Goal: Task Accomplishment & Management: Manage account settings

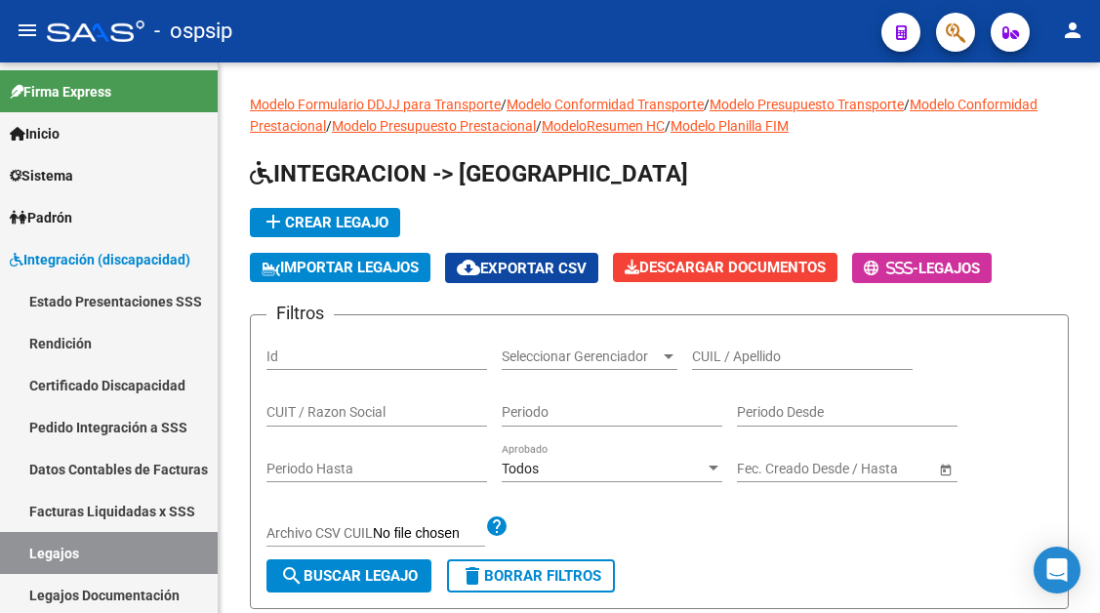
click at [755, 358] on input "CUIL / Apellido" at bounding box center [802, 356] width 221 height 17
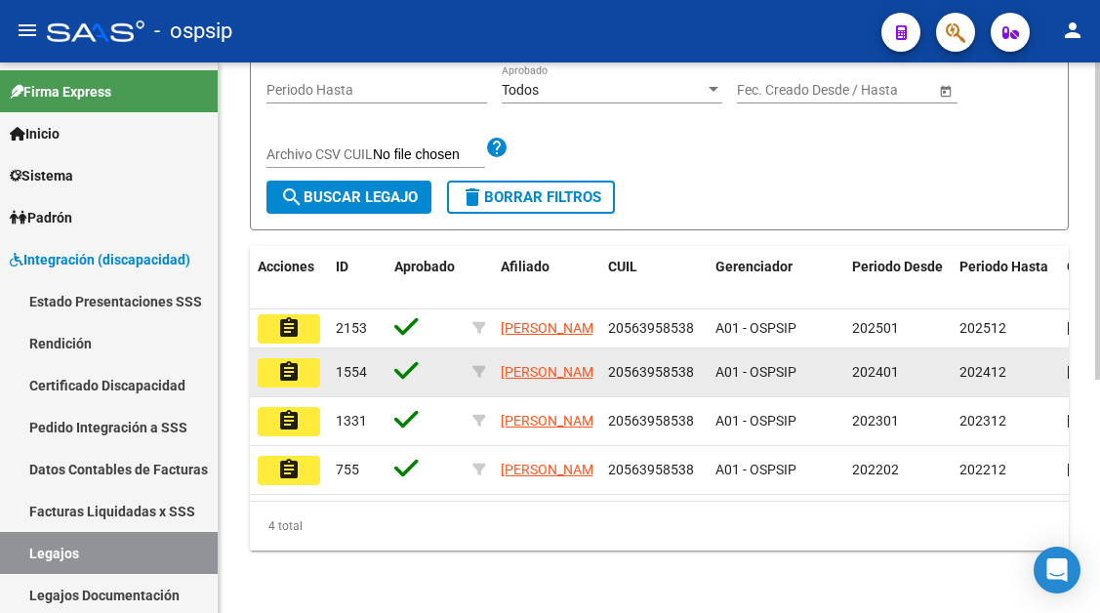
scroll to position [405, 0]
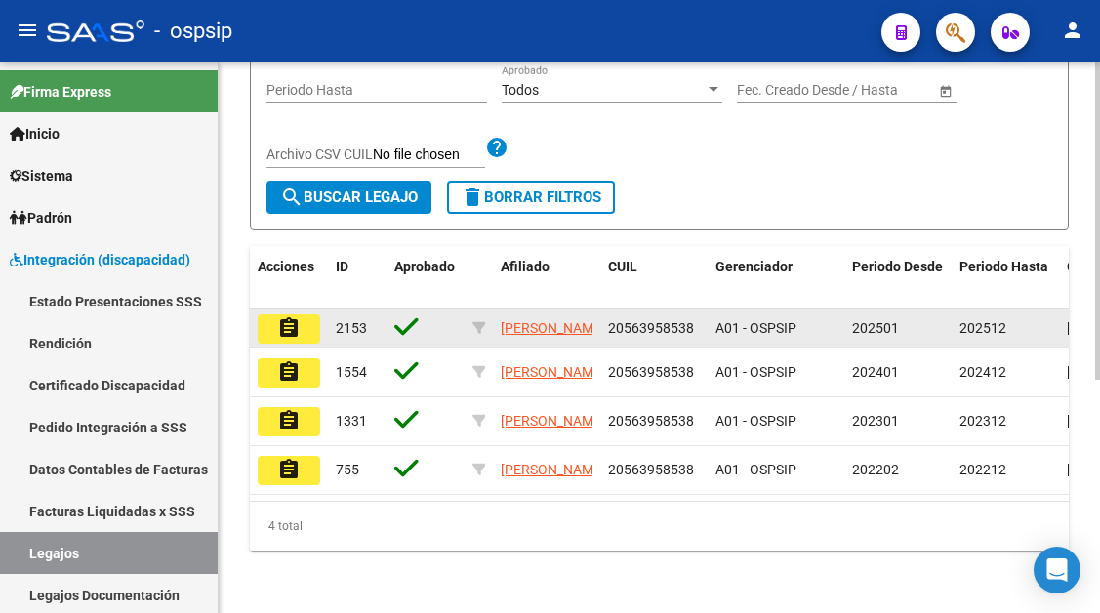
type input "[PERSON_NAME]"
click at [262, 314] on button "assignment" at bounding box center [289, 328] width 62 height 29
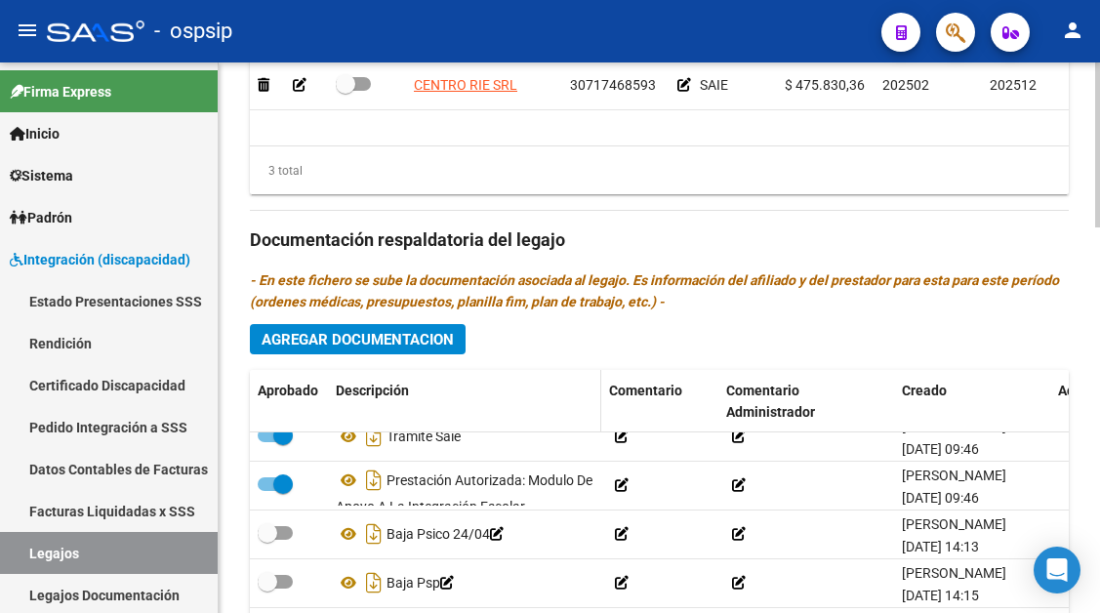
scroll to position [230, 0]
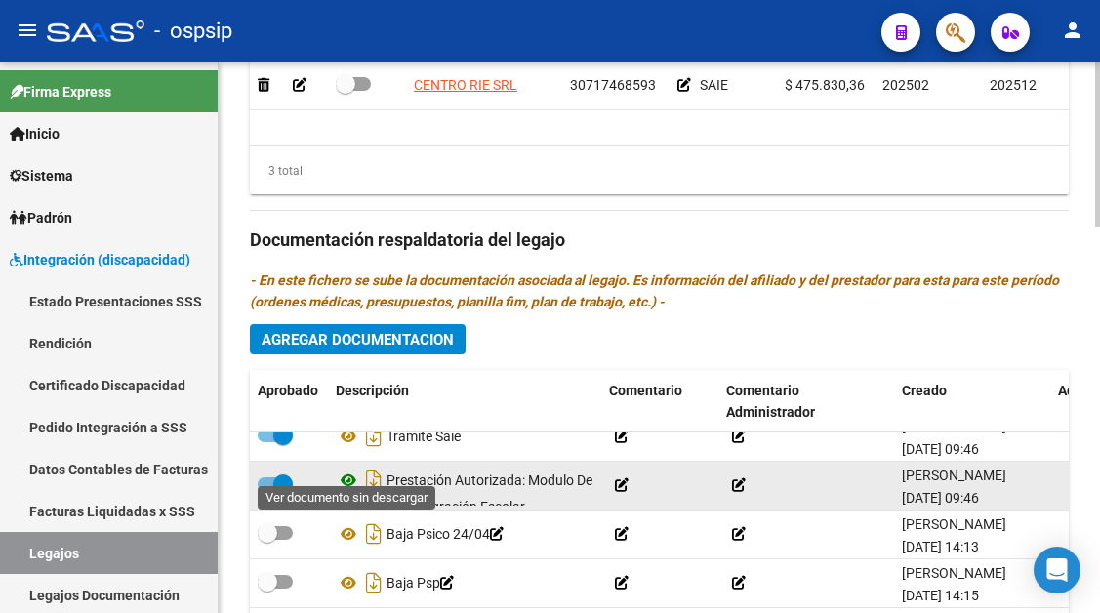
click at [354, 468] on icon at bounding box center [348, 479] width 25 height 23
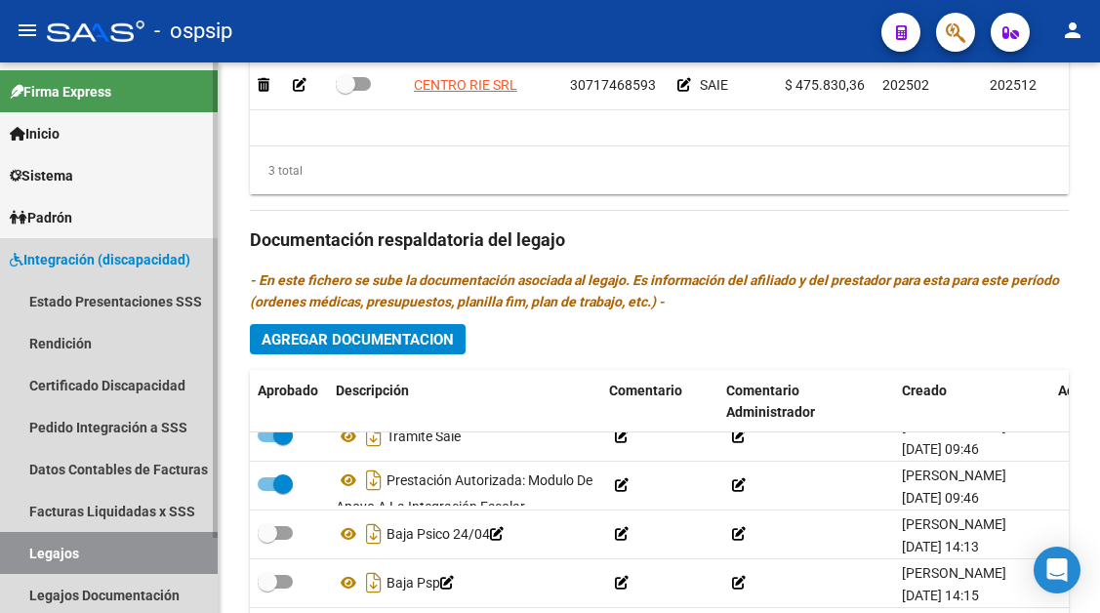
click at [86, 548] on link "Legajos" at bounding box center [109, 553] width 218 height 42
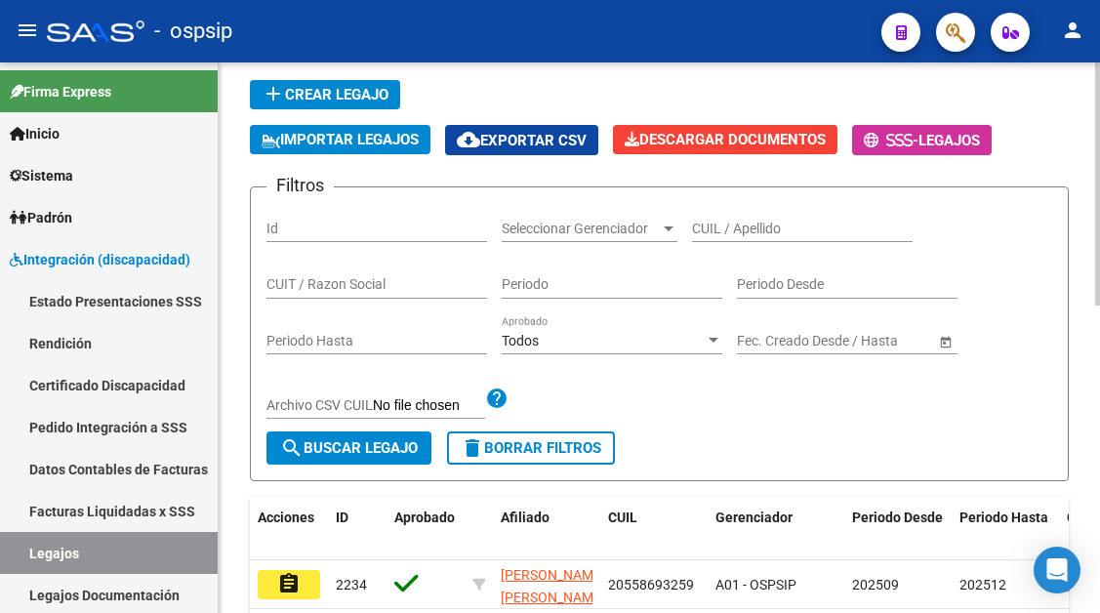
scroll to position [112, 0]
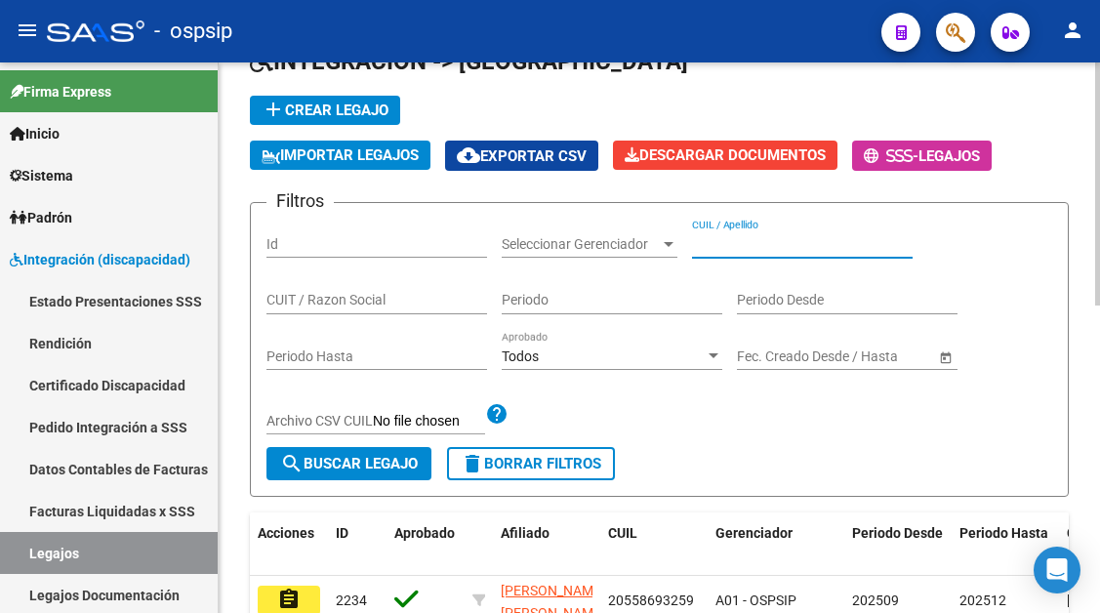
click at [720, 247] on input "CUIL / Apellido" at bounding box center [802, 244] width 221 height 17
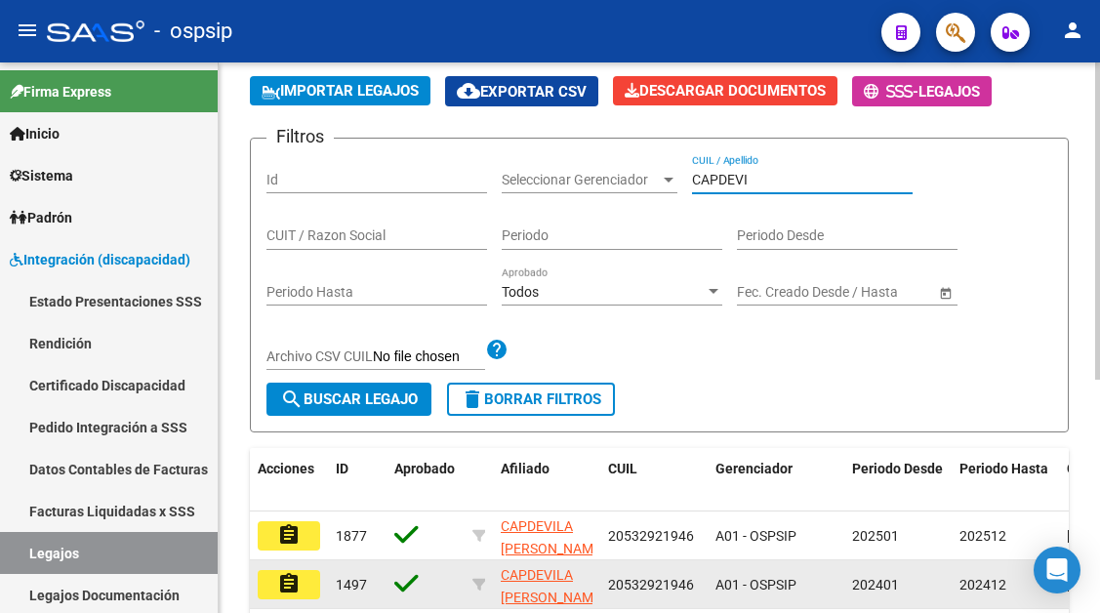
scroll to position [210, 0]
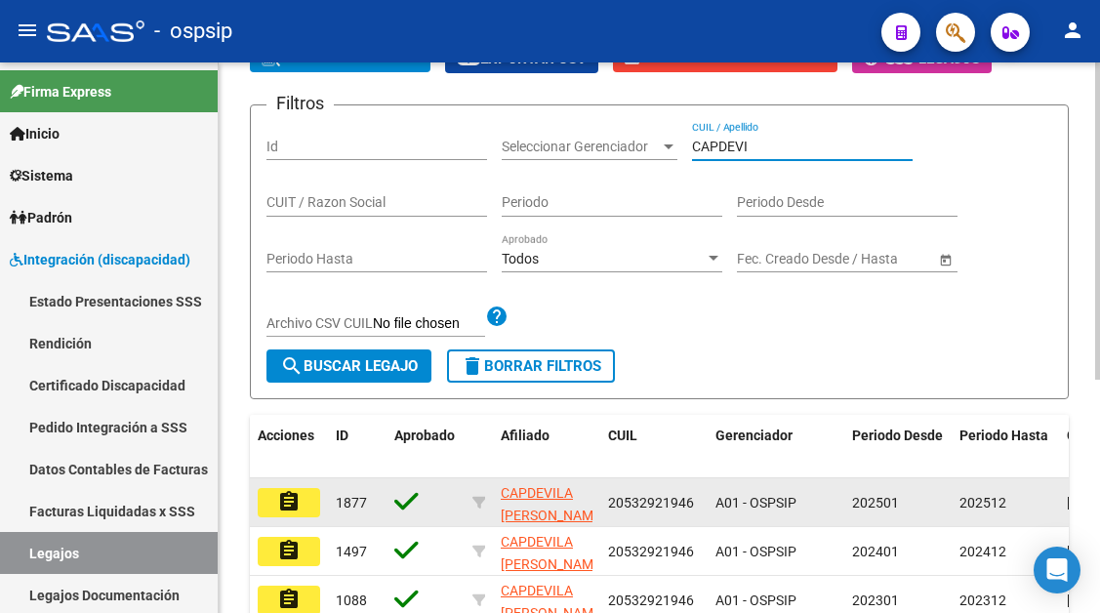
type input "CAPDEVI"
click at [284, 501] on mat-icon "assignment" at bounding box center [288, 501] width 23 height 23
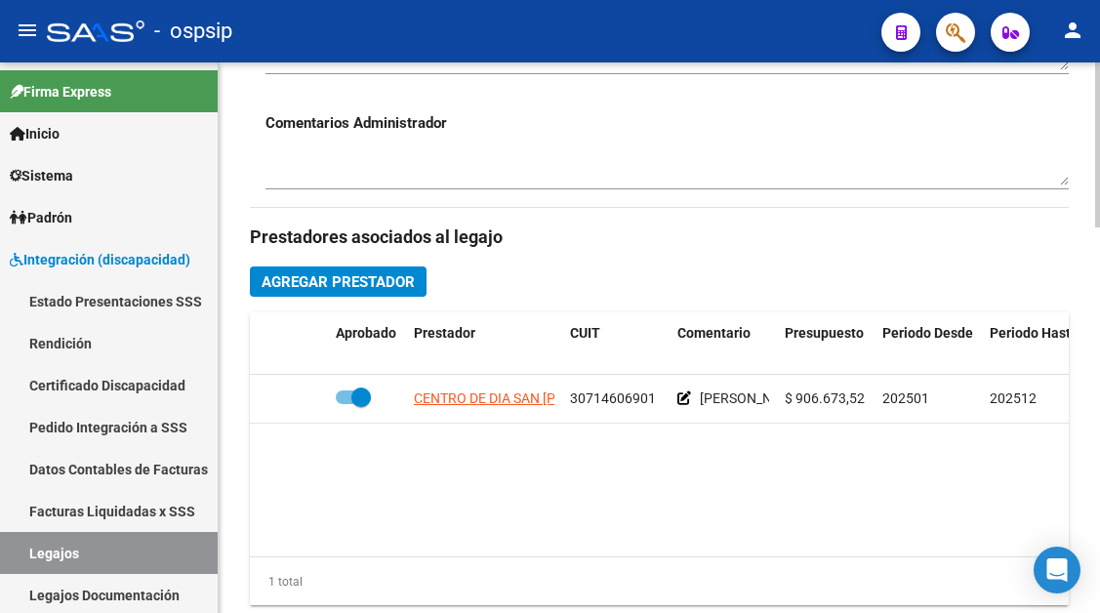
scroll to position [781, 0]
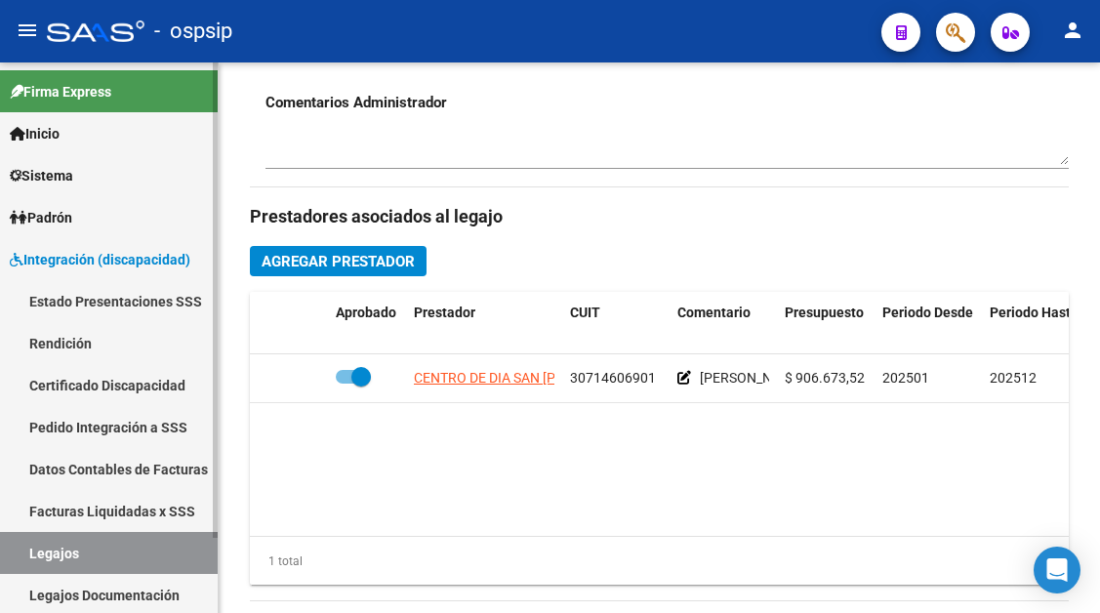
click at [86, 545] on link "Legajos" at bounding box center [109, 553] width 218 height 42
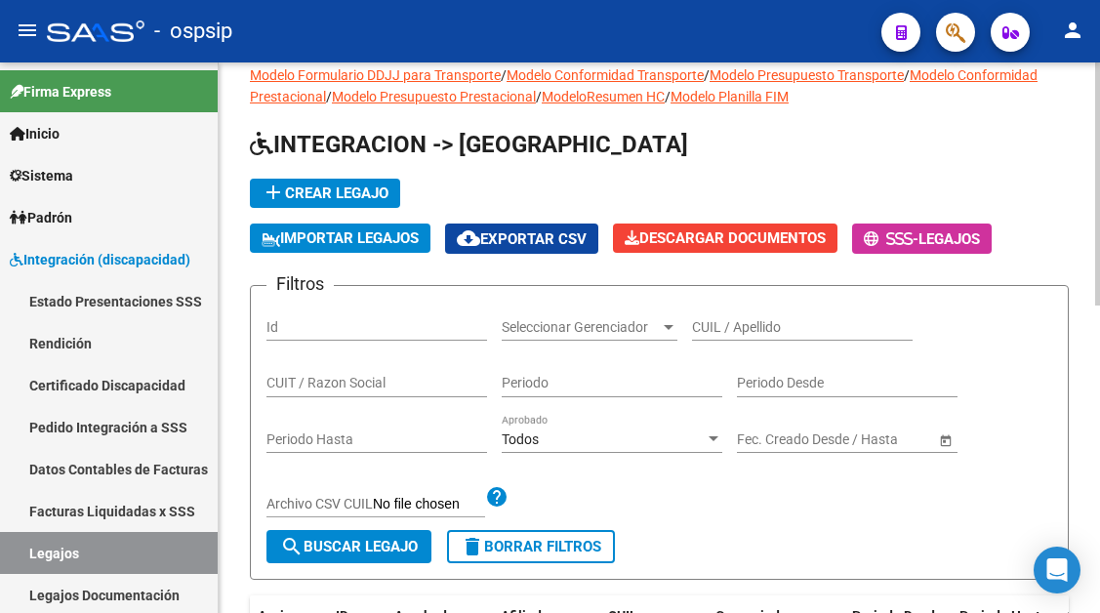
scroll to position [15, 0]
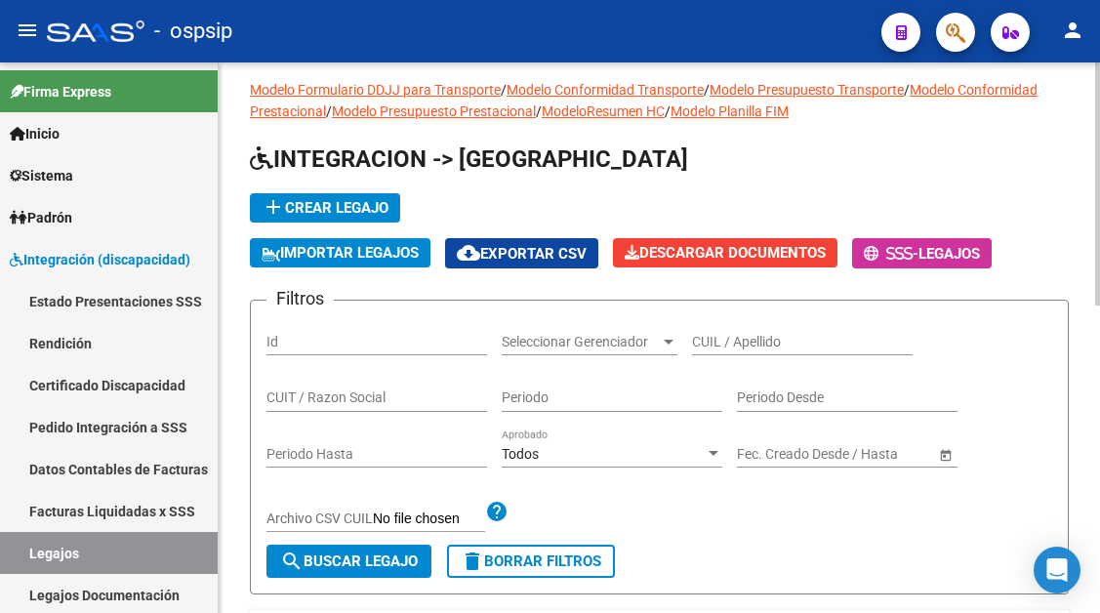
click at [713, 350] on div "CUIL / Apellido" at bounding box center [802, 335] width 221 height 39
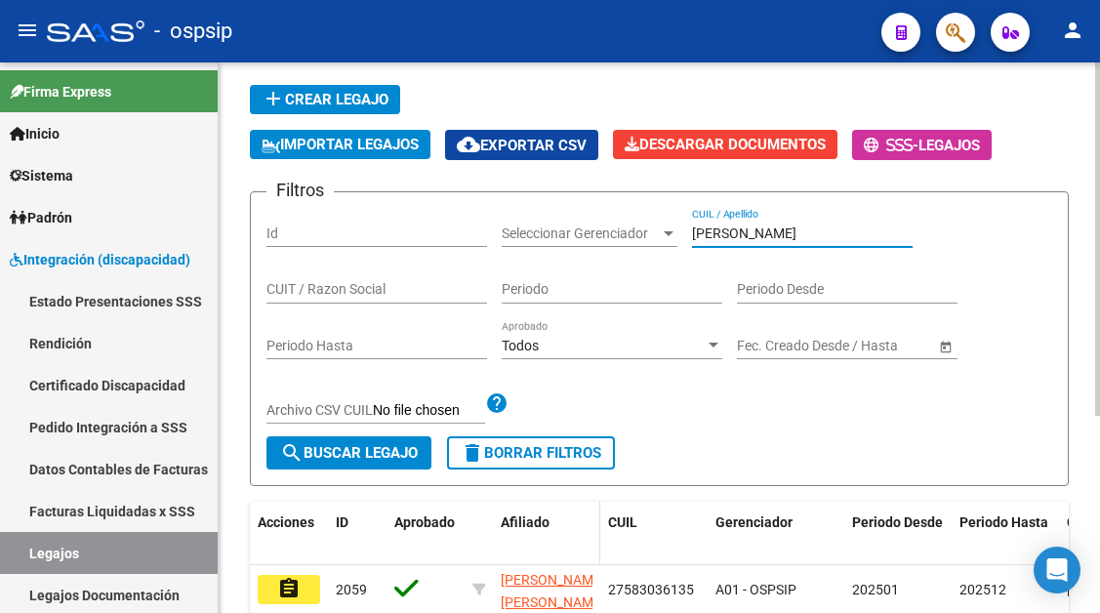
scroll to position [307, 0]
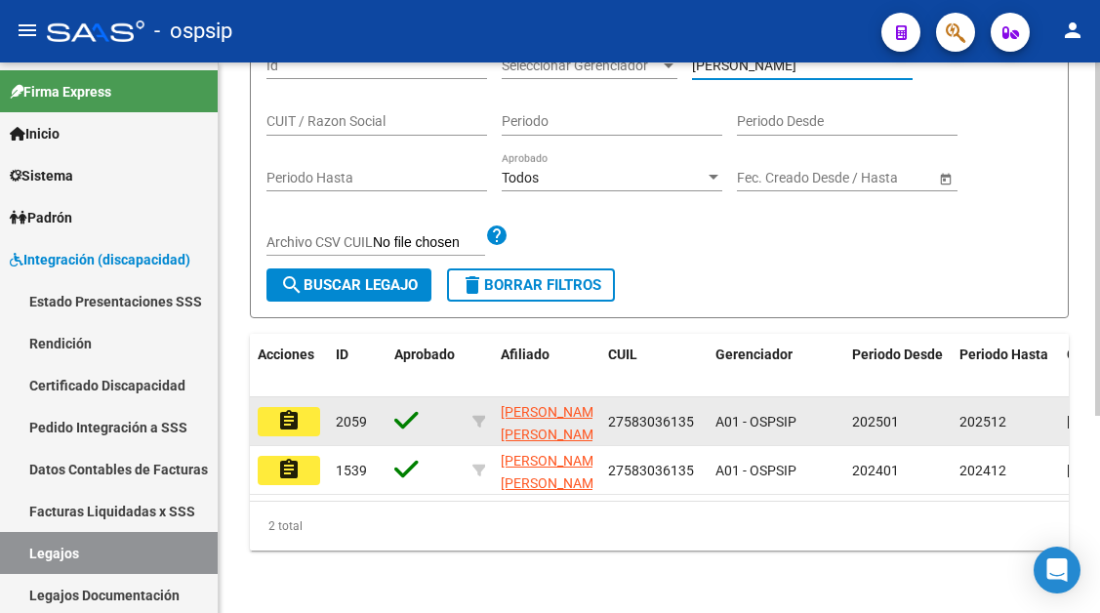
type input "[PERSON_NAME]"
click at [302, 414] on button "assignment" at bounding box center [289, 421] width 62 height 29
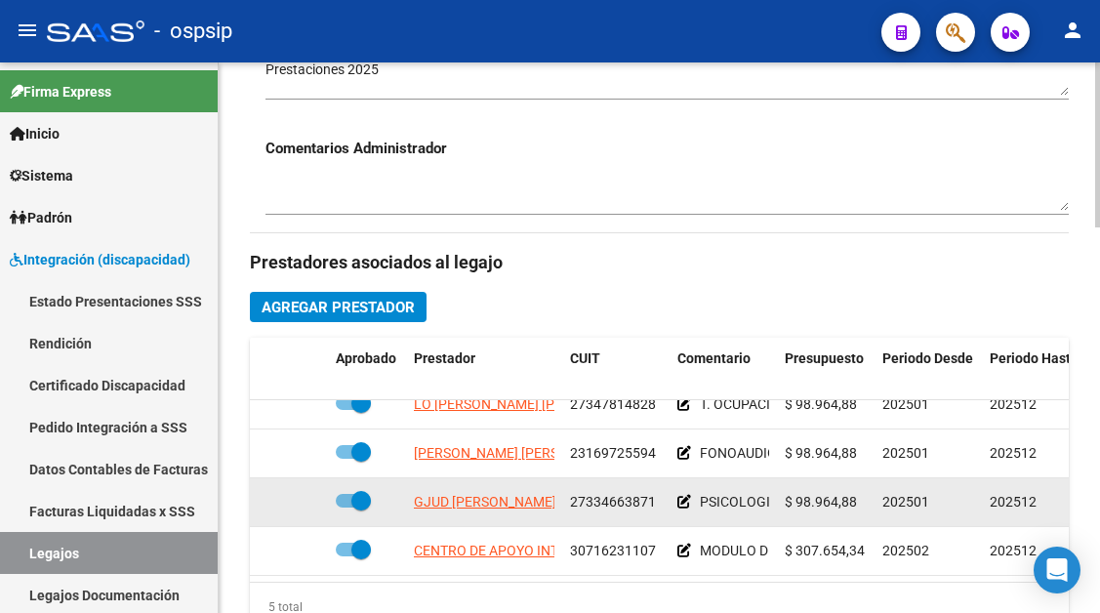
scroll to position [781, 0]
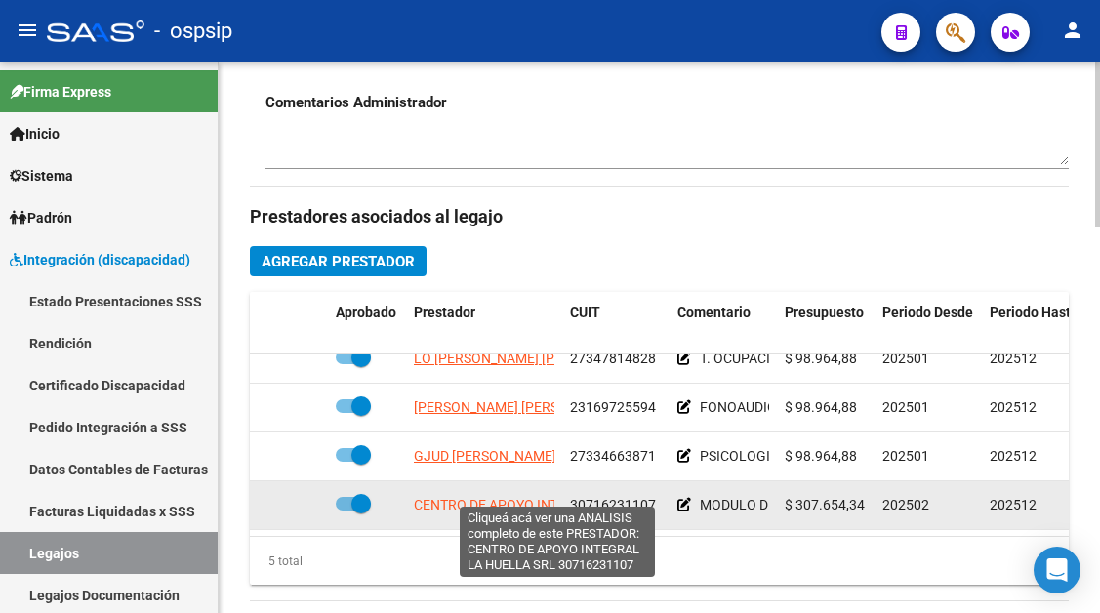
click at [498, 497] on span "CENTRO DE APOYO INTEGRAL LA HUELLA SRL" at bounding box center [558, 505] width 288 height 16
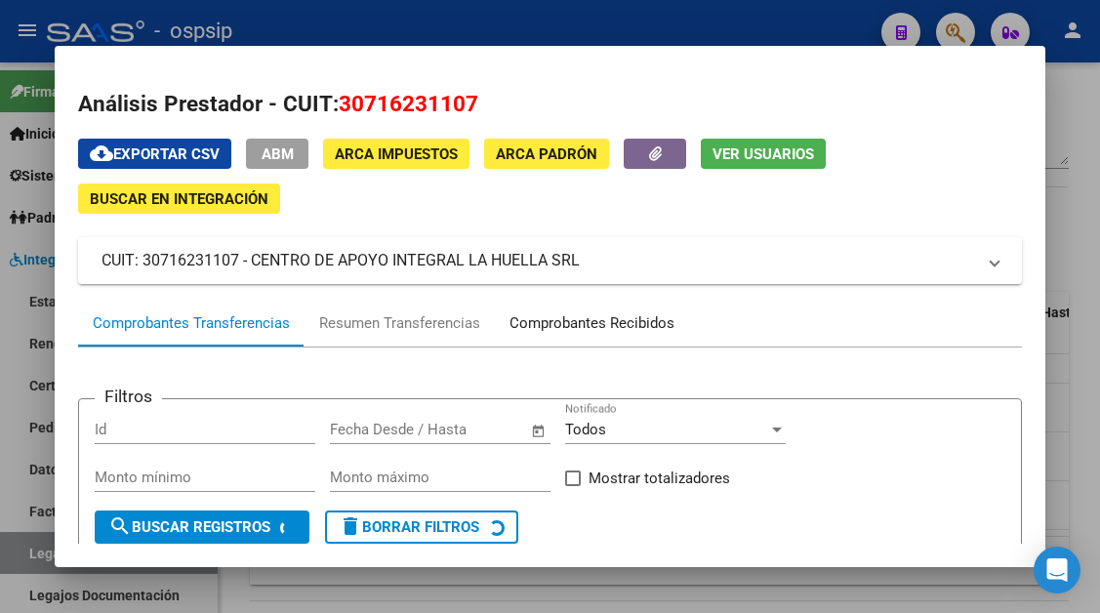
click at [574, 329] on div "Comprobantes Recibidos" at bounding box center [591, 323] width 165 height 22
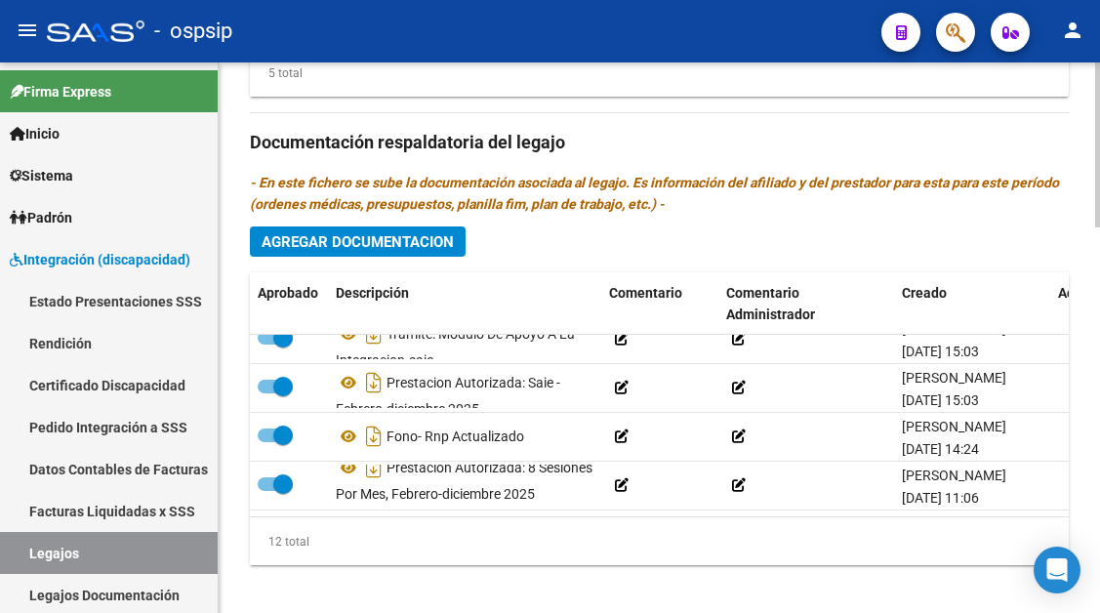
scroll to position [0, 0]
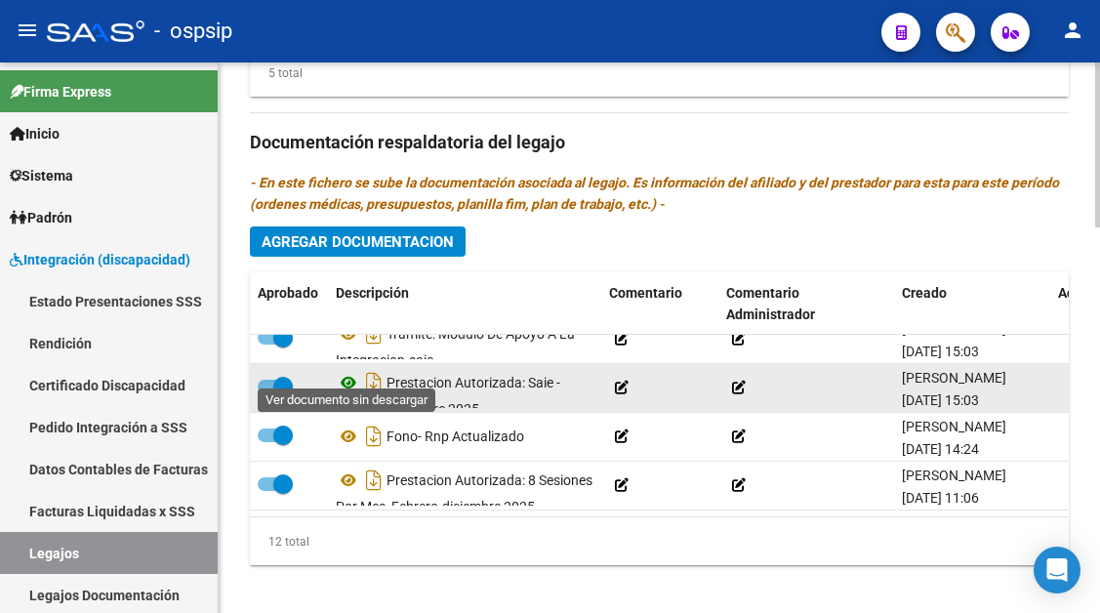
click at [354, 371] on icon at bounding box center [348, 382] width 25 height 23
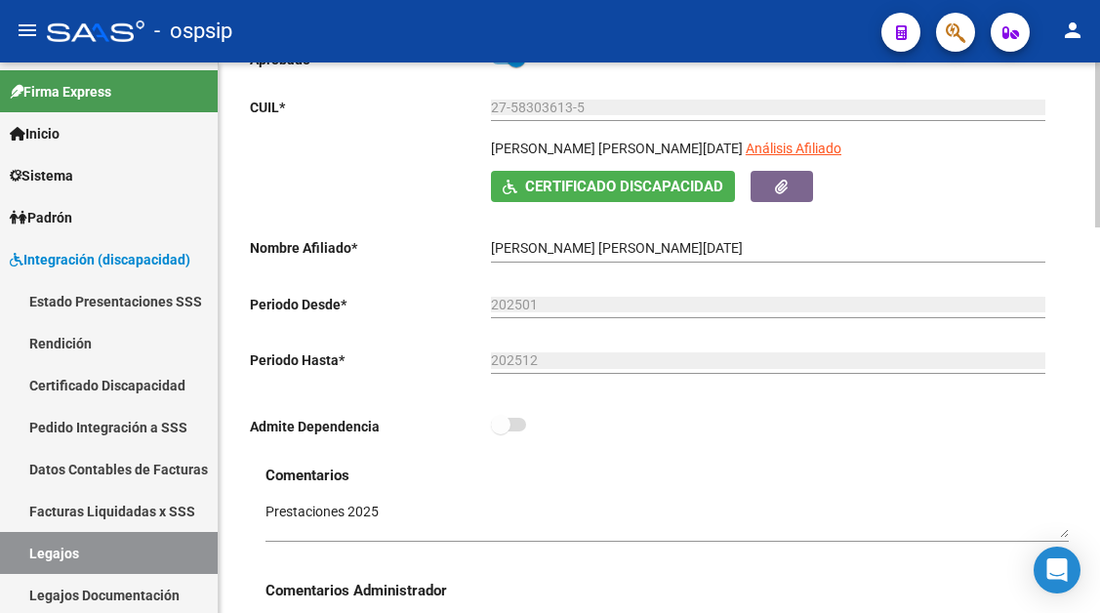
scroll to position [683, 0]
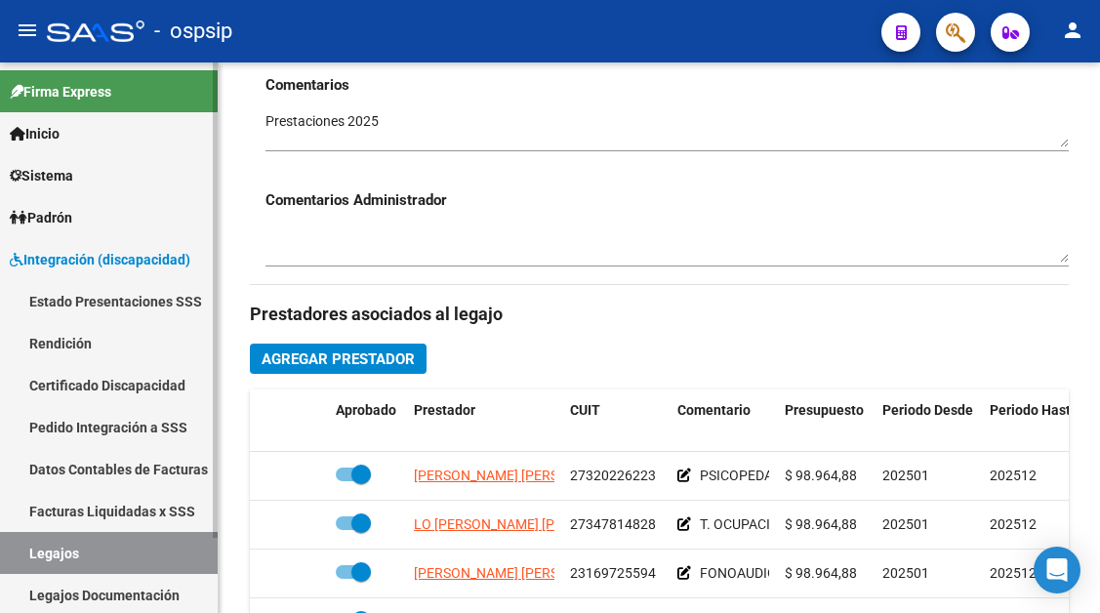
click at [86, 563] on link "Legajos" at bounding box center [109, 553] width 218 height 42
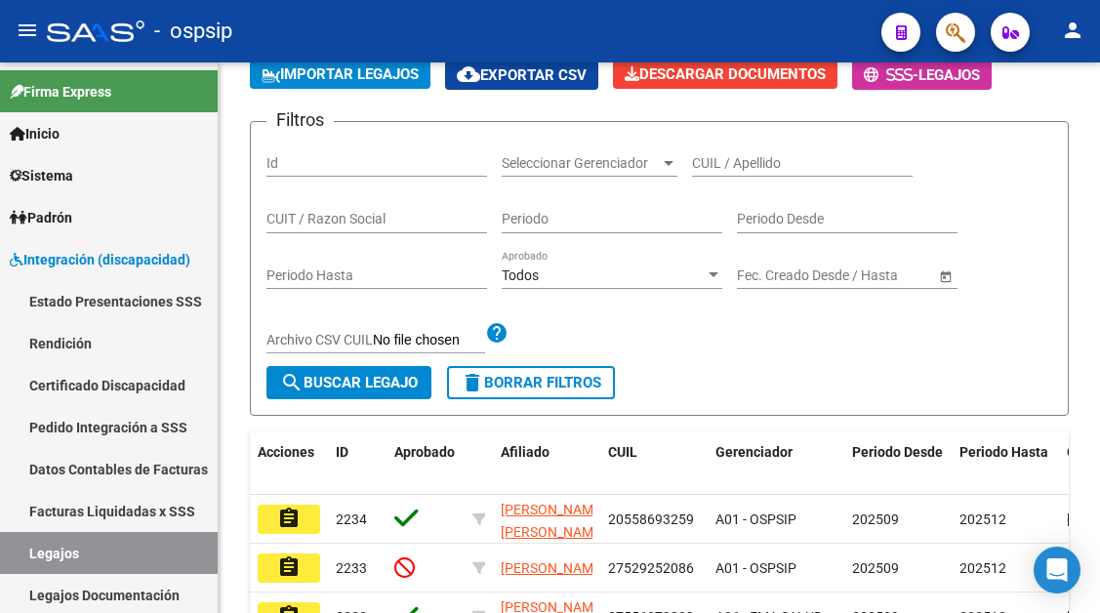
scroll to position [683, 0]
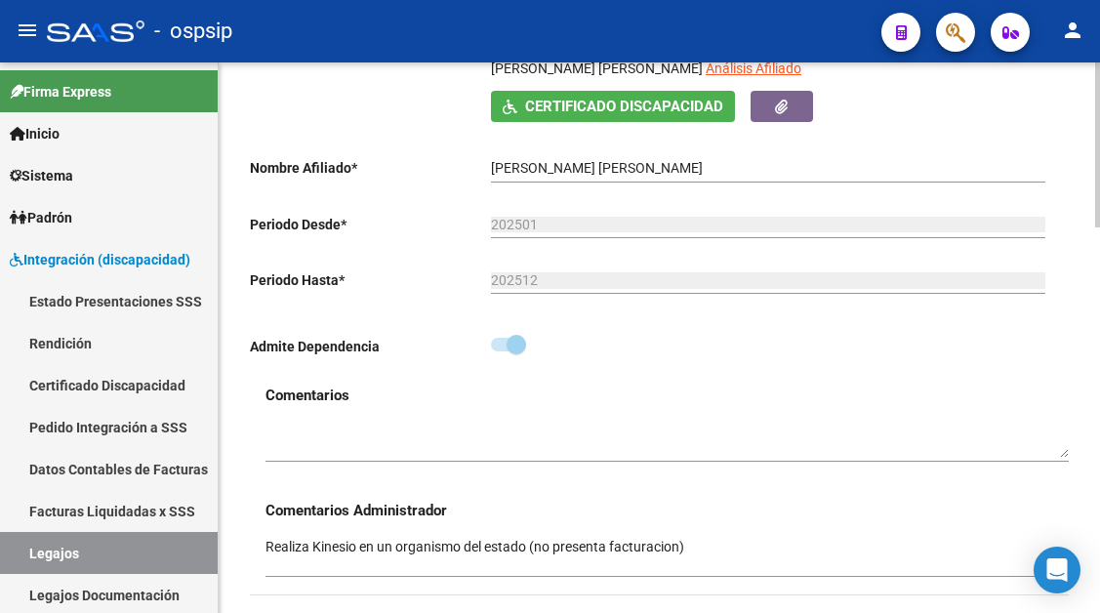
scroll to position [212, 0]
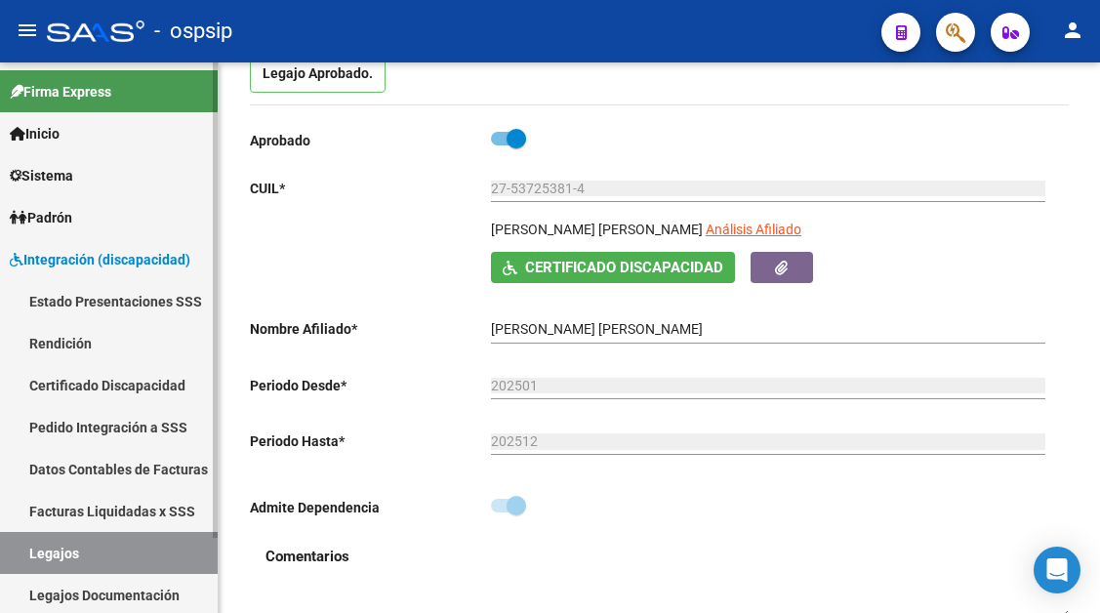
click at [114, 551] on link "Legajos" at bounding box center [109, 553] width 218 height 42
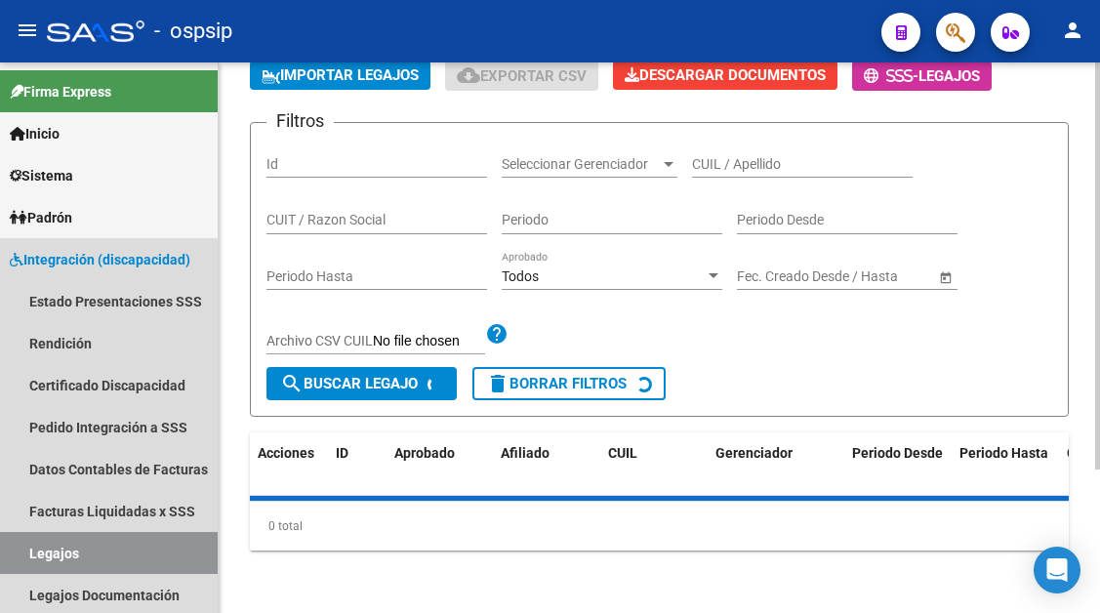
scroll to position [212, 0]
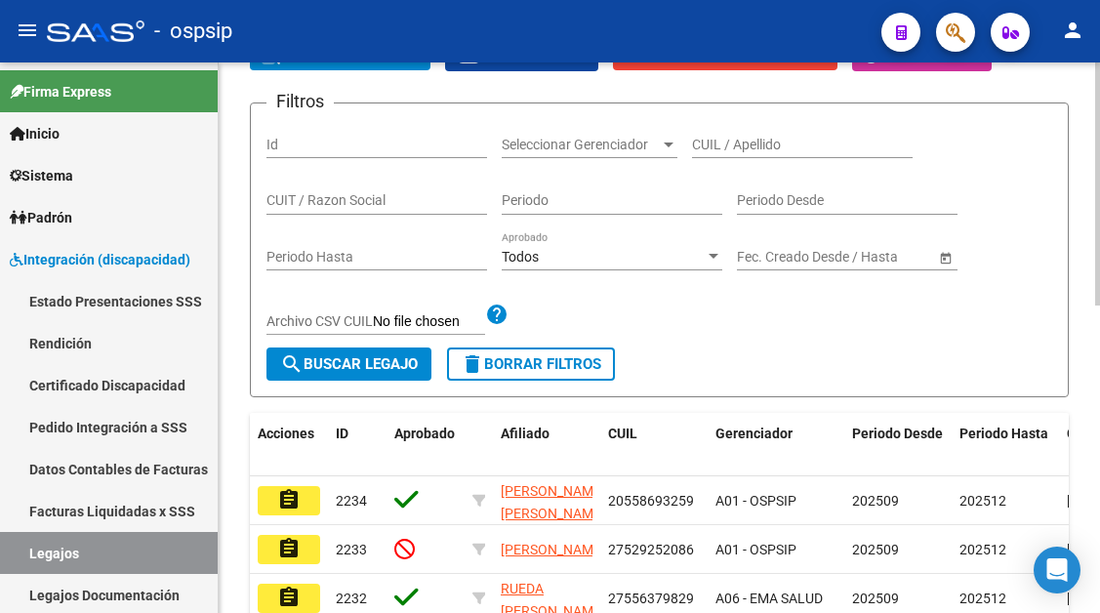
click at [710, 129] on div "CUIL / Apellido" at bounding box center [802, 138] width 221 height 39
click at [706, 148] on input "CUIL / Apellido" at bounding box center [802, 145] width 221 height 17
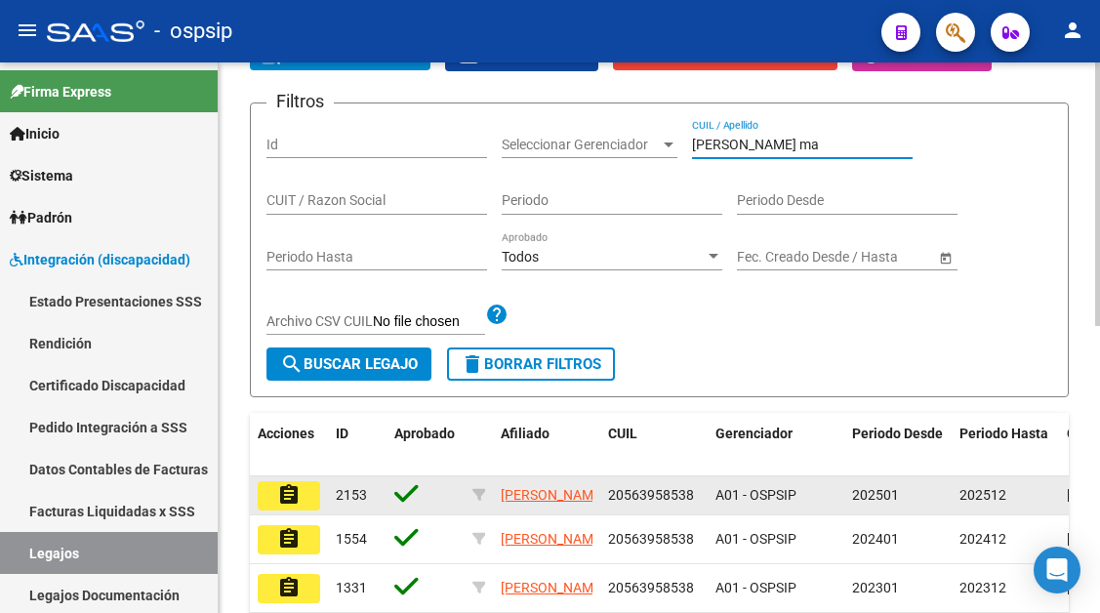
type input "medina ma"
click at [288, 502] on mat-icon "assignment" at bounding box center [288, 494] width 23 height 23
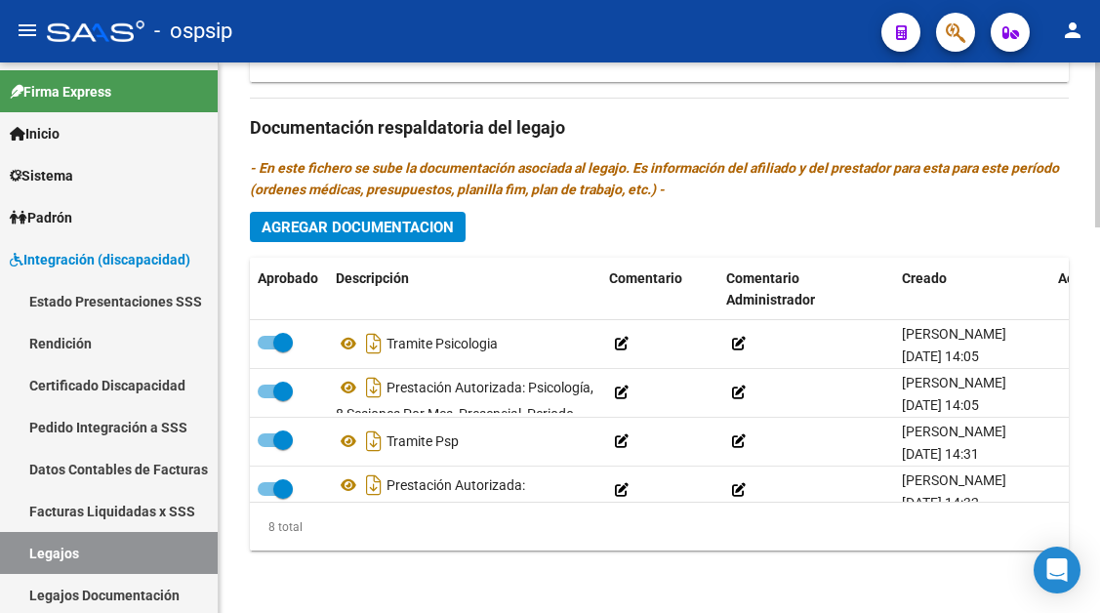
scroll to position [1285, 0]
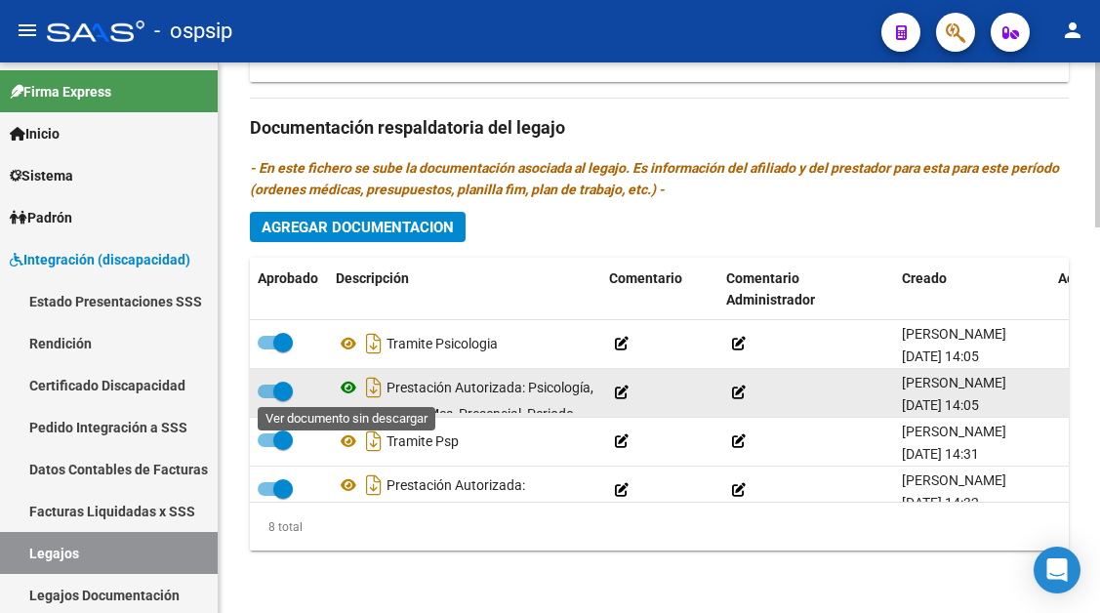
click at [348, 386] on icon at bounding box center [348, 387] width 25 height 23
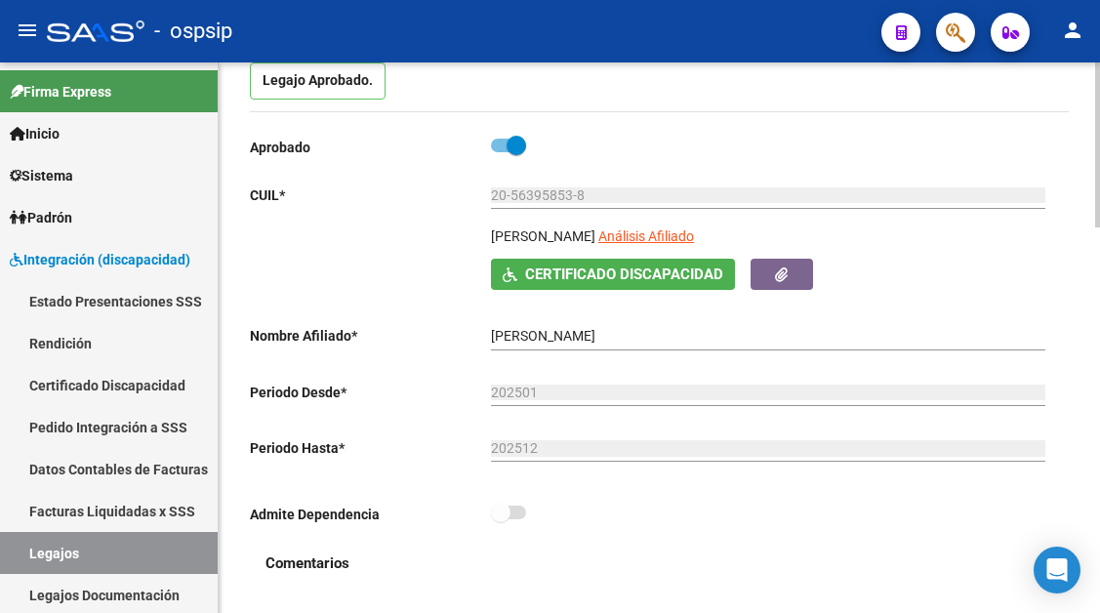
scroll to position [17, 0]
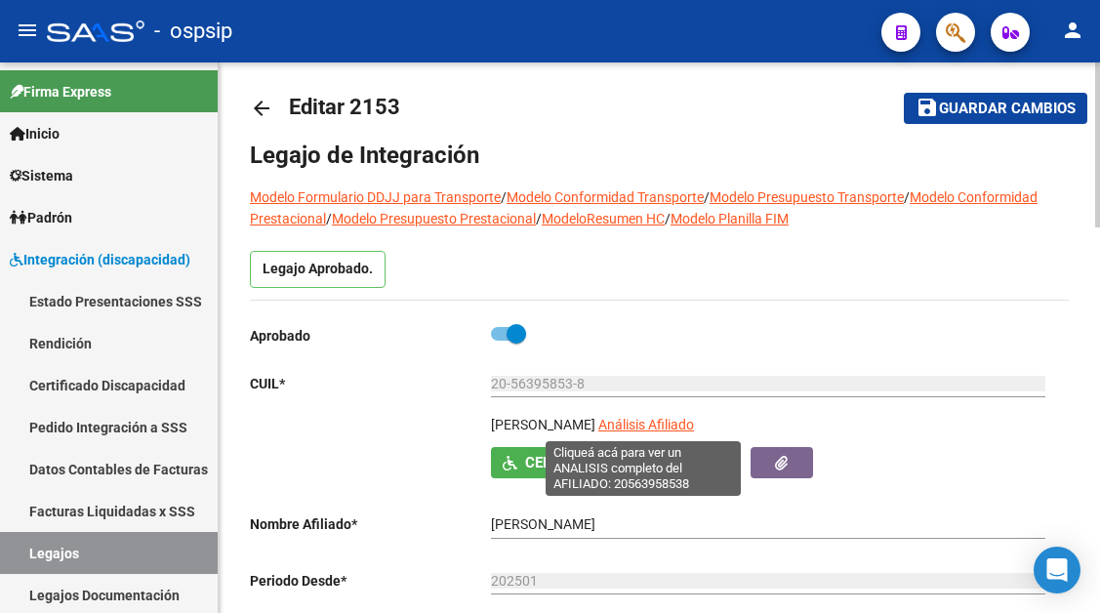
click at [663, 424] on span "Análisis Afiliado" at bounding box center [646, 425] width 96 height 16
type textarea "20563958538"
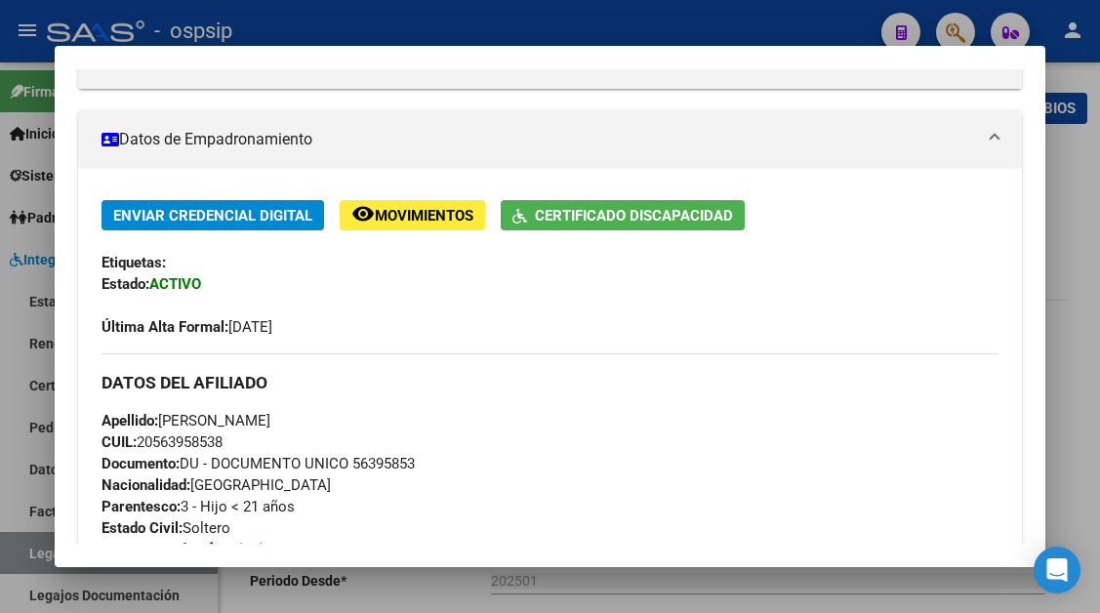
scroll to position [98, 0]
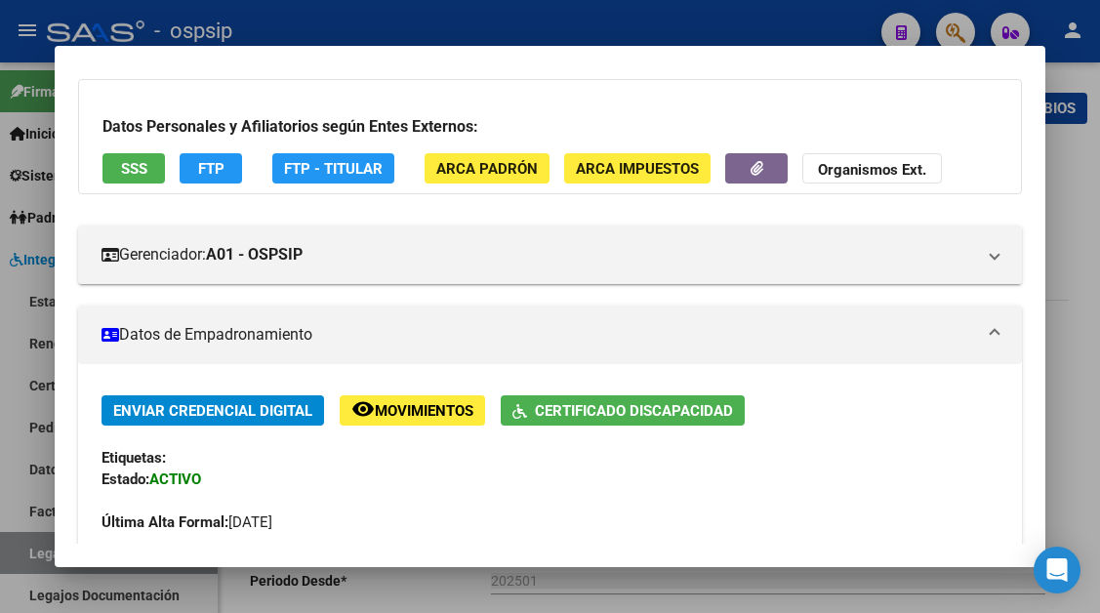
click at [20, 552] on div at bounding box center [550, 306] width 1100 height 613
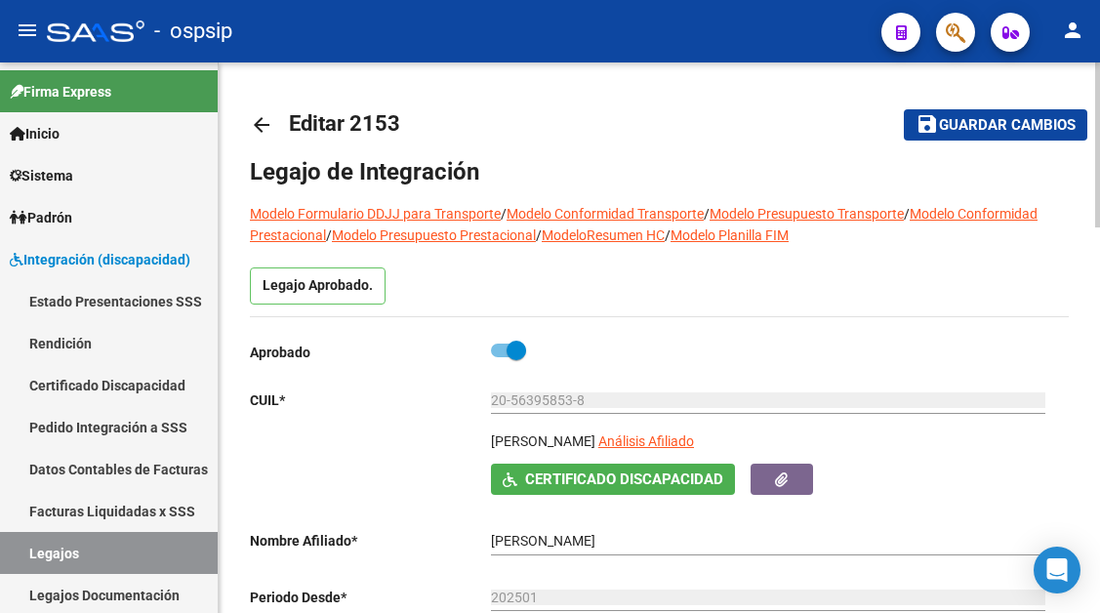
scroll to position [195, 0]
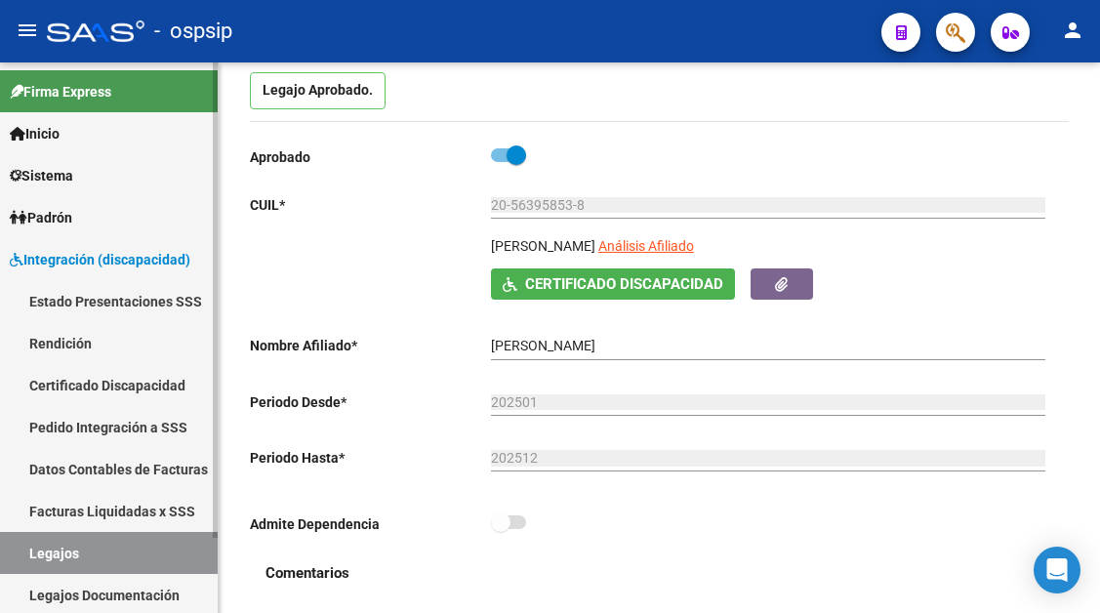
click at [20, 548] on link "Legajos" at bounding box center [109, 553] width 218 height 42
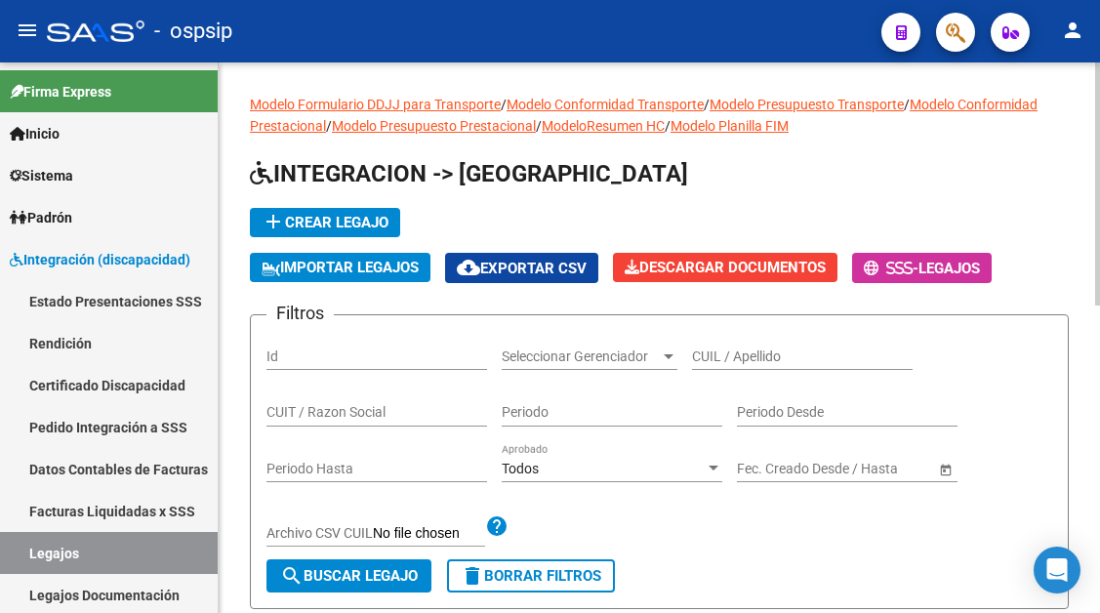
click at [708, 361] on input "CUIL / Apellido" at bounding box center [802, 356] width 221 height 17
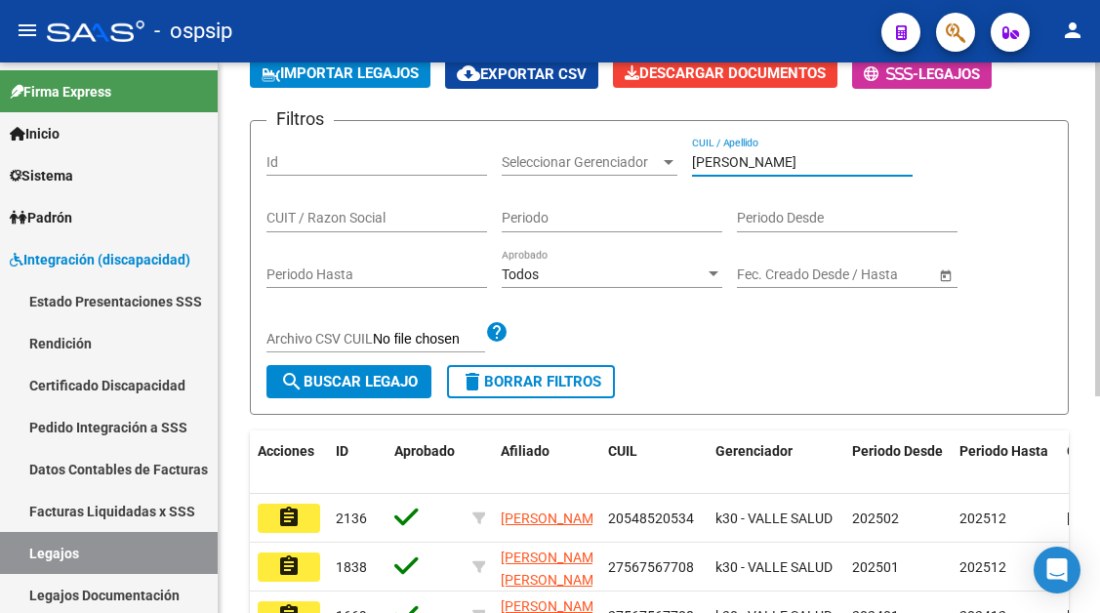
scroll to position [195, 0]
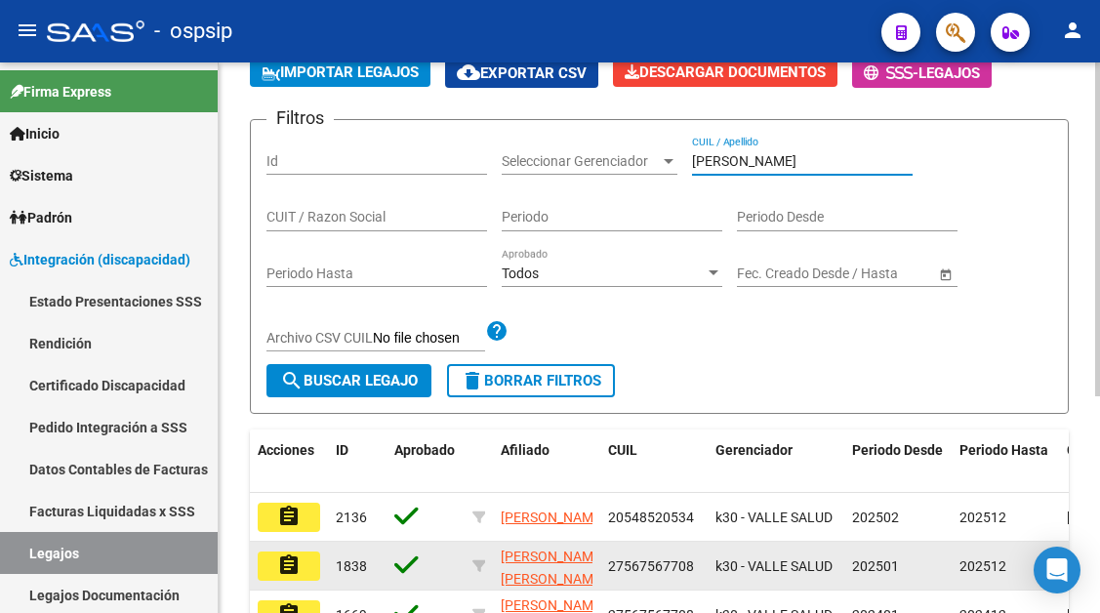
type input "seijido"
click at [290, 569] on mat-icon "assignment" at bounding box center [288, 564] width 23 height 23
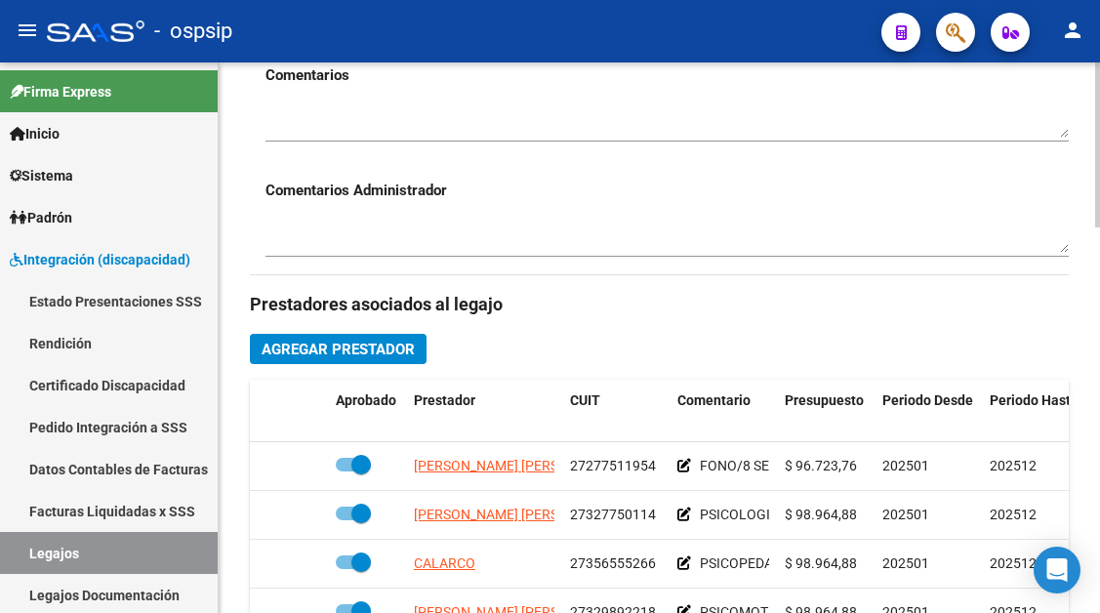
scroll to position [781, 0]
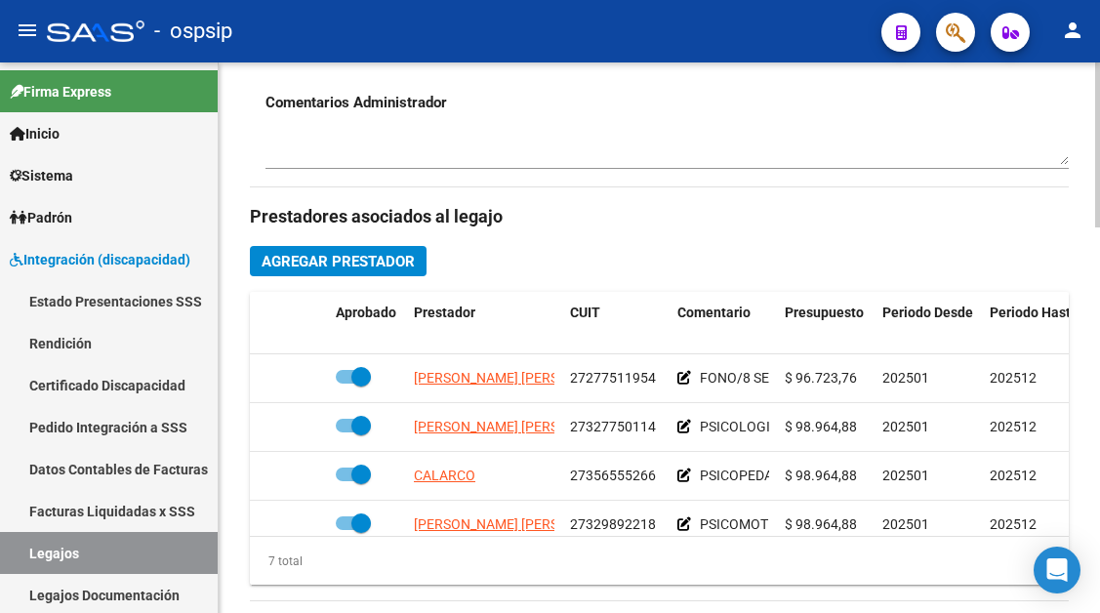
click at [343, 263] on span "Agregar Prestador" at bounding box center [338, 262] width 153 height 18
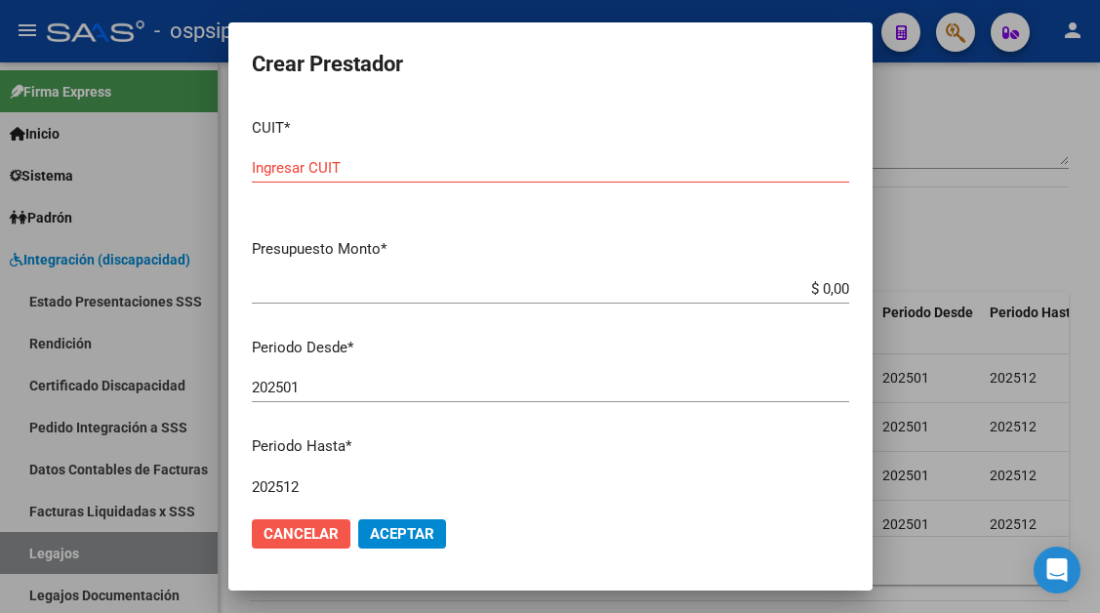
click at [298, 530] on span "Cancelar" at bounding box center [300, 534] width 75 height 18
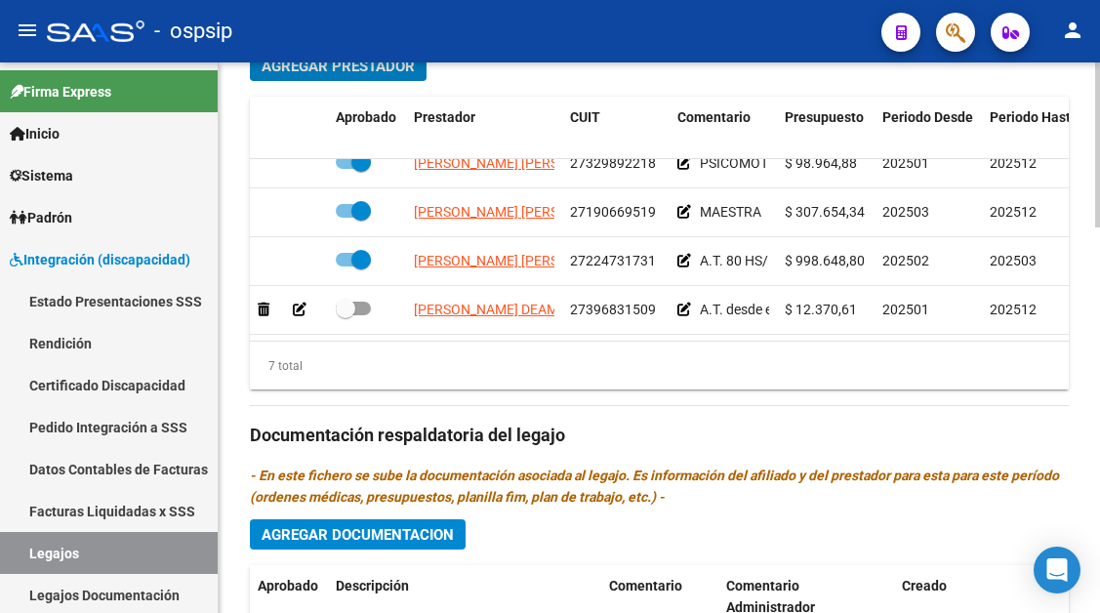
scroll to position [1073, 0]
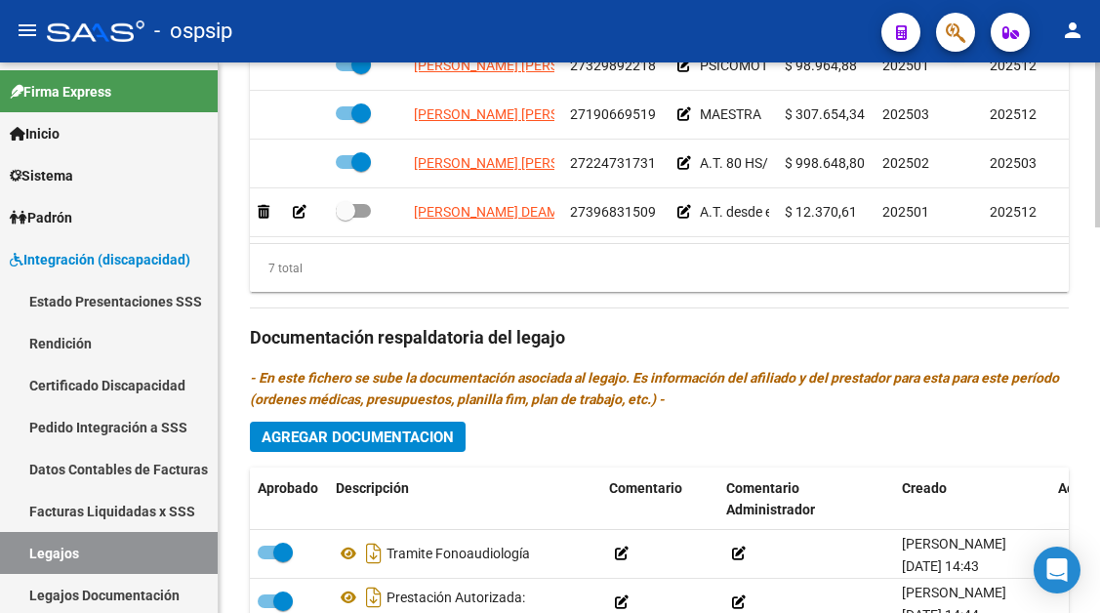
click at [393, 458] on div "Prestadores asociados al legajo Agregar Prestador Aprobado Prestador CUIT Comen…" at bounding box center [659, 335] width 819 height 881
click at [392, 440] on span "Agregar Documentacion" at bounding box center [358, 437] width 192 height 18
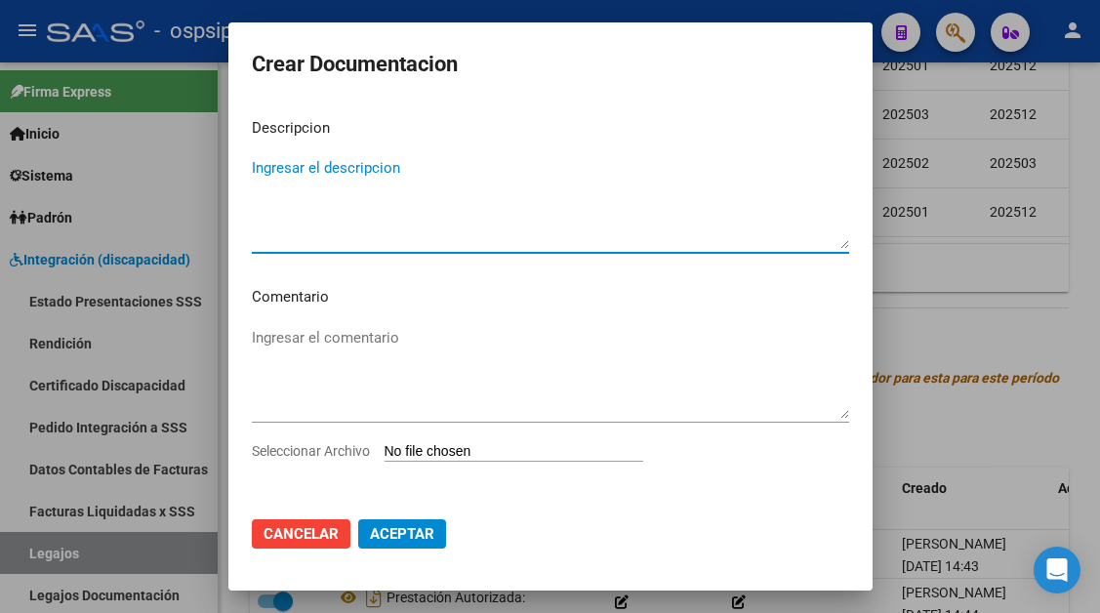
paste textarea "Prestación autorizada: Acompañante Terapéutico, de lunes a viernes, 80 hs mensu…"
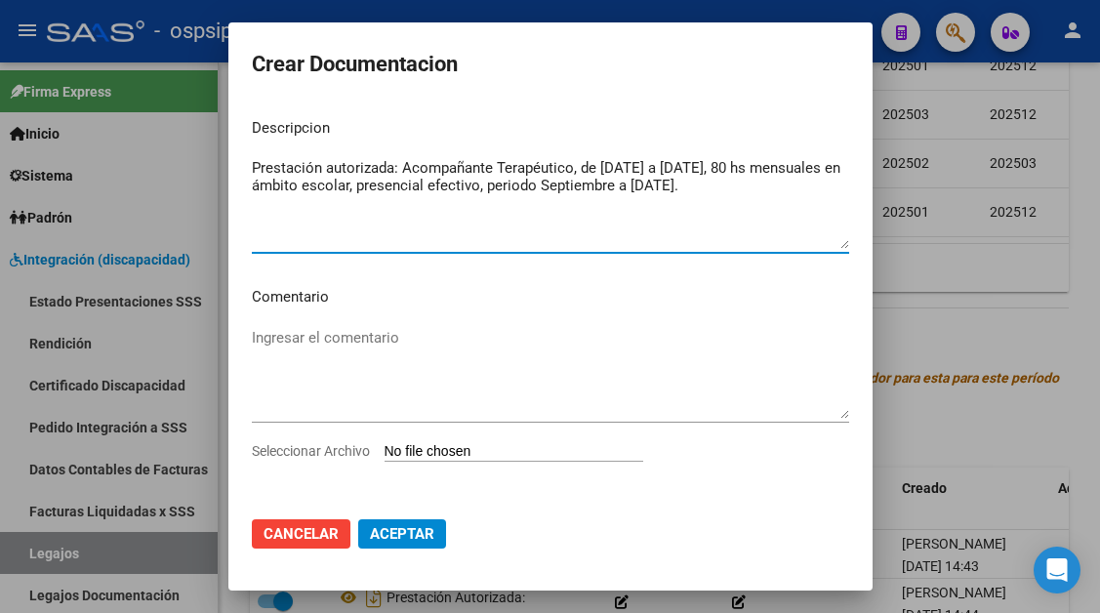
type textarea "Prestación autorizada: Acompañante Terapéutico, de lunes a viernes, 80 hs mensu…"
type input "C:\fakepath\SEIJIDO OLIVIA A.T. AUTORIZACION 2025 A.T._firmado.pdf"
click at [413, 532] on span "Aceptar" at bounding box center [402, 534] width 64 height 18
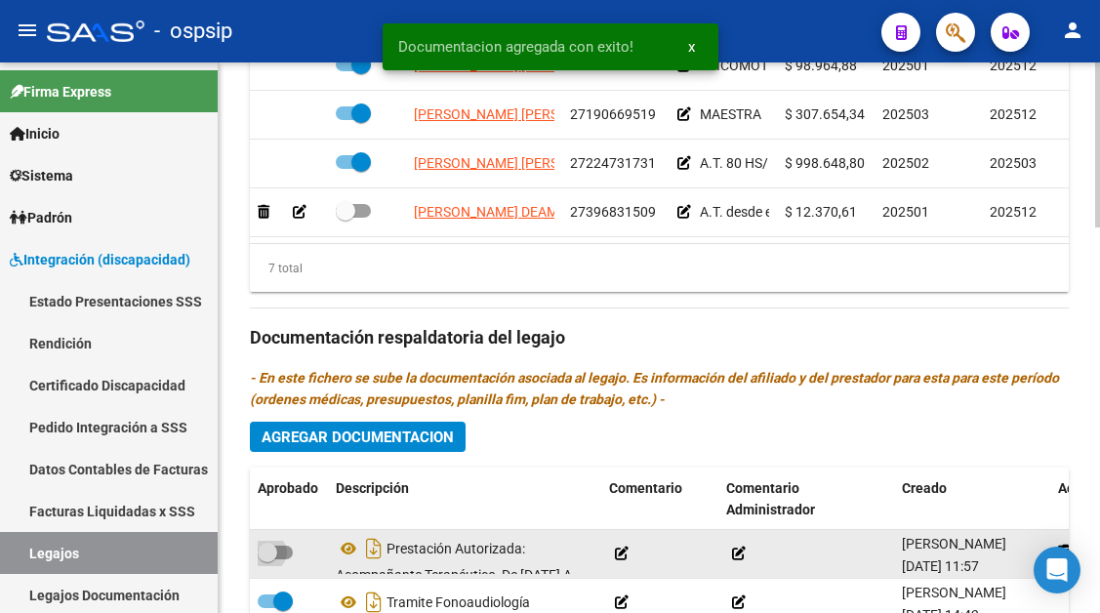
click at [263, 551] on span at bounding box center [268, 553] width 20 height 20
click at [266, 559] on input "checkbox" at bounding box center [266, 559] width 1 height 1
checkbox input "true"
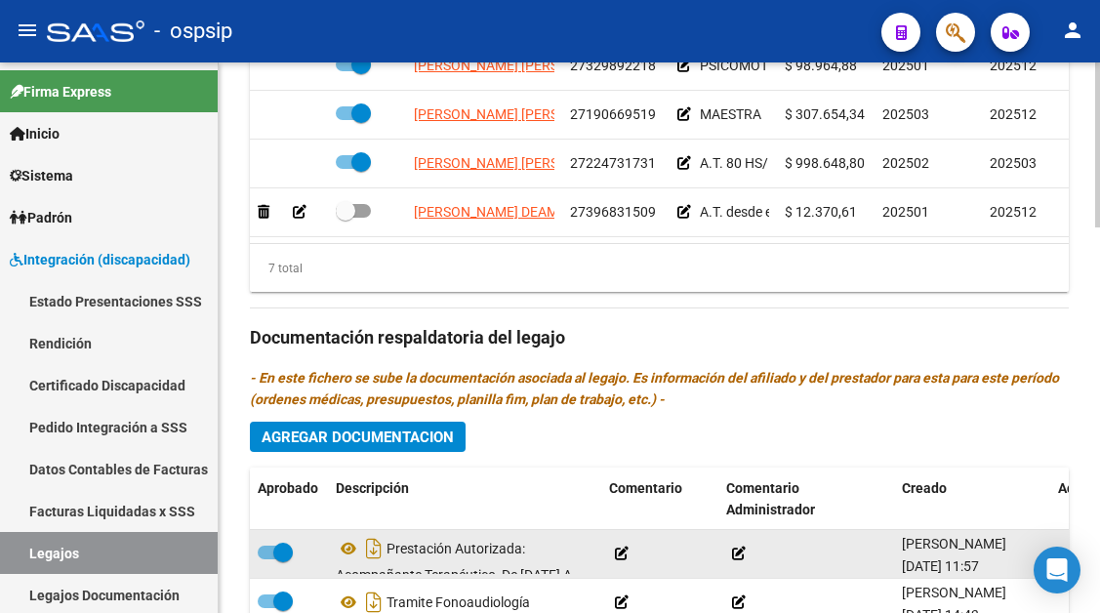
click at [747, 555] on div at bounding box center [806, 554] width 160 height 22
click at [738, 555] on icon at bounding box center [739, 553] width 14 height 14
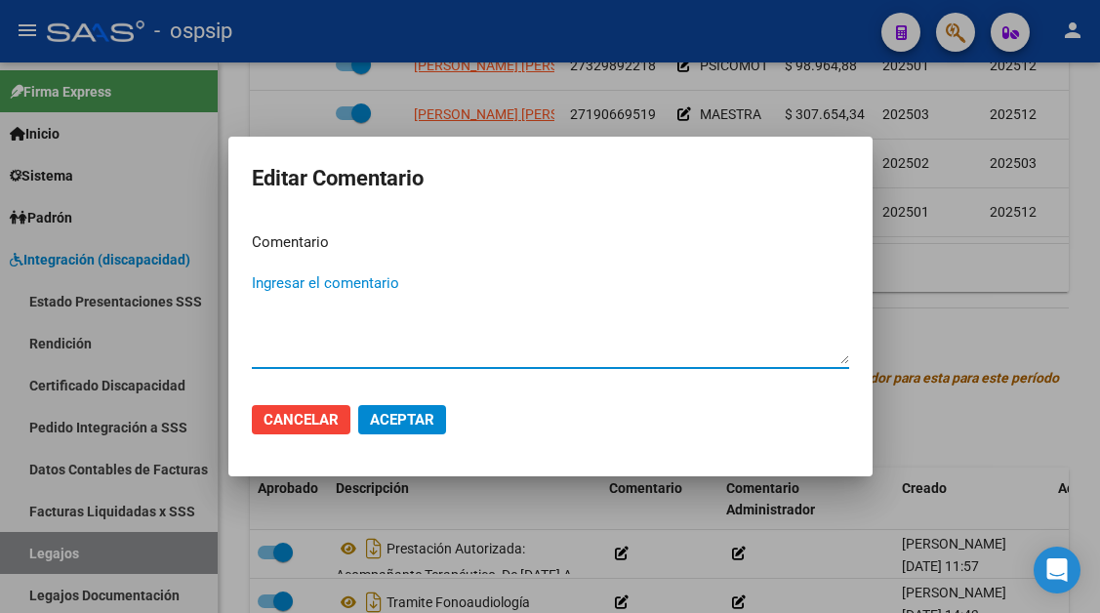
click at [409, 281] on textarea "Ingresar el comentario" at bounding box center [550, 318] width 597 height 92
type textarea "a"
type textarea "A.T. A PARTIR DE SEPTIEMBRE"
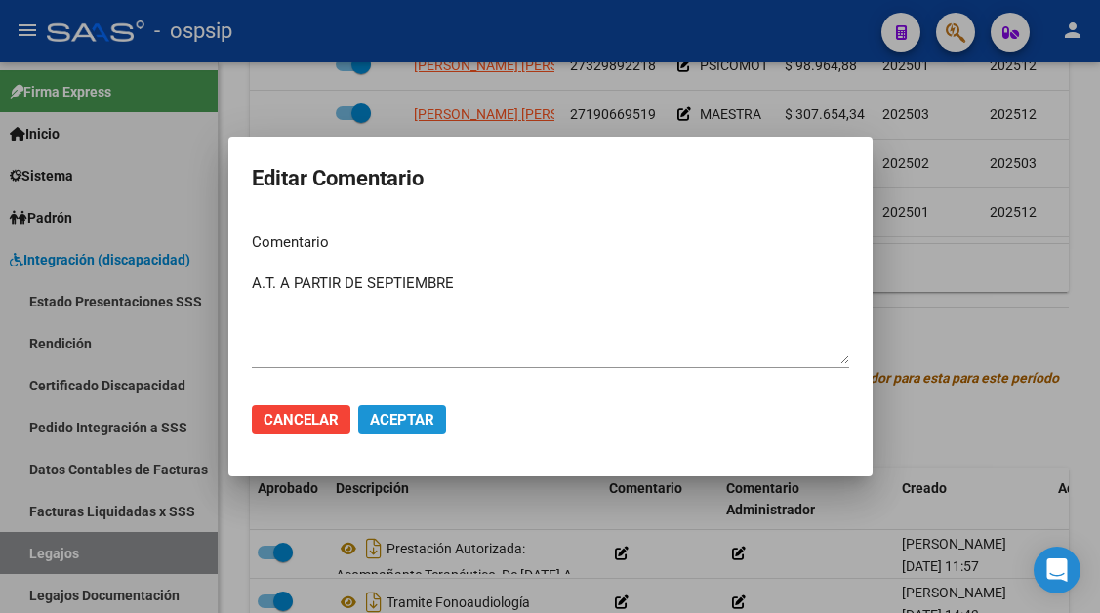
click at [375, 418] on span "Aceptar" at bounding box center [402, 420] width 64 height 18
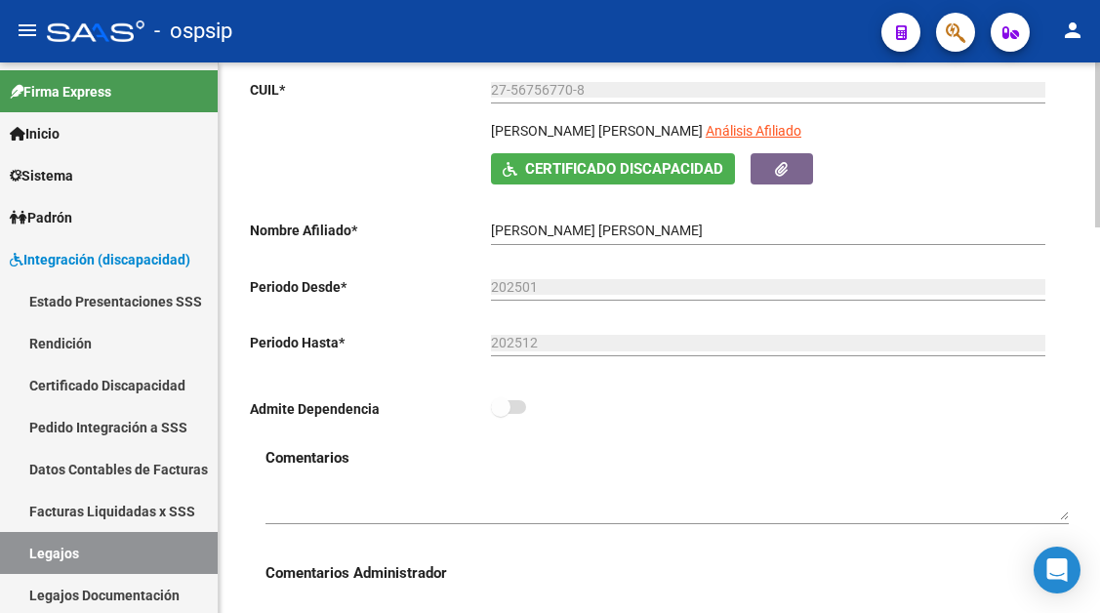
scroll to position [195, 0]
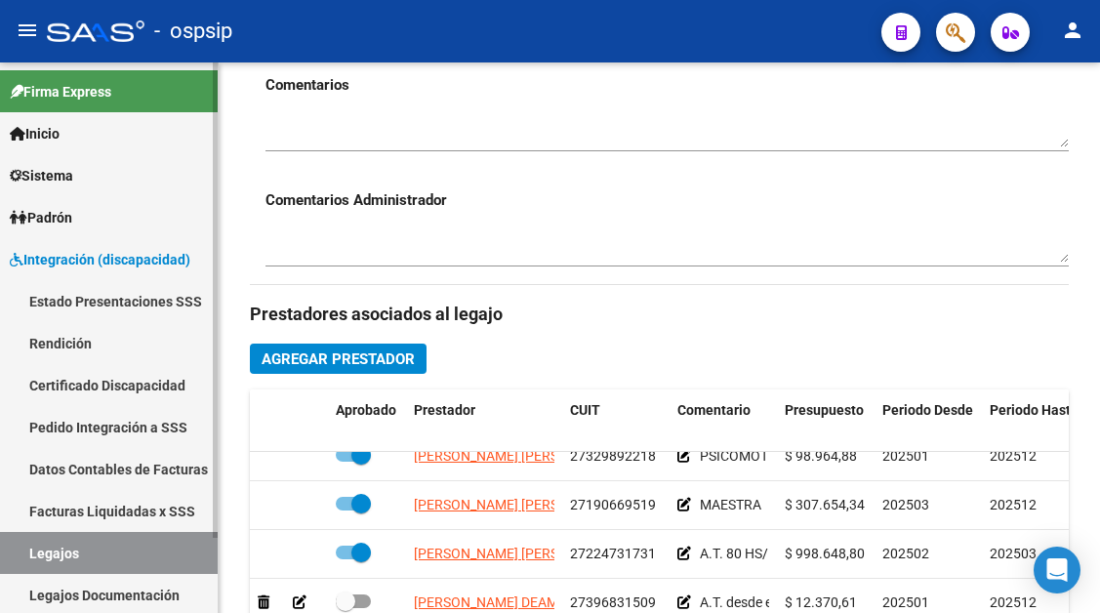
click at [102, 539] on link "Legajos" at bounding box center [109, 553] width 218 height 42
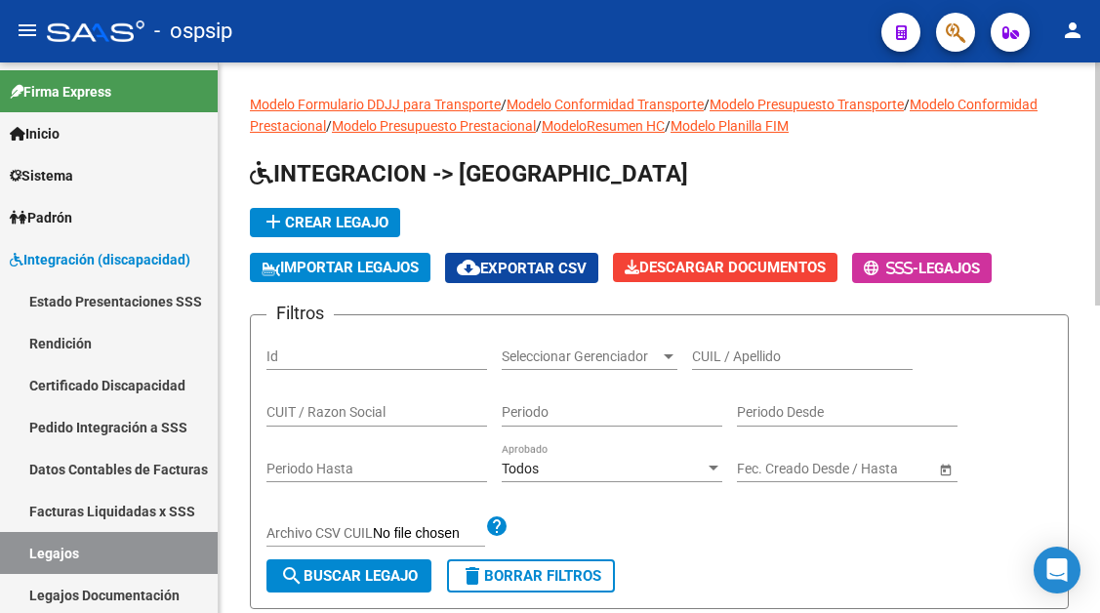
click at [740, 358] on input "CUIL / Apellido" at bounding box center [802, 356] width 221 height 17
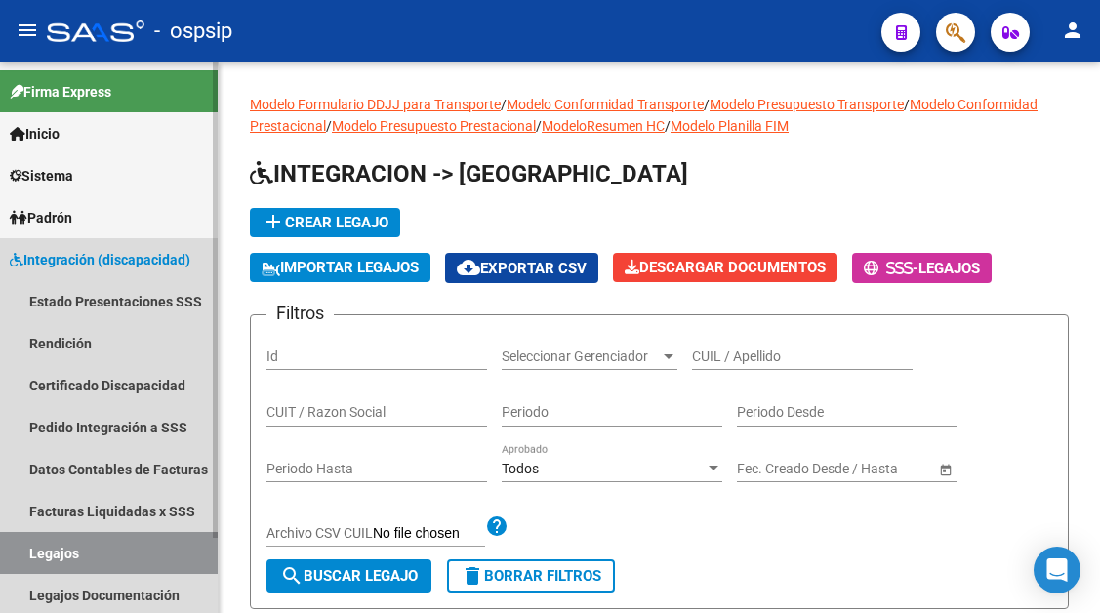
click at [61, 559] on link "Legajos" at bounding box center [109, 553] width 218 height 42
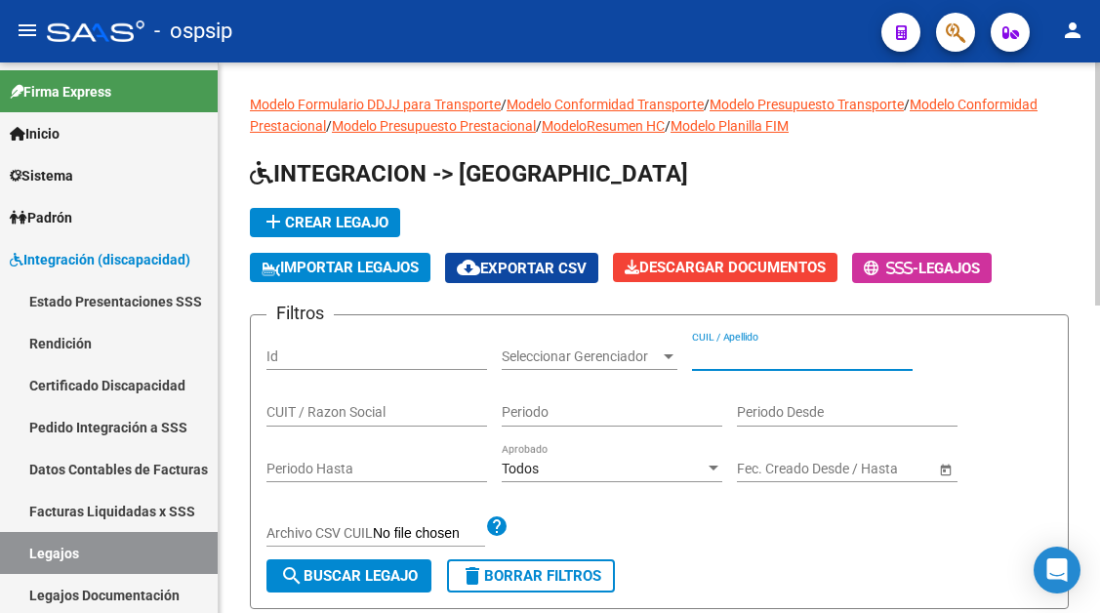
click at [708, 360] on input "CUIL / Apellido" at bounding box center [802, 356] width 221 height 17
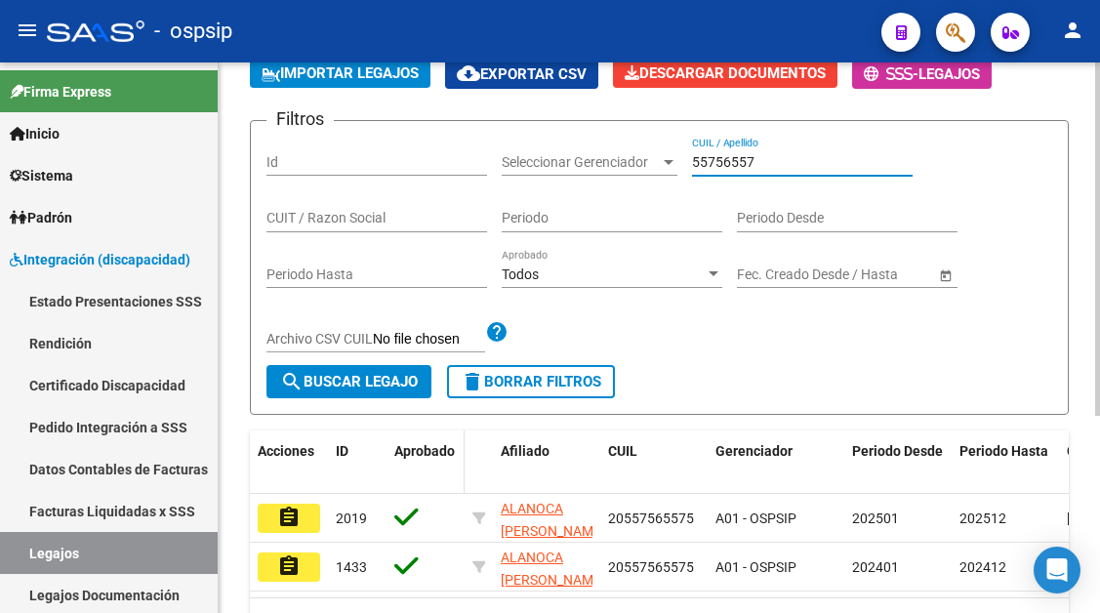
scroll to position [195, 0]
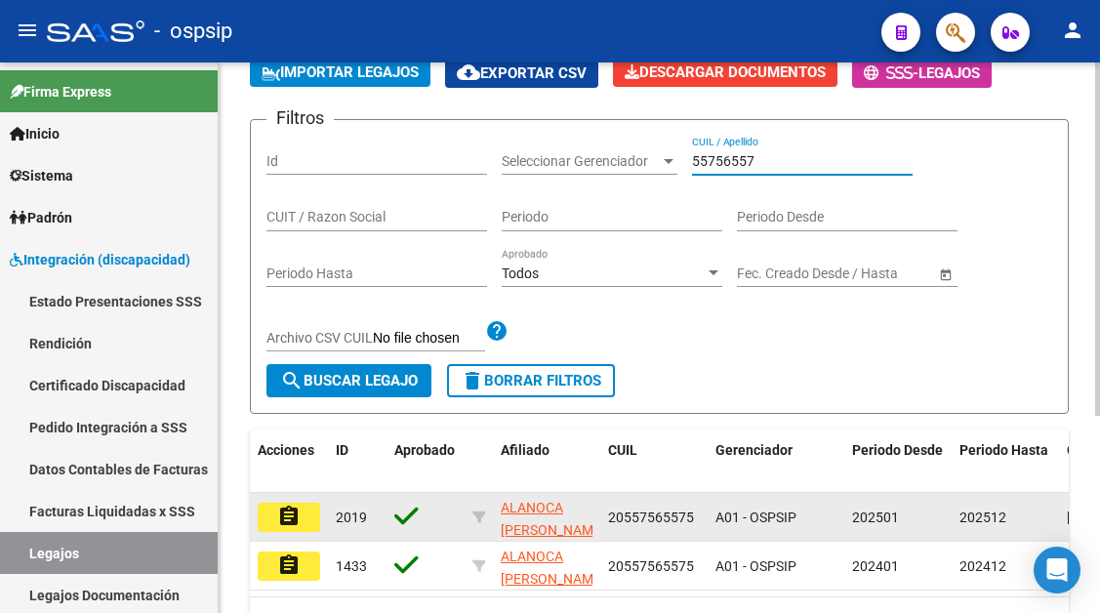
type input "55756557"
click at [296, 520] on mat-icon "assignment" at bounding box center [288, 516] width 23 height 23
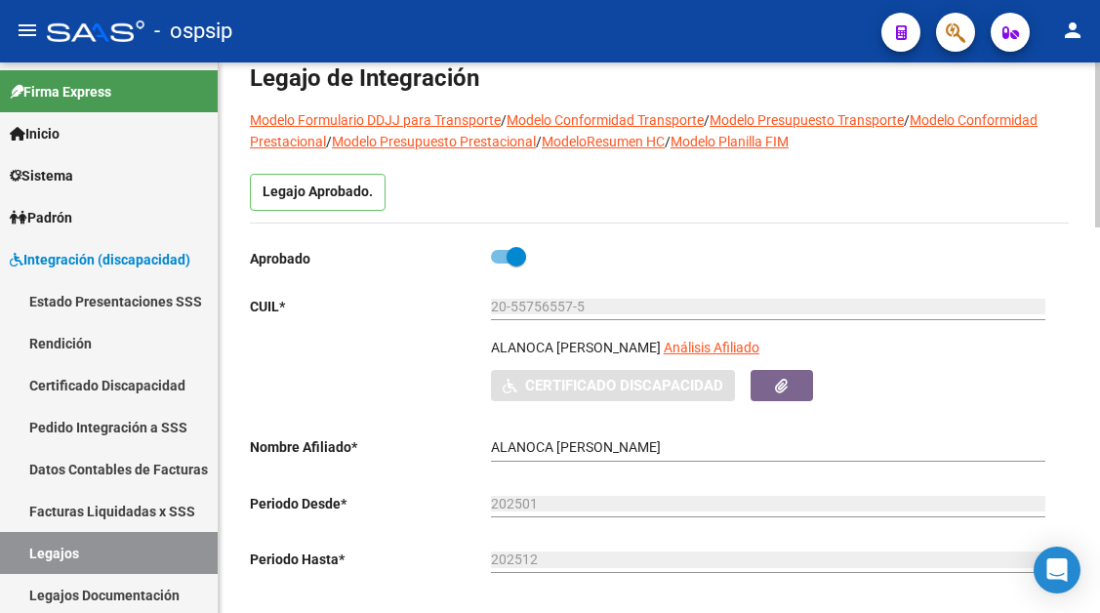
scroll to position [195, 0]
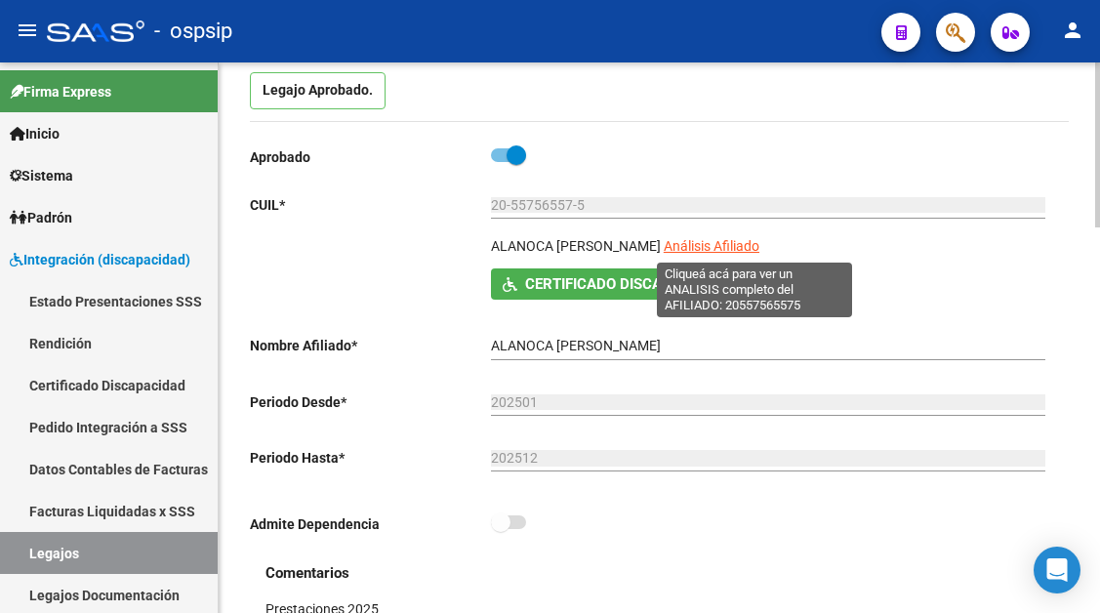
click at [746, 243] on span "Análisis Afiliado" at bounding box center [712, 246] width 96 height 16
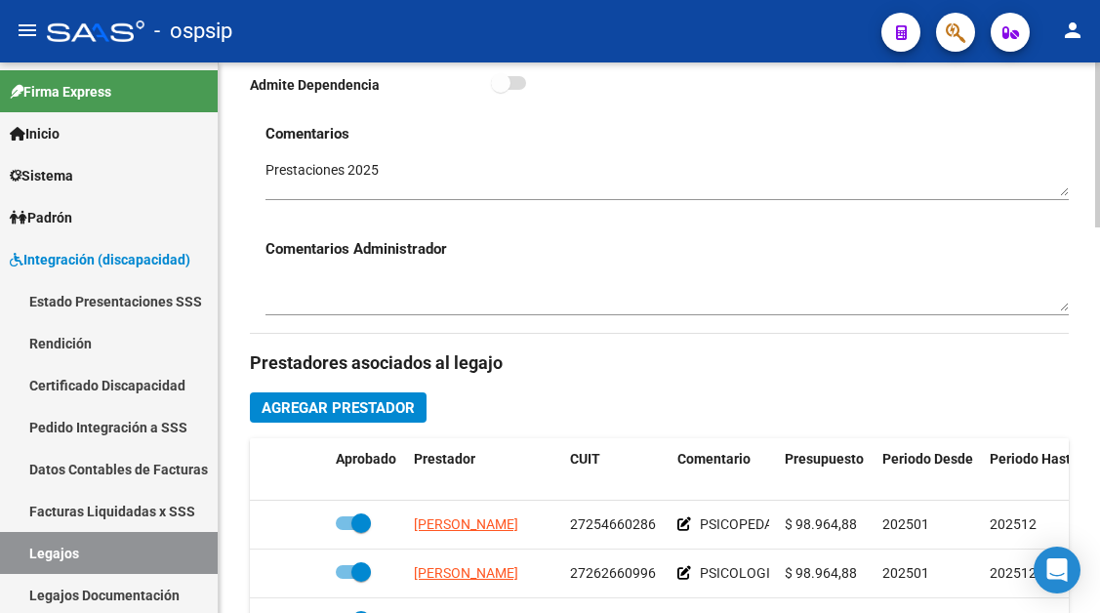
scroll to position [683, 0]
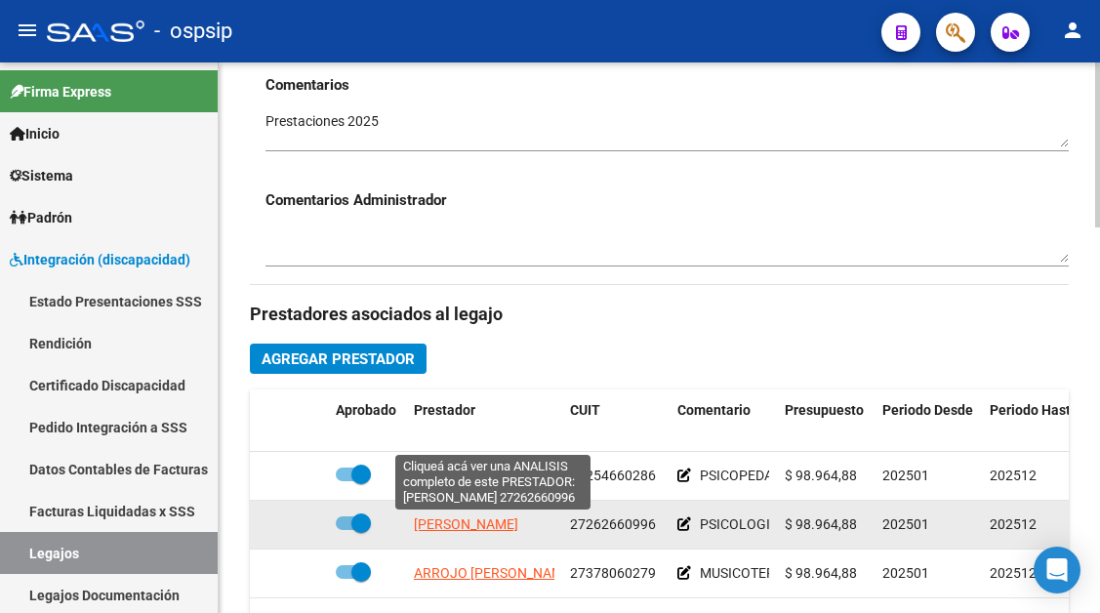
click at [488, 527] on span "HEREDIA VIVIANA PAOLA" at bounding box center [466, 524] width 104 height 16
type textarea "27262660996"
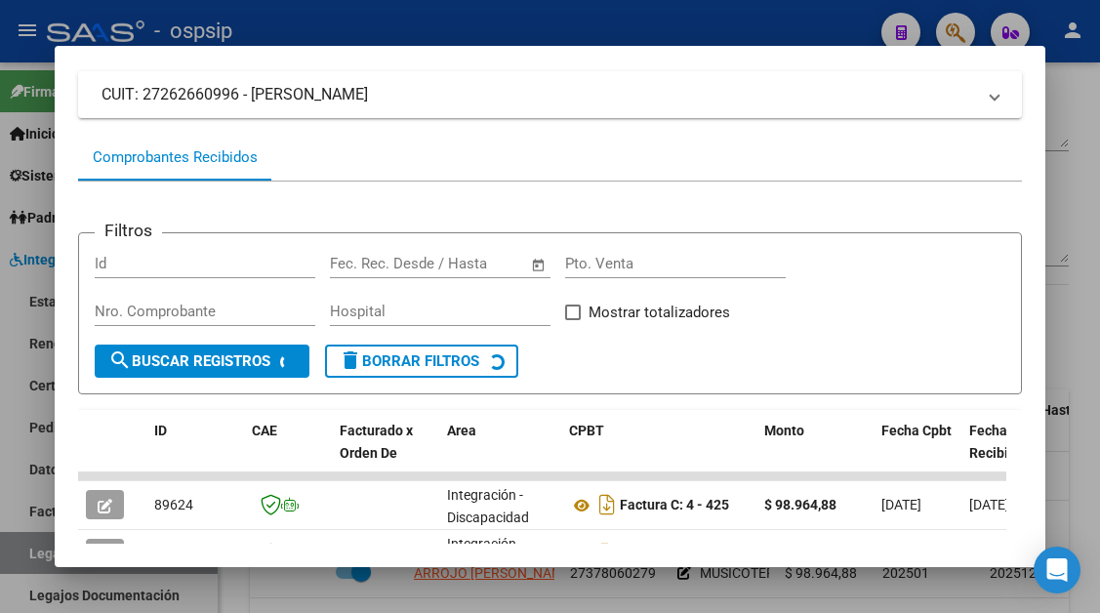
scroll to position [293, 0]
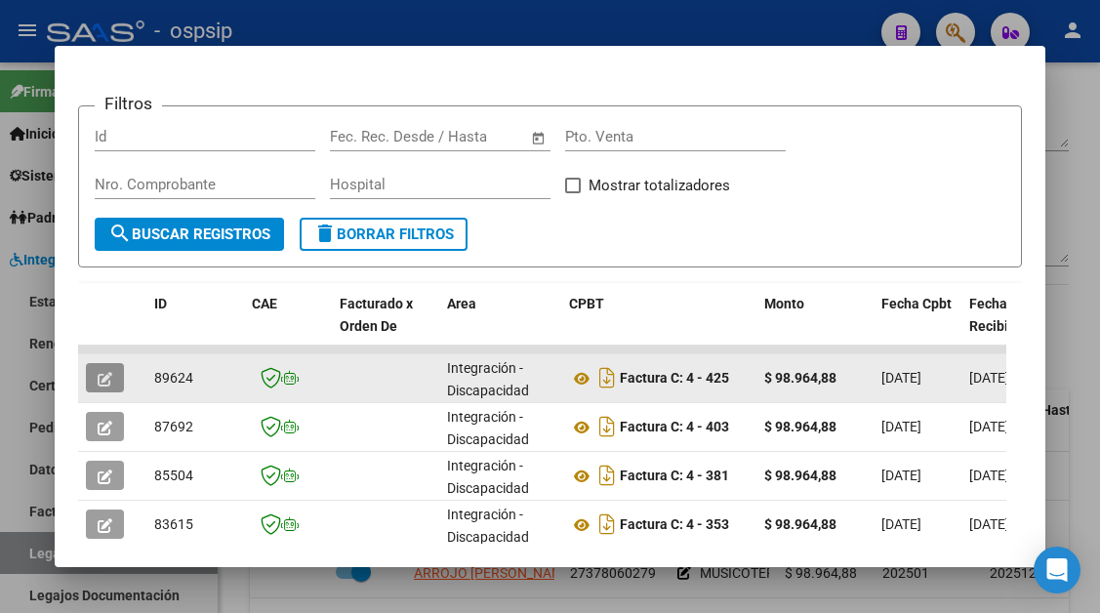
click at [115, 369] on button "button" at bounding box center [105, 377] width 38 height 29
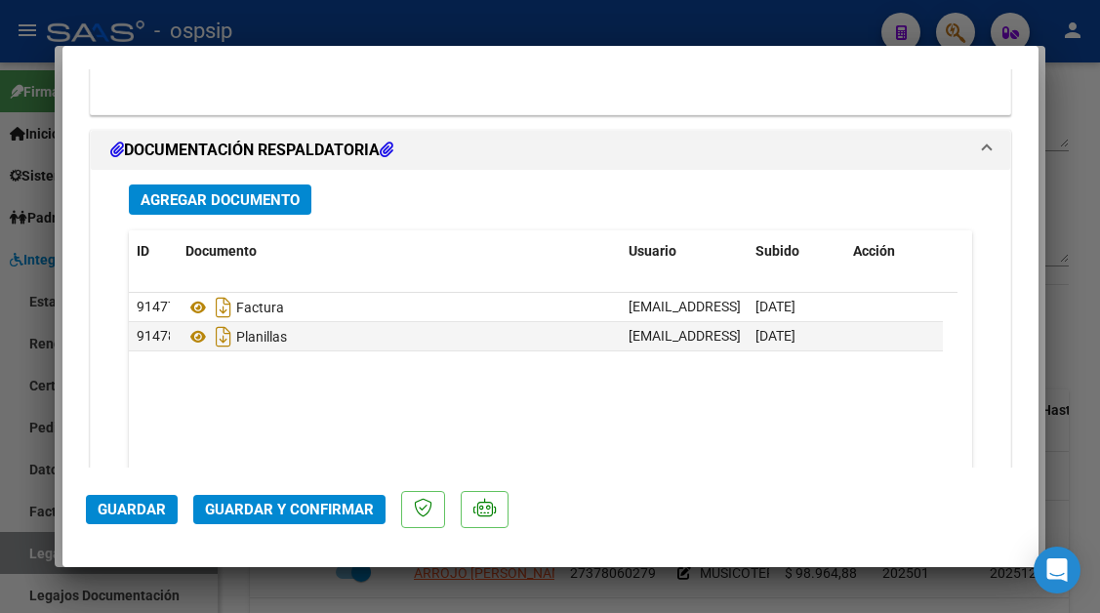
scroll to position [2440, 0]
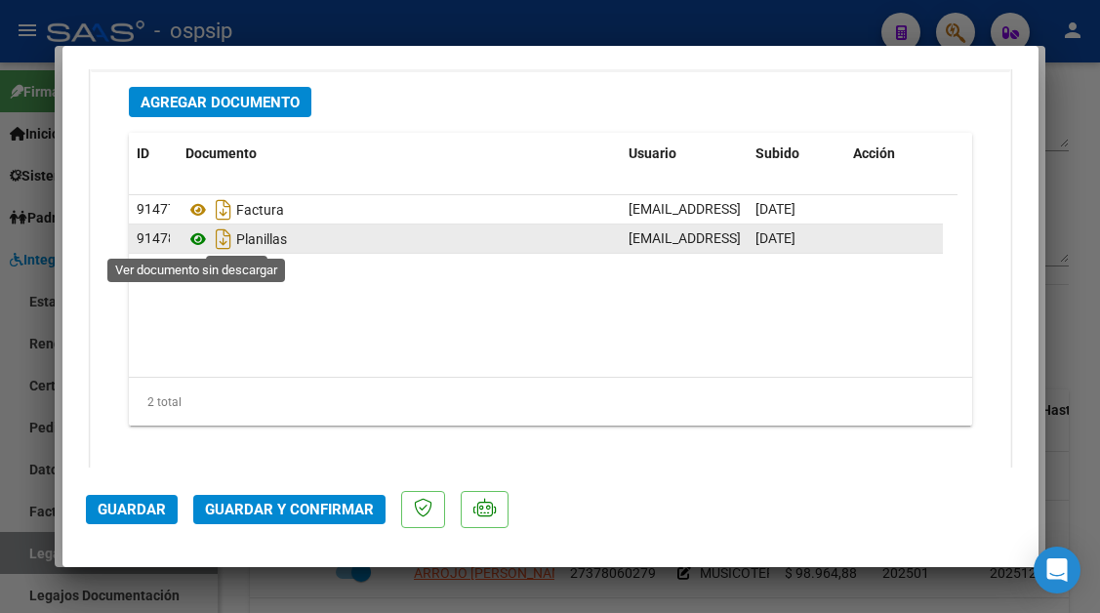
click at [187, 240] on icon at bounding box center [197, 238] width 25 height 23
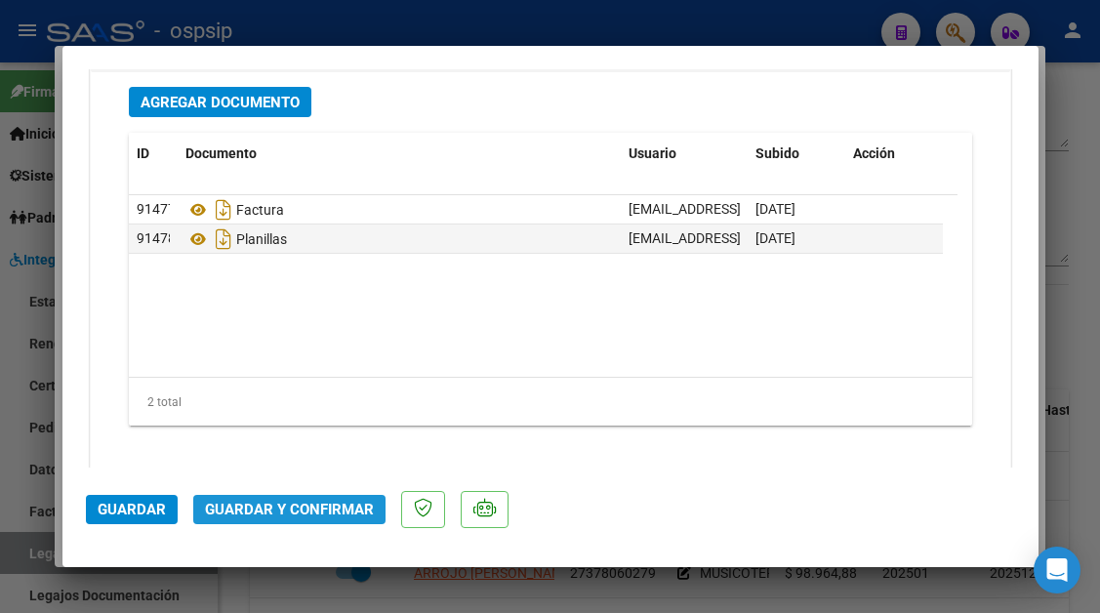
click at [313, 503] on span "Guardar y Confirmar" at bounding box center [289, 510] width 169 height 18
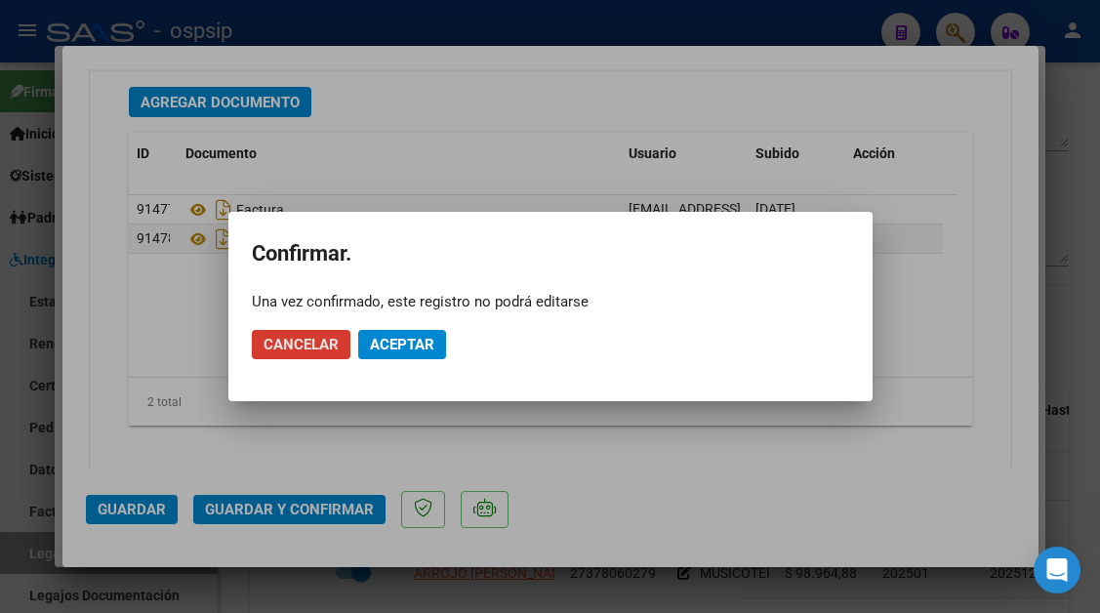
click at [390, 353] on button "Aceptar" at bounding box center [402, 344] width 88 height 29
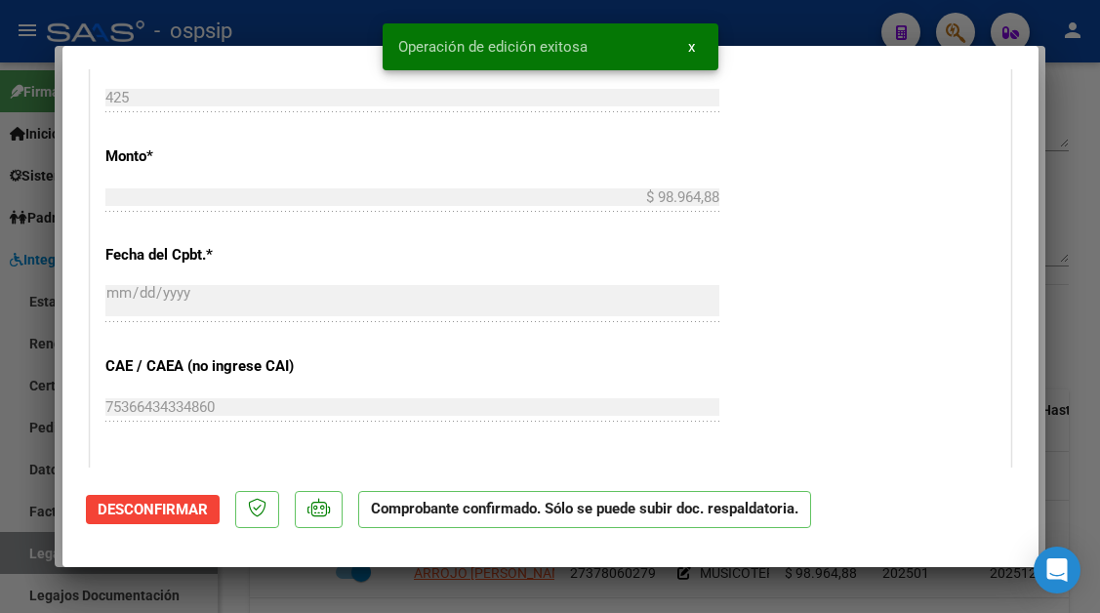
type input "$ 0,00"
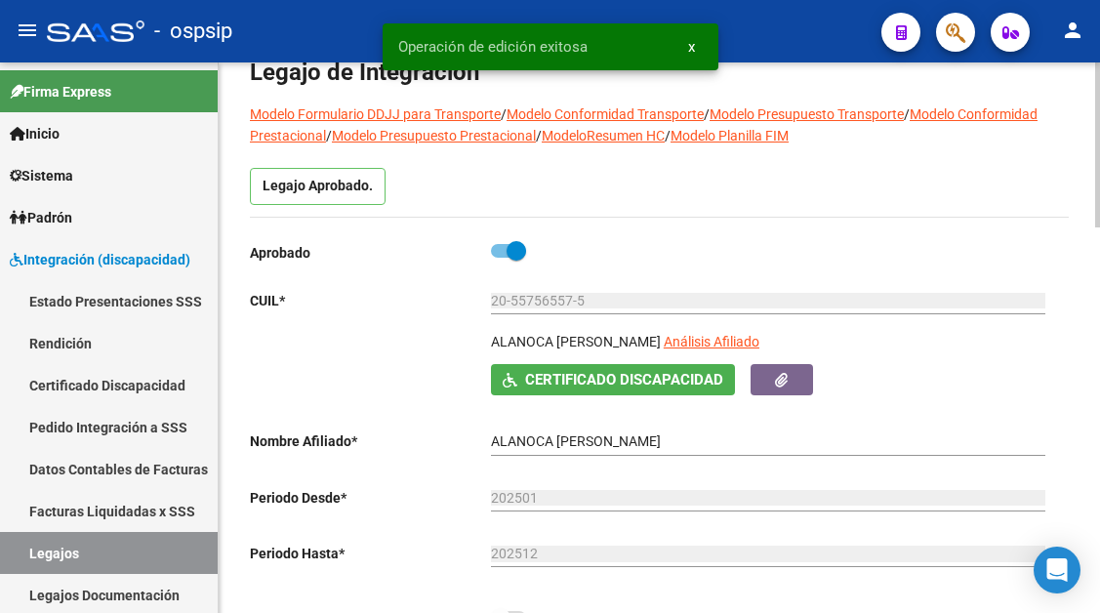
scroll to position [98, 0]
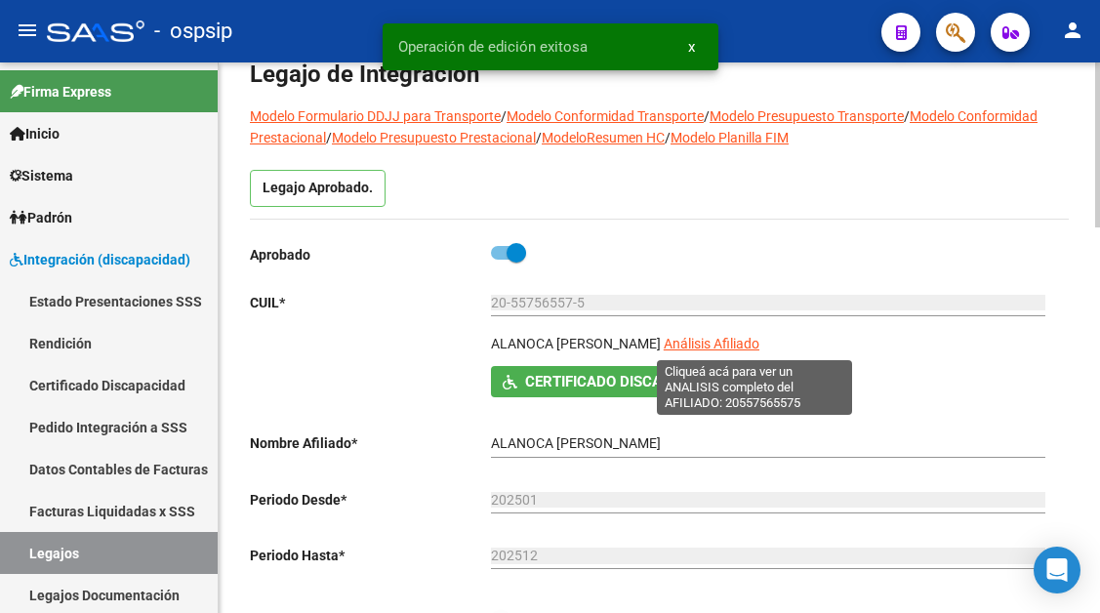
click at [714, 339] on span "Análisis Afiliado" at bounding box center [712, 344] width 96 height 16
type textarea "20557565575"
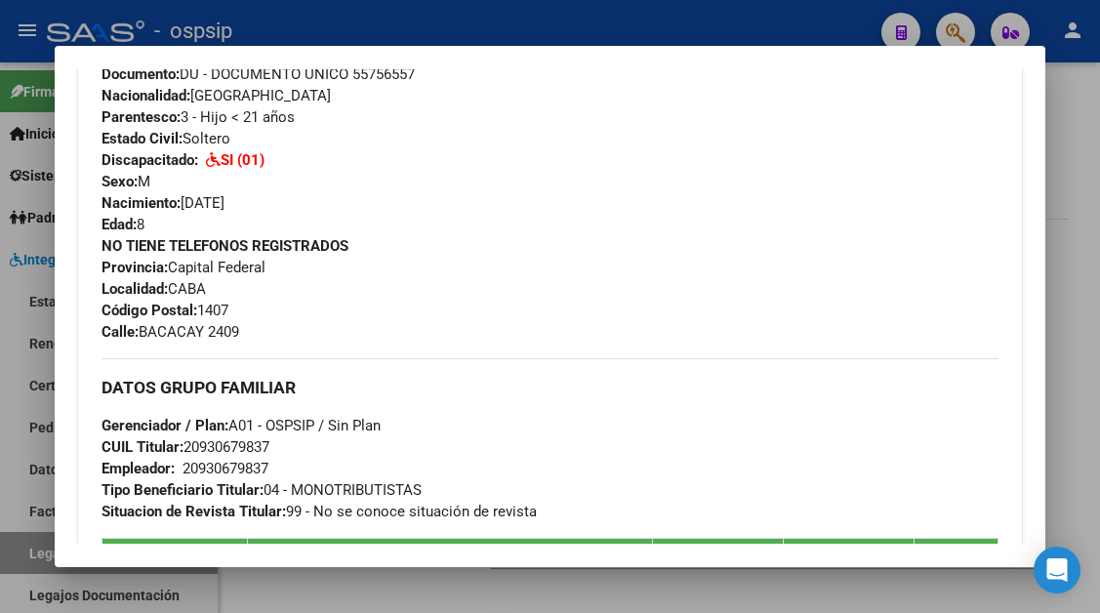
scroll to position [683, 0]
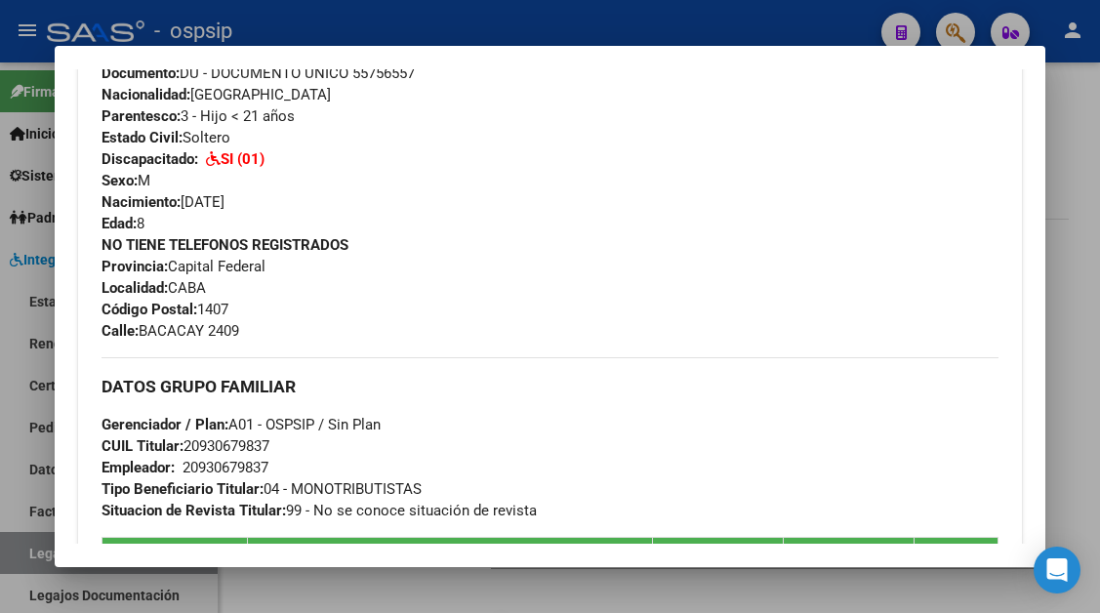
click at [24, 548] on div at bounding box center [550, 306] width 1100 height 613
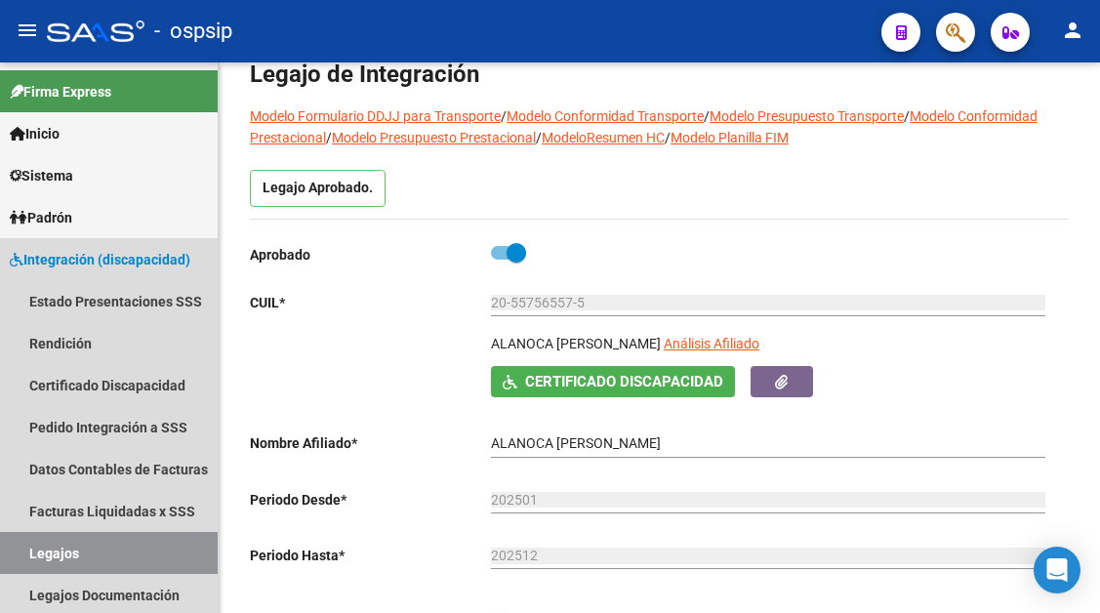
click at [24, 548] on link "Legajos" at bounding box center [109, 553] width 218 height 42
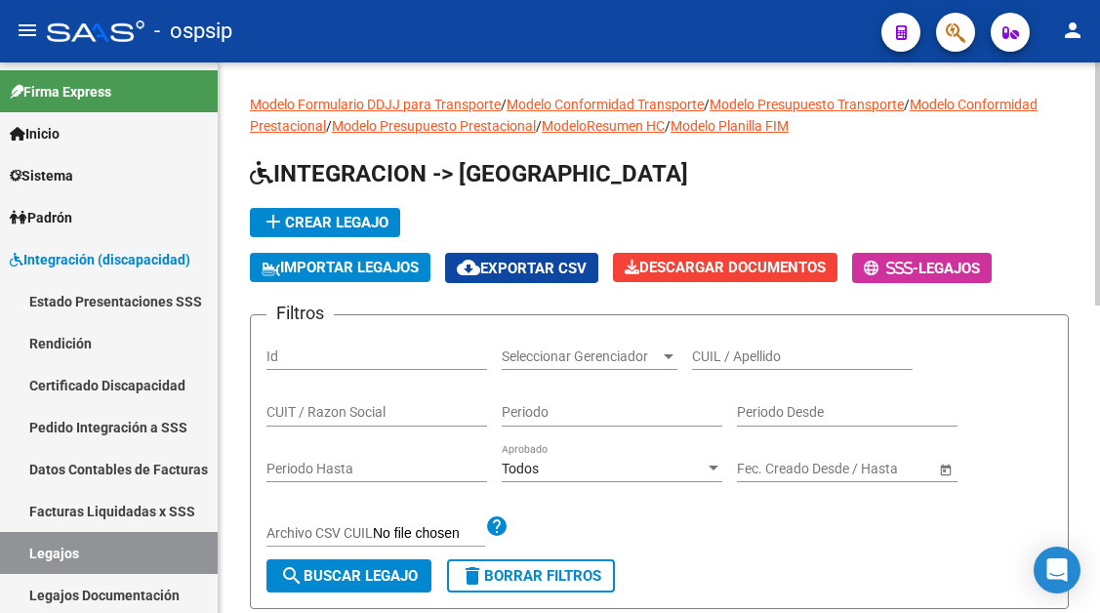
click at [715, 359] on input "CUIL / Apellido" at bounding box center [802, 356] width 221 height 17
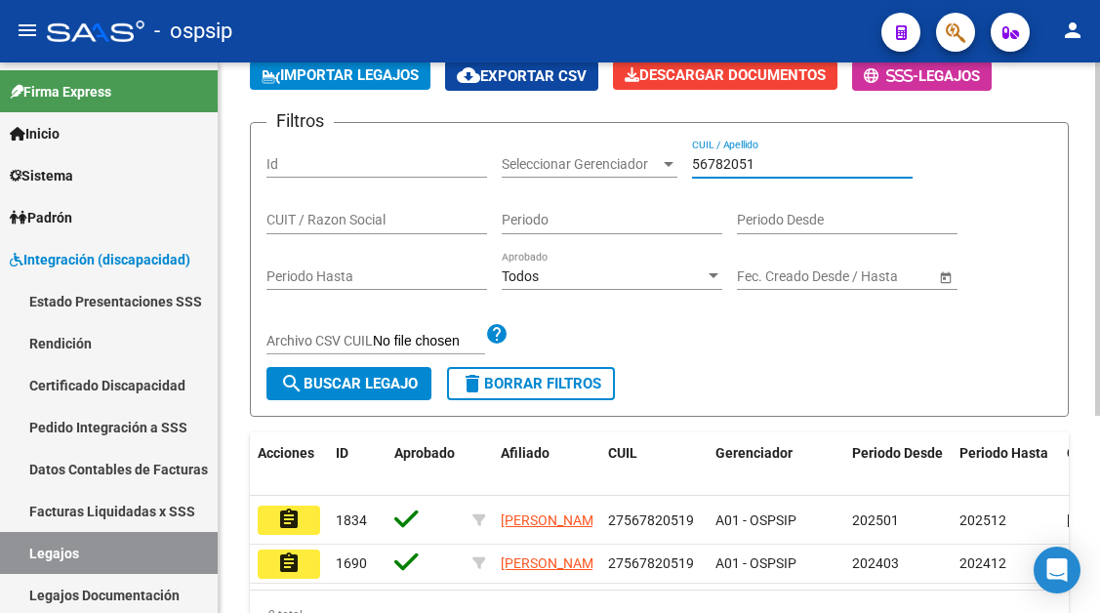
scroll to position [195, 0]
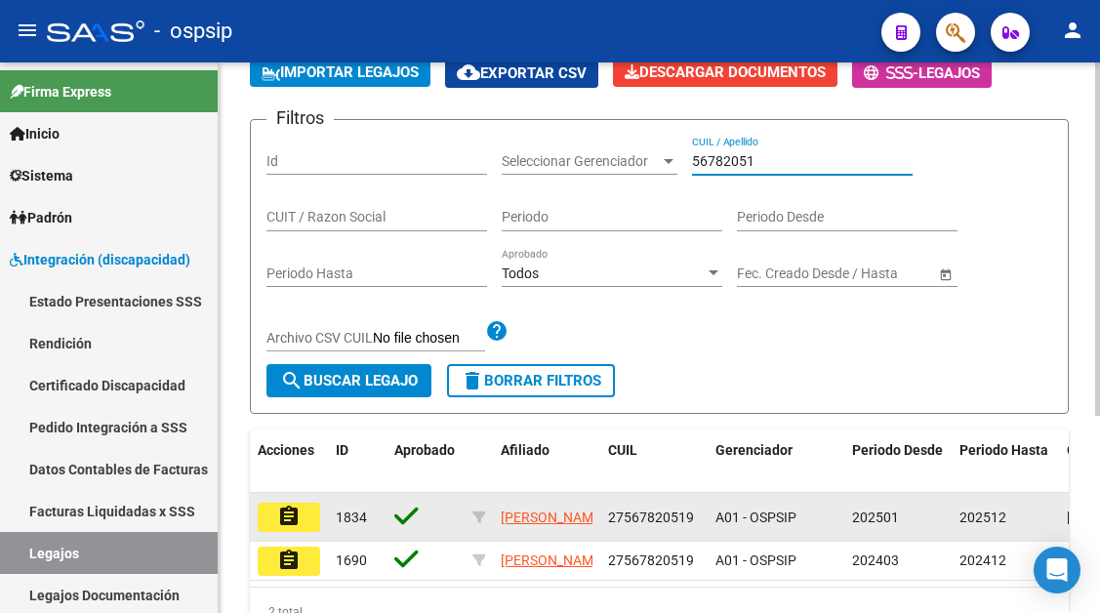
type input "56782051"
click at [280, 512] on mat-icon "assignment" at bounding box center [288, 516] width 23 height 23
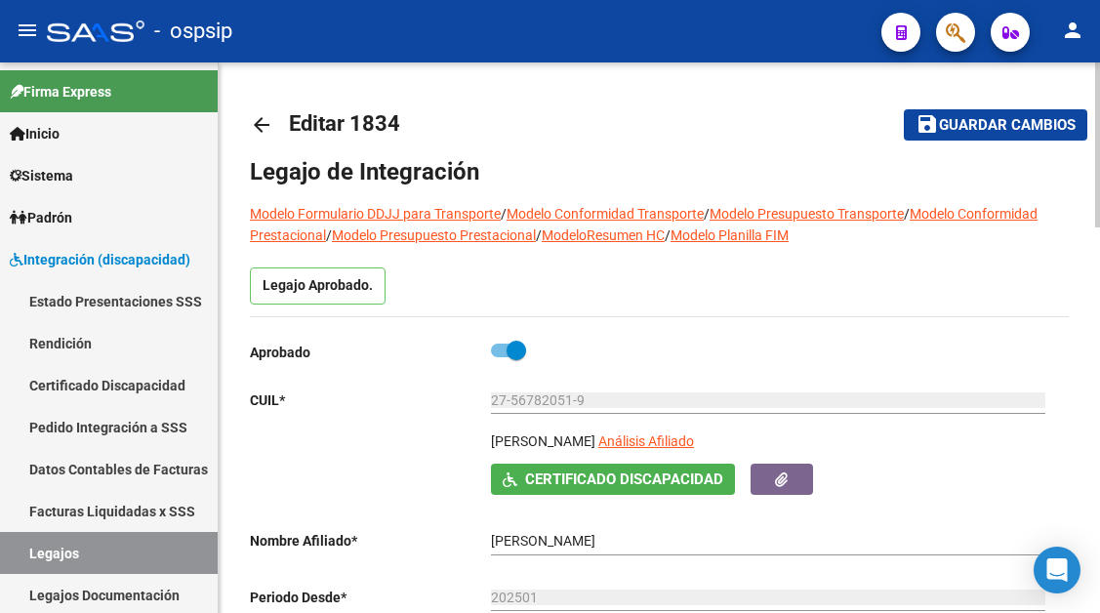
click at [680, 428] on div "27-56782051-9 Ingresar CUIL" at bounding box center [768, 403] width 554 height 56
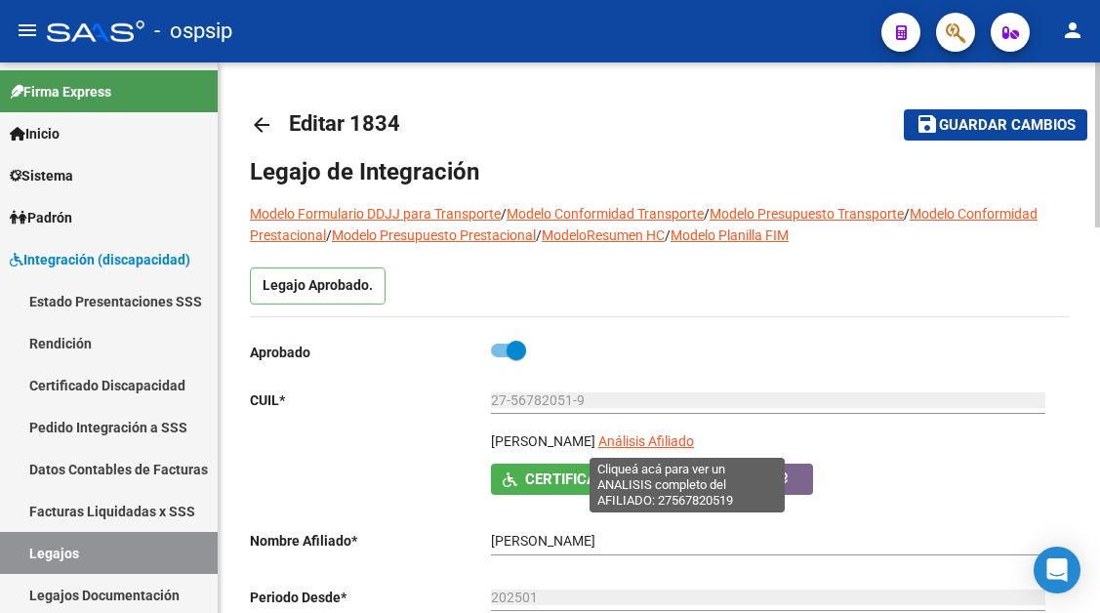
click at [678, 444] on span "Análisis Afiliado" at bounding box center [646, 441] width 96 height 16
type textarea "27567820519"
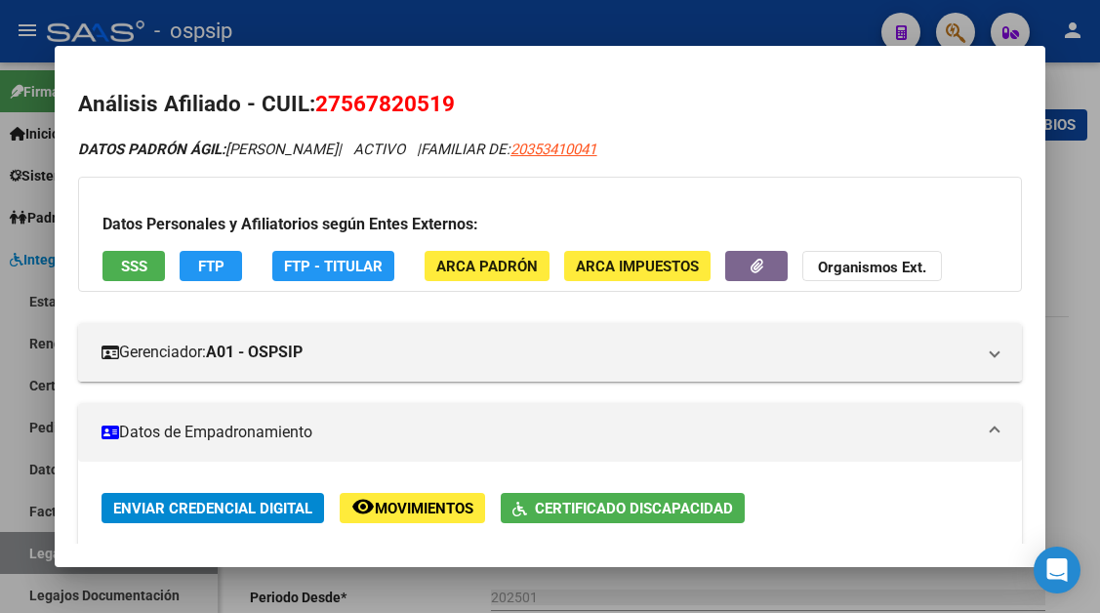
click at [146, 270] on span "SSS" at bounding box center [134, 267] width 26 height 18
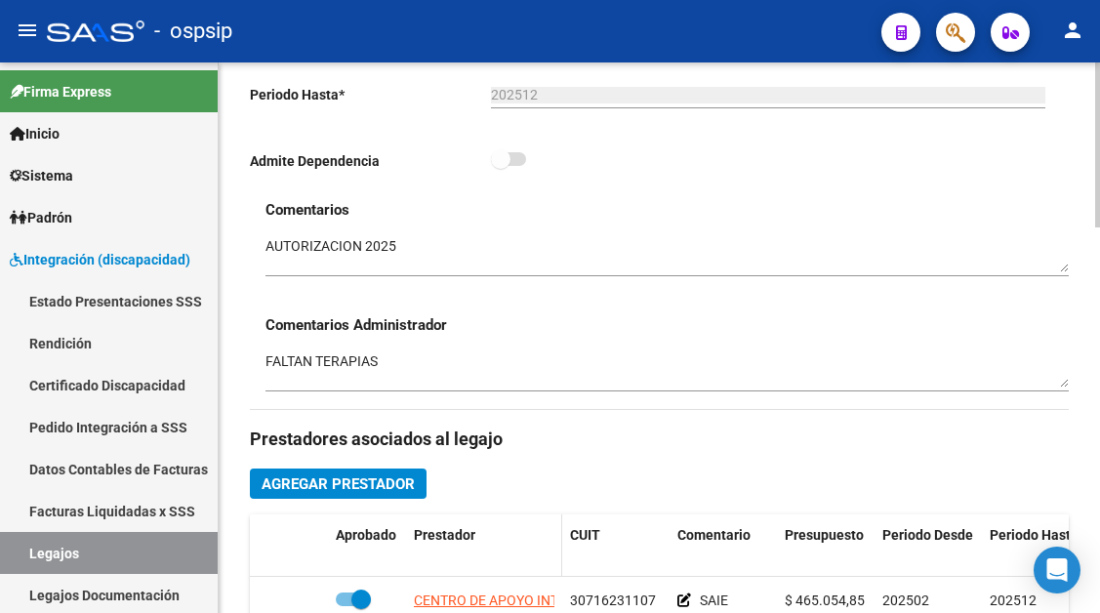
scroll to position [683, 0]
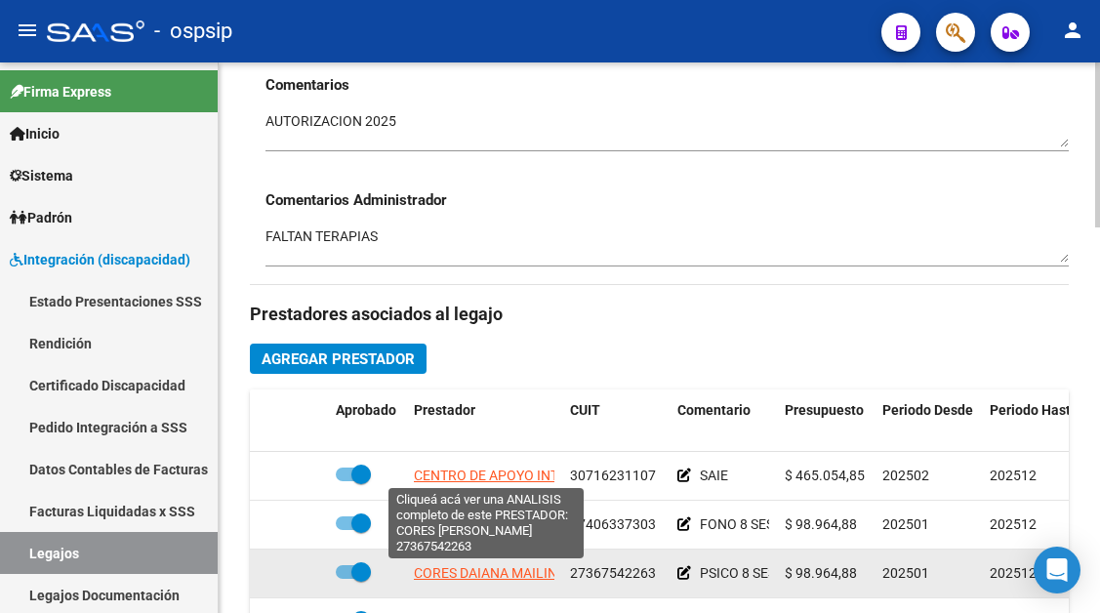
click at [464, 580] on span "CORES DAIANA MAILIN" at bounding box center [485, 573] width 143 height 16
type textarea "27367542263"
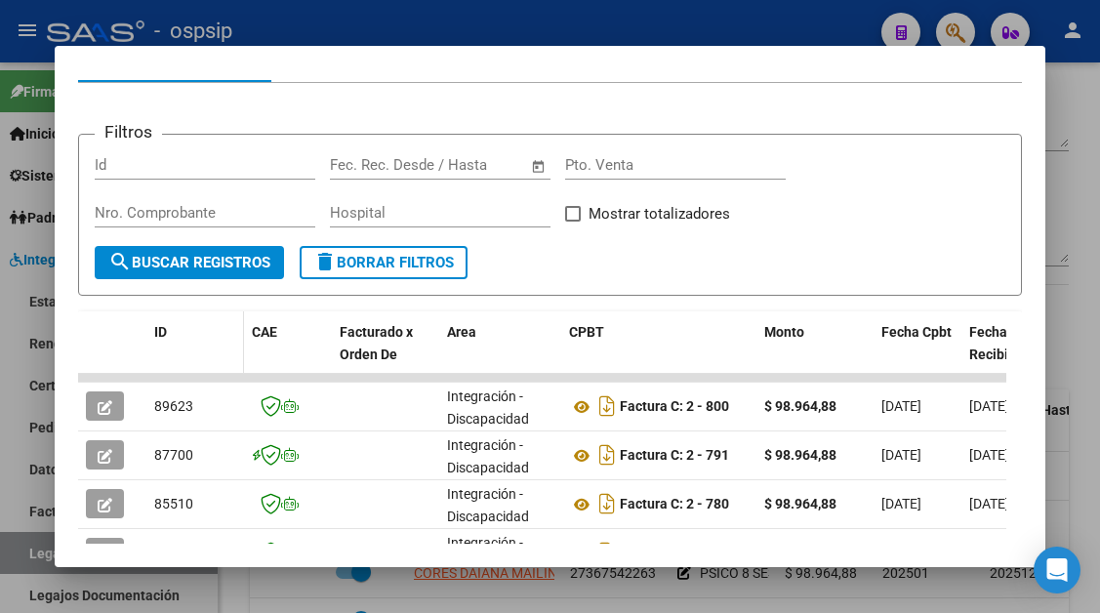
scroll to position [382, 0]
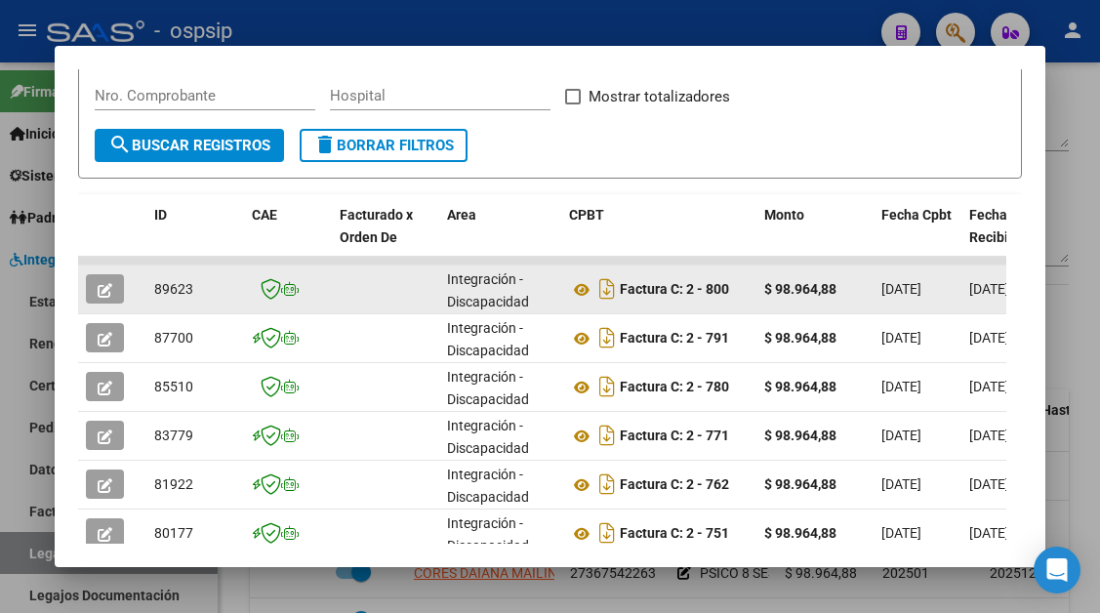
click at [96, 292] on button "button" at bounding box center [105, 288] width 38 height 29
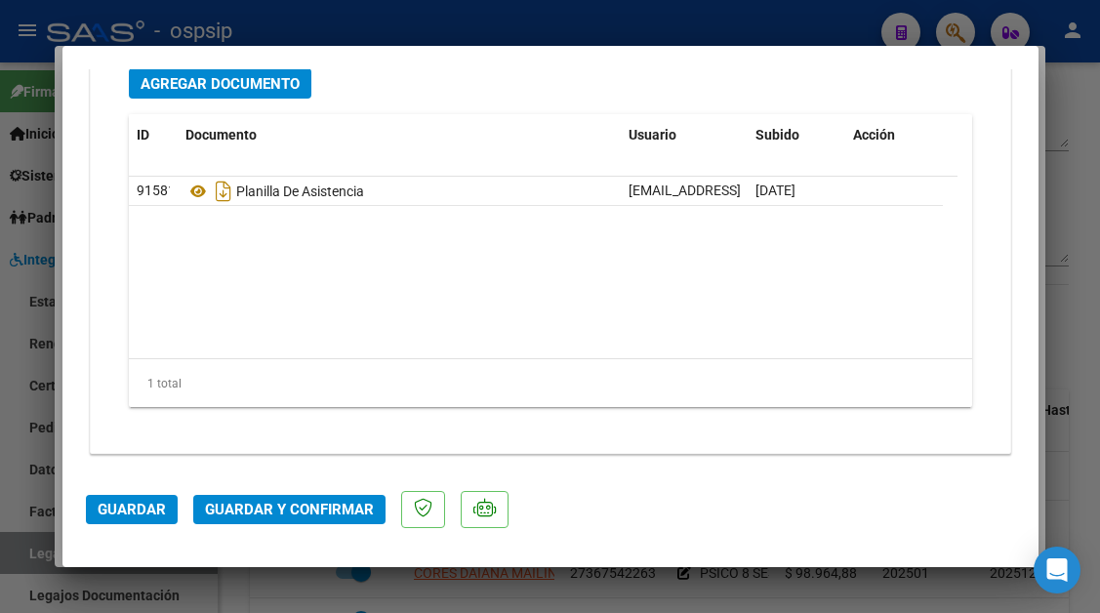
scroll to position [2459, 0]
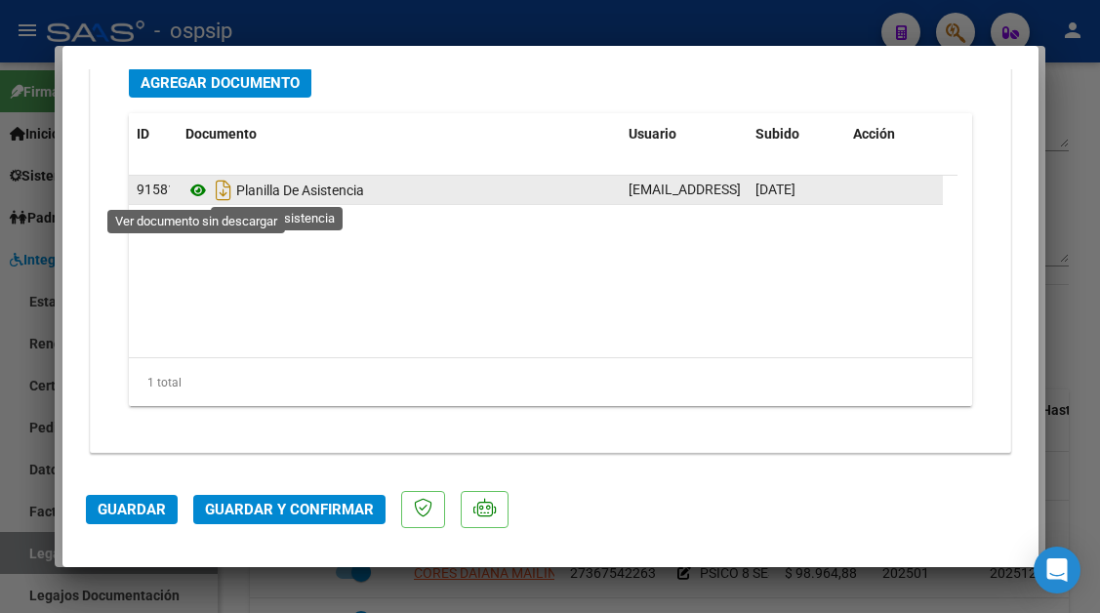
click at [202, 190] on icon at bounding box center [197, 190] width 25 height 23
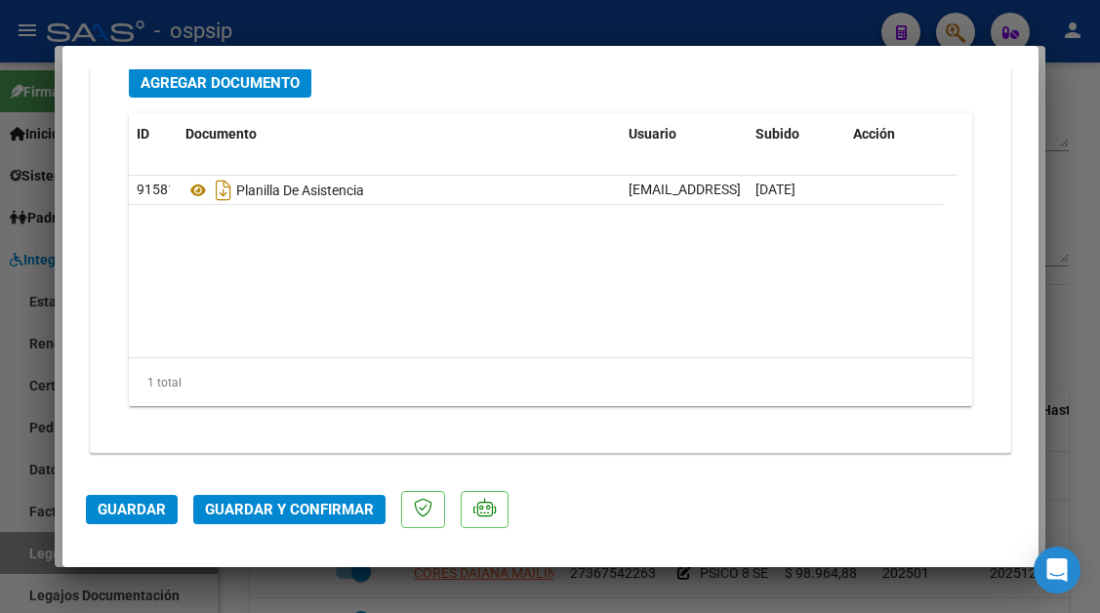
click at [289, 511] on span "Guardar y Confirmar" at bounding box center [289, 510] width 169 height 18
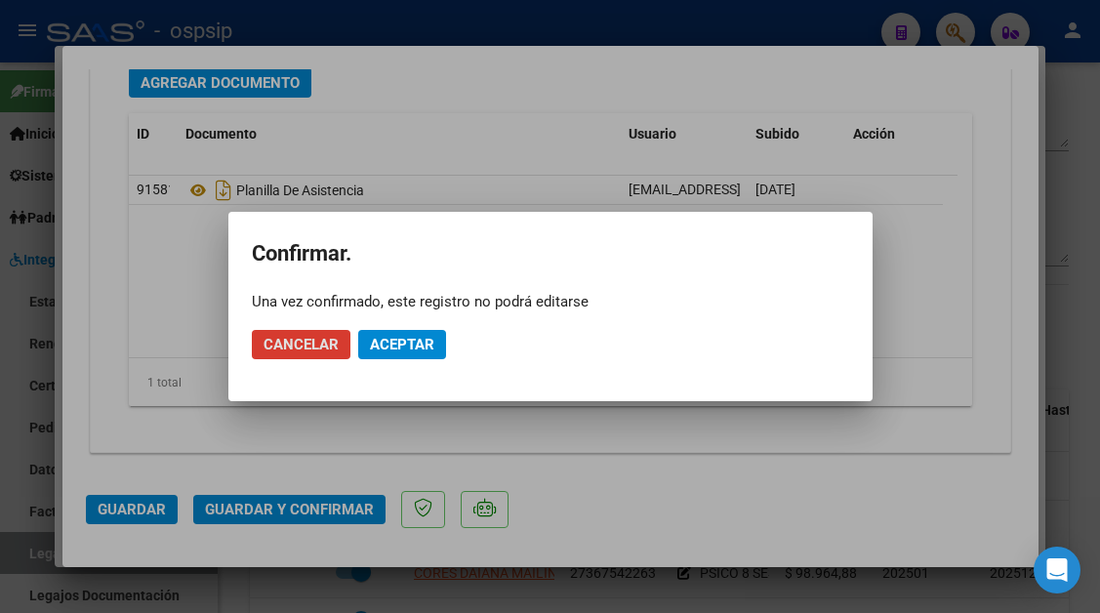
click at [409, 340] on span "Aceptar" at bounding box center [402, 345] width 64 height 18
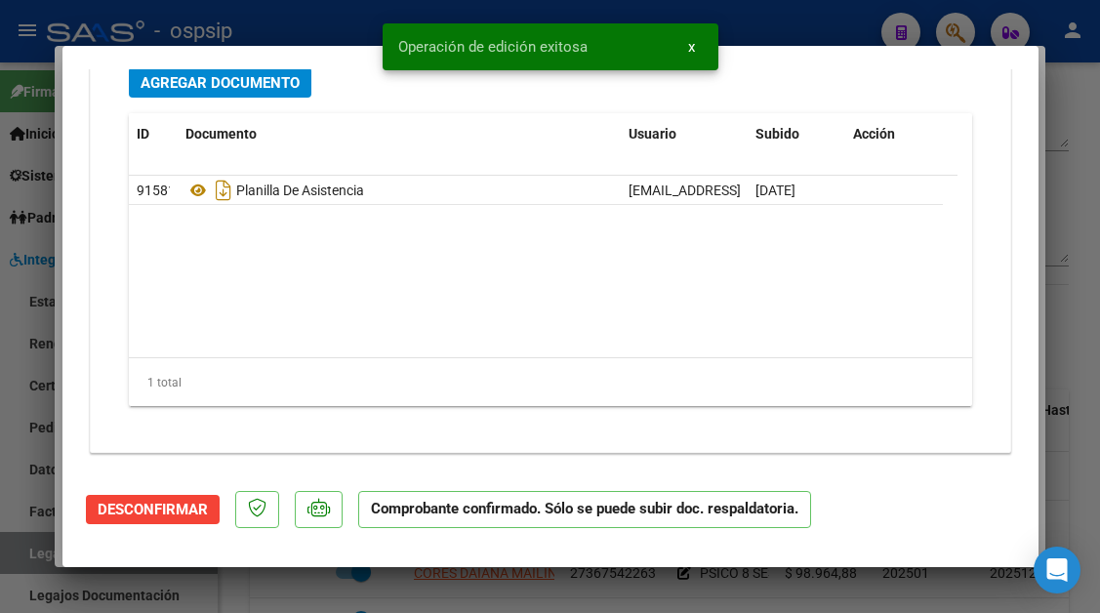
click at [33, 562] on div at bounding box center [550, 306] width 1100 height 613
type input "$ 0,00"
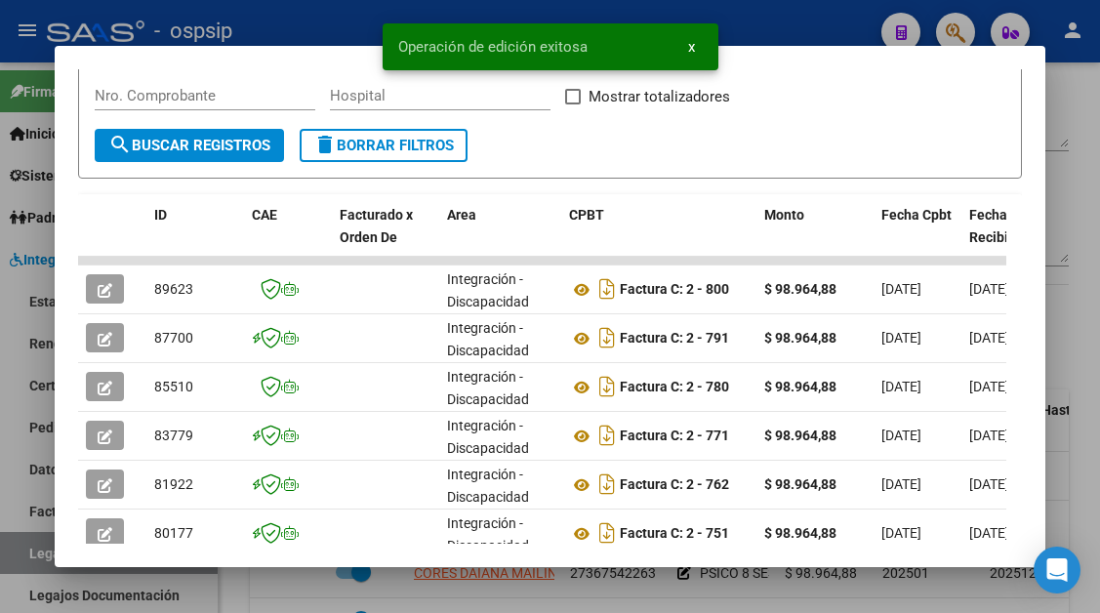
click at [33, 562] on div at bounding box center [550, 306] width 1100 height 613
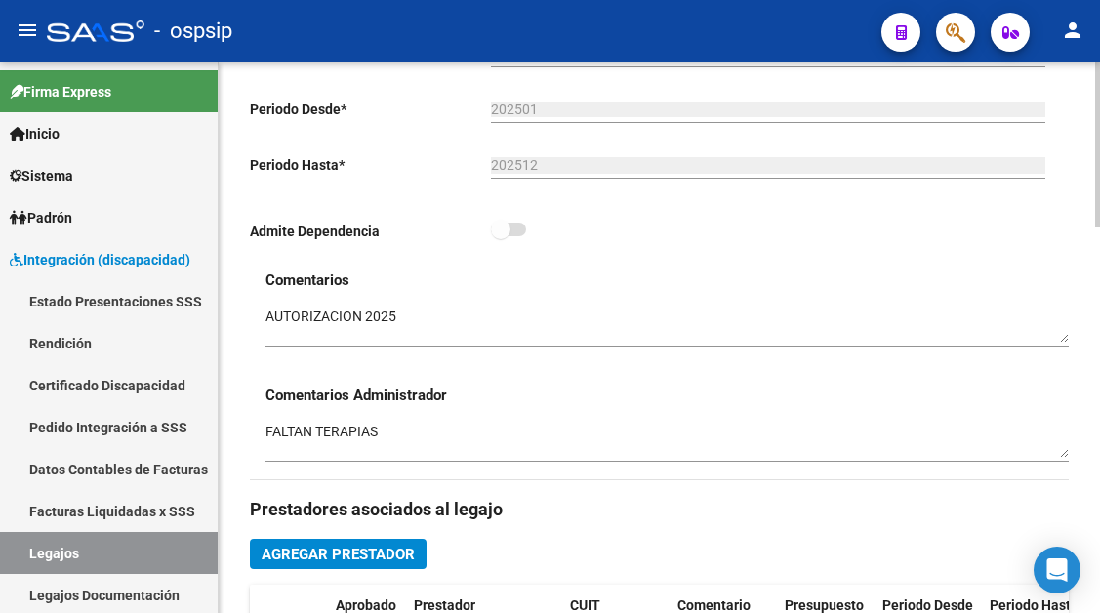
scroll to position [195, 0]
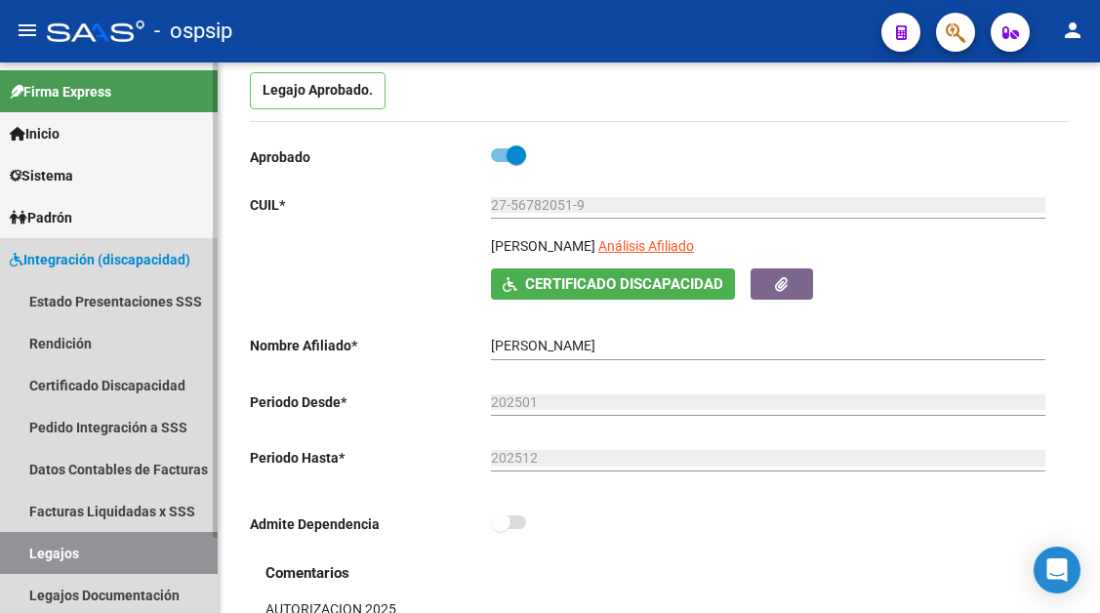
click at [7, 546] on link "Legajos" at bounding box center [109, 553] width 218 height 42
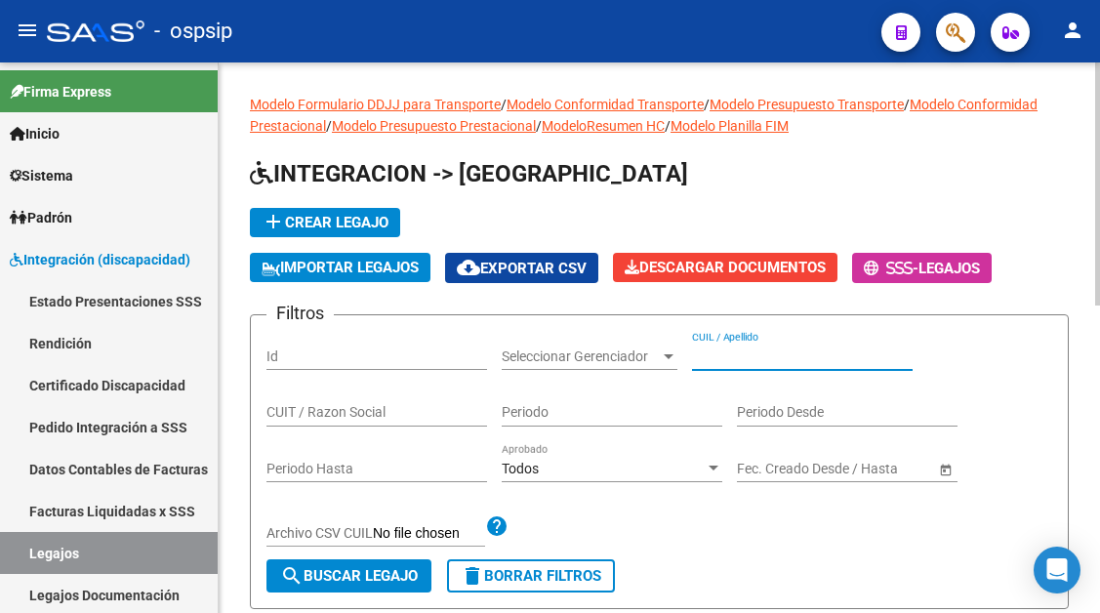
click at [733, 362] on input "CUIL / Apellido" at bounding box center [802, 356] width 221 height 17
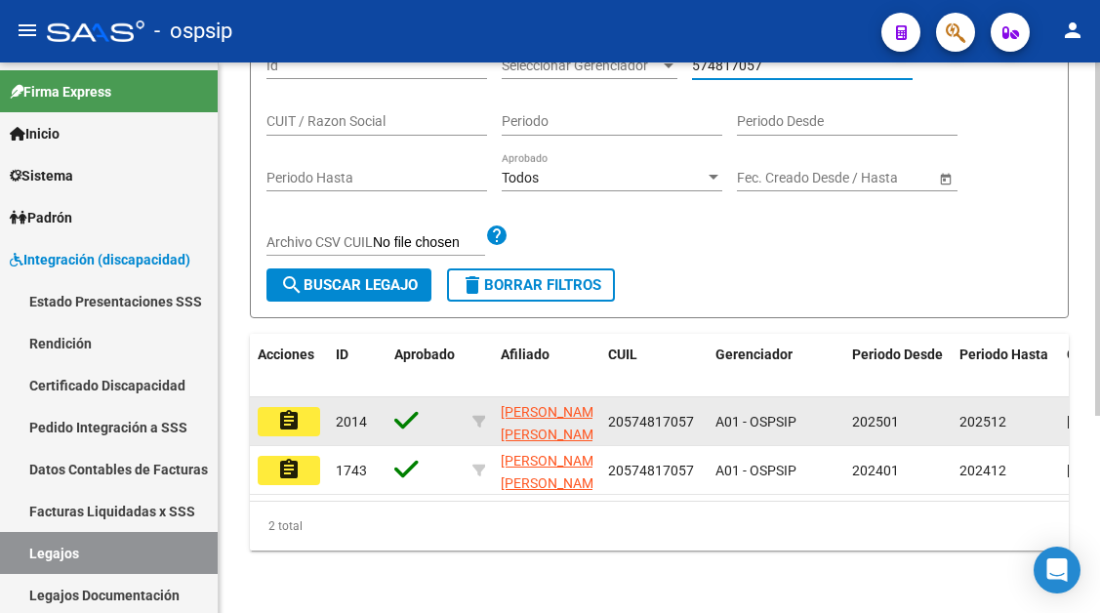
scroll to position [307, 0]
type input "574817057"
click at [289, 410] on mat-icon "assignment" at bounding box center [288, 420] width 23 height 23
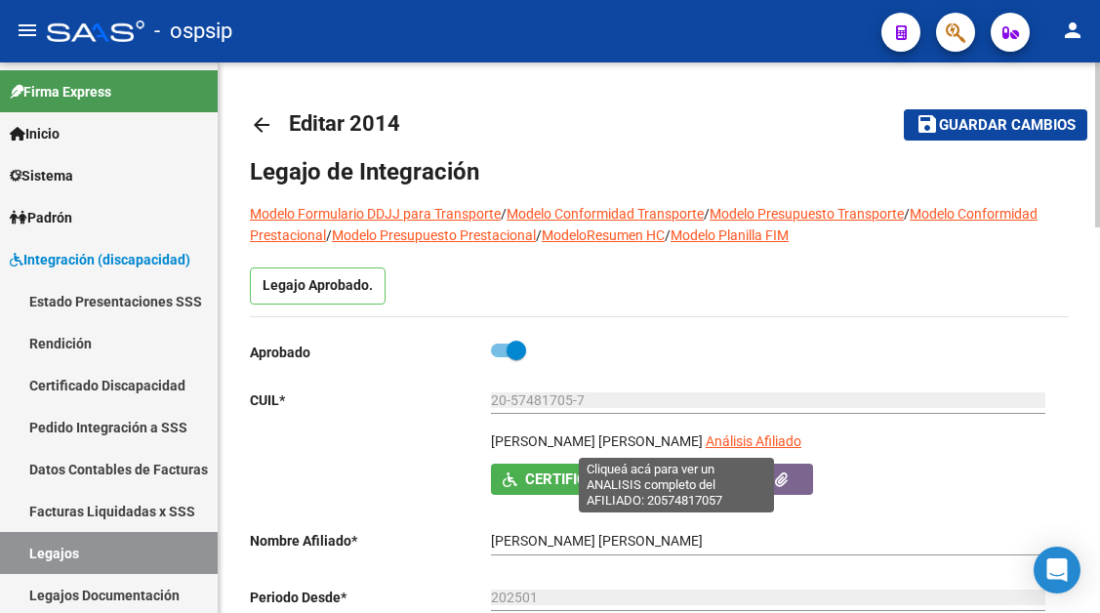
click at [706, 441] on span "Análisis Afiliado" at bounding box center [754, 441] width 96 height 16
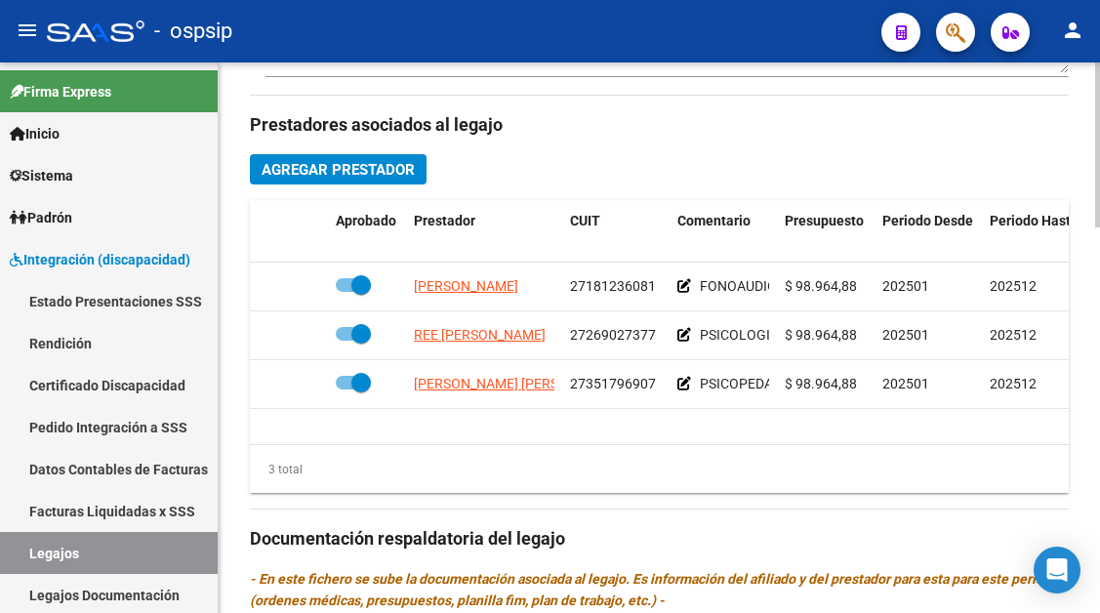
scroll to position [976, 0]
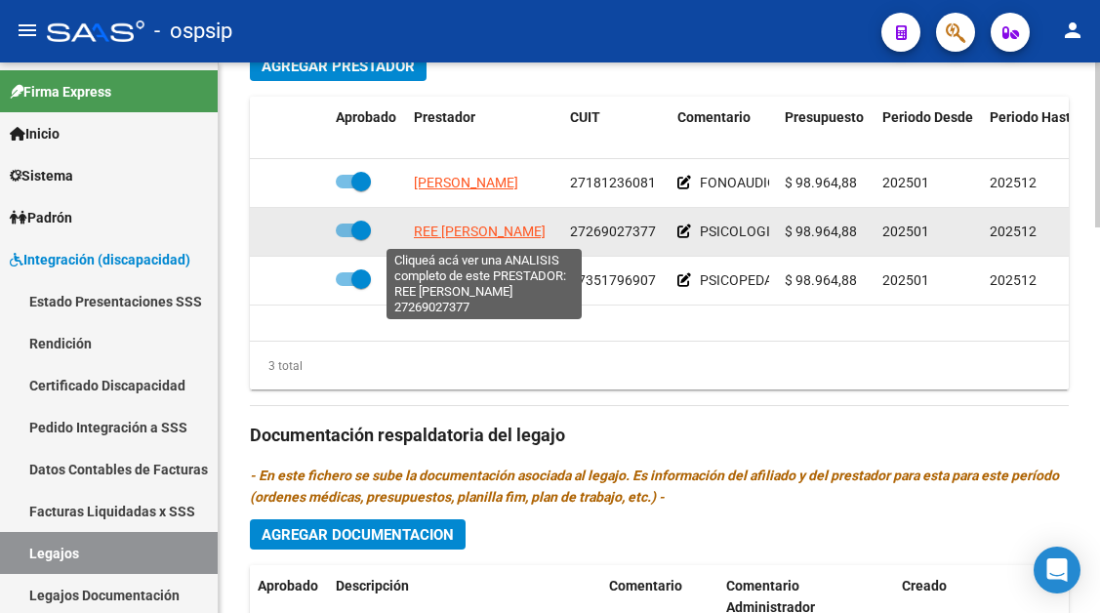
click at [464, 236] on span "REE NATALIA FABIANA" at bounding box center [480, 231] width 132 height 16
type textarea "27269027377"
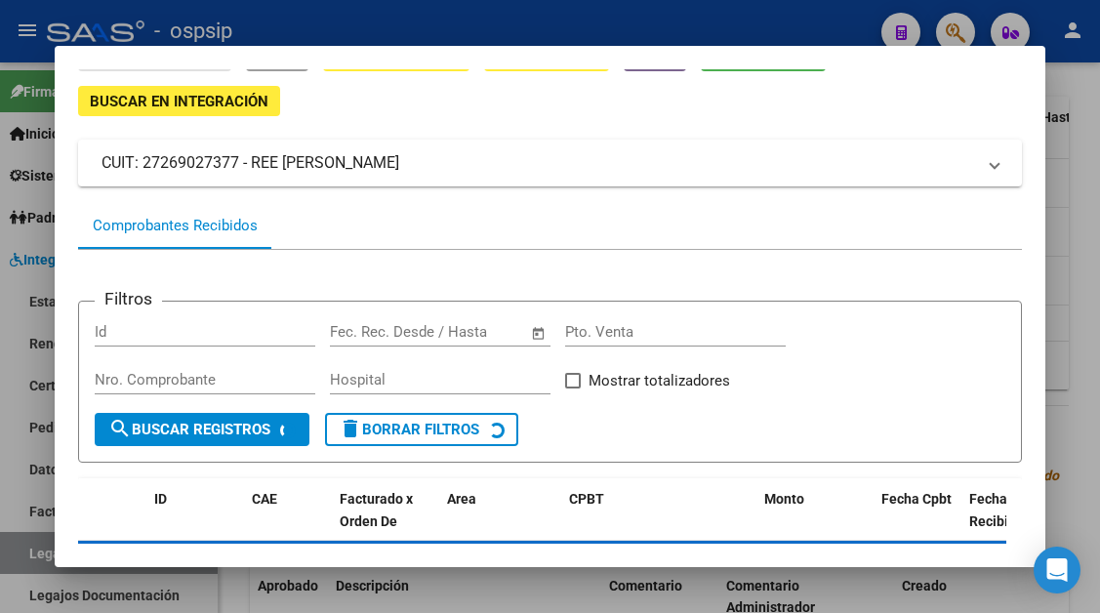
scroll to position [186, 0]
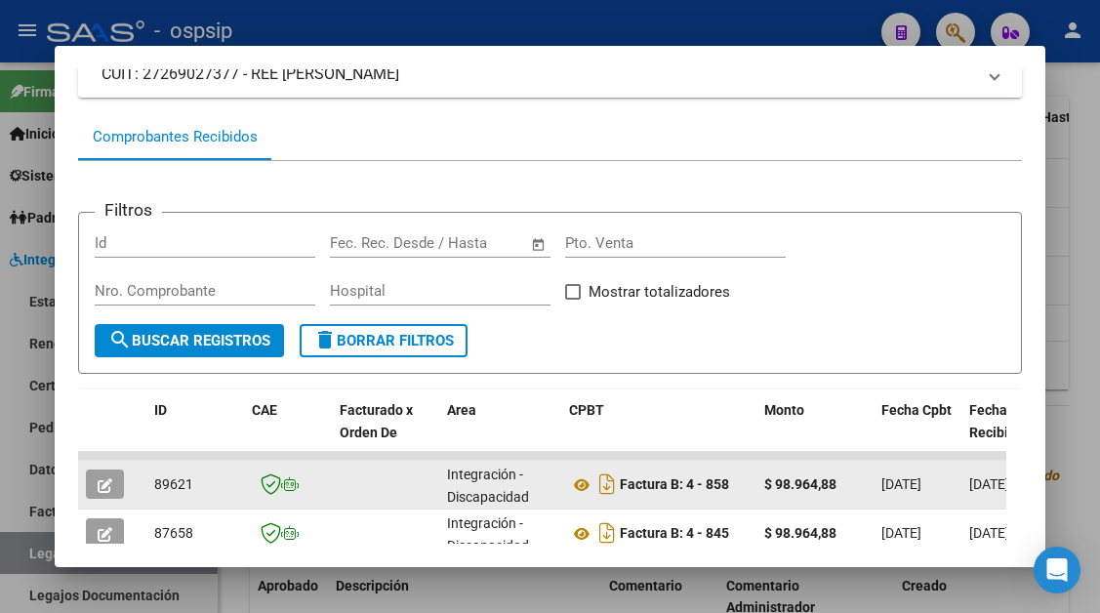
click at [100, 482] on icon "button" at bounding box center [105, 485] width 15 height 15
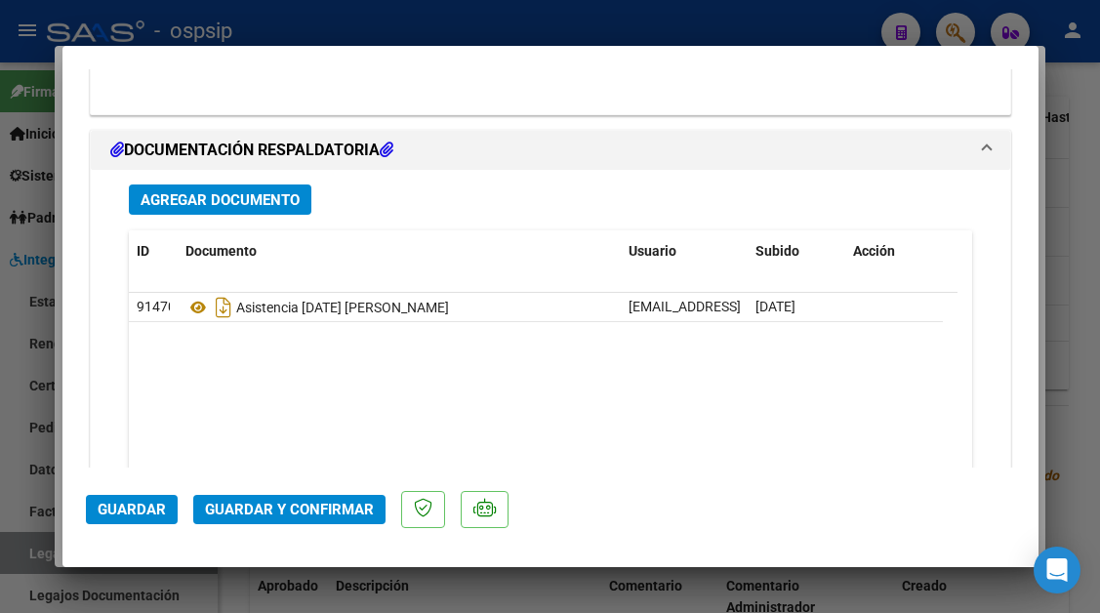
scroll to position [2440, 0]
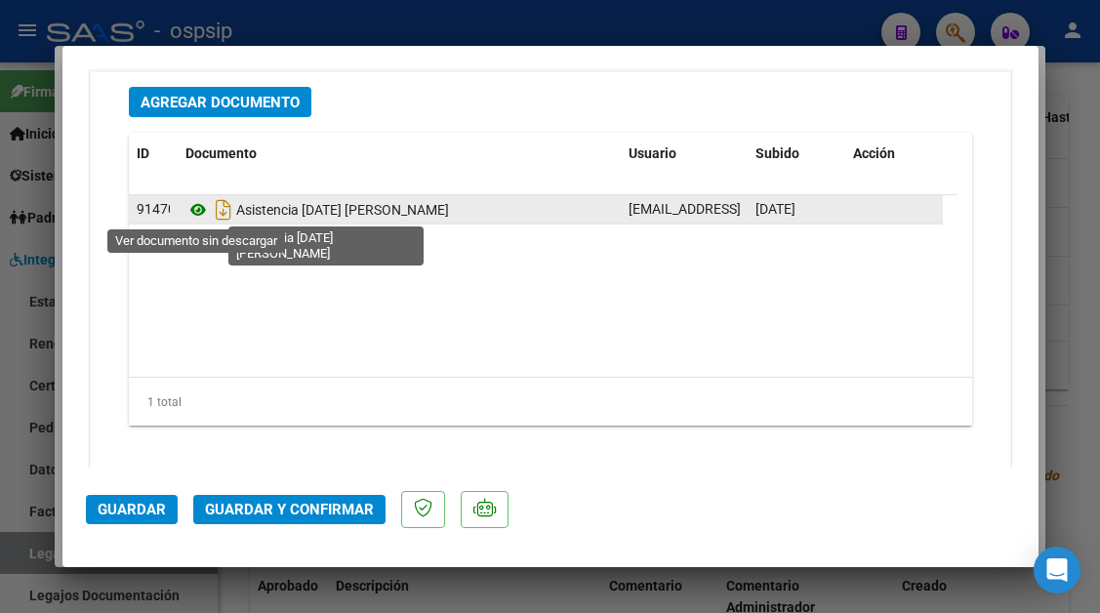
click at [196, 212] on icon at bounding box center [197, 209] width 25 height 23
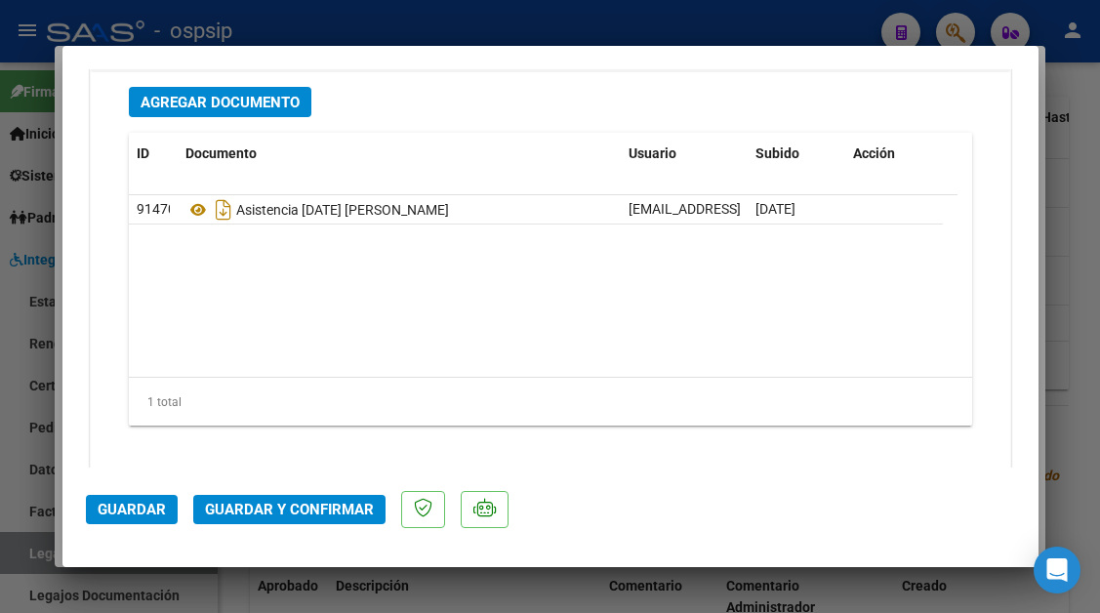
click at [316, 507] on span "Guardar y Confirmar" at bounding box center [289, 510] width 169 height 18
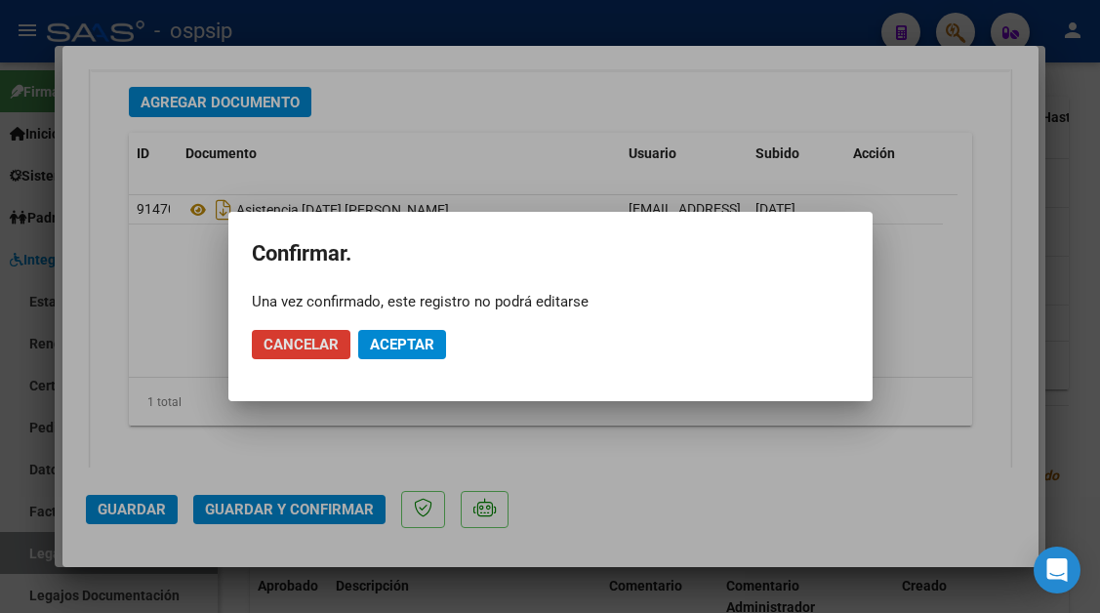
click at [399, 345] on span "Aceptar" at bounding box center [402, 345] width 64 height 18
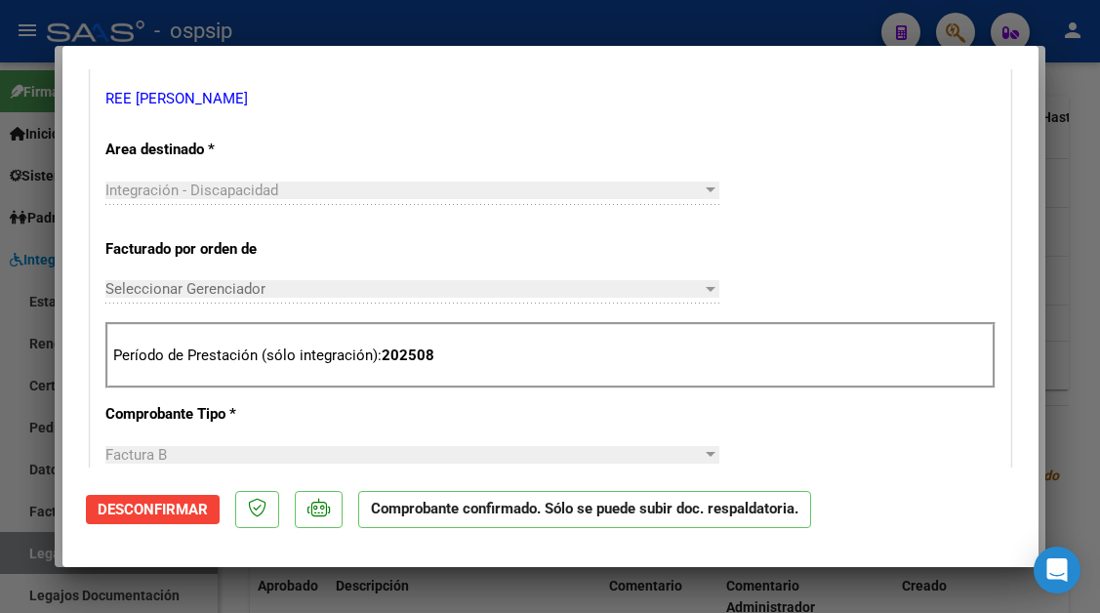
scroll to position [488, 0]
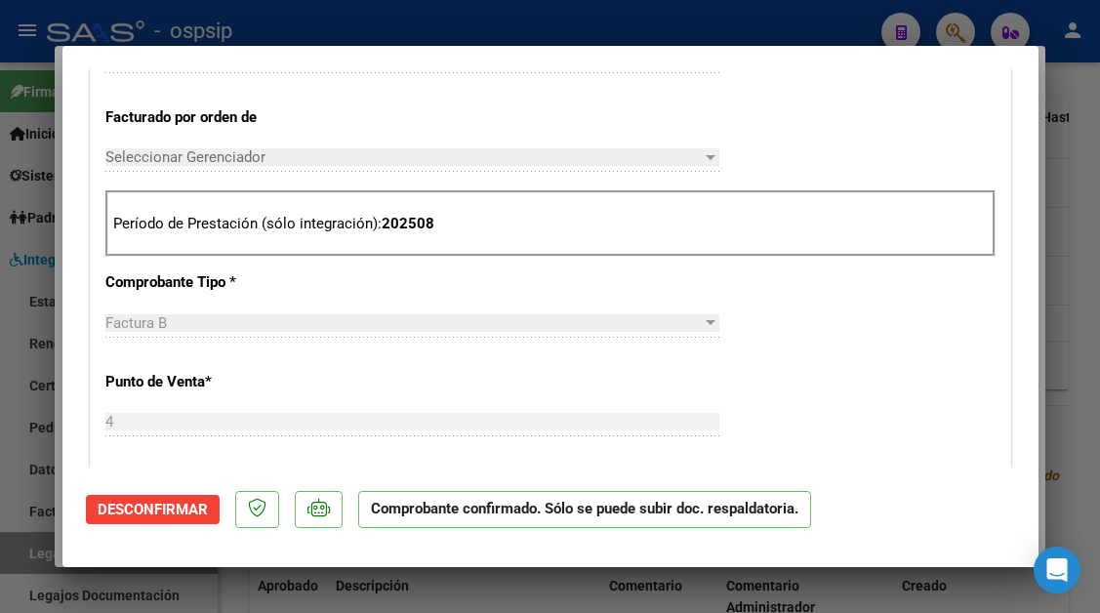
type input "$ 0,00"
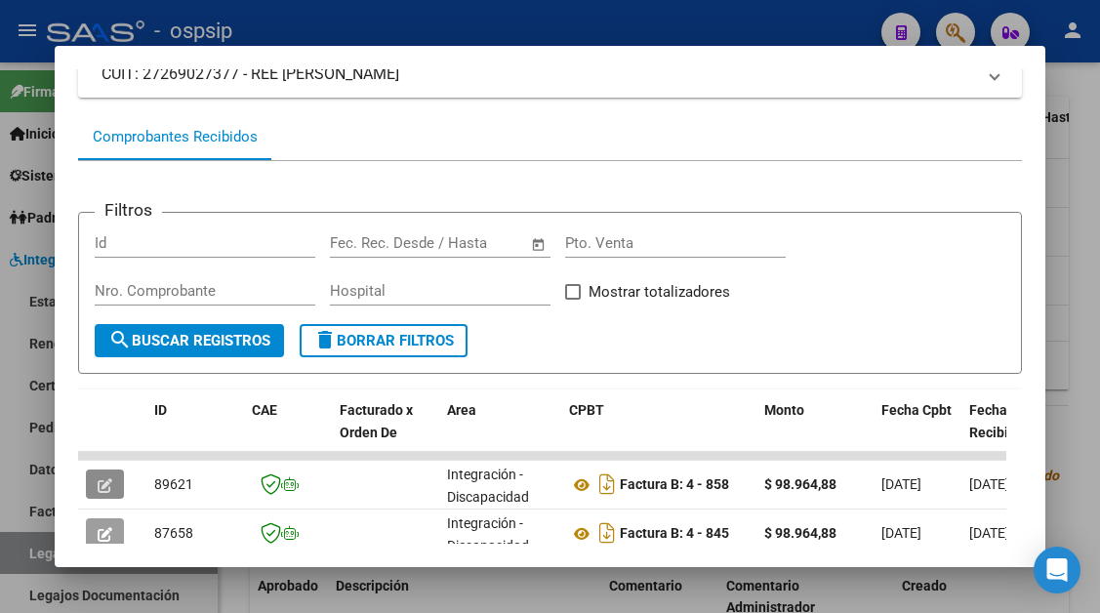
scroll to position [479, 0]
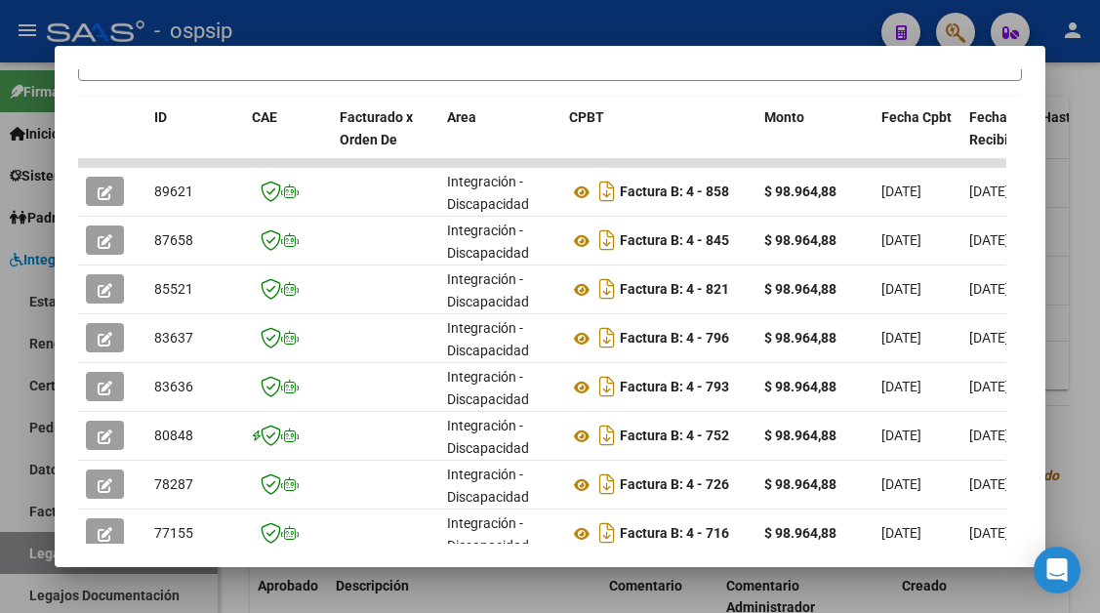
click at [40, 546] on div at bounding box center [550, 306] width 1100 height 613
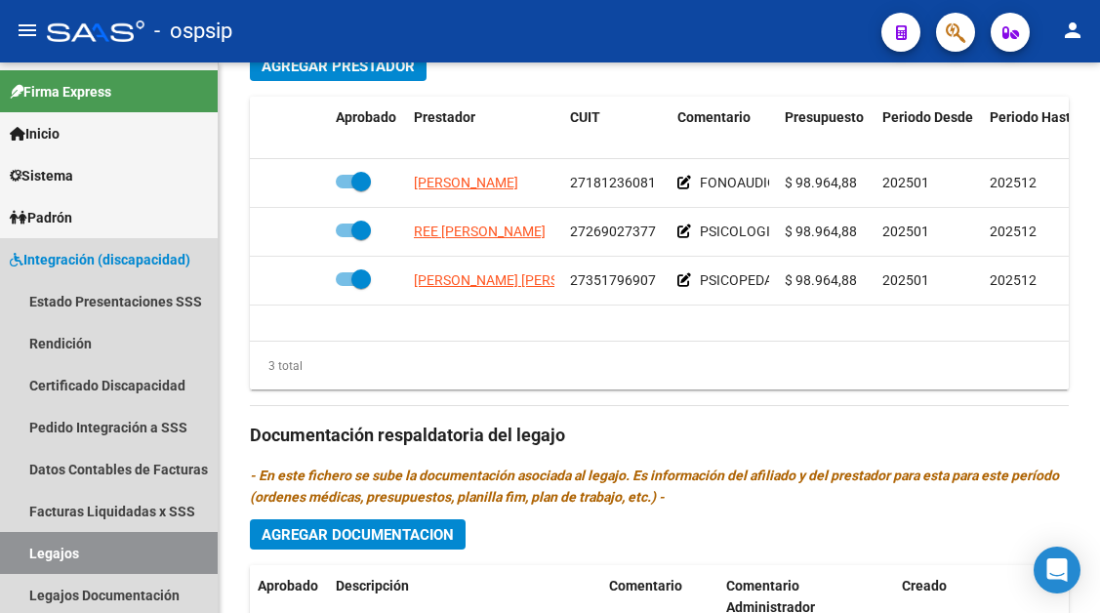
click at [40, 546] on link "Legajos" at bounding box center [109, 553] width 218 height 42
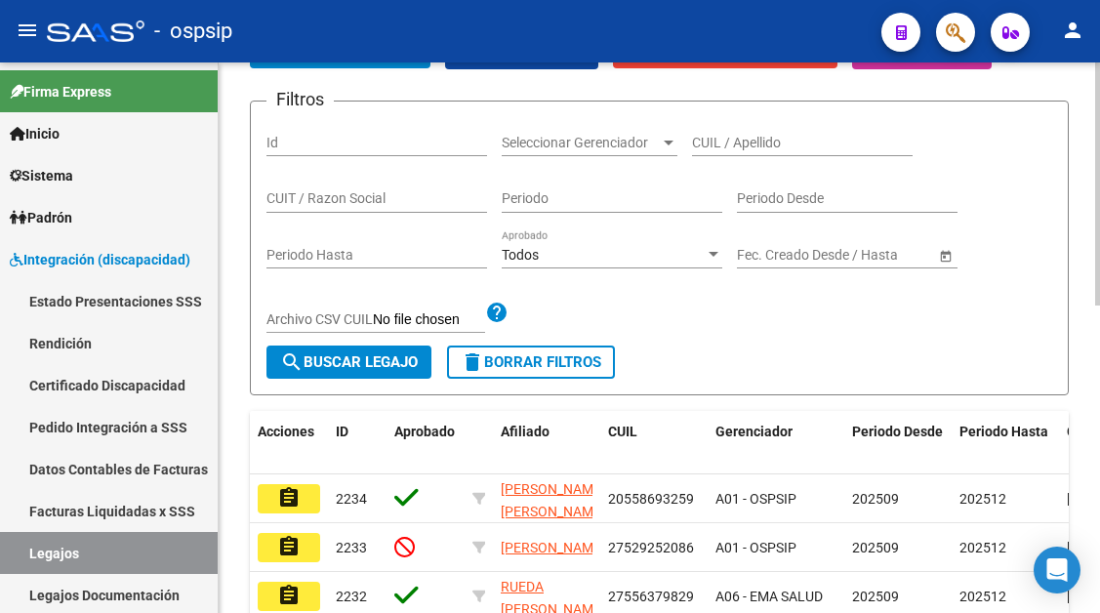
scroll to position [210, 0]
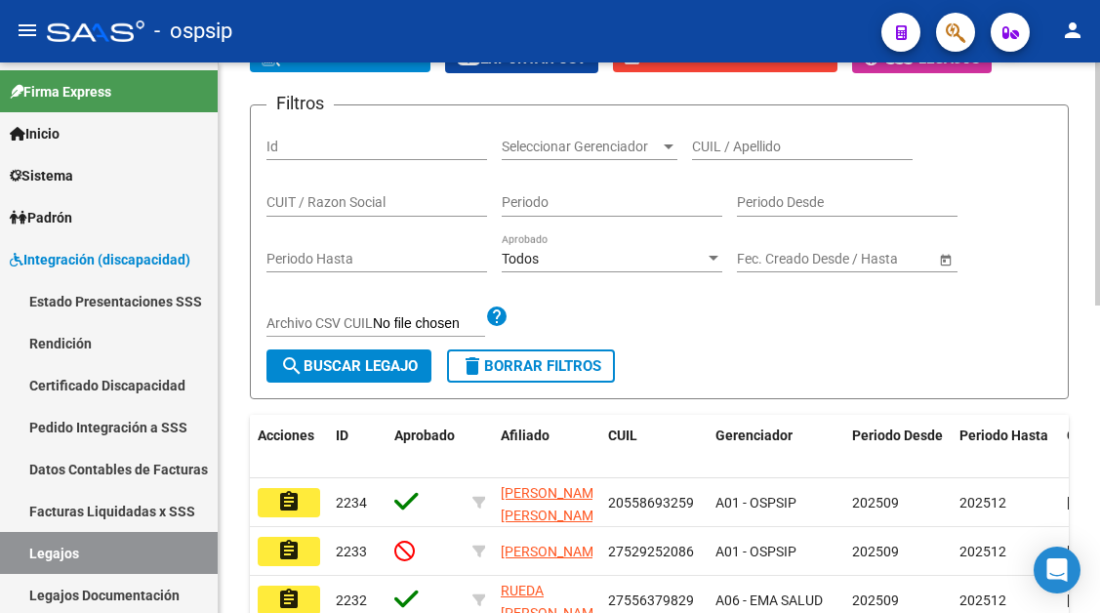
click at [740, 161] on div "CUIL / Apellido" at bounding box center [802, 149] width 221 height 56
click at [735, 153] on input "CUIL / Apellido" at bounding box center [802, 147] width 221 height 17
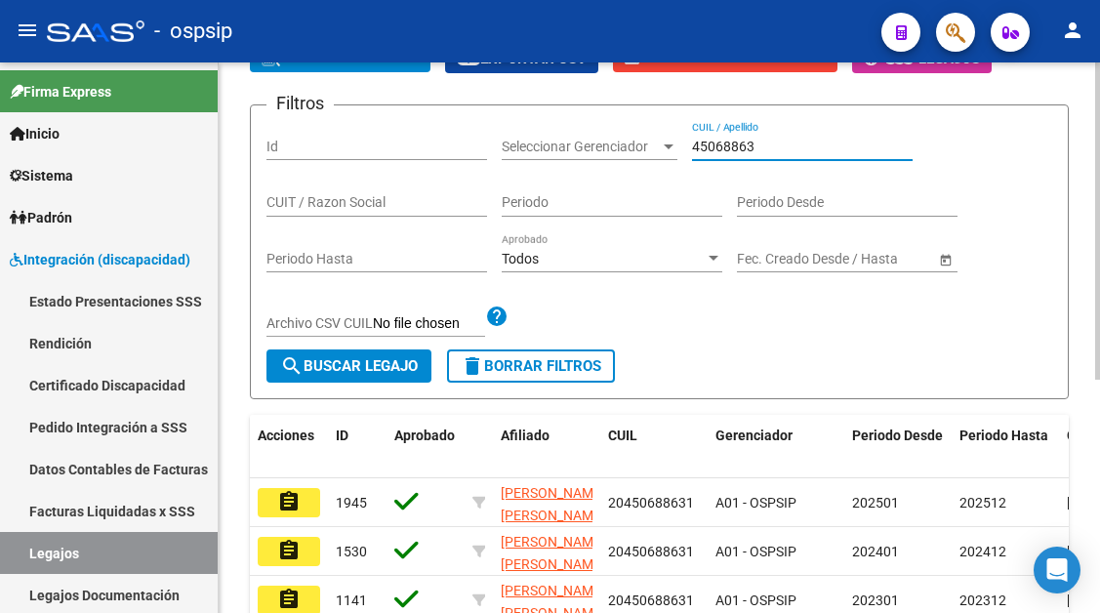
scroll to position [307, 0]
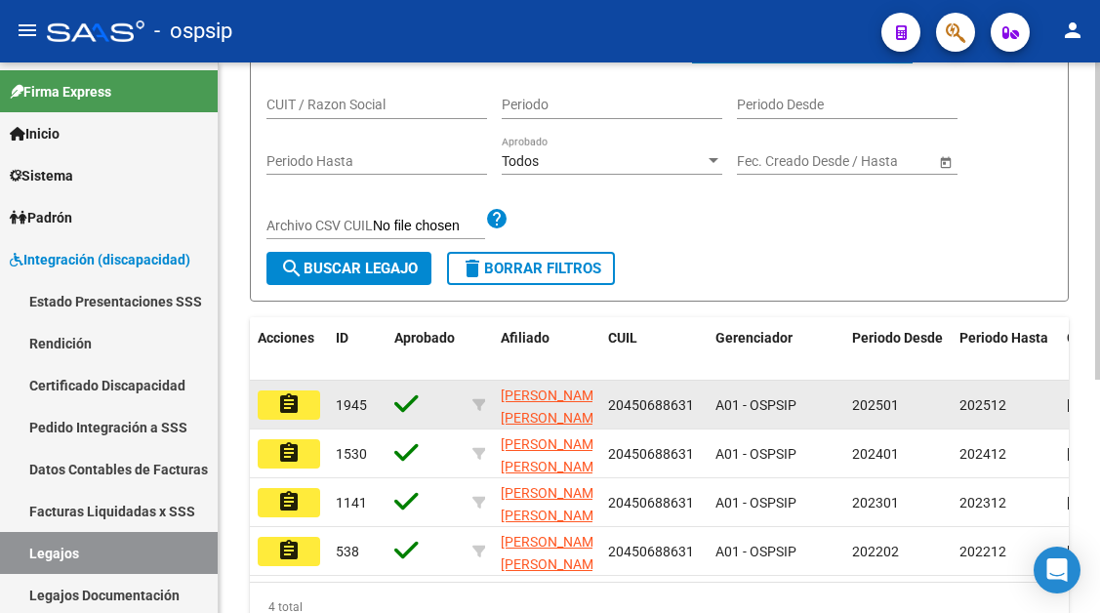
type input "45068863"
click at [289, 412] on mat-icon "assignment" at bounding box center [288, 403] width 23 height 23
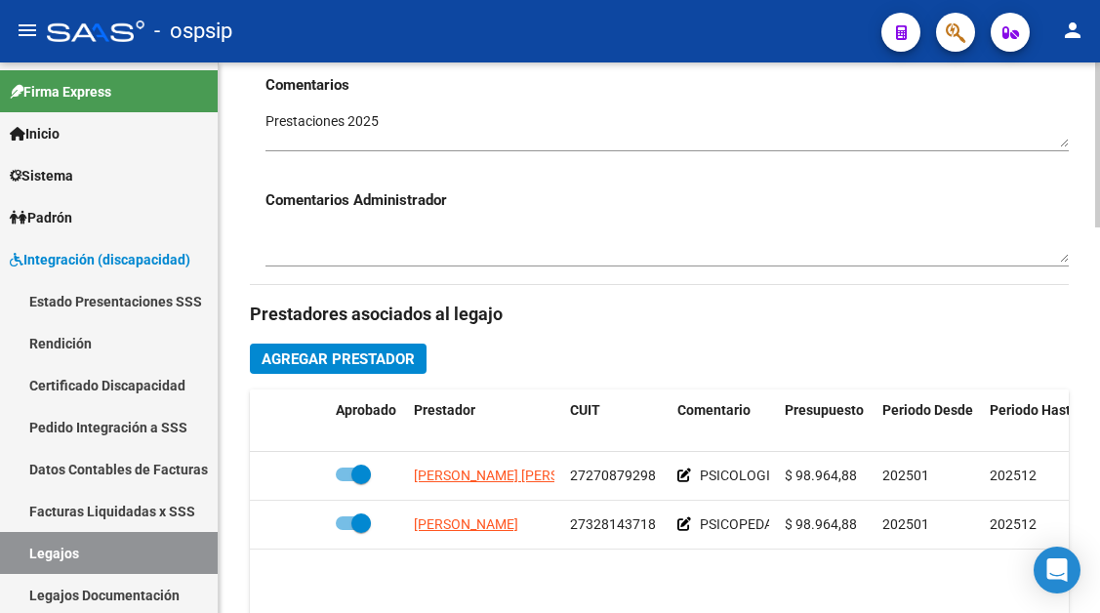
scroll to position [781, 0]
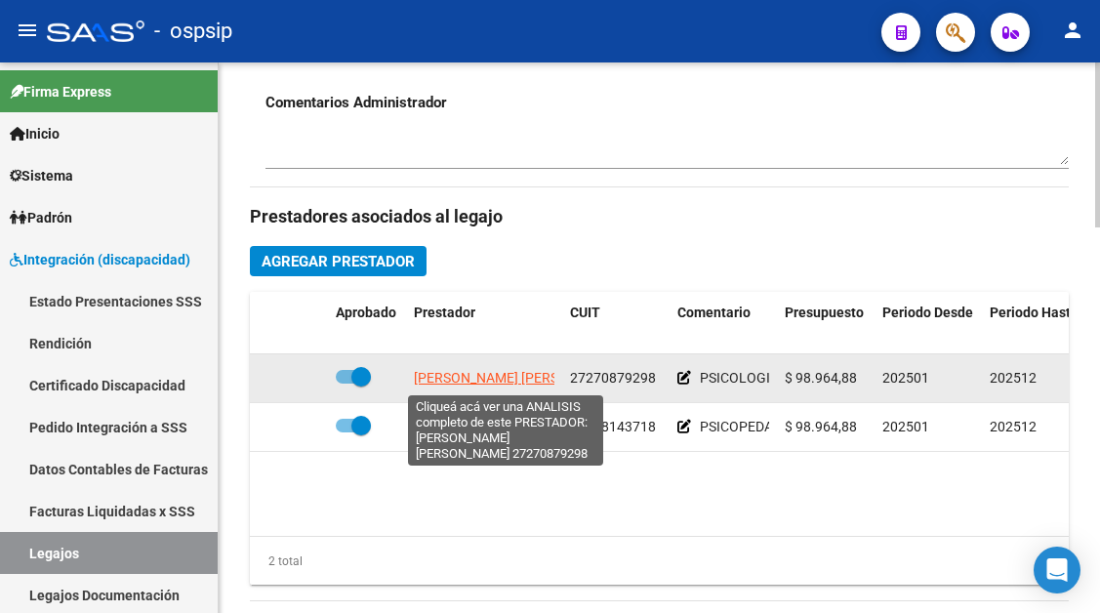
click at [479, 383] on span "CAMBRE ROCIO DEL CARMEN" at bounding box center [520, 378] width 212 height 16
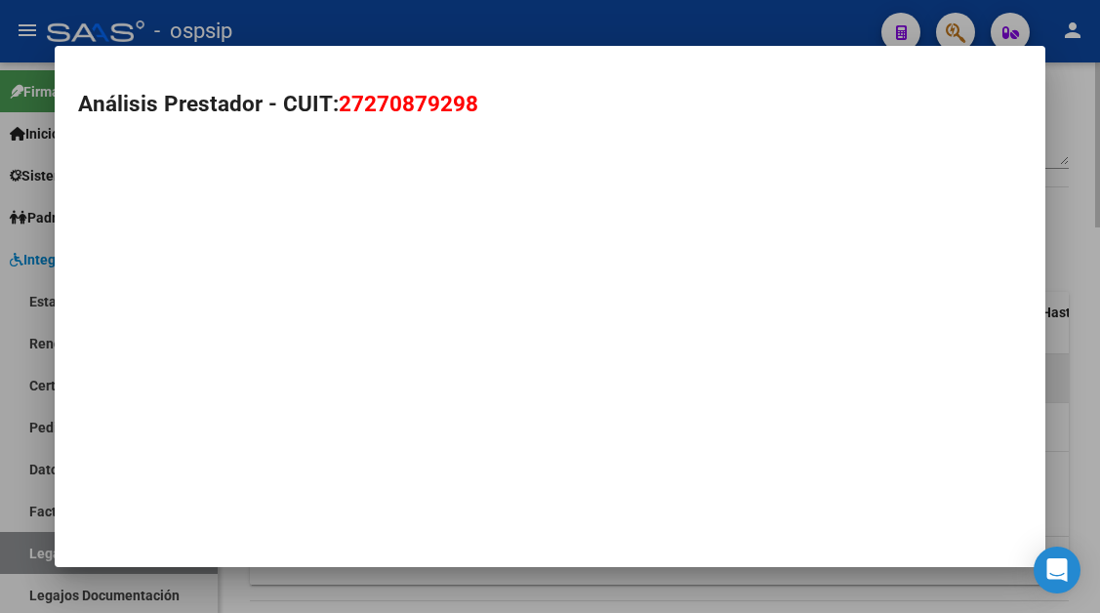
type textarea "27270879298"
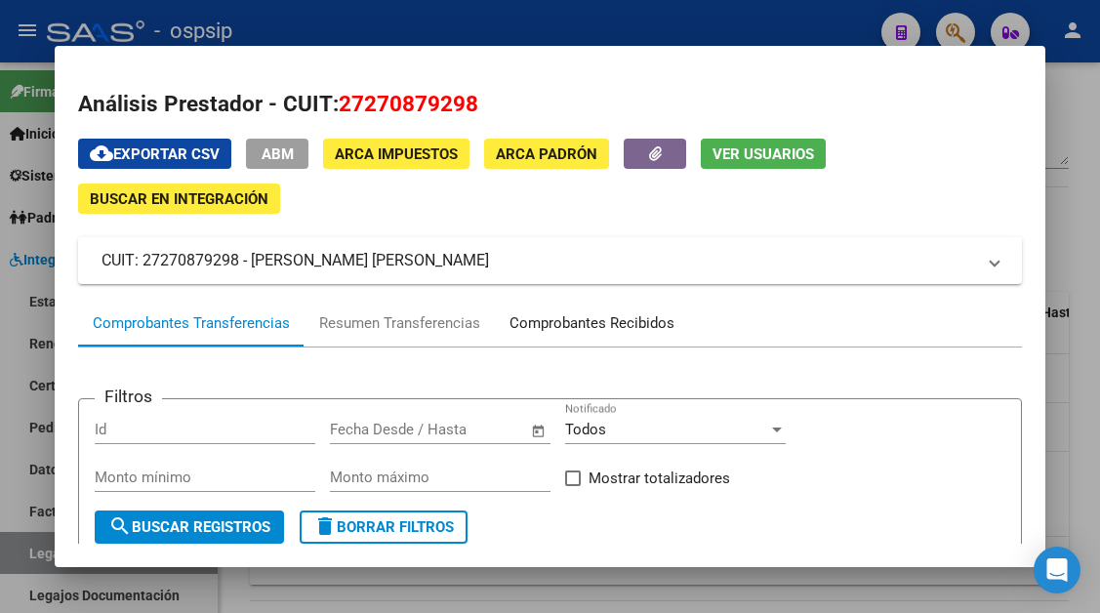
click at [575, 342] on div "Comprobantes Recibidos" at bounding box center [592, 323] width 194 height 47
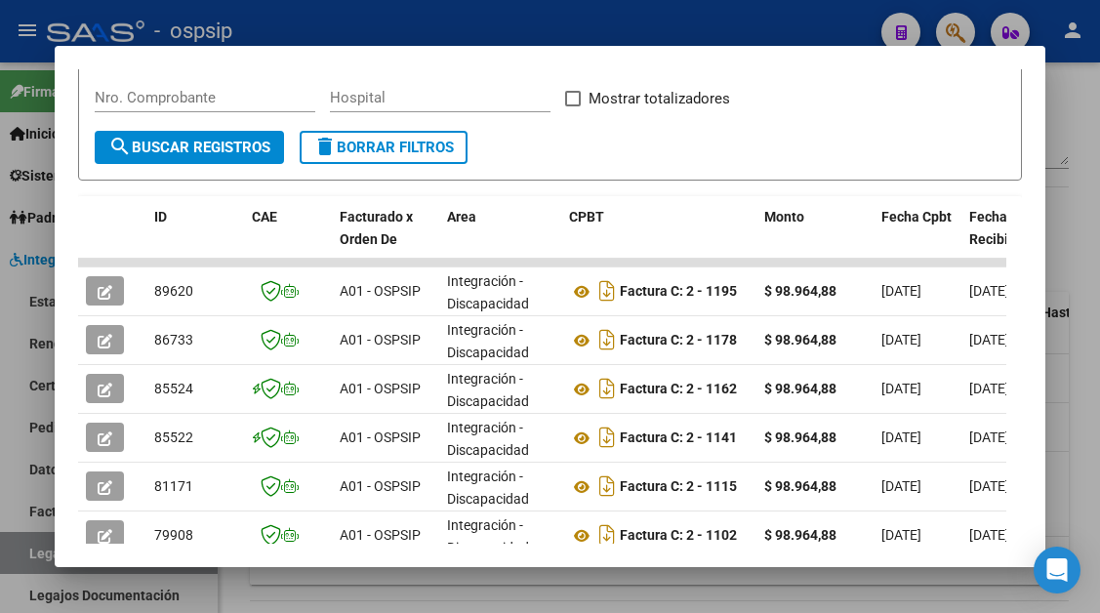
scroll to position [382, 0]
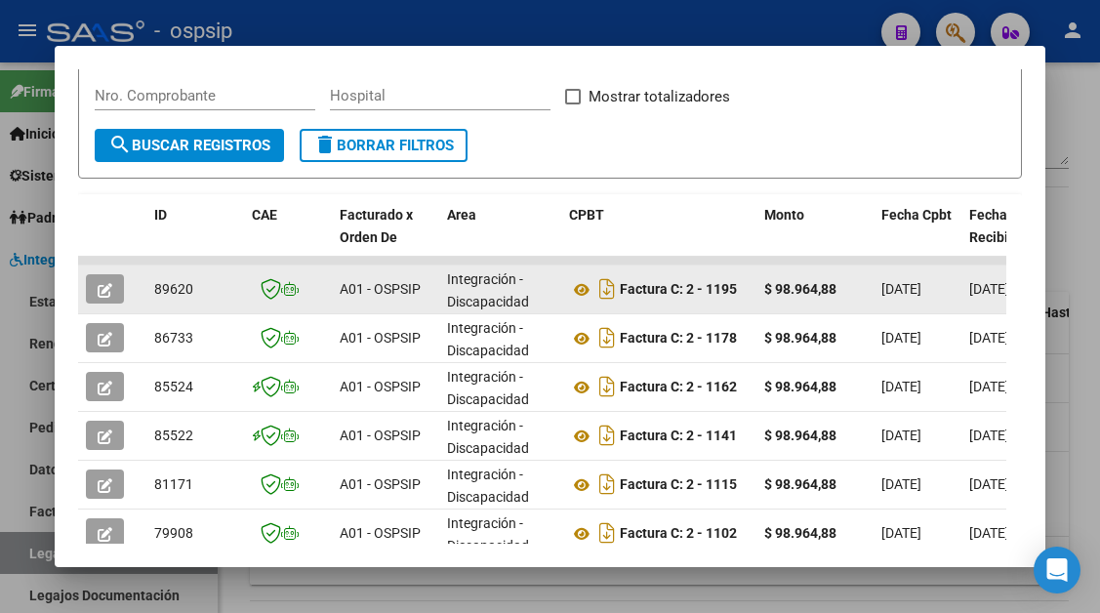
click at [109, 292] on icon "button" at bounding box center [105, 290] width 15 height 15
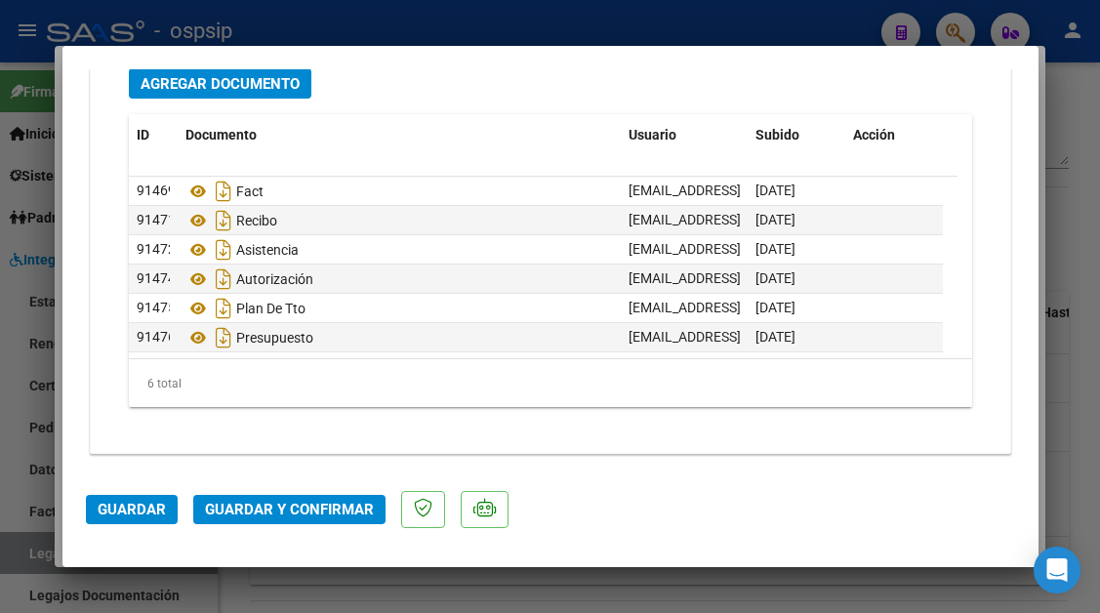
scroll to position [2459, 0]
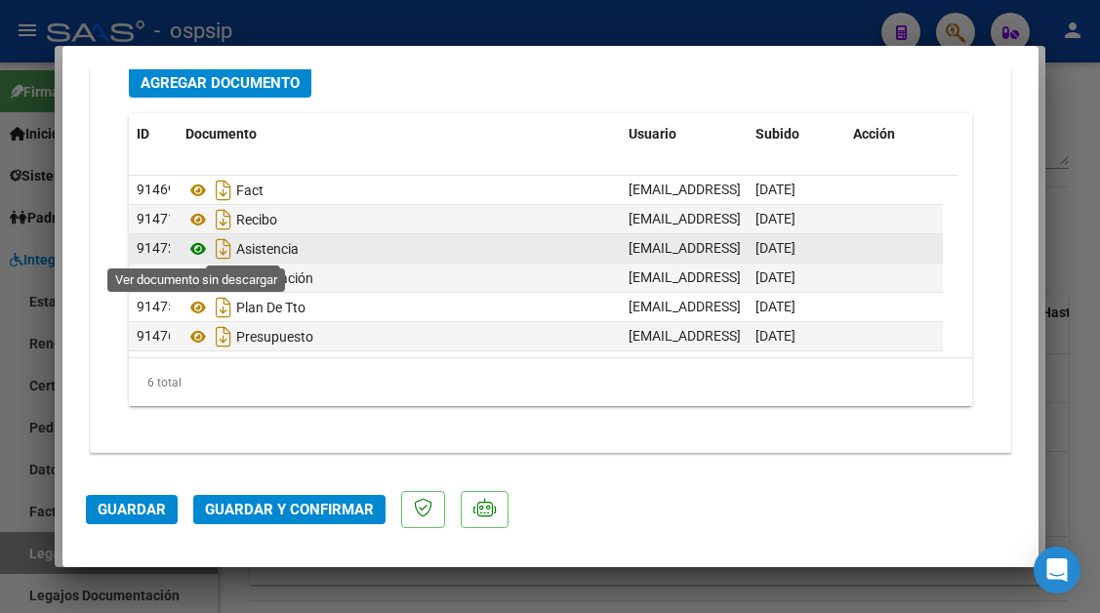
click at [200, 246] on icon at bounding box center [197, 248] width 25 height 23
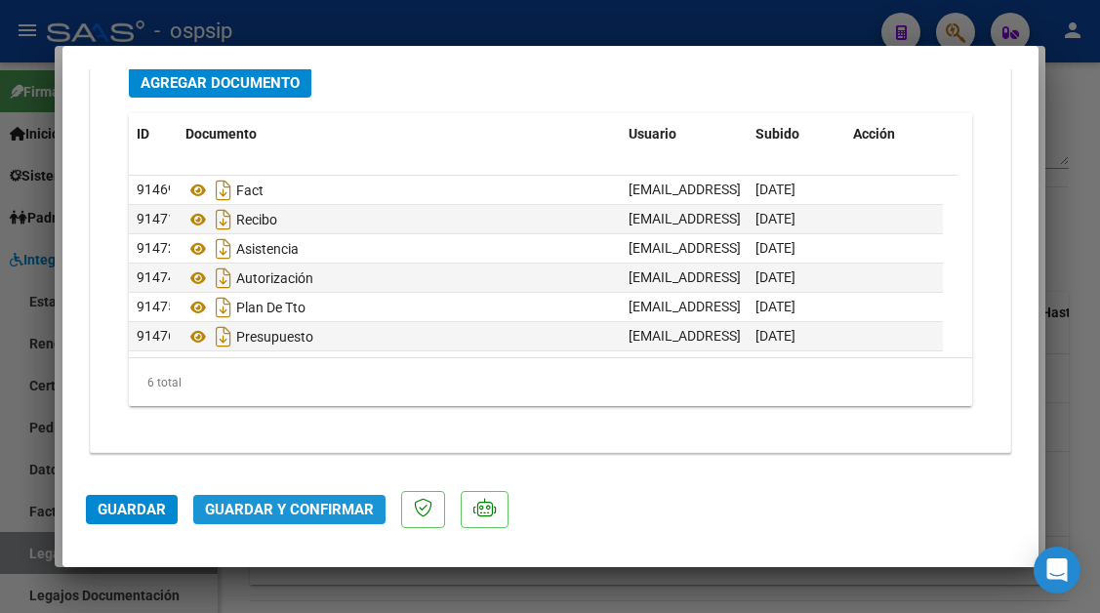
click at [292, 515] on span "Guardar y Confirmar" at bounding box center [289, 510] width 169 height 18
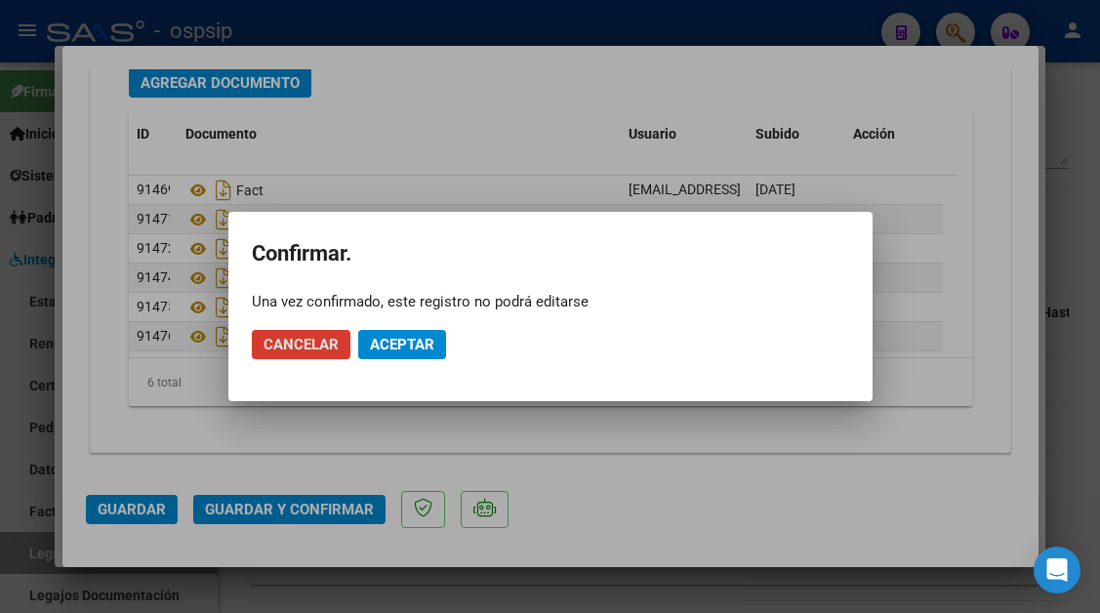
click at [412, 344] on span "Aceptar" at bounding box center [402, 345] width 64 height 18
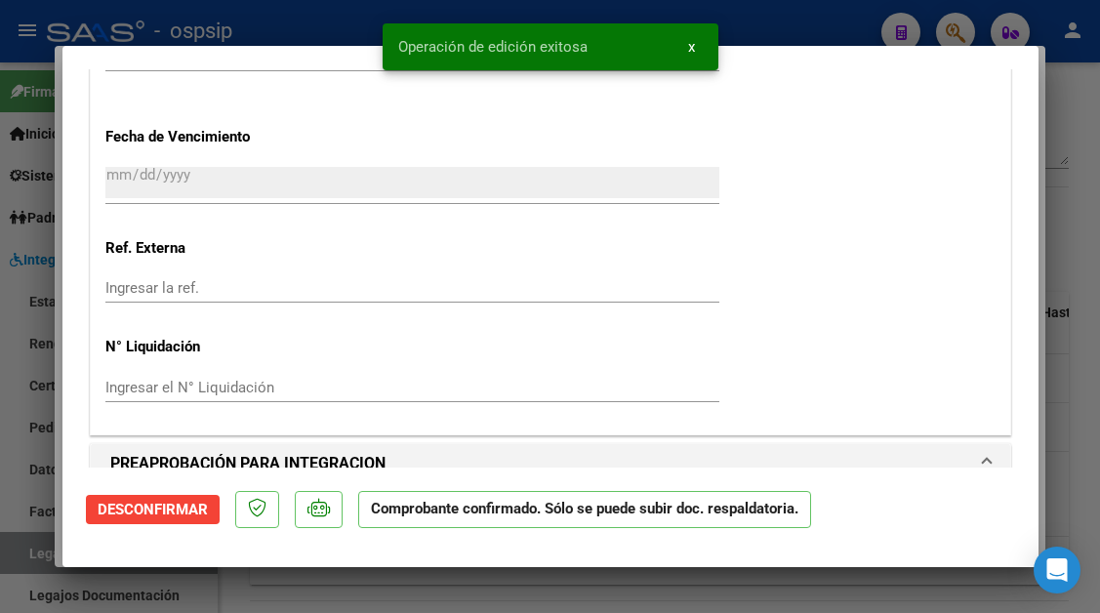
scroll to position [1359, 0]
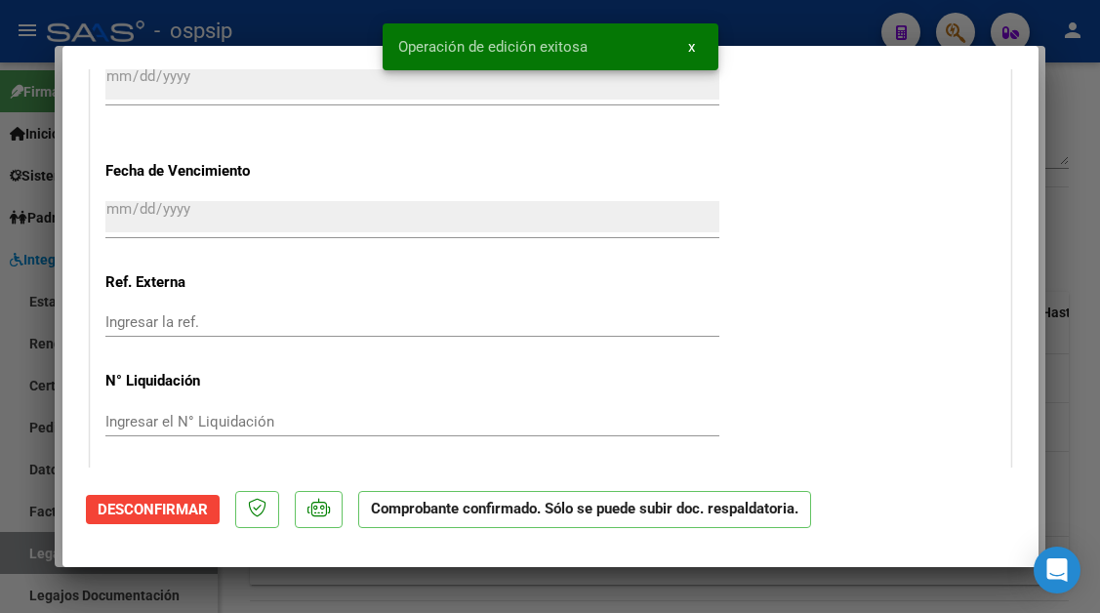
type input "$ 0,00"
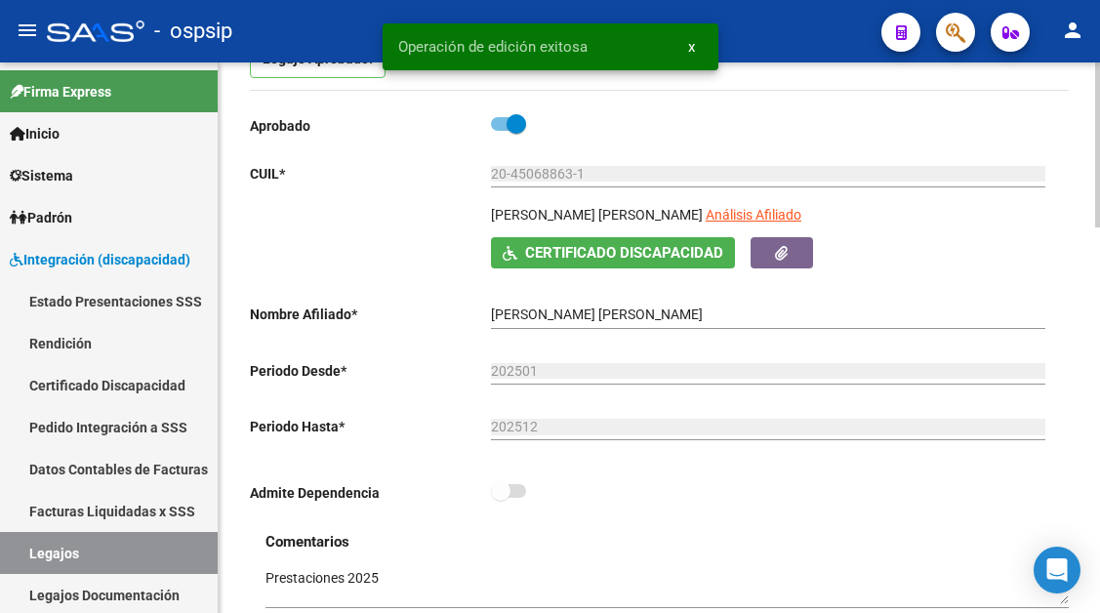
scroll to position [195, 0]
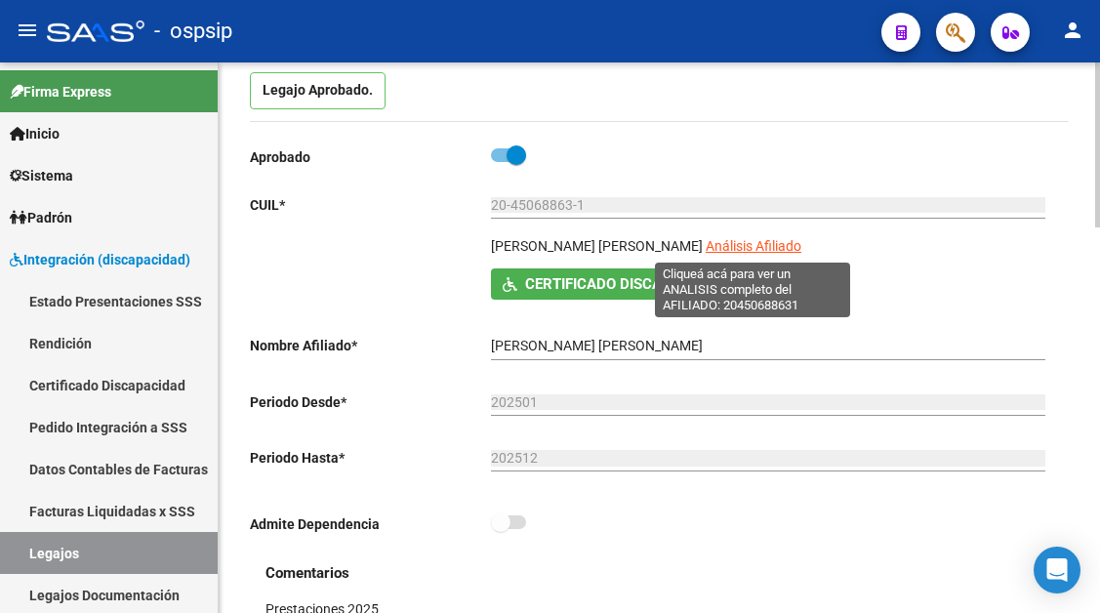
click at [747, 250] on span "Análisis Afiliado" at bounding box center [754, 246] width 96 height 16
type textarea "20450688631"
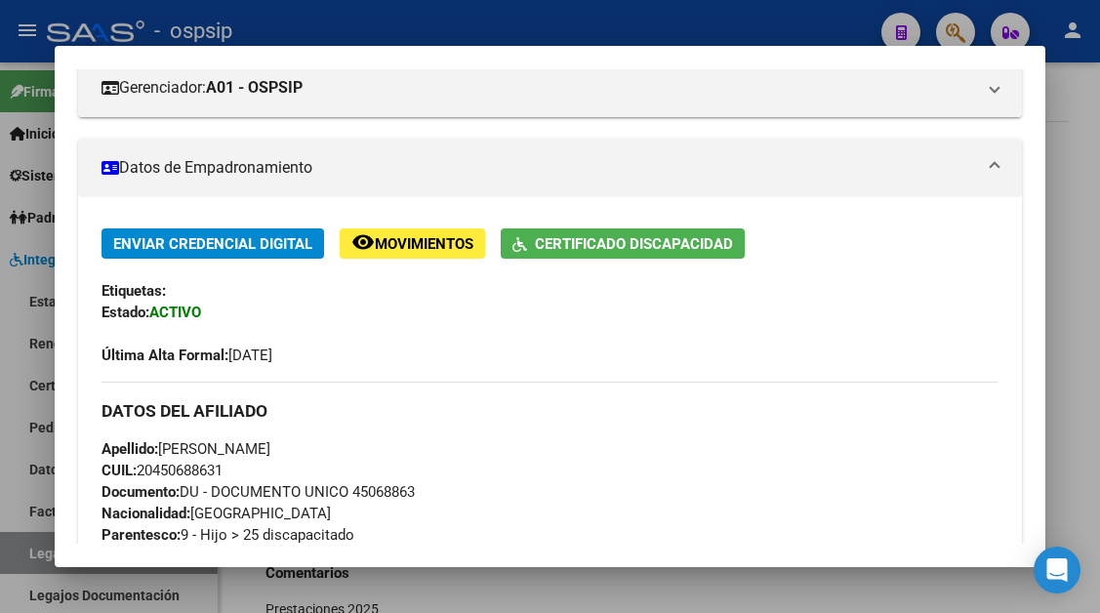
scroll to position [293, 0]
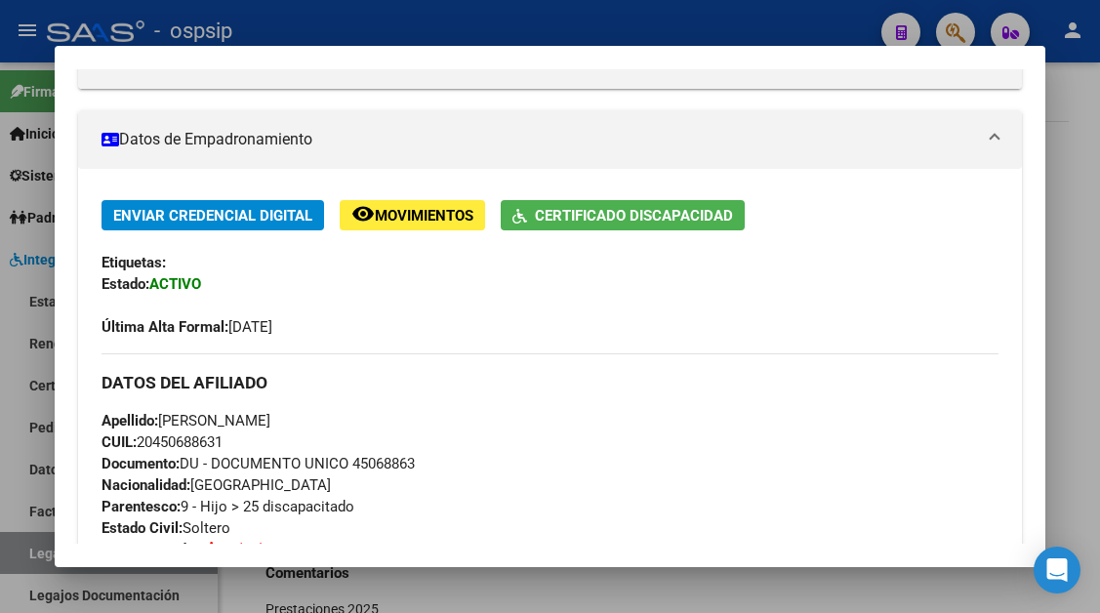
click at [27, 546] on div at bounding box center [550, 306] width 1100 height 613
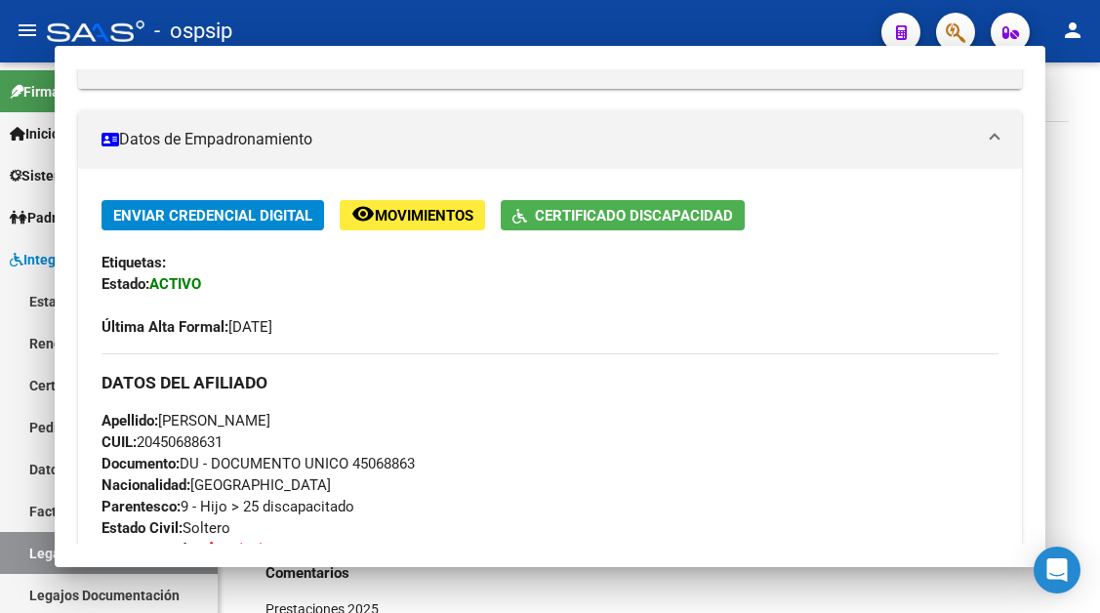
click at [27, 546] on link "Legajos" at bounding box center [109, 553] width 218 height 42
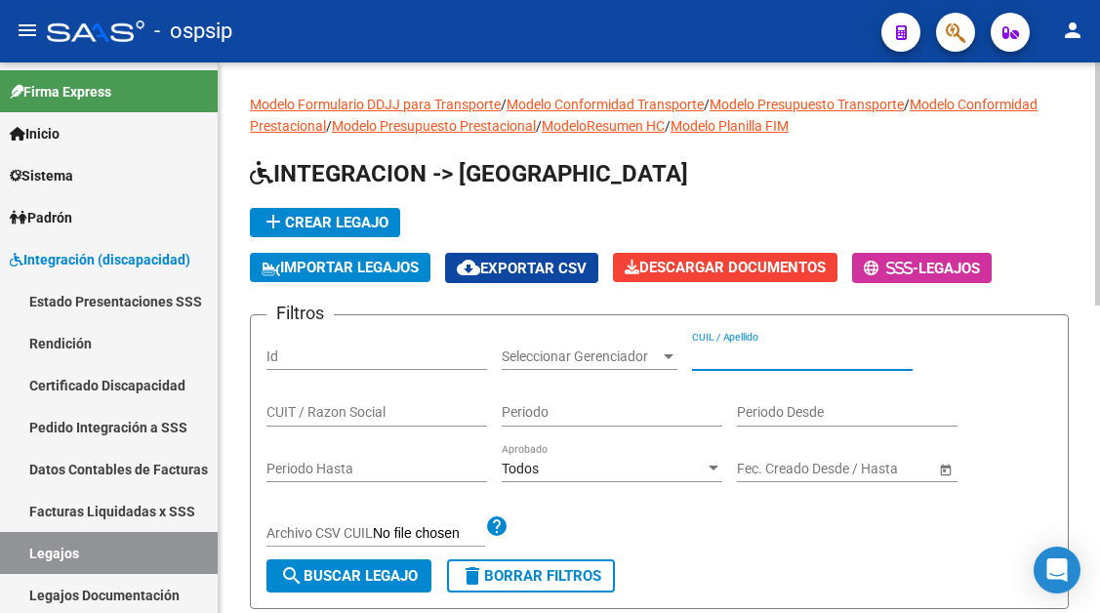
click at [749, 350] on input "CUIL / Apellido" at bounding box center [802, 356] width 221 height 17
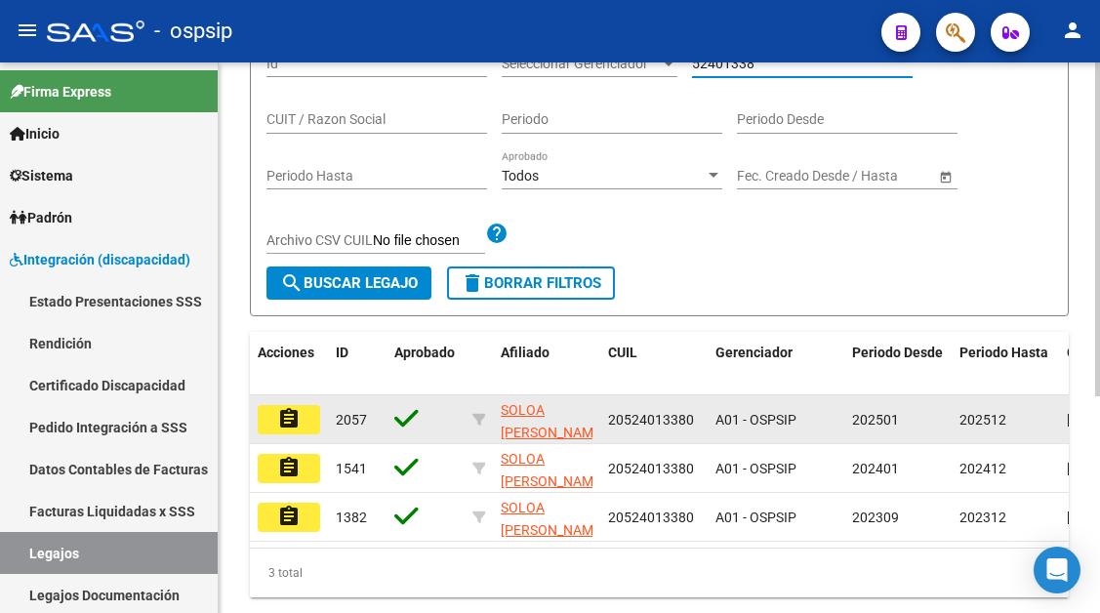
type input "52401338"
click at [283, 429] on mat-icon "assignment" at bounding box center [288, 418] width 23 height 23
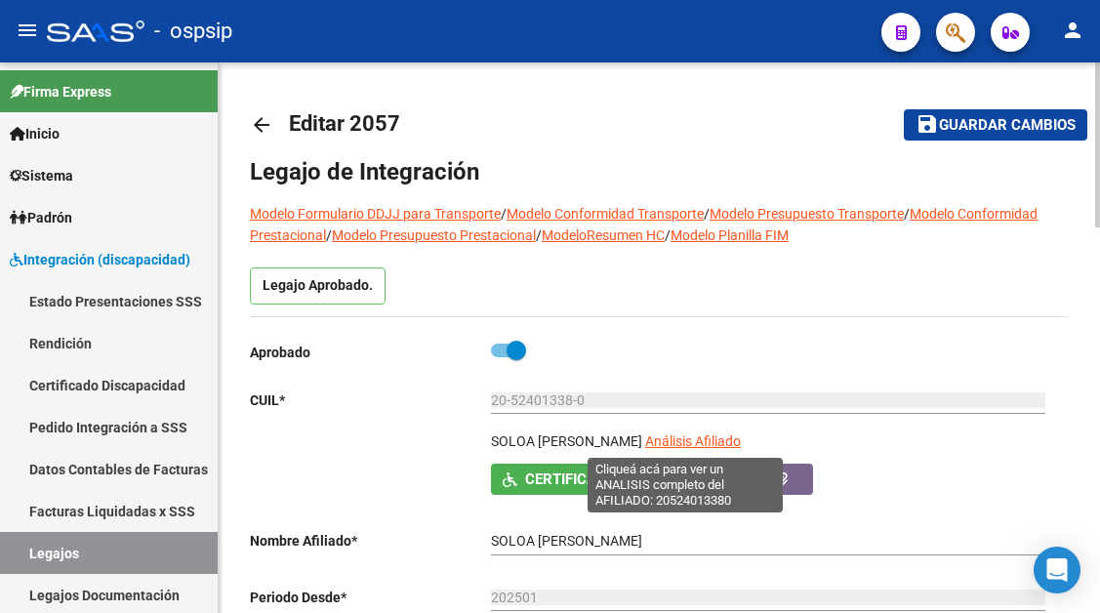
click at [664, 442] on span "Análisis Afiliado" at bounding box center [693, 441] width 96 height 16
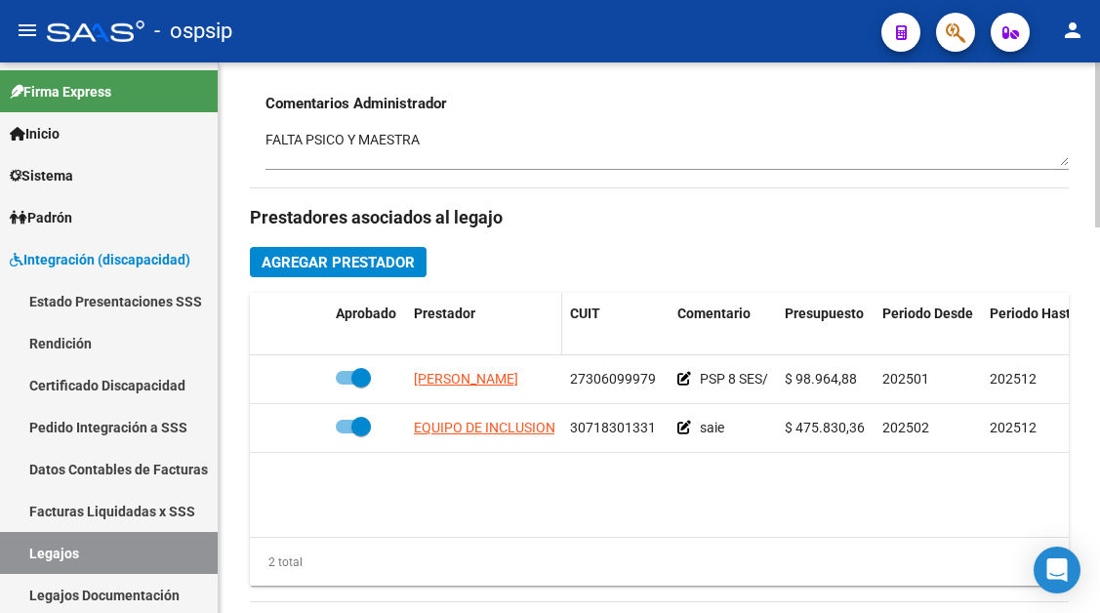
scroll to position [781, 0]
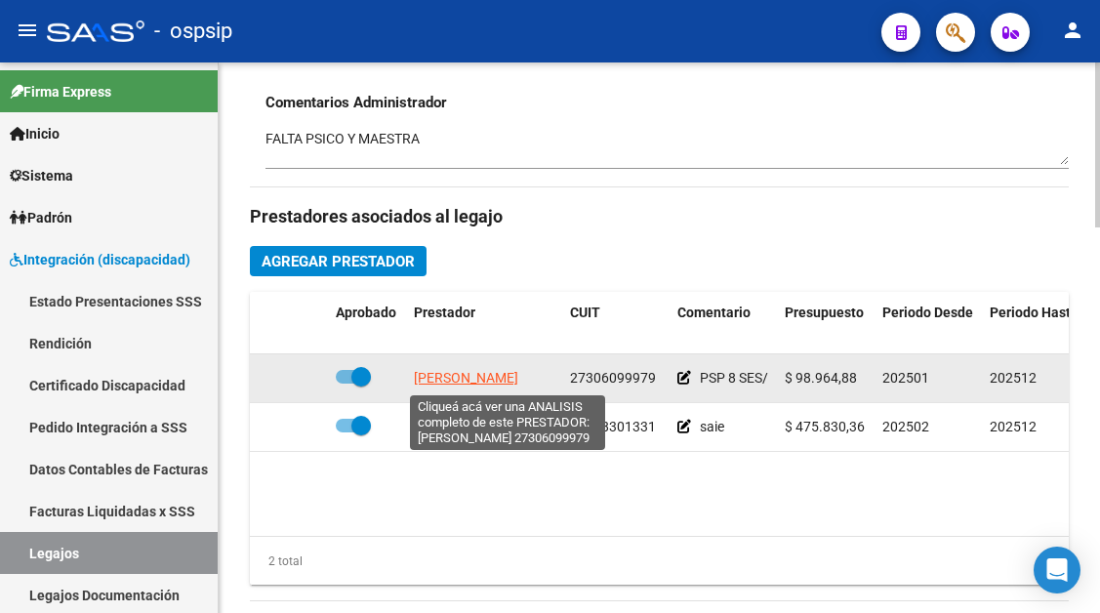
click at [462, 385] on span "GAYTAN FABIANA JORGELINA" at bounding box center [466, 378] width 104 height 16
type textarea "27306099979"
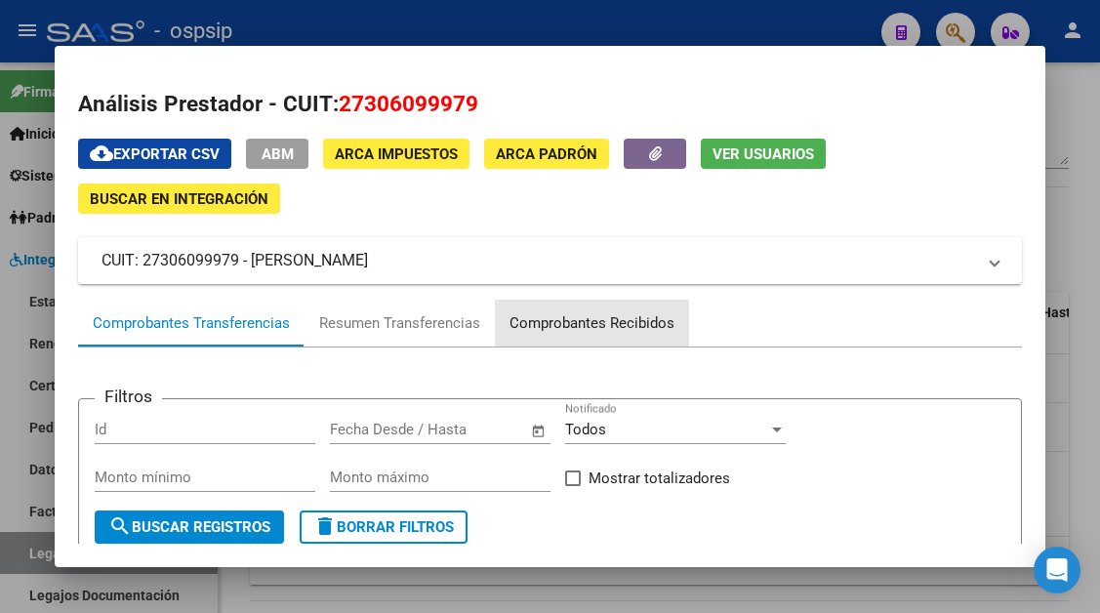
click at [534, 336] on div "Comprobantes Recibidos" at bounding box center [592, 323] width 194 height 47
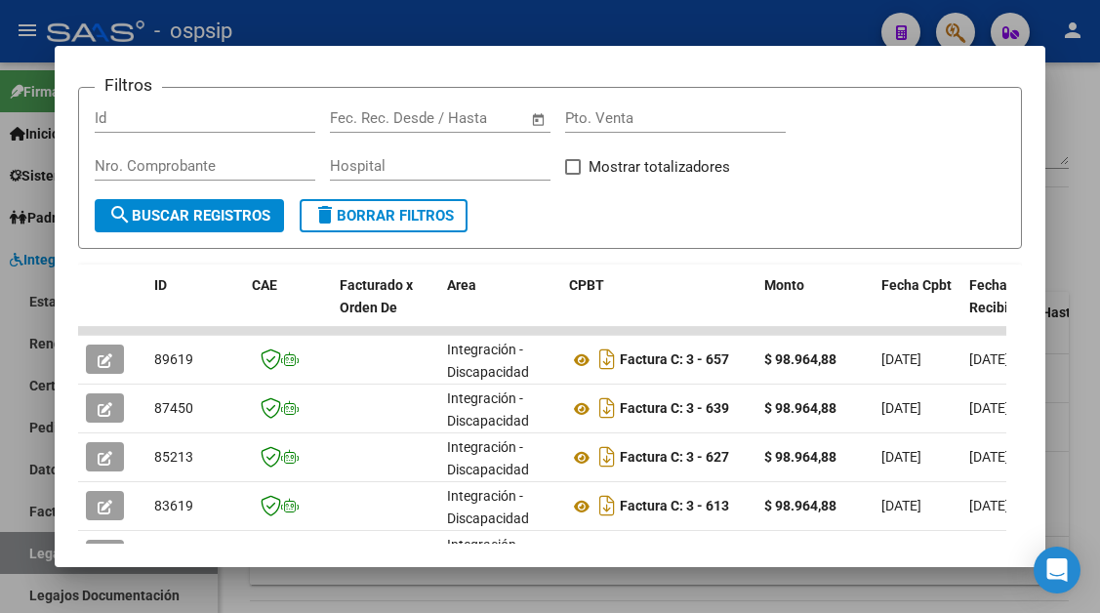
scroll to position [479, 0]
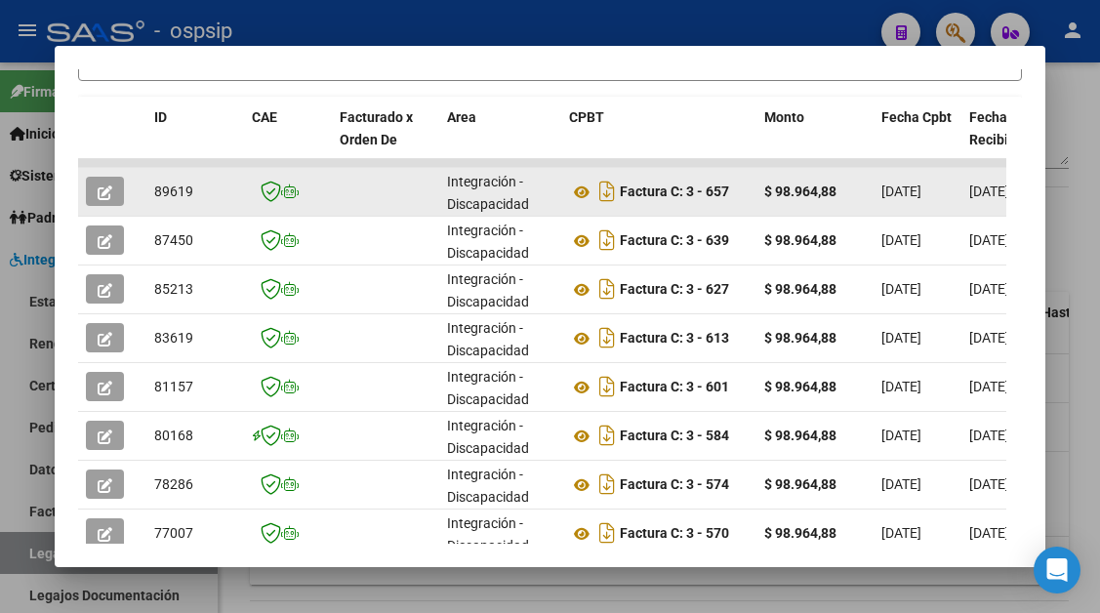
click at [113, 189] on button "button" at bounding box center [105, 191] width 38 height 29
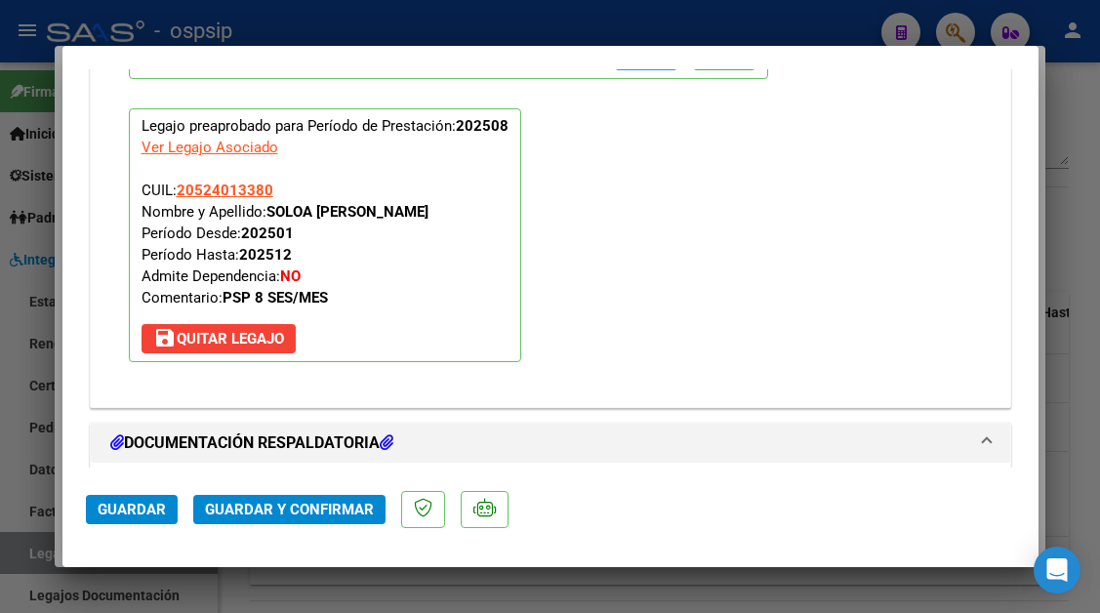
scroll to position [2440, 0]
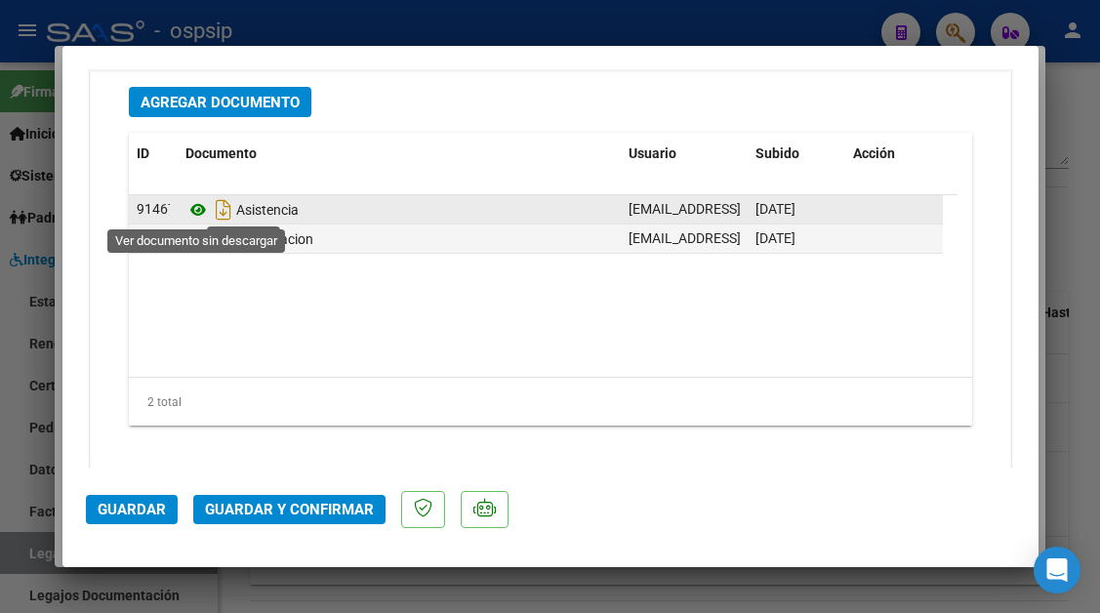
click at [198, 215] on icon at bounding box center [197, 209] width 25 height 23
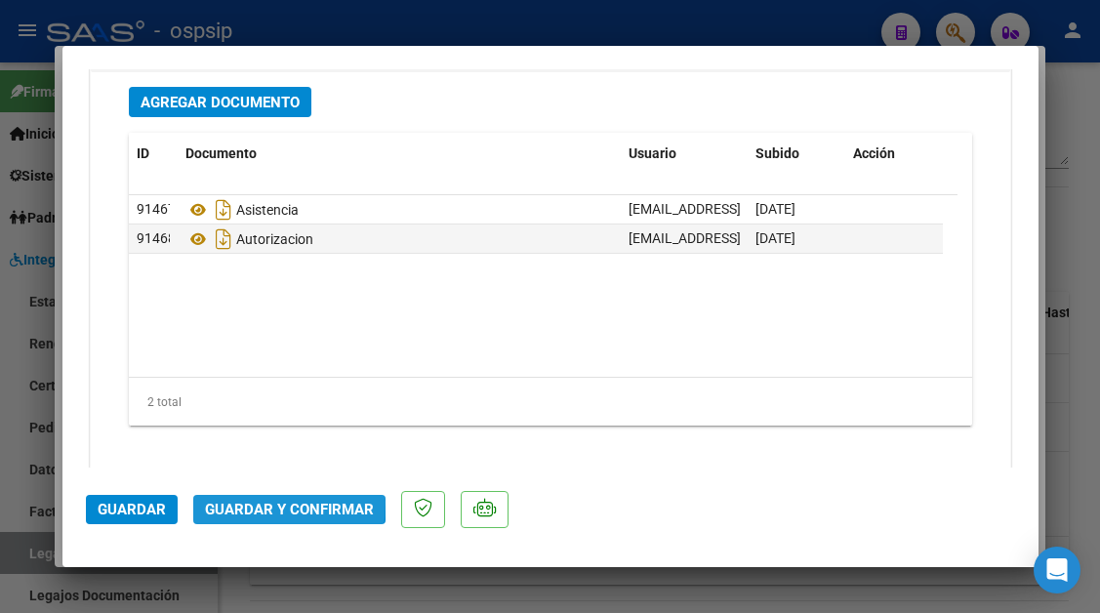
click at [241, 502] on span "Guardar y Confirmar" at bounding box center [289, 510] width 169 height 18
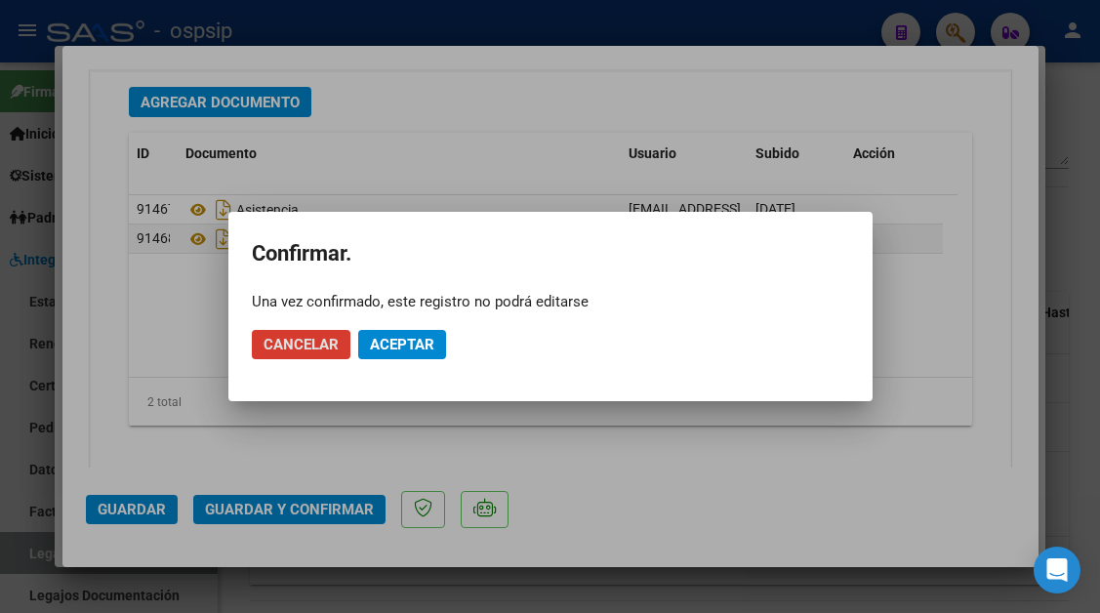
click at [404, 349] on span "Aceptar" at bounding box center [402, 345] width 64 height 18
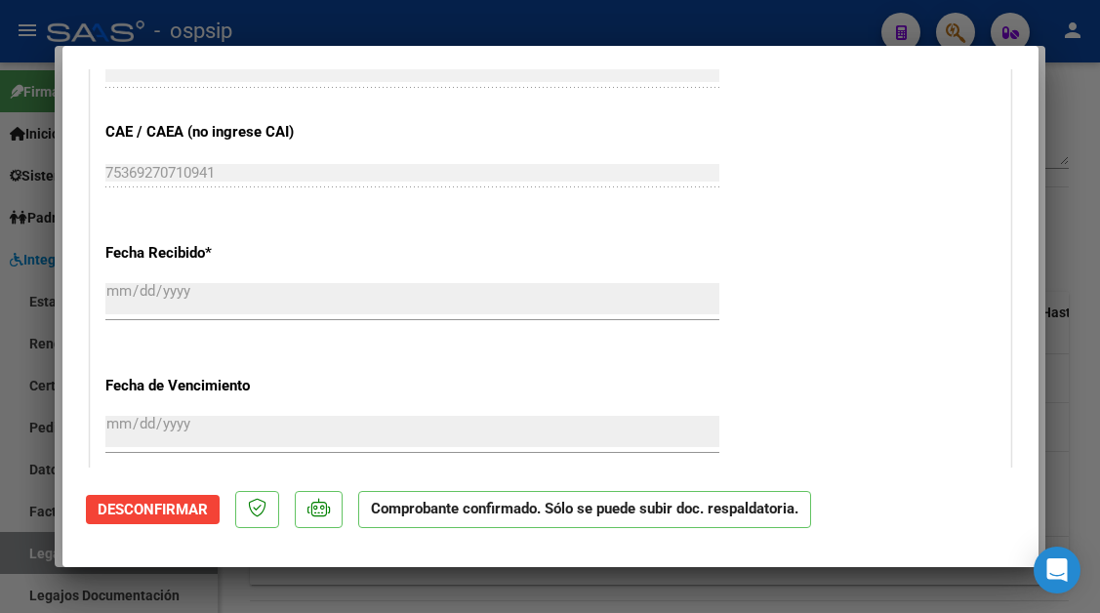
scroll to position [1047, 0]
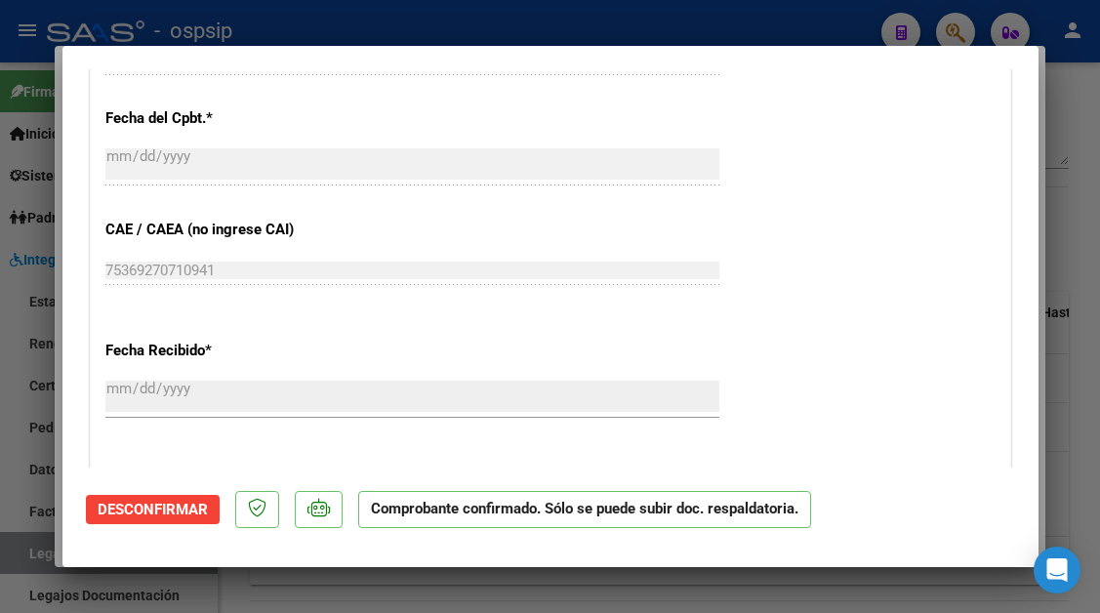
type input "$ 0,00"
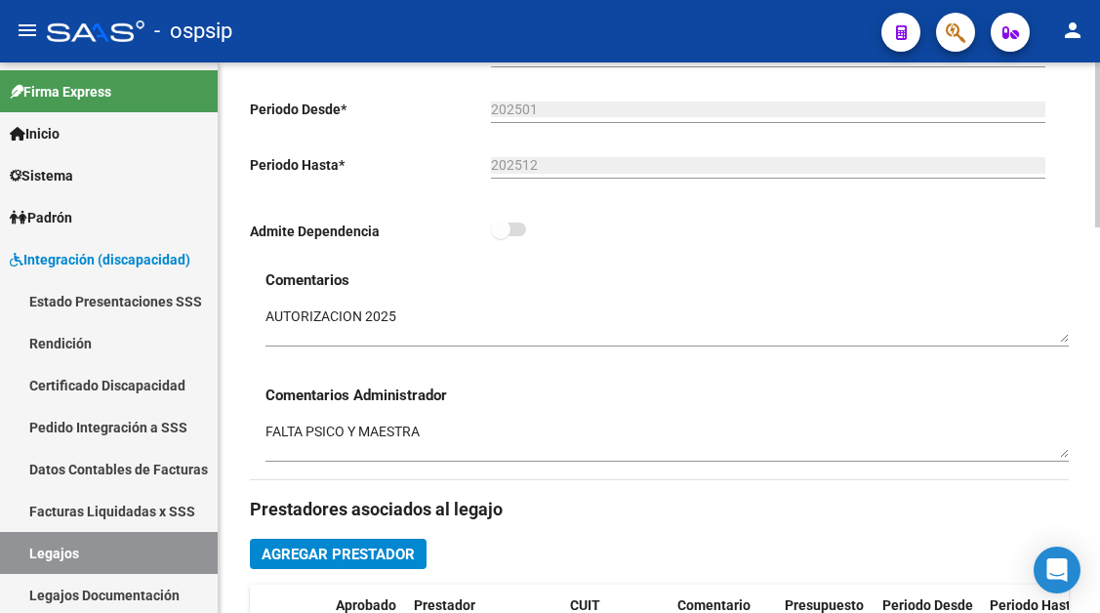
scroll to position [293, 0]
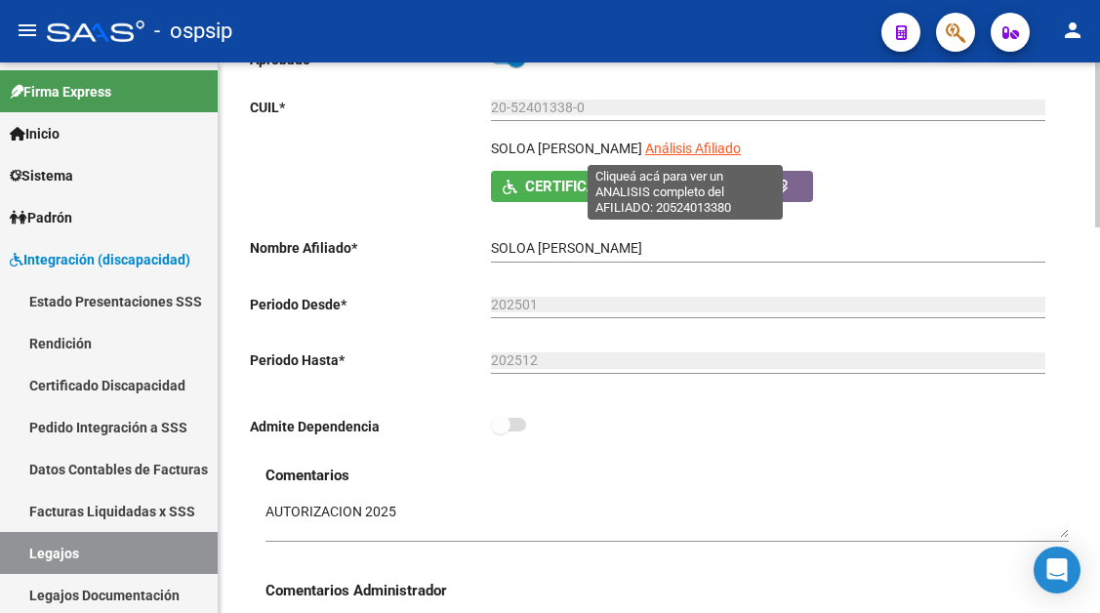
click at [696, 148] on span "Análisis Afiliado" at bounding box center [693, 149] width 96 height 16
type textarea "20524013380"
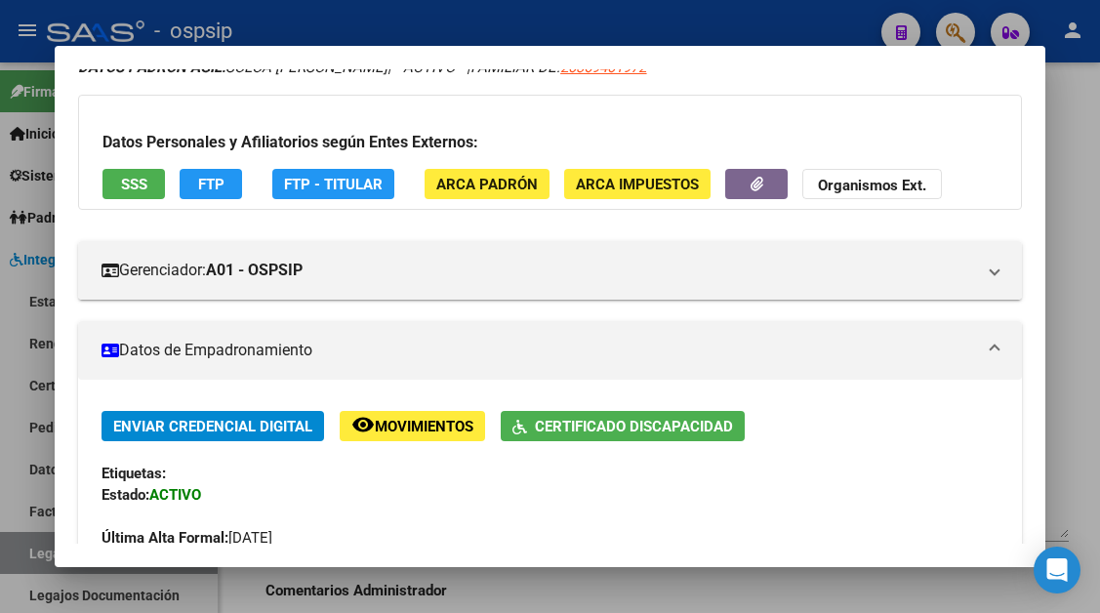
scroll to position [195, 0]
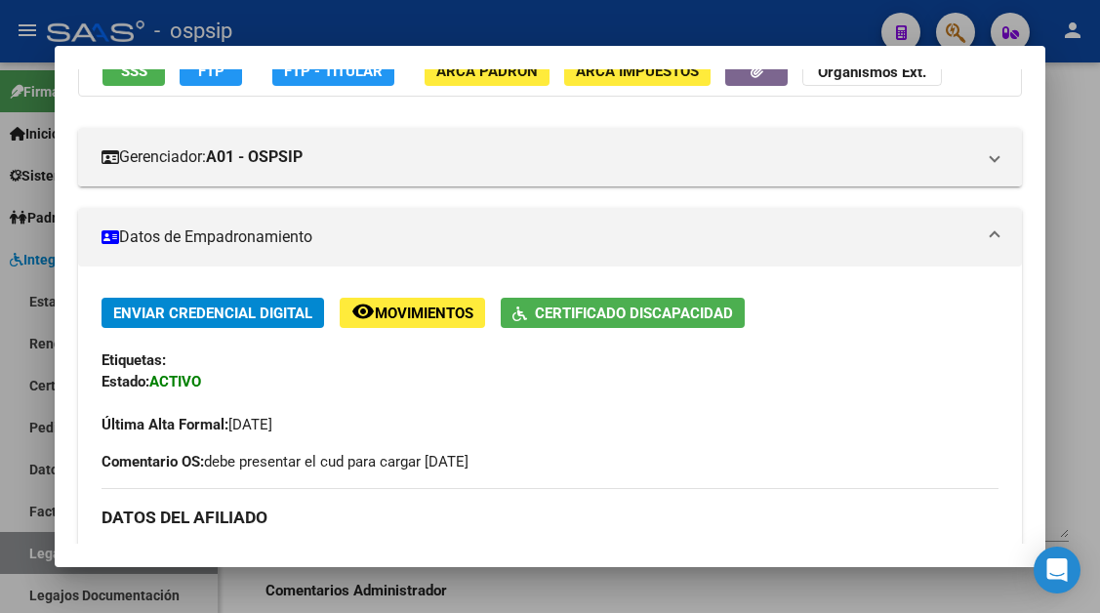
click at [34, 544] on div at bounding box center [550, 306] width 1100 height 613
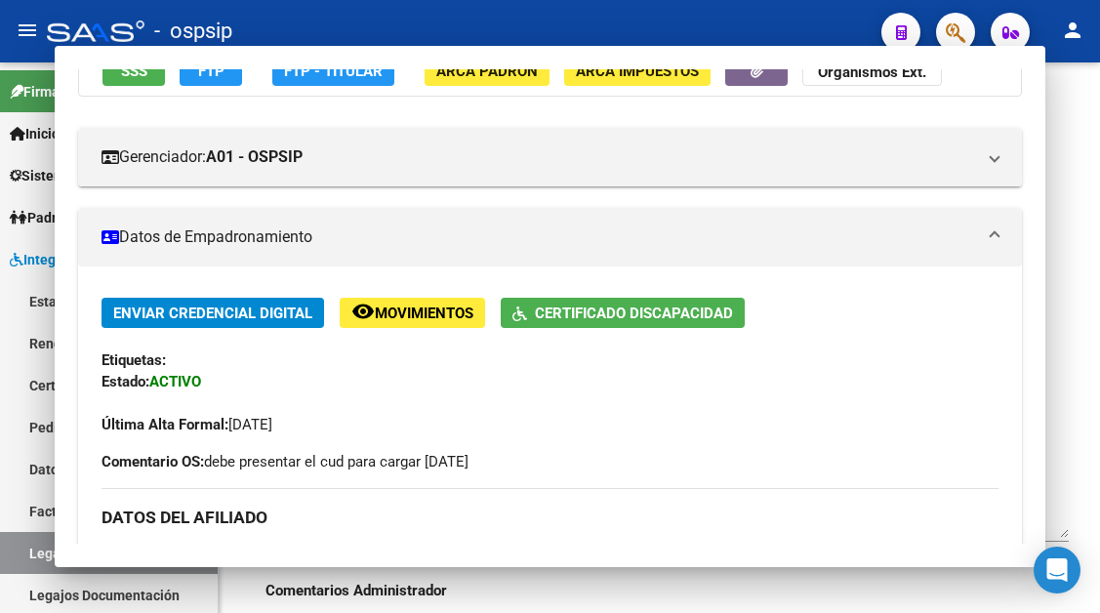
click at [34, 544] on link "Legajos" at bounding box center [109, 553] width 218 height 42
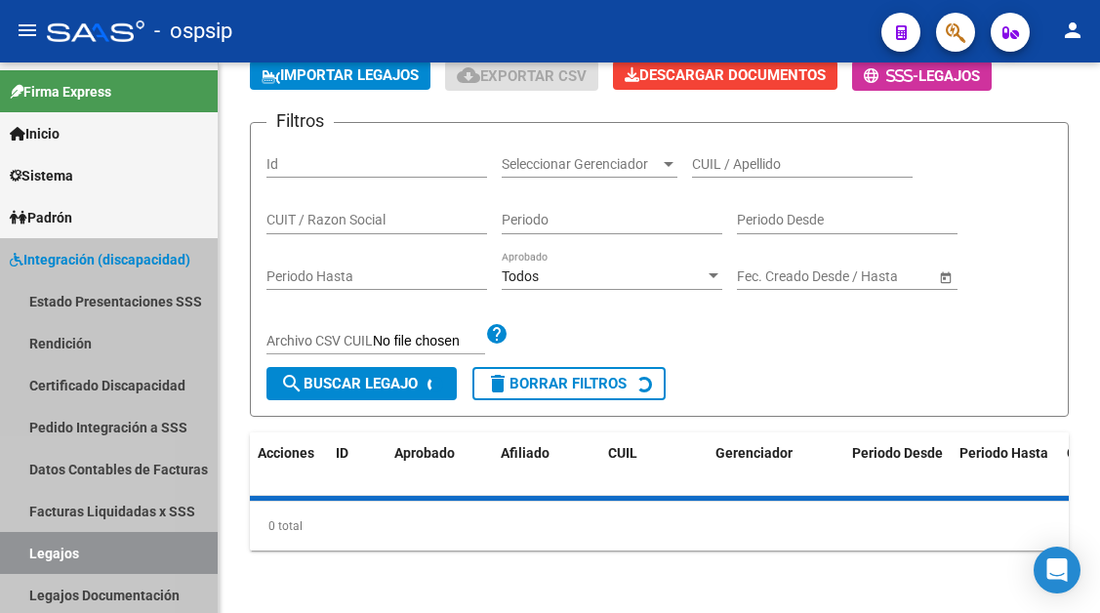
click at [34, 544] on link "Legajos" at bounding box center [109, 553] width 218 height 42
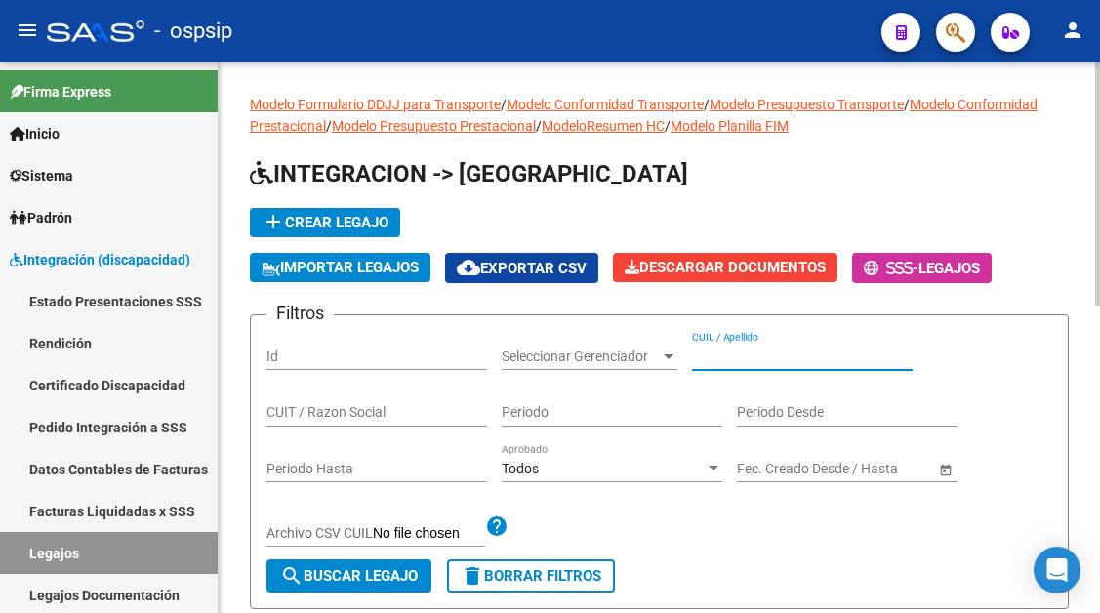
click at [725, 361] on input "CUIL / Apellido" at bounding box center [802, 356] width 221 height 17
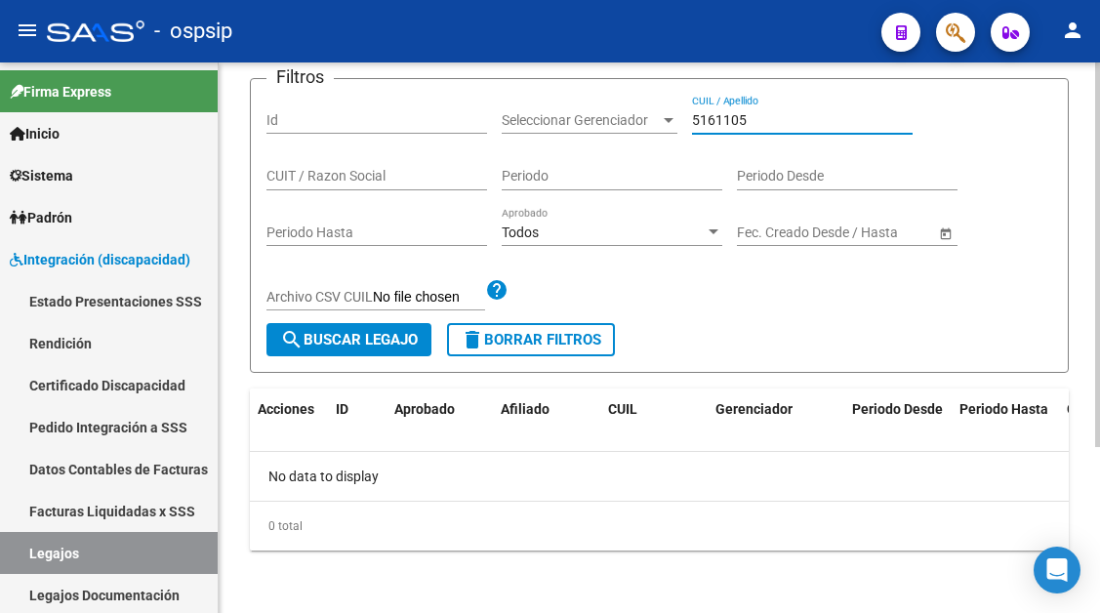
click at [710, 127] on input "5161105" at bounding box center [802, 120] width 221 height 17
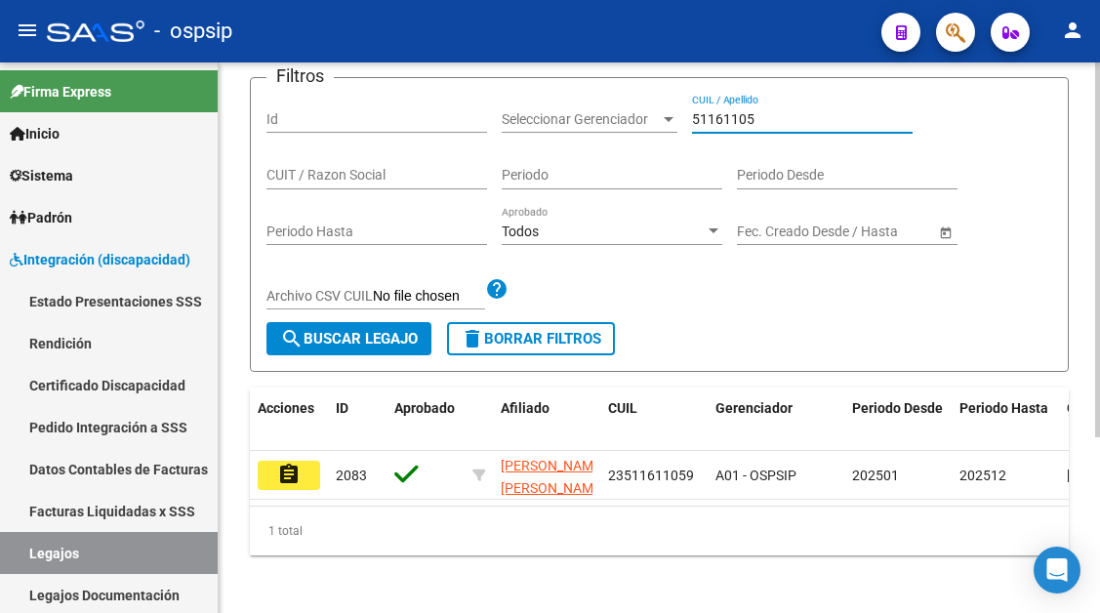
scroll to position [259, 0]
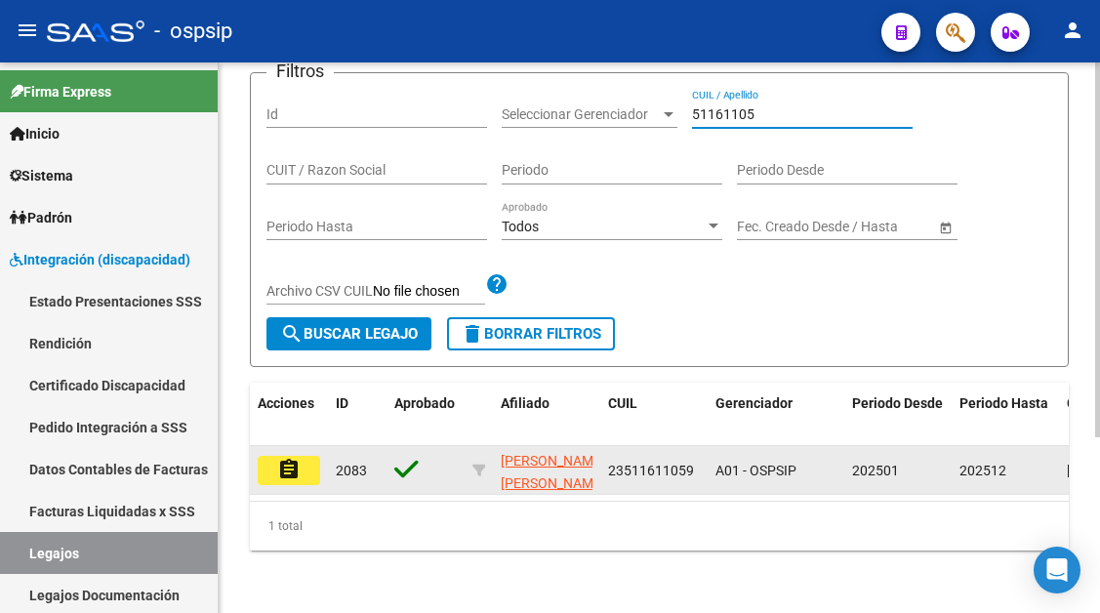
type input "51161105"
click at [295, 458] on mat-icon "assignment" at bounding box center [288, 469] width 23 height 23
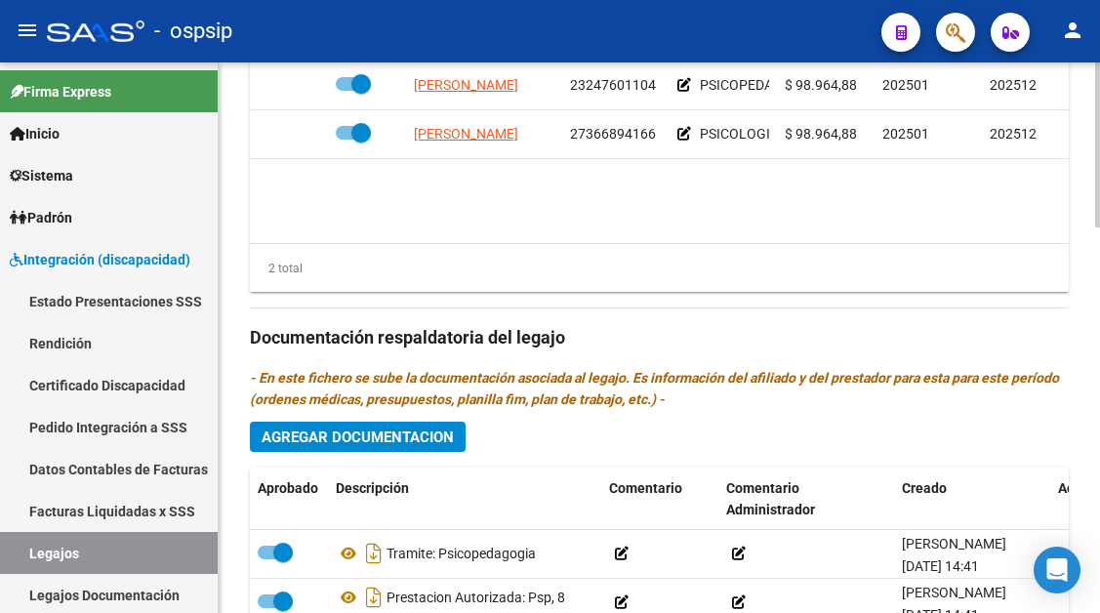
scroll to position [976, 0]
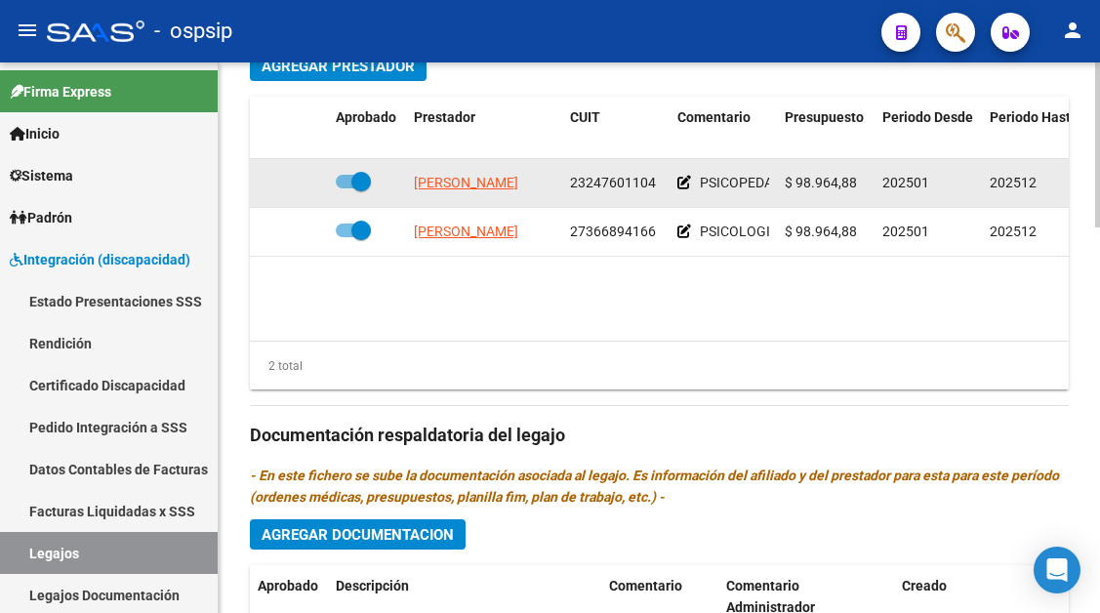
click at [497, 192] on app-link-go-to "FERENC ELIZABETH ALBINA" at bounding box center [466, 183] width 104 height 22
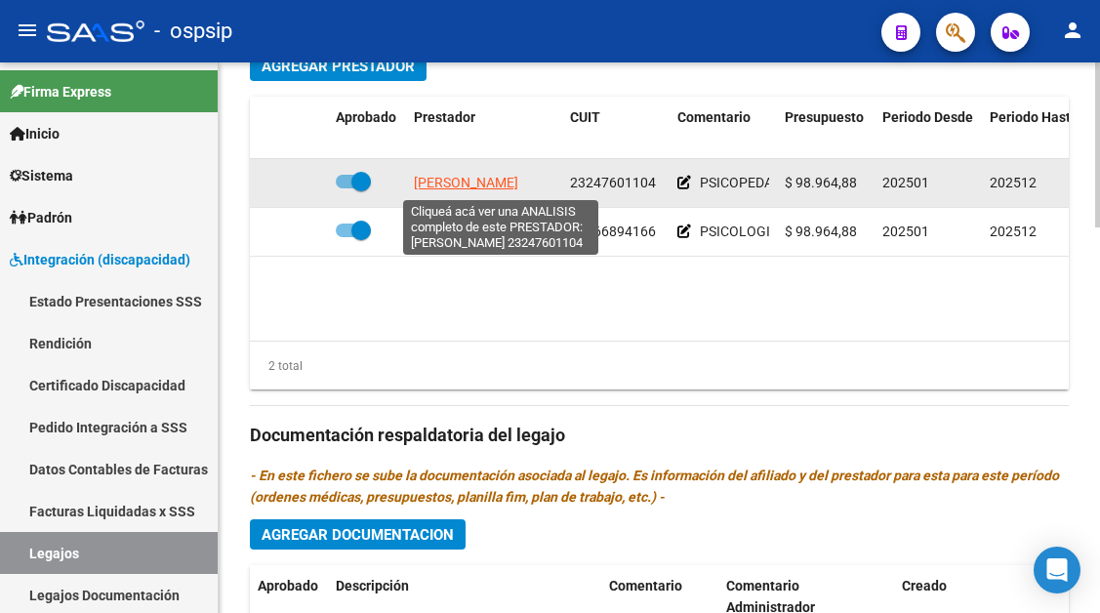
click at [498, 179] on span "FERENC ELIZABETH ALBINA" at bounding box center [466, 183] width 104 height 16
type textarea "23247601104"
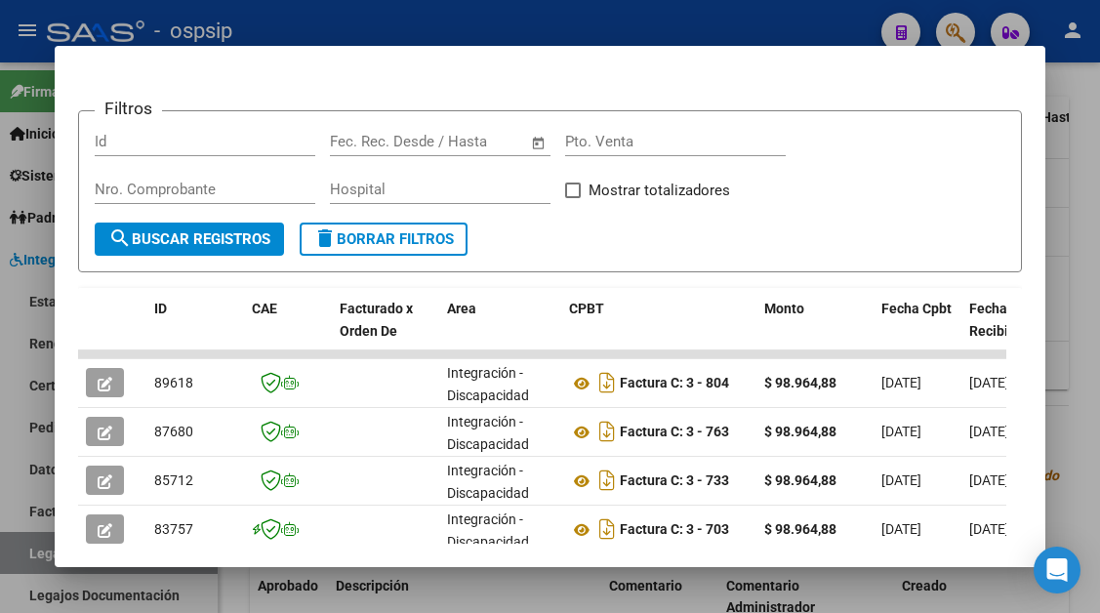
scroll to position [479, 0]
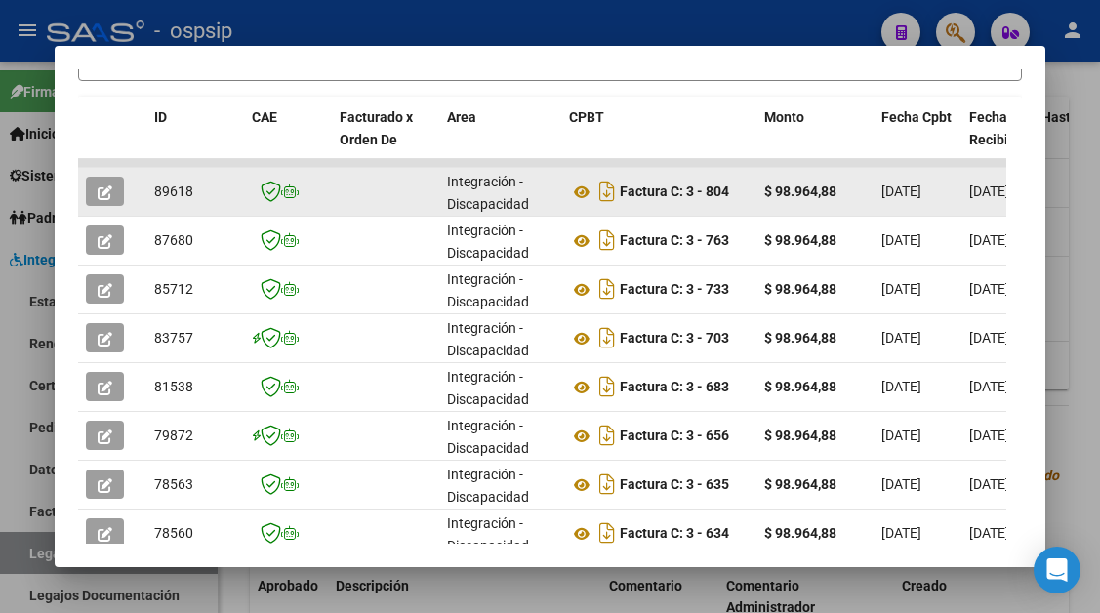
click at [102, 194] on icon "button" at bounding box center [105, 192] width 15 height 15
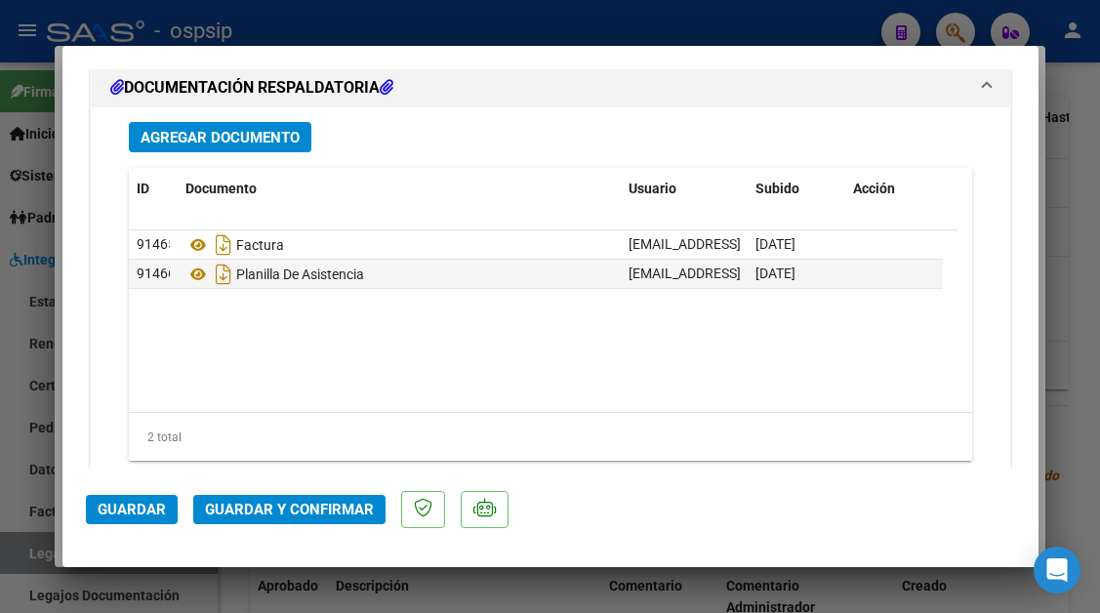
scroll to position [2440, 0]
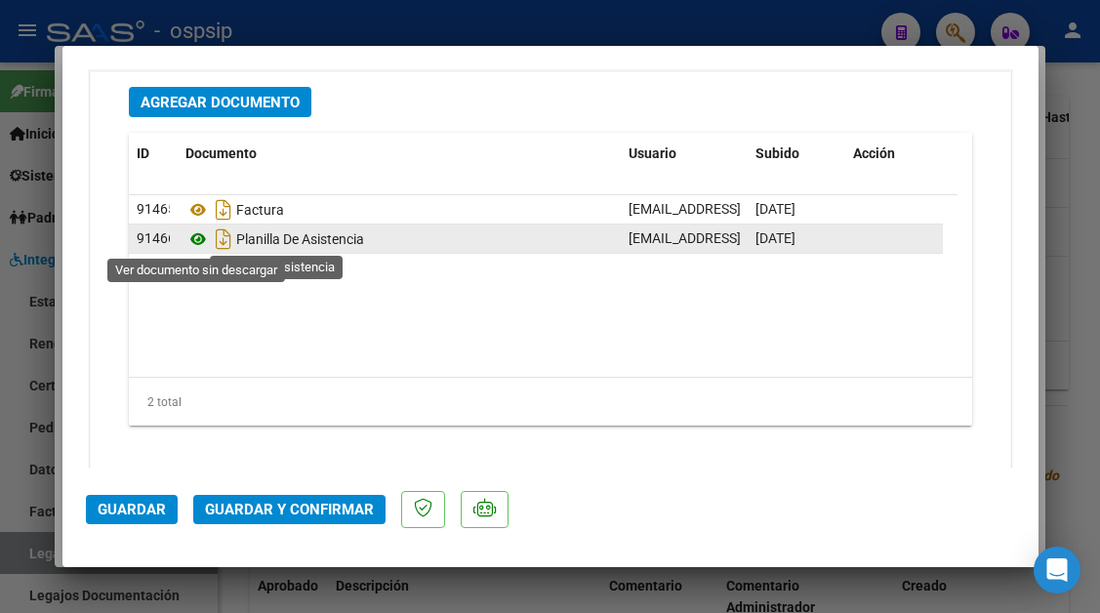
click at [205, 241] on icon at bounding box center [197, 238] width 25 height 23
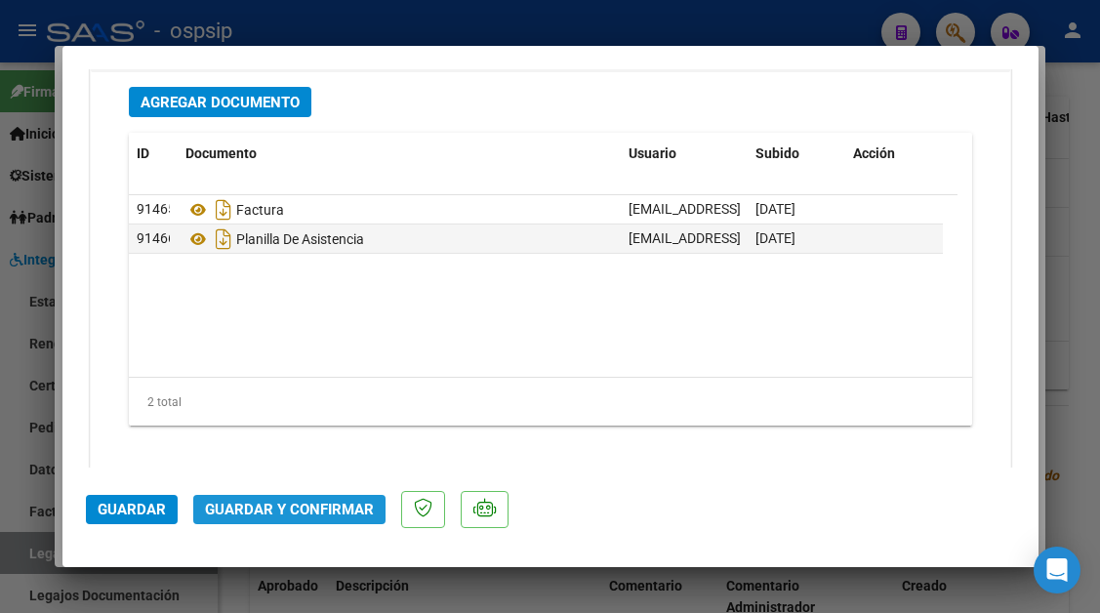
click at [296, 503] on span "Guardar y Confirmar" at bounding box center [289, 510] width 169 height 18
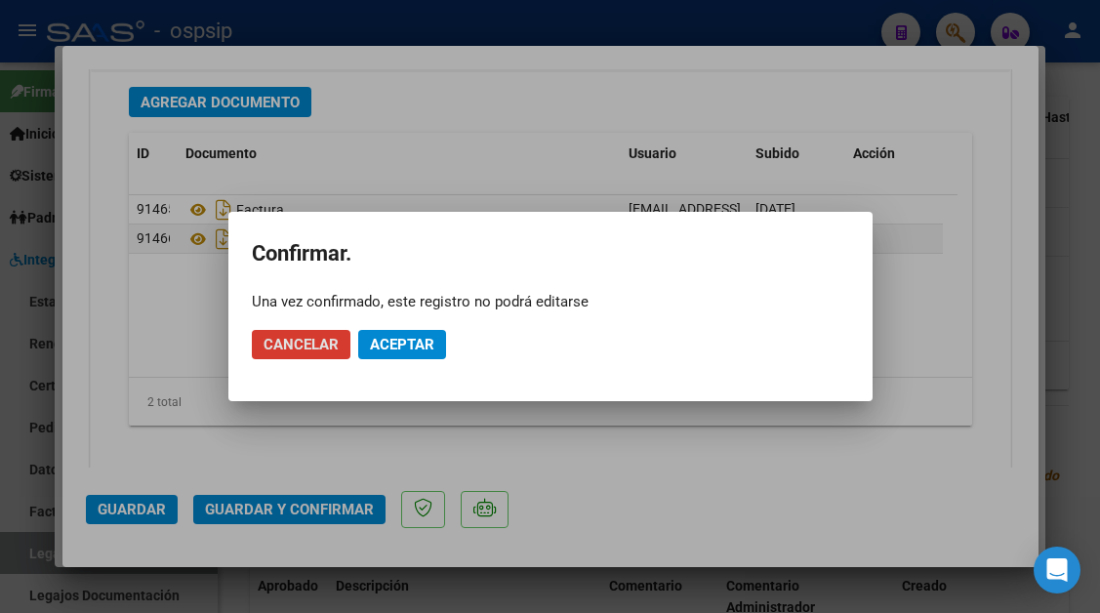
click at [385, 351] on span "Aceptar" at bounding box center [402, 345] width 64 height 18
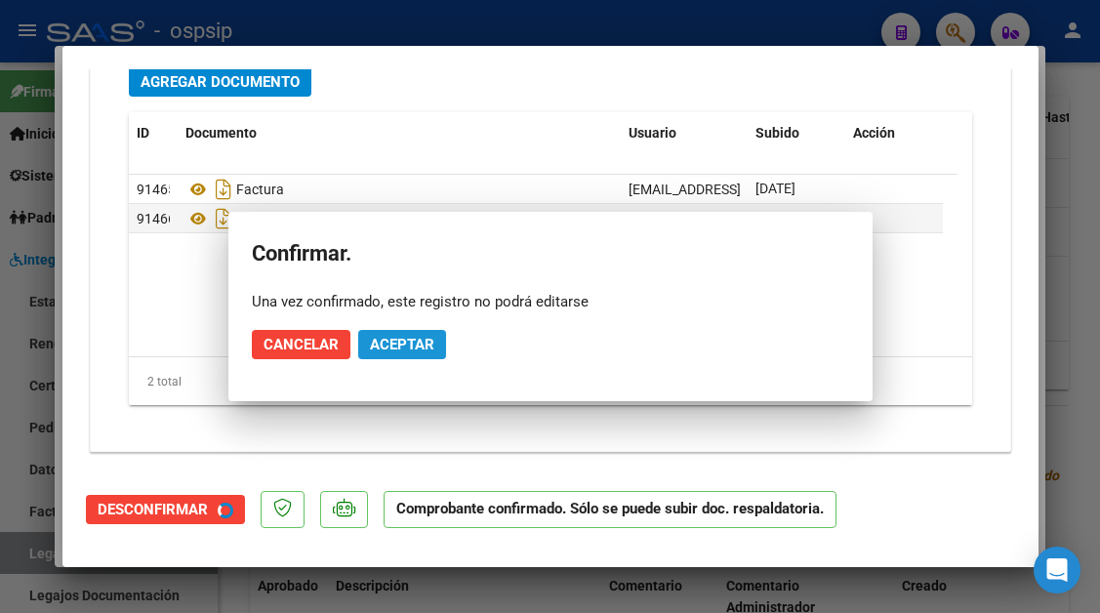
scroll to position [2218, 0]
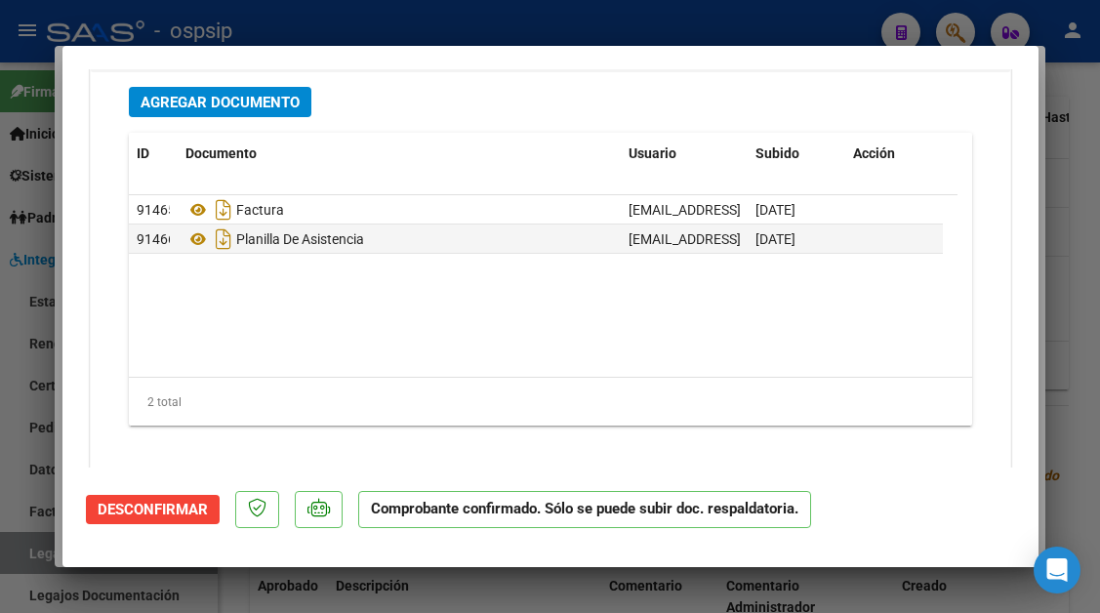
click at [26, 552] on div at bounding box center [550, 306] width 1100 height 613
type input "$ 0,00"
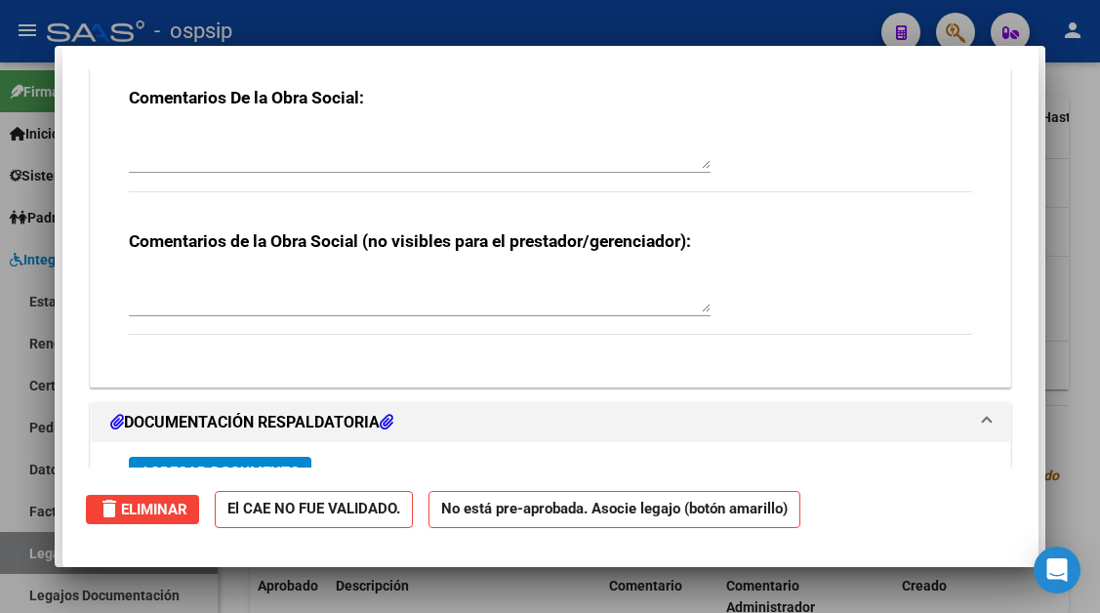
scroll to position [0, 0]
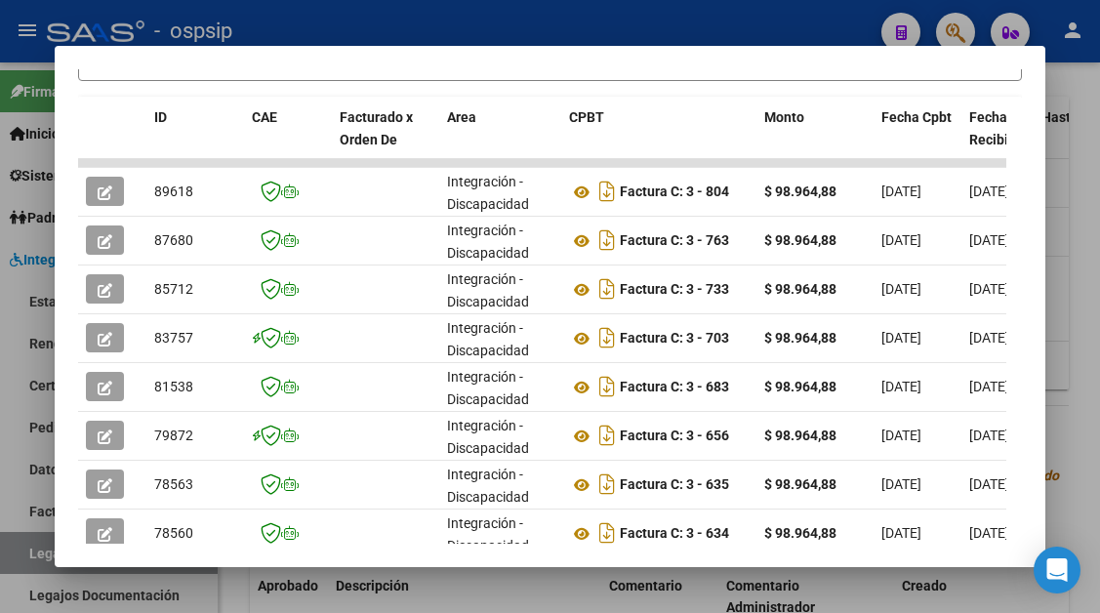
click at [26, 552] on div at bounding box center [550, 306] width 1100 height 613
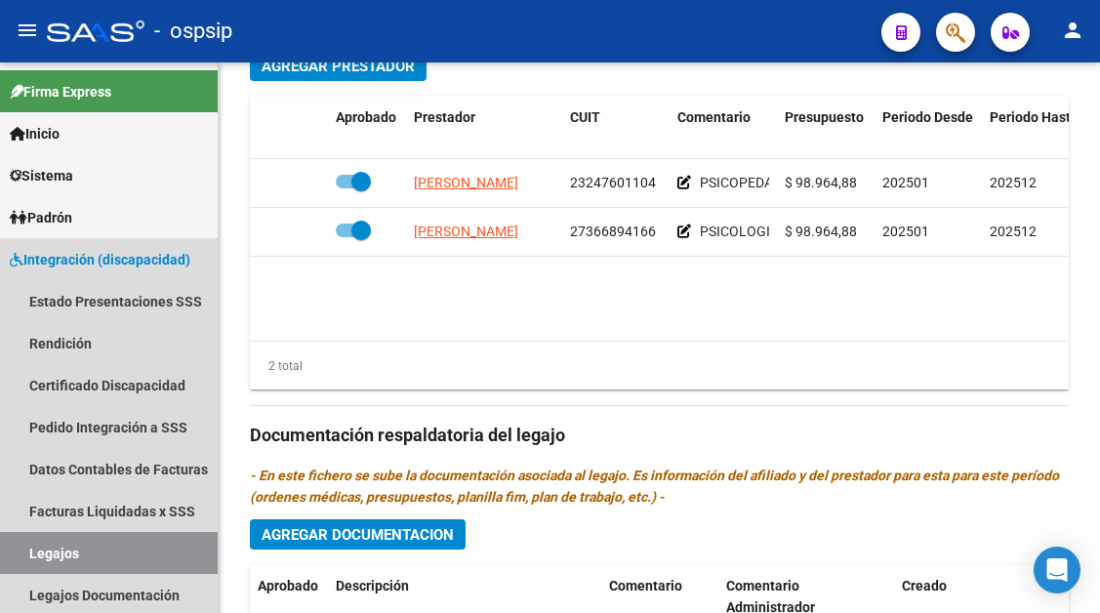
click at [26, 552] on link "Legajos" at bounding box center [109, 553] width 218 height 42
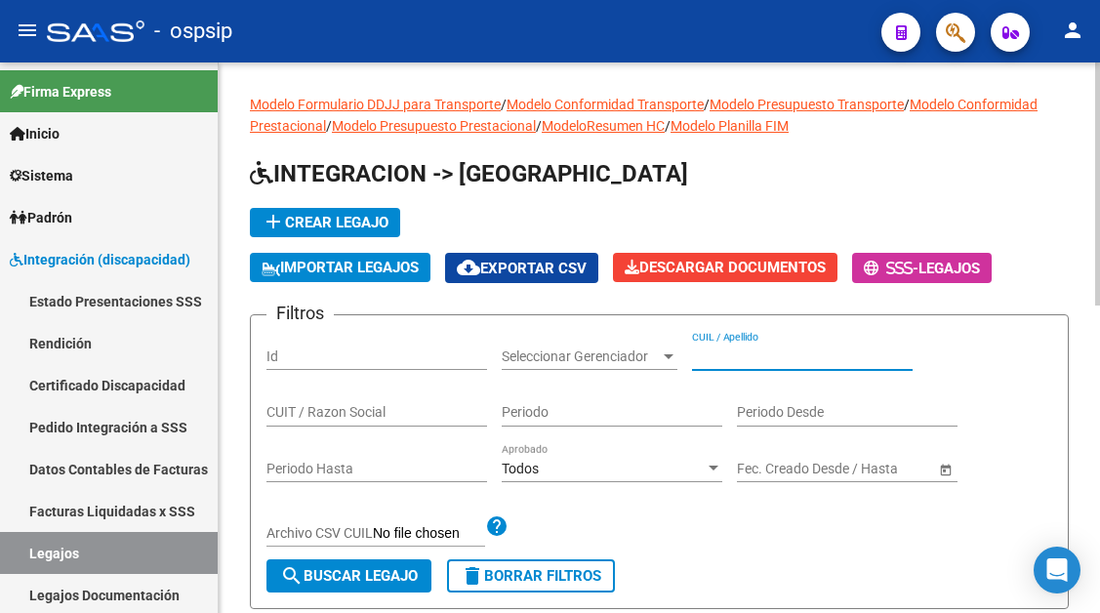
click at [741, 353] on input "CUIL / Apellido" at bounding box center [802, 356] width 221 height 17
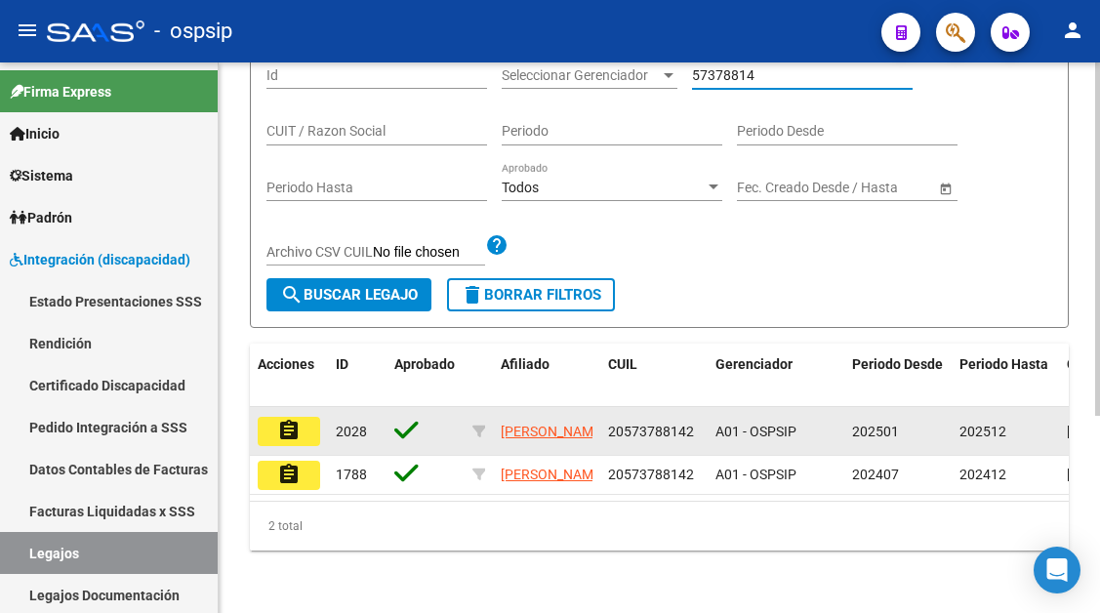
type input "57378814"
click at [290, 419] on mat-icon "assignment" at bounding box center [288, 430] width 23 height 23
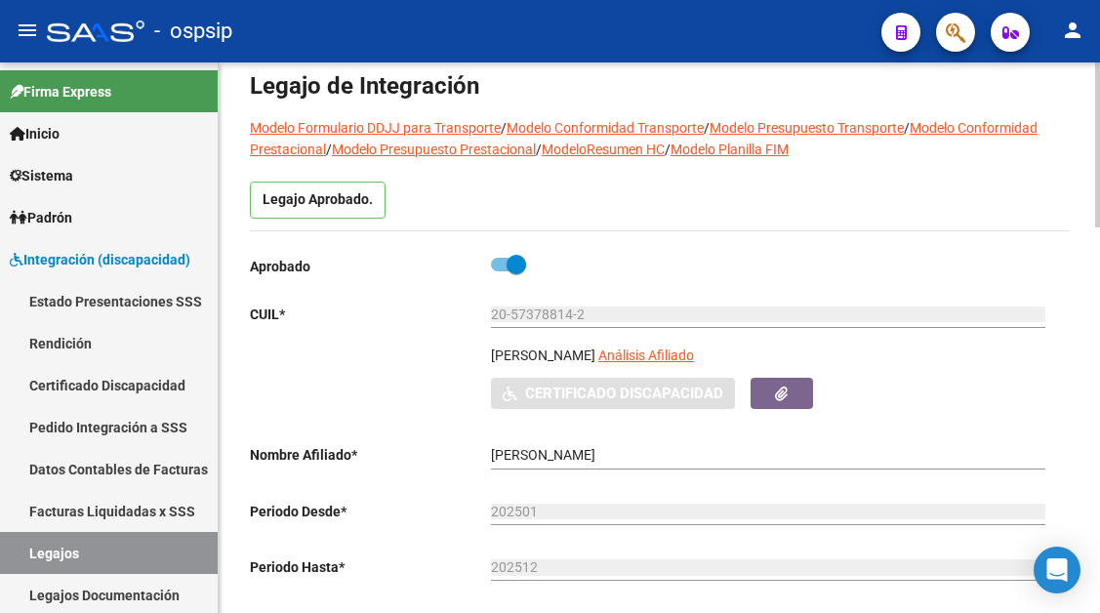
scroll to position [195, 0]
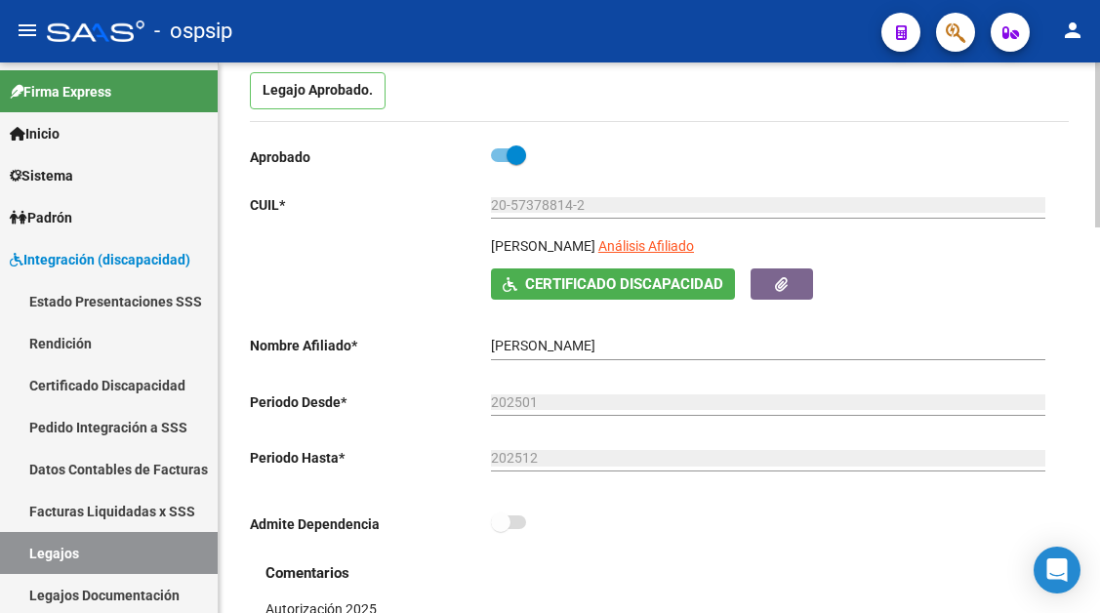
click at [740, 224] on div "20-57378814-2 Ingresar CUIL" at bounding box center [768, 208] width 554 height 56
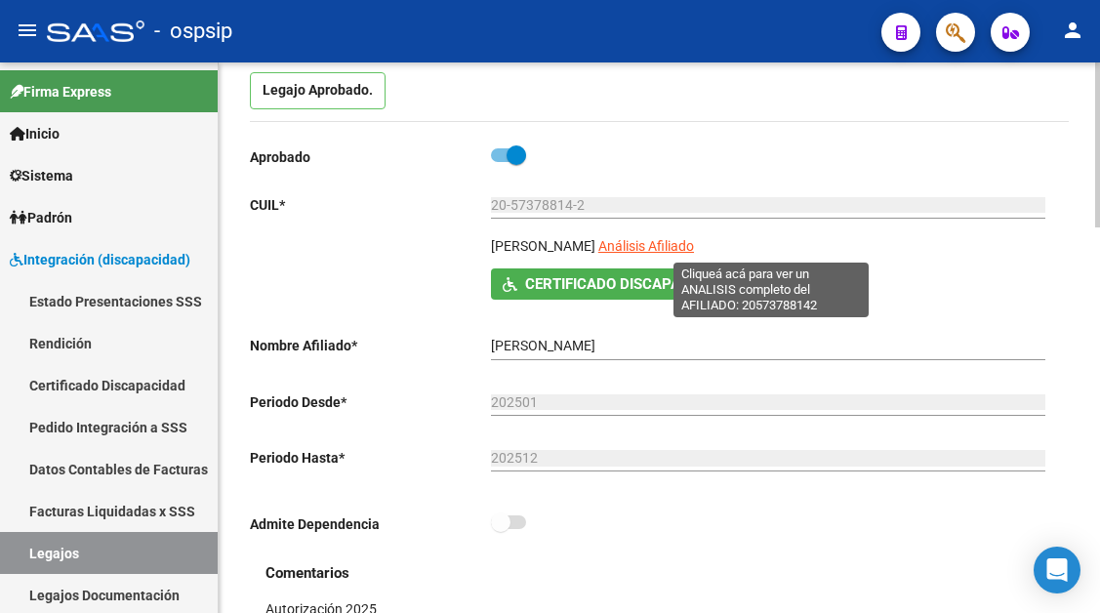
click at [694, 249] on span "Análisis Afiliado" at bounding box center [646, 246] width 96 height 16
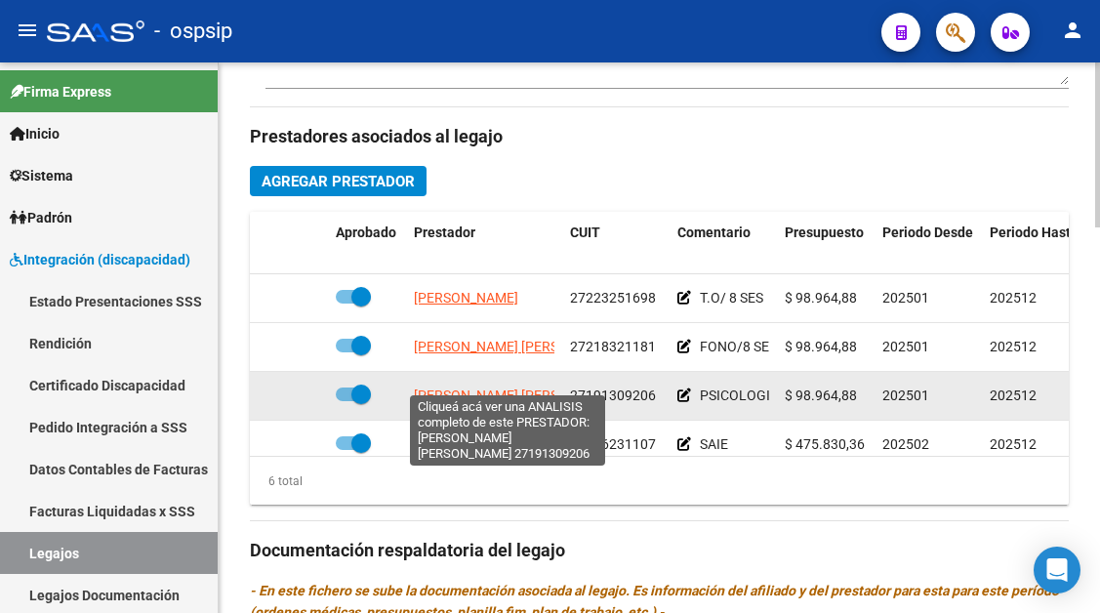
scroll to position [878, 0]
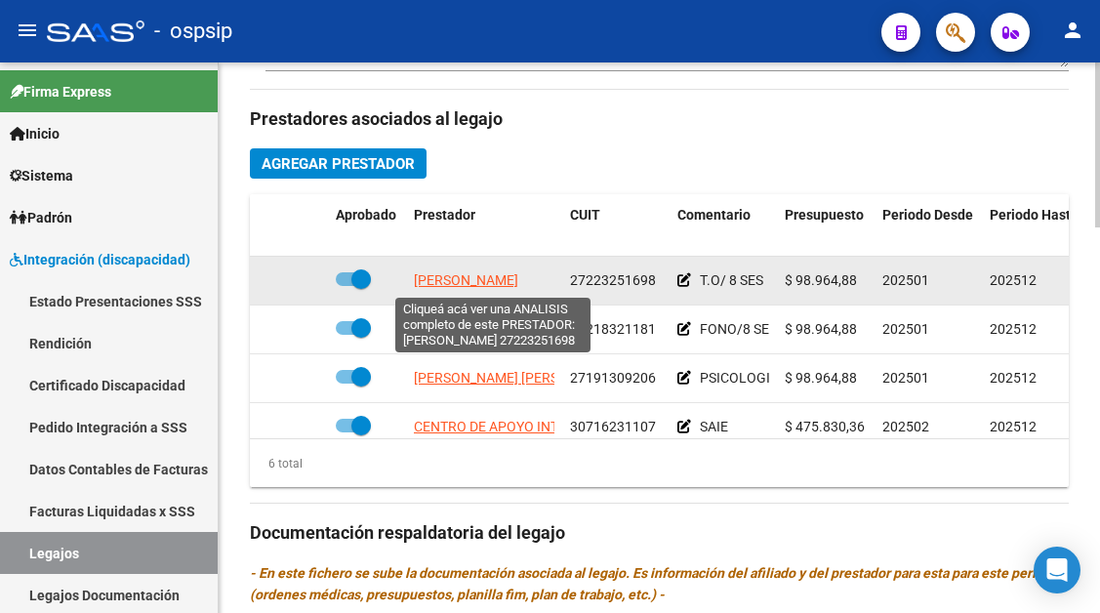
click at [456, 275] on span "DADUCH ESTELA TERESA" at bounding box center [466, 280] width 104 height 16
type textarea "27223251698"
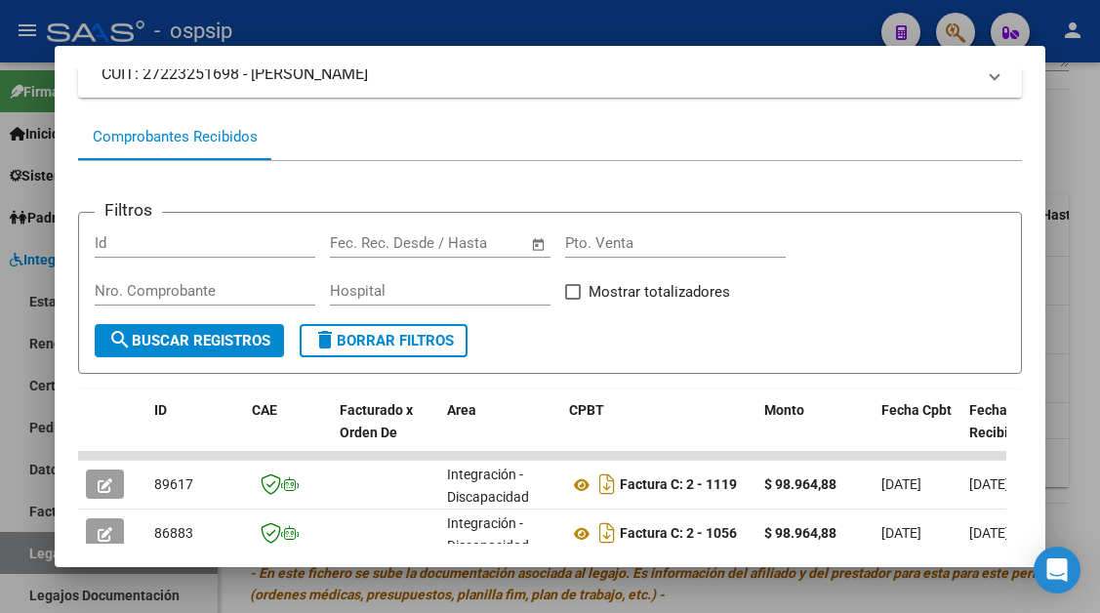
scroll to position [382, 0]
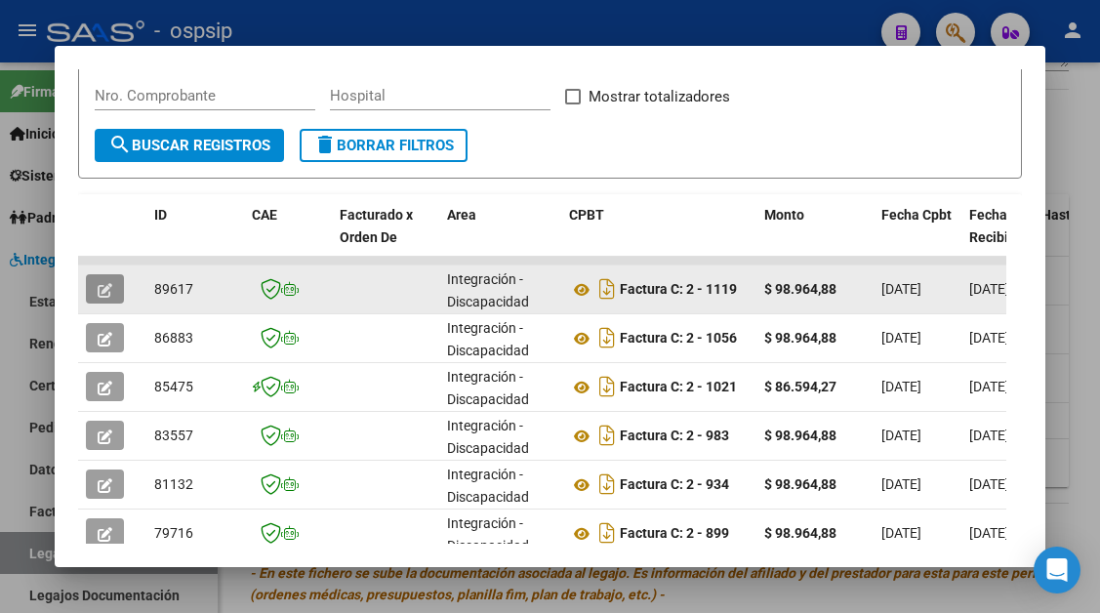
click at [115, 282] on button "button" at bounding box center [105, 288] width 38 height 29
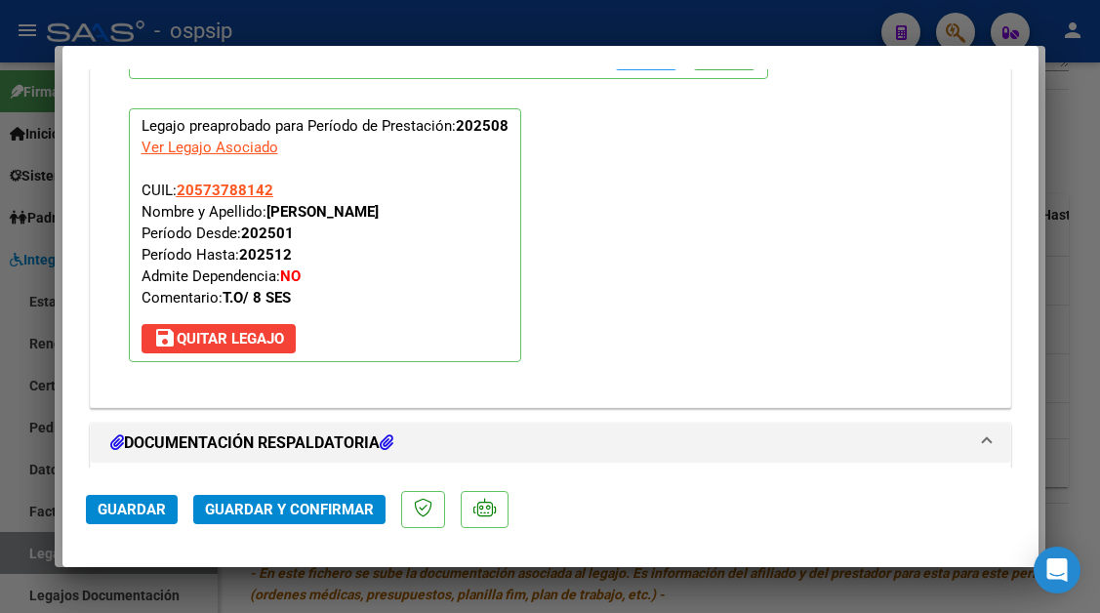
scroll to position [2342, 0]
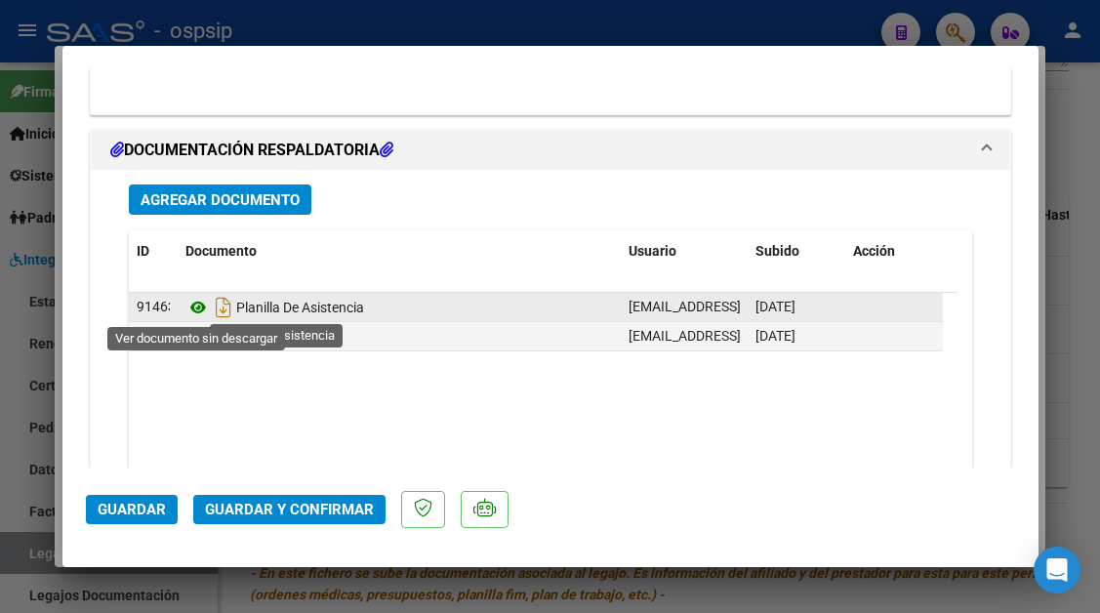
click at [197, 305] on icon at bounding box center [197, 307] width 25 height 23
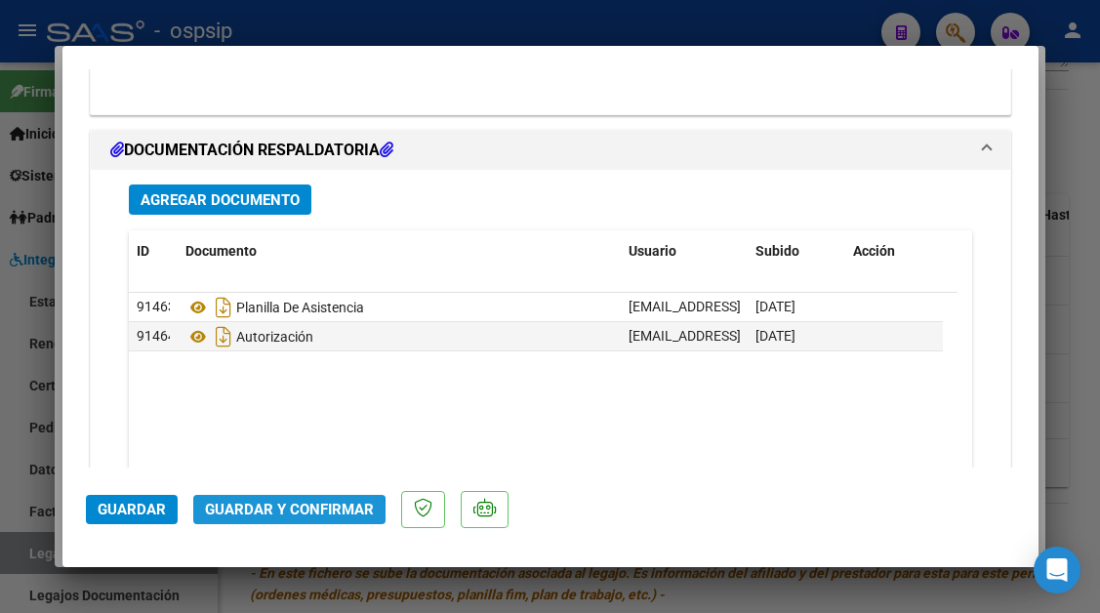
click at [257, 515] on span "Guardar y Confirmar" at bounding box center [289, 510] width 169 height 18
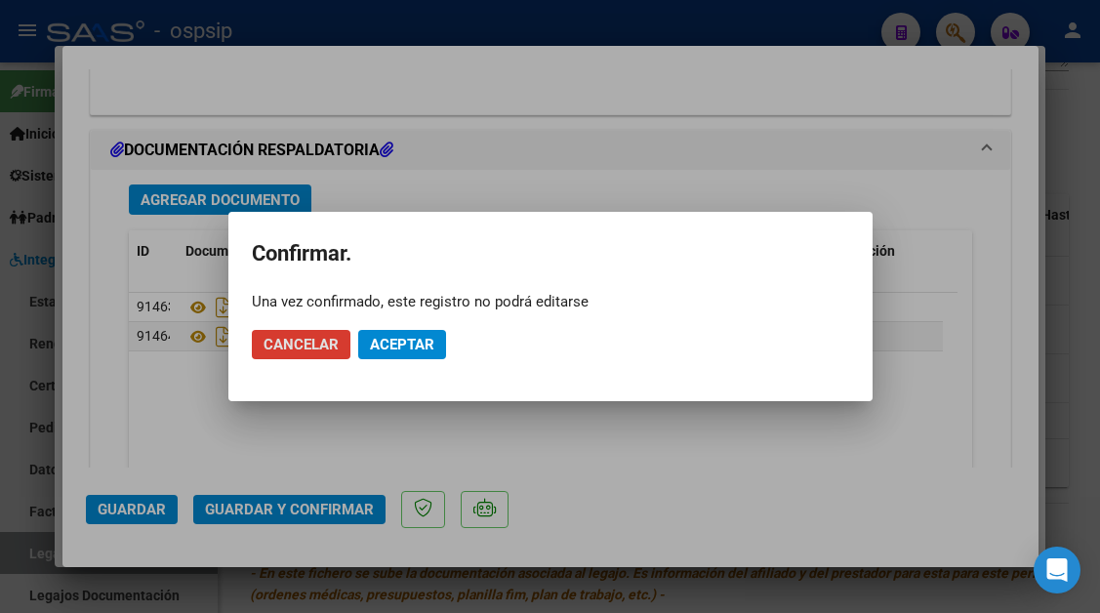
click at [402, 319] on mat-dialog-actions "Cancelar Aceptar" at bounding box center [550, 344] width 597 height 66
click at [395, 343] on span "Aceptar" at bounding box center [402, 345] width 64 height 18
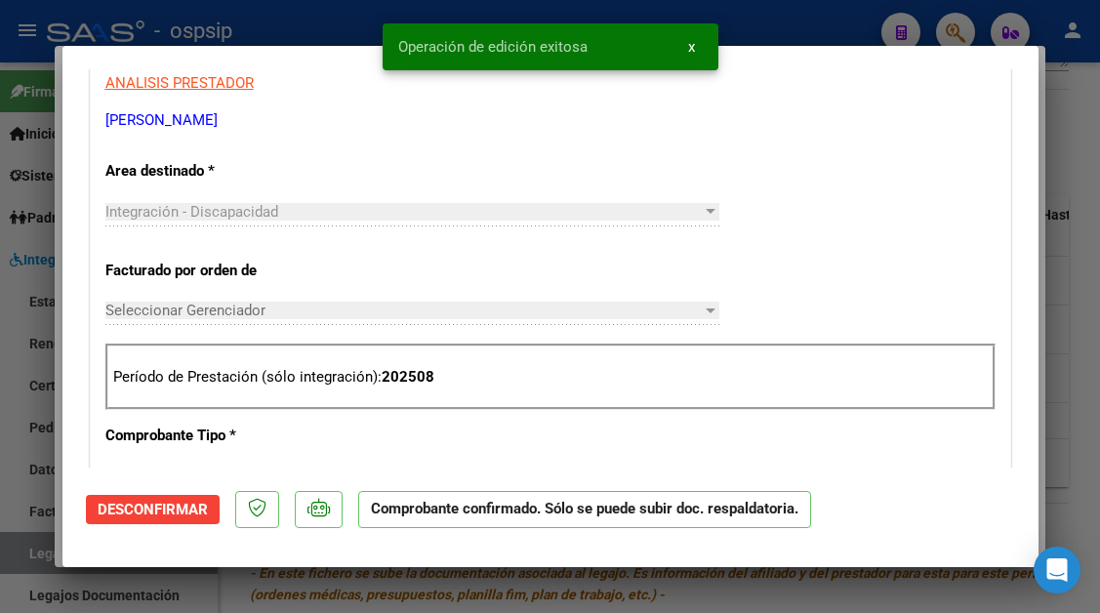
scroll to position [311, 0]
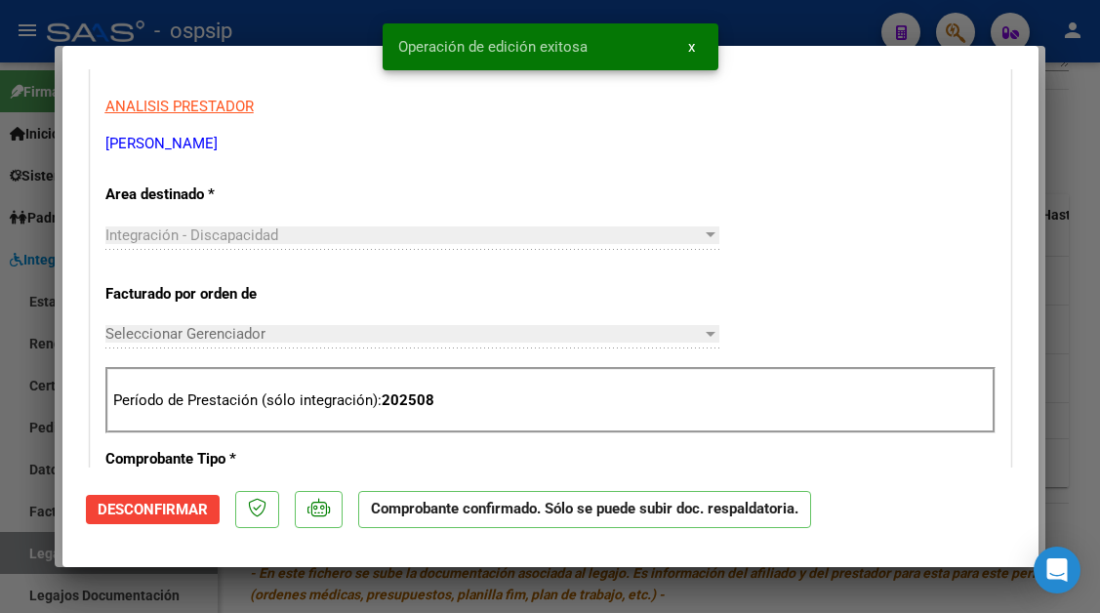
type input "$ 0,00"
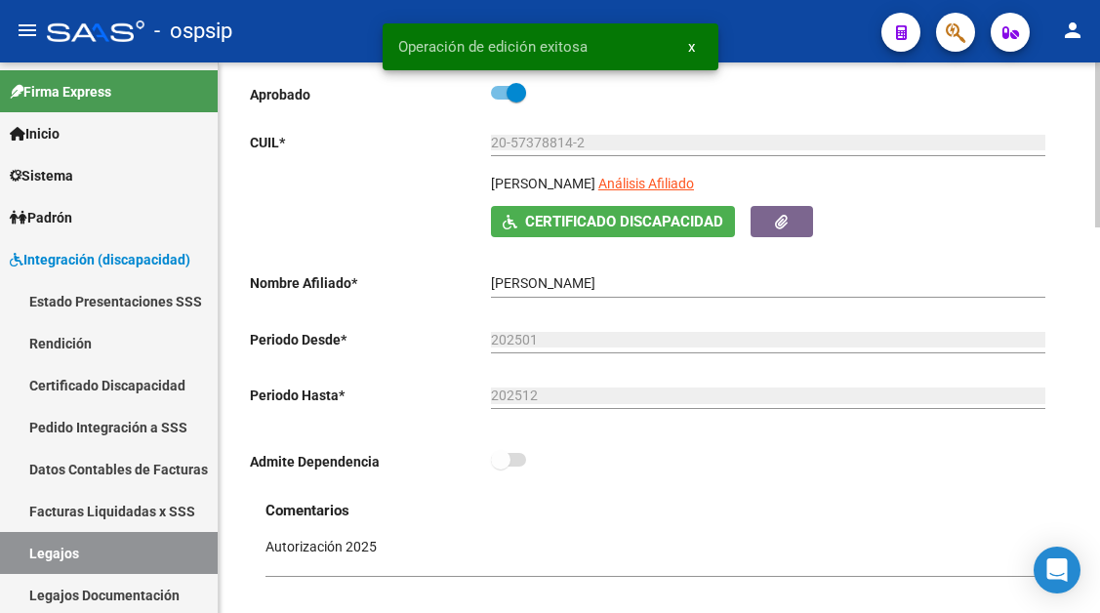
scroll to position [195, 0]
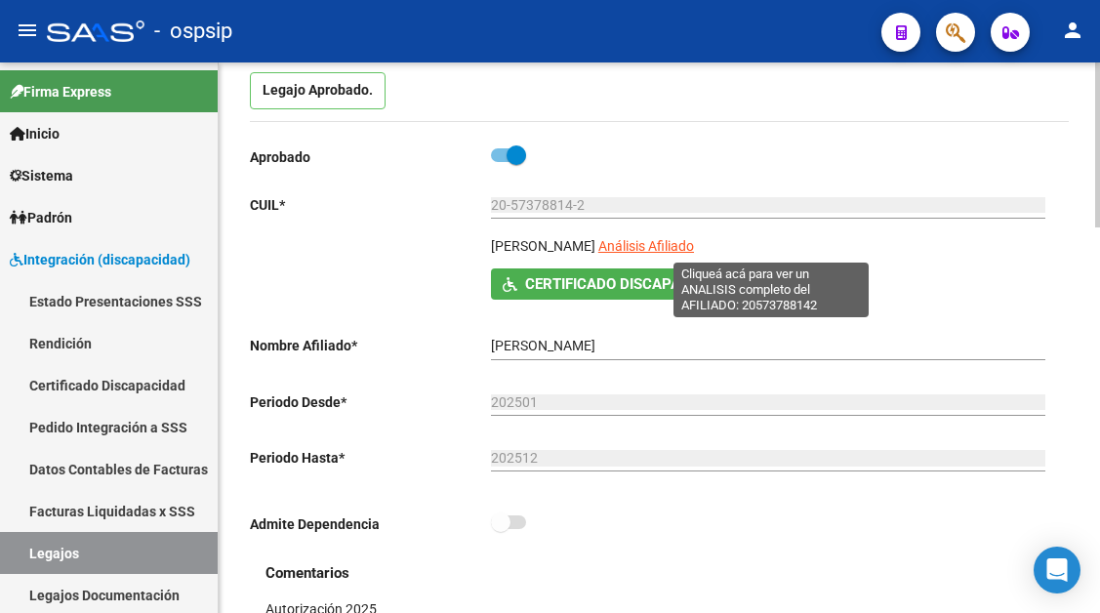
click at [694, 242] on span "Análisis Afiliado" at bounding box center [646, 246] width 96 height 16
type textarea "20573788142"
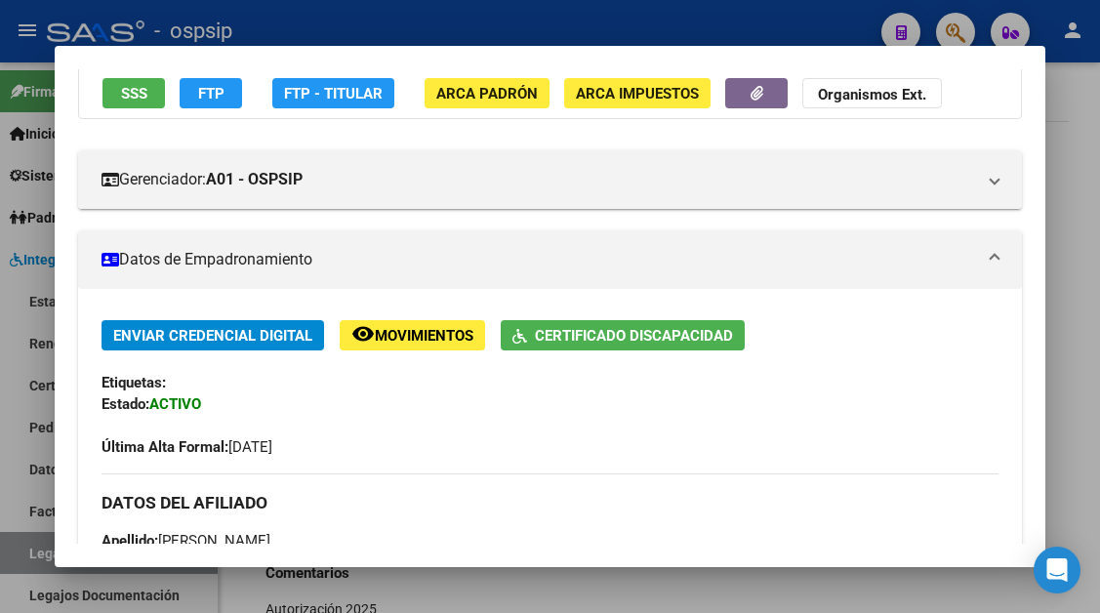
scroll to position [293, 0]
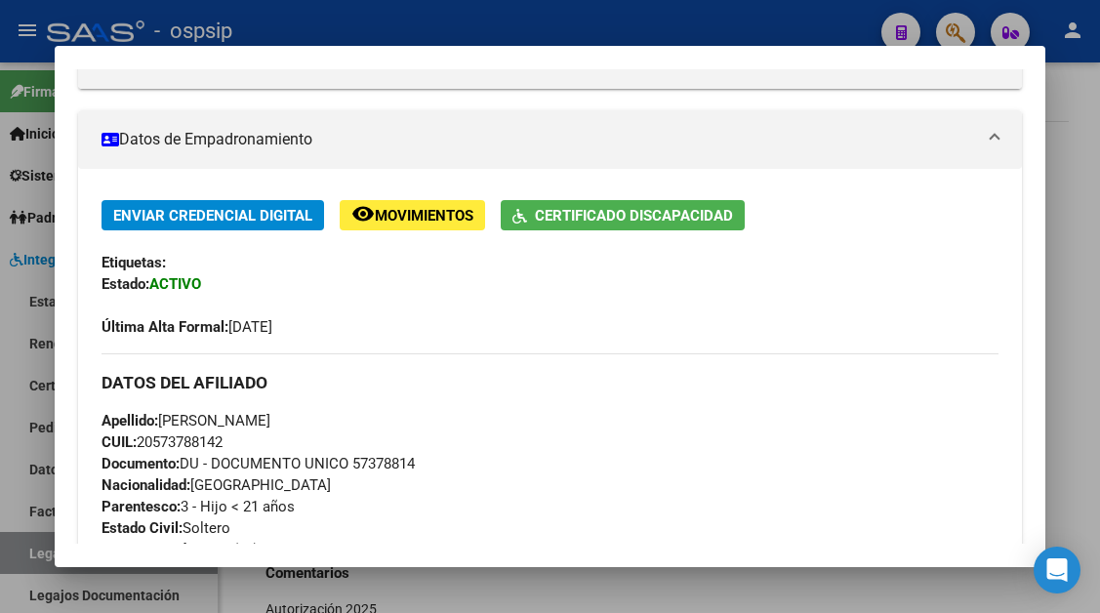
click at [522, 453] on div "Apellido: ALEXANDER BENJAMIN VILLARREAL CUIL: 20573788142 Documento: DU - DOCUM…" at bounding box center [549, 517] width 896 height 215
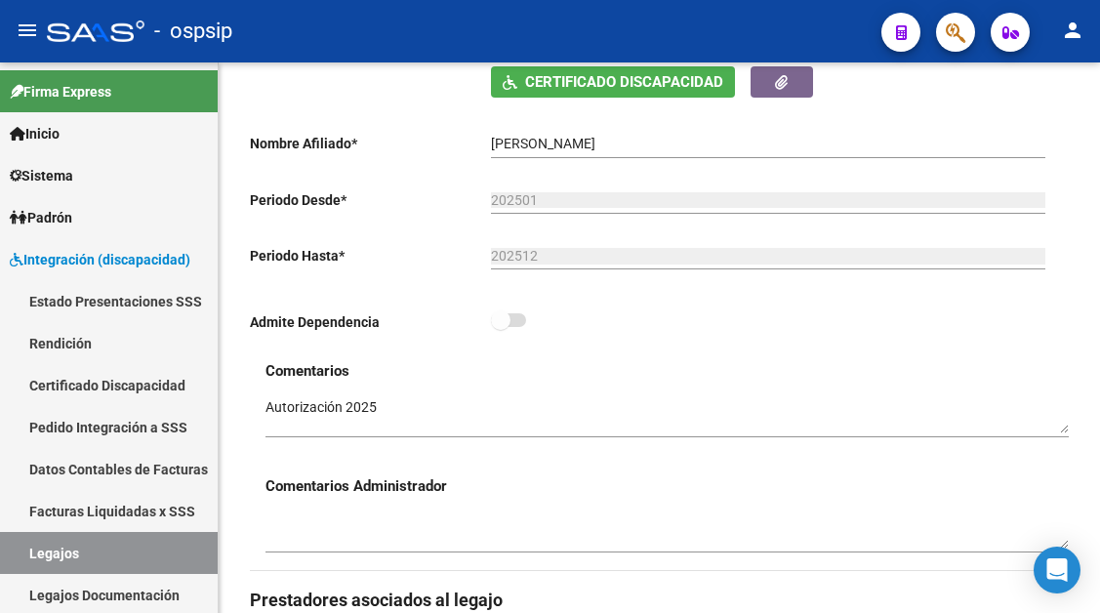
scroll to position [488, 0]
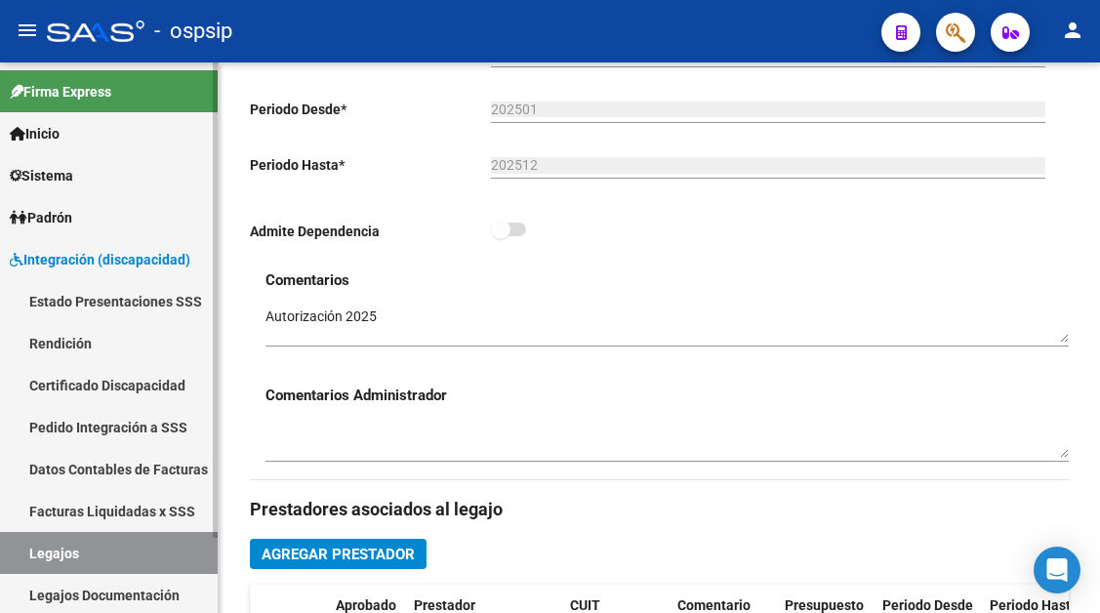
click at [61, 550] on link "Legajos" at bounding box center [109, 553] width 218 height 42
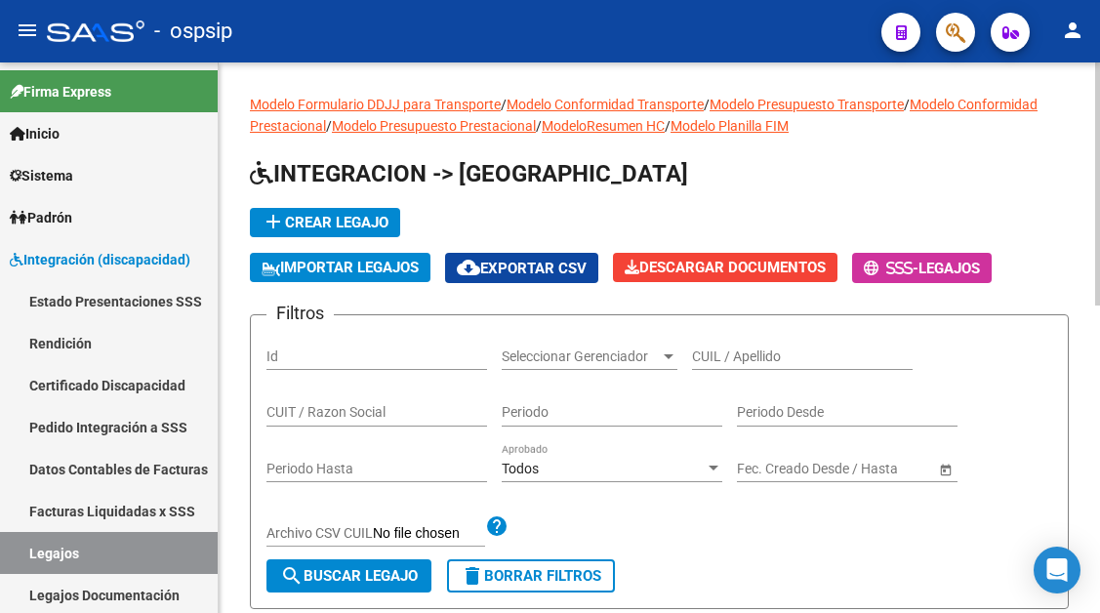
click at [699, 357] on input "CUIL / Apellido" at bounding box center [802, 356] width 221 height 17
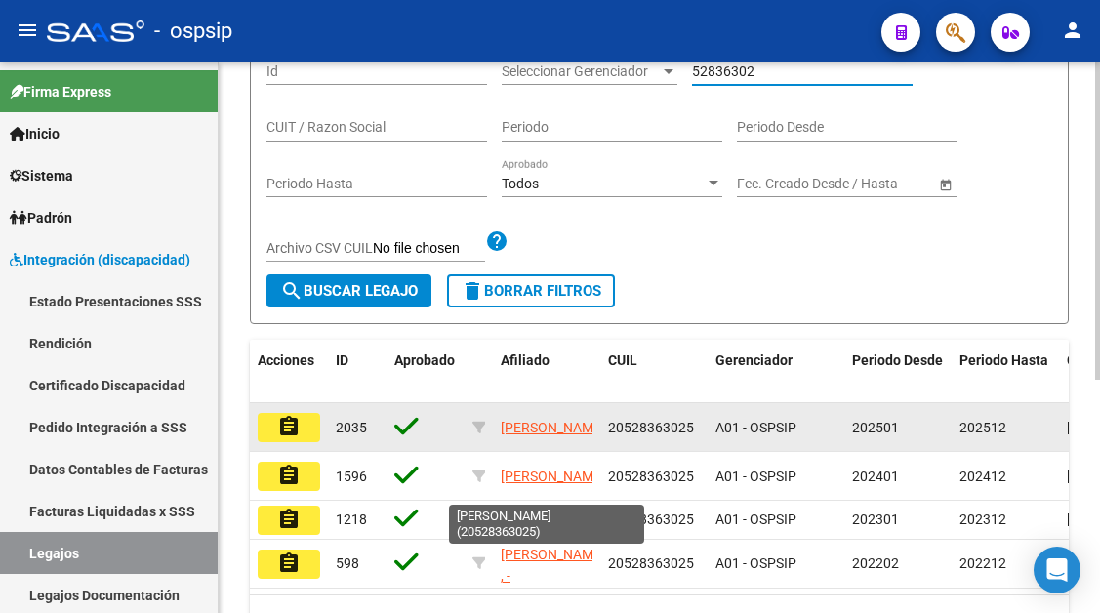
scroll to position [293, 0]
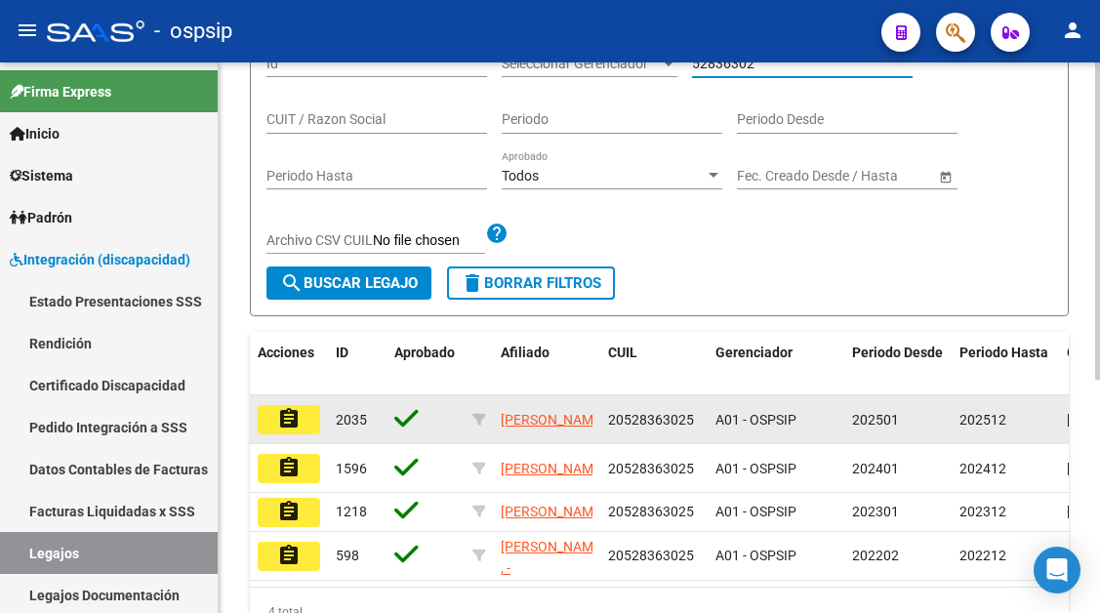
type input "52836302"
click at [297, 419] on mat-icon "assignment" at bounding box center [288, 418] width 23 height 23
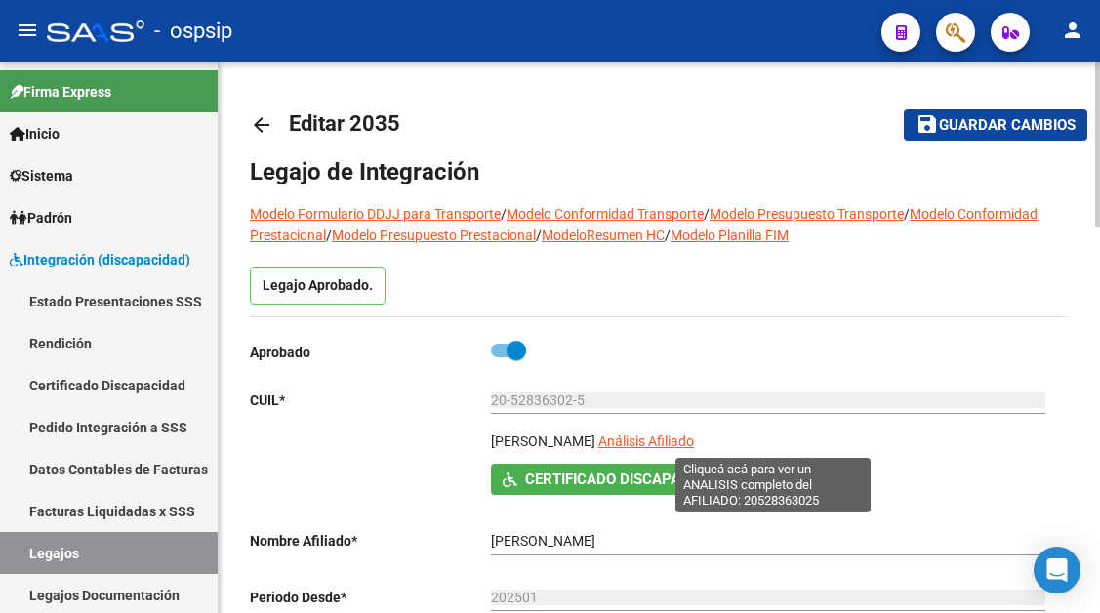
click at [694, 445] on span "Análisis Afiliado" at bounding box center [646, 441] width 96 height 16
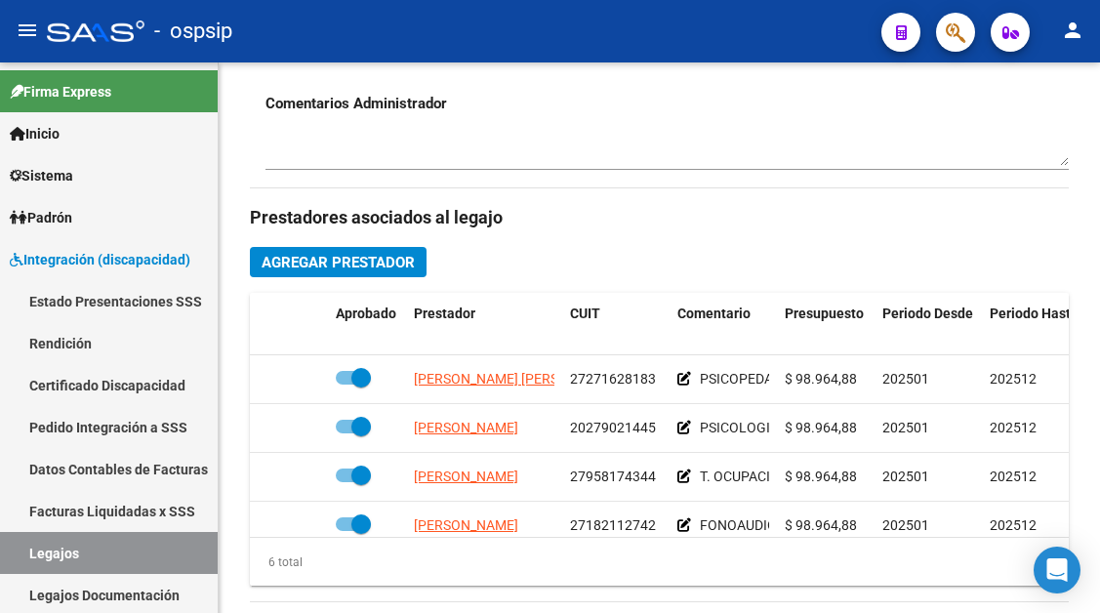
scroll to position [781, 0]
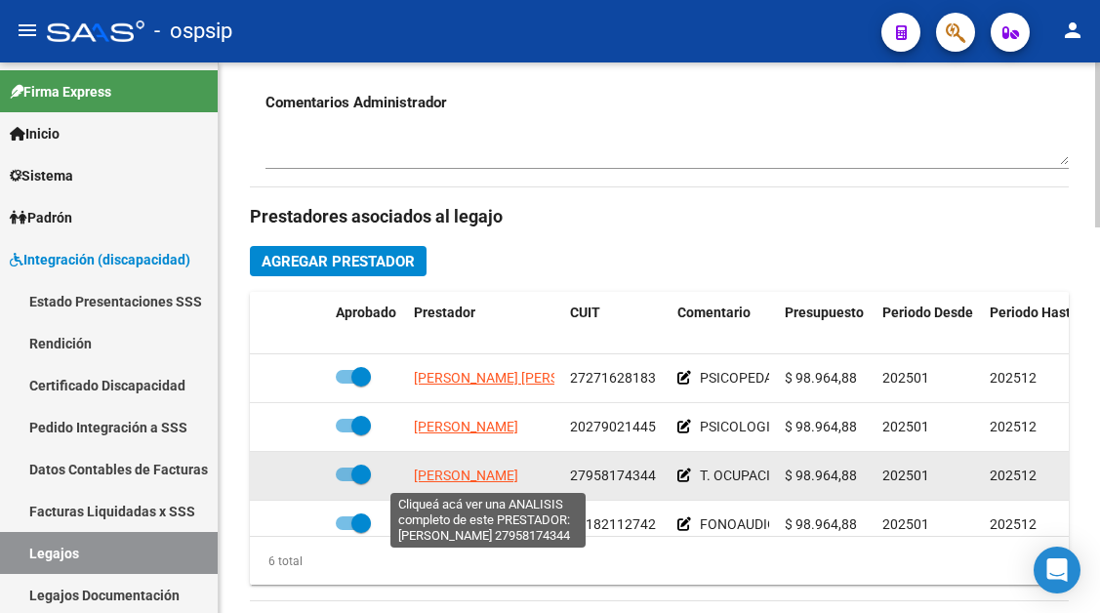
click at [477, 475] on span "DIAZ ORTEGA YELEIDES" at bounding box center [466, 475] width 104 height 16
type textarea "27958174344"
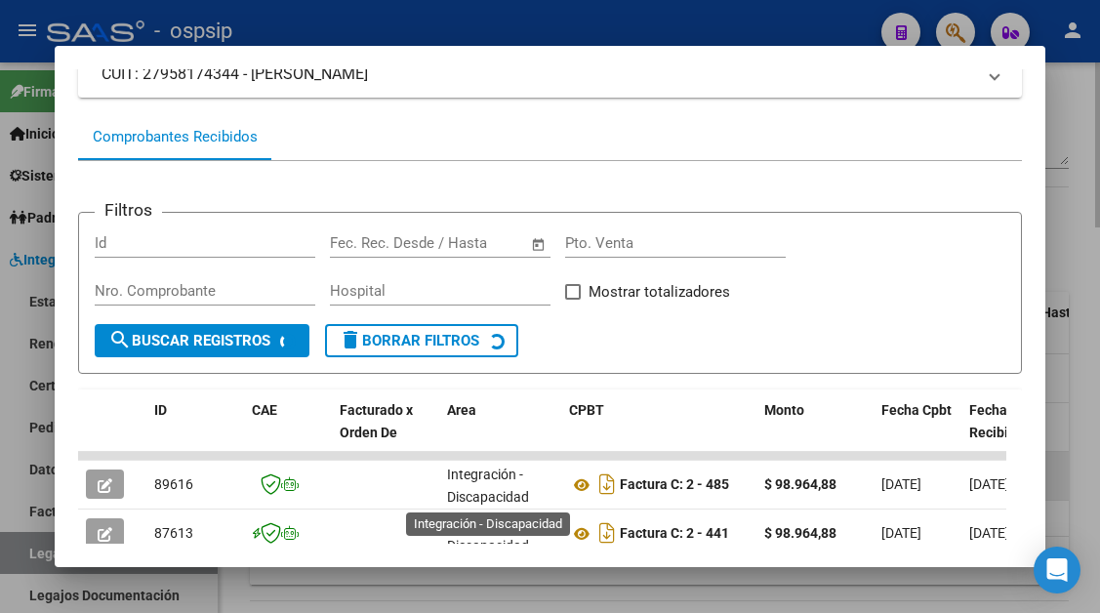
scroll to position [4, 0]
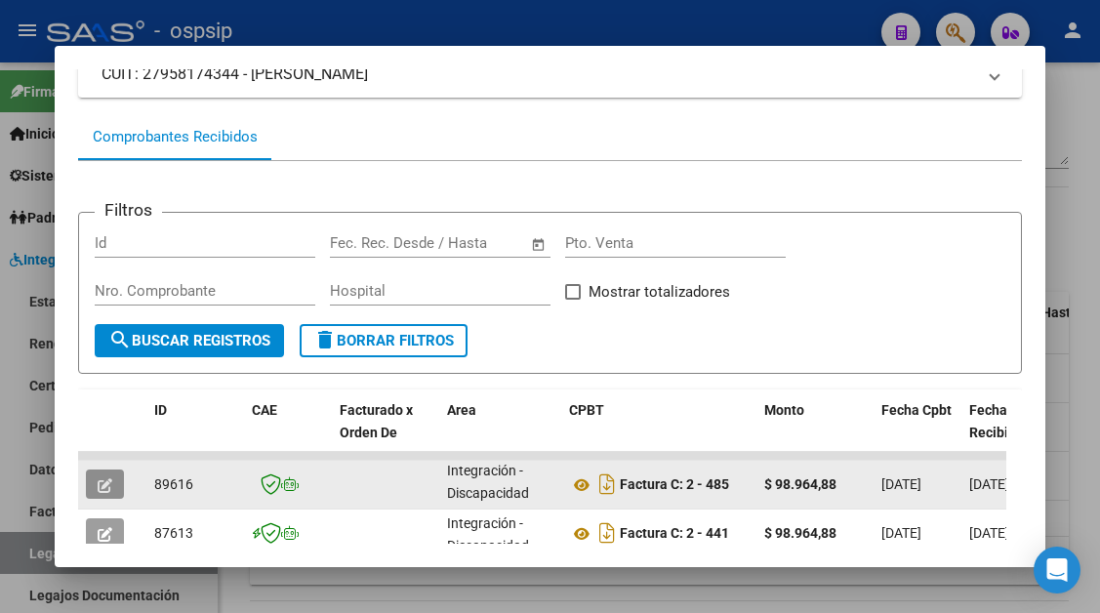
click at [113, 476] on button "button" at bounding box center [105, 483] width 38 height 29
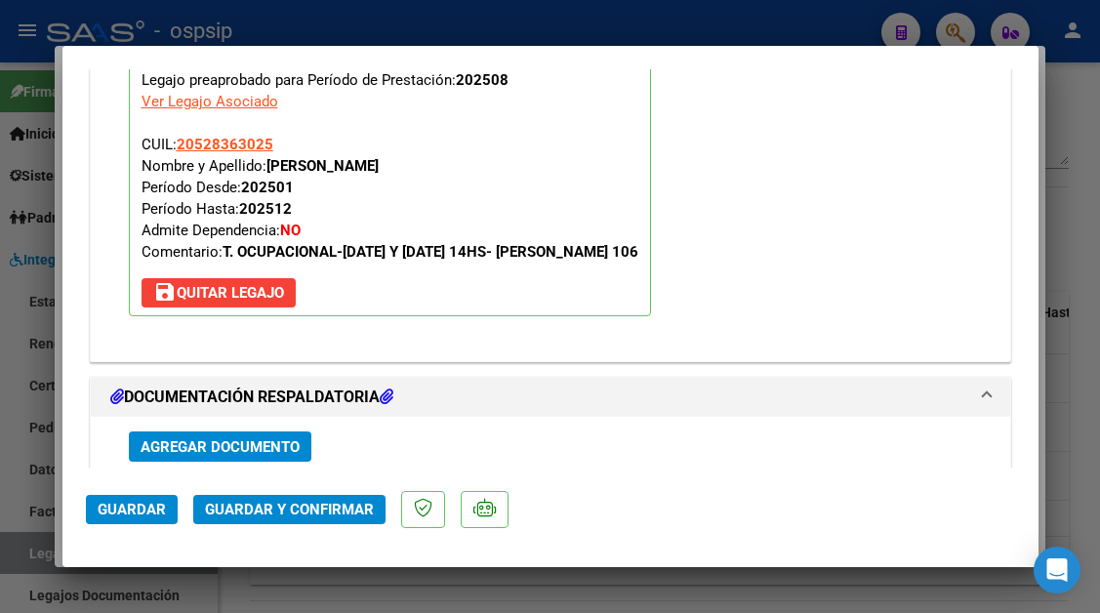
scroll to position [2244, 0]
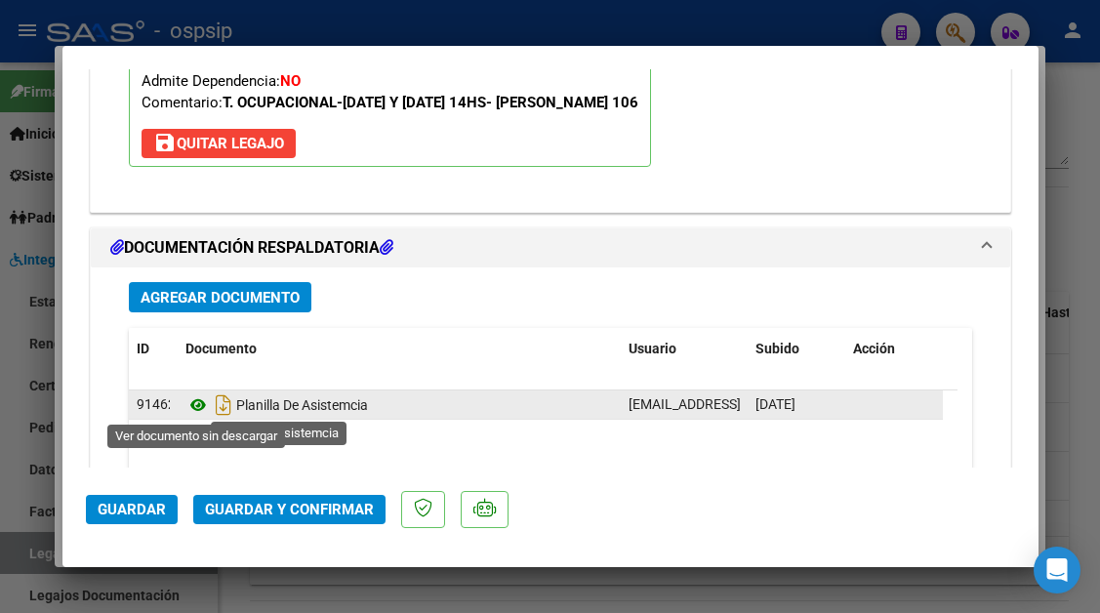
click at [187, 401] on icon at bounding box center [197, 404] width 25 height 23
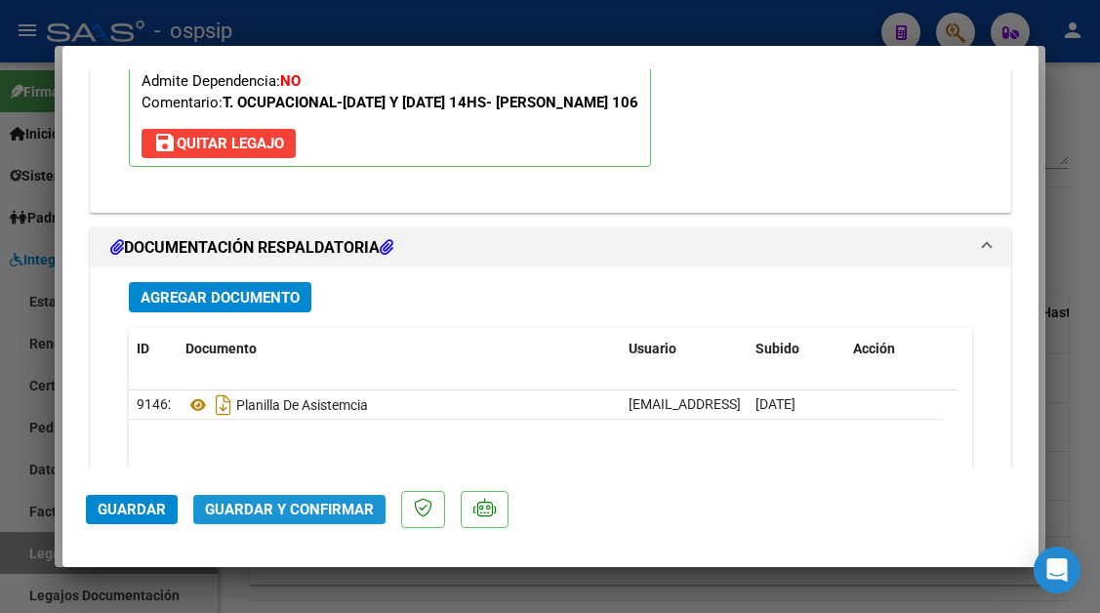
click at [271, 501] on span "Guardar y Confirmar" at bounding box center [289, 510] width 169 height 18
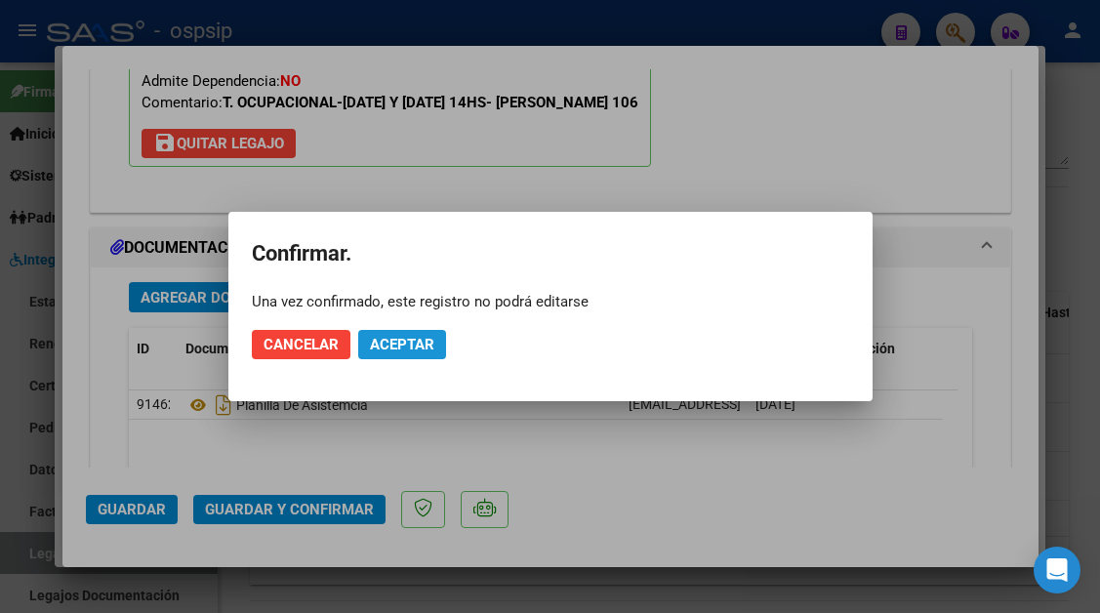
click at [386, 351] on span "Aceptar" at bounding box center [402, 345] width 64 height 18
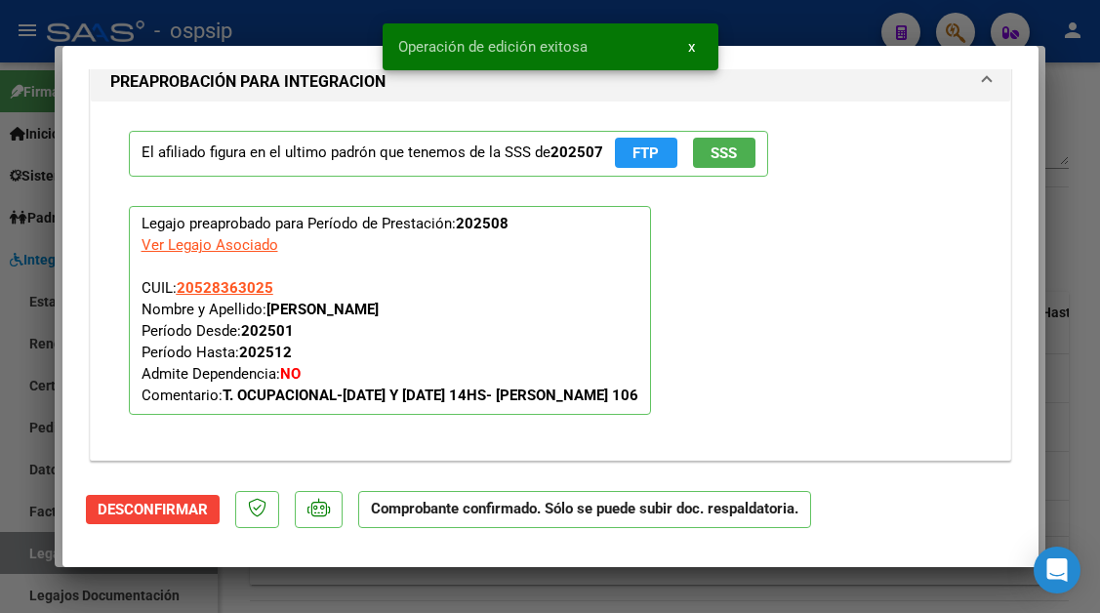
scroll to position [1385, 0]
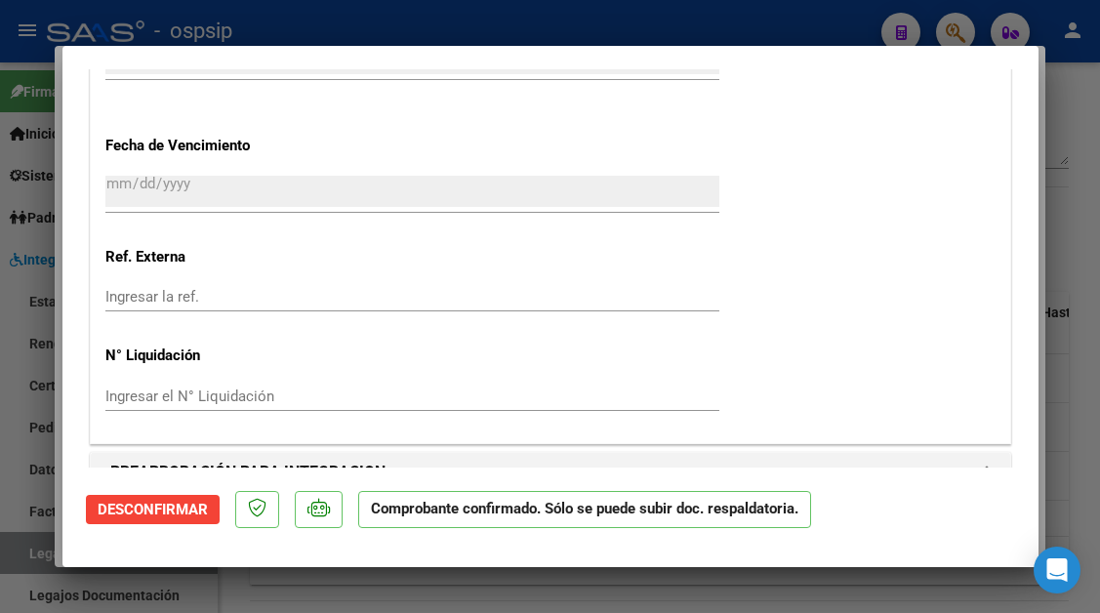
click at [41, 550] on div at bounding box center [550, 306] width 1100 height 613
type input "$ 0,00"
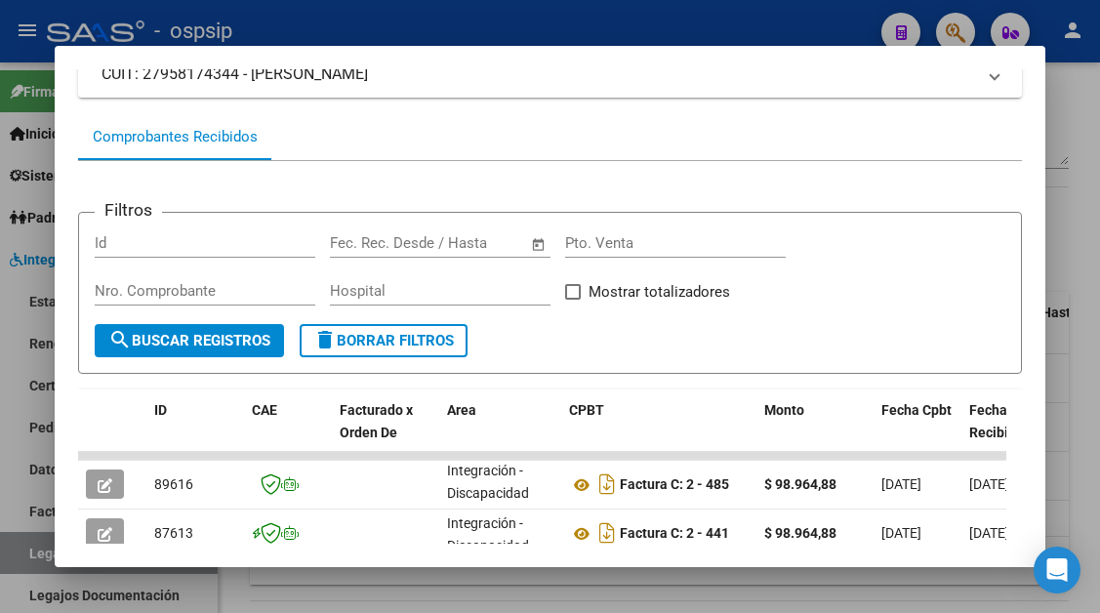
click at [41, 550] on div at bounding box center [550, 306] width 1100 height 613
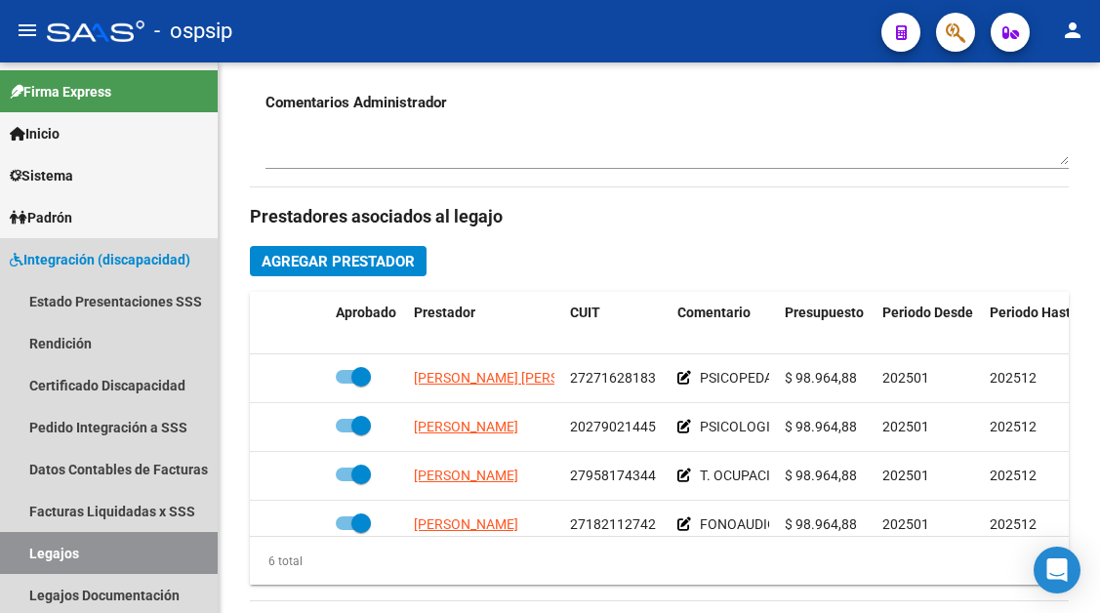
click at [41, 550] on link "Legajos" at bounding box center [109, 553] width 218 height 42
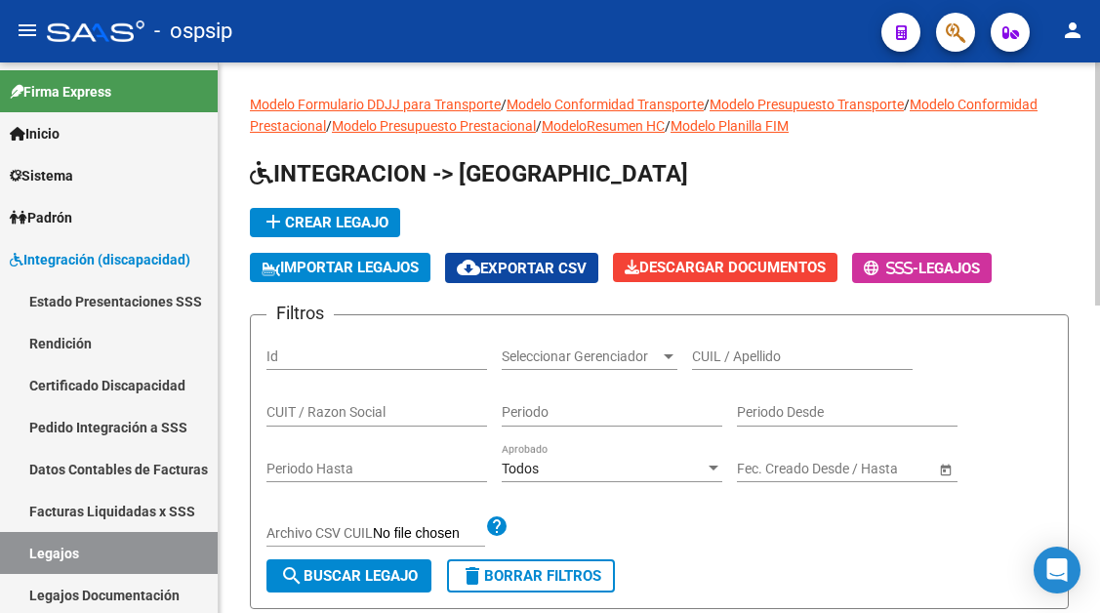
click at [706, 349] on input "CUIL / Apellido" at bounding box center [802, 356] width 221 height 17
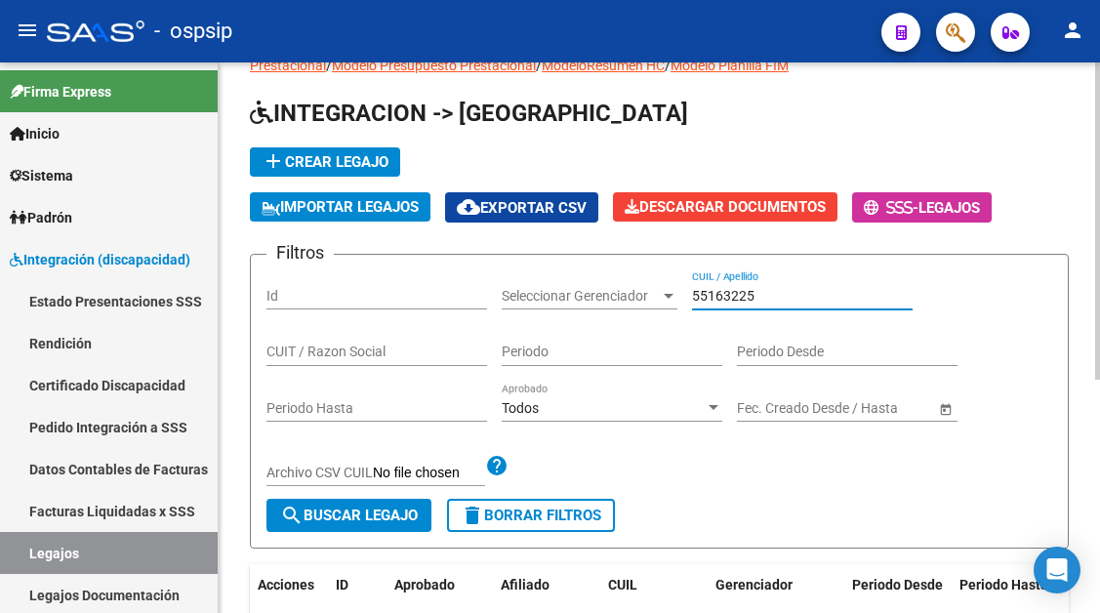
scroll to position [195, 0]
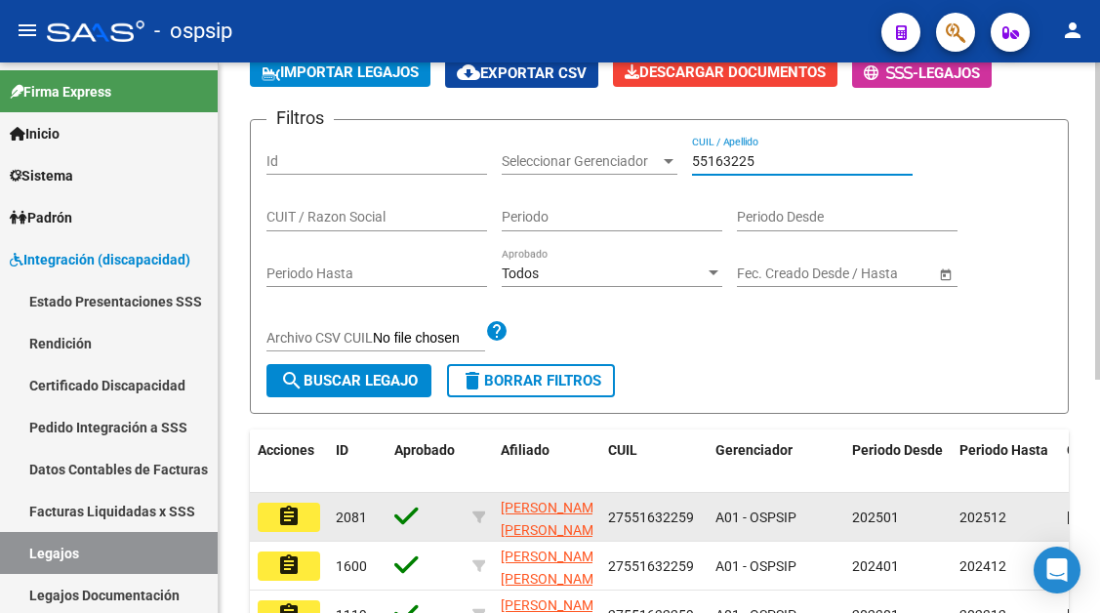
type input "55163225"
click at [295, 512] on mat-icon "assignment" at bounding box center [288, 516] width 23 height 23
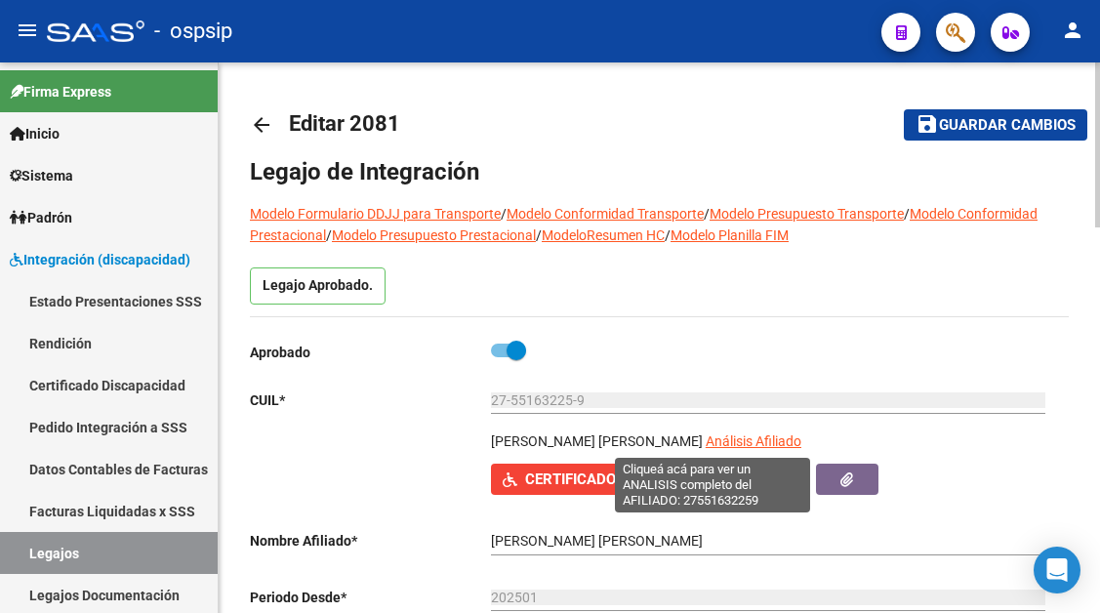
click at [730, 448] on span "Análisis Afiliado" at bounding box center [754, 441] width 96 height 16
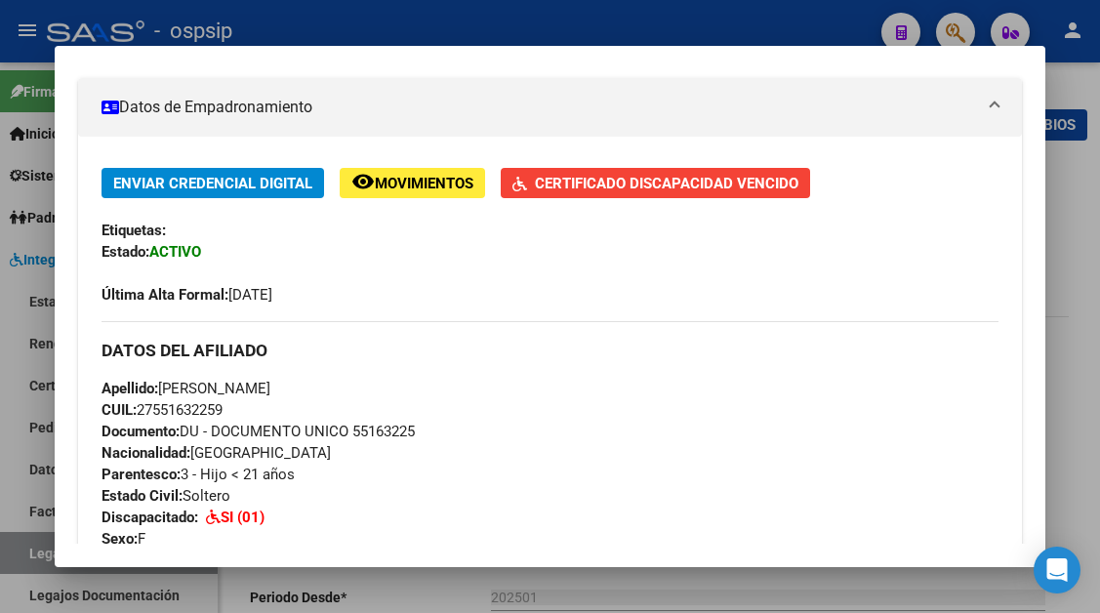
scroll to position [293, 0]
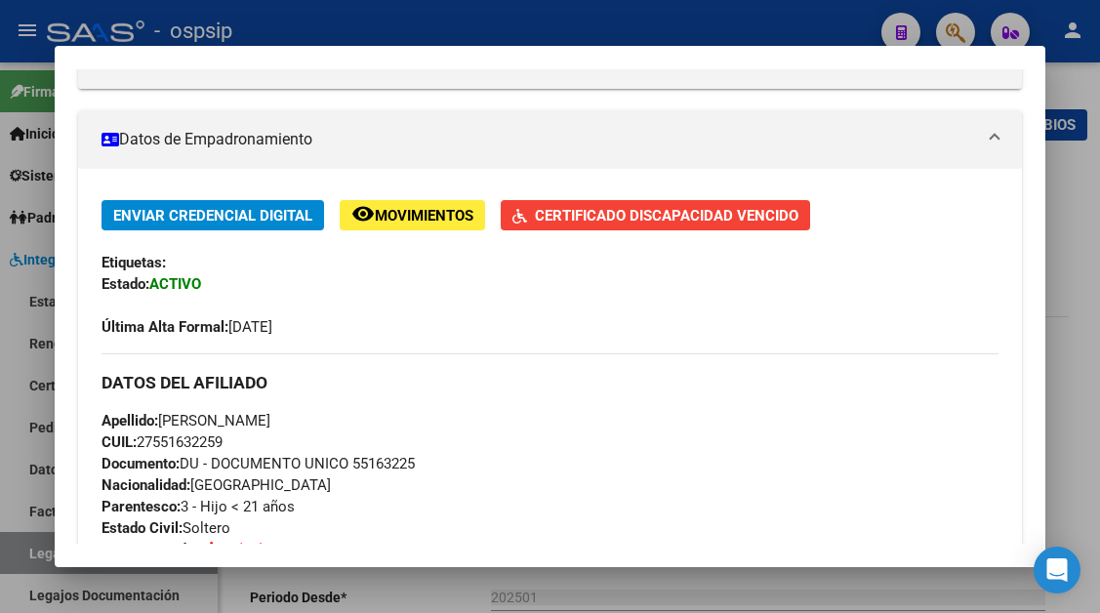
click at [607, 207] on span "Certificado Discapacidad Vencido" at bounding box center [666, 216] width 263 height 18
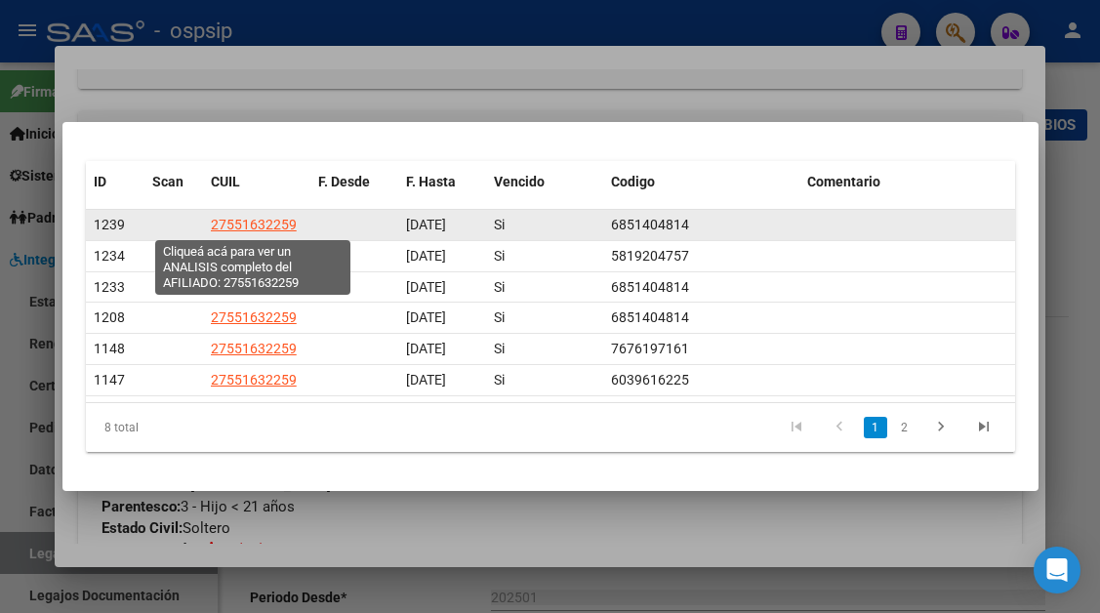
click at [221, 222] on span "27551632259" at bounding box center [254, 225] width 86 height 16
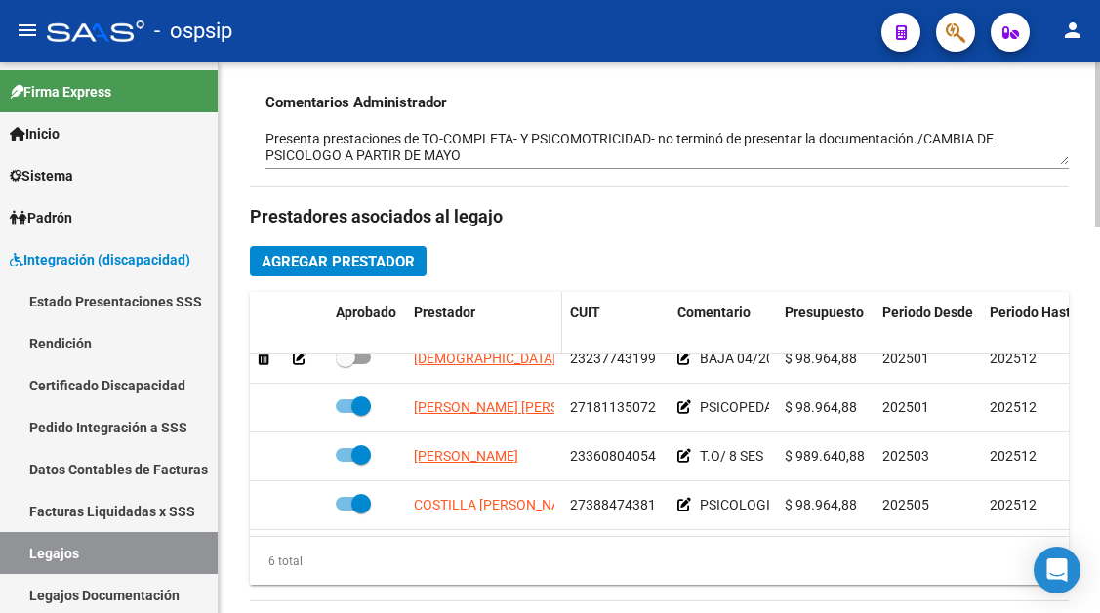
scroll to position [133, 0]
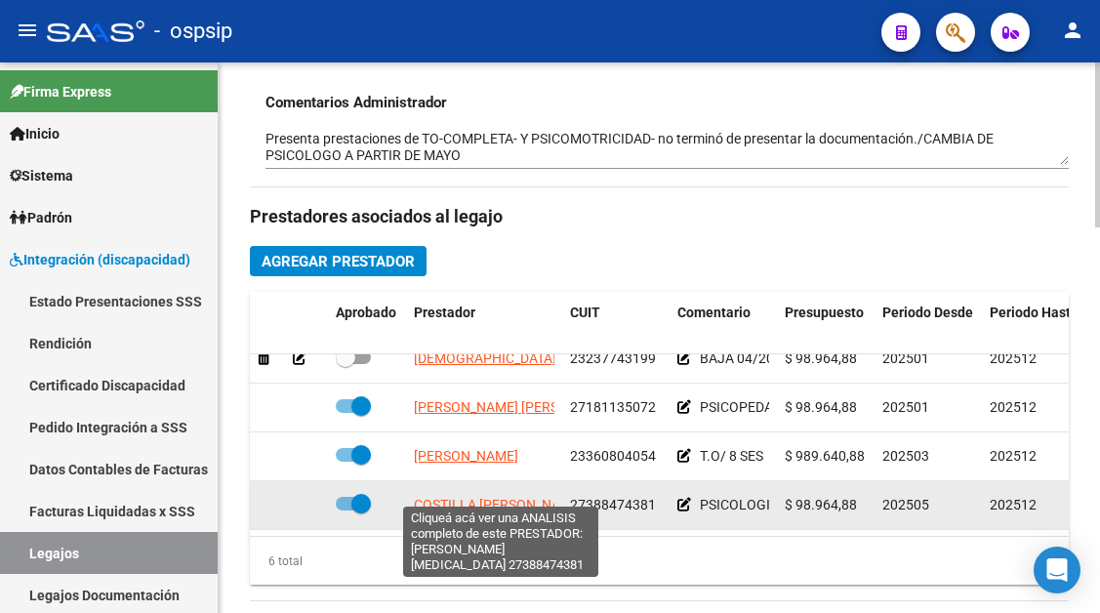
click at [486, 497] on span "COSTILLA TATIANA YASMIN" at bounding box center [550, 505] width 273 height 16
type textarea "27388474381"
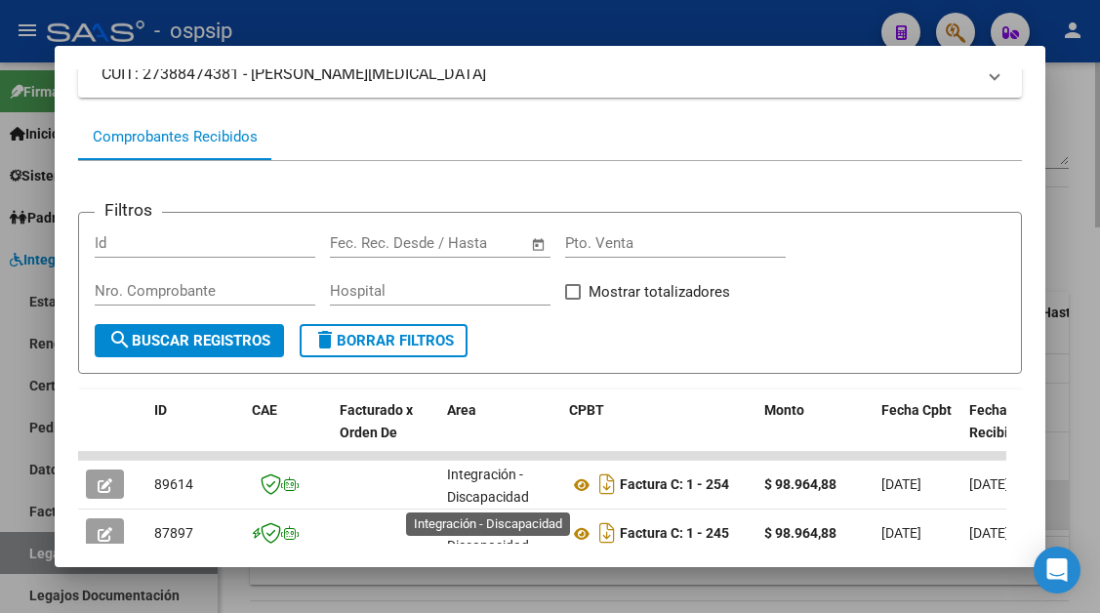
scroll to position [4, 0]
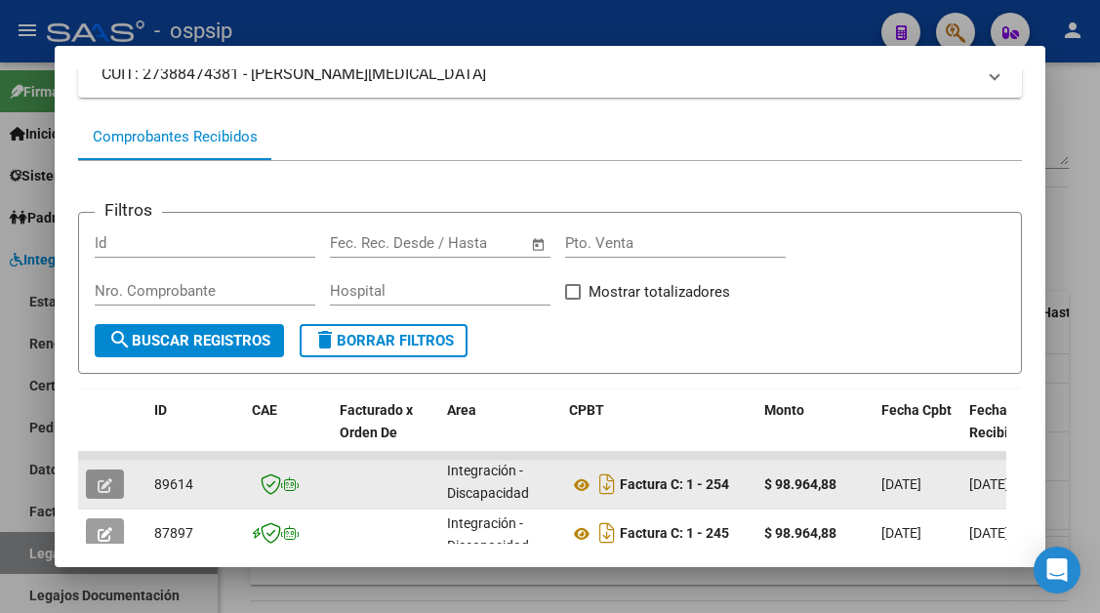
click at [100, 473] on button "button" at bounding box center [105, 483] width 38 height 29
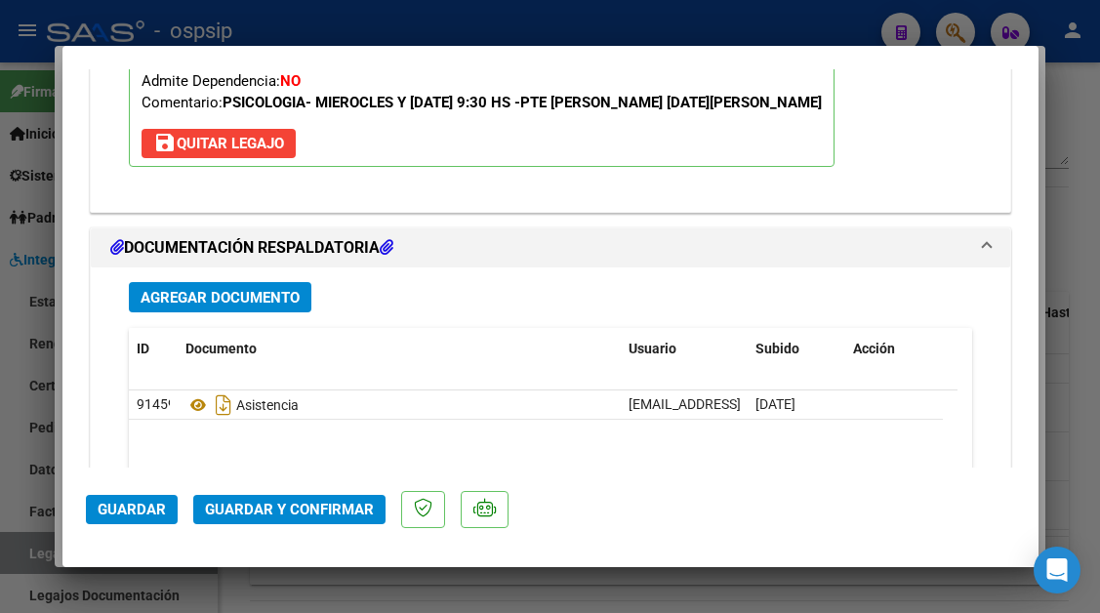
scroll to position [2440, 0]
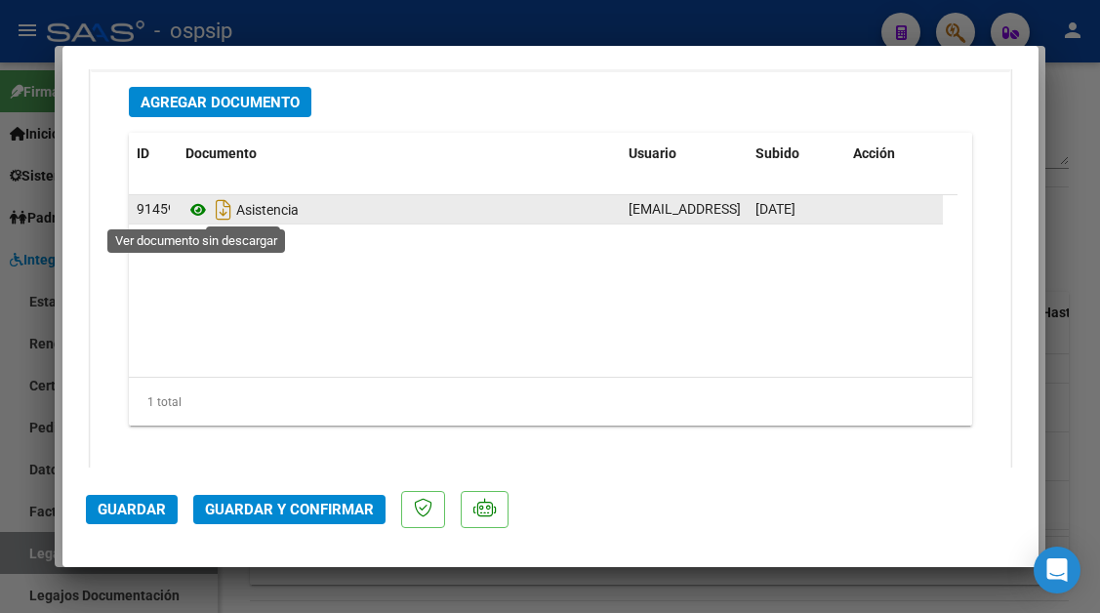
click at [194, 207] on icon at bounding box center [197, 209] width 25 height 23
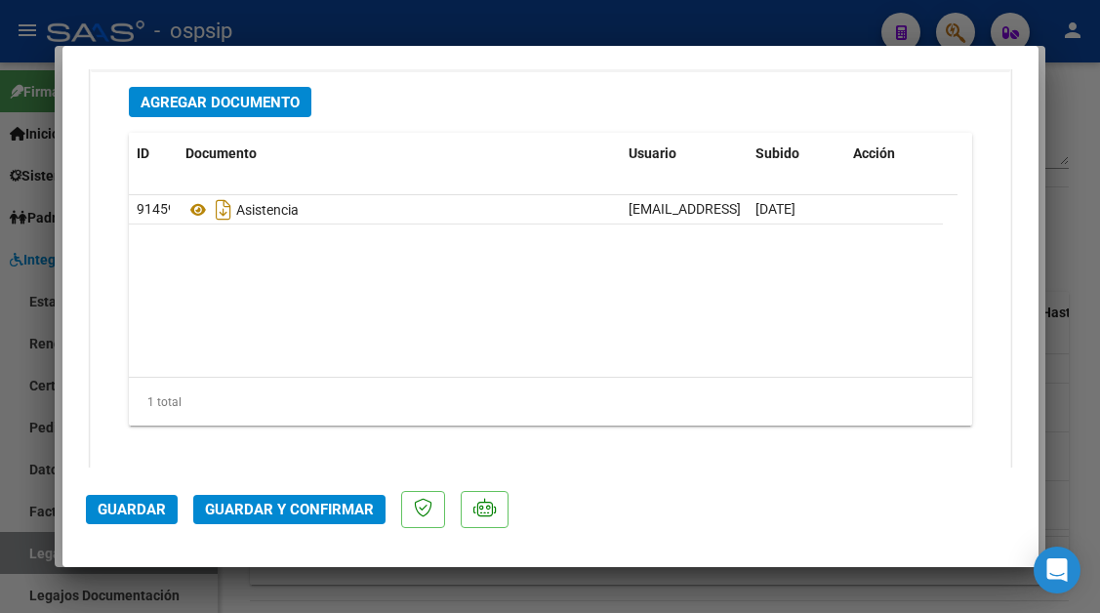
click at [254, 506] on span "Guardar y Confirmar" at bounding box center [289, 510] width 169 height 18
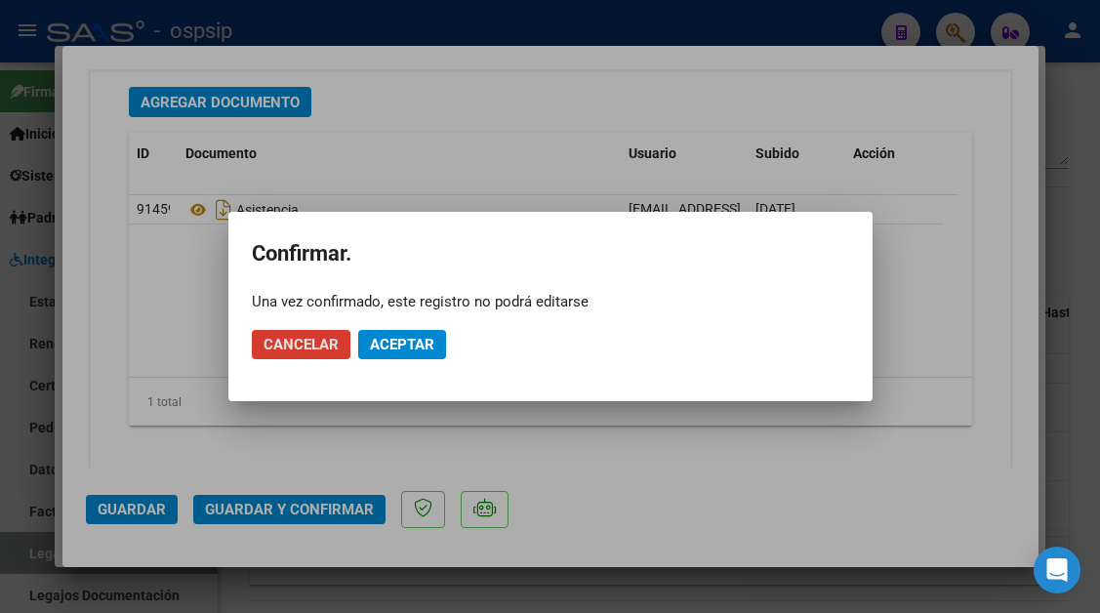
click at [380, 341] on span "Aceptar" at bounding box center [402, 345] width 64 height 18
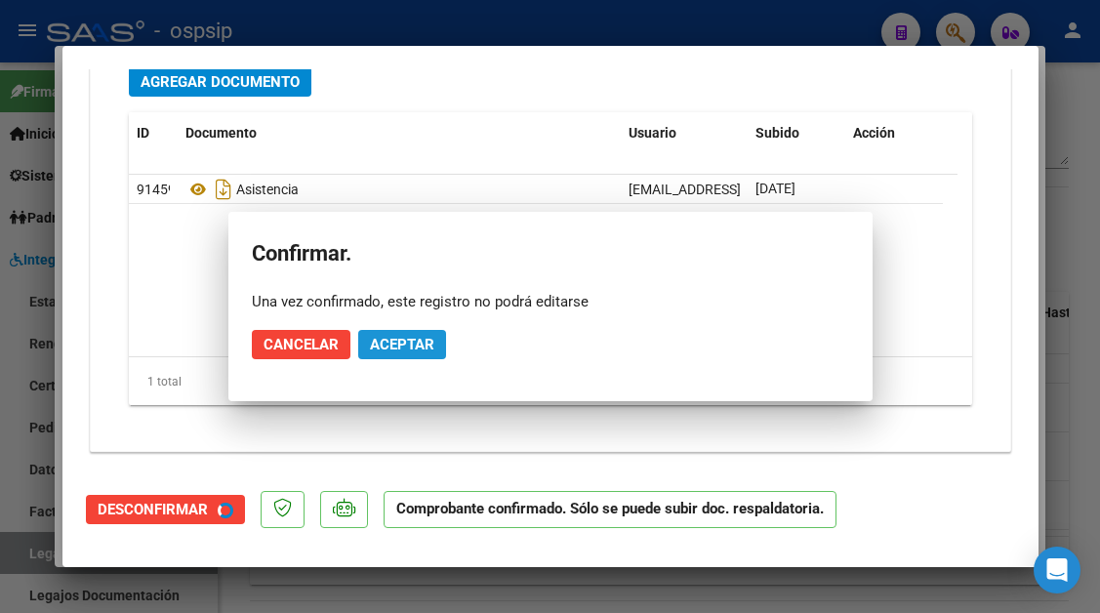
scroll to position [2218, 0]
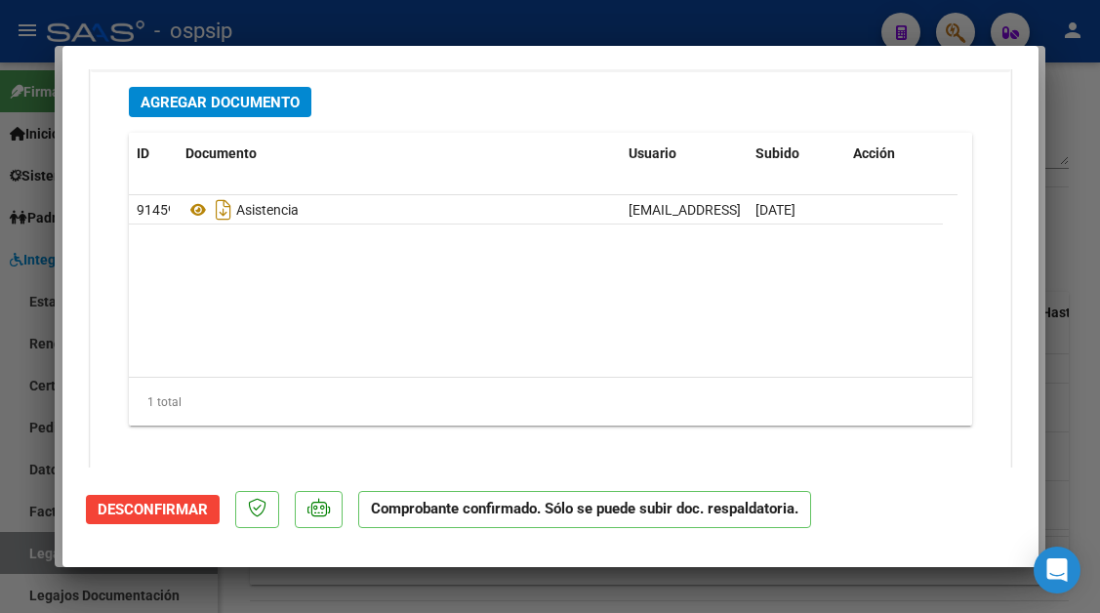
click at [46, 573] on div at bounding box center [550, 306] width 1100 height 613
type input "$ 0,00"
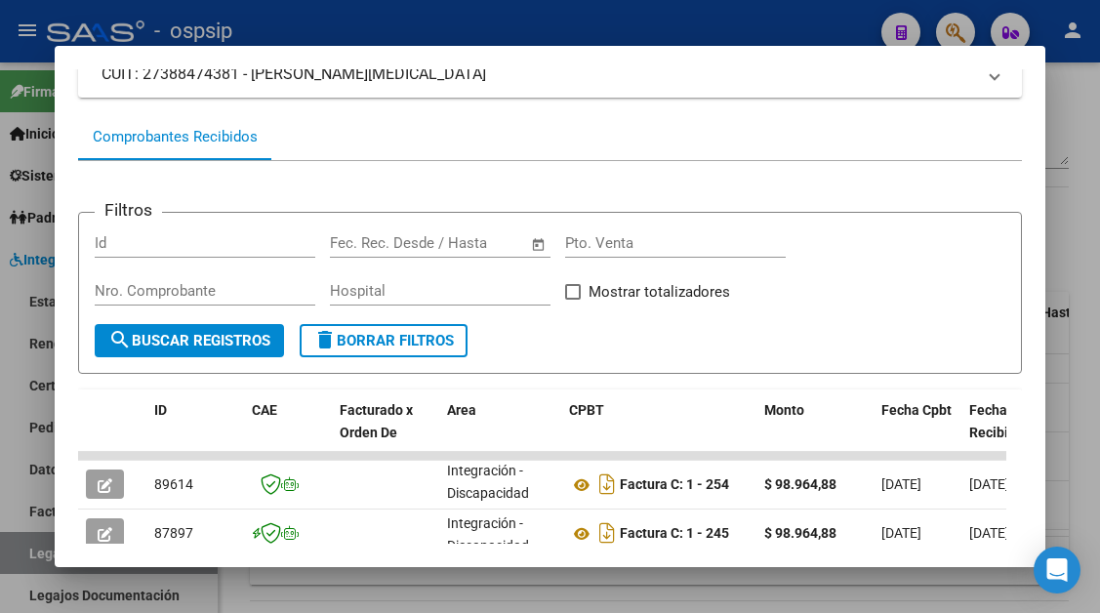
click at [36, 549] on div at bounding box center [550, 306] width 1100 height 613
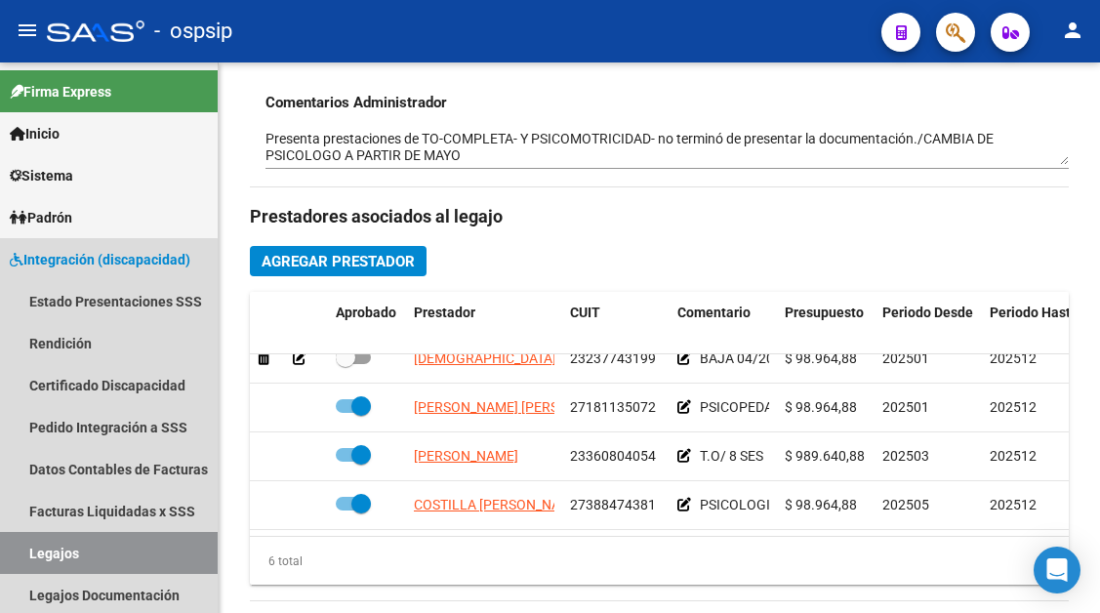
click at [36, 549] on link "Legajos" at bounding box center [109, 553] width 218 height 42
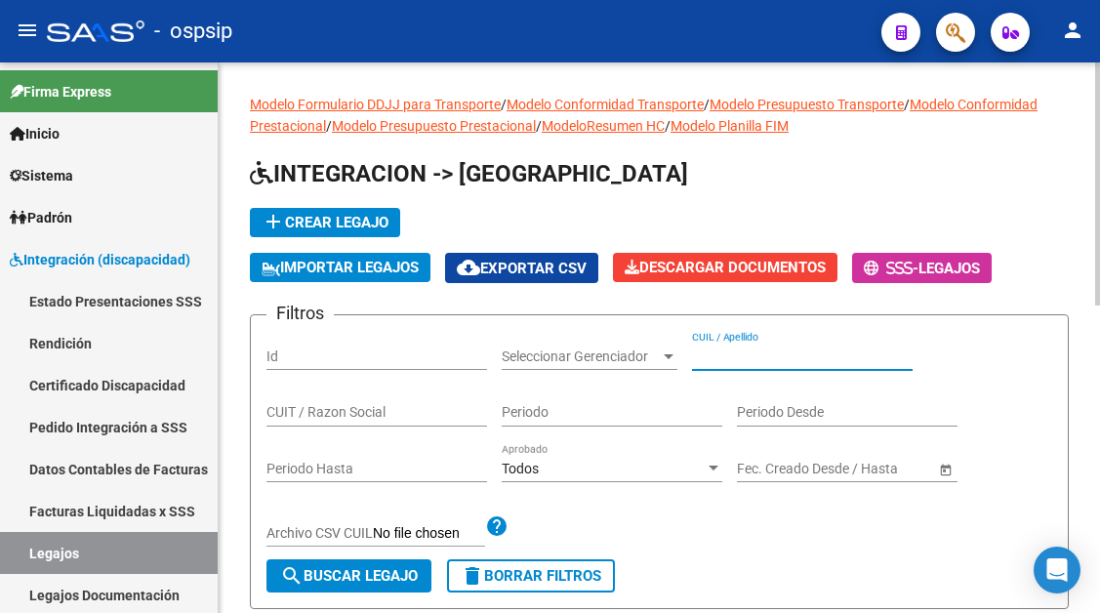
click at [730, 361] on input "CUIL / Apellido" at bounding box center [802, 356] width 221 height 17
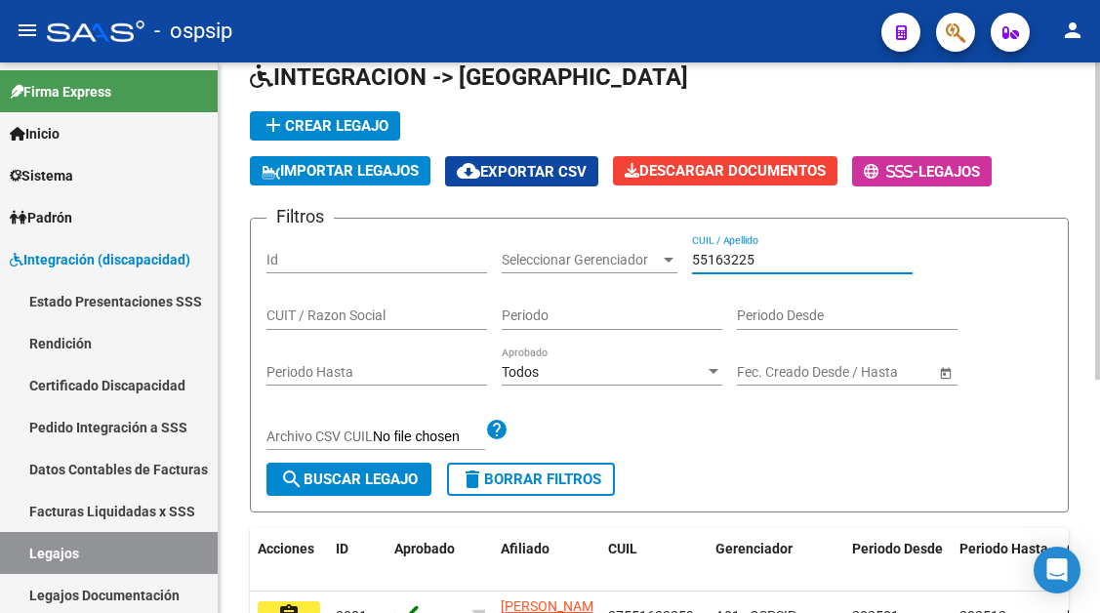
scroll to position [195, 0]
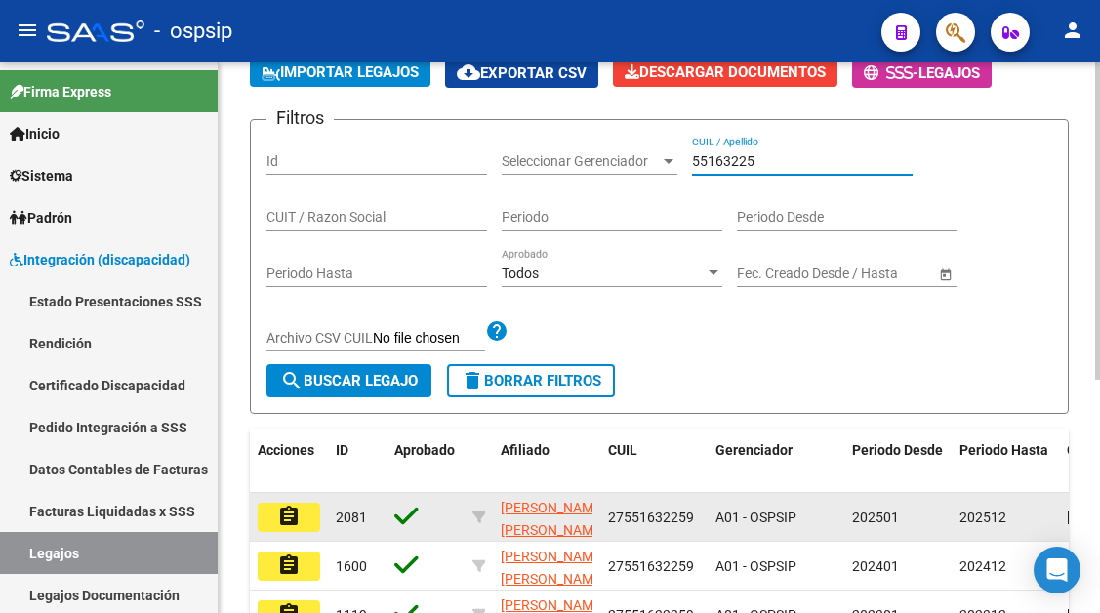
type input "55163225"
click at [288, 518] on mat-icon "assignment" at bounding box center [288, 516] width 23 height 23
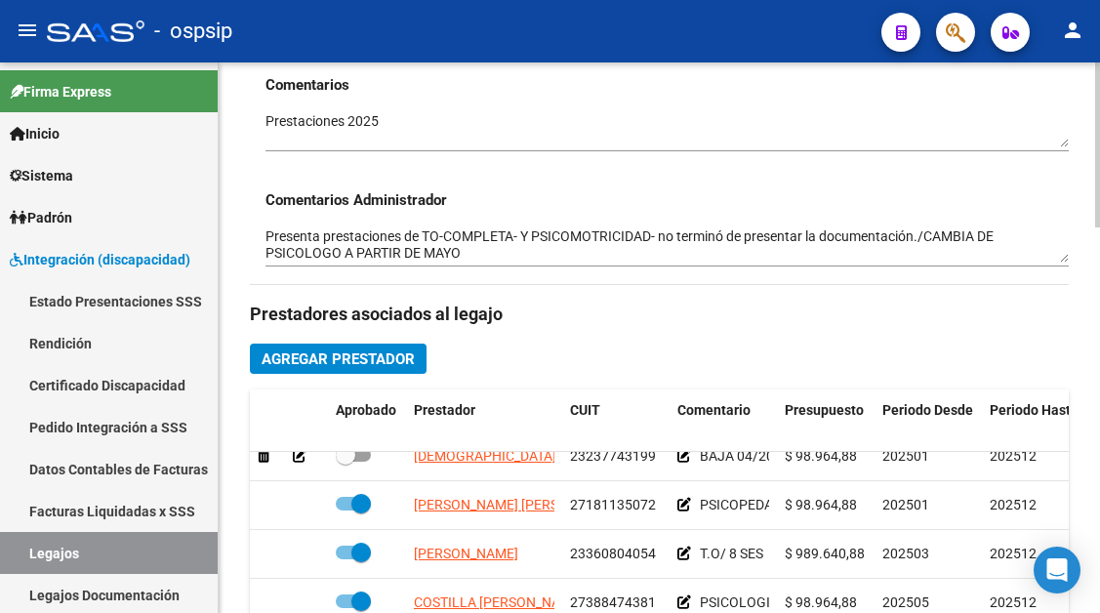
scroll to position [133, 0]
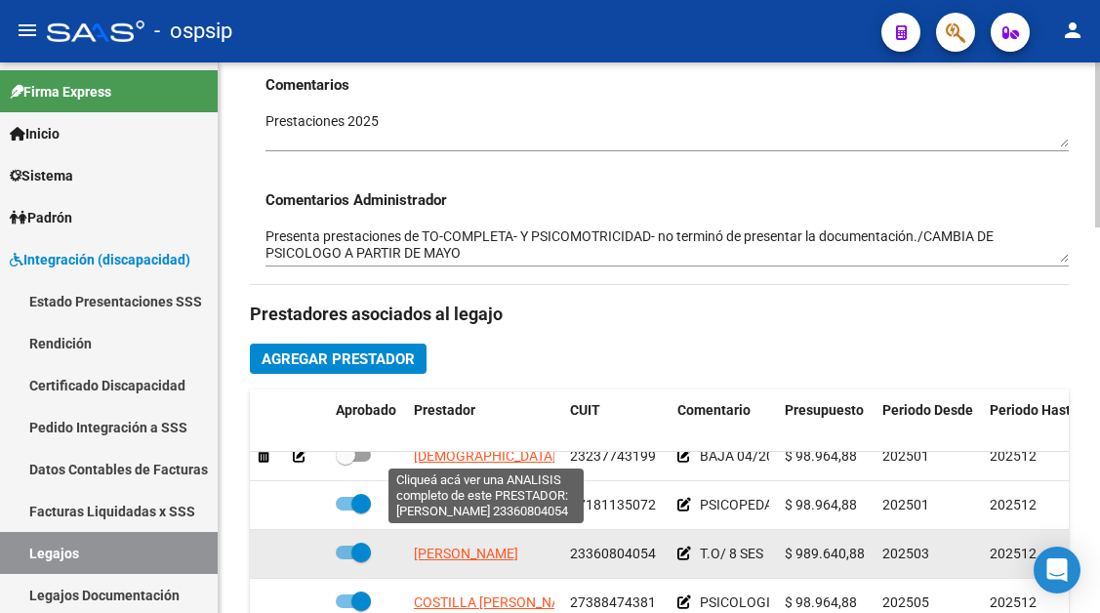
click at [501, 545] on span "ERHARDT KEILA BELEN" at bounding box center [466, 553] width 104 height 16
type textarea "23360804054"
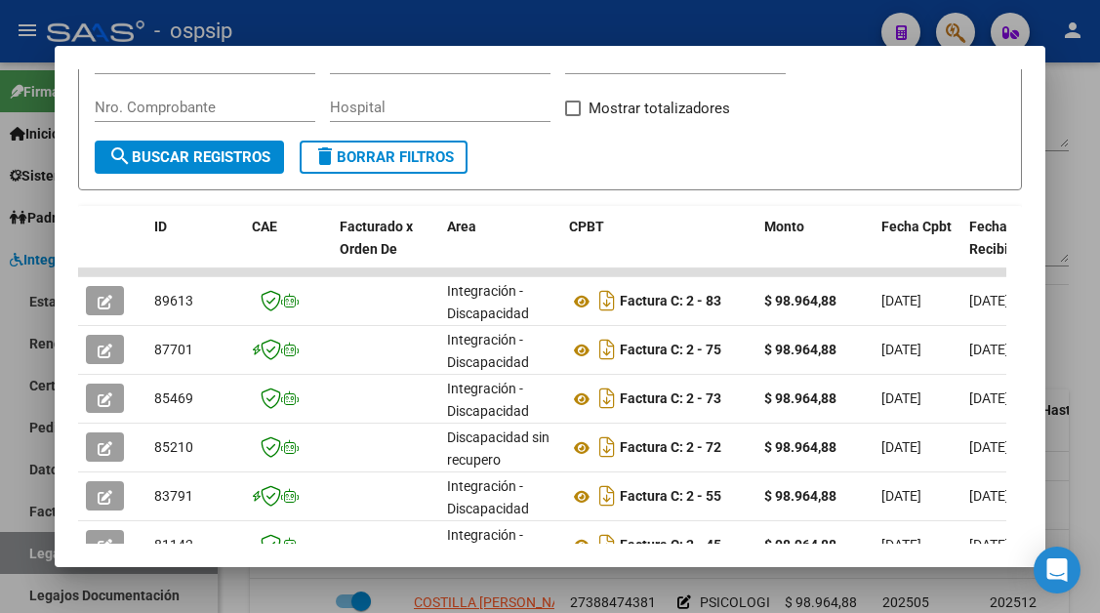
scroll to position [382, 0]
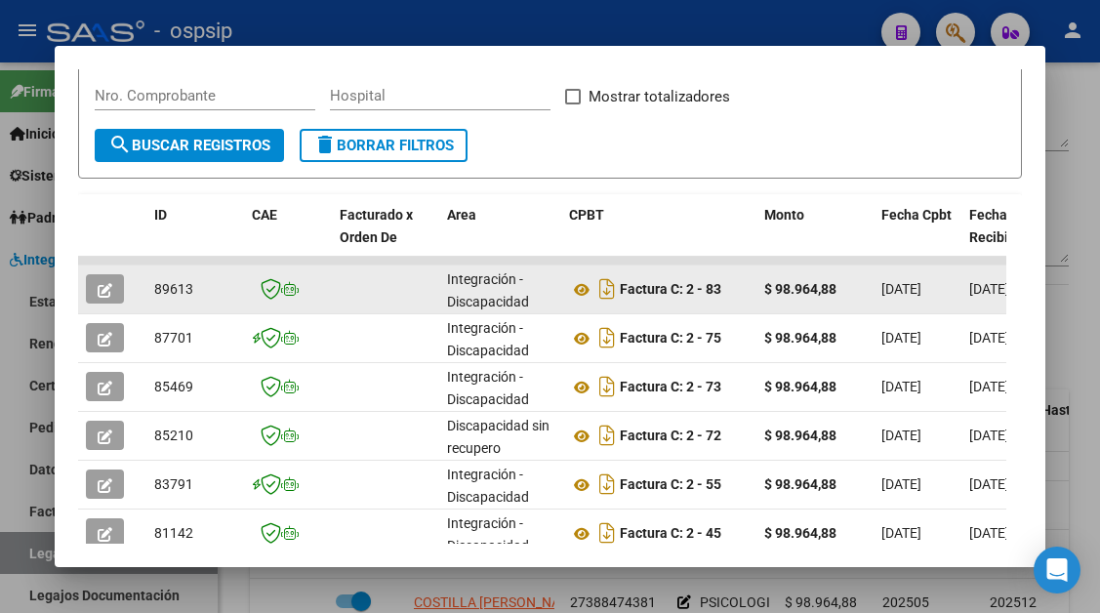
click at [96, 297] on button "button" at bounding box center [105, 288] width 38 height 29
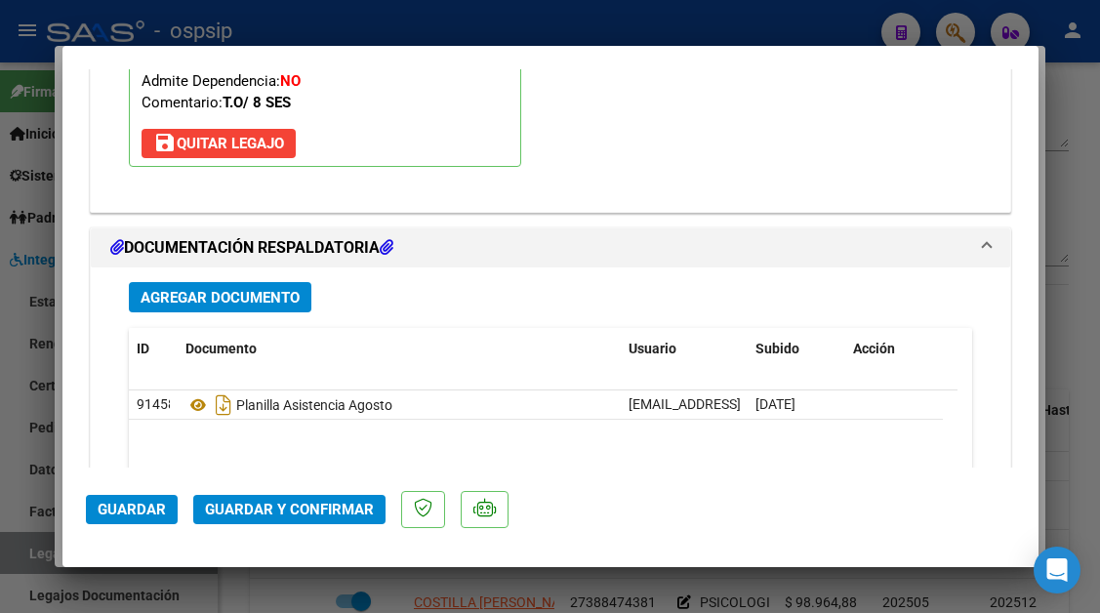
scroll to position [2342, 0]
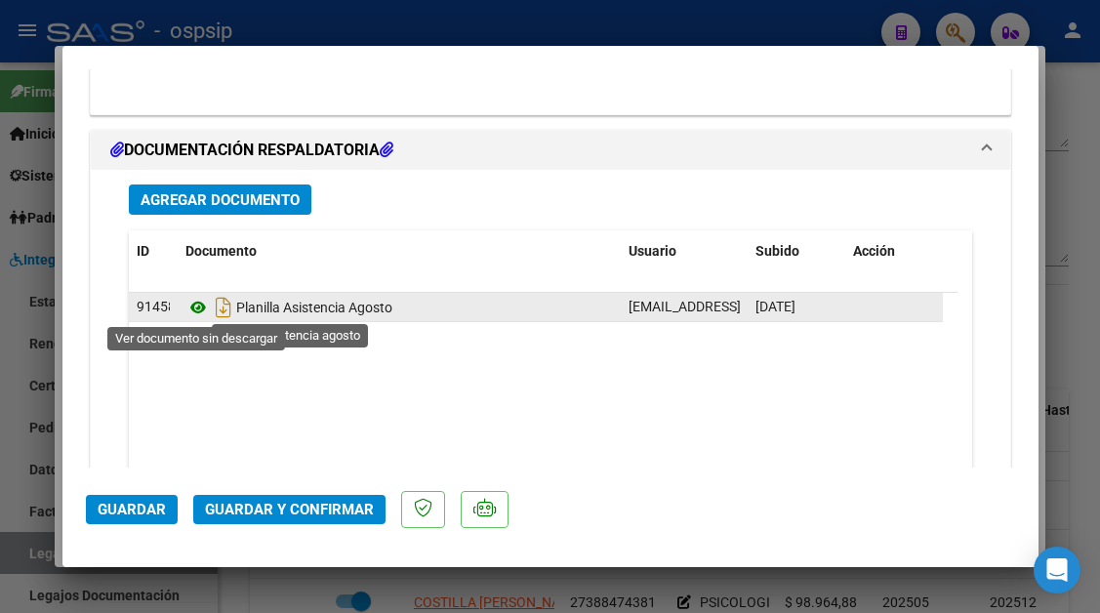
click at [194, 301] on icon at bounding box center [197, 307] width 25 height 23
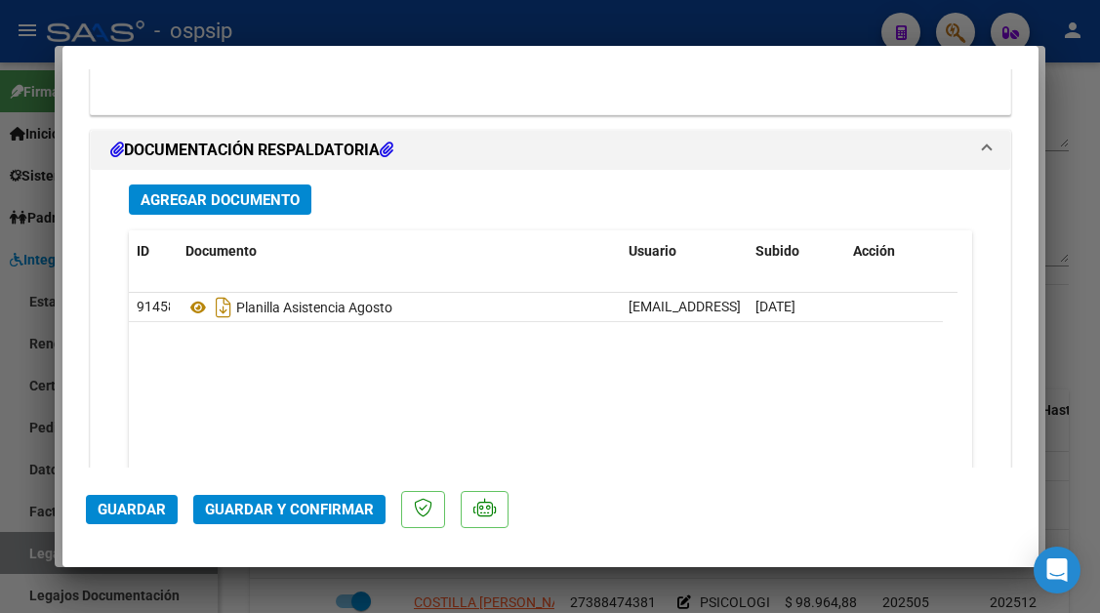
click at [267, 505] on span "Guardar y Confirmar" at bounding box center [289, 510] width 169 height 18
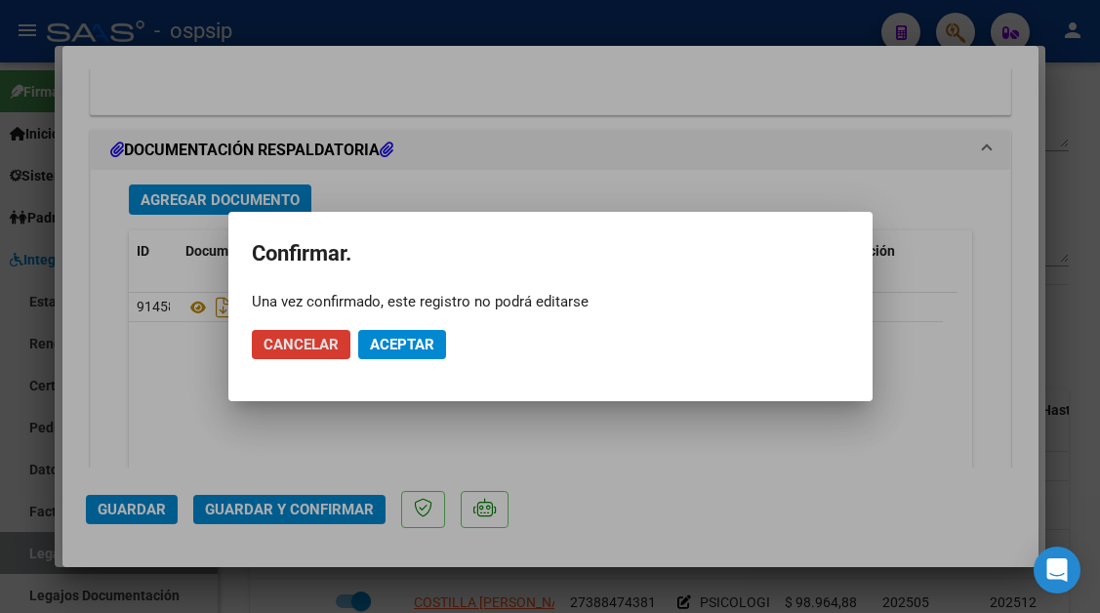
click at [389, 348] on span "Aceptar" at bounding box center [402, 345] width 64 height 18
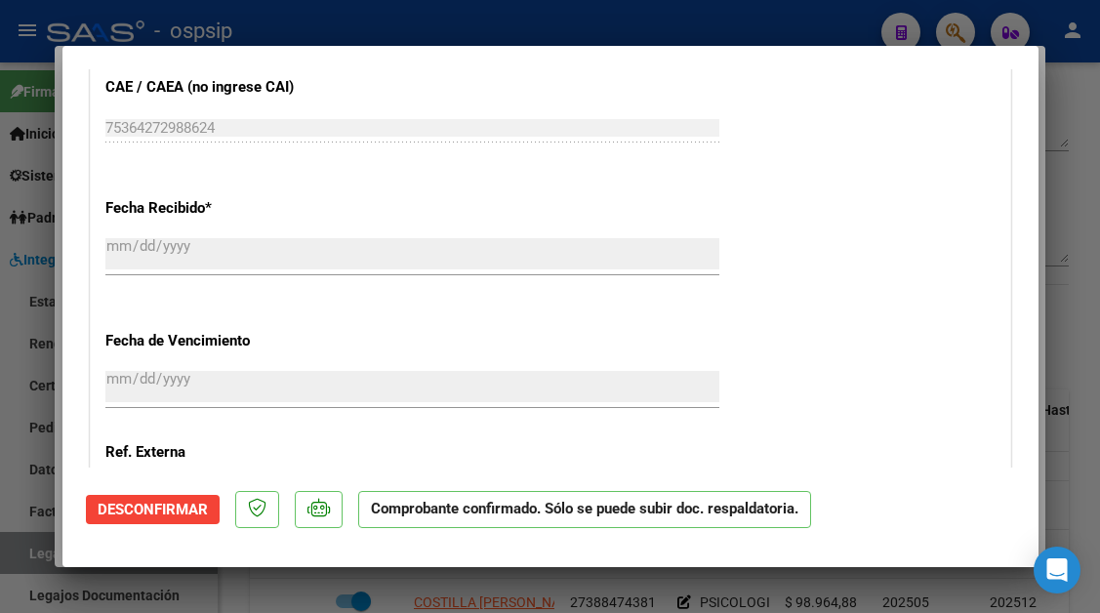
scroll to position [1482, 0]
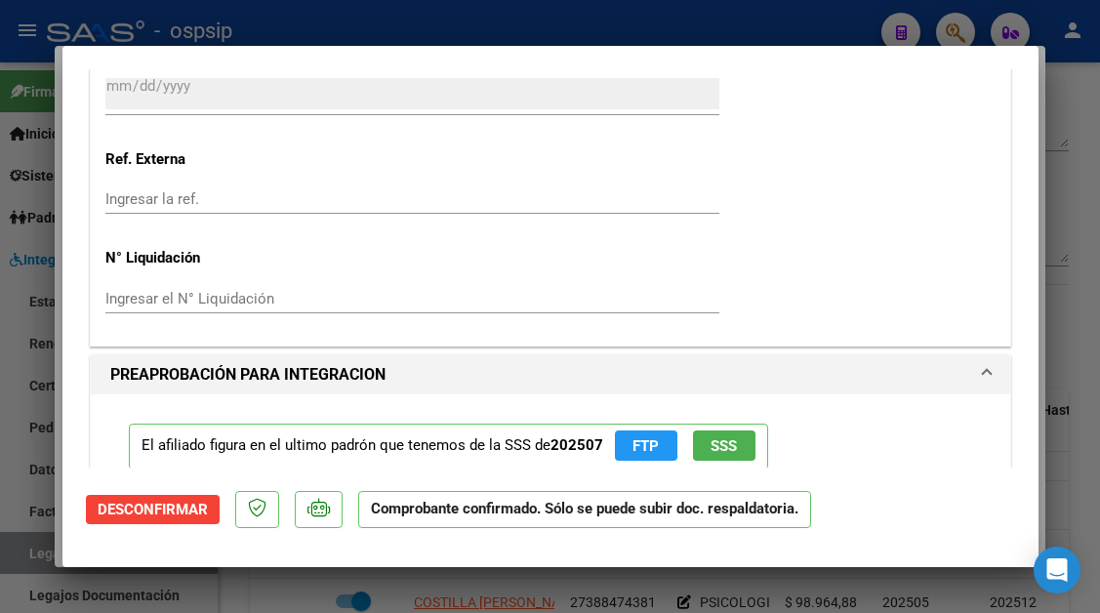
type input "$ 0,00"
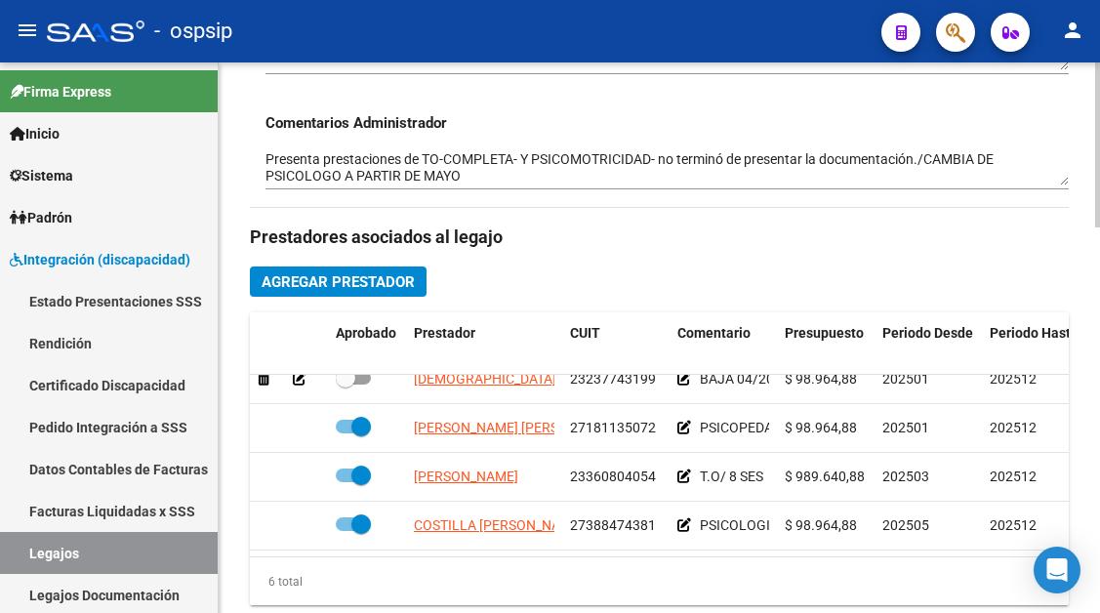
scroll to position [781, 0]
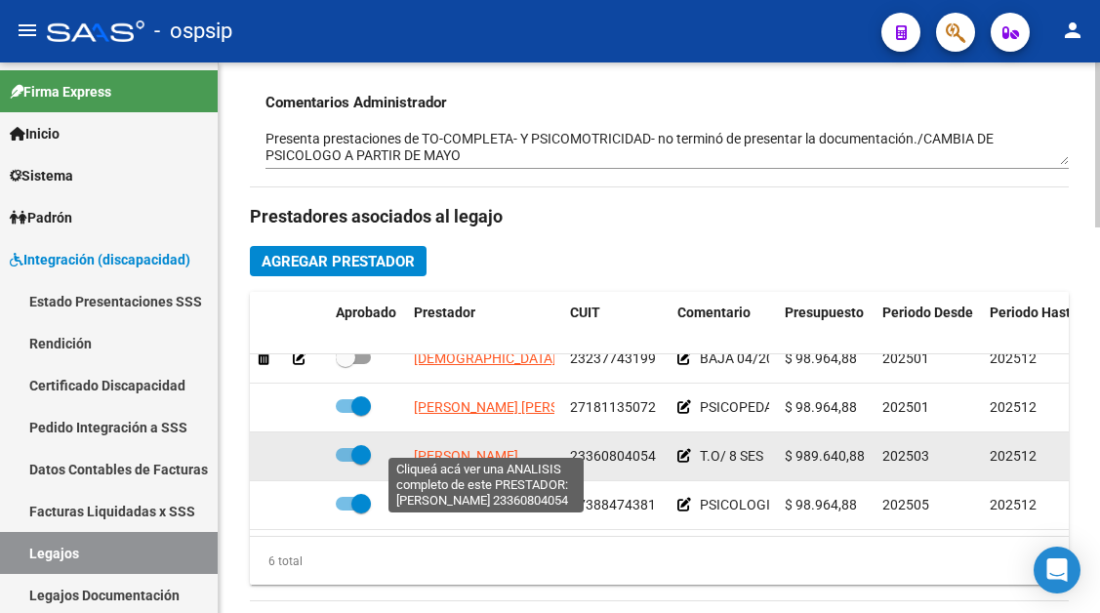
click at [478, 448] on span "ERHARDT KEILA BELEN" at bounding box center [466, 456] width 104 height 16
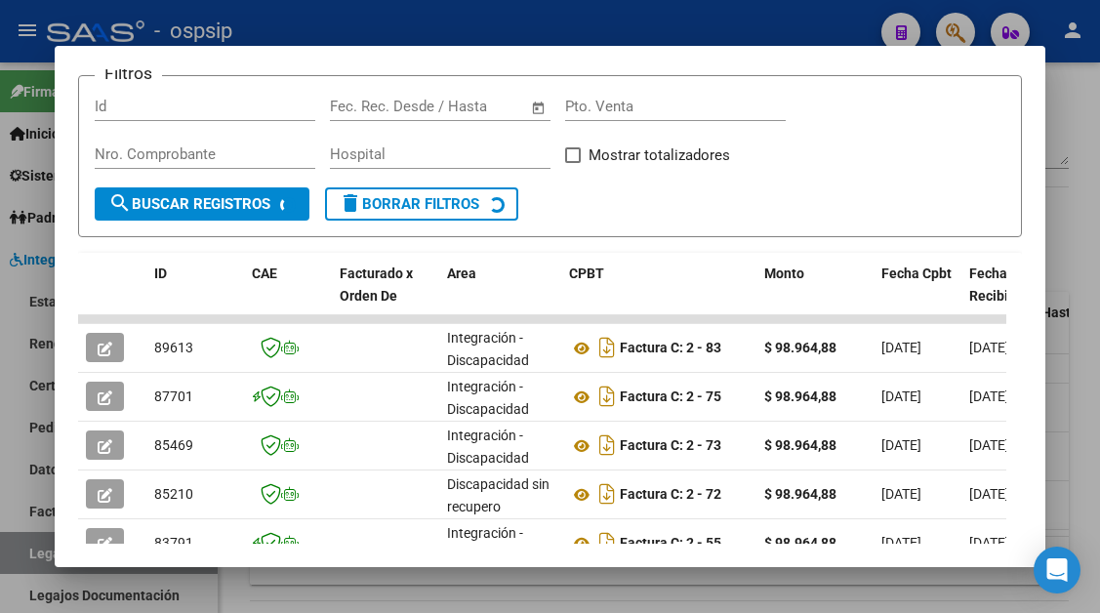
scroll to position [425, 0]
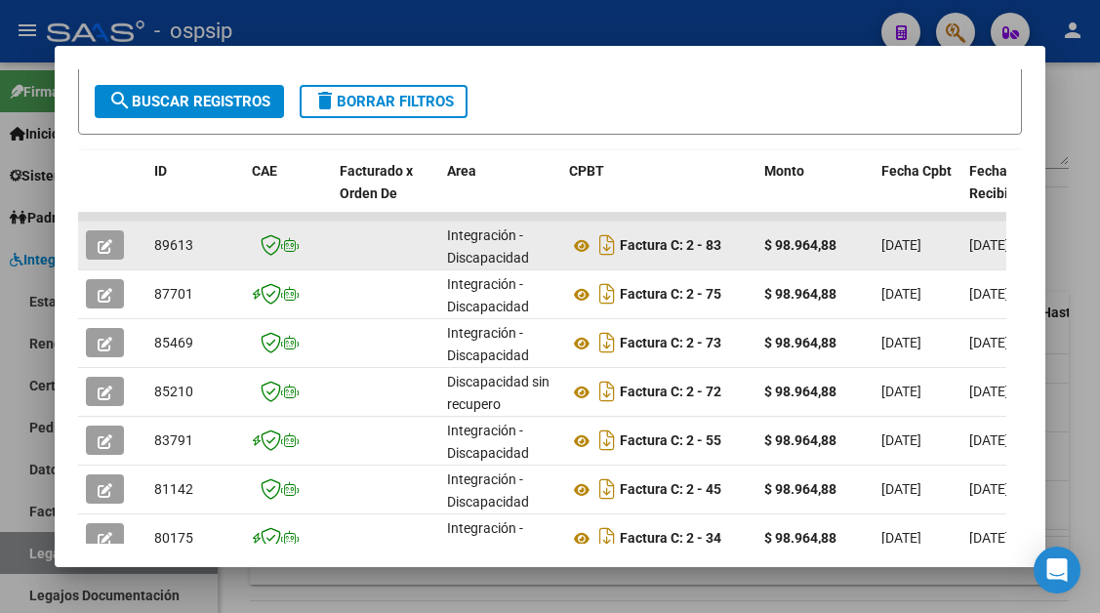
click at [96, 245] on button "button" at bounding box center [105, 244] width 38 height 29
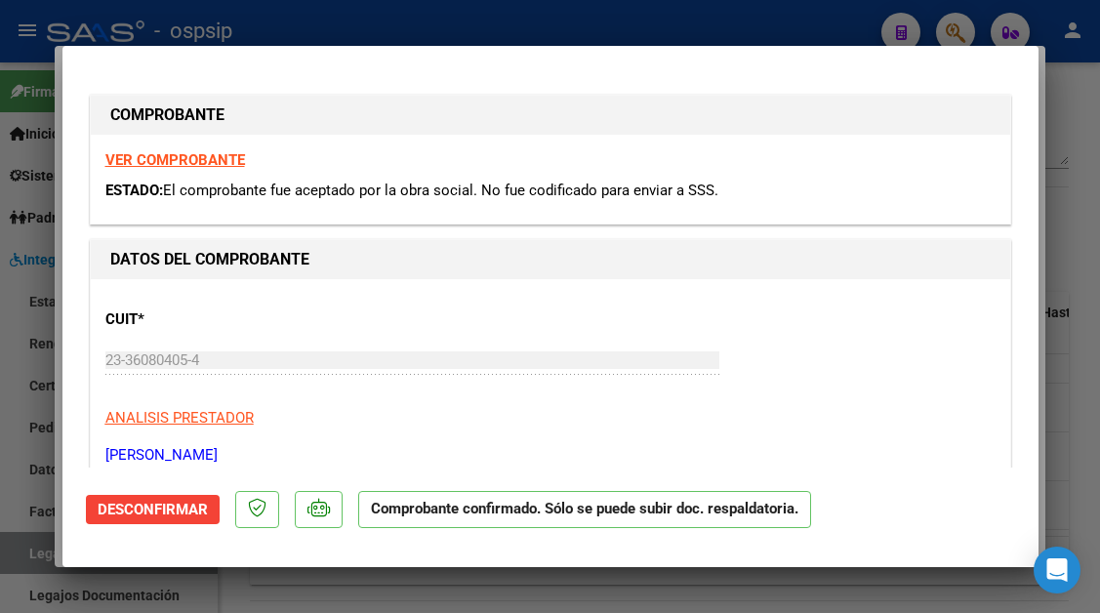
type input "$ 0,00"
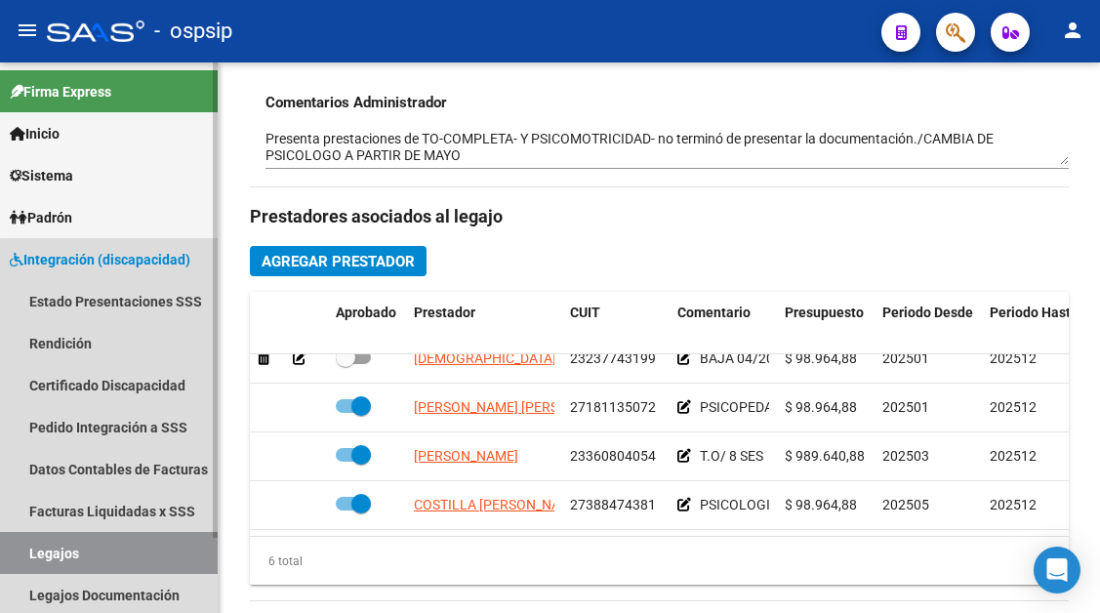
click at [109, 546] on link "Legajos" at bounding box center [109, 553] width 218 height 42
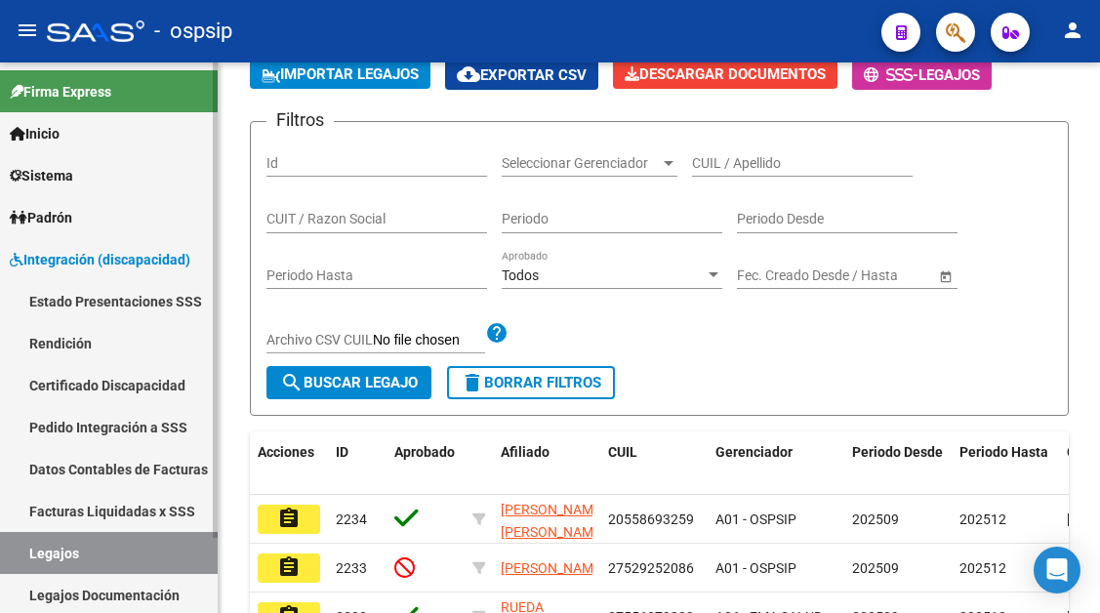
scroll to position [698, 0]
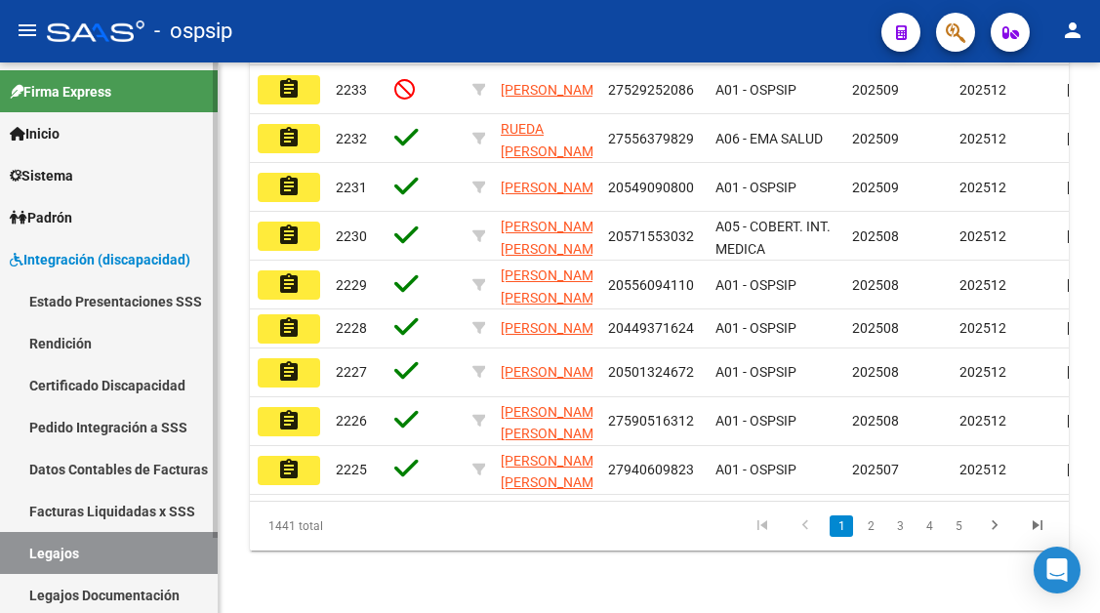
click at [109, 546] on link "Legajos" at bounding box center [109, 553] width 218 height 42
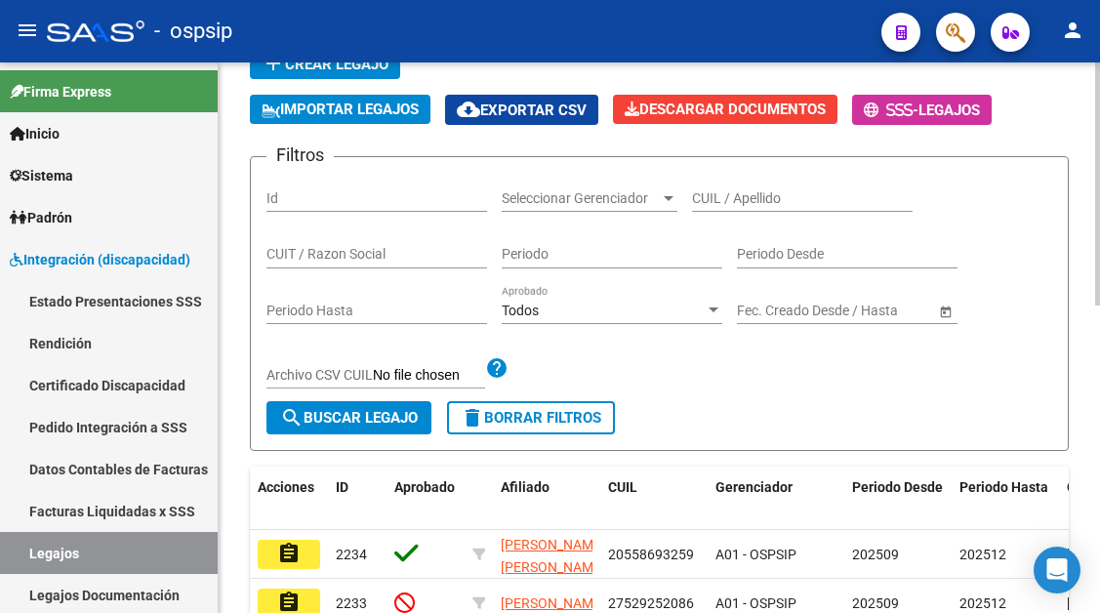
scroll to position [112, 0]
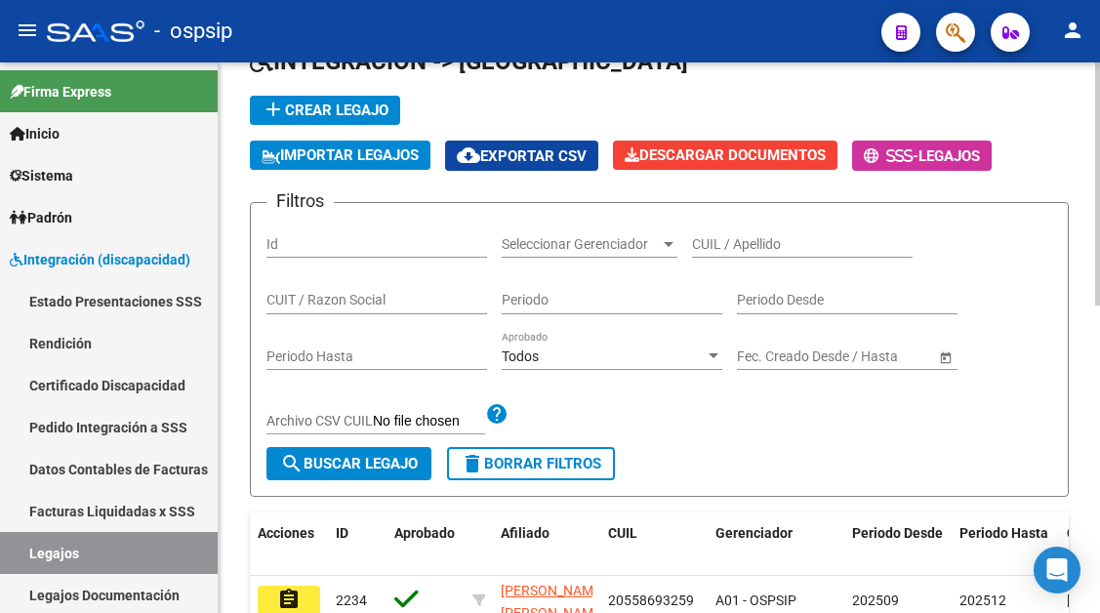
click at [700, 233] on div "CUIL / Apellido" at bounding box center [802, 238] width 221 height 39
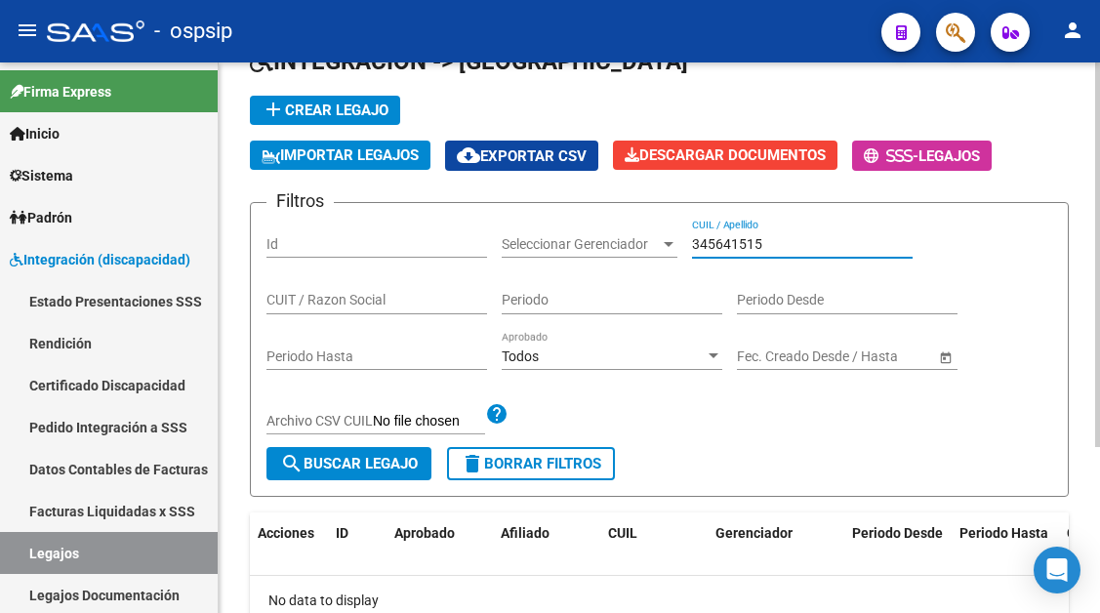
click at [715, 239] on input "345641515" at bounding box center [802, 244] width 221 height 17
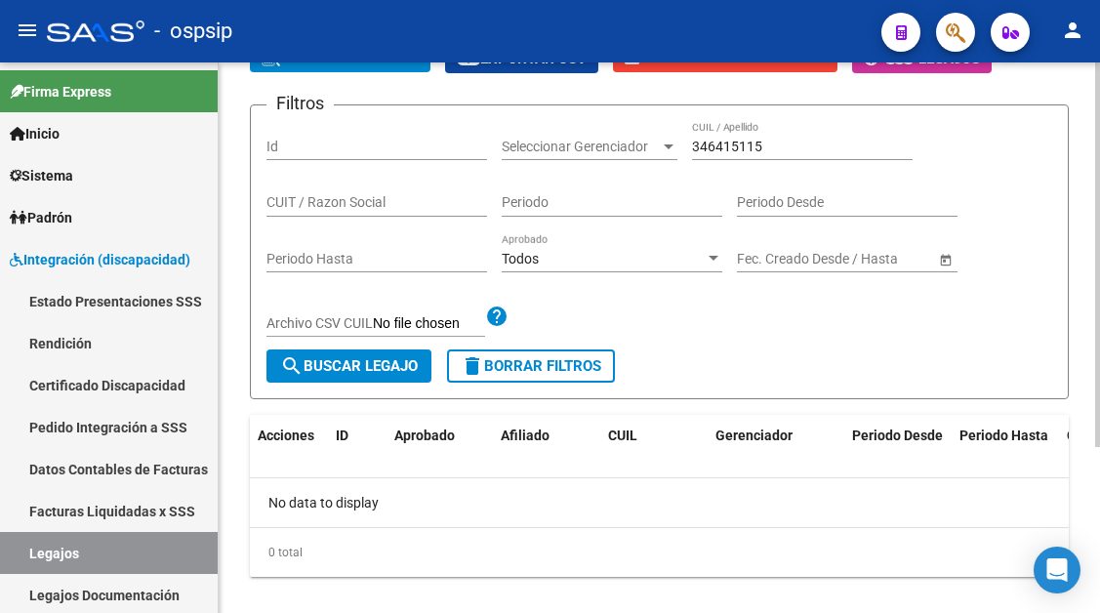
click at [740, 157] on div "346415115 CUIL / Apellido" at bounding box center [802, 140] width 221 height 39
click at [740, 147] on input "346415115" at bounding box center [802, 147] width 221 height 17
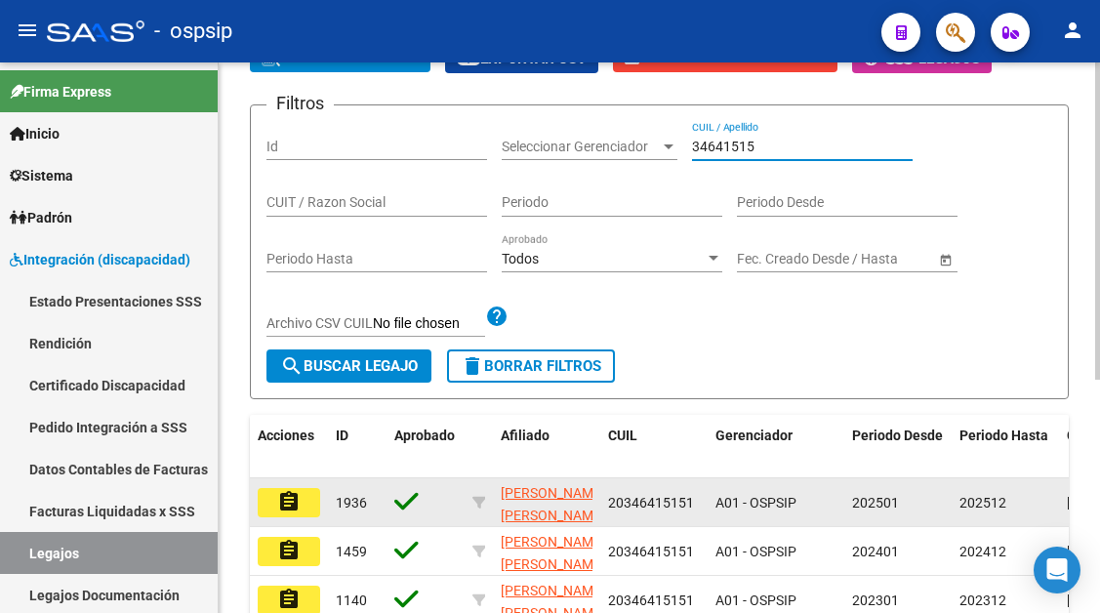
type input "34641515"
click at [282, 498] on mat-icon "assignment" at bounding box center [288, 501] width 23 height 23
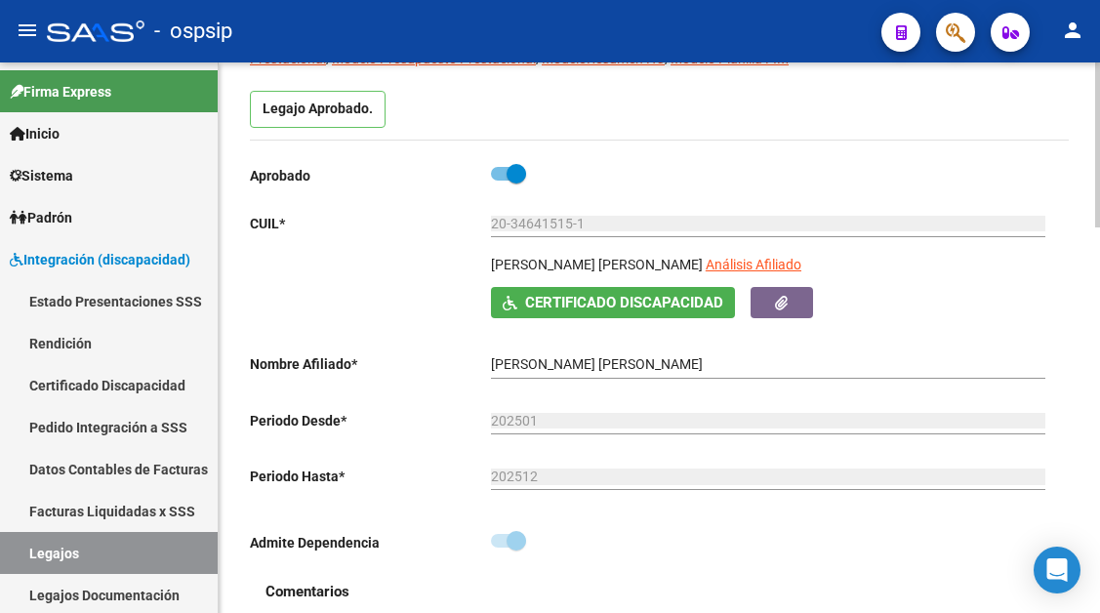
scroll to position [195, 0]
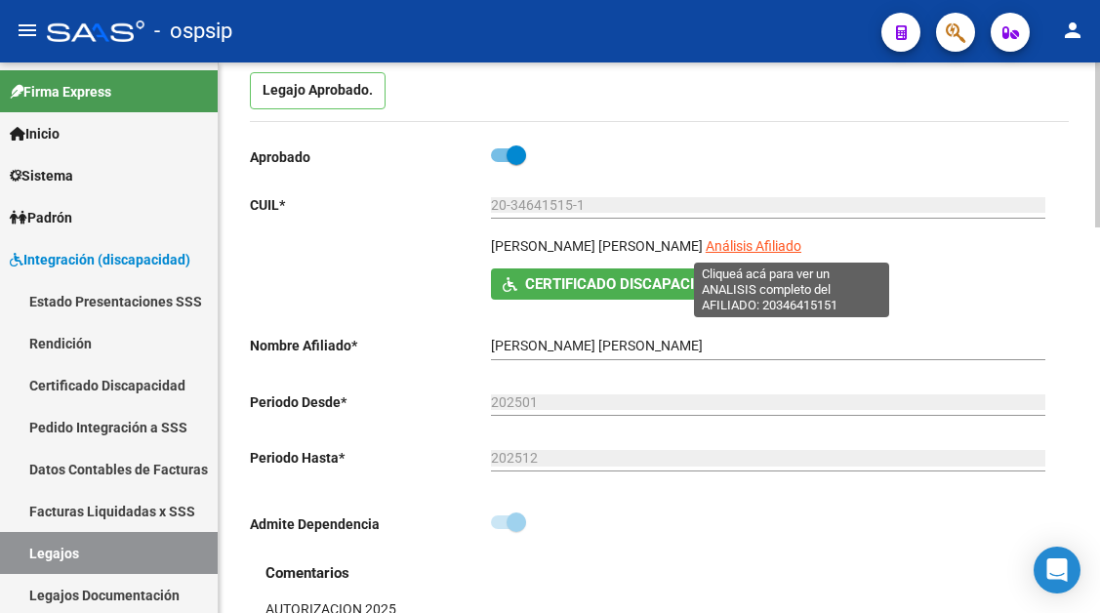
click at [771, 239] on span "Análisis Afiliado" at bounding box center [754, 246] width 96 height 16
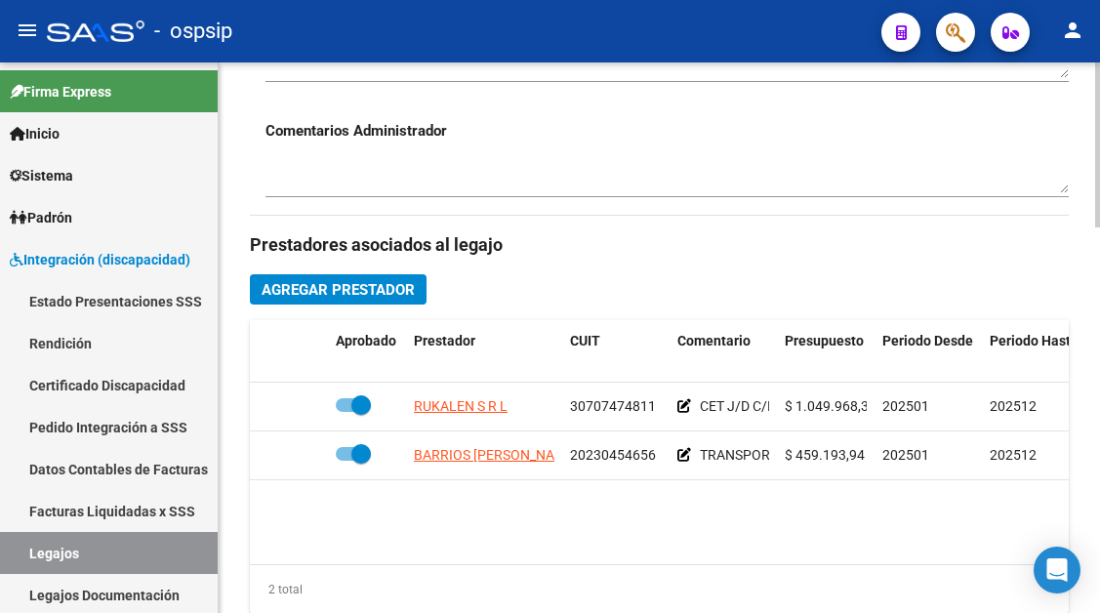
scroll to position [878, 0]
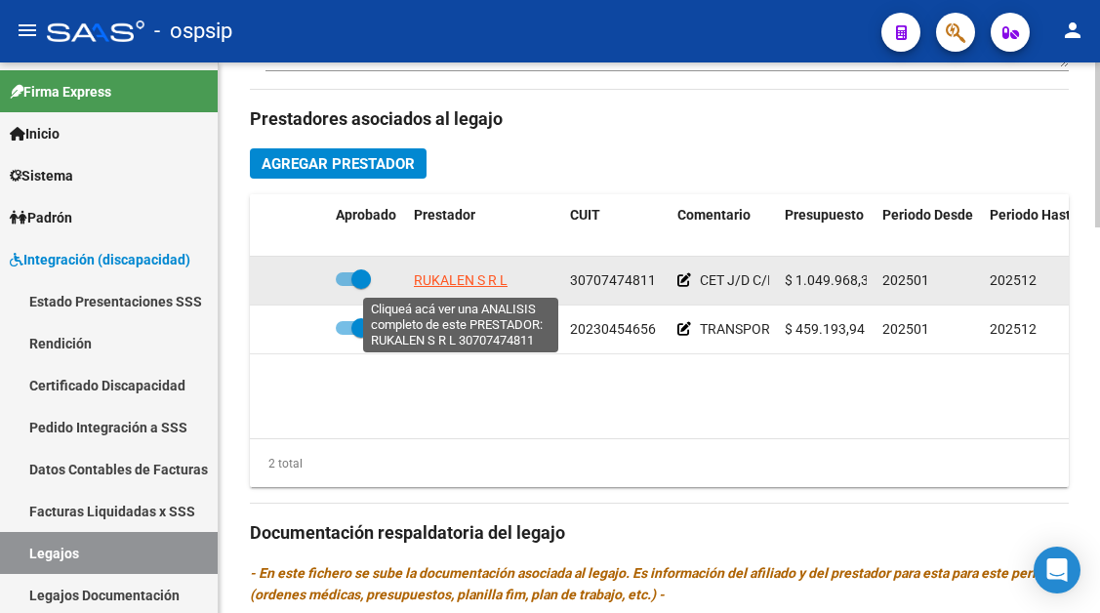
click at [458, 281] on span "RUKALEN S R L" at bounding box center [461, 280] width 94 height 16
type textarea "30707474811"
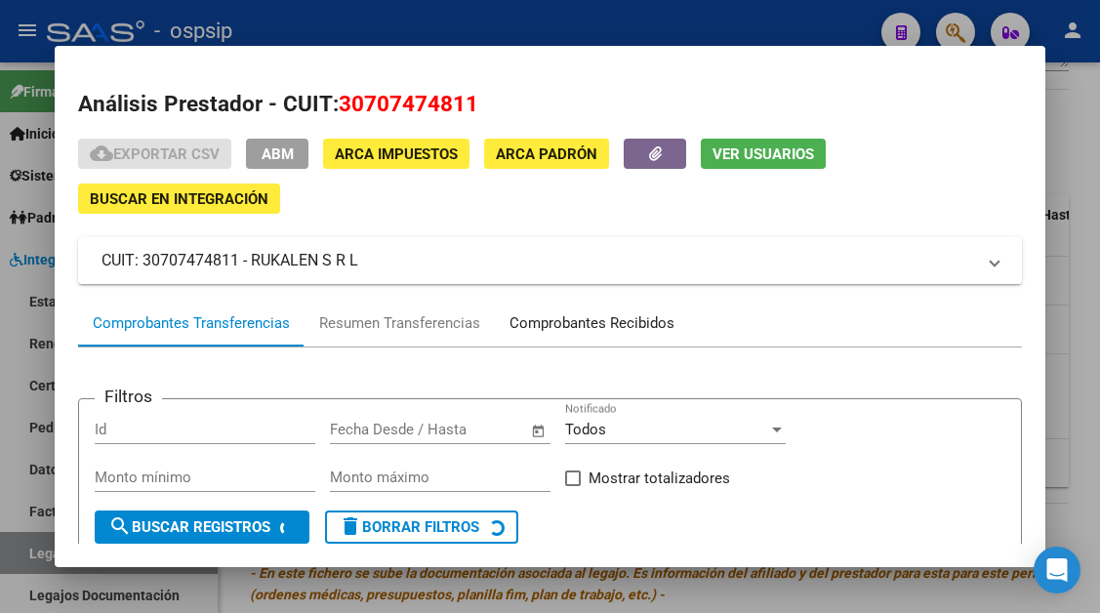
click at [562, 314] on div "Comprobantes Recibidos" at bounding box center [591, 323] width 165 height 22
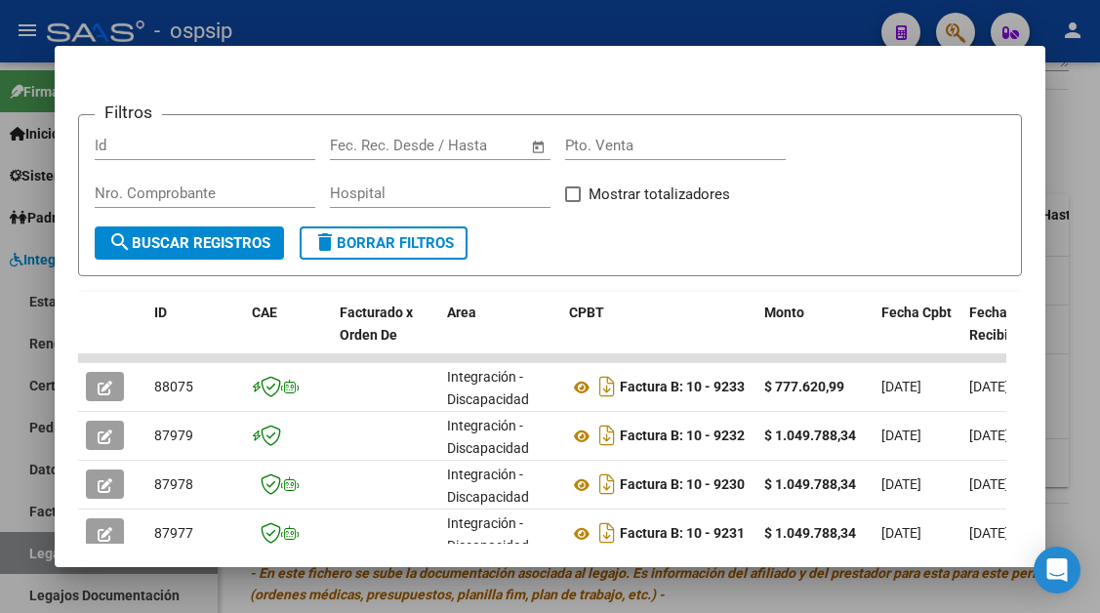
scroll to position [328, 0]
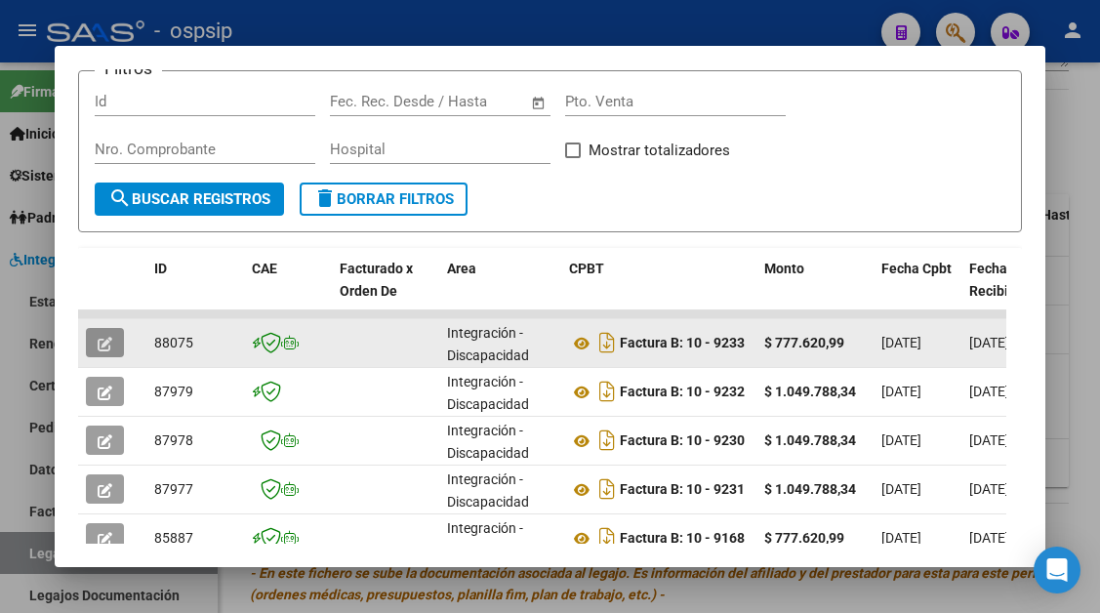
click at [110, 339] on icon "button" at bounding box center [105, 344] width 15 height 15
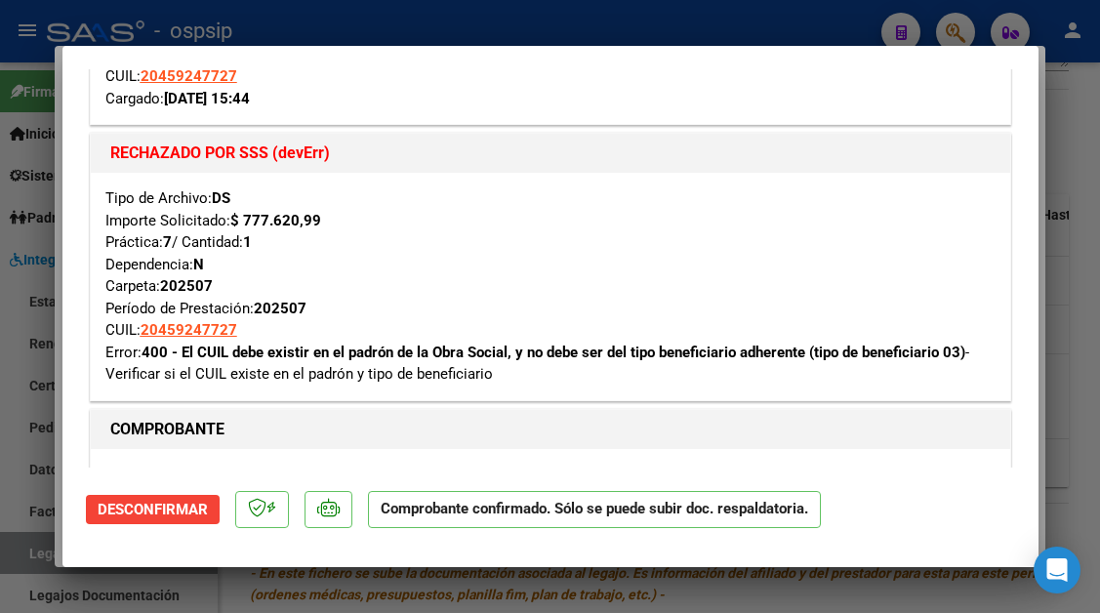
type input "$ 0,00"
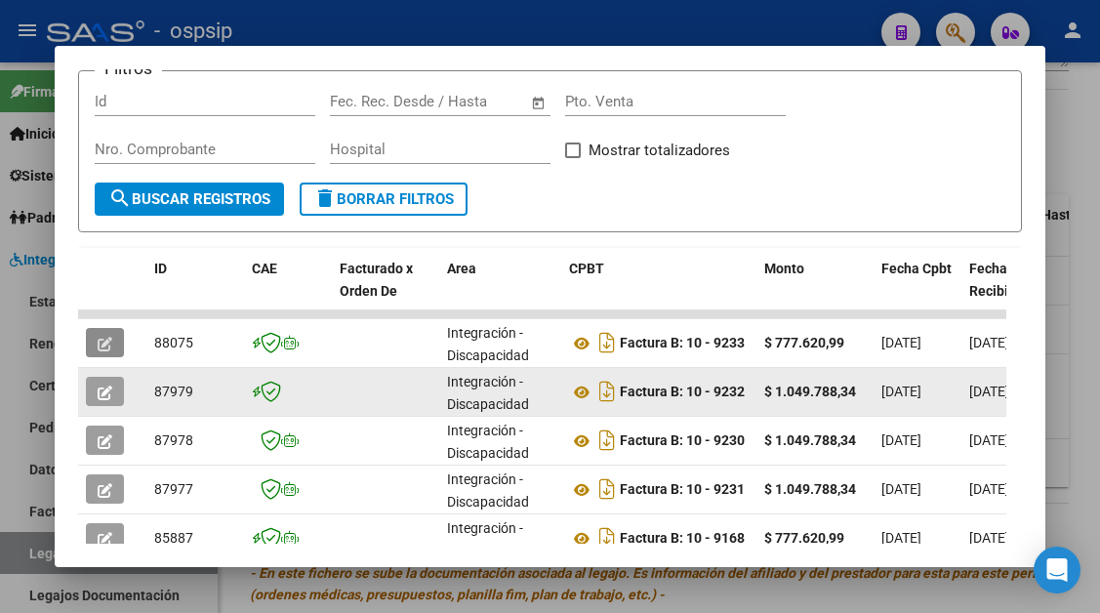
click at [102, 398] on icon "button" at bounding box center [105, 392] width 15 height 15
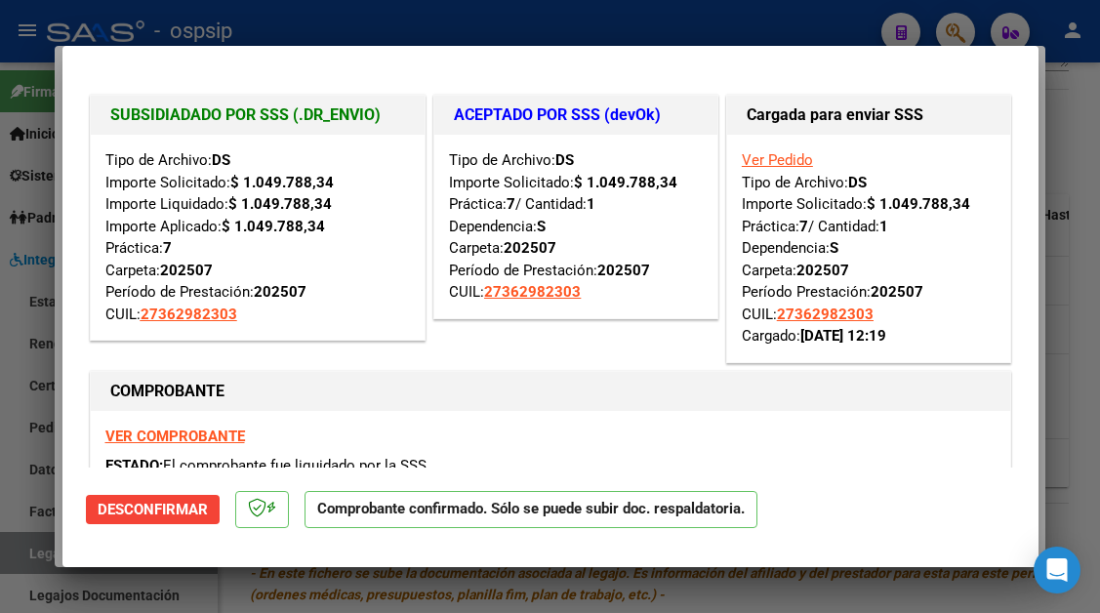
type input "$ 0,00"
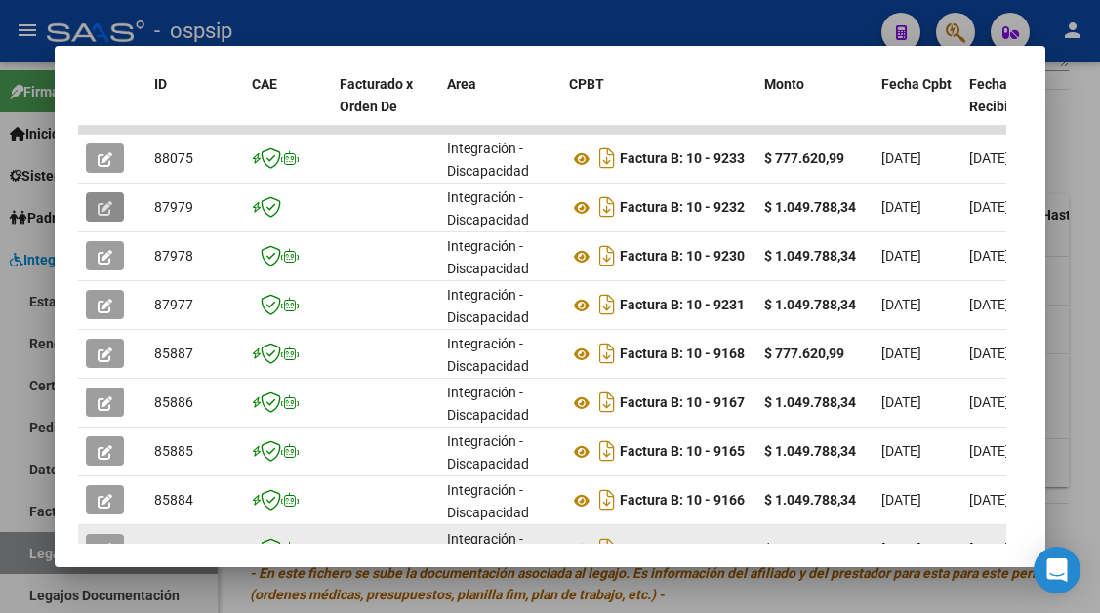
scroll to position [505, 0]
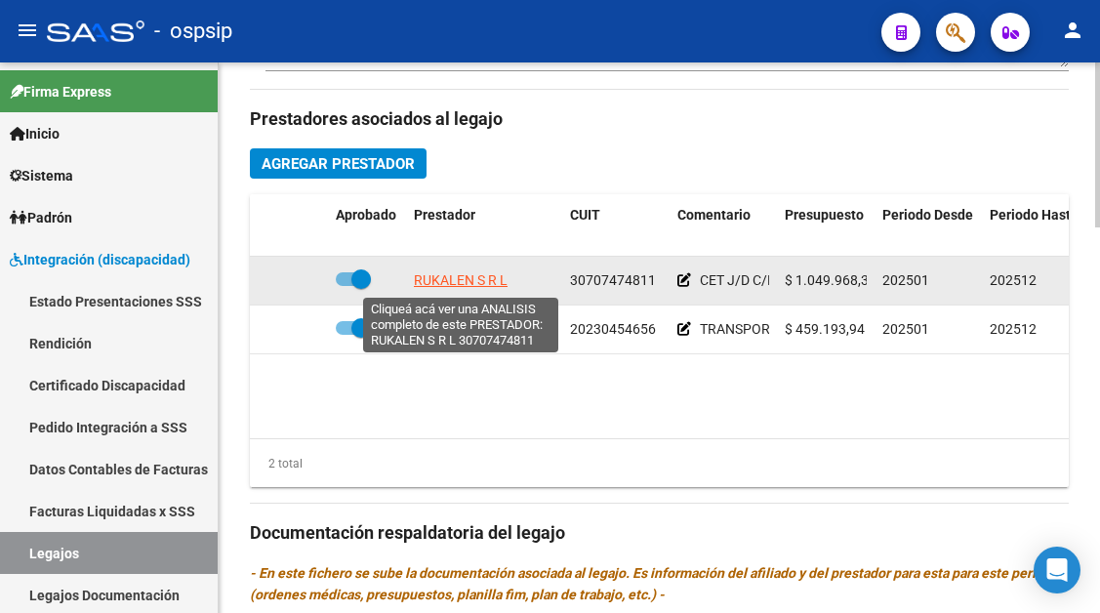
click at [462, 278] on span "RUKALEN S R L" at bounding box center [461, 280] width 94 height 16
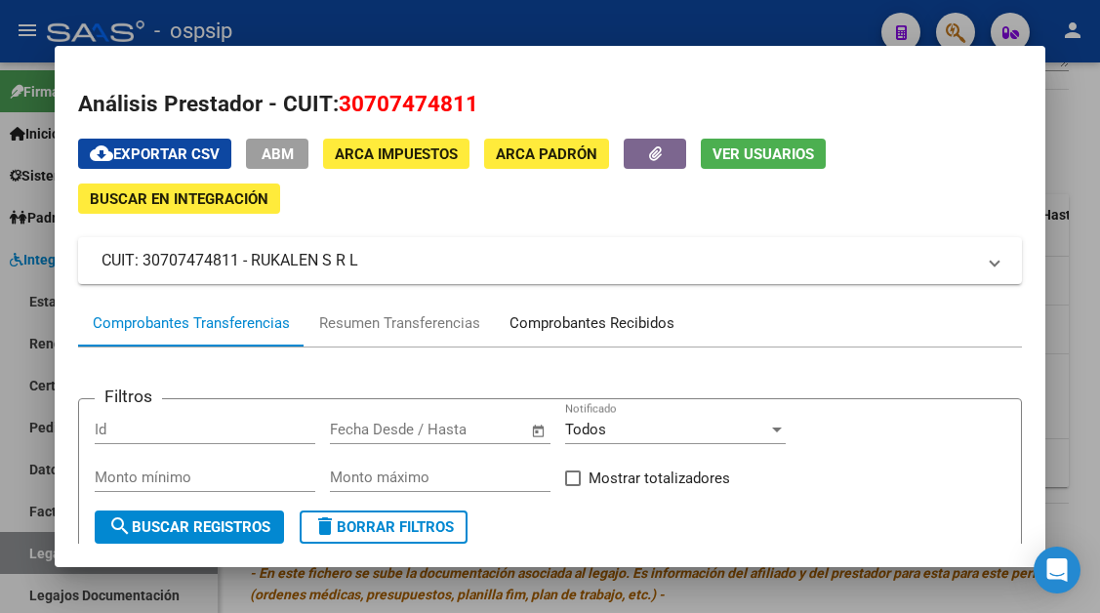
click at [540, 313] on div "Comprobantes Recibidos" at bounding box center [591, 323] width 165 height 22
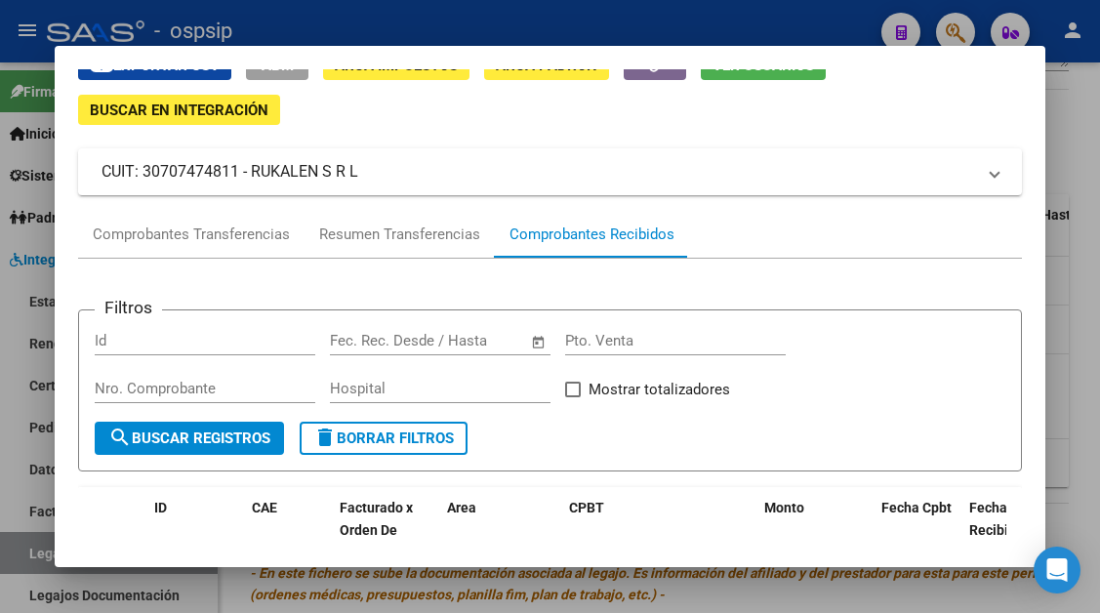
scroll to position [186, 0]
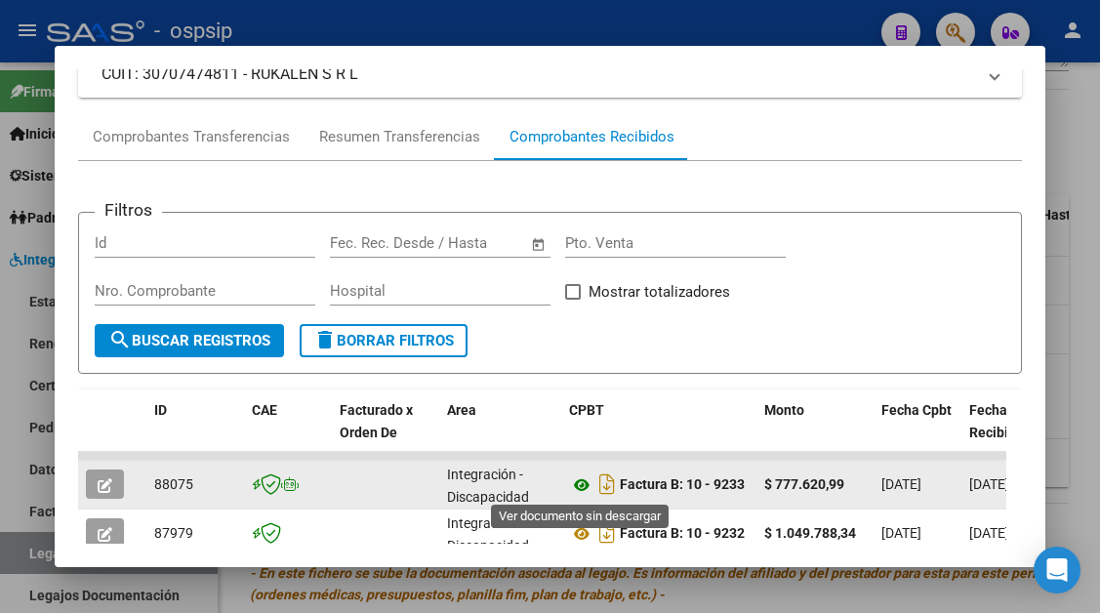
click at [592, 490] on icon at bounding box center [581, 484] width 25 height 23
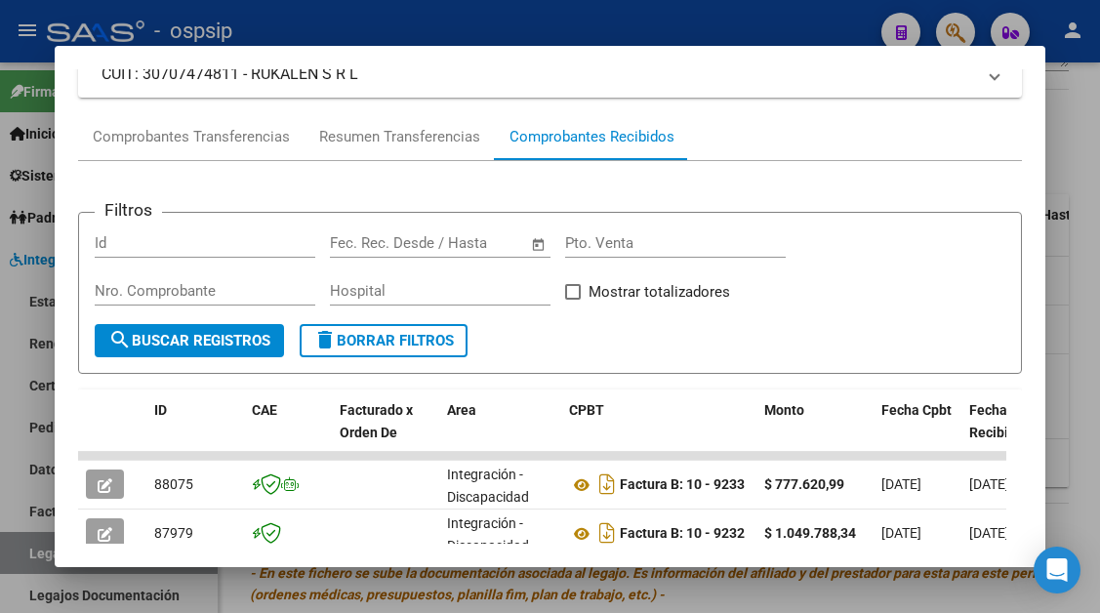
click at [37, 556] on div at bounding box center [550, 306] width 1100 height 613
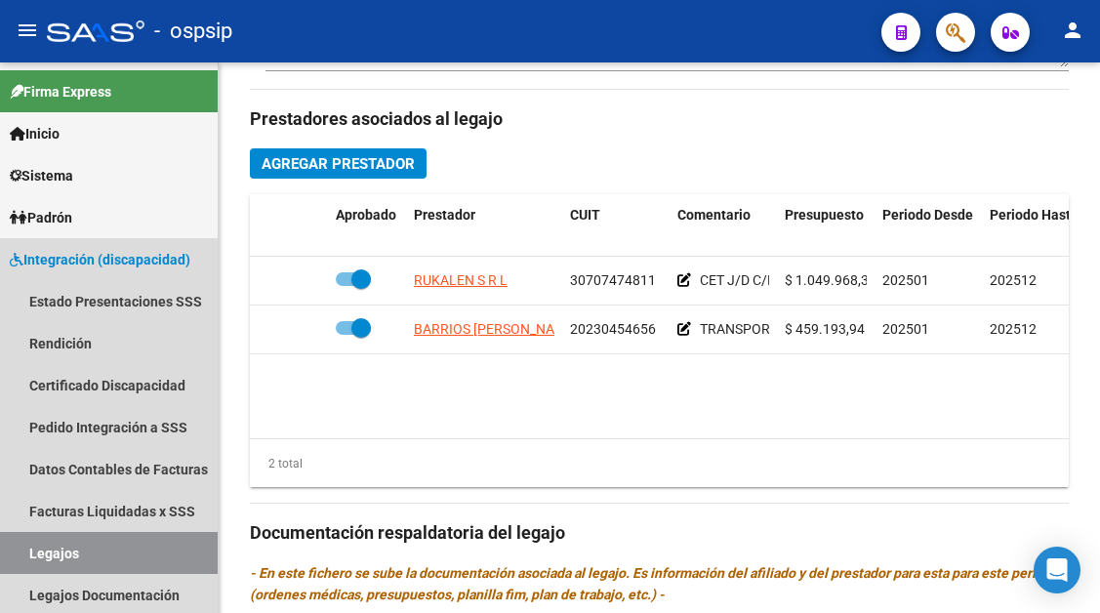
click at [37, 556] on link "Legajos" at bounding box center [109, 553] width 218 height 42
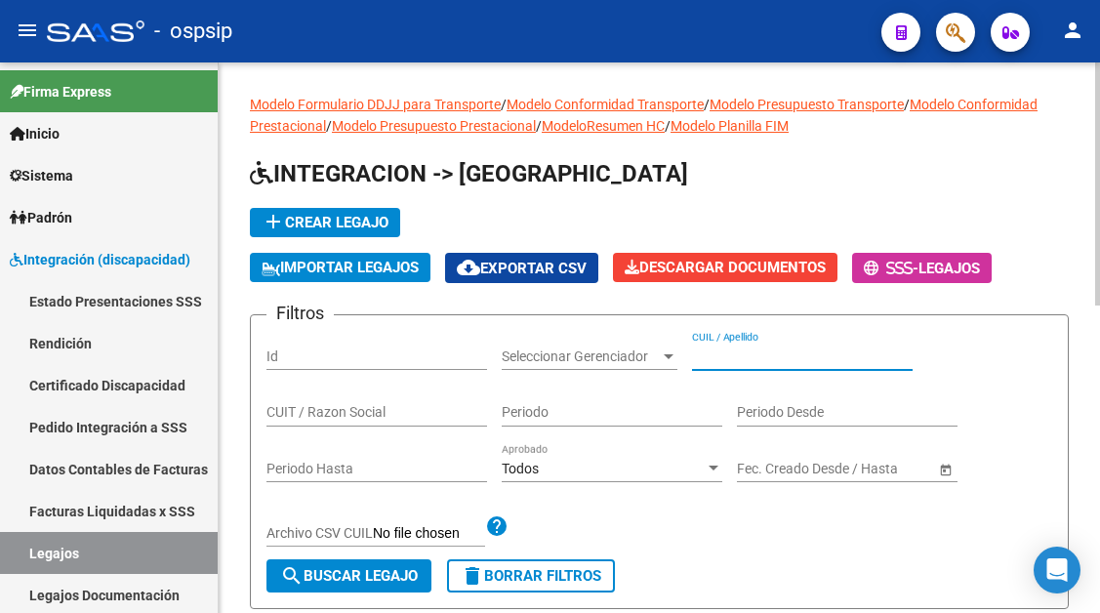
click at [729, 355] on input "CUIL / Apellido" at bounding box center [802, 356] width 221 height 17
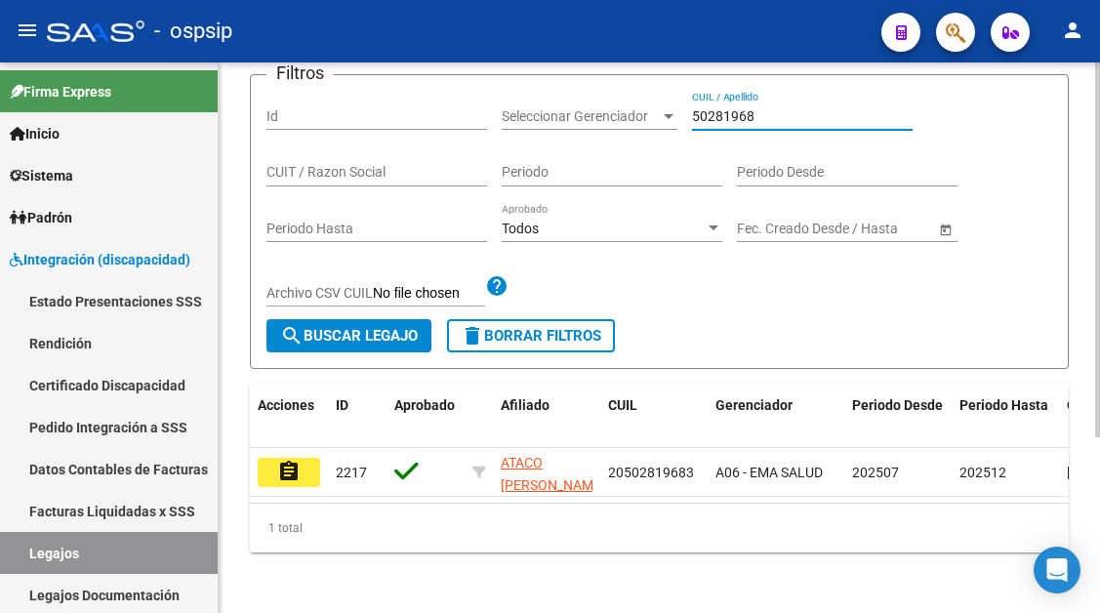
scroll to position [259, 0]
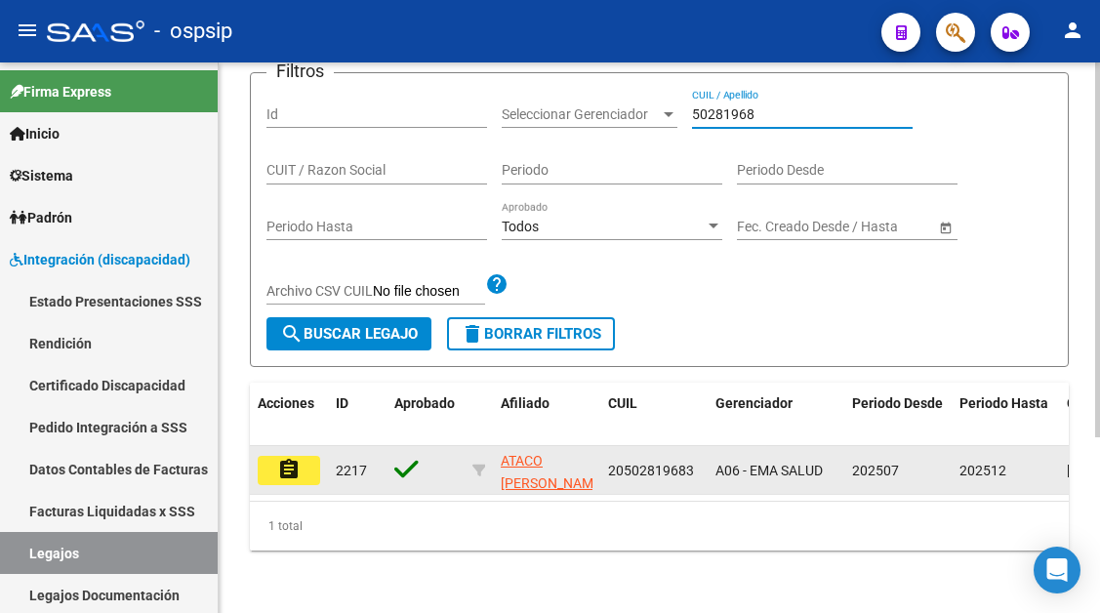
type input "50281968"
click at [312, 457] on button "assignment" at bounding box center [289, 470] width 62 height 29
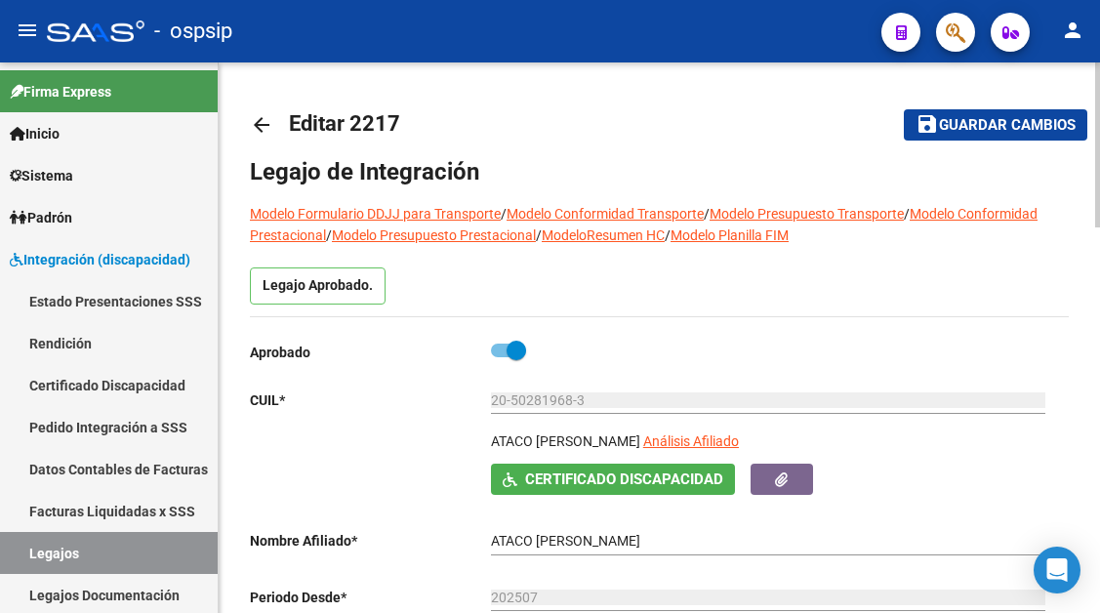
click at [672, 430] on div "20-50281968-3 Ingresar CUIL" at bounding box center [768, 403] width 554 height 56
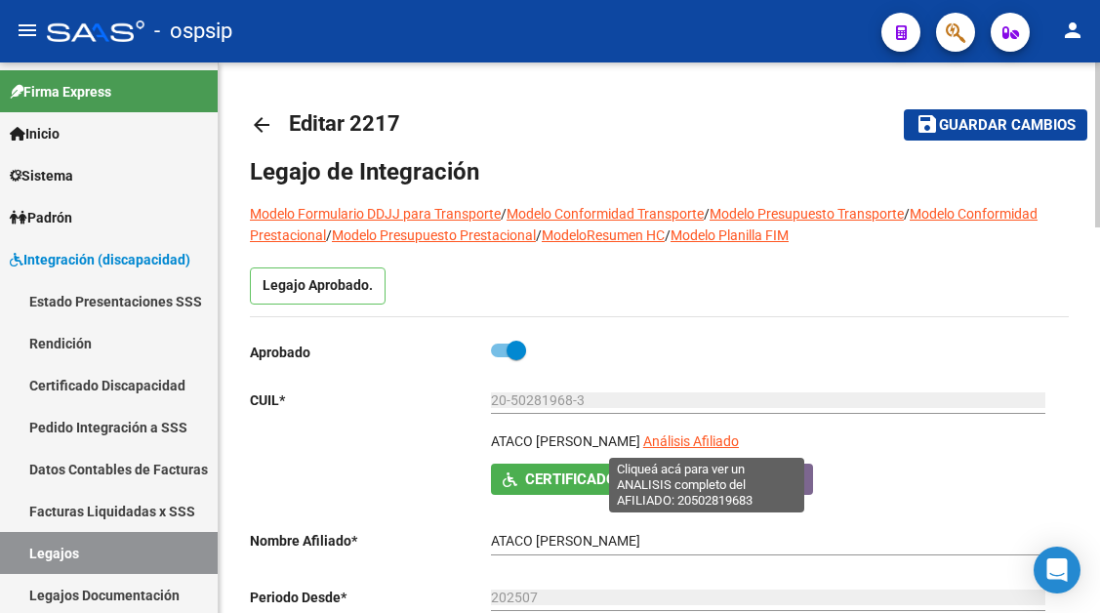
click at [672, 441] on span "Análisis Afiliado" at bounding box center [691, 441] width 96 height 16
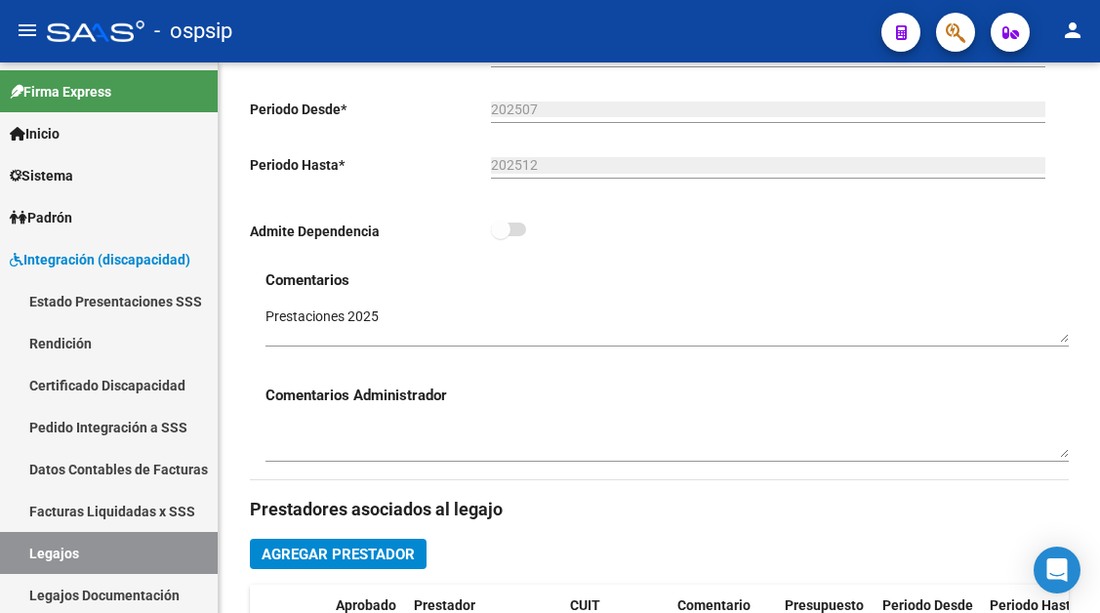
scroll to position [683, 0]
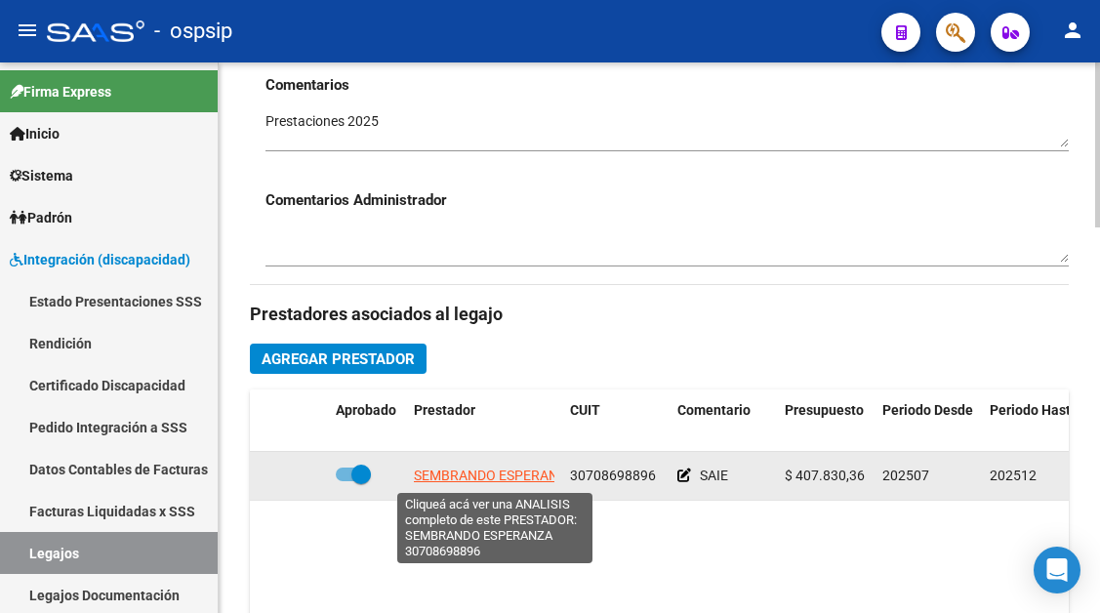
click at [482, 471] on span "SEMBRANDO ESPERANZA" at bounding box center [494, 475] width 161 height 16
type textarea "30708698896"
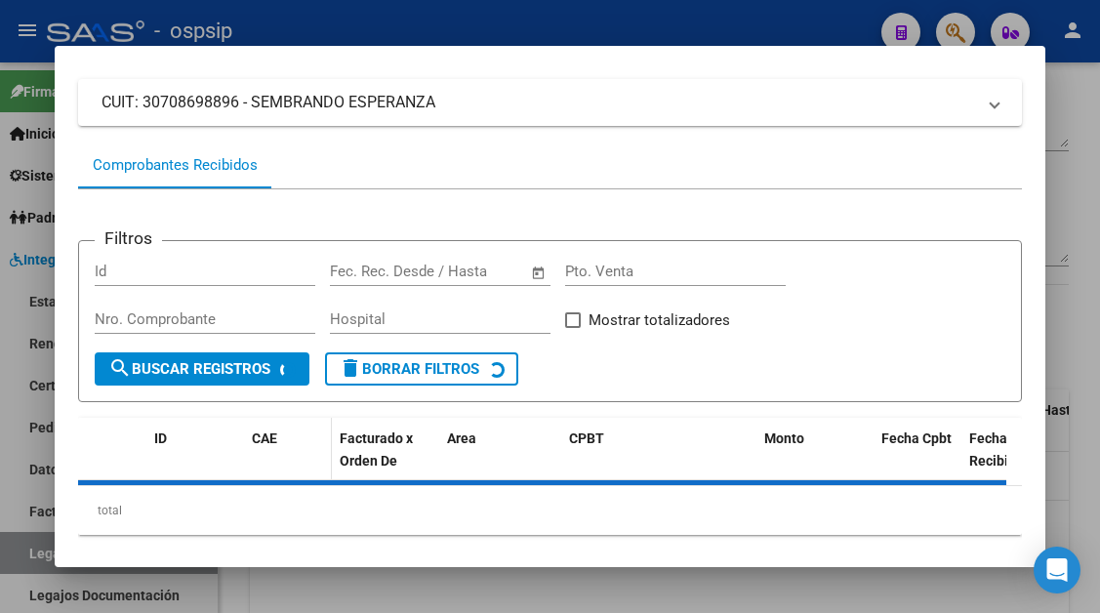
scroll to position [186, 0]
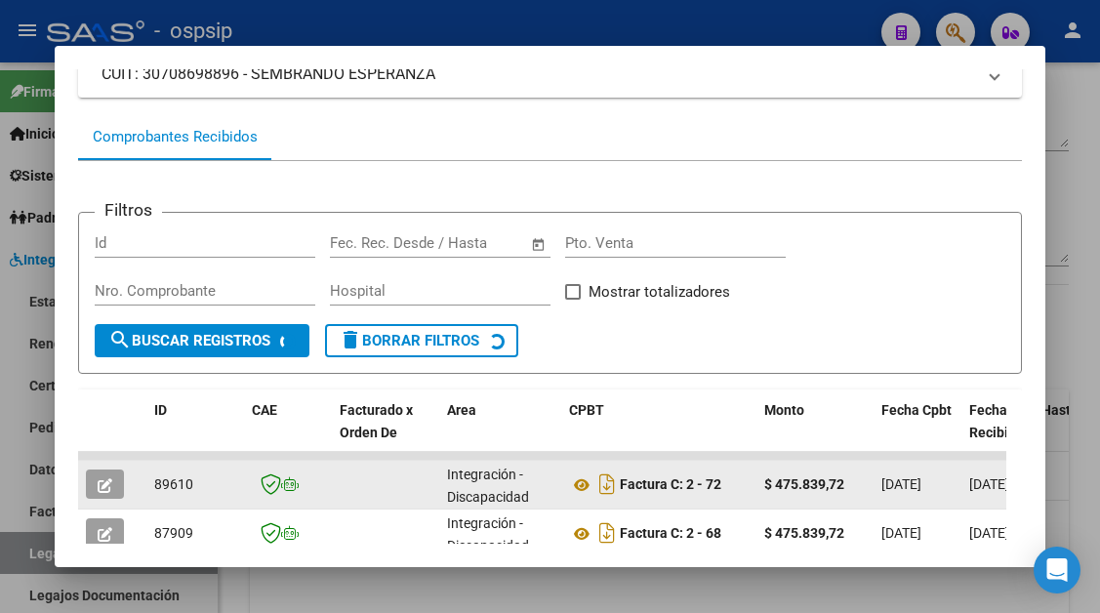
click at [120, 489] on button "button" at bounding box center [105, 483] width 38 height 29
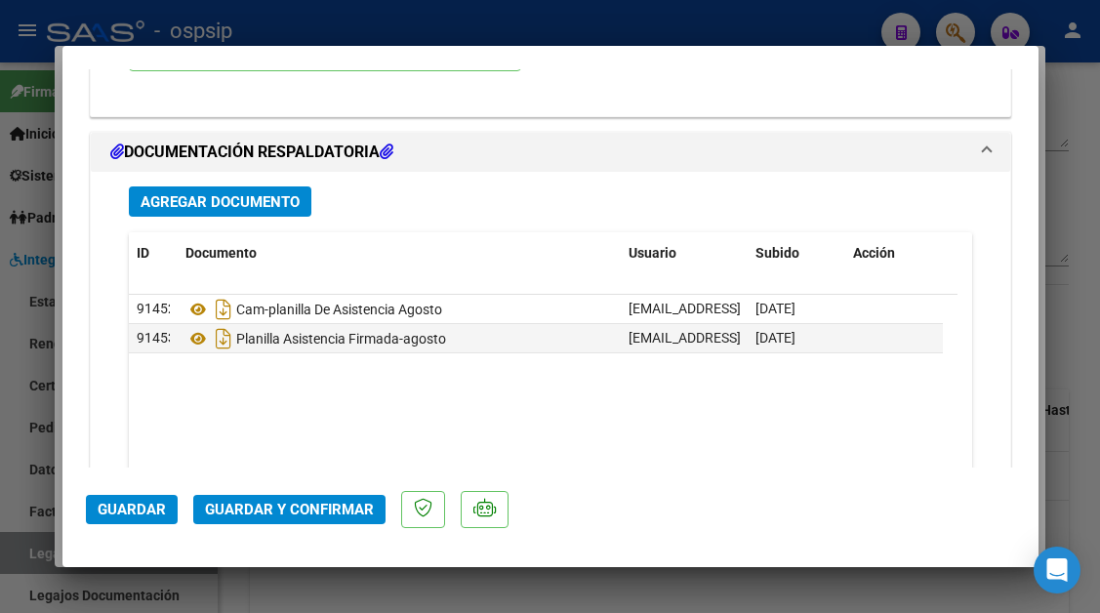
scroll to position [2342, 0]
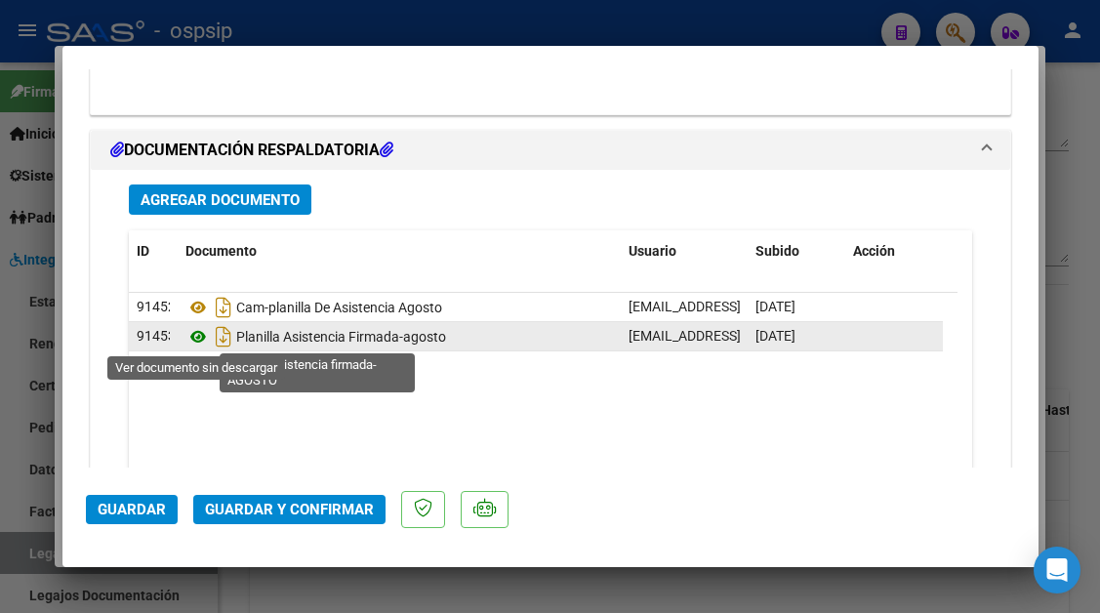
click at [207, 336] on icon at bounding box center [197, 336] width 25 height 23
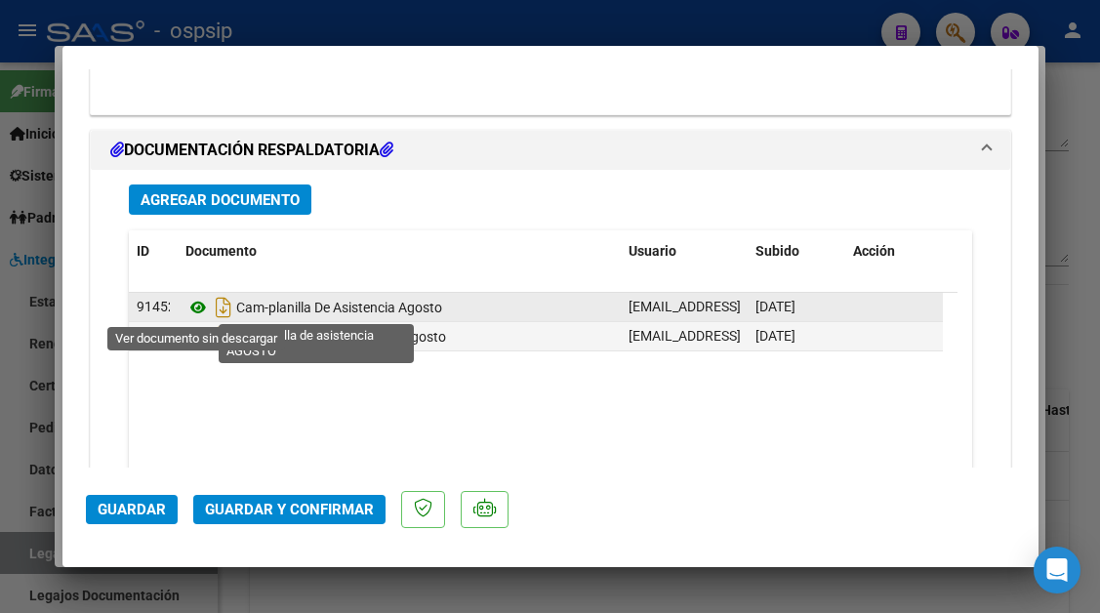
click at [193, 308] on icon at bounding box center [197, 307] width 25 height 23
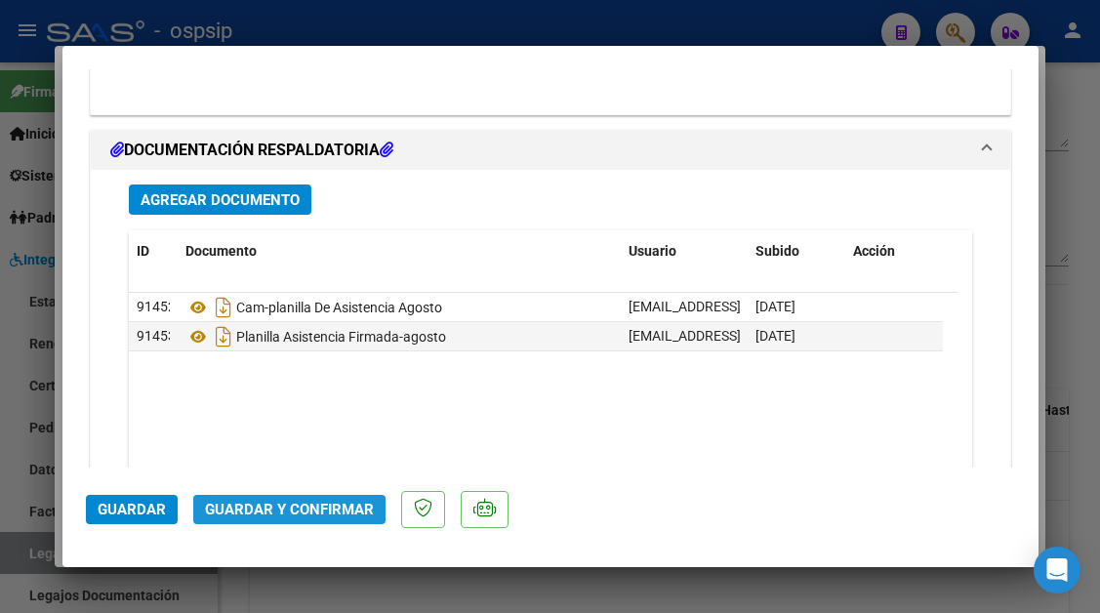
click at [307, 499] on button "Guardar y Confirmar" at bounding box center [289, 509] width 192 height 29
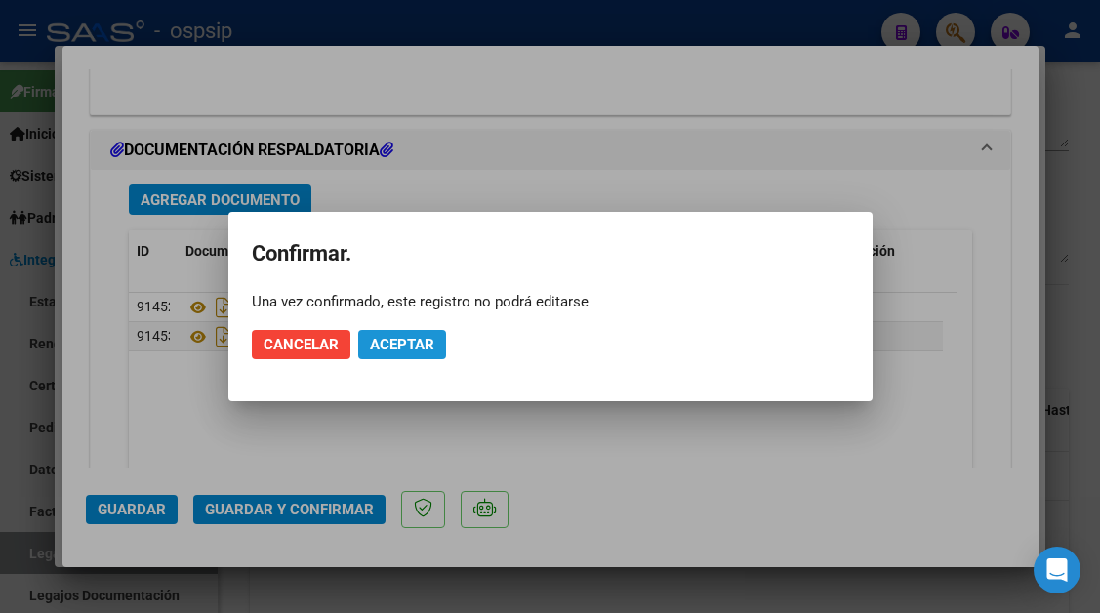
click at [410, 344] on span "Aceptar" at bounding box center [402, 345] width 64 height 18
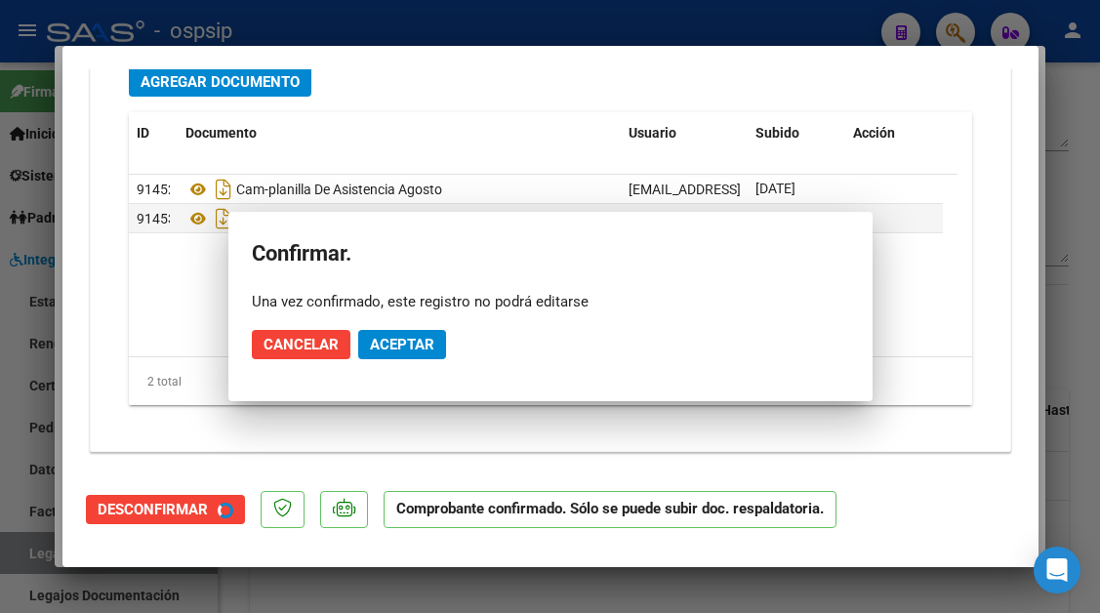
scroll to position [2165, 0]
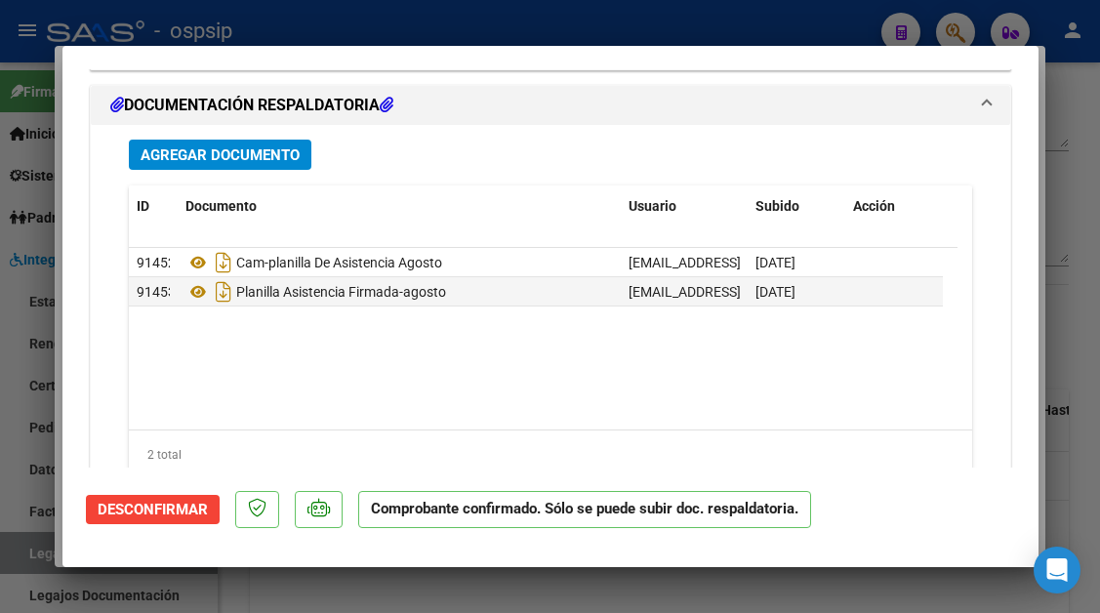
click at [28, 565] on div at bounding box center [550, 306] width 1100 height 613
type input "$ 0,00"
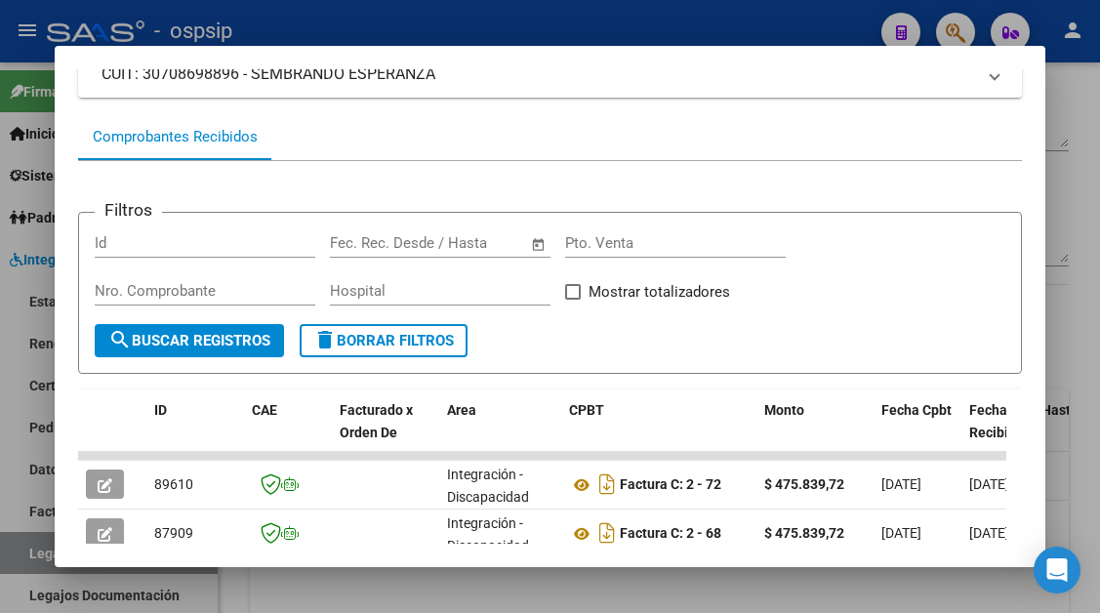
click at [28, 559] on div at bounding box center [550, 306] width 1100 height 613
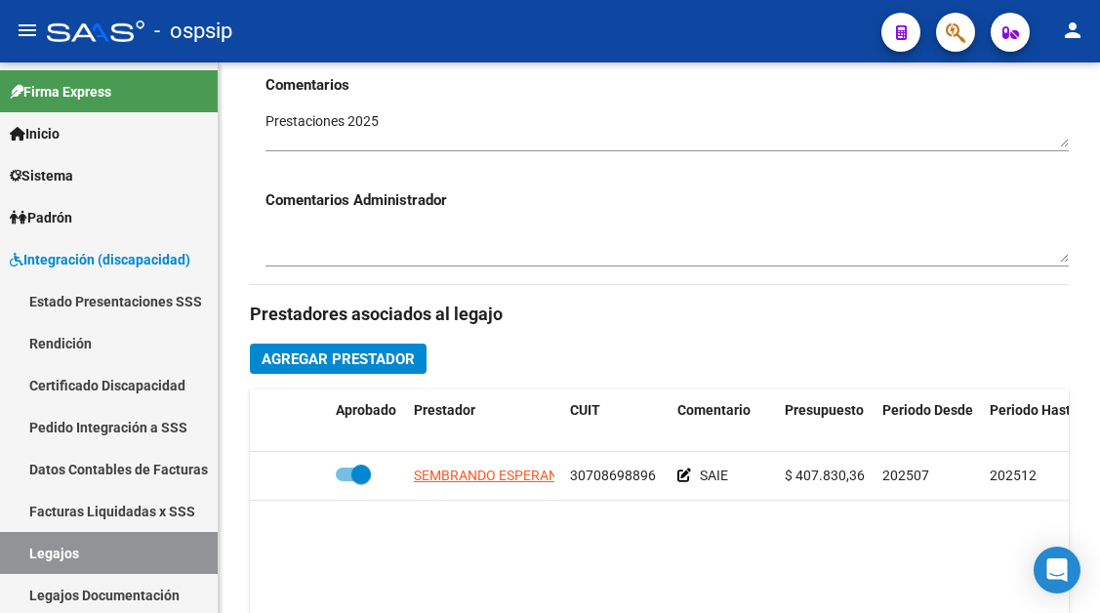
click at [28, 559] on link "Legajos" at bounding box center [109, 553] width 218 height 42
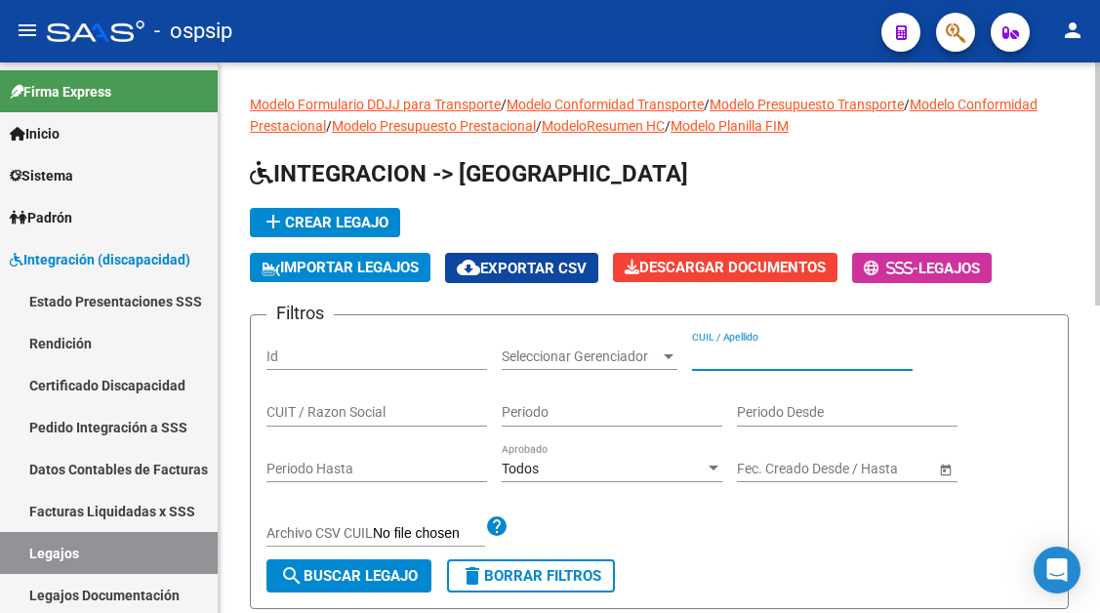
click at [693, 353] on input "CUIL / Apellido" at bounding box center [802, 356] width 221 height 17
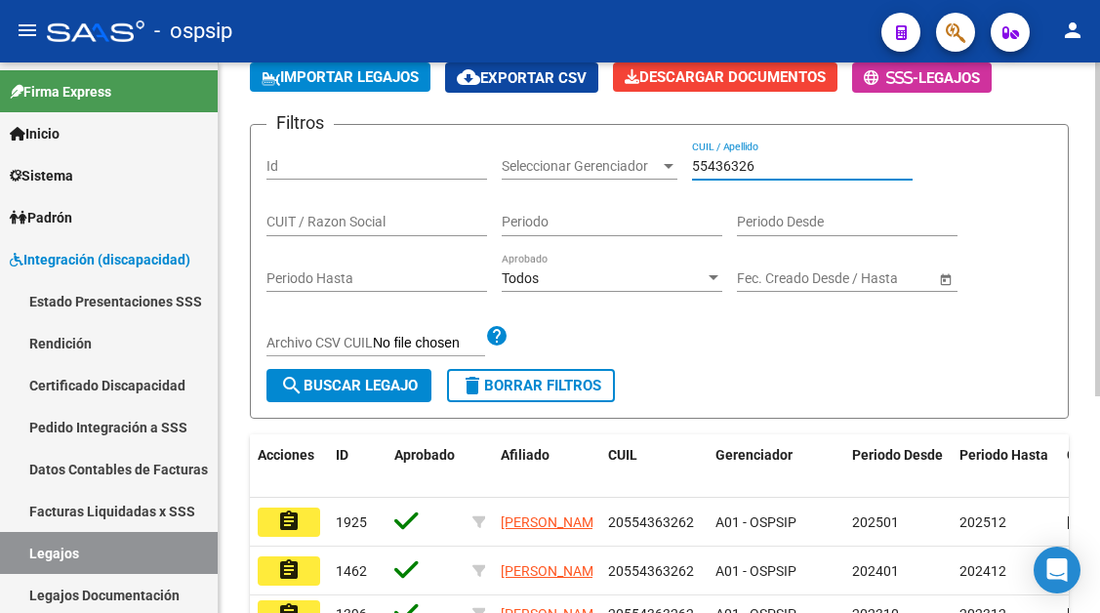
scroll to position [195, 0]
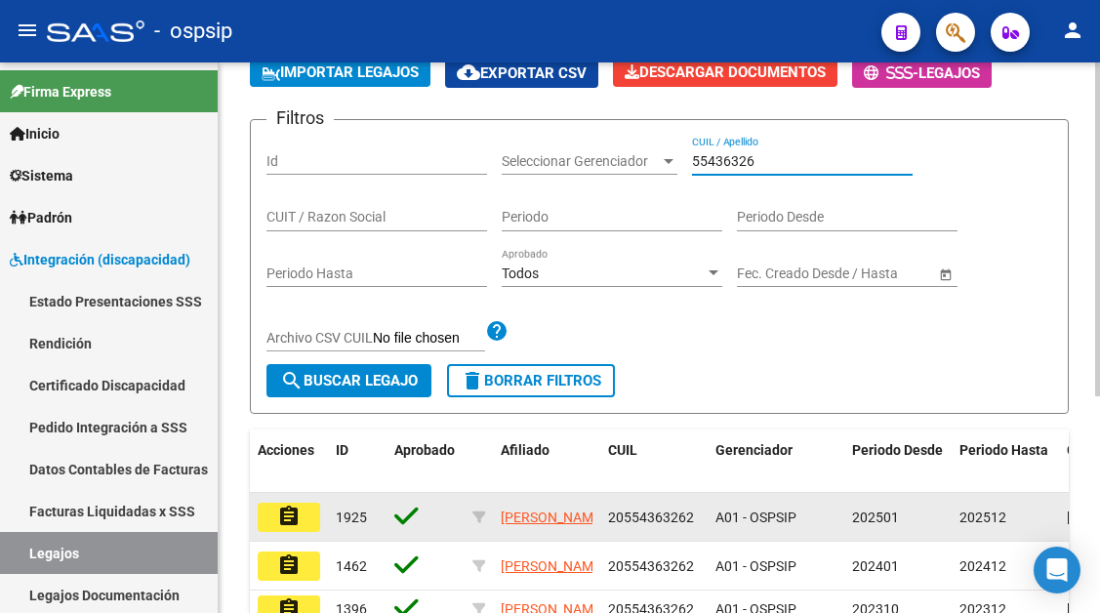
type input "55436326"
click at [302, 522] on button "assignment" at bounding box center [289, 517] width 62 height 29
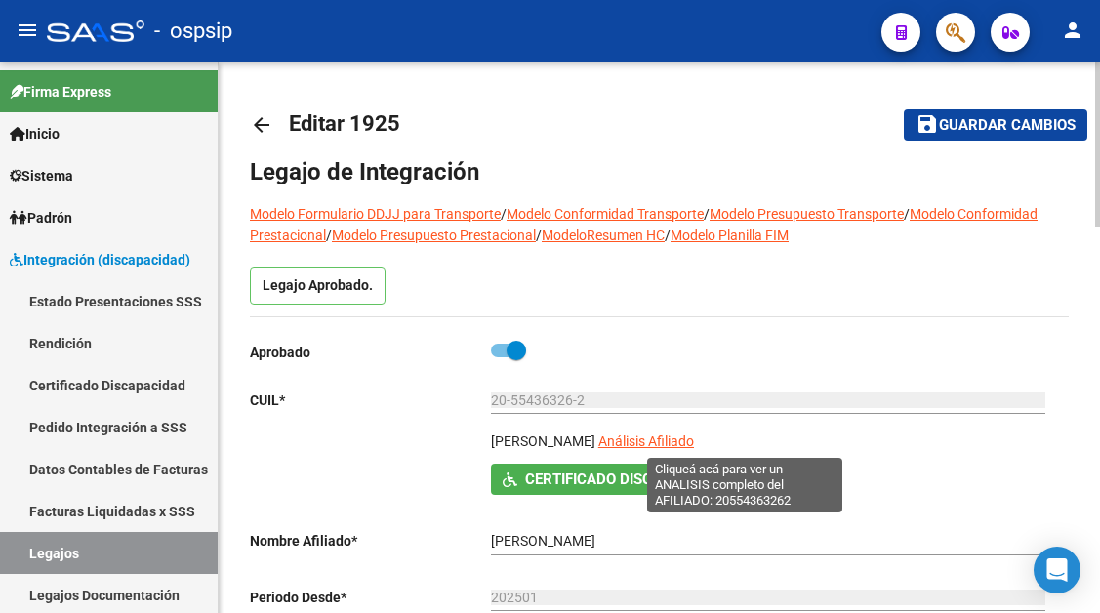
click at [694, 443] on span "Análisis Afiliado" at bounding box center [646, 441] width 96 height 16
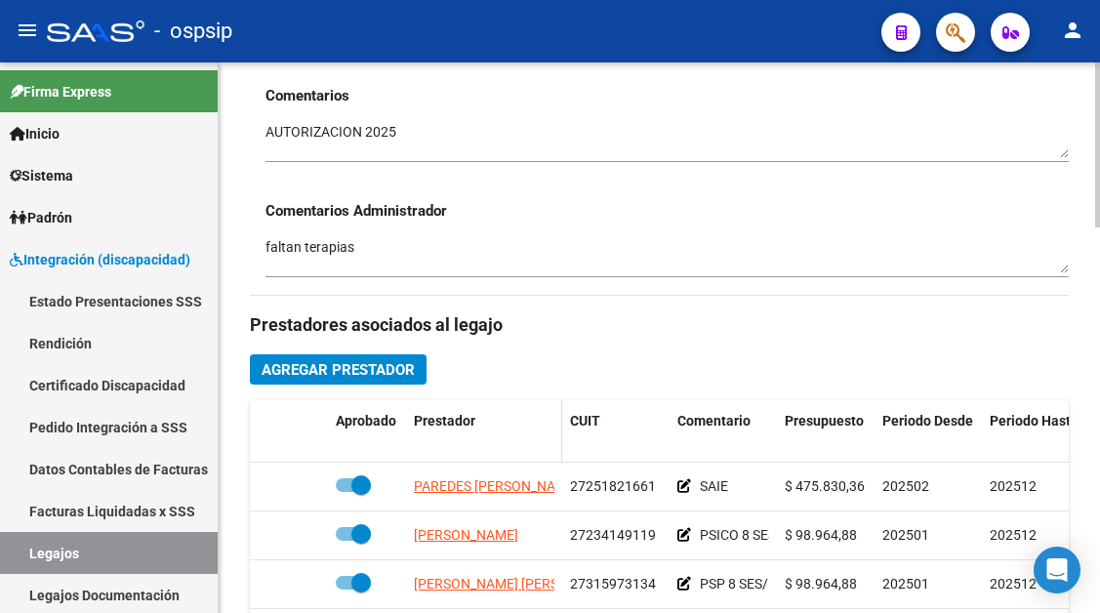
scroll to position [683, 0]
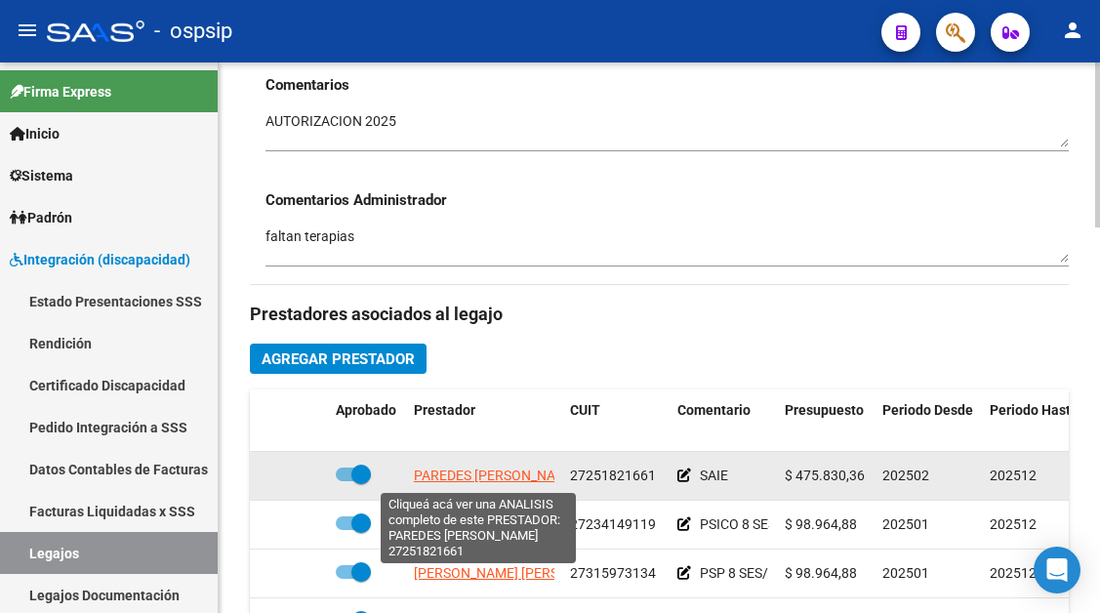
click at [497, 483] on span "PAREDES ANA JULIA" at bounding box center [496, 475] width 165 height 16
type textarea "27251821661"
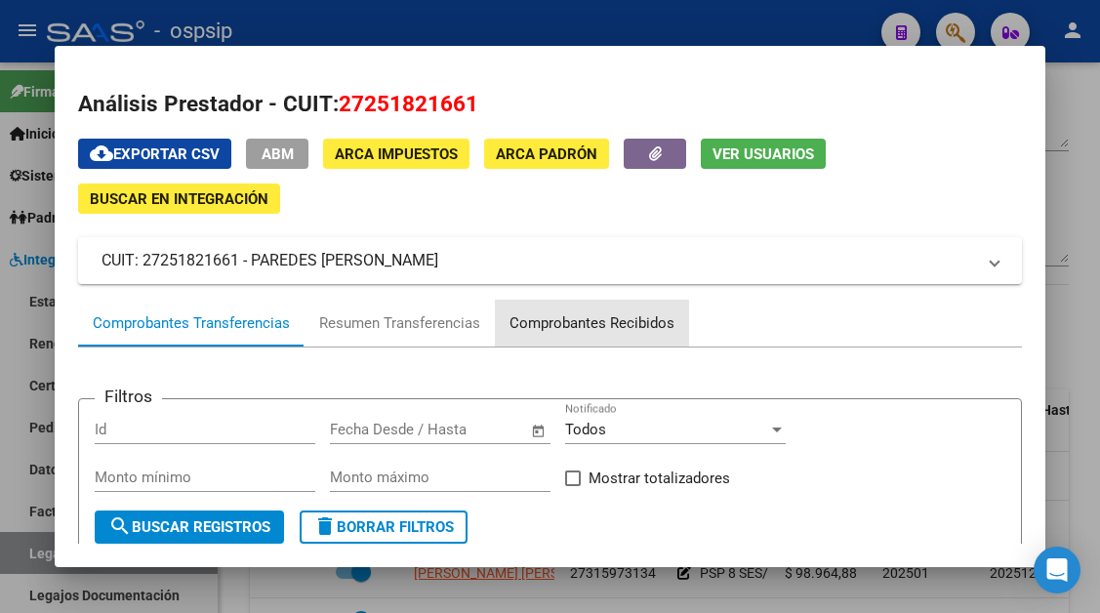
click at [548, 330] on div "Comprobantes Recibidos" at bounding box center [591, 323] width 165 height 22
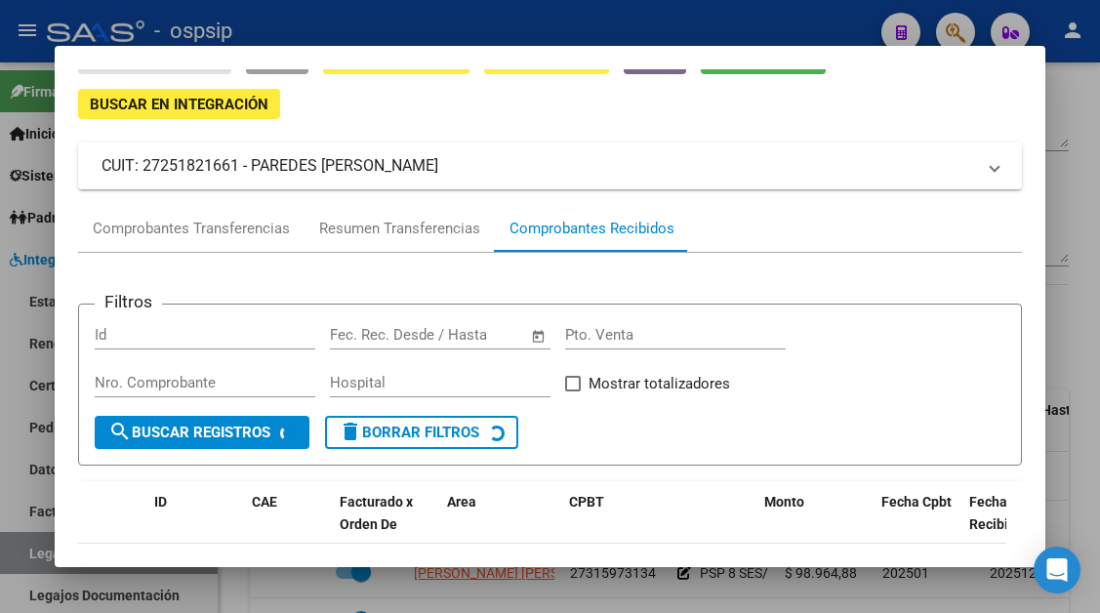
scroll to position [186, 0]
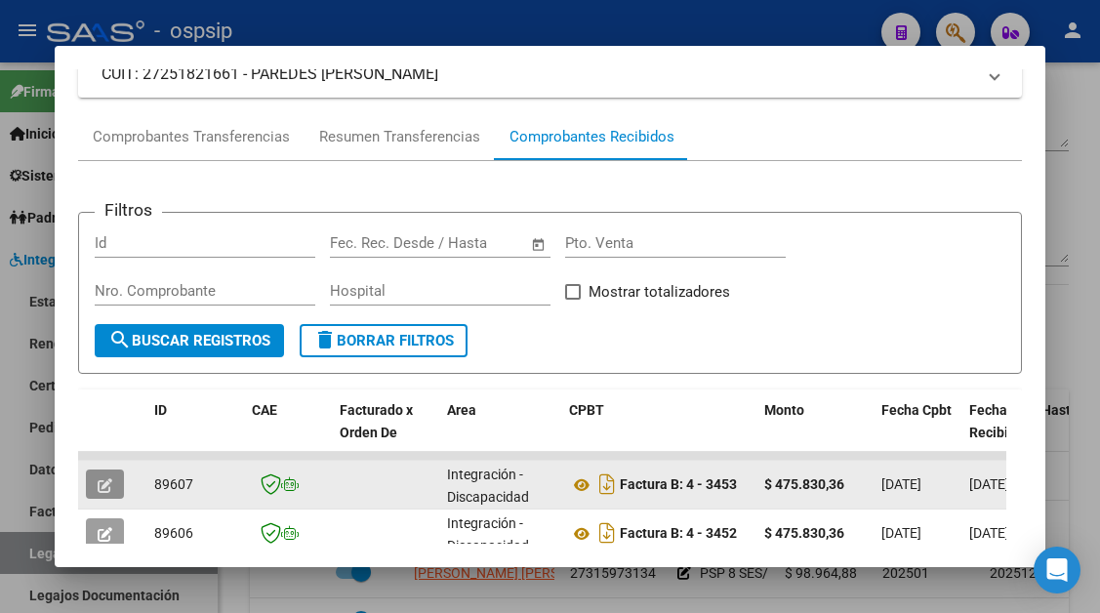
click at [109, 472] on button "button" at bounding box center [105, 483] width 38 height 29
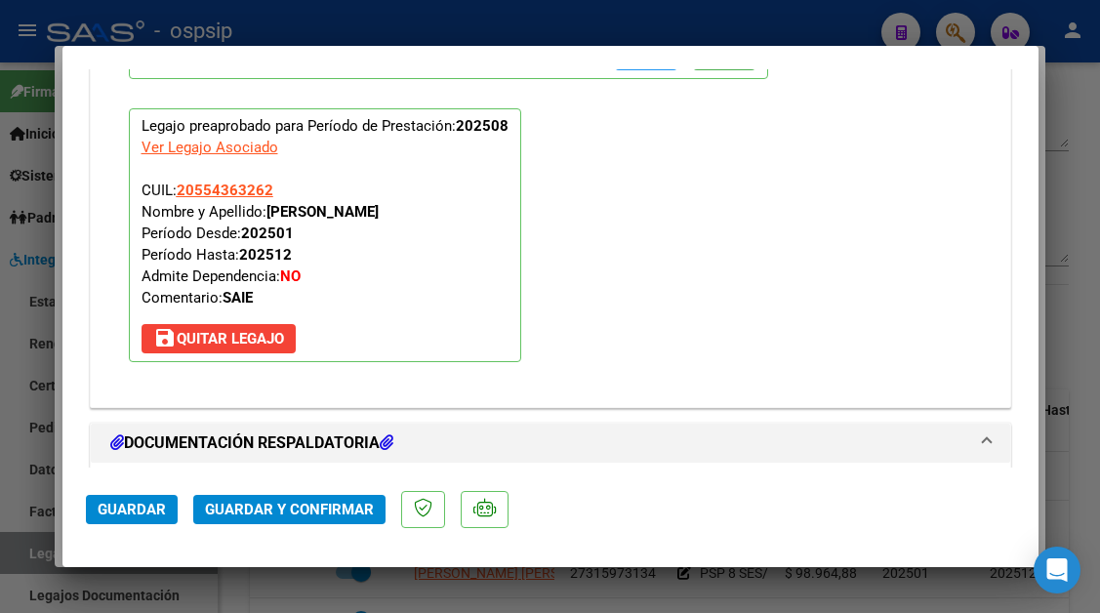
scroll to position [2342, 0]
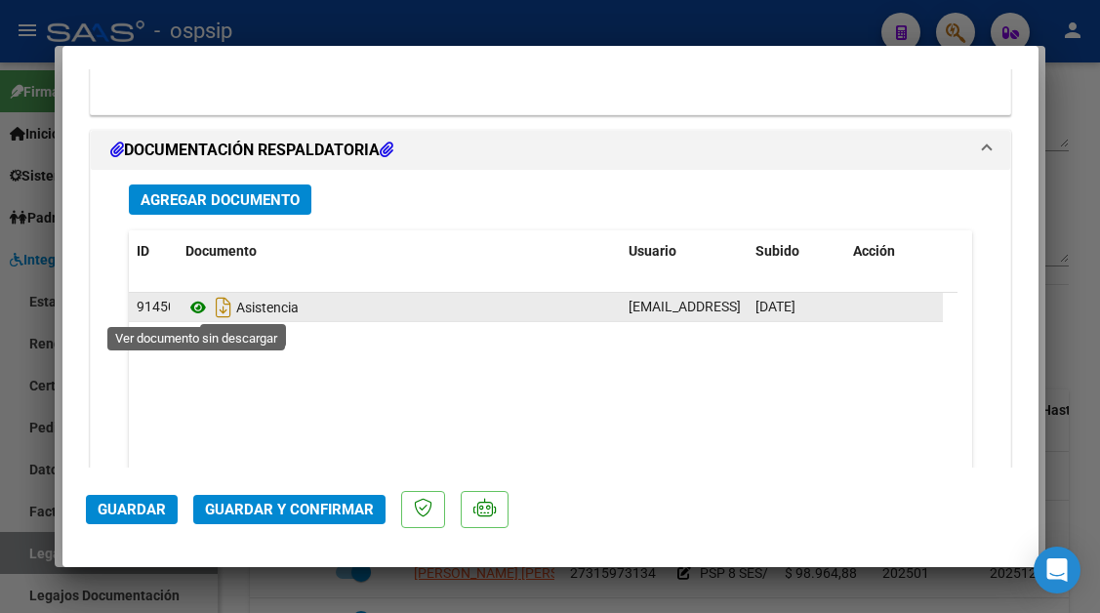
click at [202, 313] on icon at bounding box center [197, 307] width 25 height 23
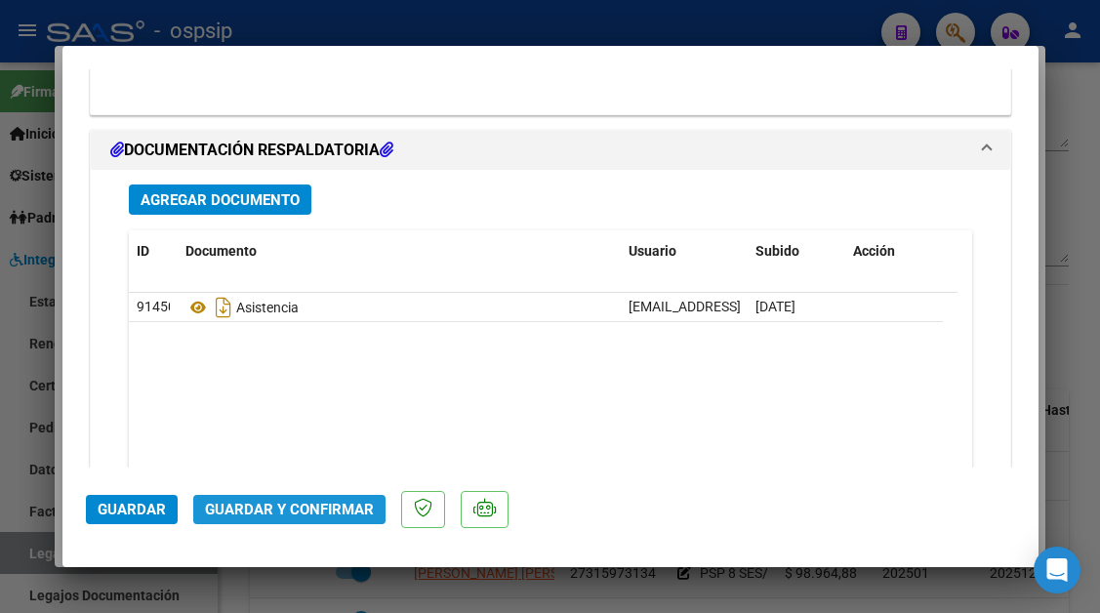
click at [290, 508] on span "Guardar y Confirmar" at bounding box center [289, 510] width 169 height 18
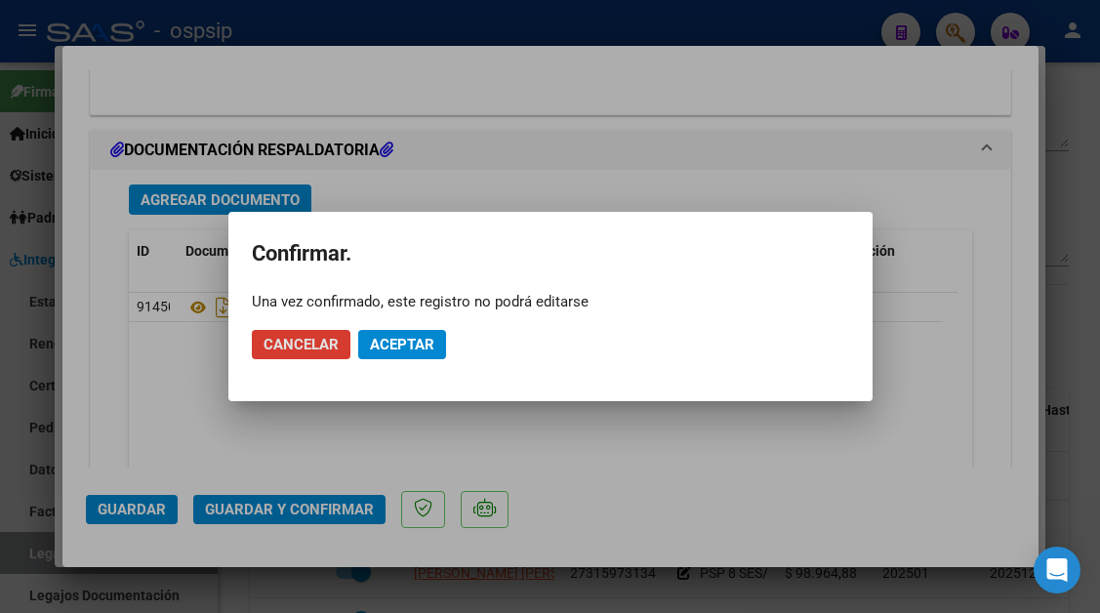
click at [383, 346] on span "Aceptar" at bounding box center [402, 345] width 64 height 18
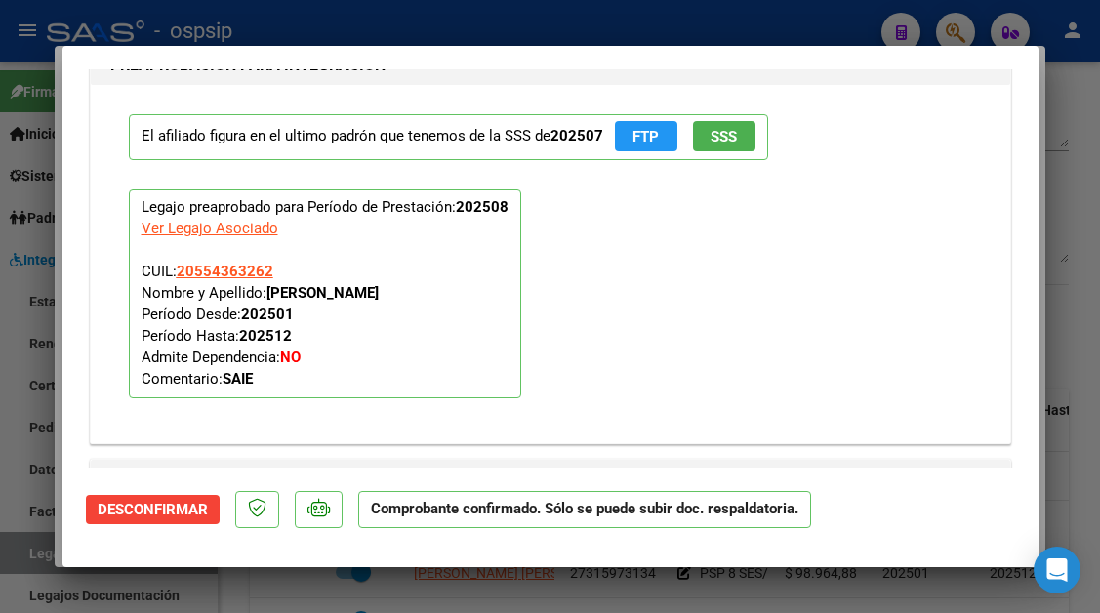
scroll to position [1775, 0]
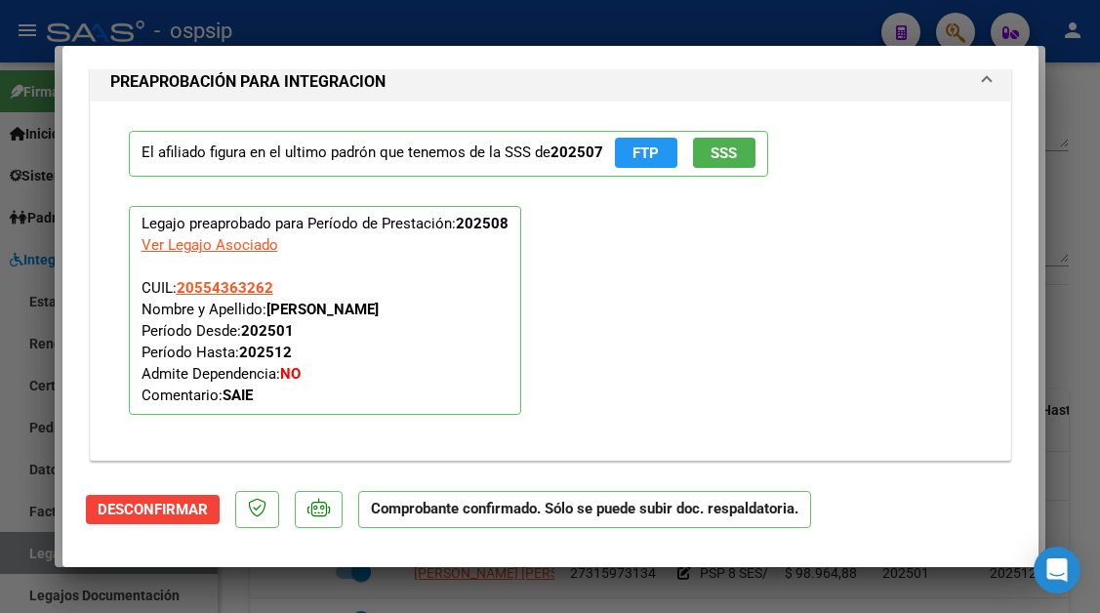
click at [19, 554] on div at bounding box center [550, 306] width 1100 height 613
type input "$ 0,00"
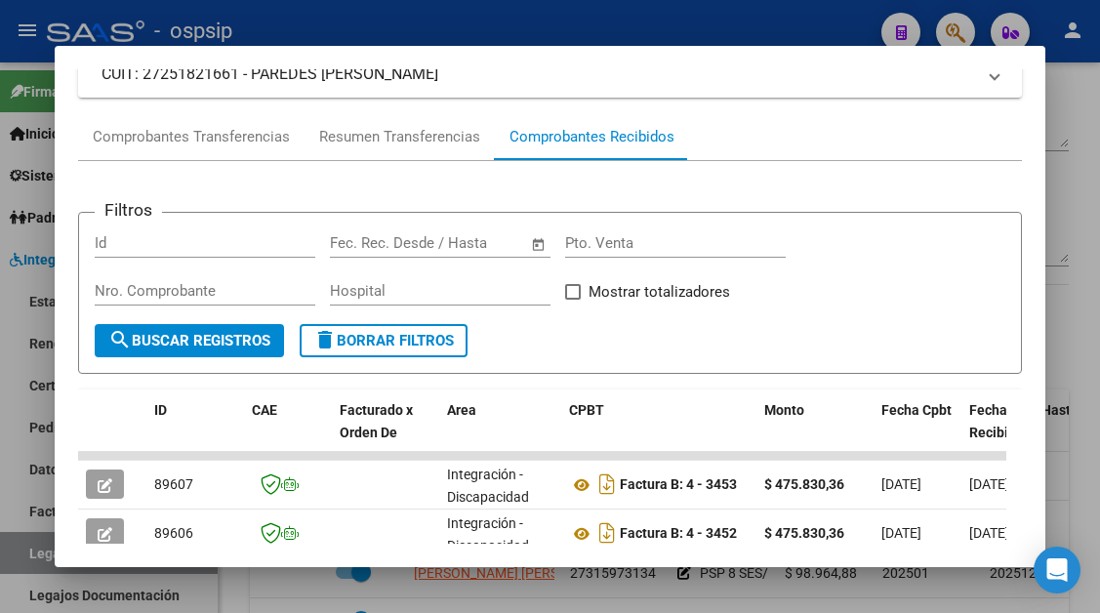
click at [19, 554] on div at bounding box center [550, 306] width 1100 height 613
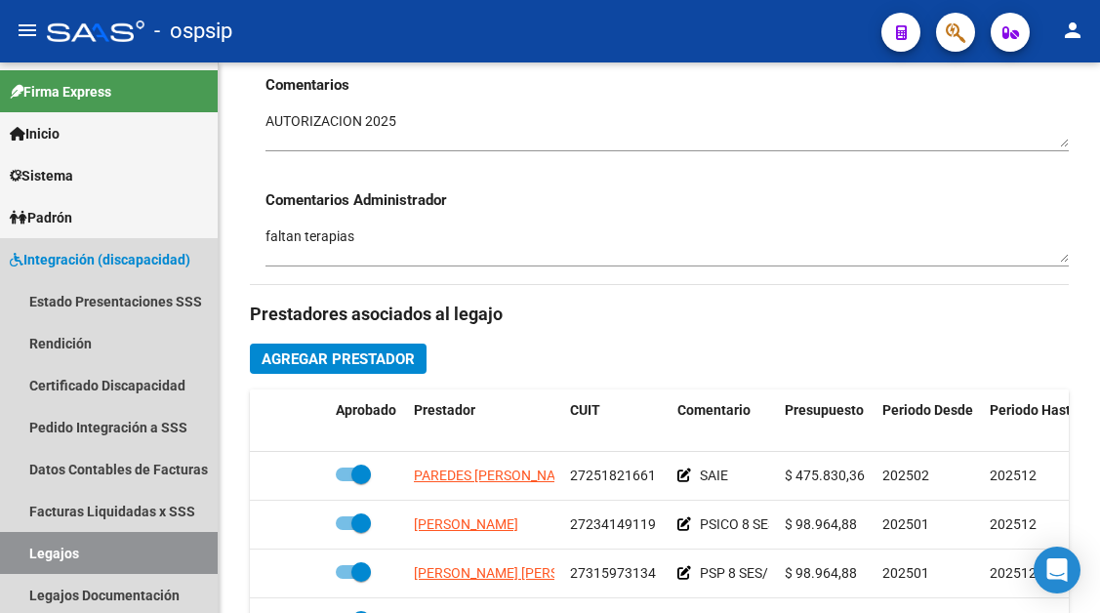
click at [19, 554] on link "Legajos" at bounding box center [109, 553] width 218 height 42
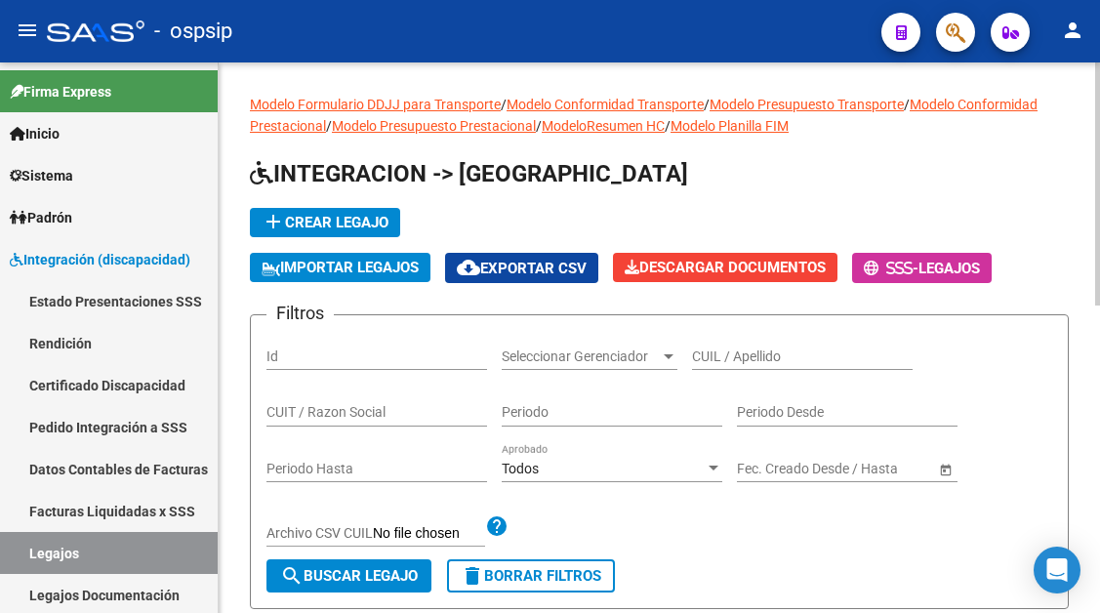
click at [703, 361] on input "CUIL / Apellido" at bounding box center [802, 356] width 221 height 17
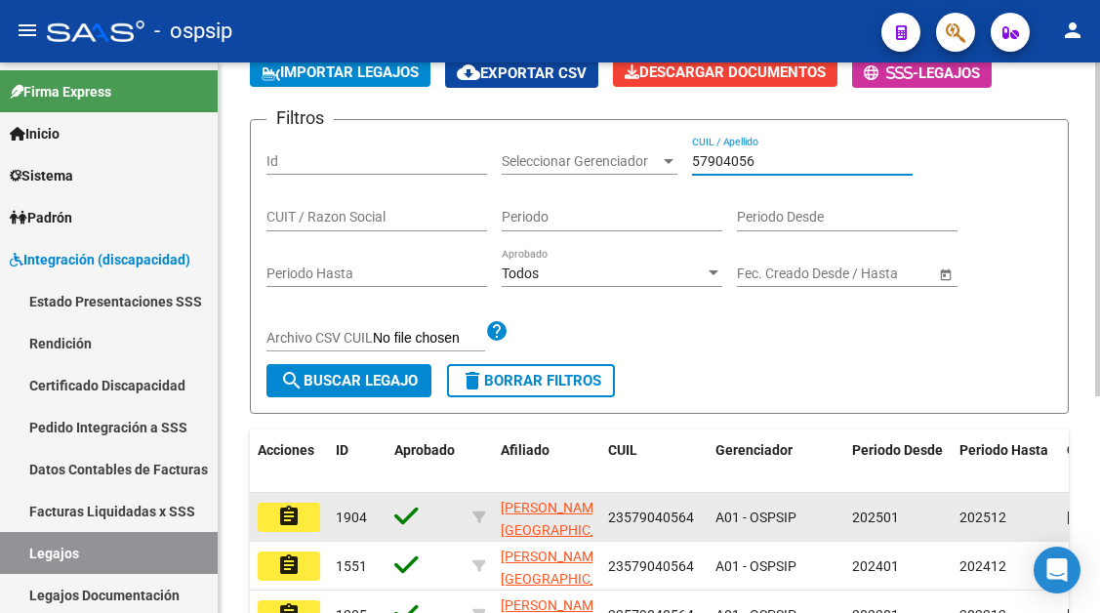
type input "57904056"
click at [301, 517] on button "assignment" at bounding box center [289, 517] width 62 height 29
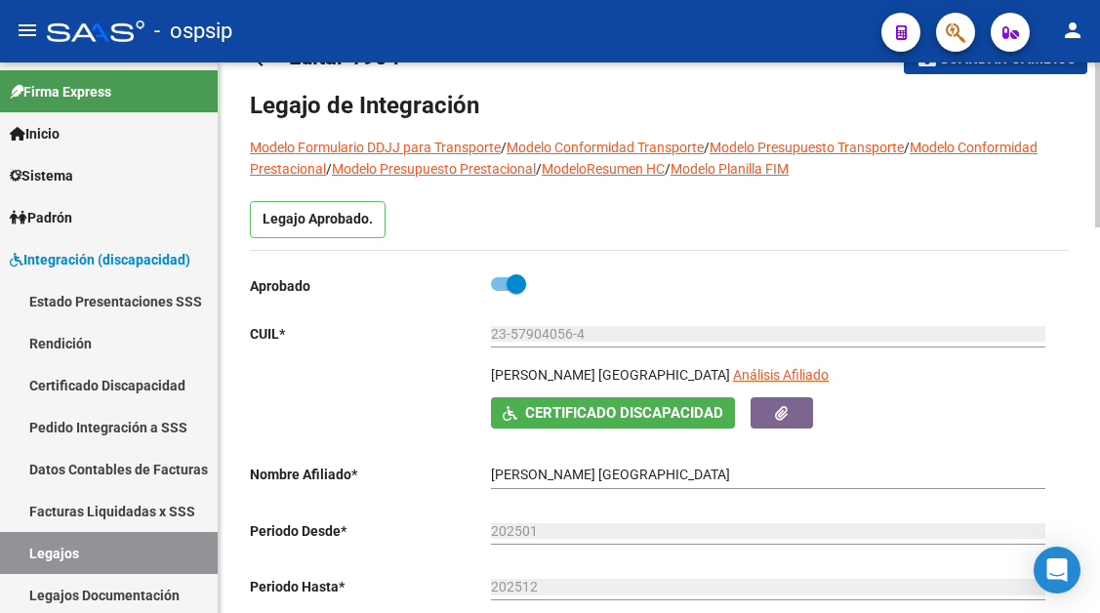
scroll to position [98, 0]
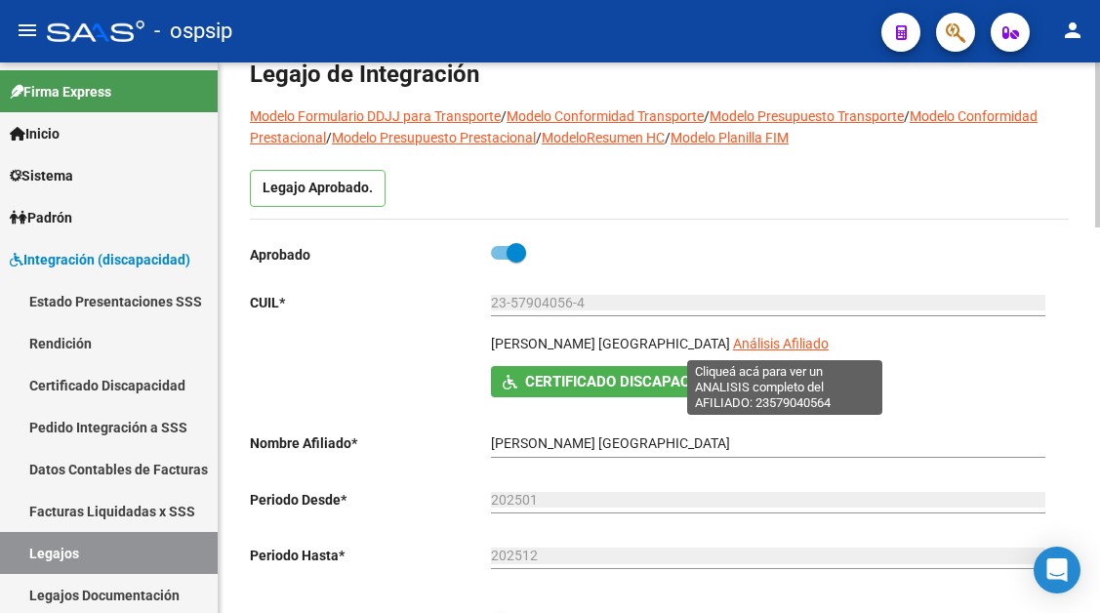
click at [787, 343] on span "Análisis Afiliado" at bounding box center [781, 344] width 96 height 16
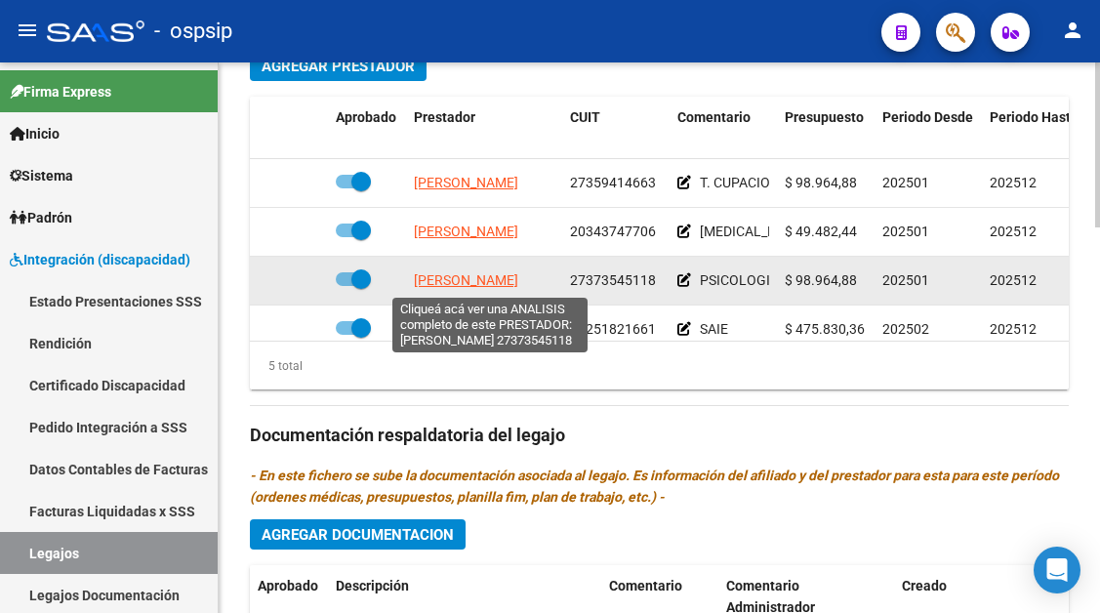
scroll to position [84, 0]
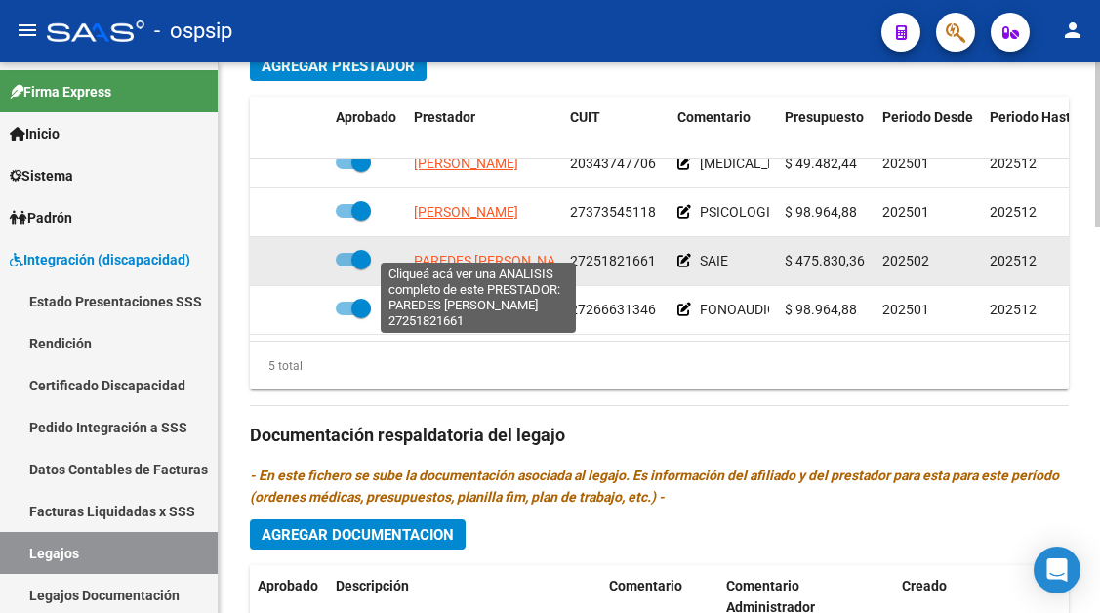
click at [468, 254] on span "PAREDES ANA JULIA" at bounding box center [496, 261] width 165 height 16
type textarea "27251821661"
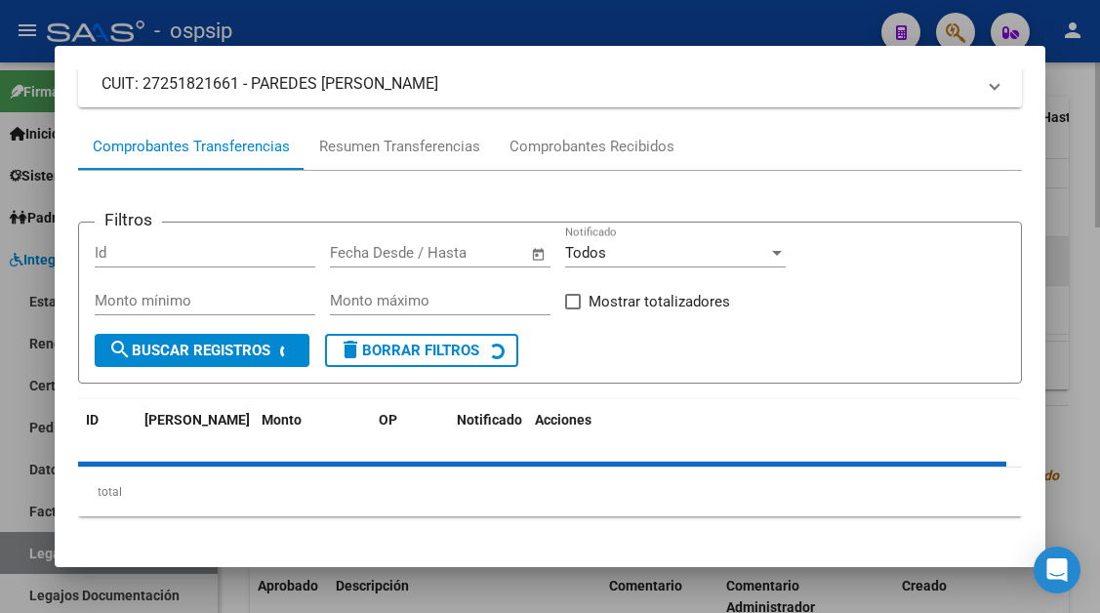
scroll to position [186, 0]
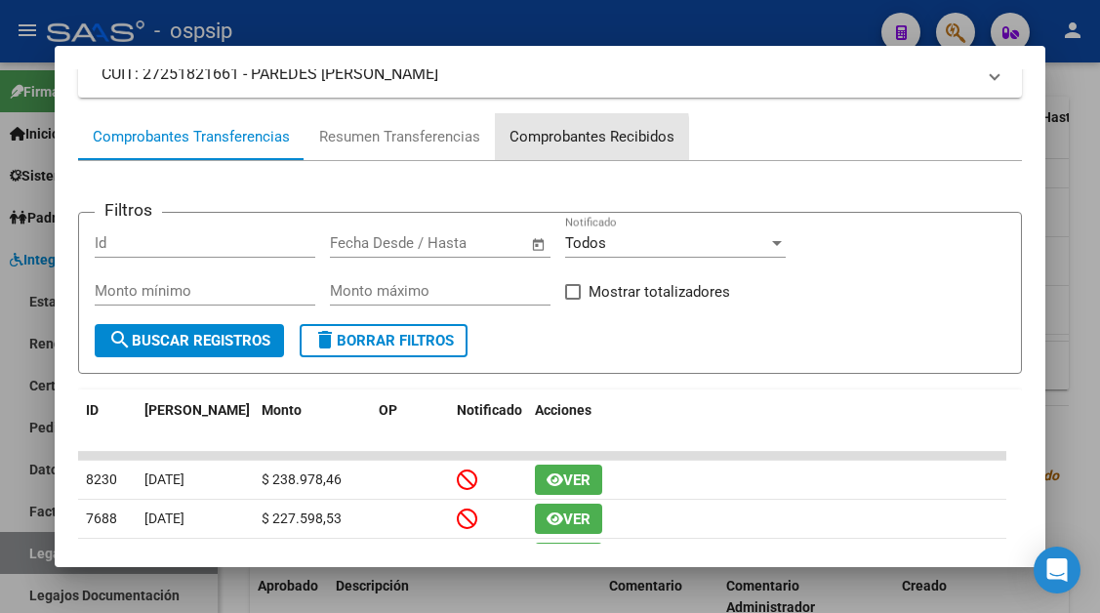
click at [543, 141] on div "Comprobantes Recibidos" at bounding box center [591, 137] width 165 height 22
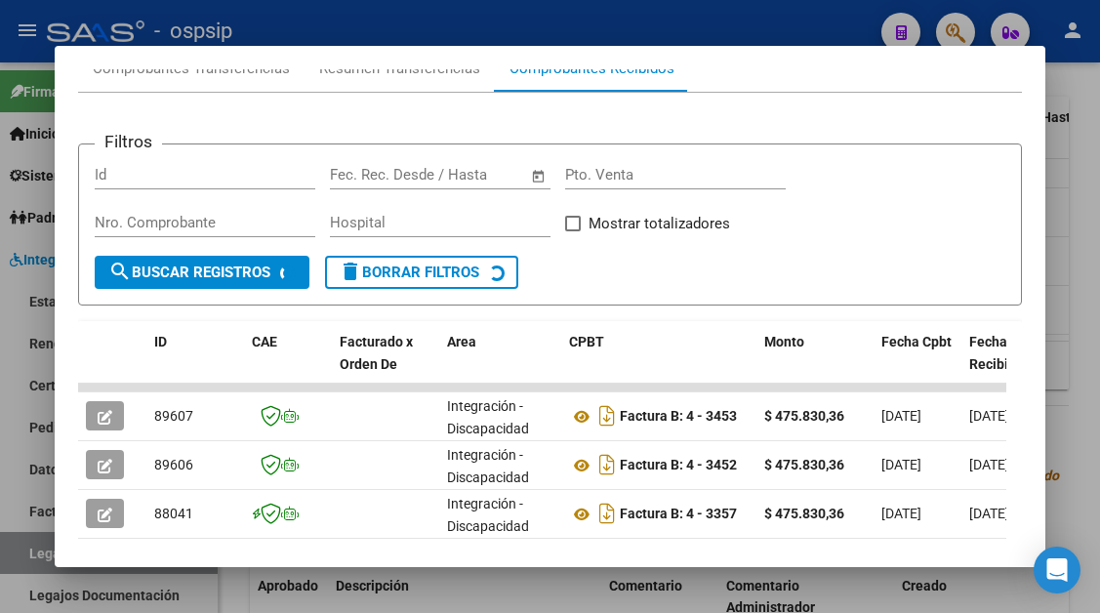
scroll to position [284, 0]
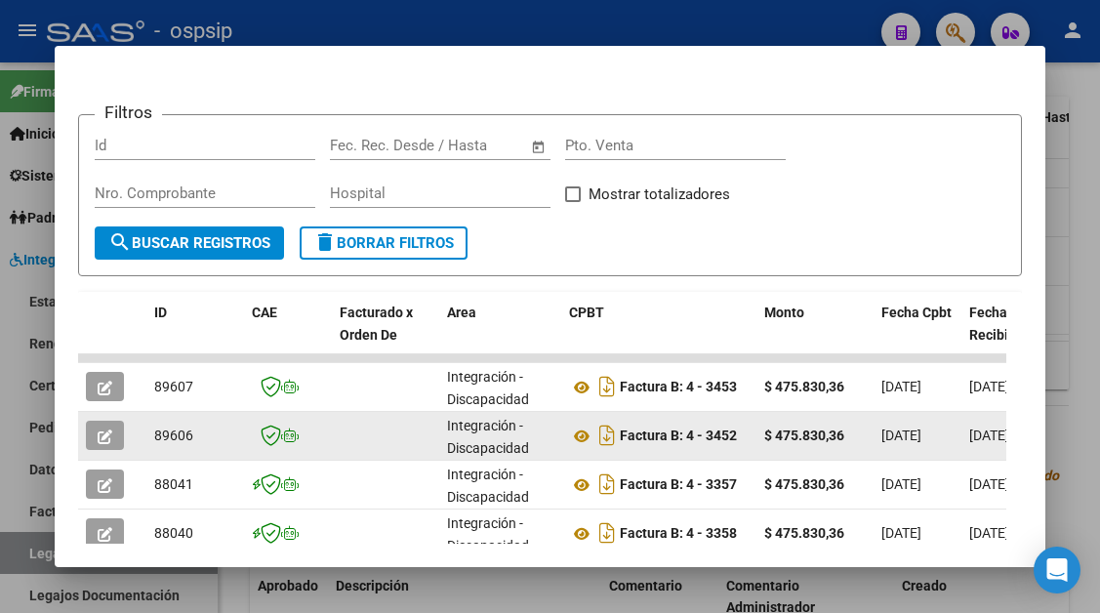
click at [116, 431] on button "button" at bounding box center [105, 435] width 38 height 29
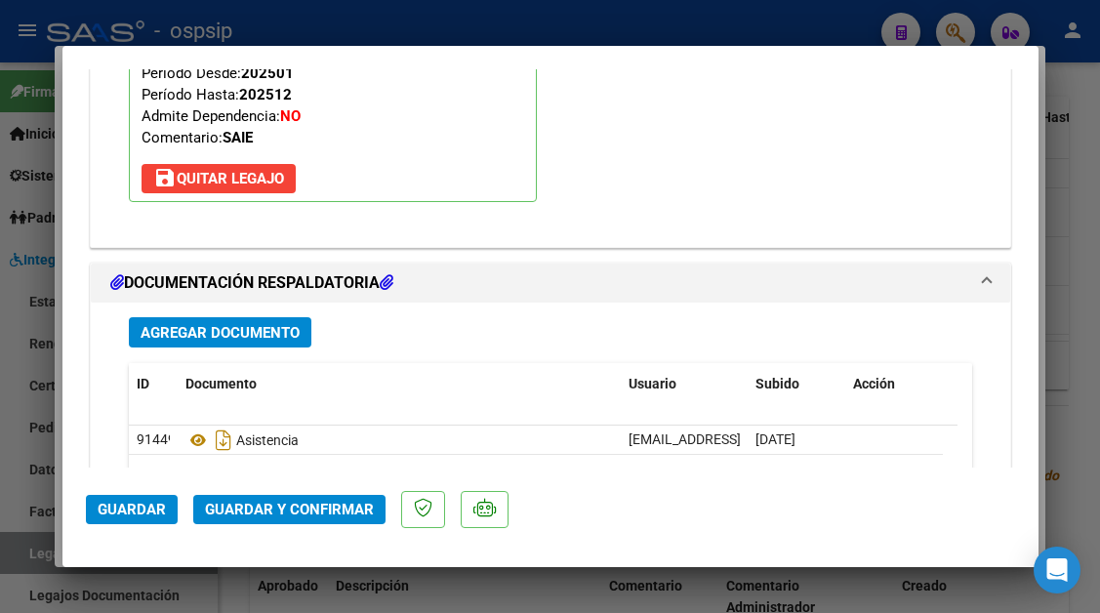
scroll to position [2244, 0]
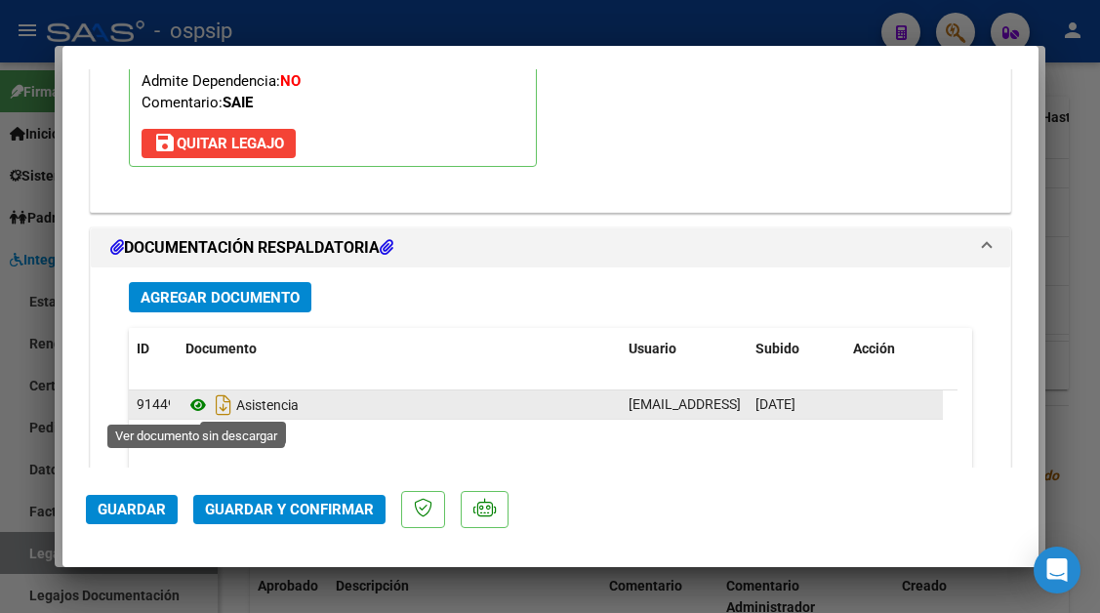
click at [201, 410] on icon at bounding box center [197, 404] width 25 height 23
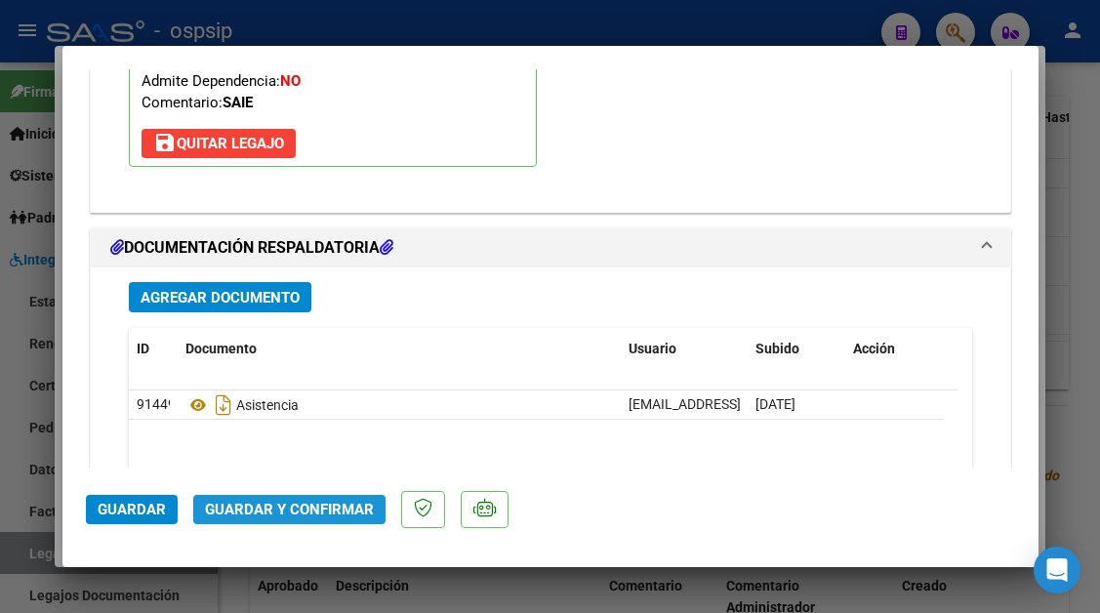
click at [290, 521] on button "Guardar y Confirmar" at bounding box center [289, 509] width 192 height 29
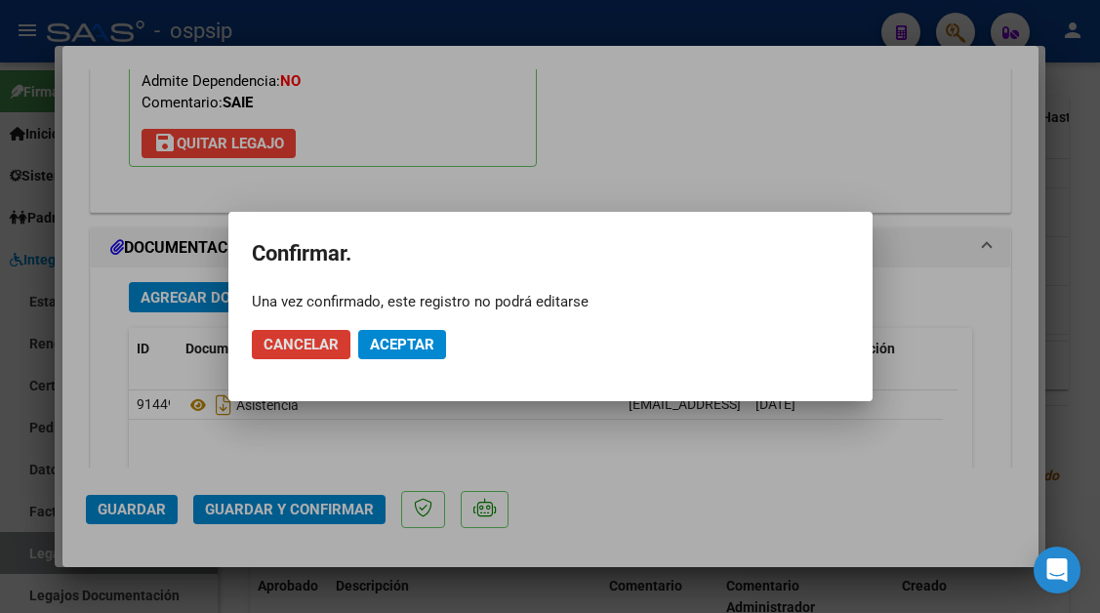
click at [417, 351] on span "Aceptar" at bounding box center [402, 345] width 64 height 18
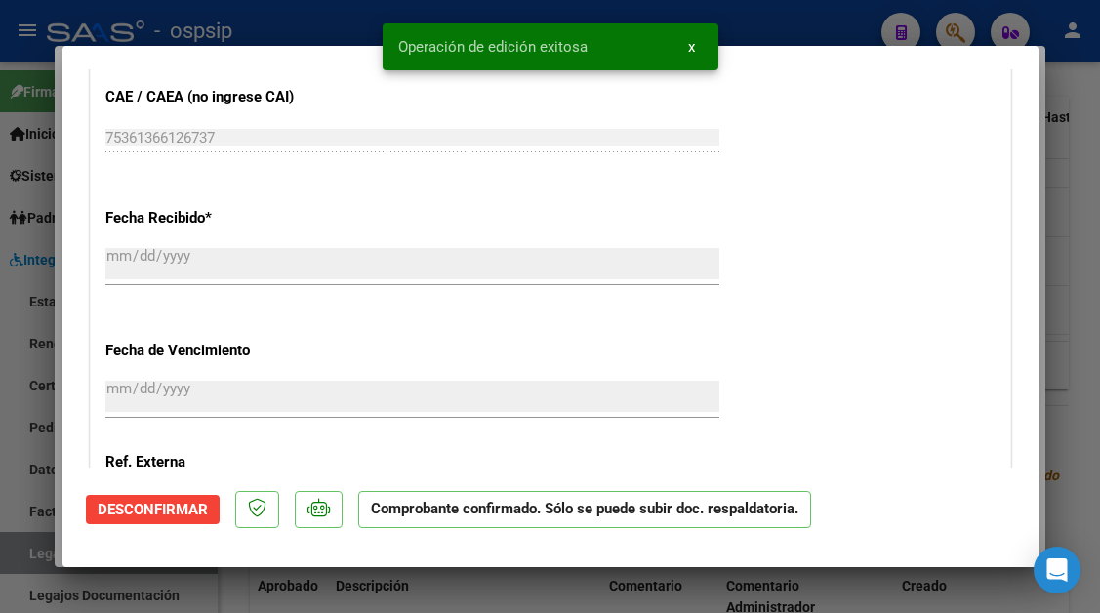
scroll to position [1092, 0]
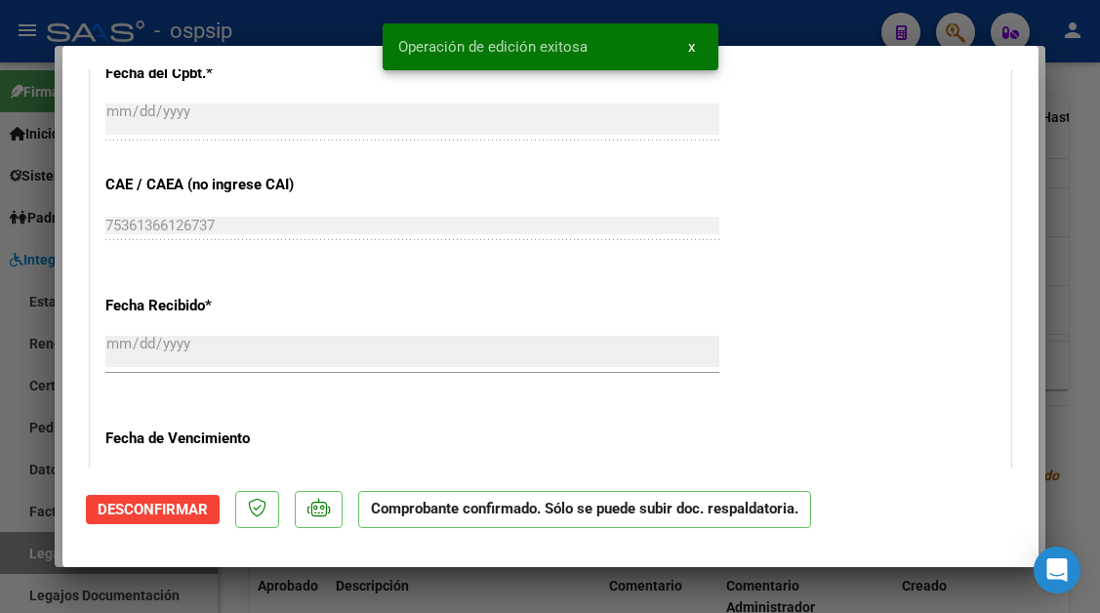
type input "$ 0,00"
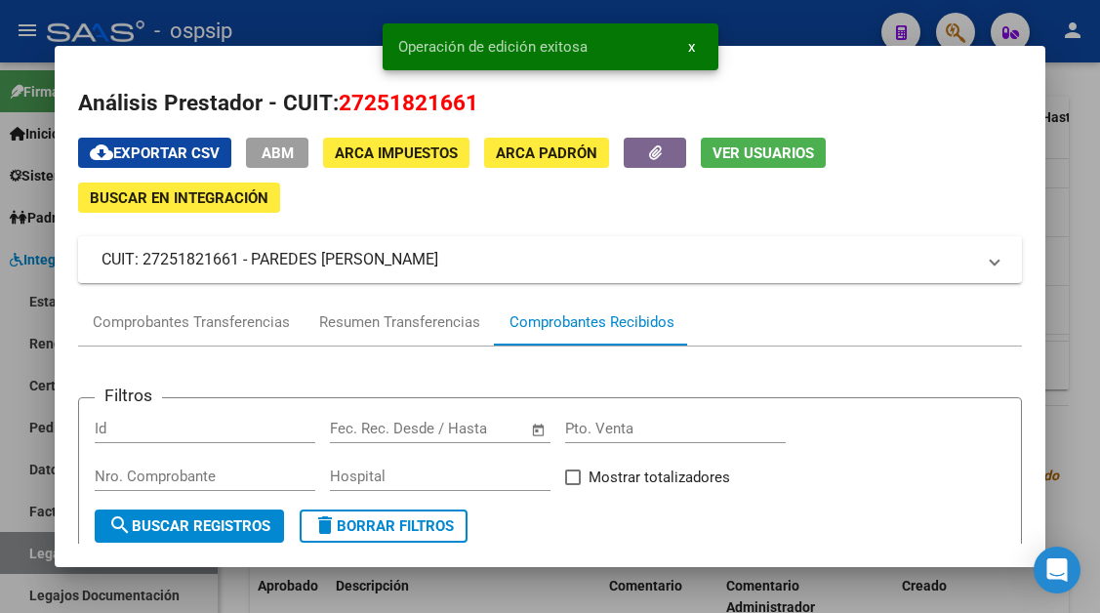
scroll to position [0, 0]
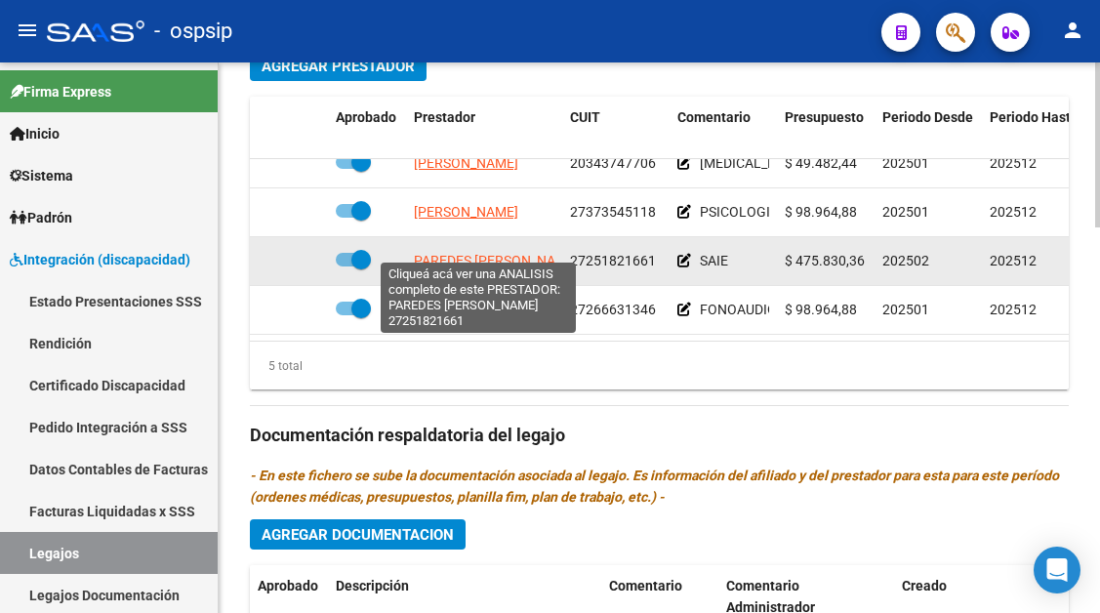
click at [499, 253] on span "PAREDES ANA JULIA" at bounding box center [496, 261] width 165 height 16
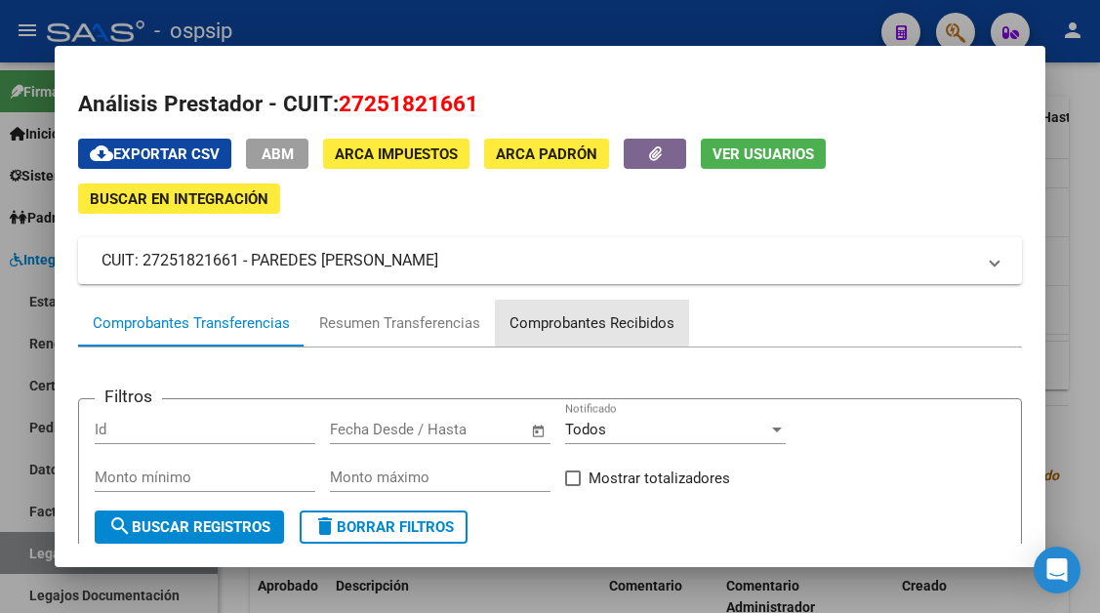
click at [567, 310] on div "Comprobantes Recibidos" at bounding box center [592, 323] width 194 height 47
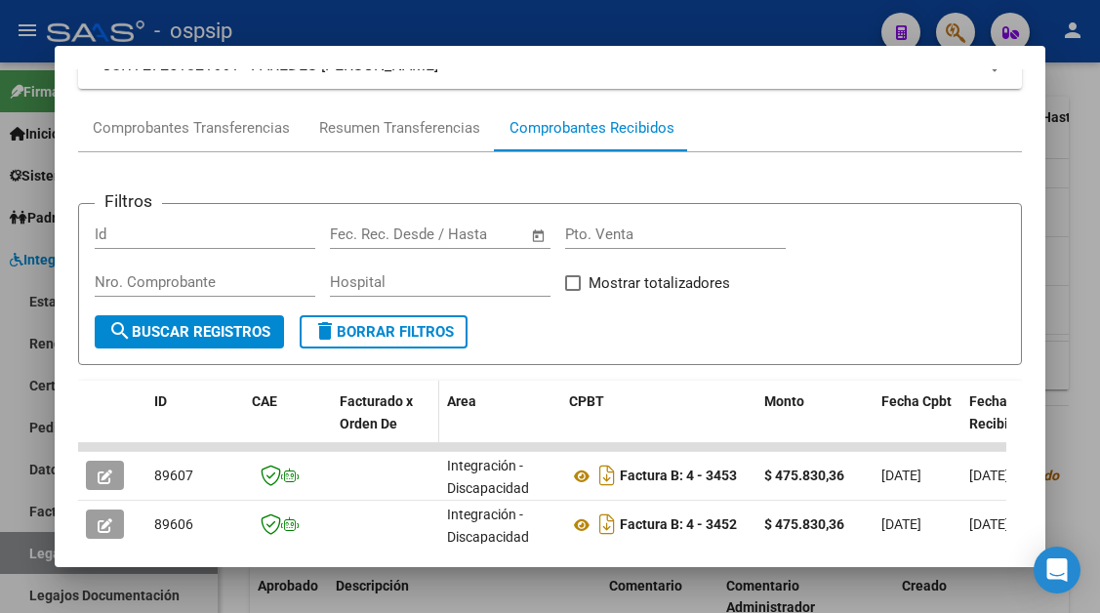
scroll to position [293, 0]
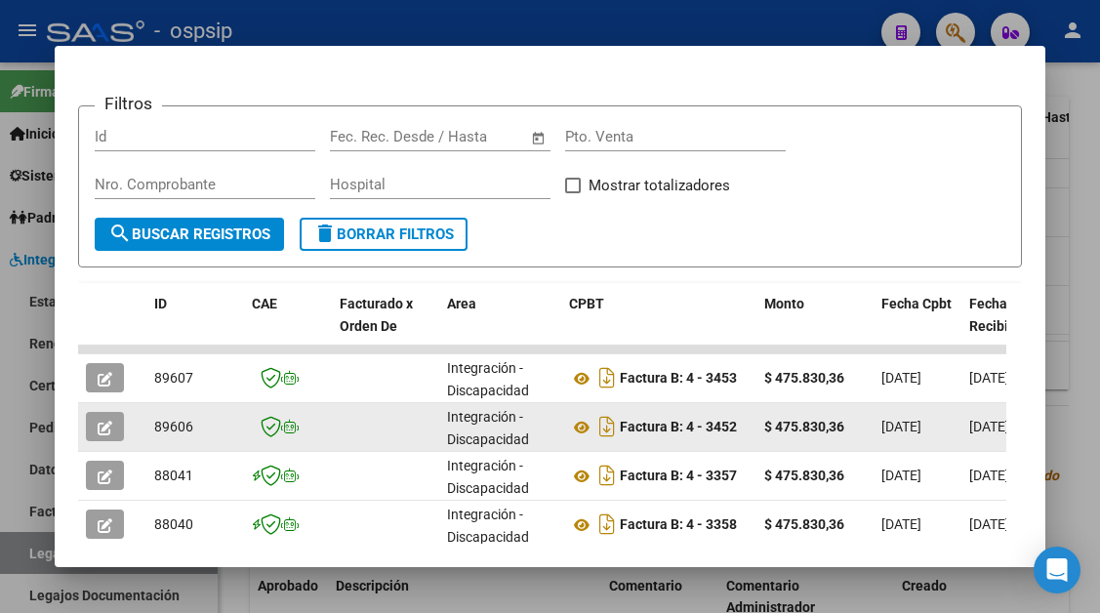
click at [101, 421] on icon "button" at bounding box center [105, 428] width 15 height 15
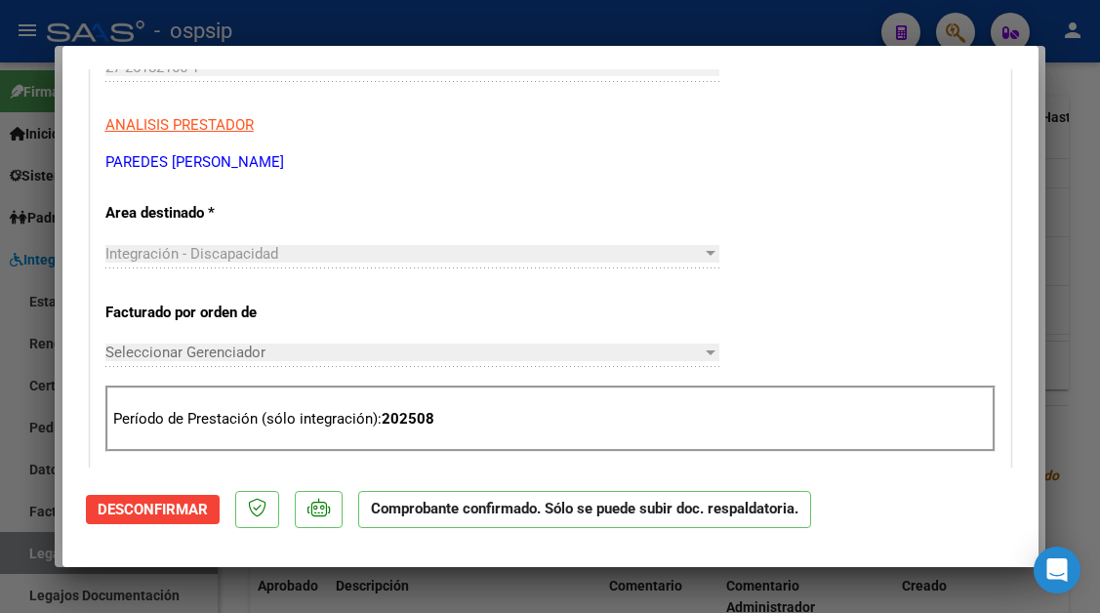
click at [39, 546] on div at bounding box center [550, 306] width 1100 height 613
type input "$ 0,00"
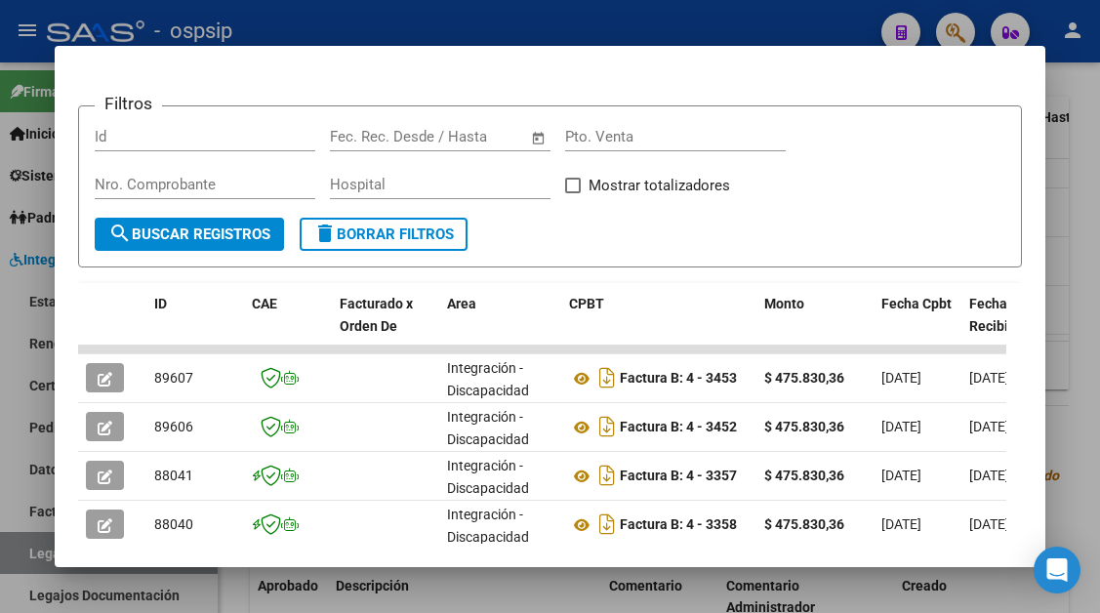
click at [39, 546] on div at bounding box center [550, 306] width 1100 height 613
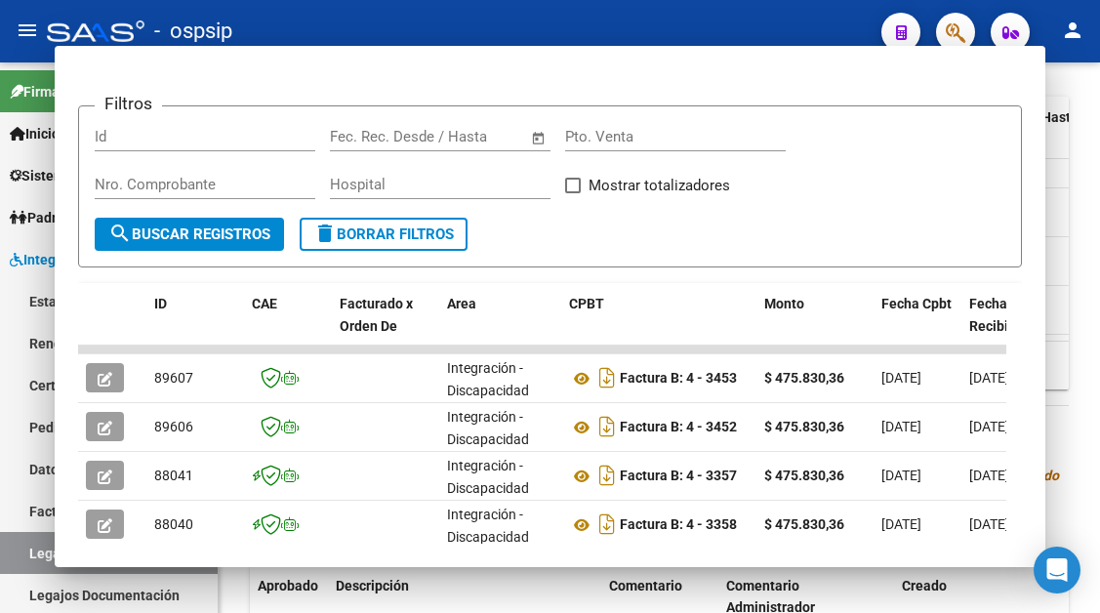
click at [39, 546] on link "Legajos" at bounding box center [109, 553] width 218 height 42
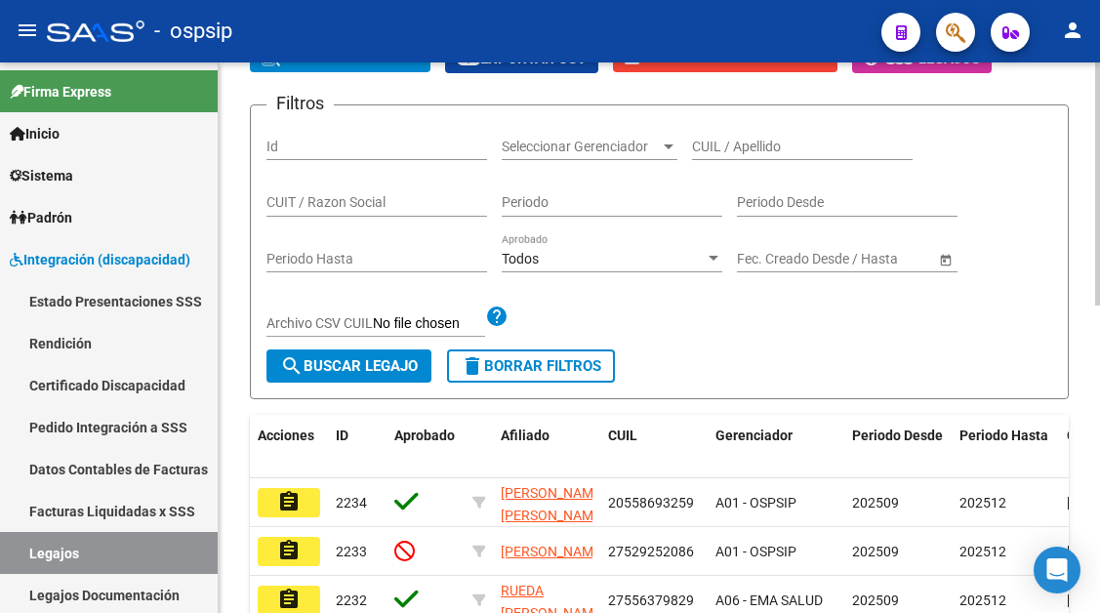
scroll to position [111, 0]
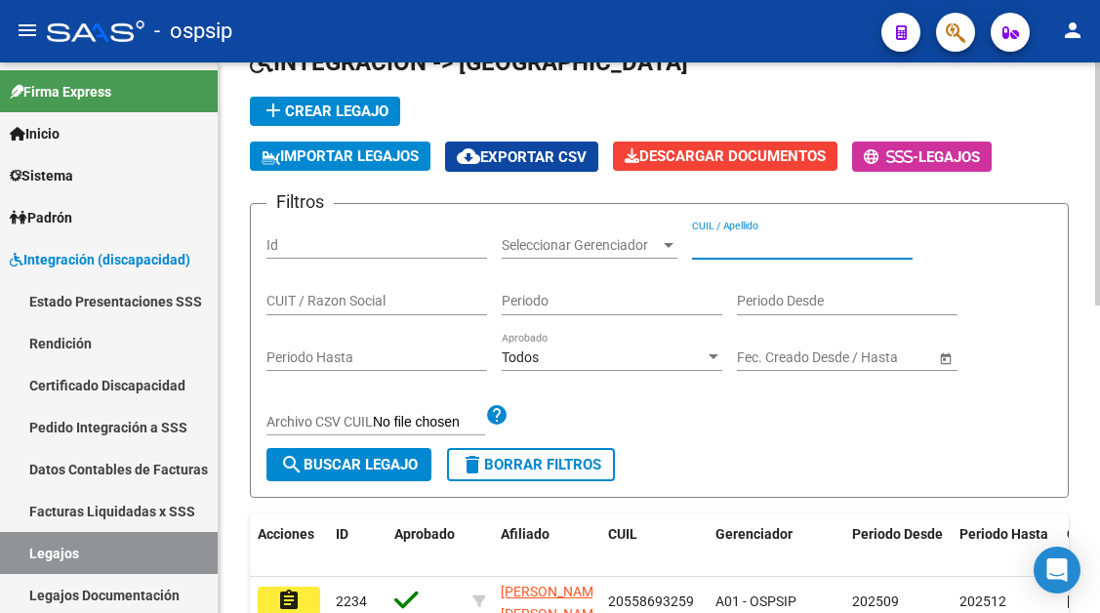
click at [737, 244] on input "CUIL / Apellido" at bounding box center [802, 245] width 221 height 17
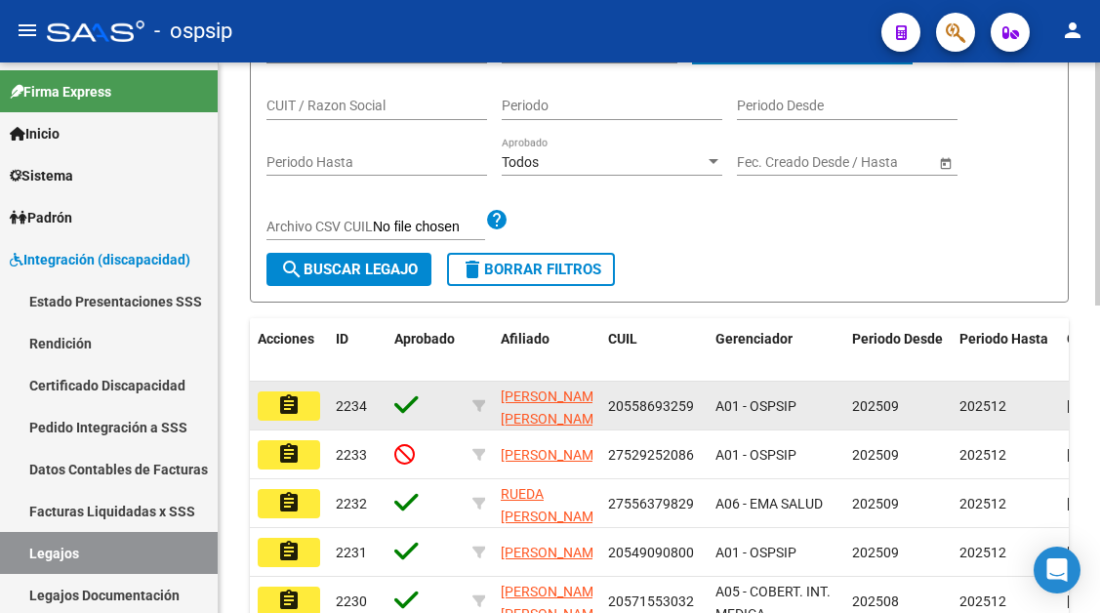
type input "4899"
click at [299, 407] on mat-icon "assignment" at bounding box center [288, 404] width 23 height 23
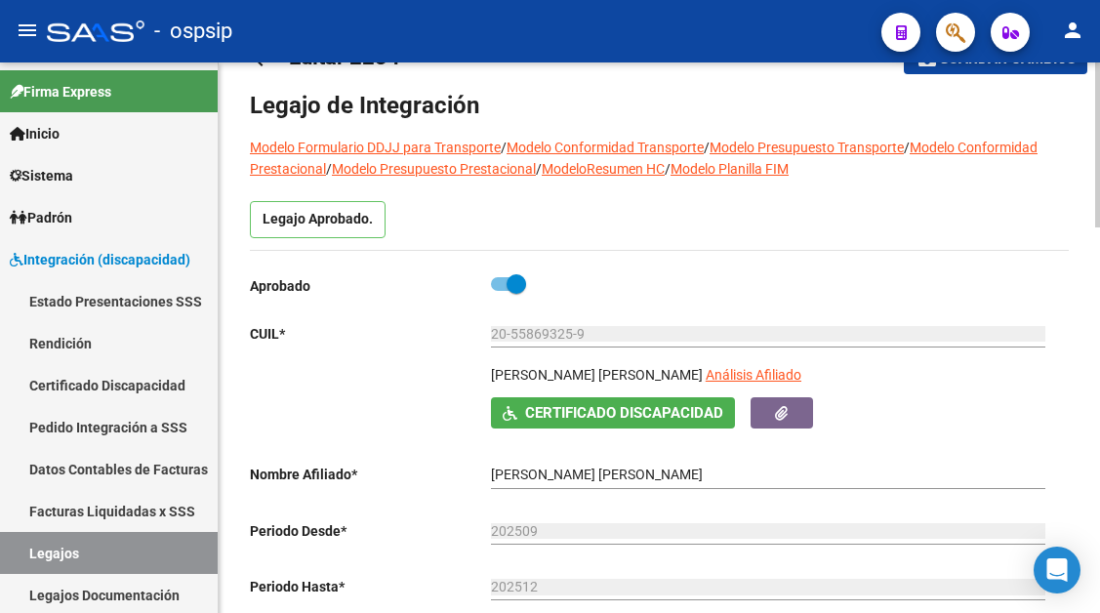
scroll to position [98, 0]
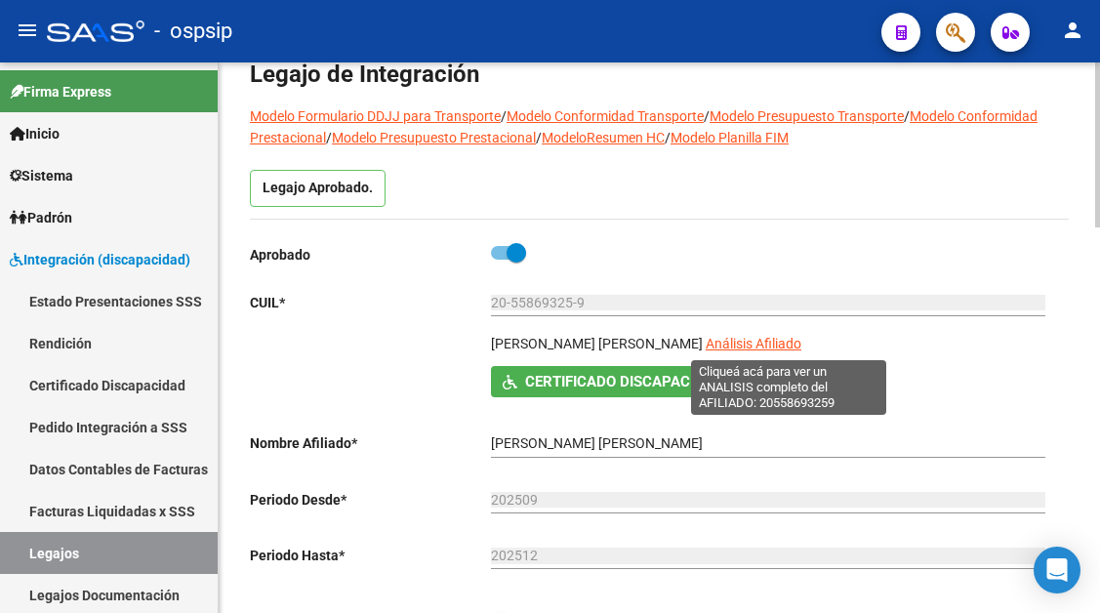
click at [747, 343] on span "Análisis Afiliado" at bounding box center [754, 344] width 96 height 16
type textarea "20558693259"
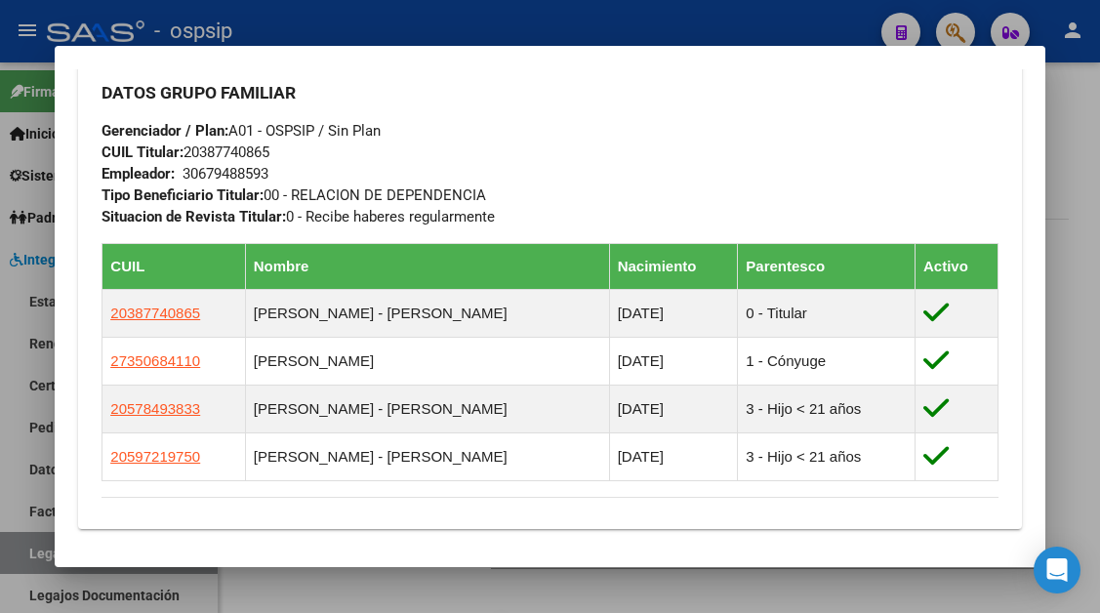
scroll to position [976, 0]
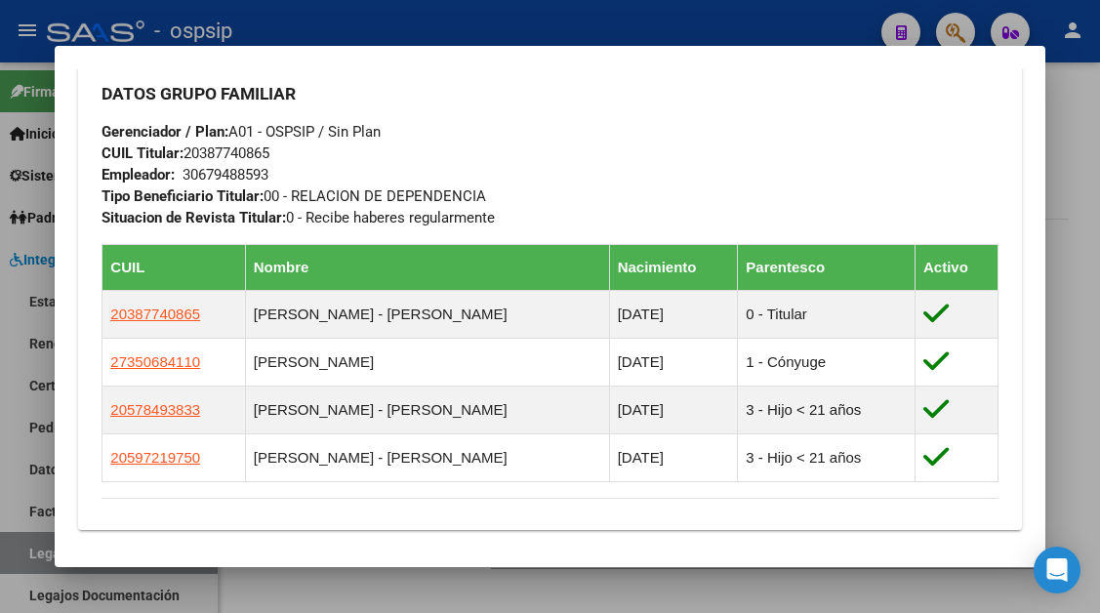
click at [27, 543] on div at bounding box center [550, 306] width 1100 height 613
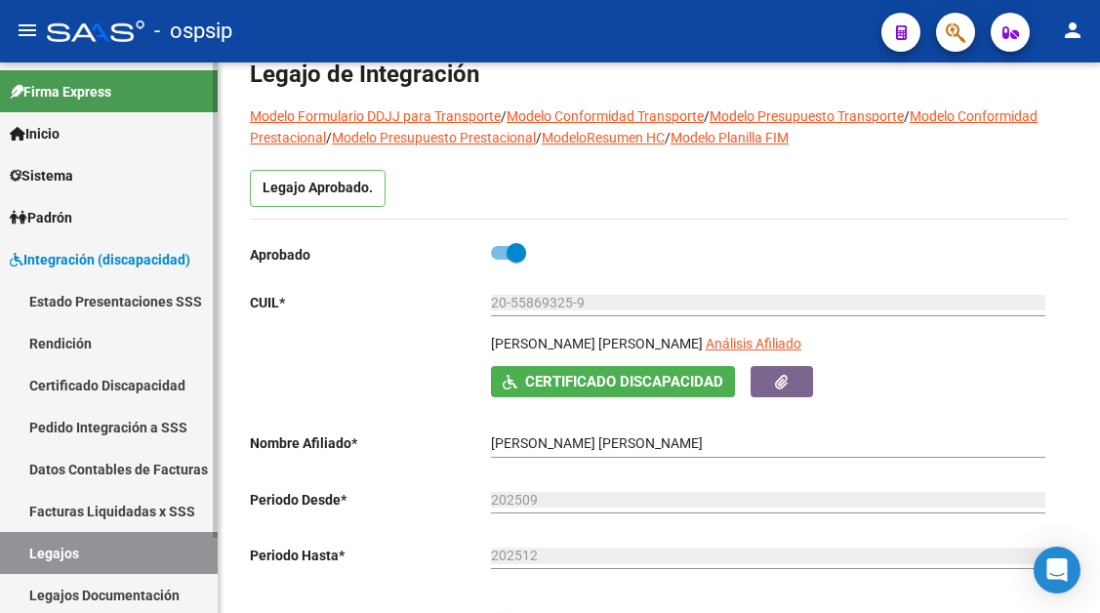
click at [43, 559] on link "Legajos" at bounding box center [109, 553] width 218 height 42
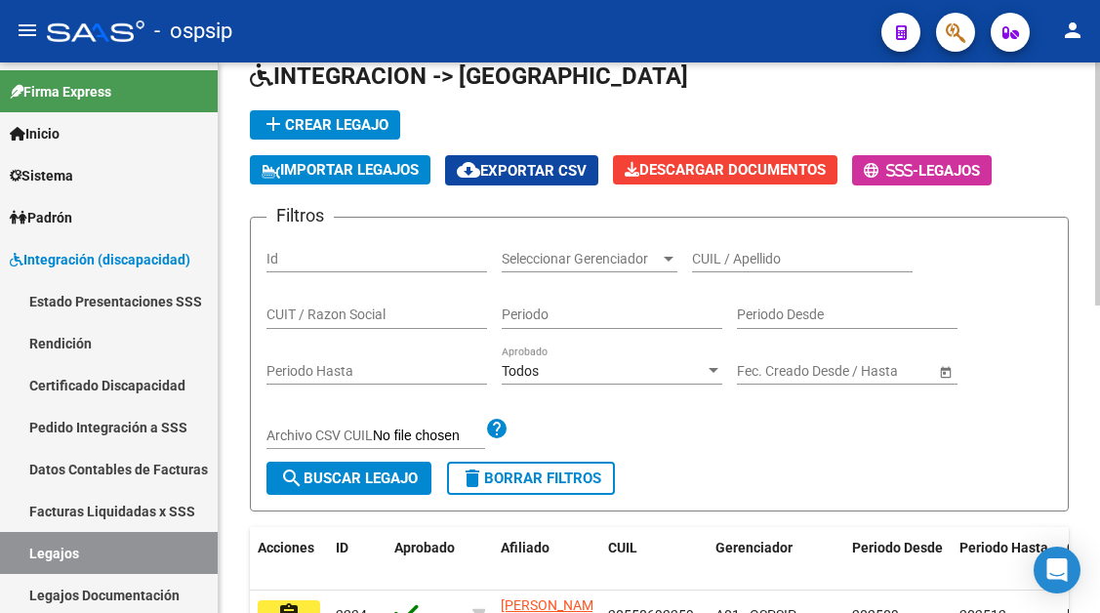
drag, startPoint x: 713, startPoint y: 249, endPoint x: 713, endPoint y: 266, distance: 17.6
click at [713, 250] on div "CUIL / Apellido" at bounding box center [802, 252] width 221 height 39
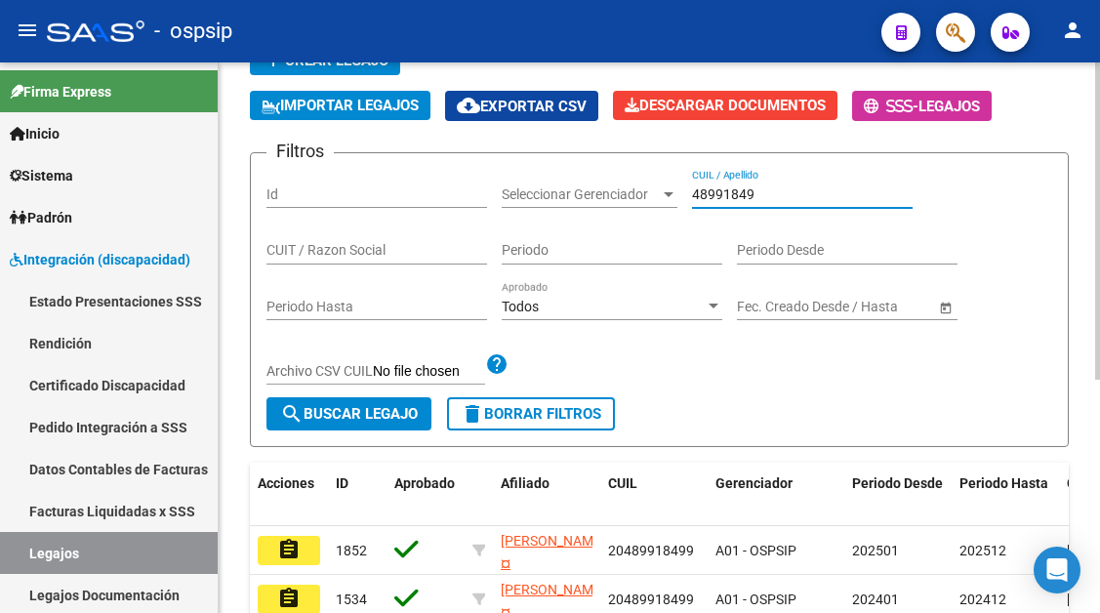
scroll to position [195, 0]
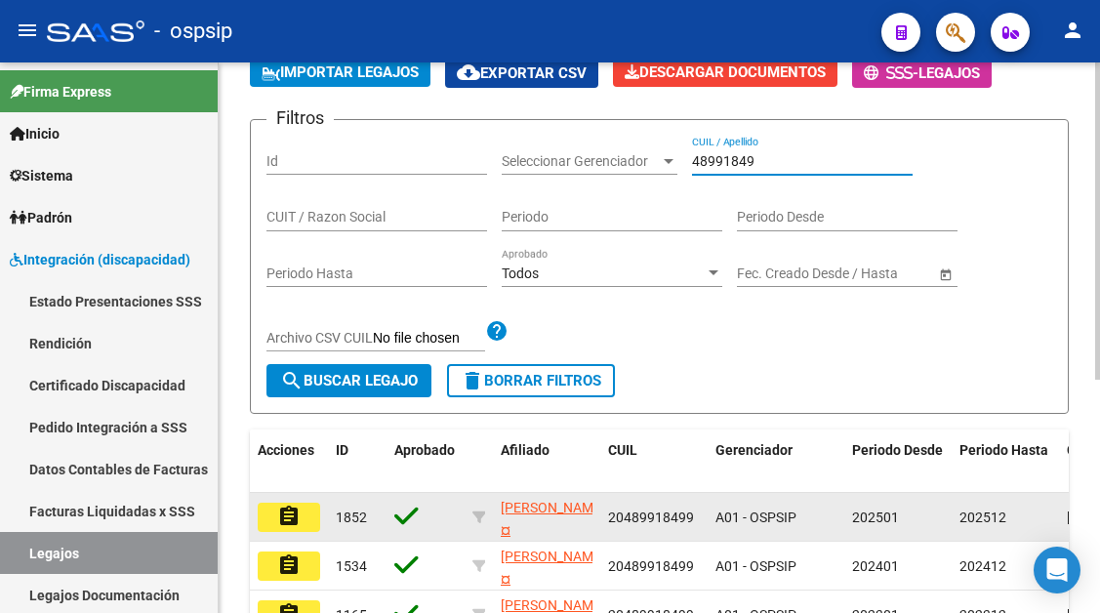
type input "48991849"
click at [286, 518] on mat-icon "assignment" at bounding box center [288, 516] width 23 height 23
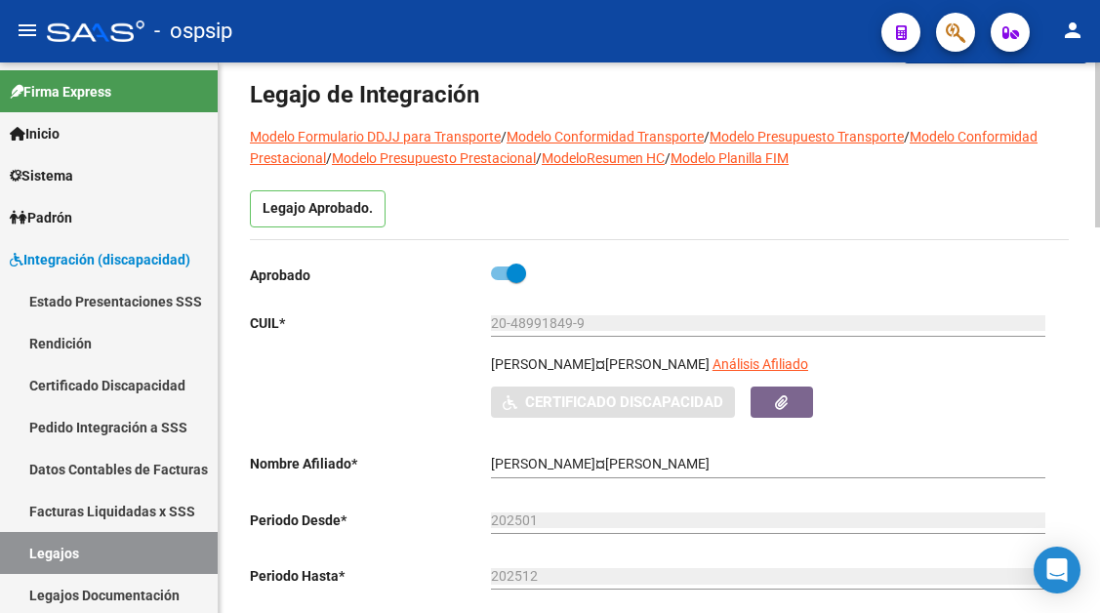
scroll to position [195, 0]
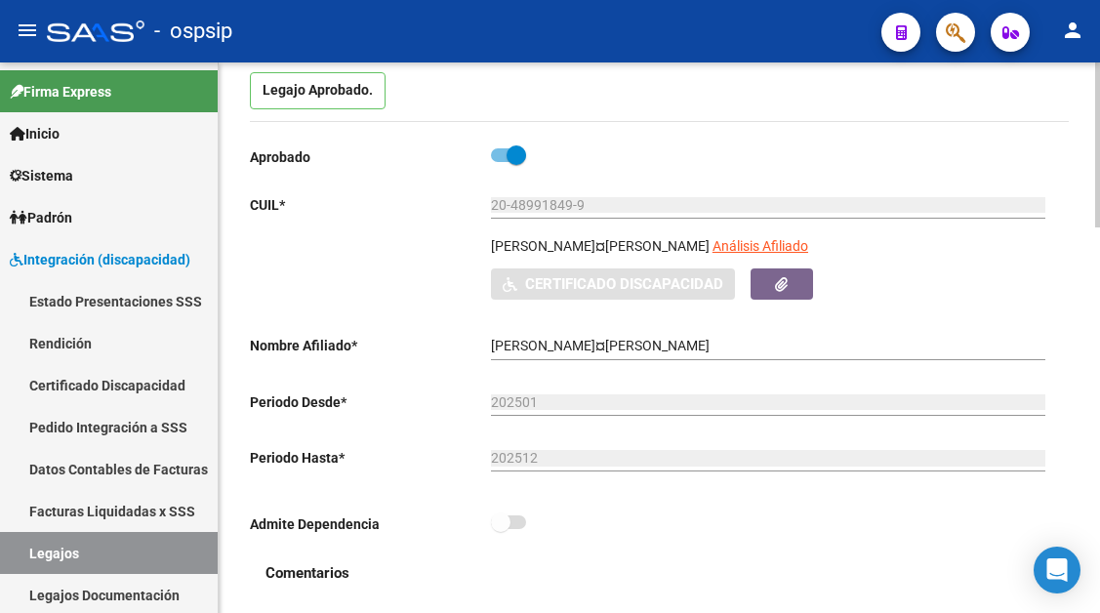
type input "RIOS TOMAS GABRIEL"
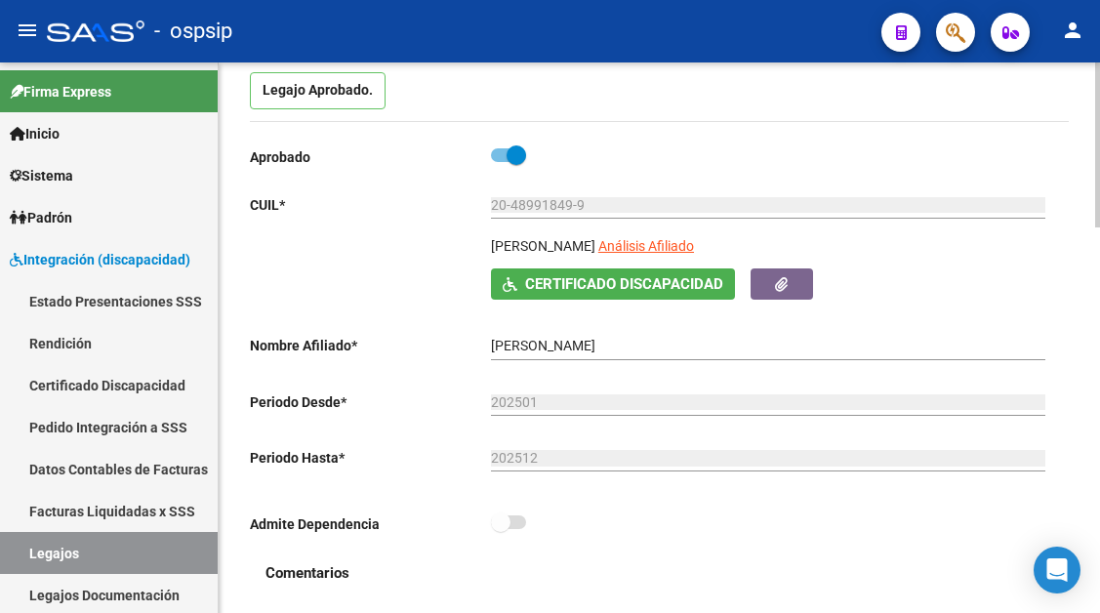
click at [660, 260] on app-link-go-to "Análisis Afiliado" at bounding box center [646, 251] width 96 height 33
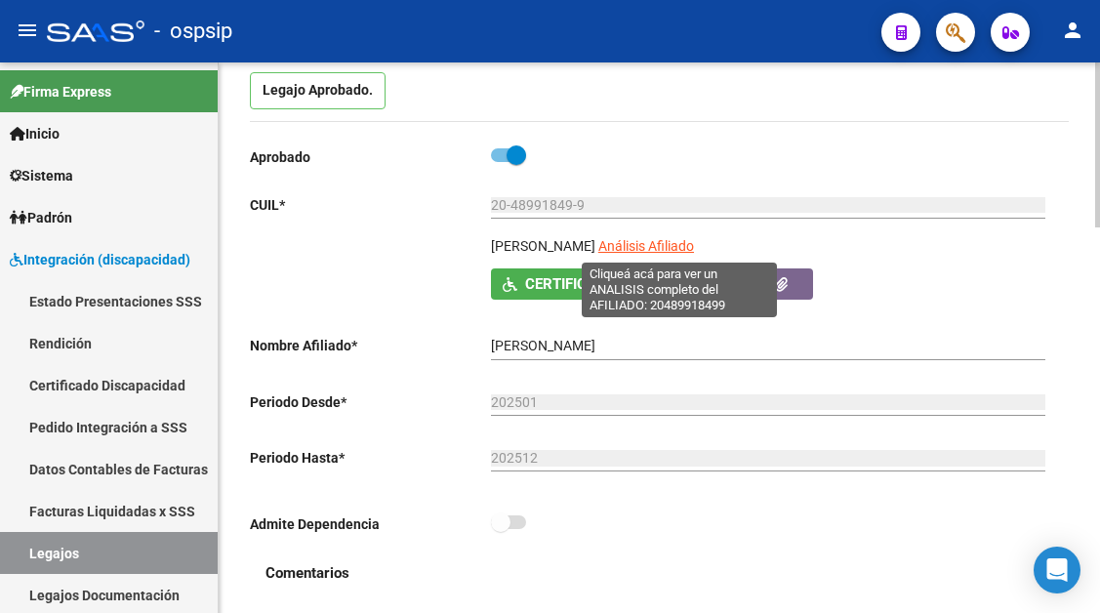
click at [656, 249] on span "Análisis Afiliado" at bounding box center [646, 246] width 96 height 16
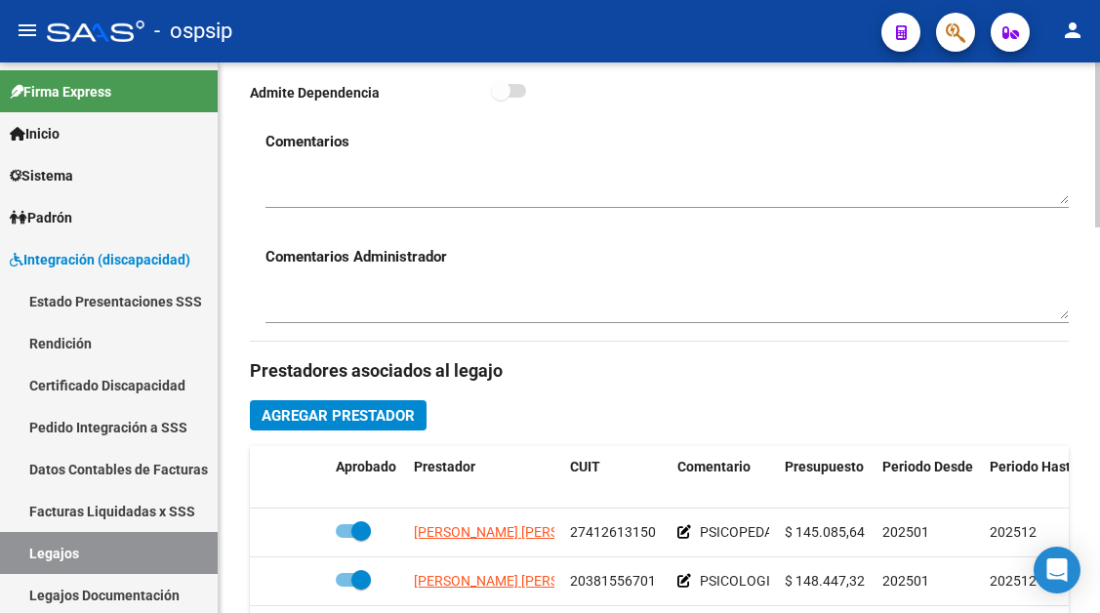
scroll to position [781, 0]
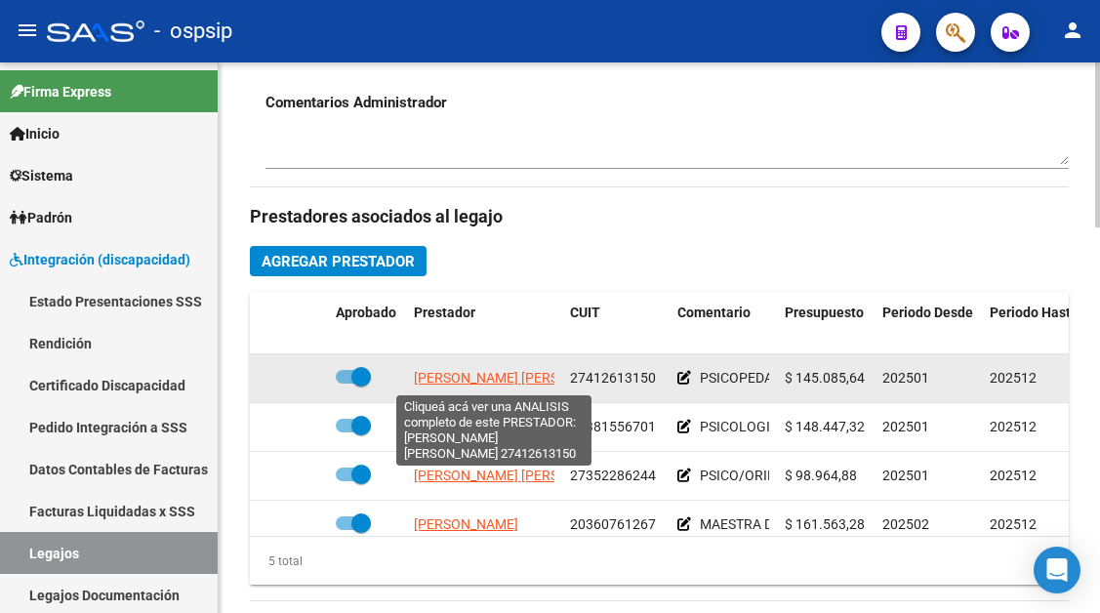
click at [447, 381] on span "CANDIA LUDMILA FATIMA" at bounding box center [520, 378] width 212 height 16
type textarea "27412613150"
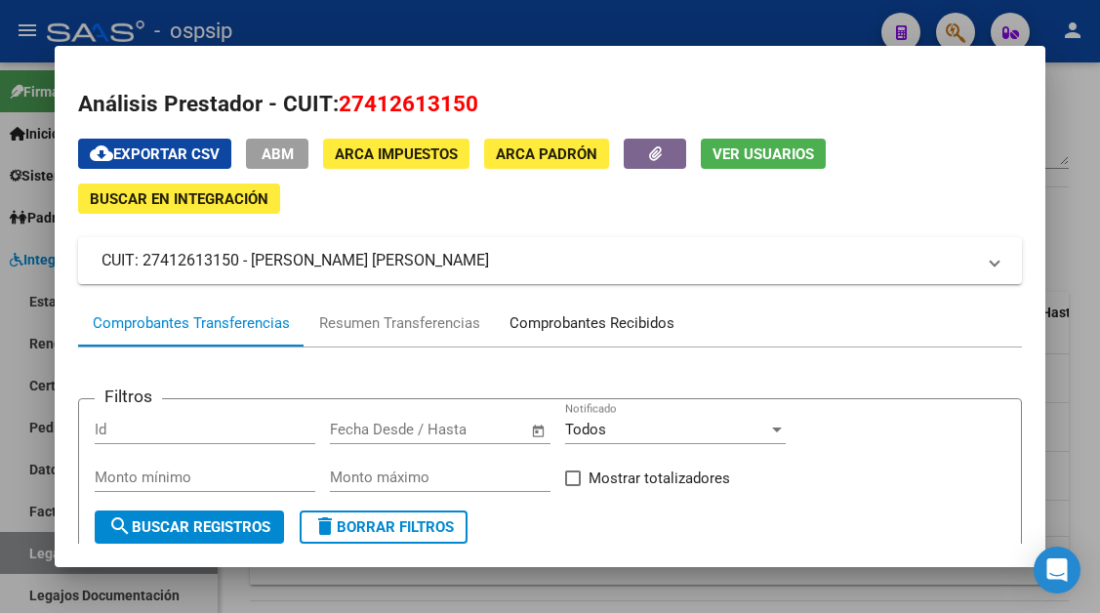
click at [550, 324] on div "Comprobantes Recibidos" at bounding box center [591, 323] width 165 height 22
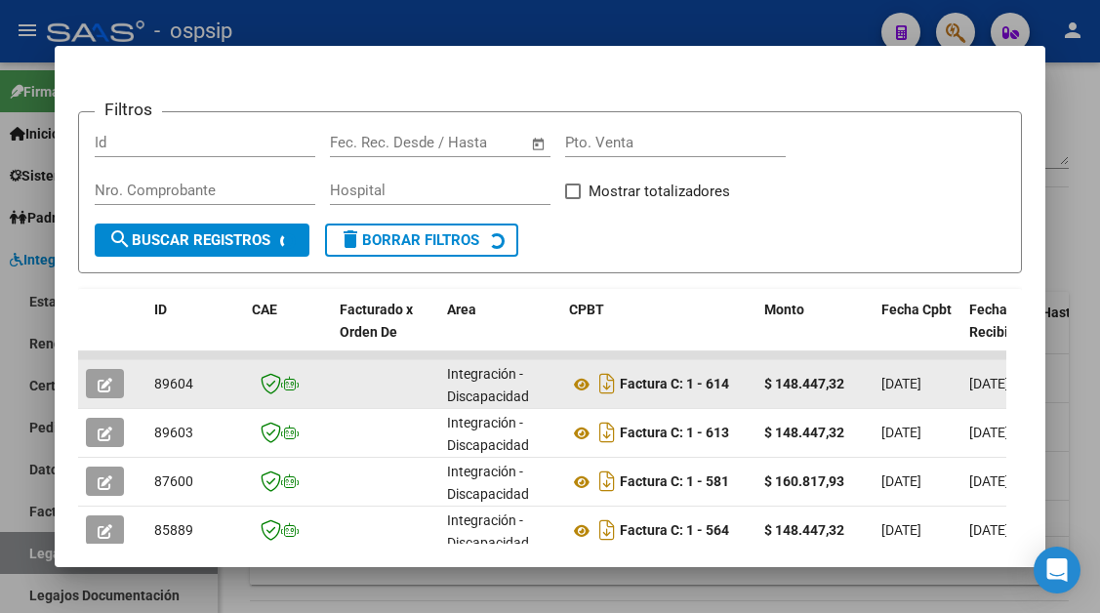
scroll to position [382, 0]
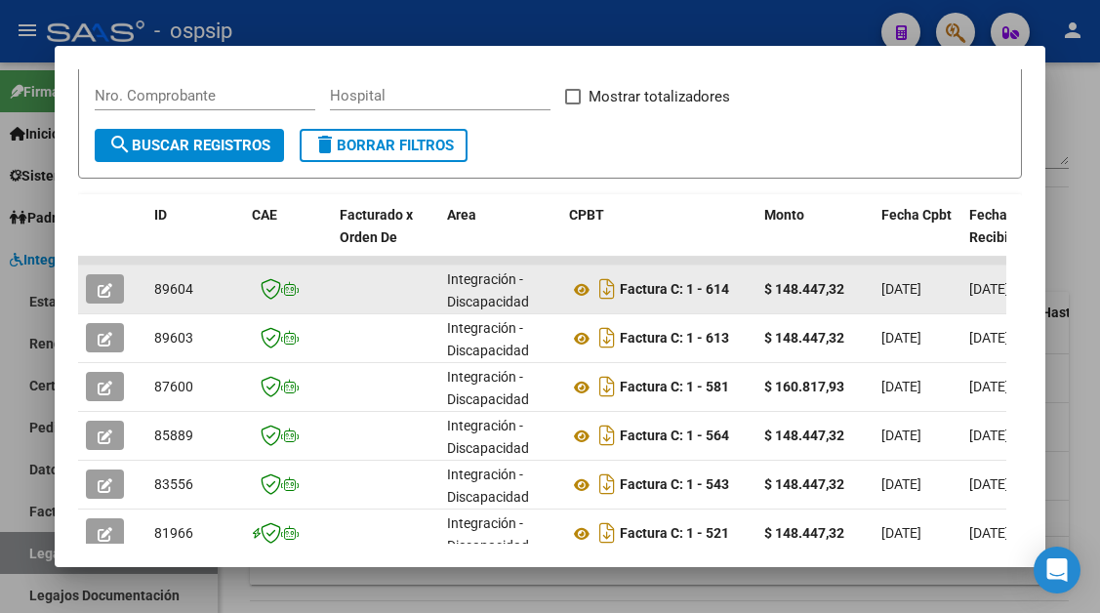
click at [104, 290] on icon "button" at bounding box center [105, 290] width 15 height 15
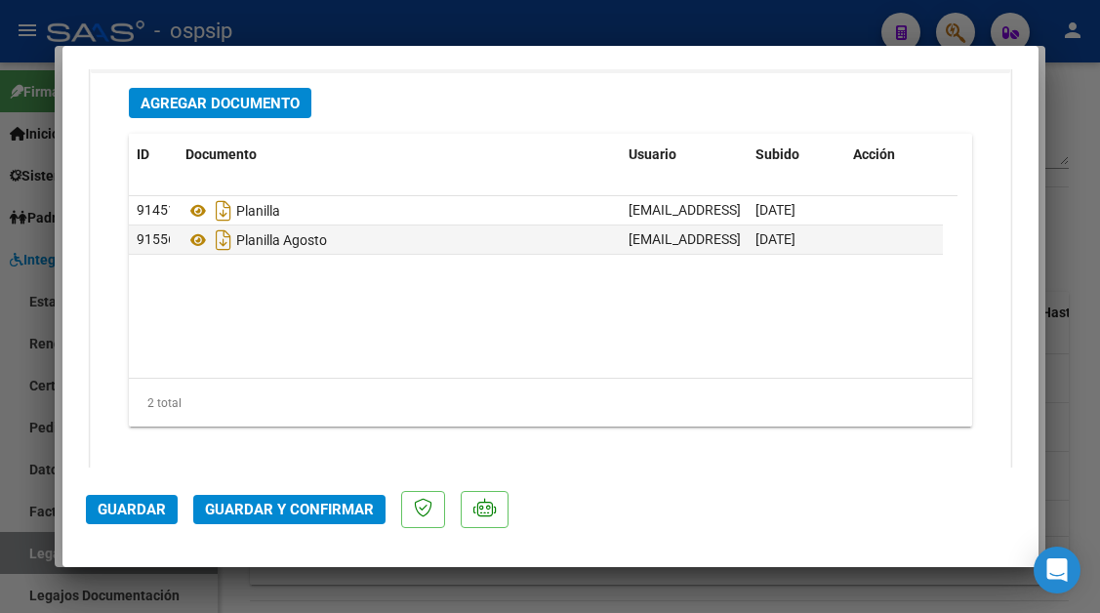
scroll to position [2440, 0]
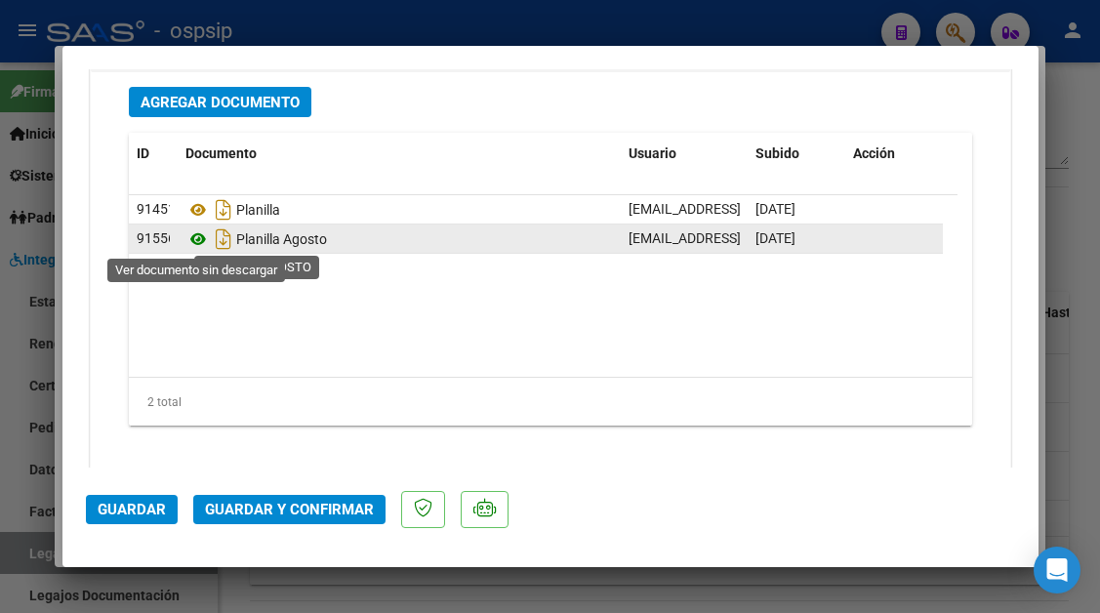
click at [198, 241] on icon at bounding box center [197, 238] width 25 height 23
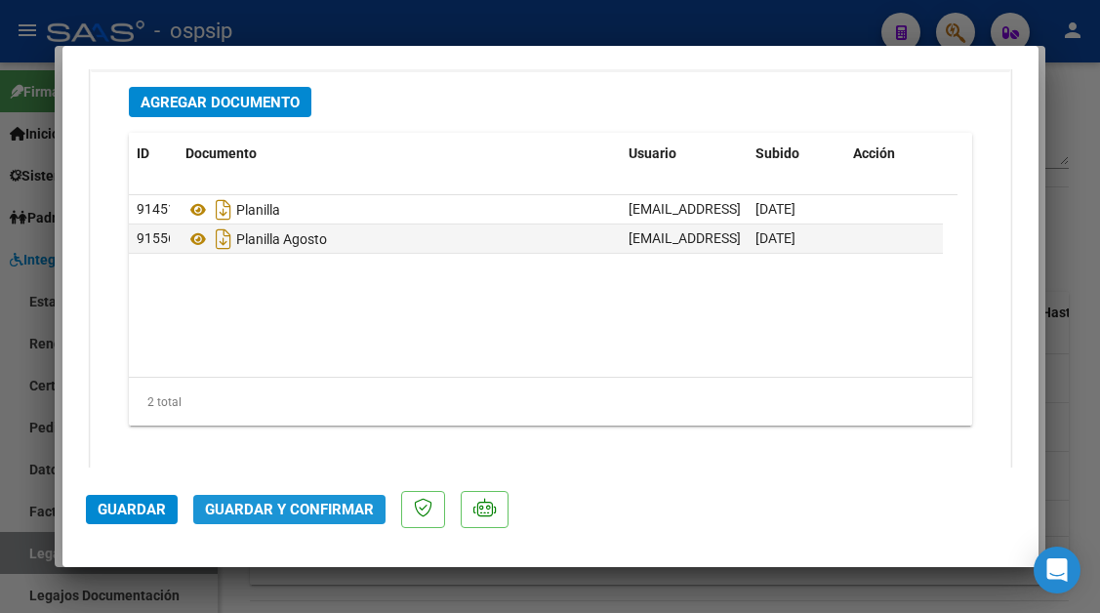
click at [298, 509] on span "Guardar y Confirmar" at bounding box center [289, 510] width 169 height 18
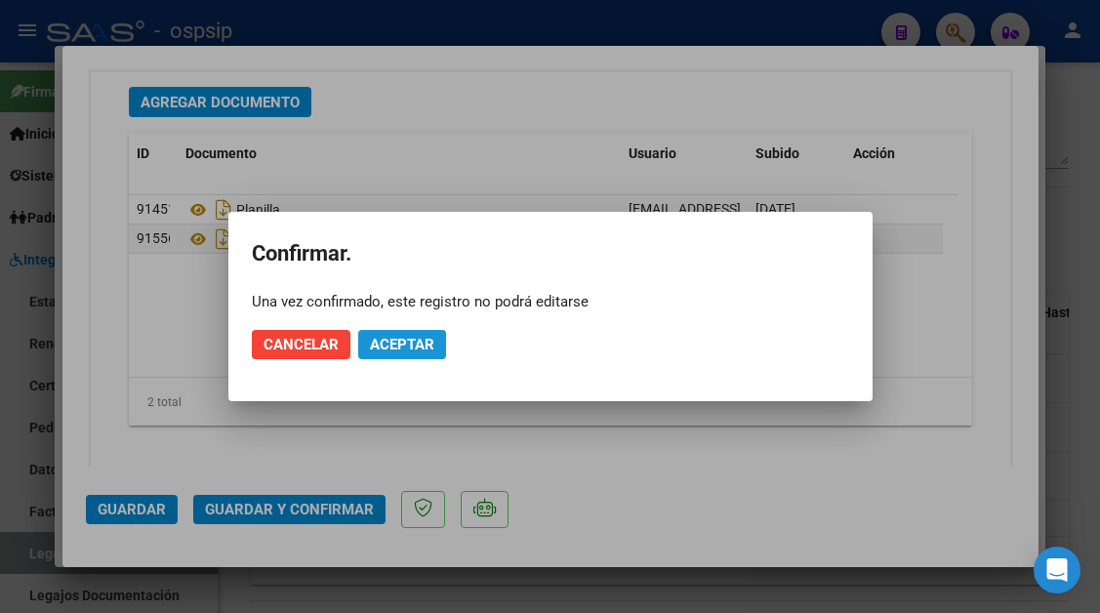
click at [380, 344] on span "Aceptar" at bounding box center [402, 345] width 64 height 18
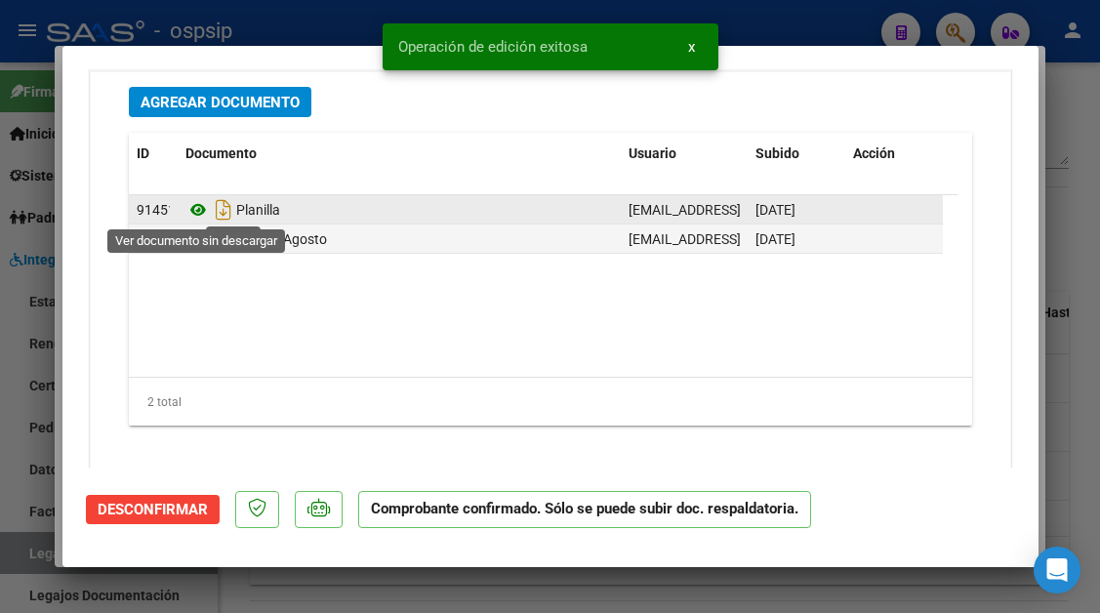
click at [189, 208] on icon at bounding box center [197, 209] width 25 height 23
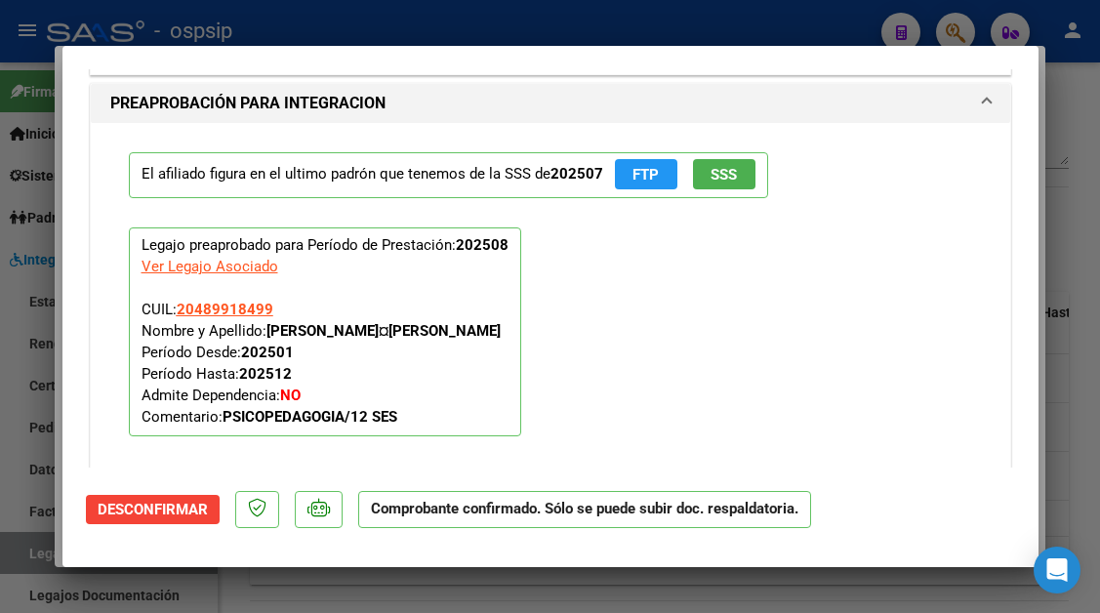
scroll to position [1633, 0]
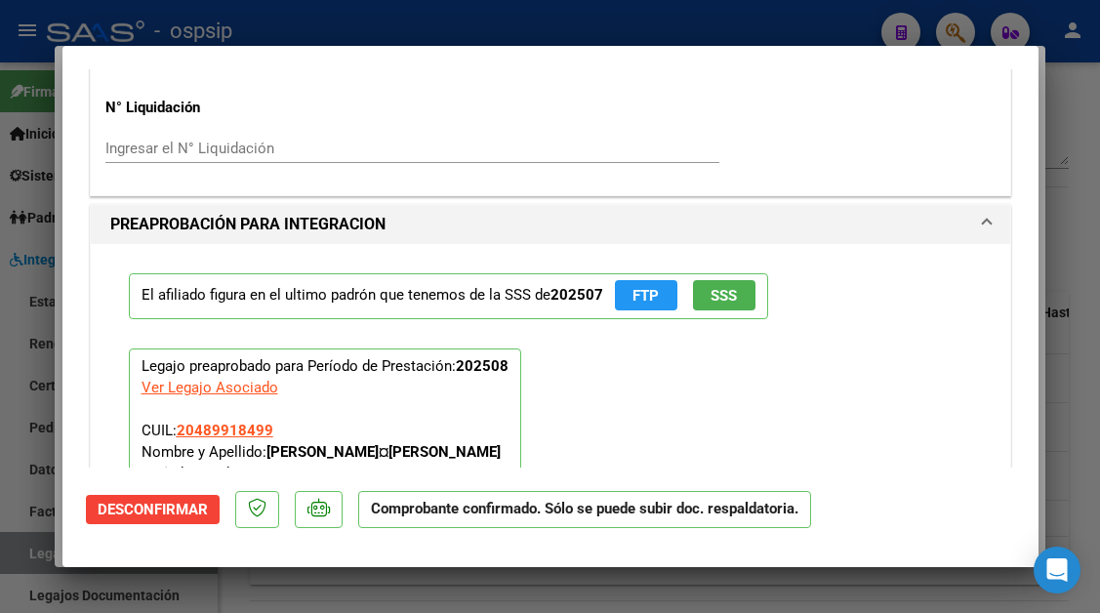
type input "$ 0,00"
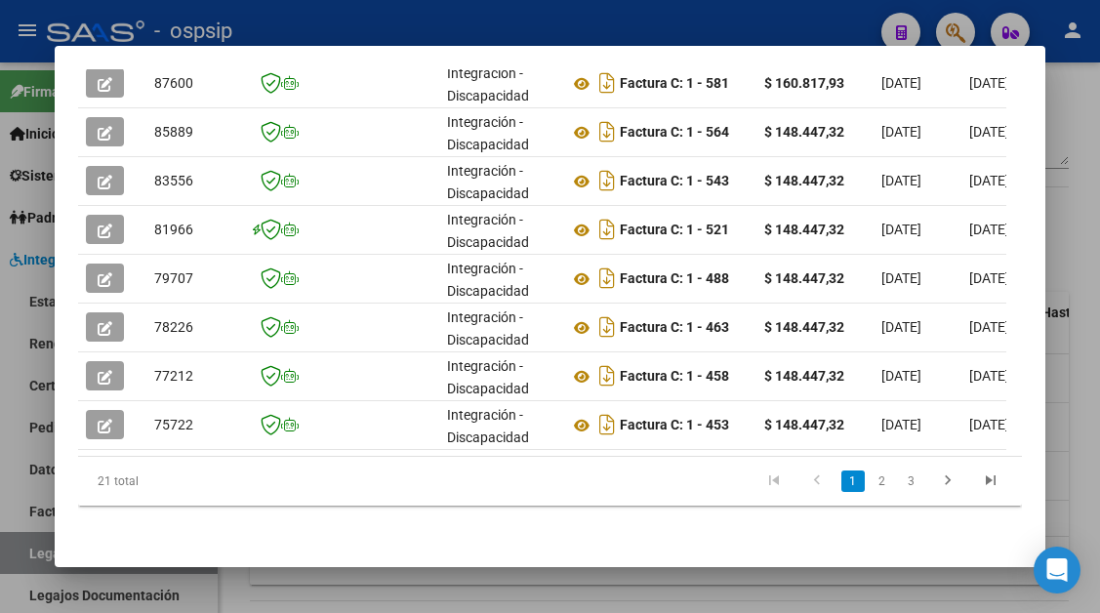
scroll to position [700, 0]
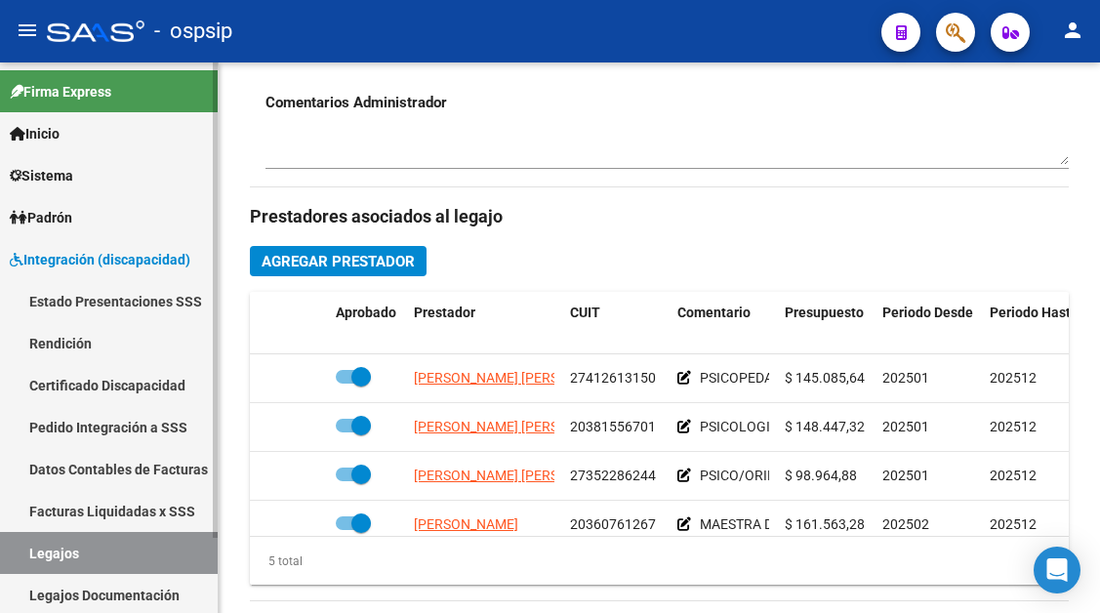
click at [56, 541] on link "Legajos" at bounding box center [109, 553] width 218 height 42
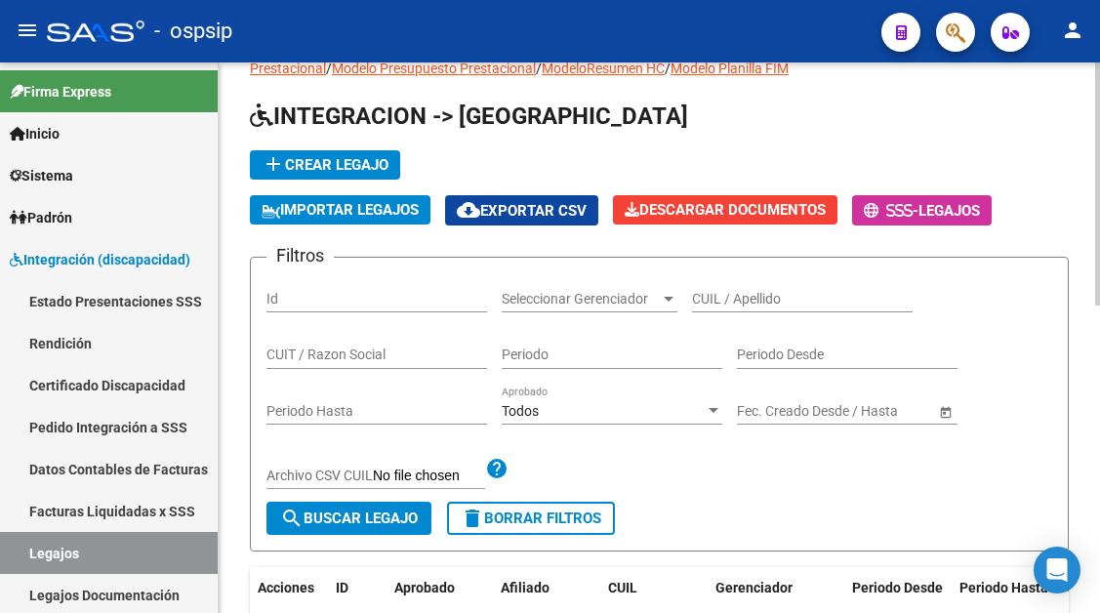
scroll to position [15, 0]
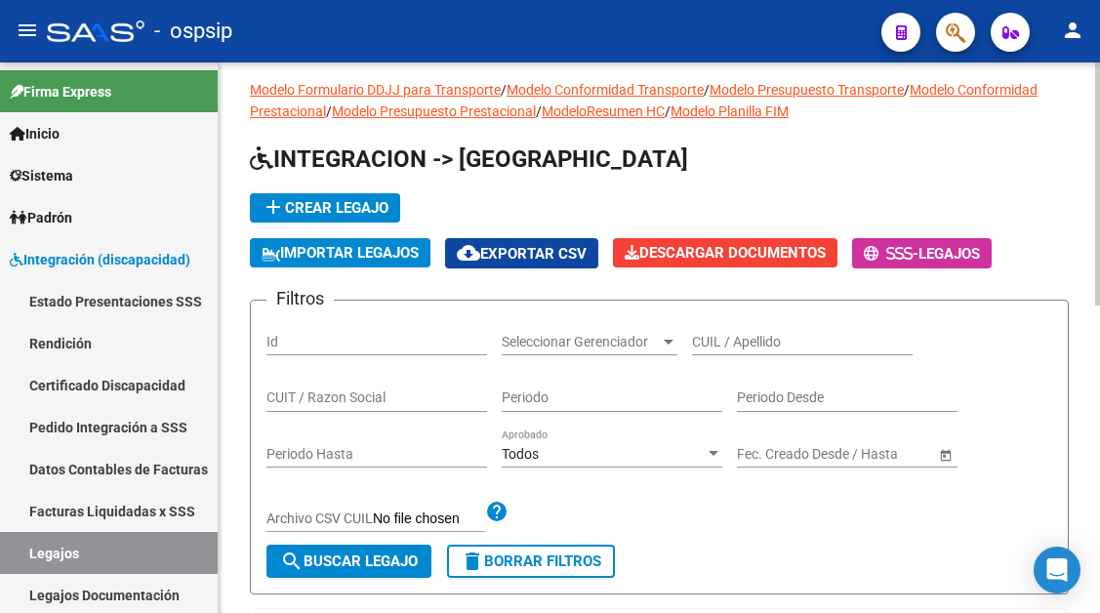
click at [716, 341] on input "CUIL / Apellido" at bounding box center [802, 342] width 221 height 17
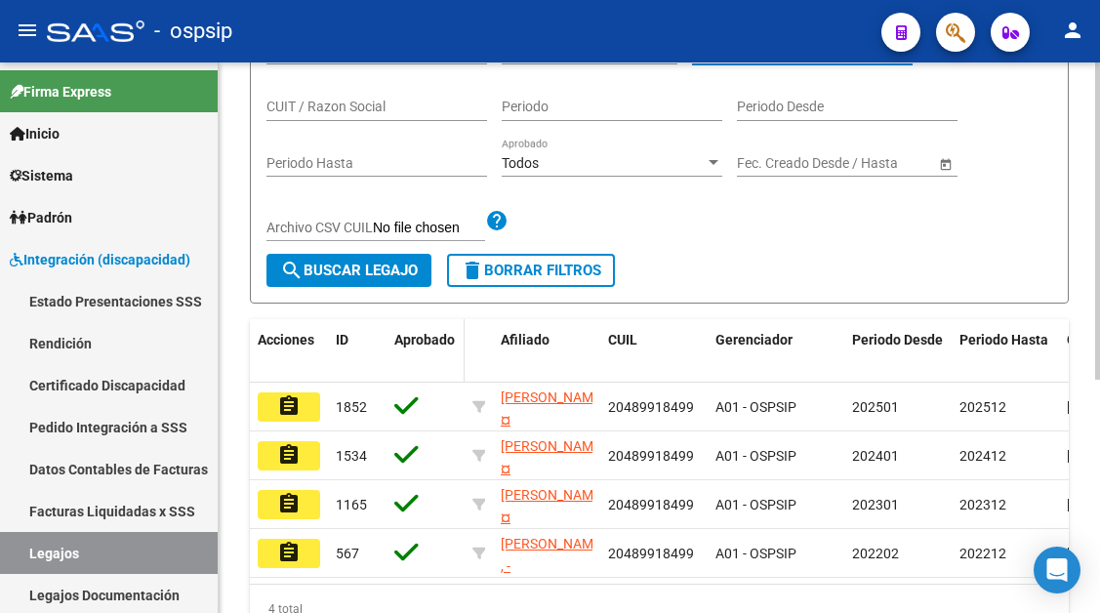
scroll to position [307, 0]
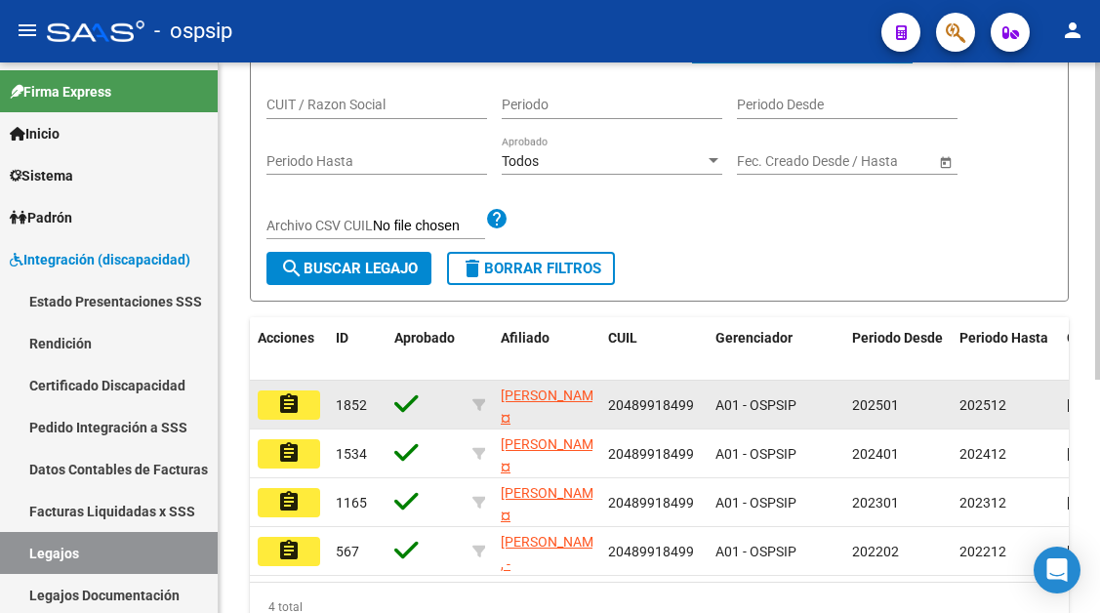
type input "48991849"
click at [282, 405] on mat-icon "assignment" at bounding box center [288, 403] width 23 height 23
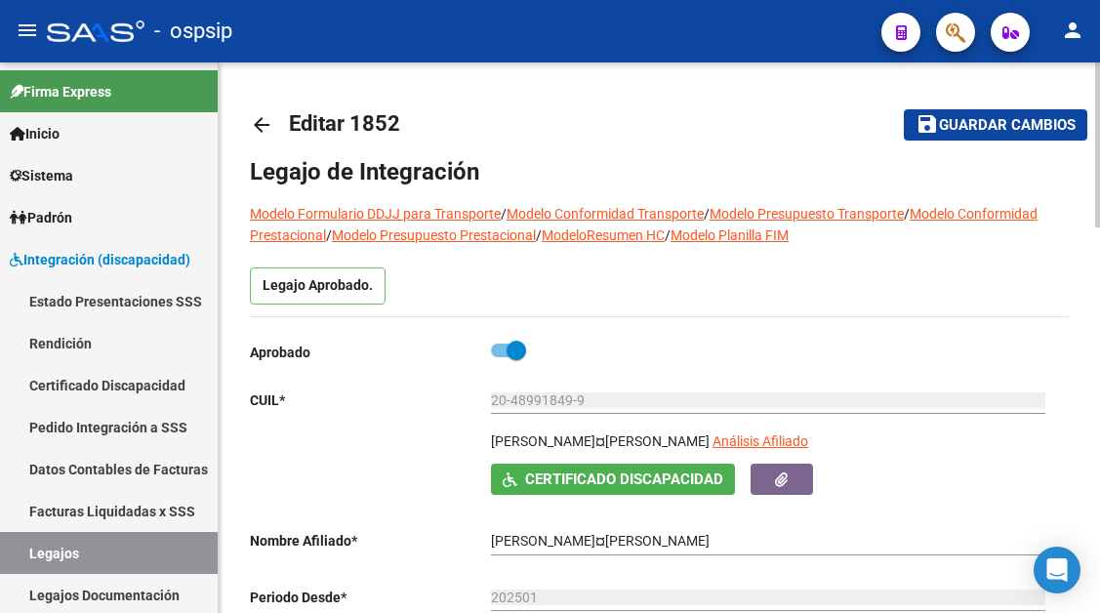
type input "RIOS TOMAS GABRIEL"
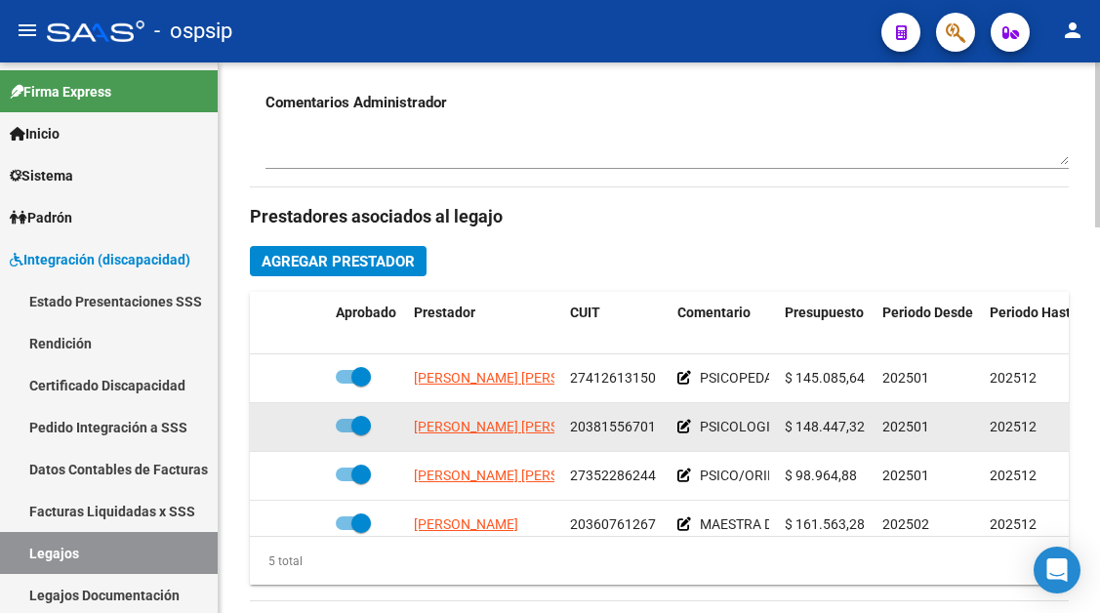
scroll to position [878, 0]
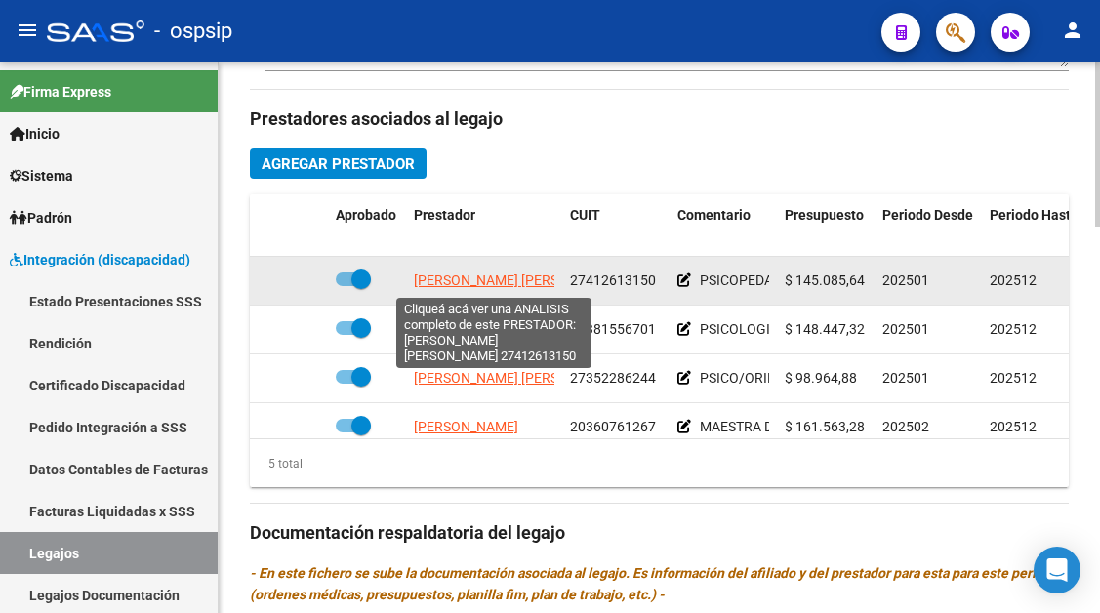
click at [459, 278] on span "CANDIA LUDMILA FATIMA" at bounding box center [520, 280] width 212 height 16
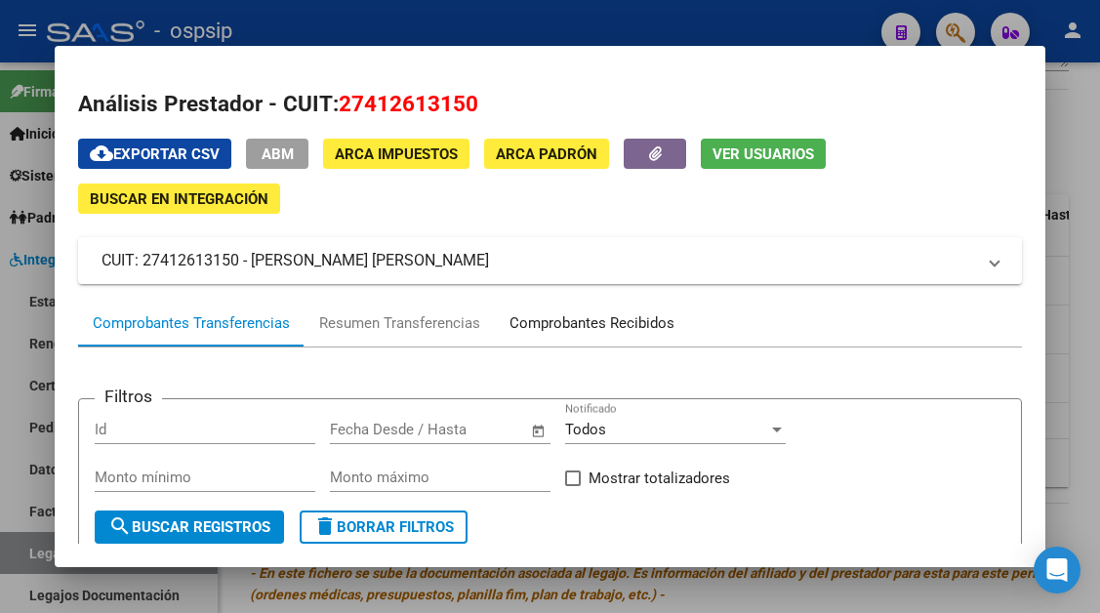
click at [573, 329] on div "Comprobantes Recibidos" at bounding box center [591, 323] width 165 height 22
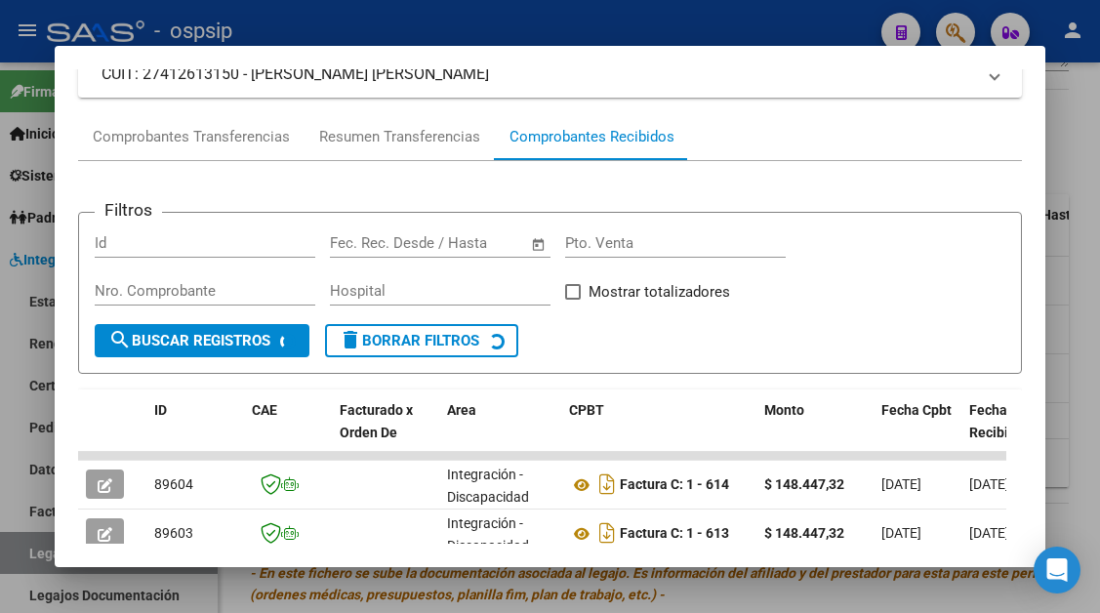
scroll to position [479, 0]
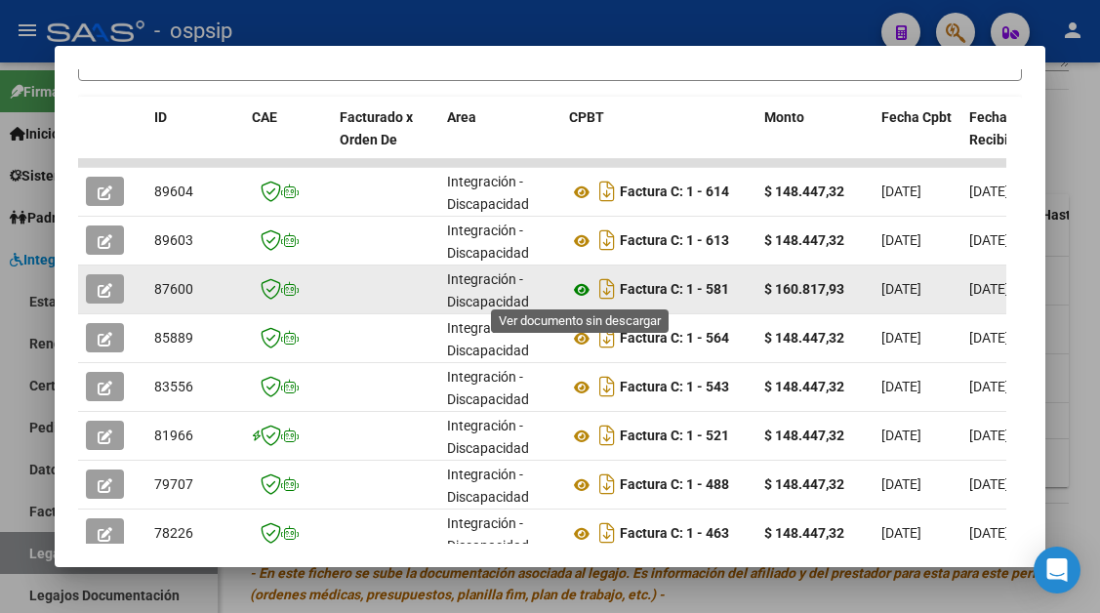
click at [582, 295] on icon at bounding box center [581, 289] width 25 height 23
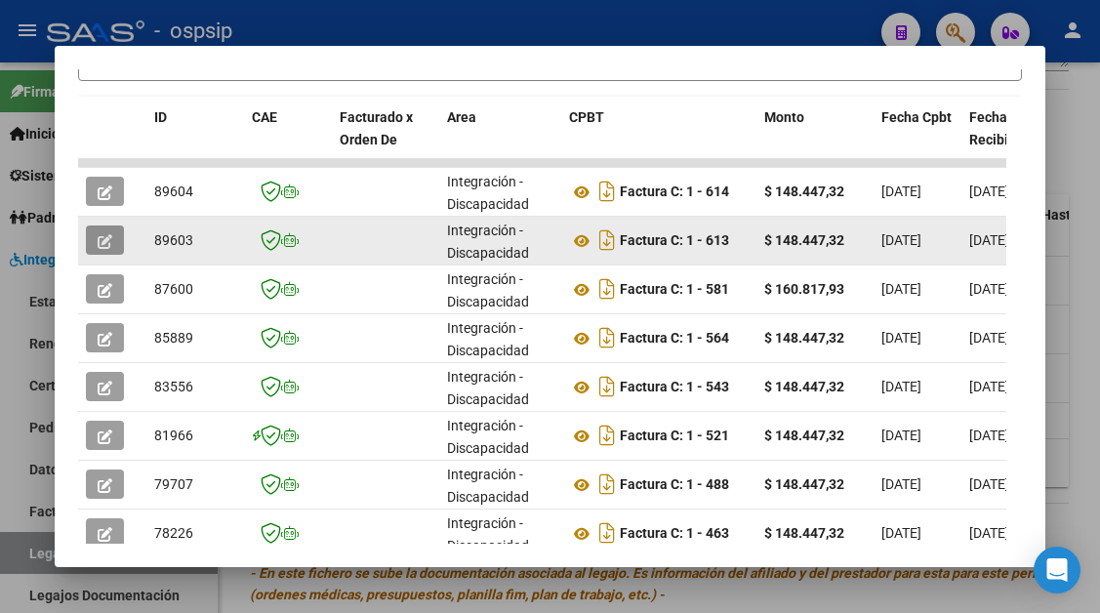
click at [111, 228] on button "button" at bounding box center [105, 239] width 38 height 29
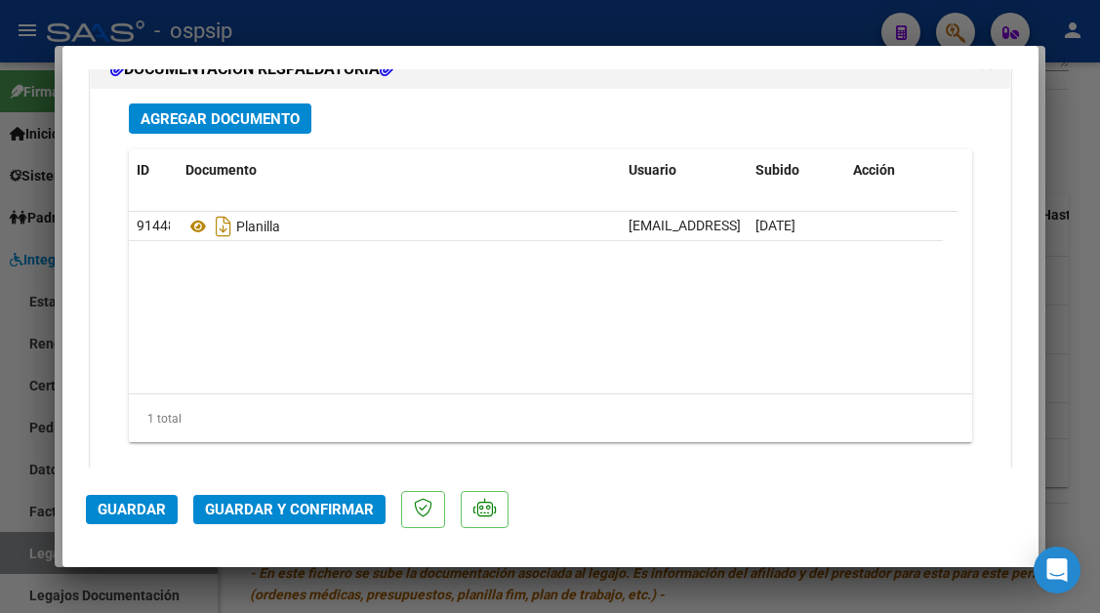
scroll to position [2440, 0]
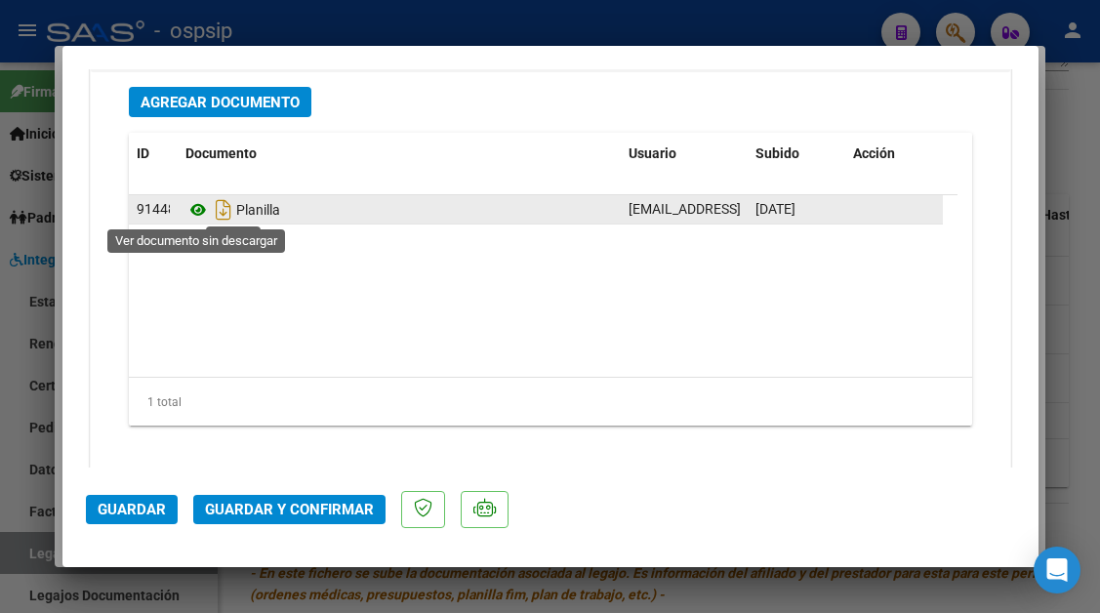
click at [200, 214] on icon at bounding box center [197, 209] width 25 height 23
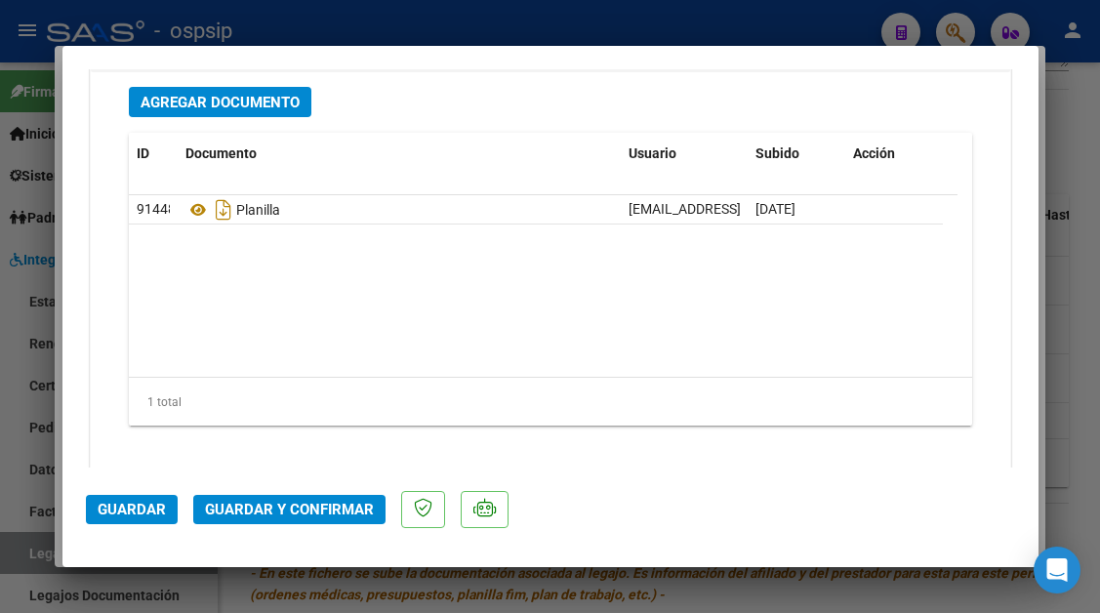
click at [275, 515] on span "Guardar y Confirmar" at bounding box center [289, 510] width 169 height 18
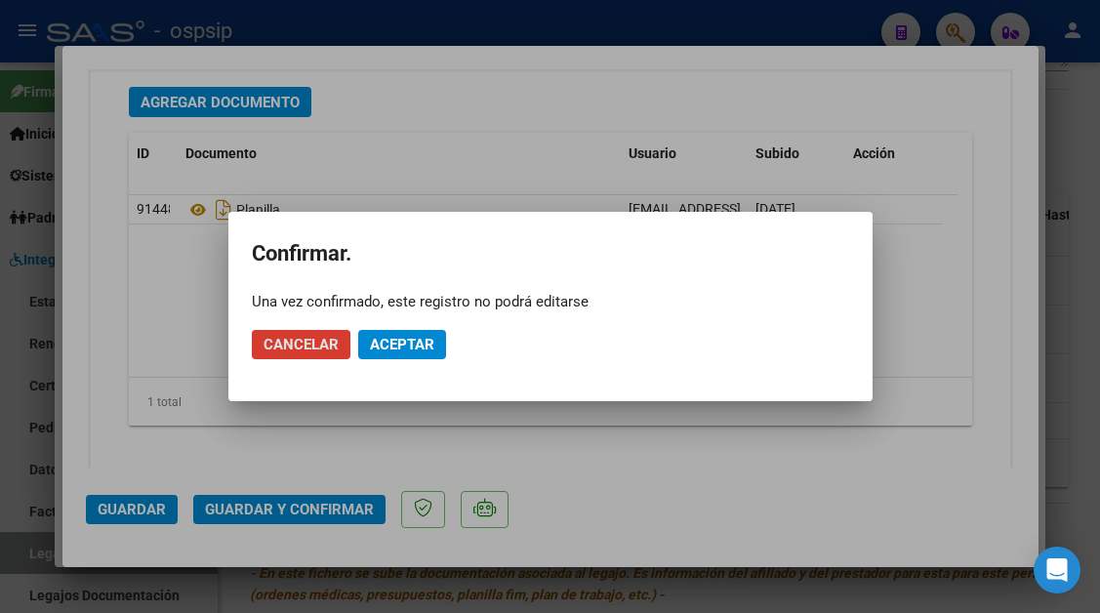
click at [386, 348] on span "Aceptar" at bounding box center [402, 345] width 64 height 18
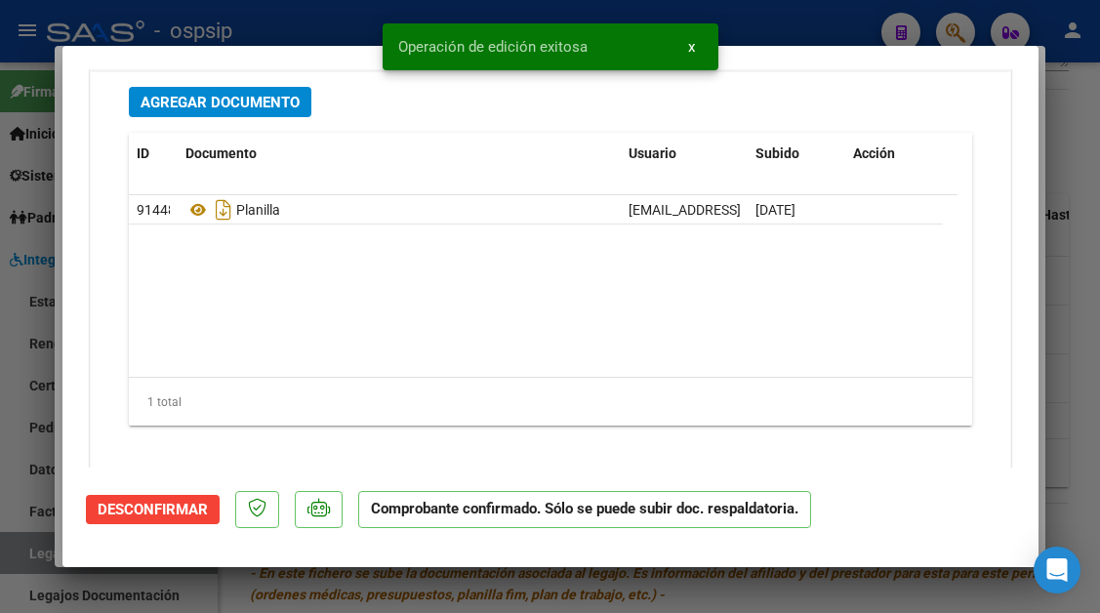
scroll to position [2238, 0]
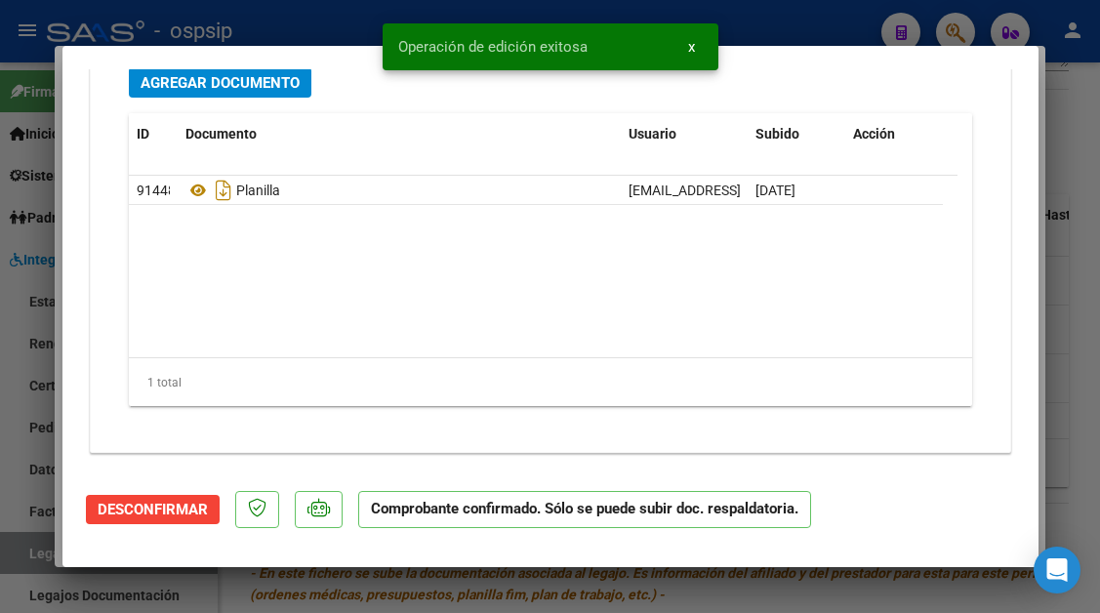
type input "$ 0,00"
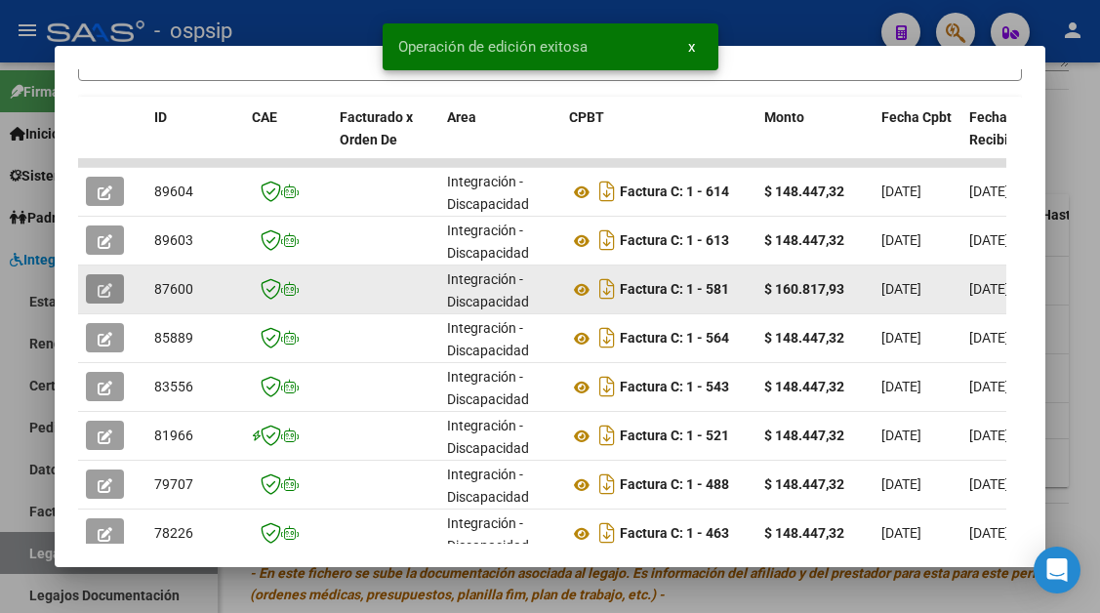
click at [114, 285] on button "button" at bounding box center [105, 288] width 38 height 29
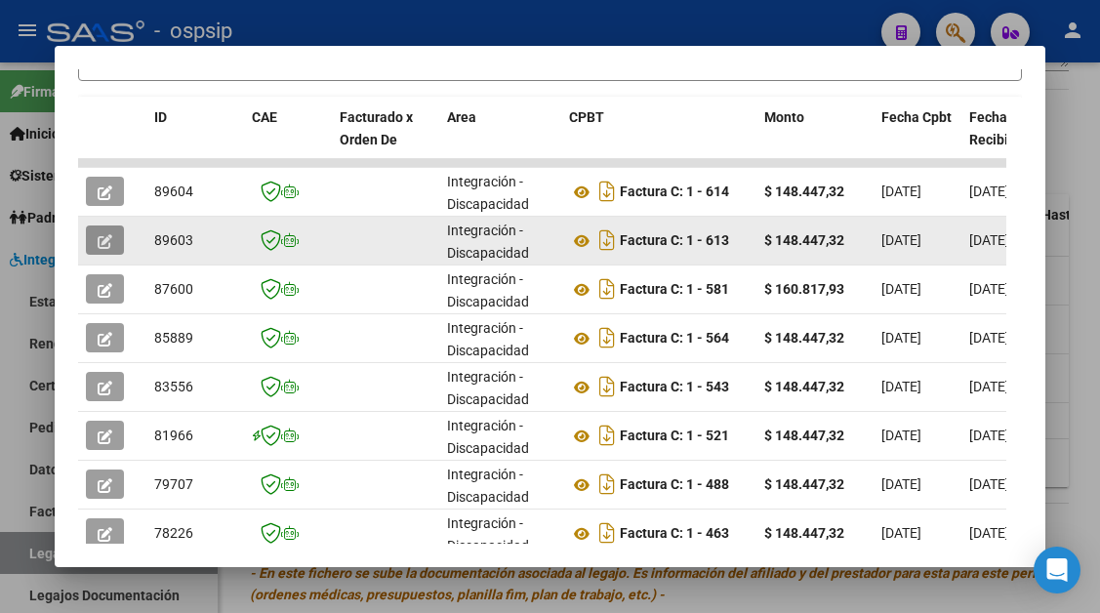
click at [108, 245] on icon "button" at bounding box center [105, 241] width 15 height 15
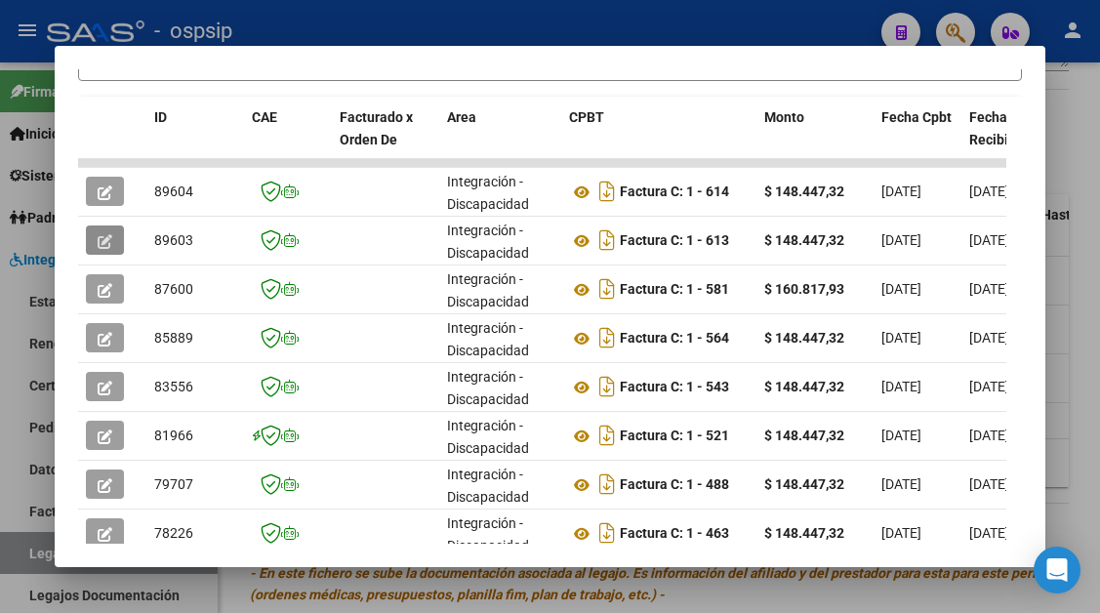
click at [20, 565] on div at bounding box center [550, 306] width 1100 height 613
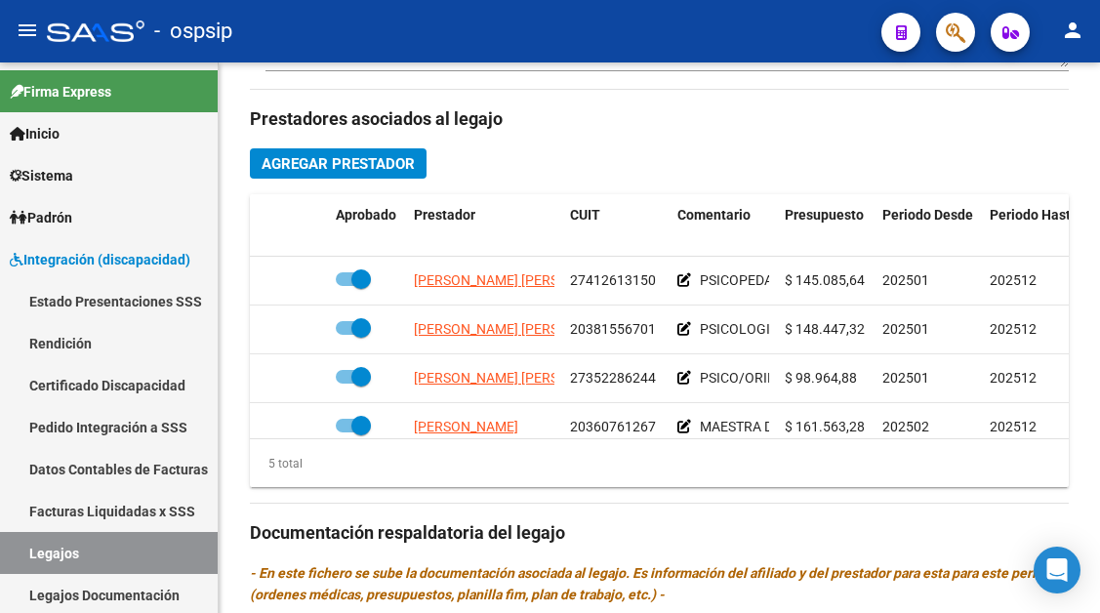
click at [20, 565] on link "Legajos" at bounding box center [109, 553] width 218 height 42
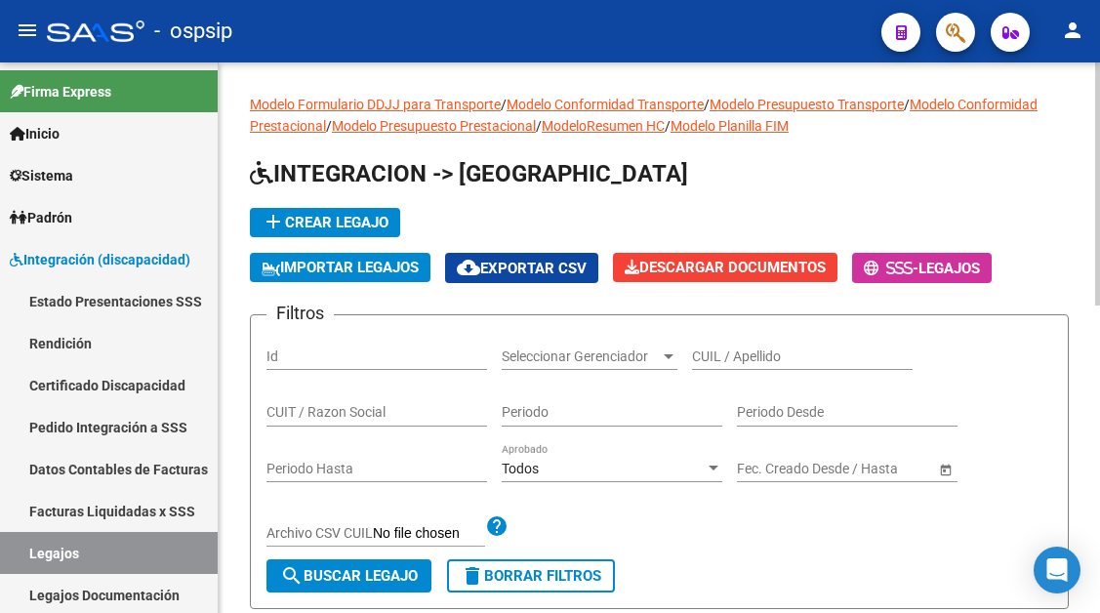
click at [714, 357] on input "CUIL / Apellido" at bounding box center [802, 356] width 221 height 17
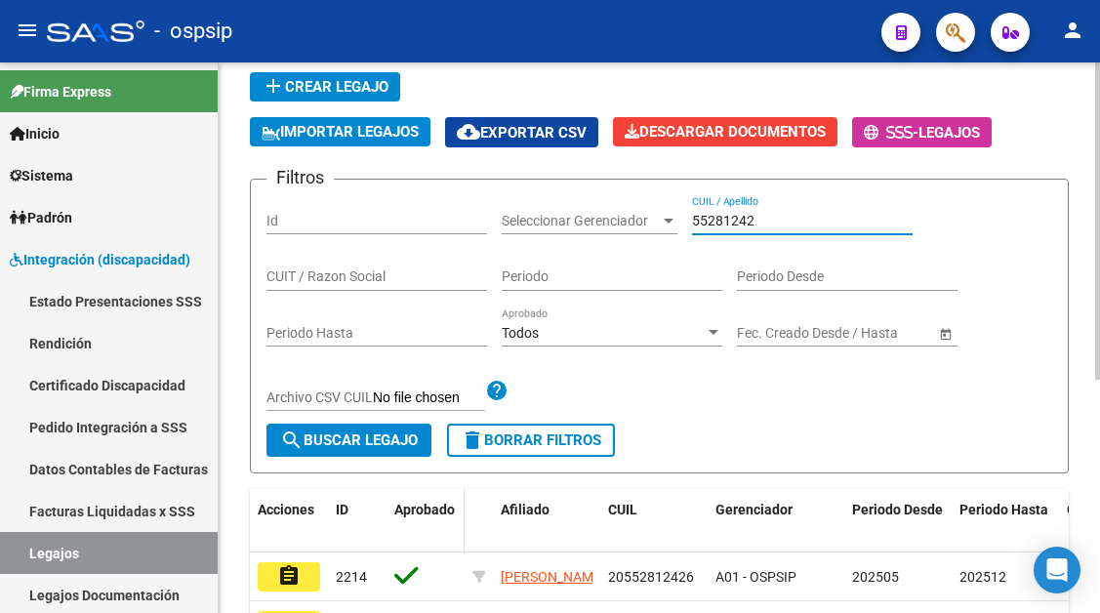
scroll to position [293, 0]
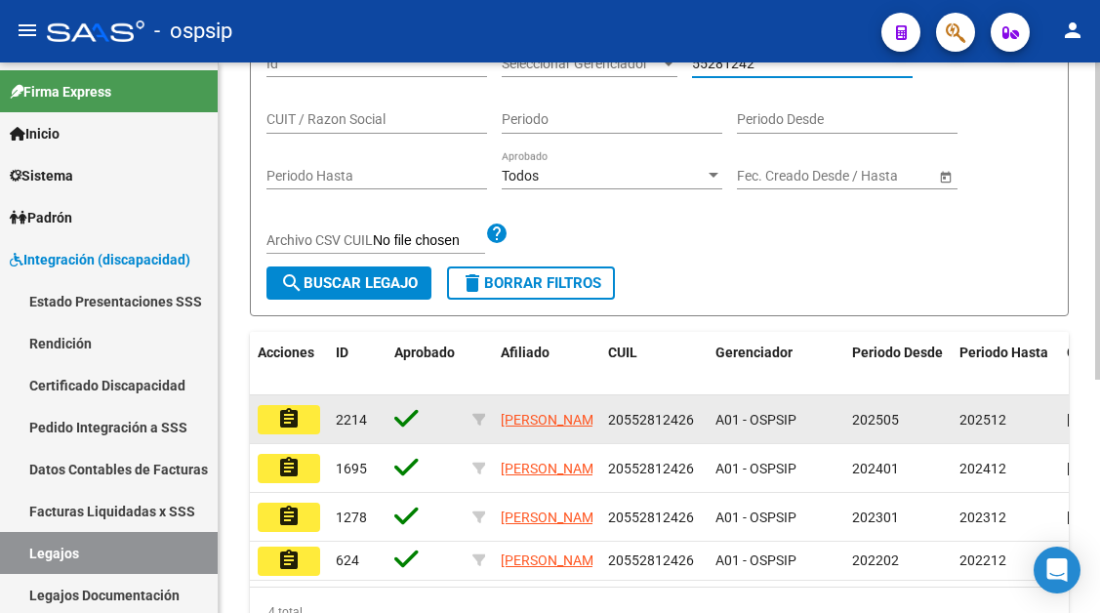
click at [294, 421] on mat-icon "assignment" at bounding box center [288, 418] width 23 height 23
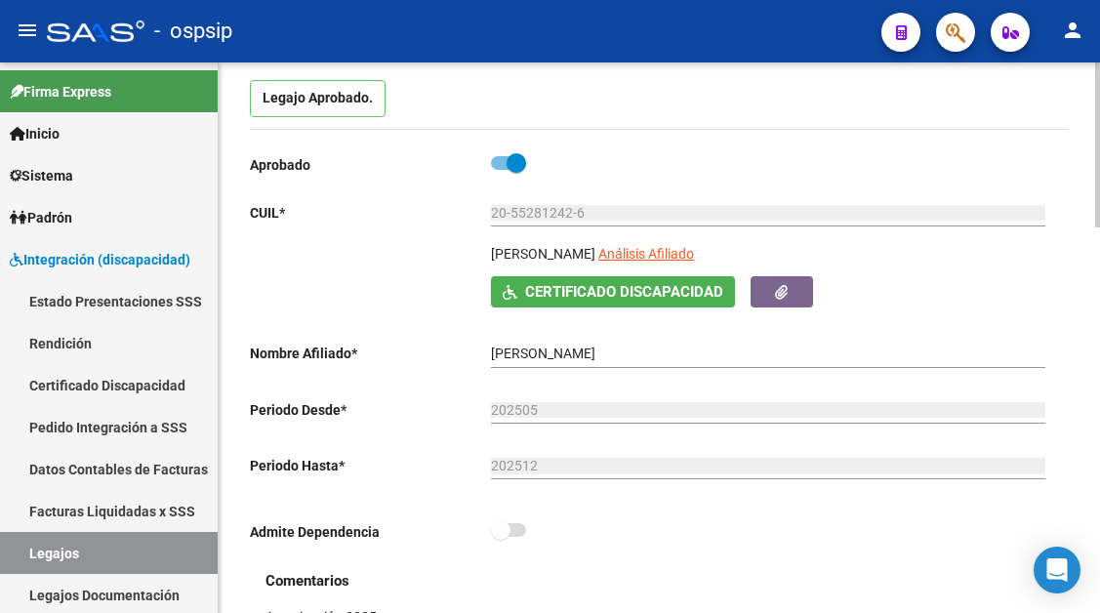
scroll to position [195, 0]
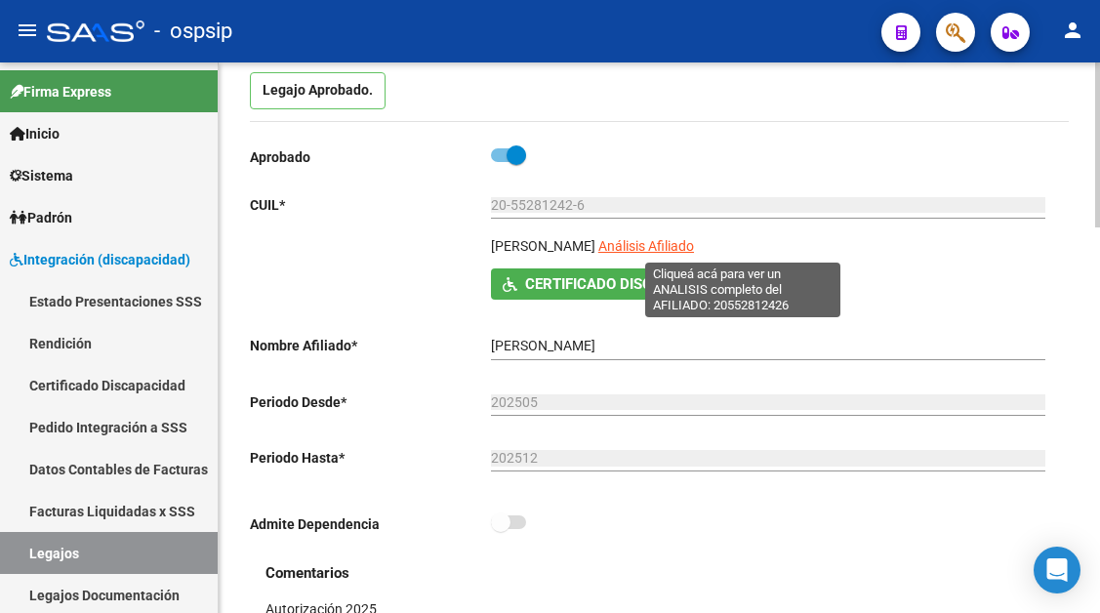
click at [694, 243] on span "Análisis Afiliado" at bounding box center [646, 246] width 96 height 16
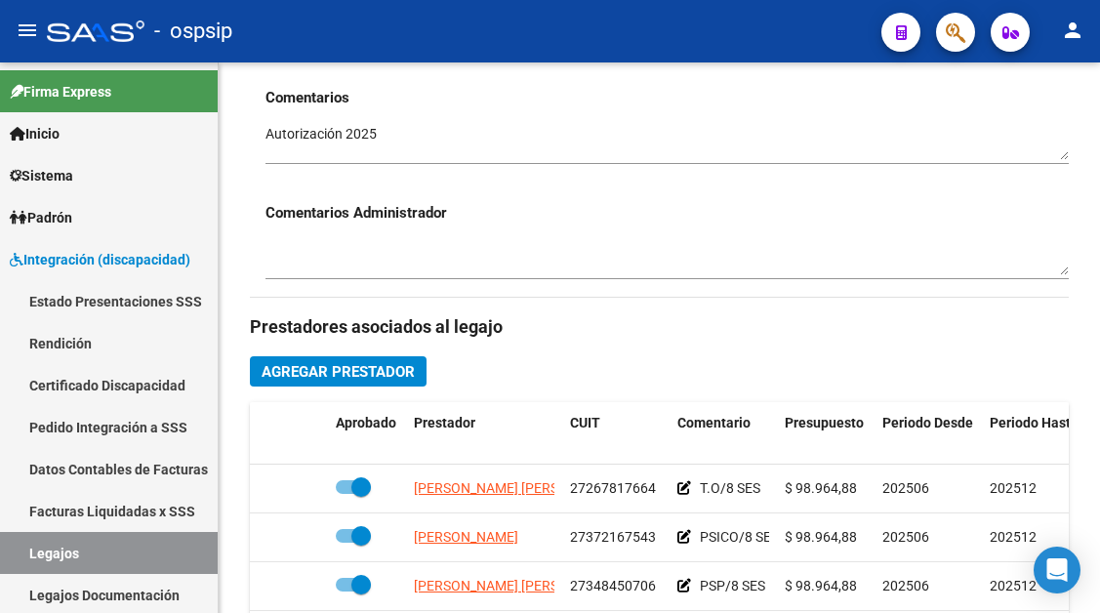
scroll to position [781, 0]
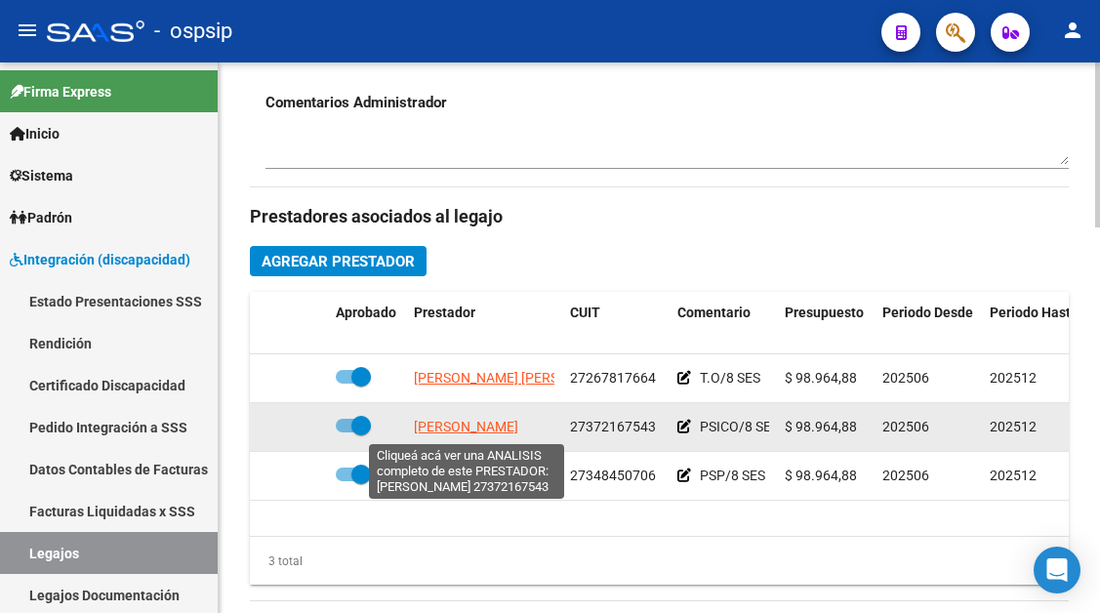
click at [465, 430] on span "TORRES JULIETA" at bounding box center [466, 427] width 104 height 16
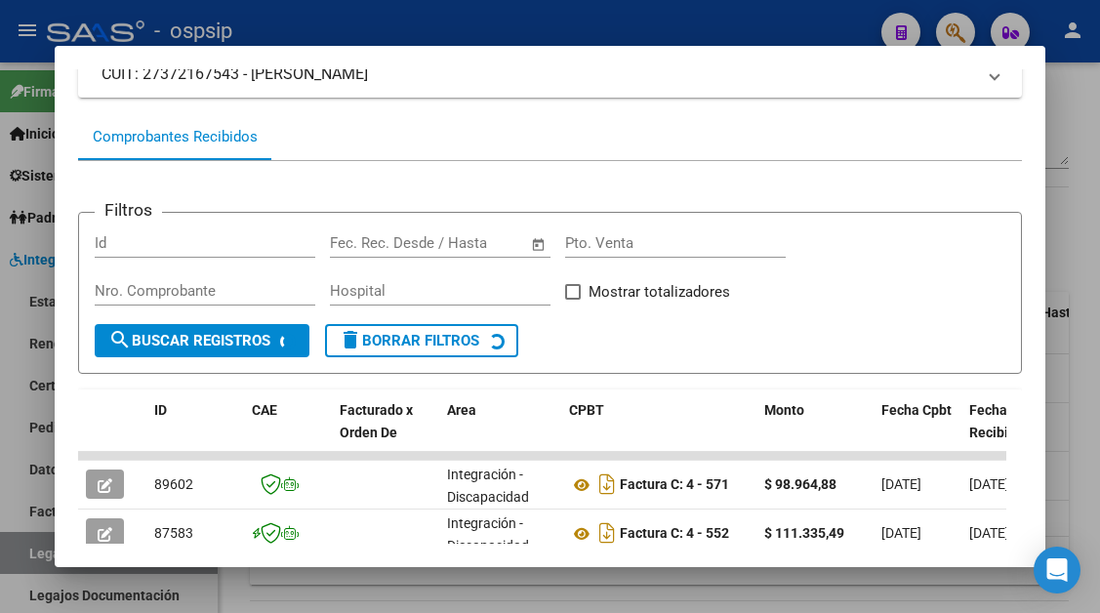
scroll to position [284, 0]
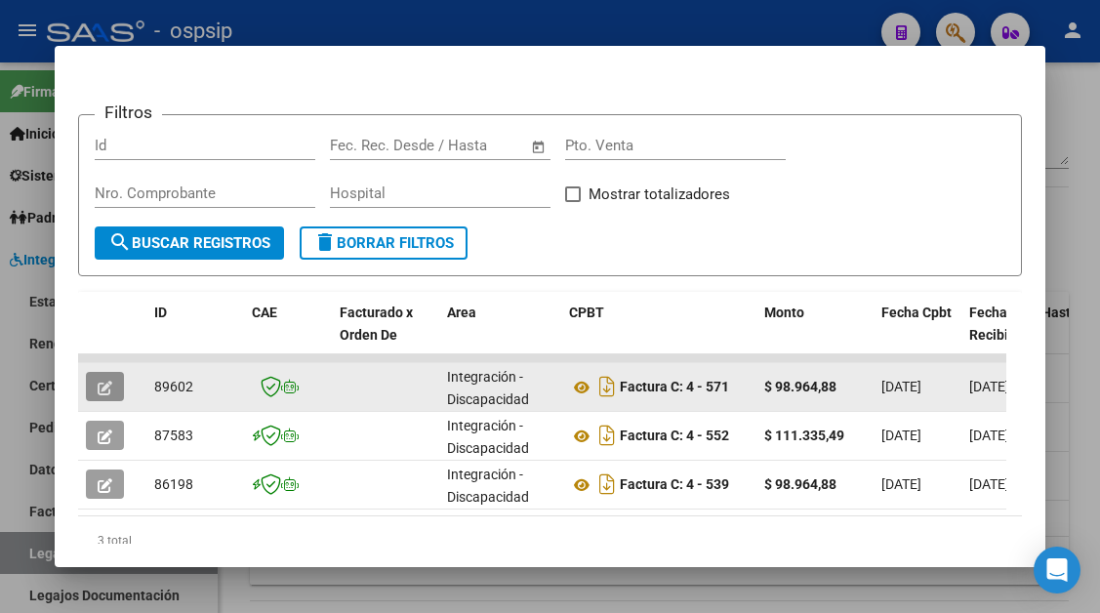
click at [89, 394] on button "button" at bounding box center [105, 386] width 38 height 29
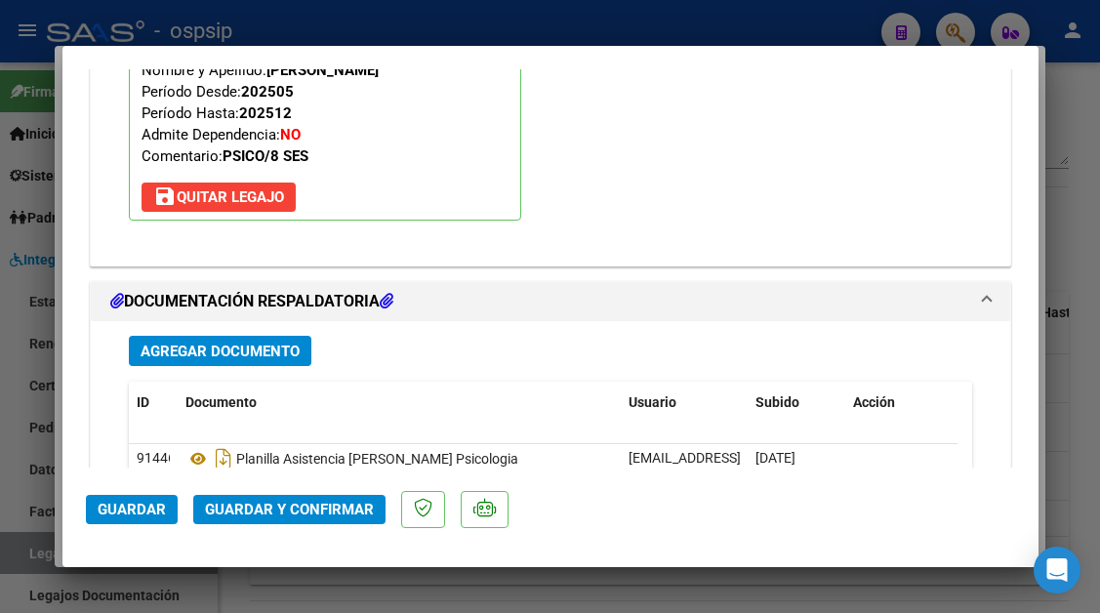
scroll to position [2342, 0]
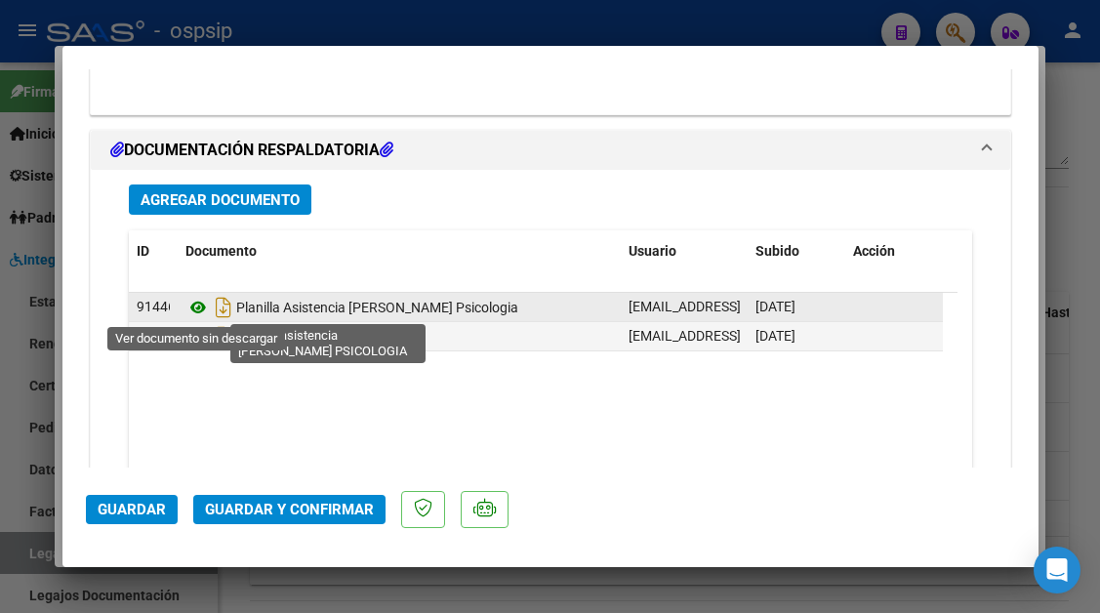
click at [196, 309] on icon at bounding box center [197, 307] width 25 height 23
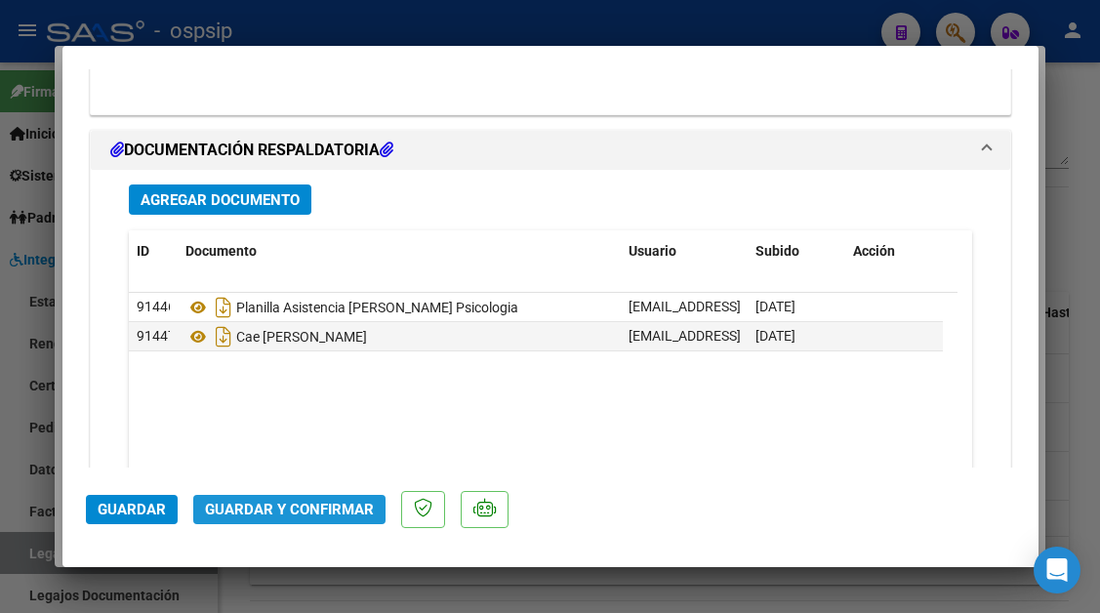
click at [322, 505] on span "Guardar y Confirmar" at bounding box center [289, 510] width 169 height 18
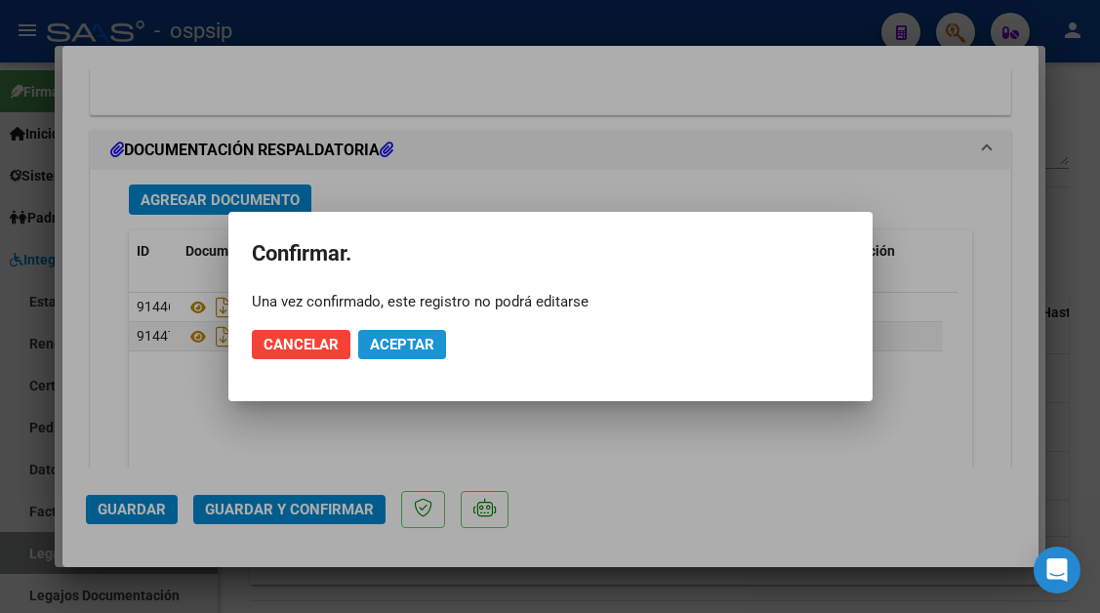
click at [408, 336] on span "Aceptar" at bounding box center [402, 345] width 64 height 18
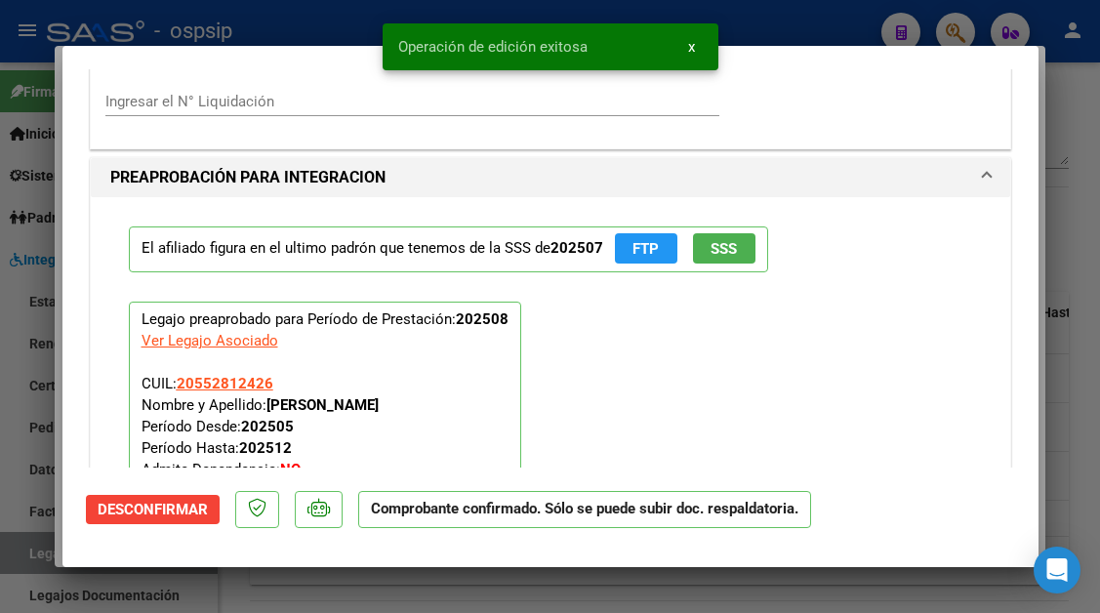
scroll to position [1677, 0]
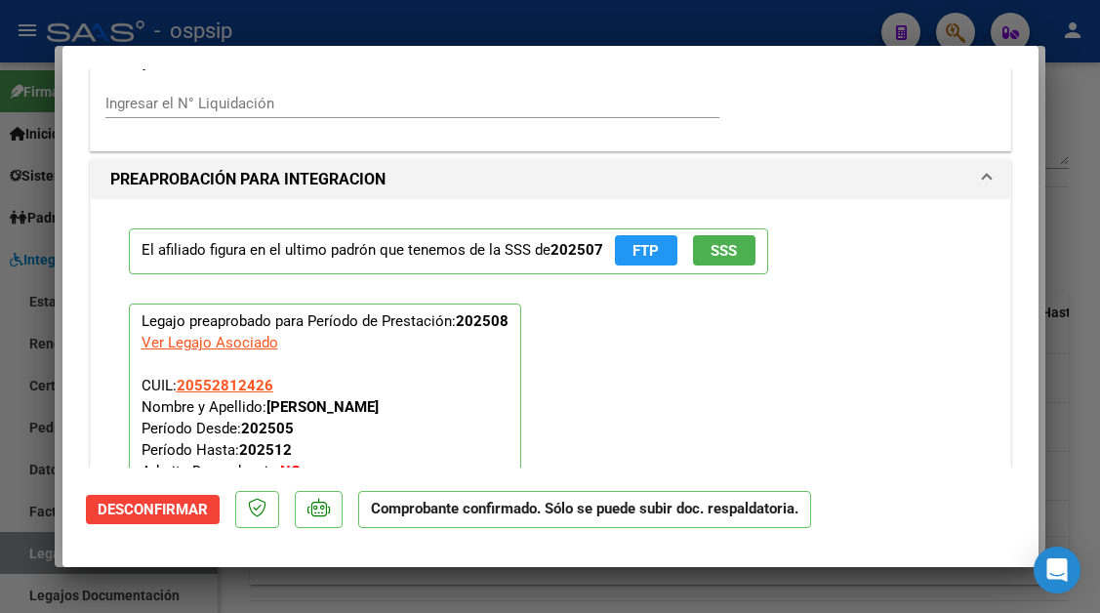
click at [35, 556] on div at bounding box center [550, 306] width 1100 height 613
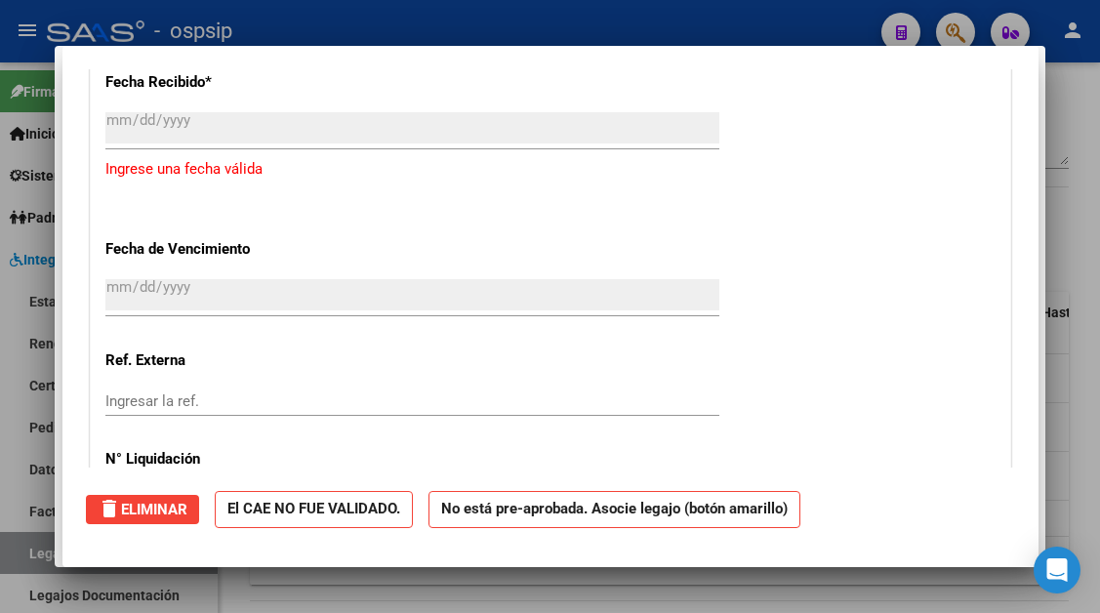
scroll to position [0, 0]
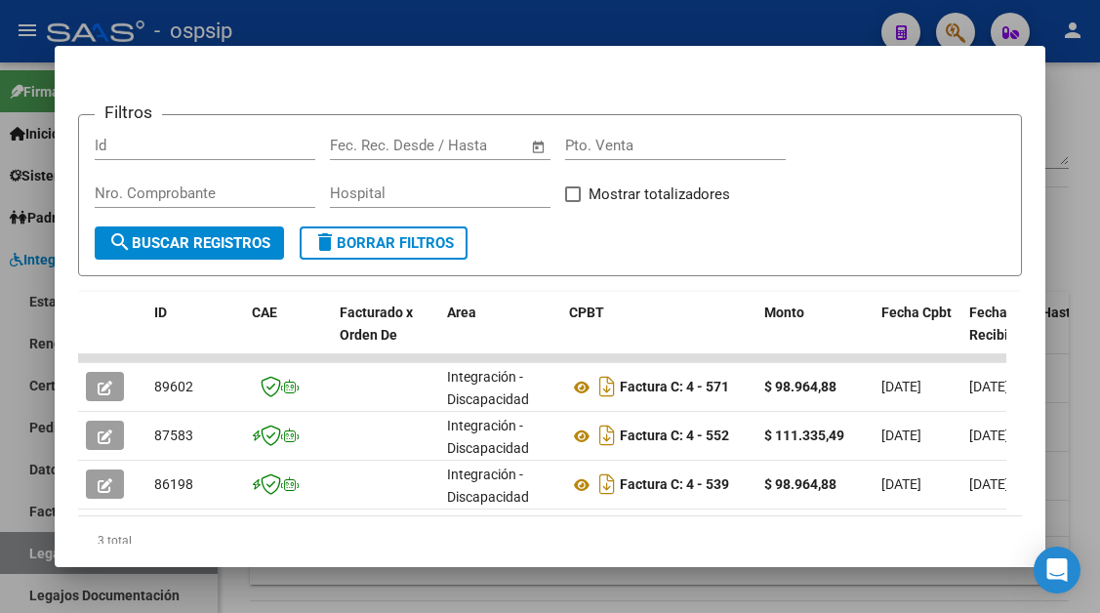
click at [22, 550] on div at bounding box center [550, 306] width 1100 height 613
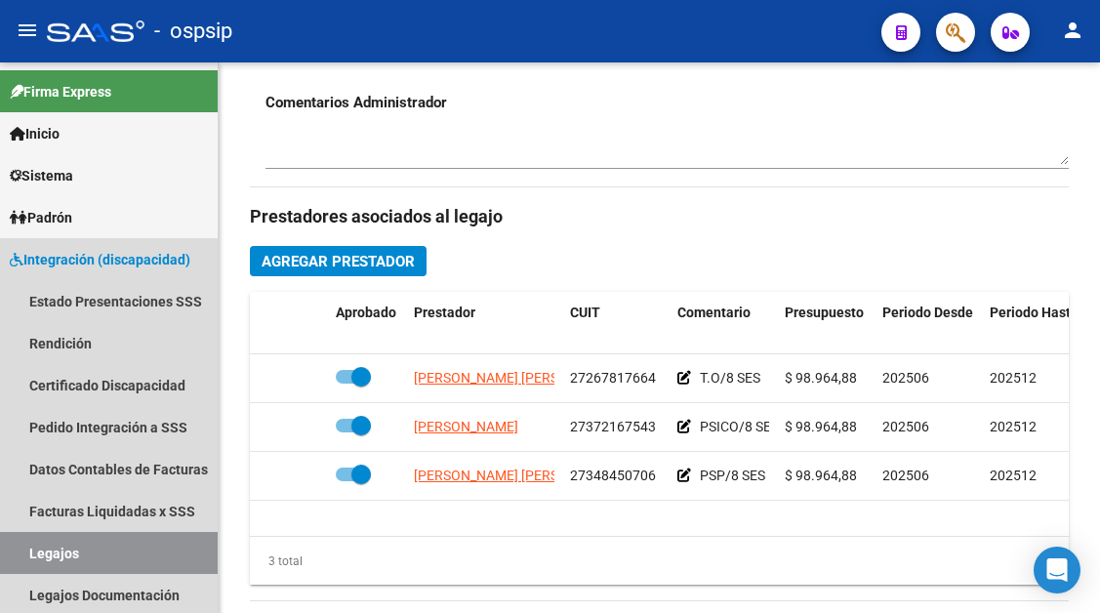
click at [22, 550] on link "Legajos" at bounding box center [109, 553] width 218 height 42
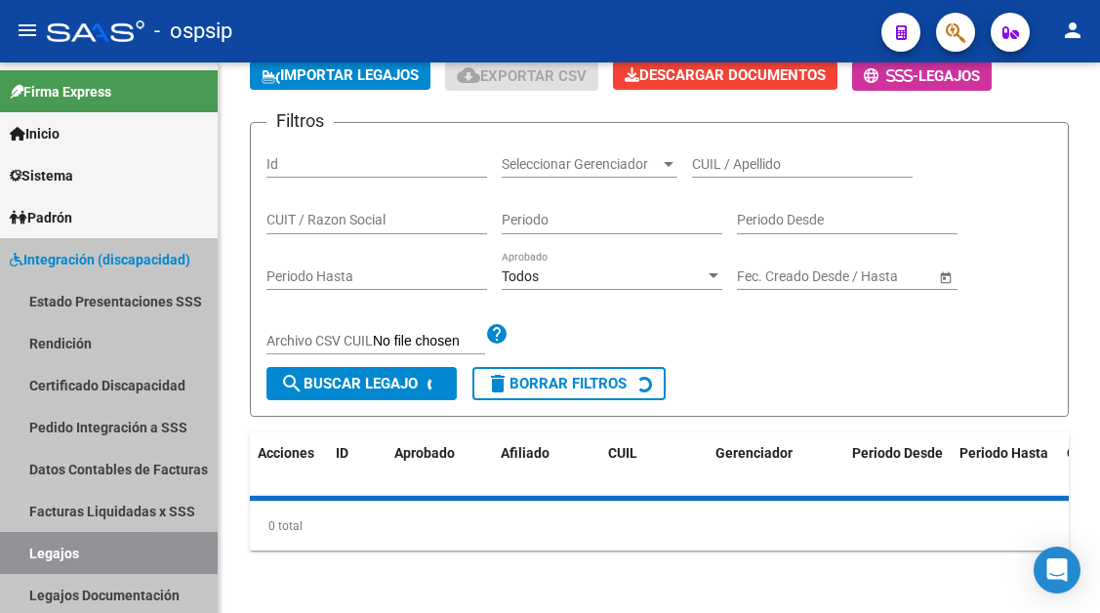
click at [22, 550] on link "Legajos" at bounding box center [109, 553] width 218 height 42
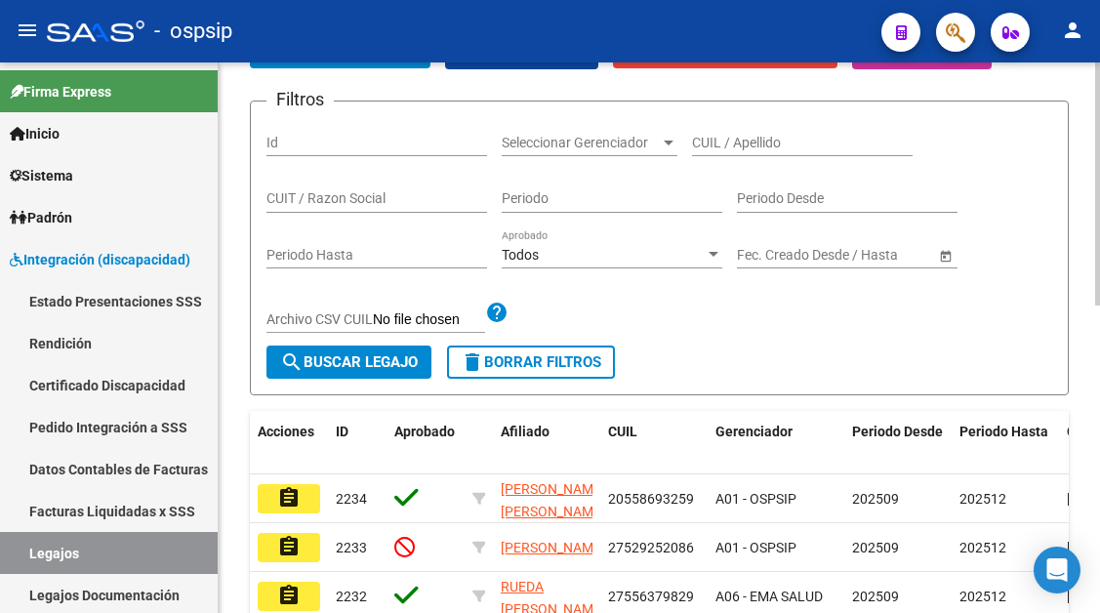
scroll to position [210, 0]
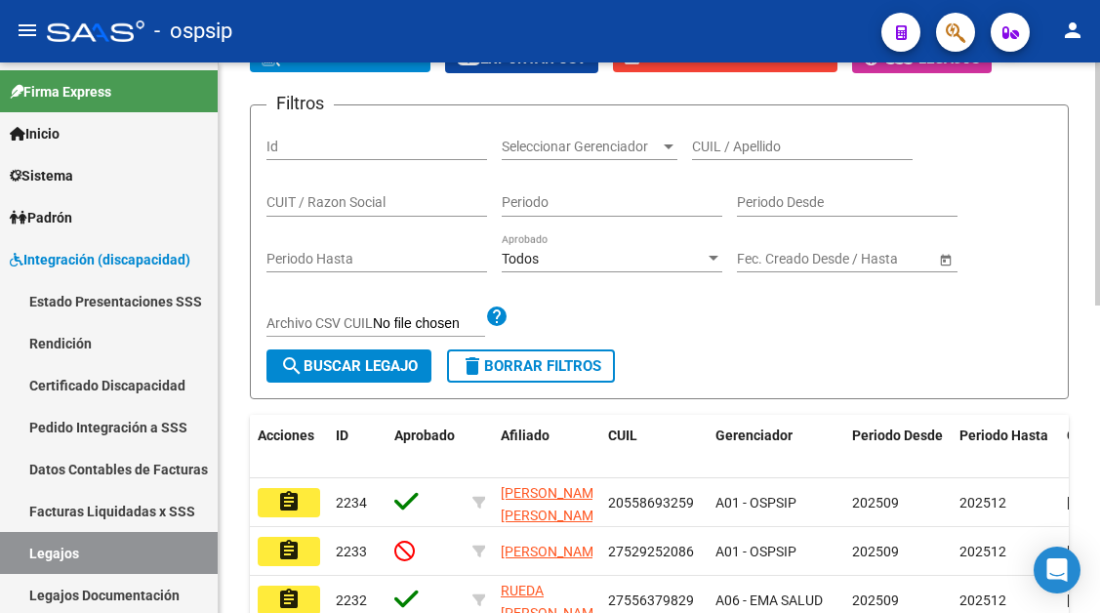
click at [711, 147] on input "CUIL / Apellido" at bounding box center [802, 147] width 221 height 17
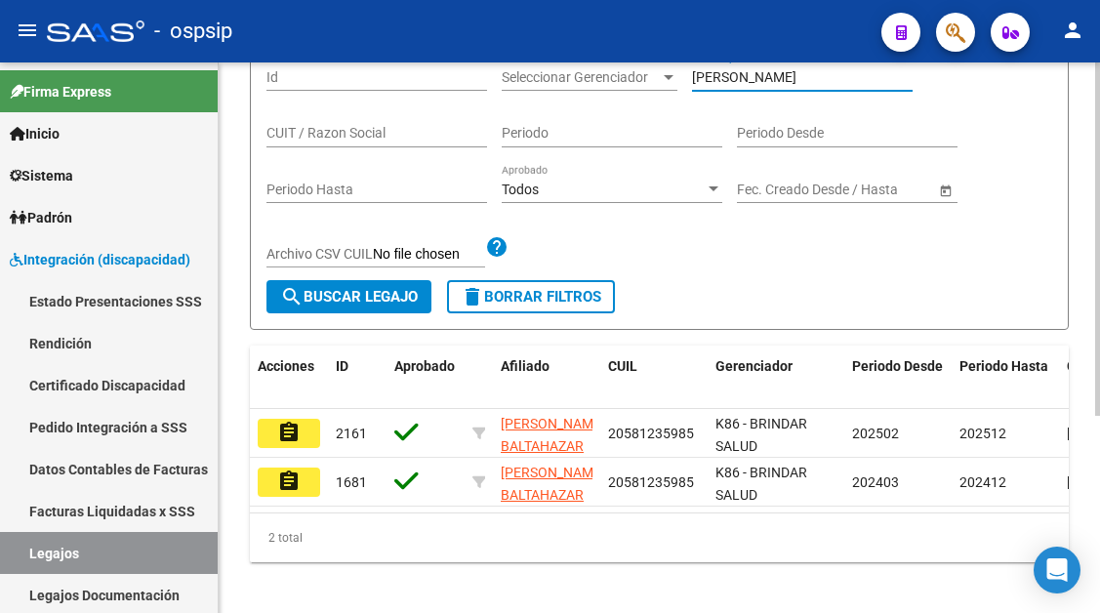
scroll to position [307, 0]
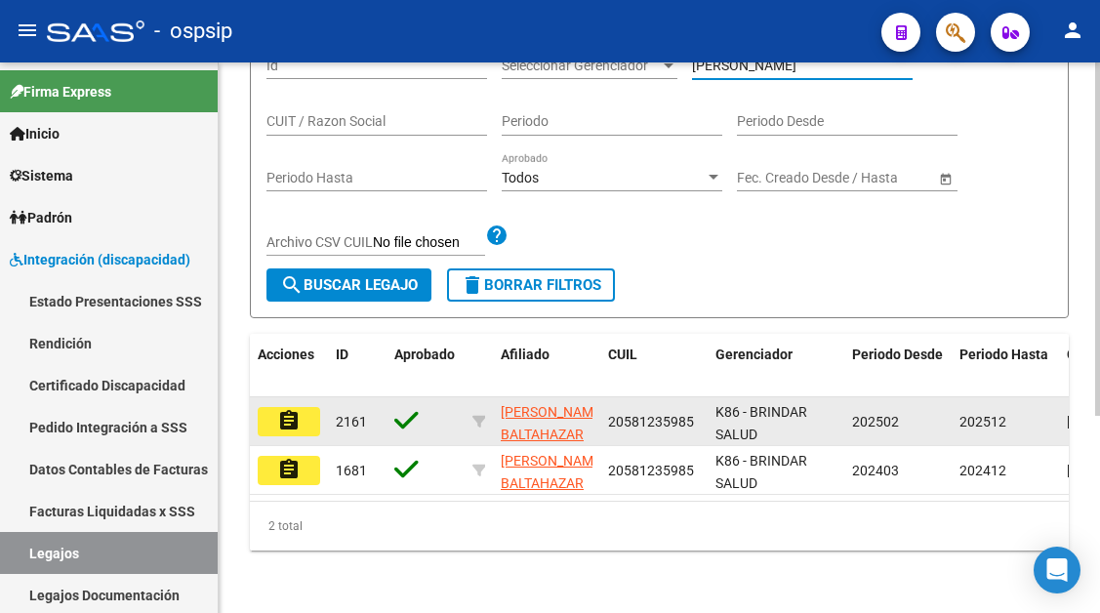
click at [299, 409] on mat-icon "assignment" at bounding box center [288, 420] width 23 height 23
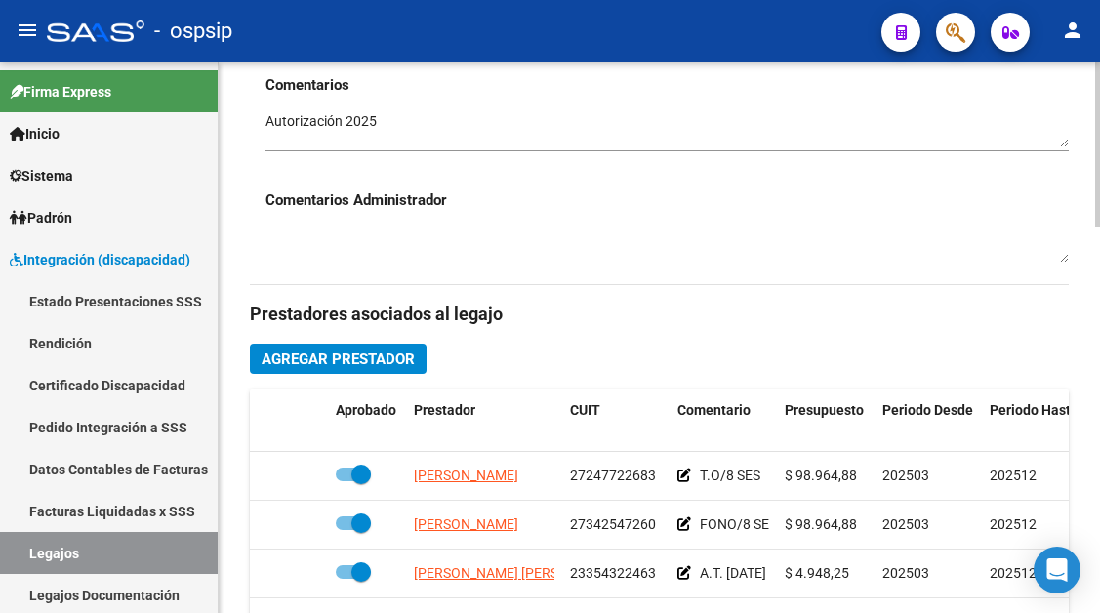
scroll to position [976, 0]
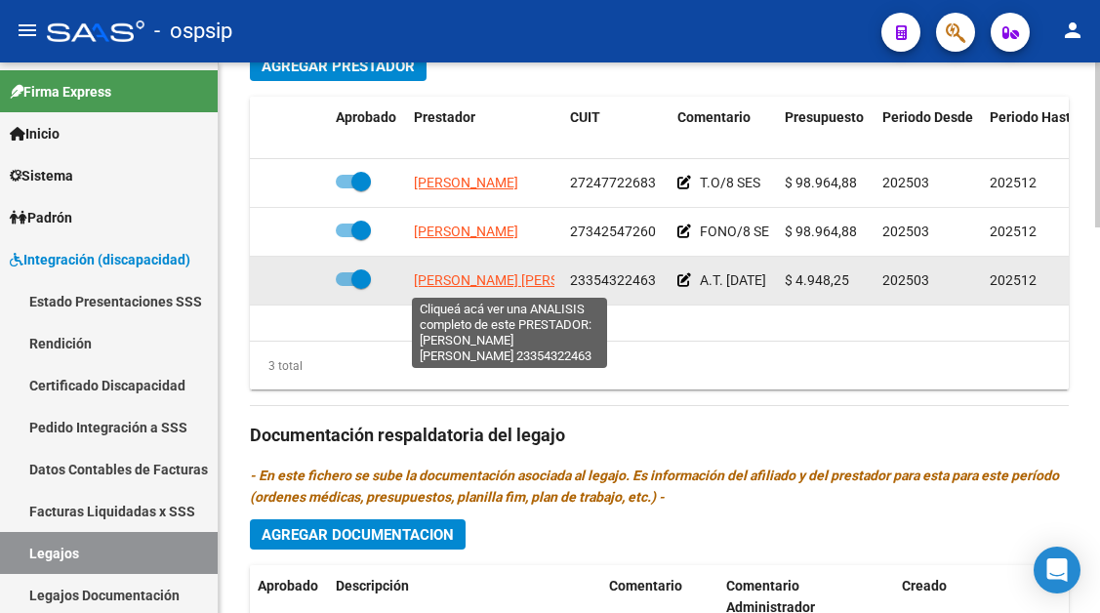
click at [482, 275] on span "CHADER ORTIZ MELINA BELEN" at bounding box center [520, 280] width 212 height 16
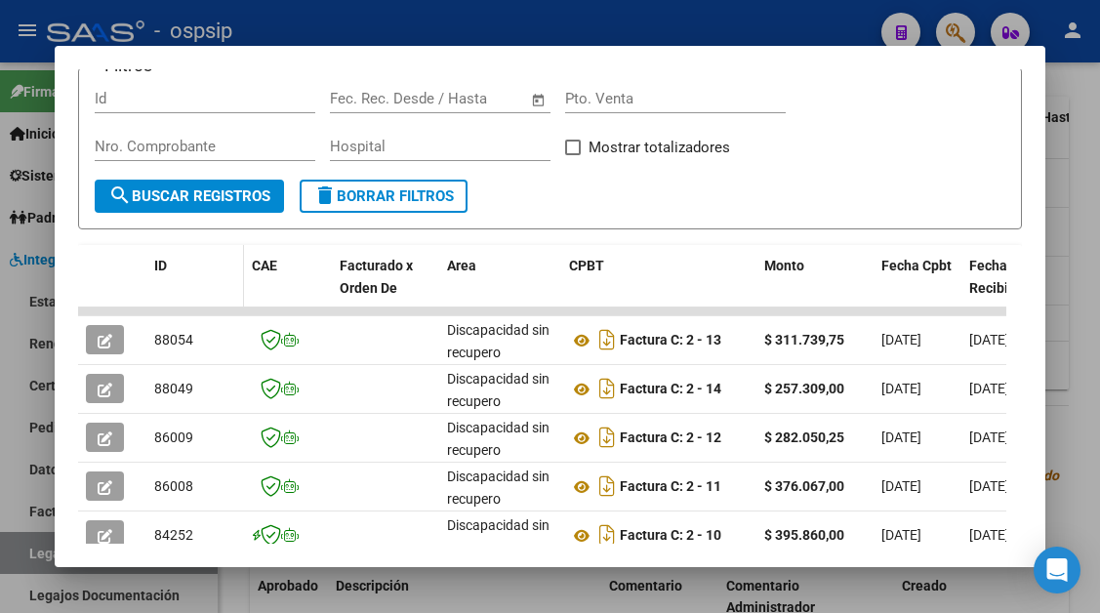
scroll to position [284, 0]
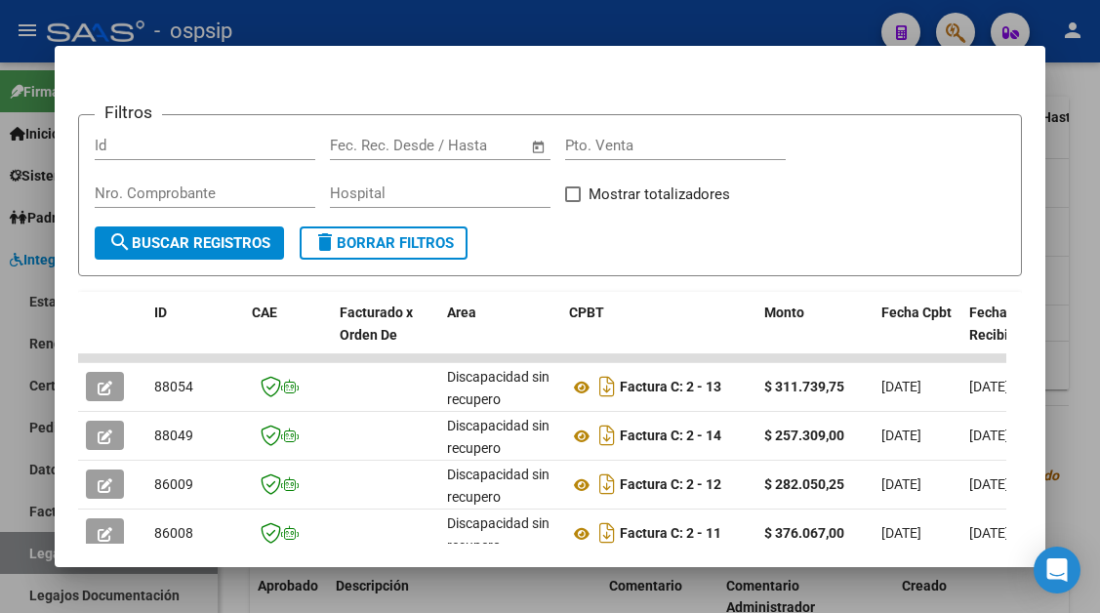
click at [48, 547] on div at bounding box center [550, 306] width 1100 height 613
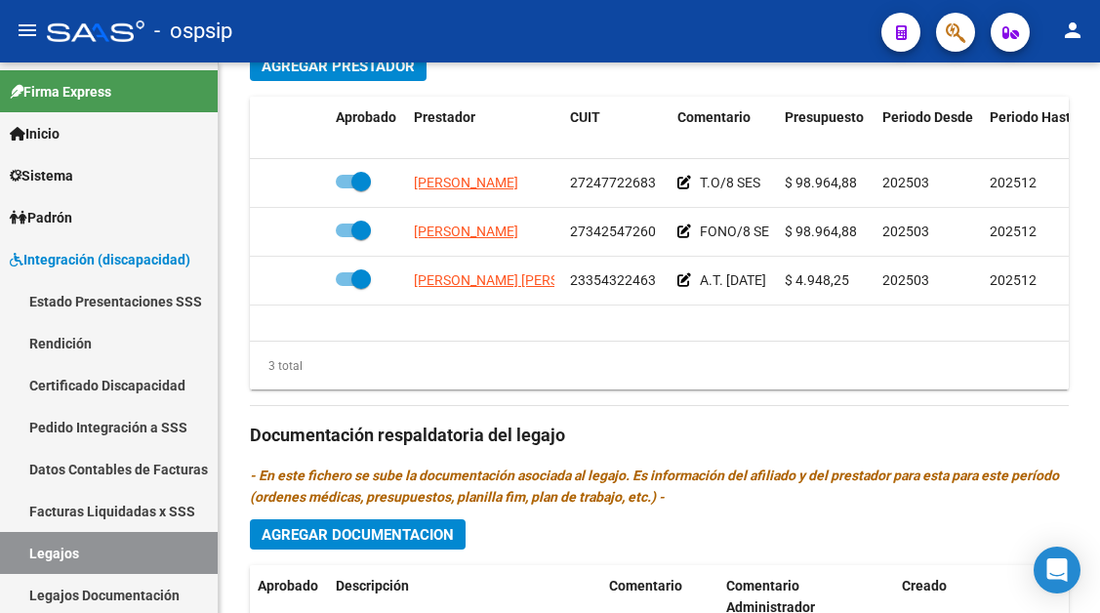
click at [48, 547] on link "Legajos" at bounding box center [109, 553] width 218 height 42
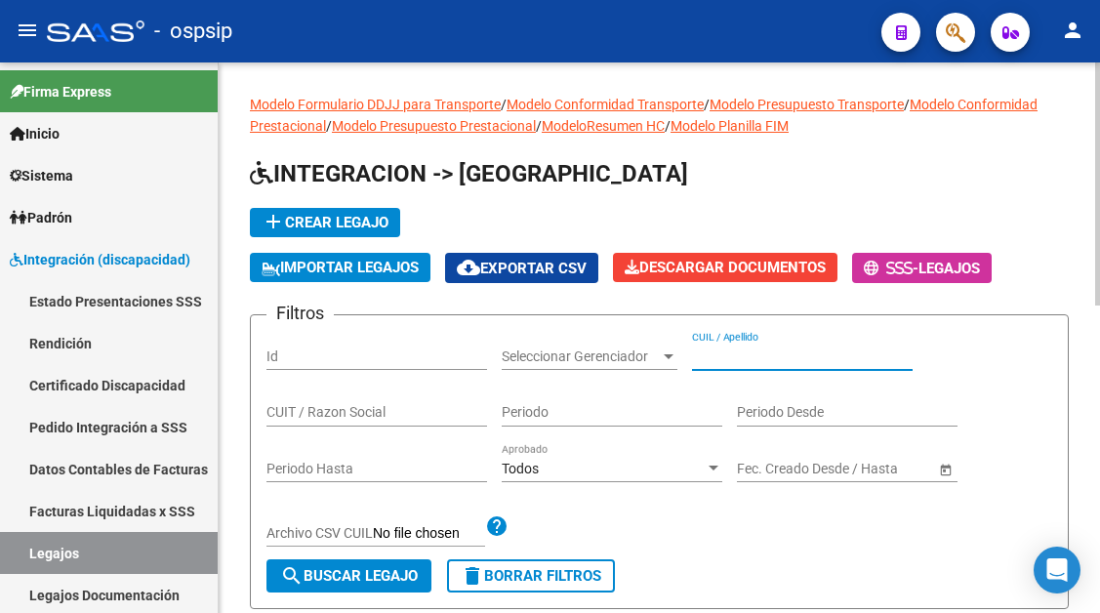
click at [778, 357] on input "CUIL / Apellido" at bounding box center [802, 356] width 221 height 17
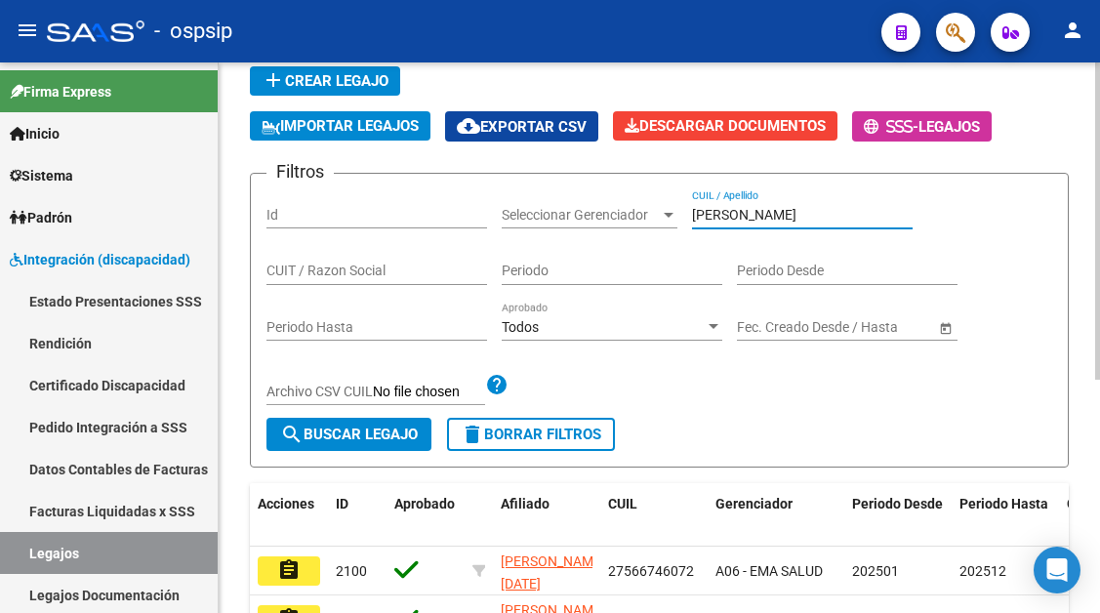
scroll to position [390, 0]
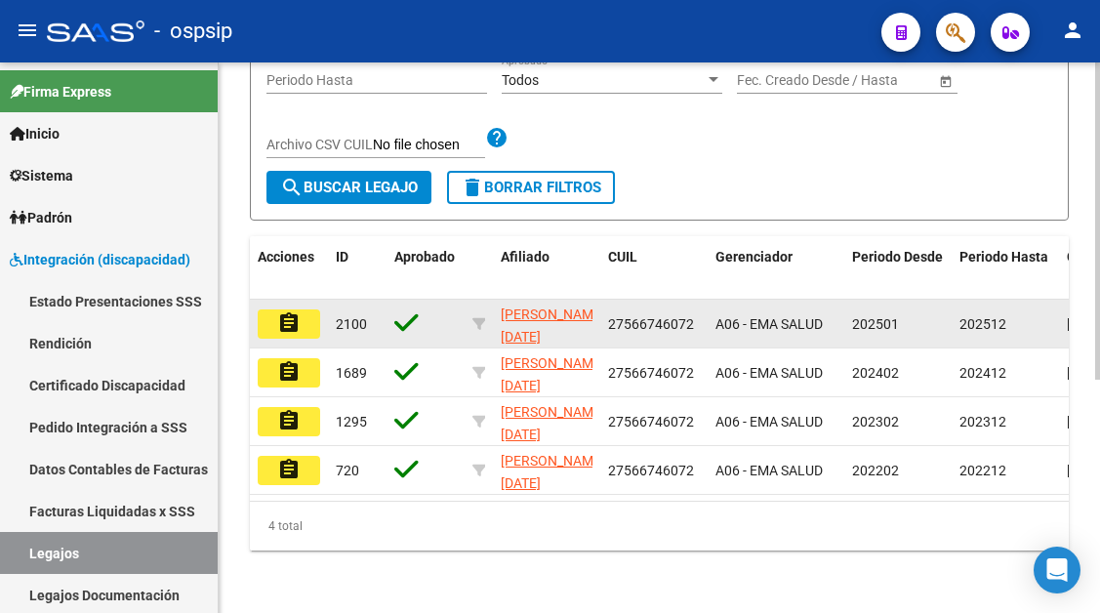
click at [298, 326] on mat-icon "assignment" at bounding box center [288, 322] width 23 height 23
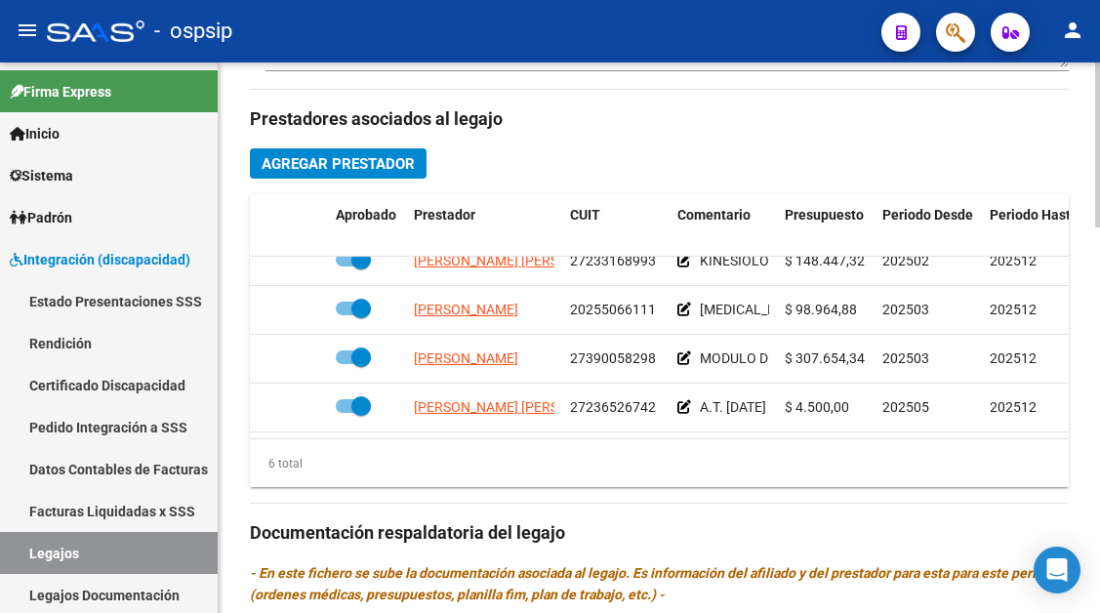
scroll to position [133, 0]
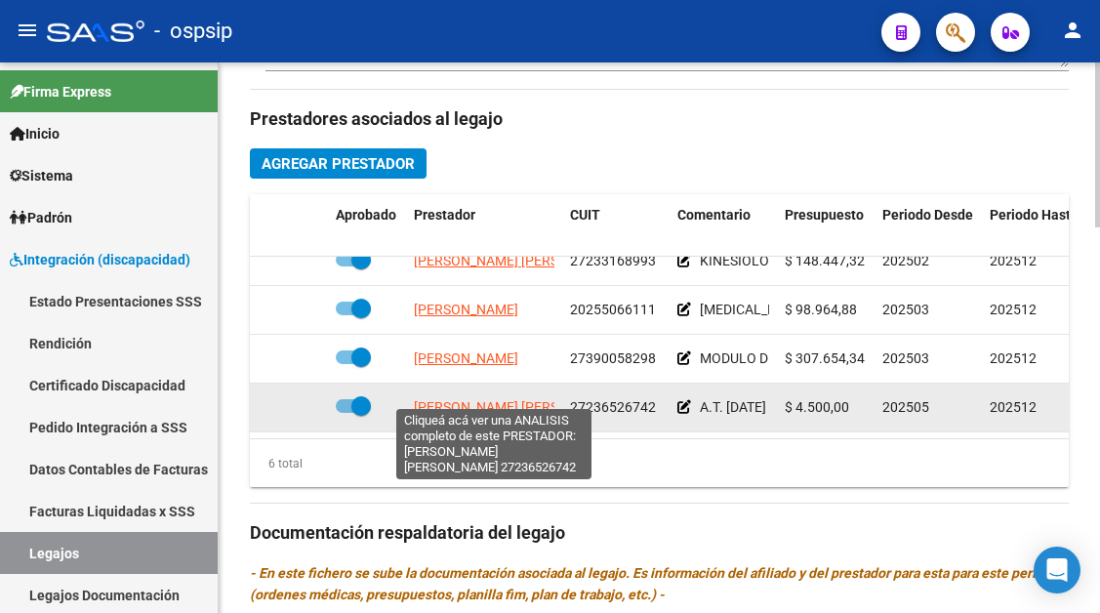
click at [503, 399] on span "TOLABA NORMA BEATRIZ" at bounding box center [520, 407] width 212 height 16
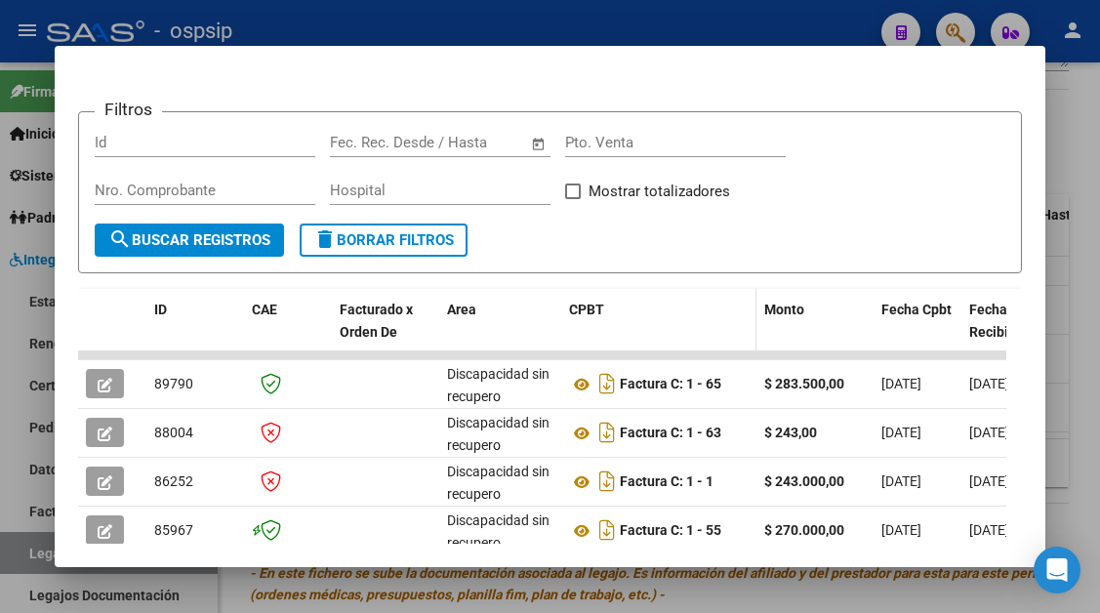
scroll to position [382, 0]
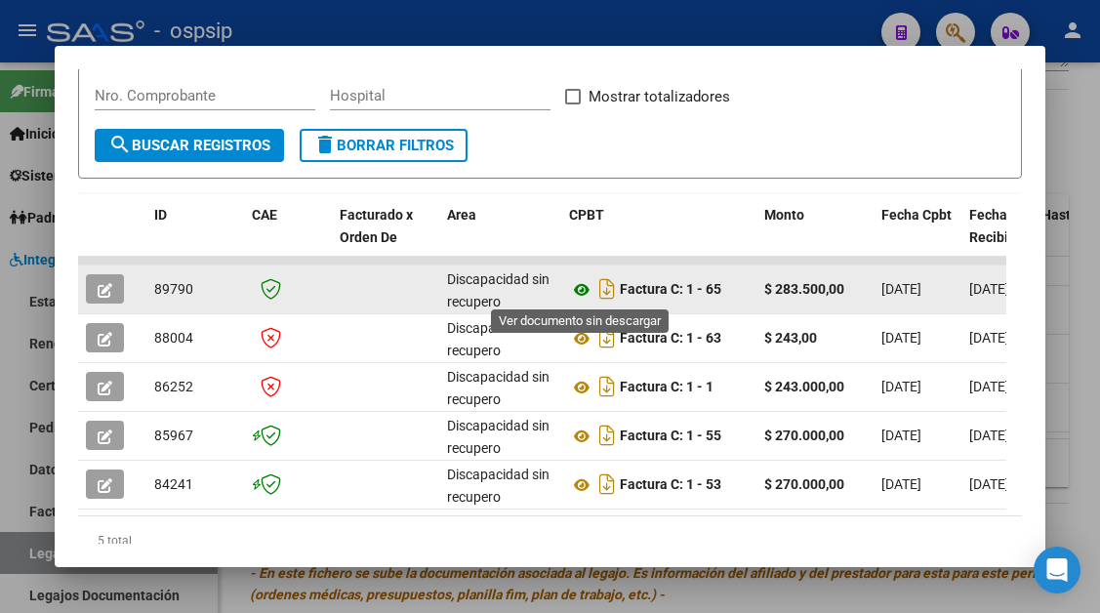
click at [585, 293] on icon at bounding box center [581, 289] width 25 height 23
click at [107, 293] on icon "button" at bounding box center [105, 290] width 15 height 15
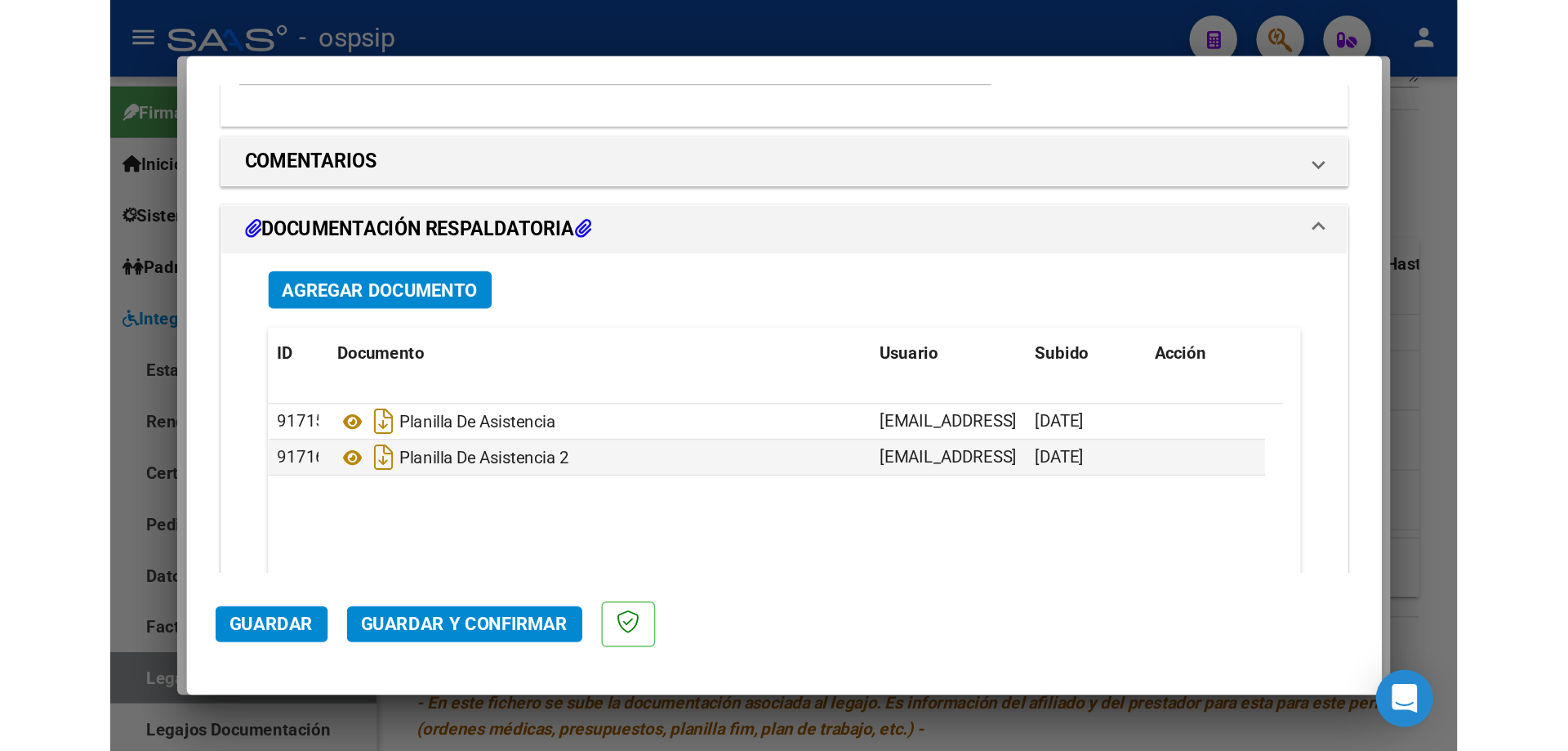
scroll to position [1518, 0]
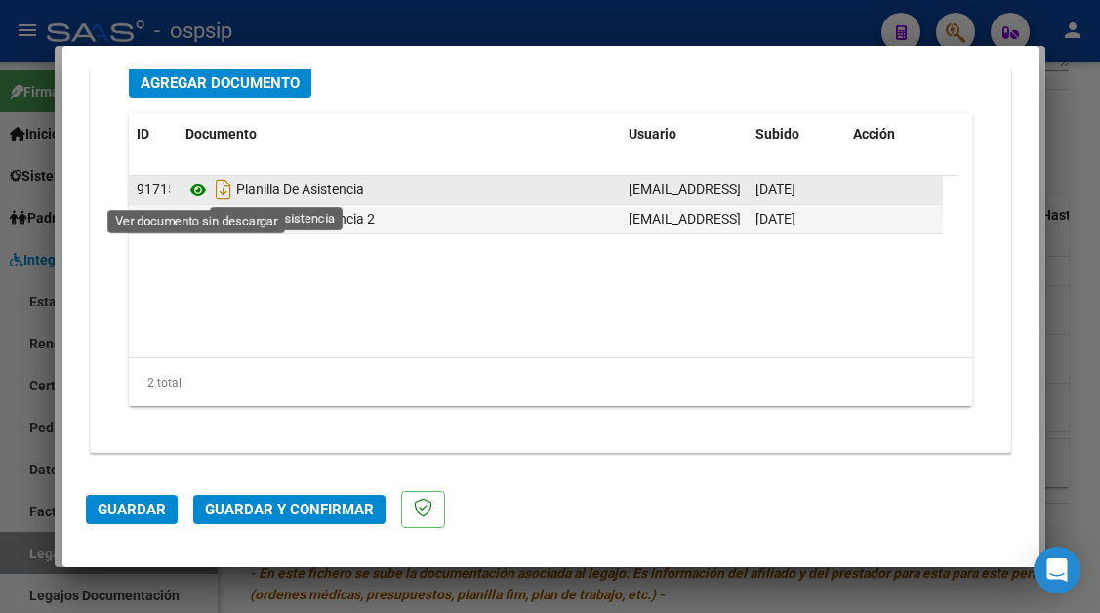
click at [197, 187] on icon at bounding box center [197, 190] width 25 height 23
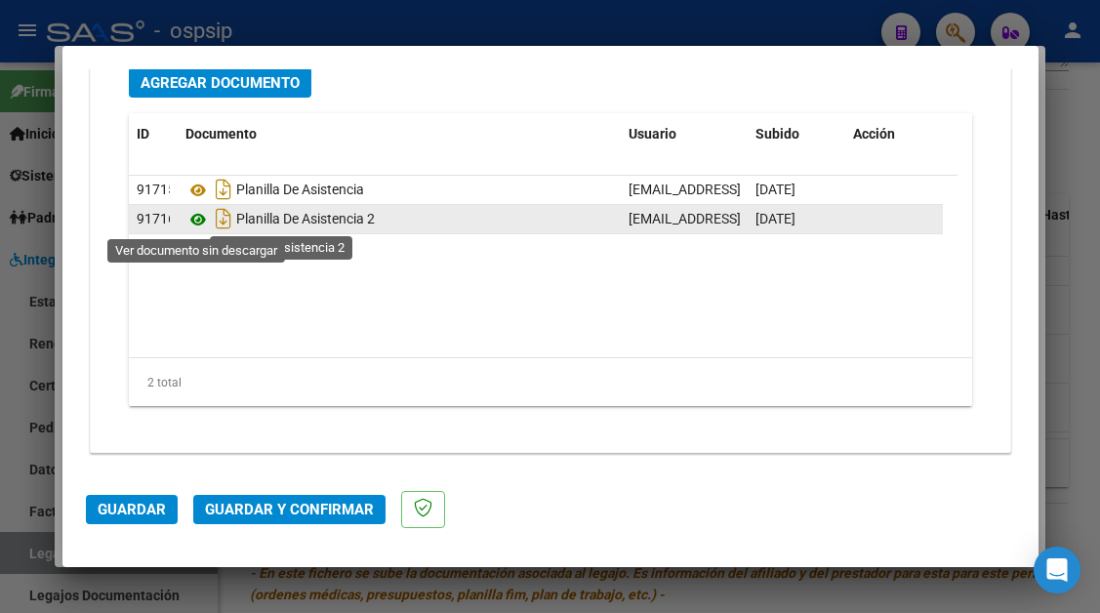
click at [191, 222] on icon at bounding box center [197, 219] width 25 height 23
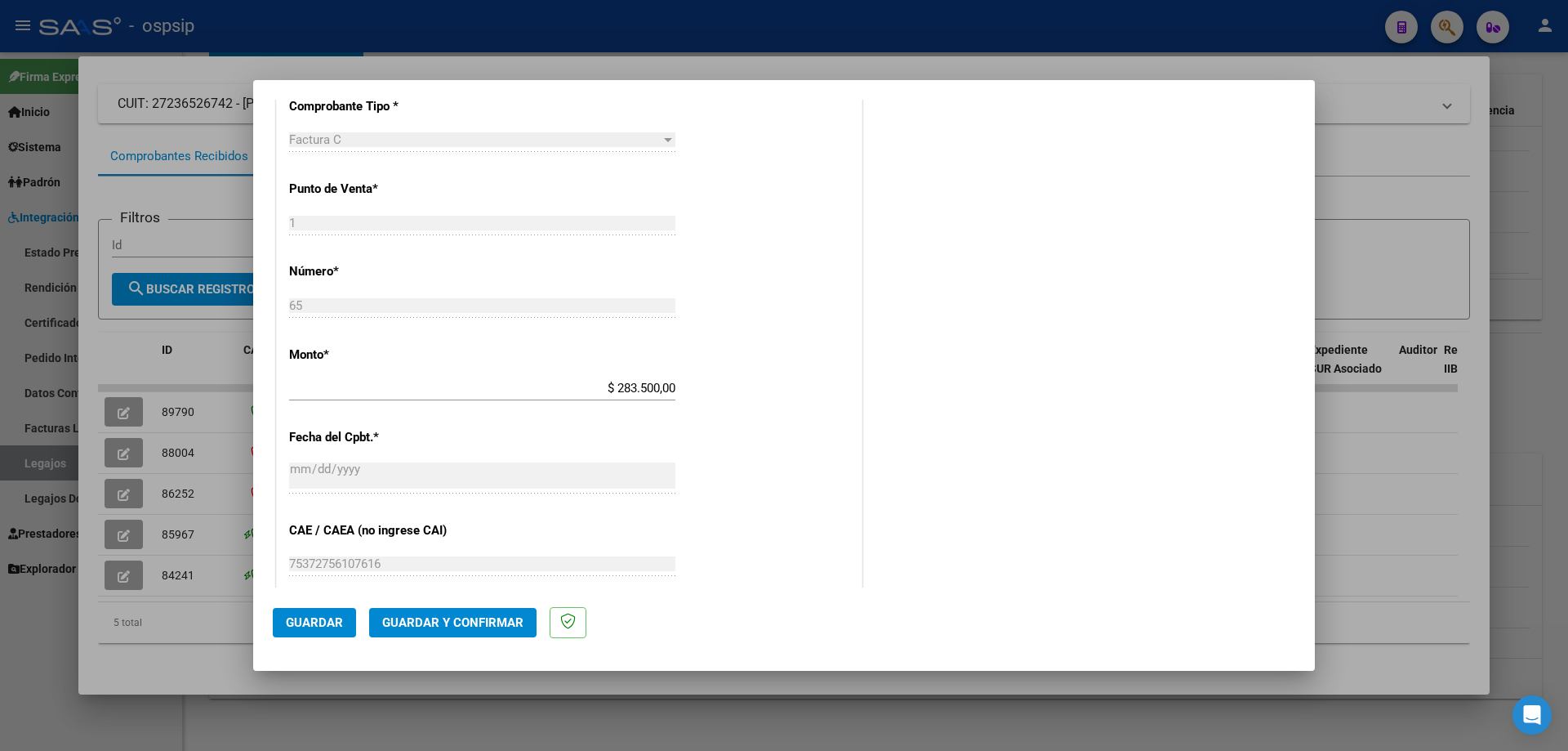
scroll to position [198, 0]
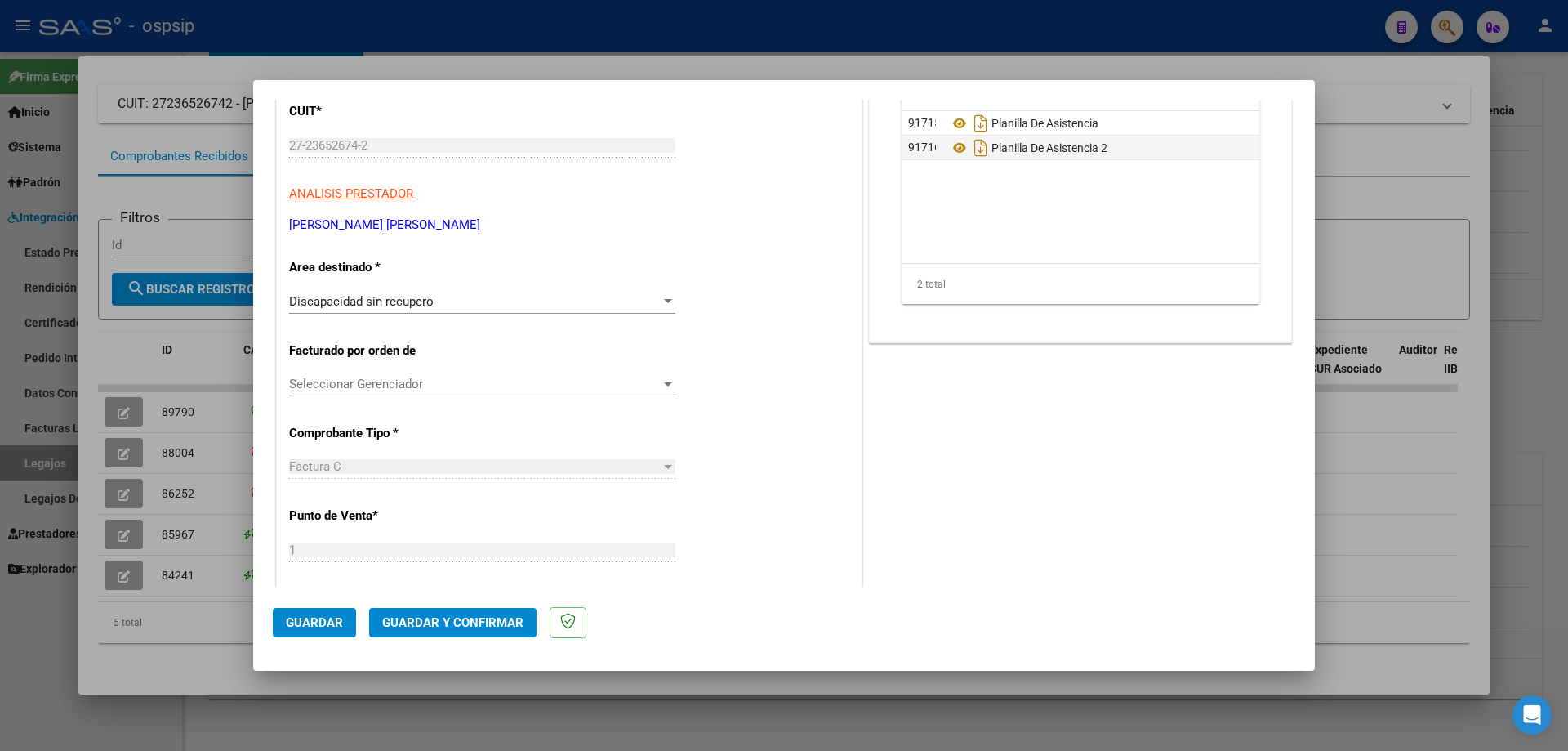
click at [182, 384] on div at bounding box center [784, 375] width 1568 height 751
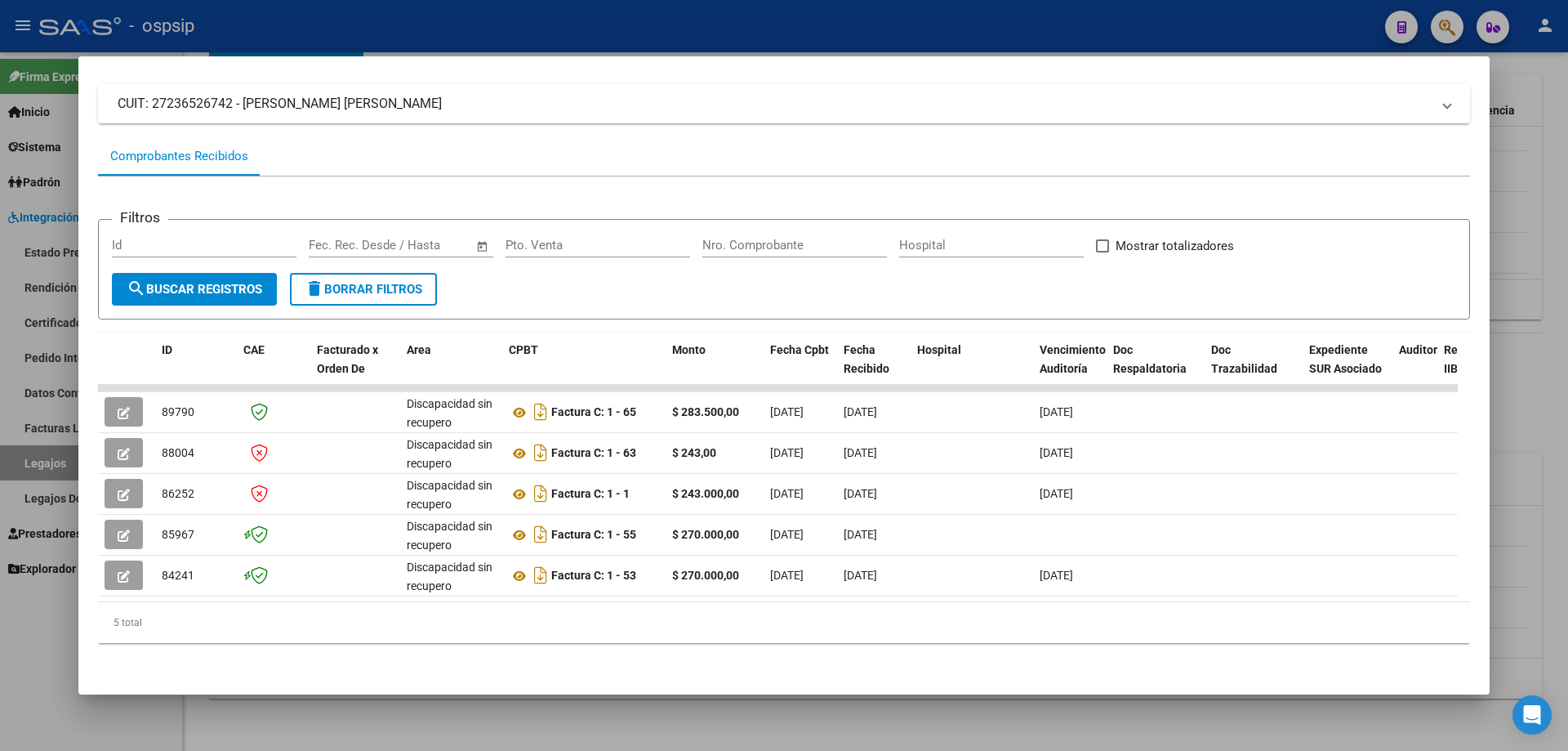
click at [17, 512] on div at bounding box center [784, 375] width 1568 height 751
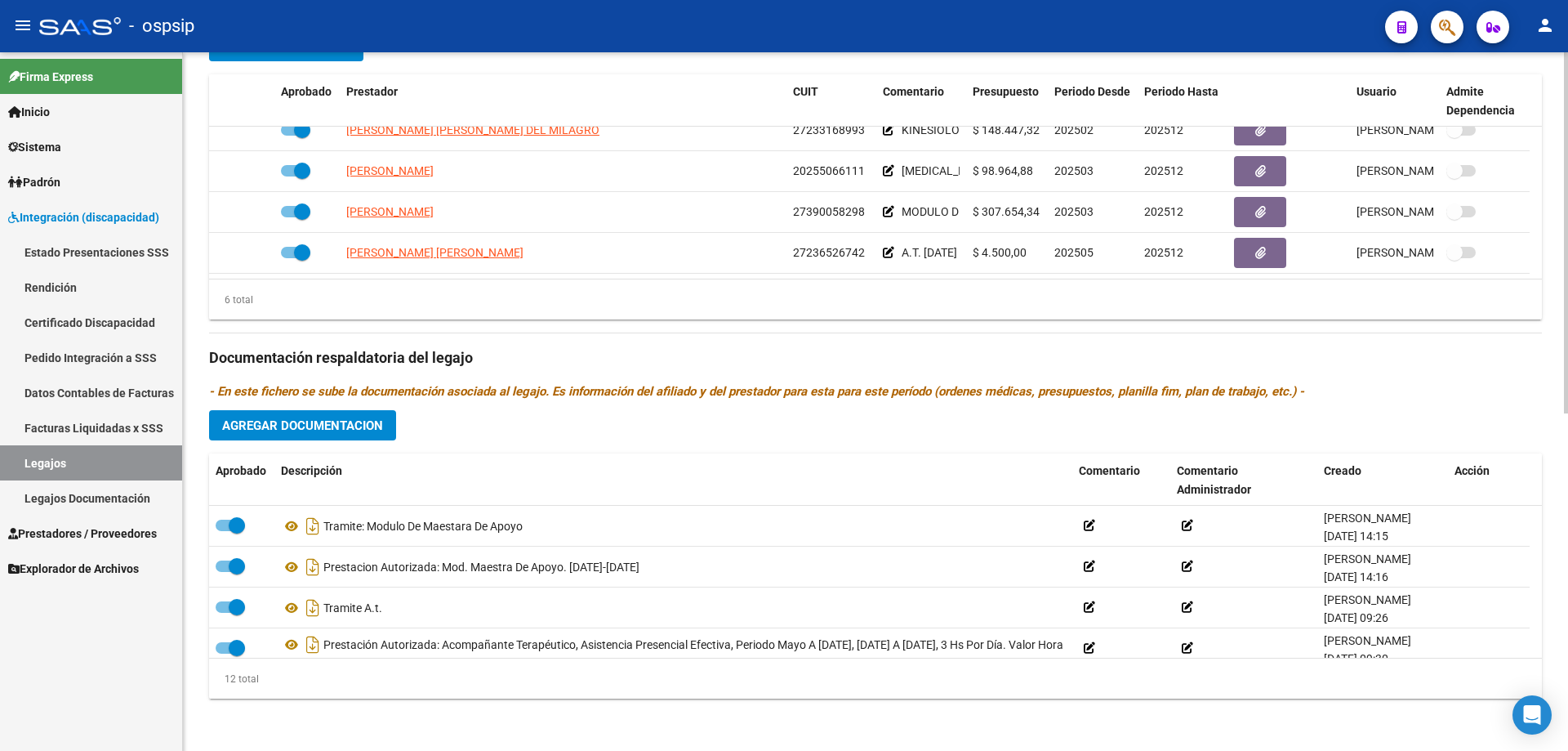
scroll to position [343, 0]
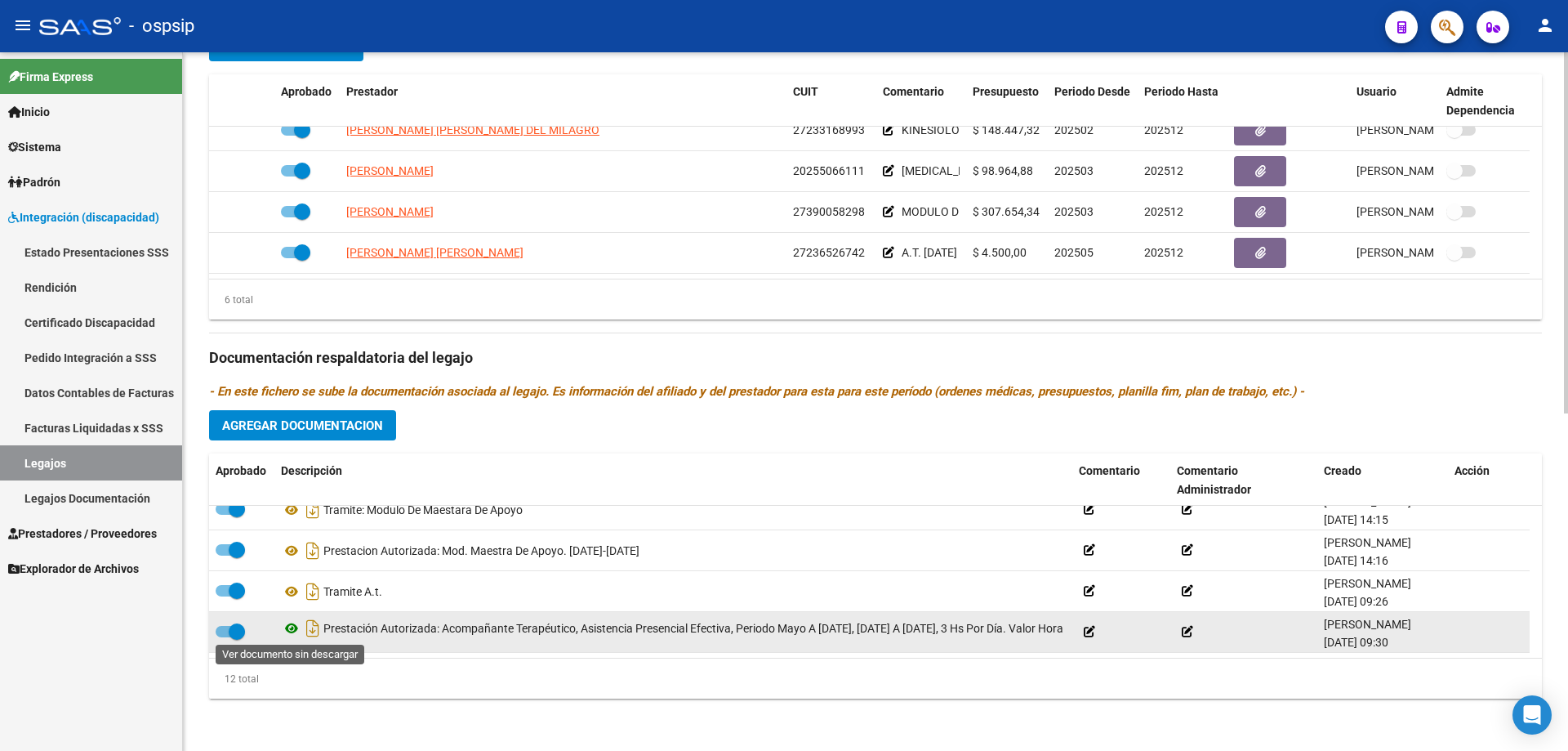
click at [289, 512] on icon at bounding box center [291, 628] width 21 height 19
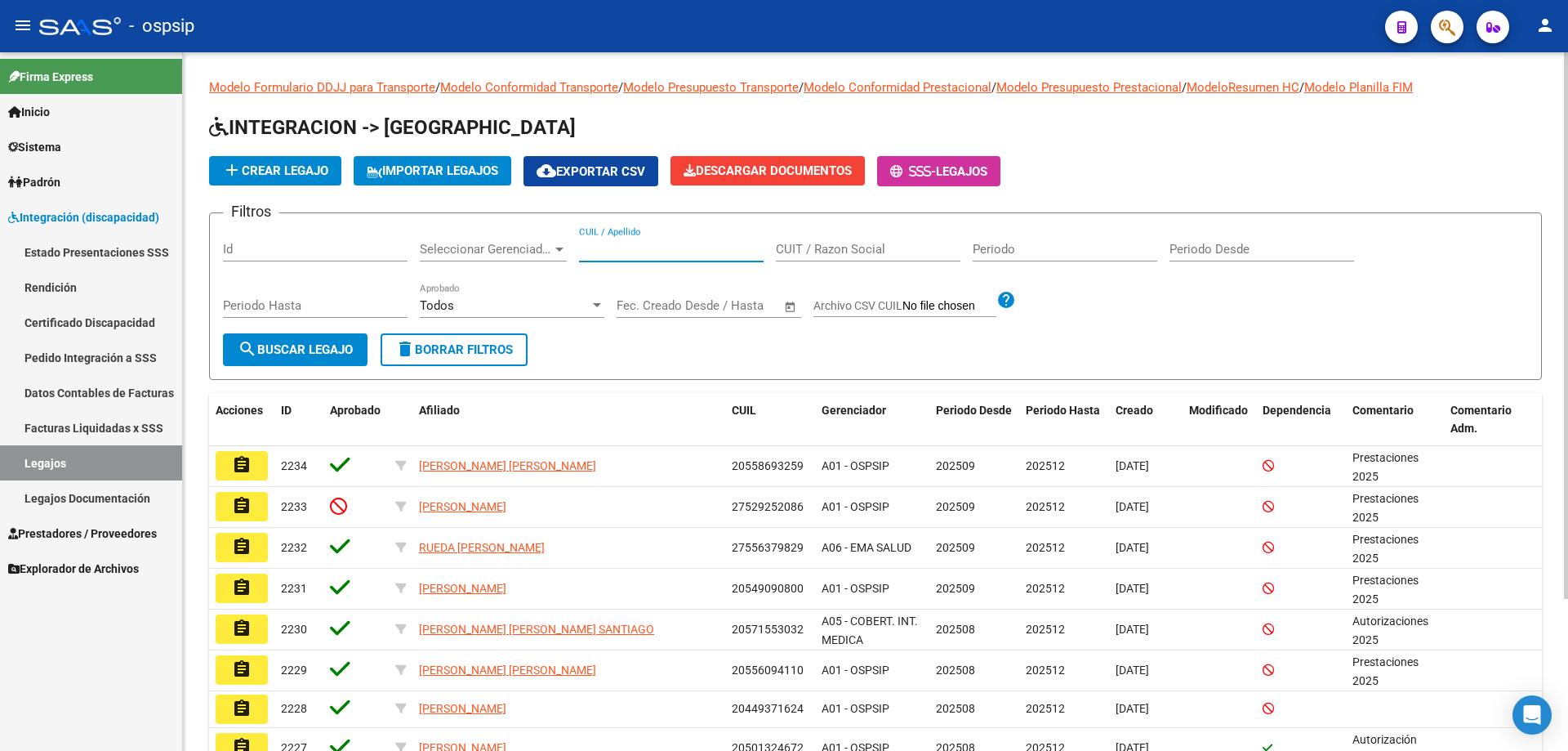
click at [591, 253] on input "CUIL / Apellido" at bounding box center [671, 249] width 185 height 15
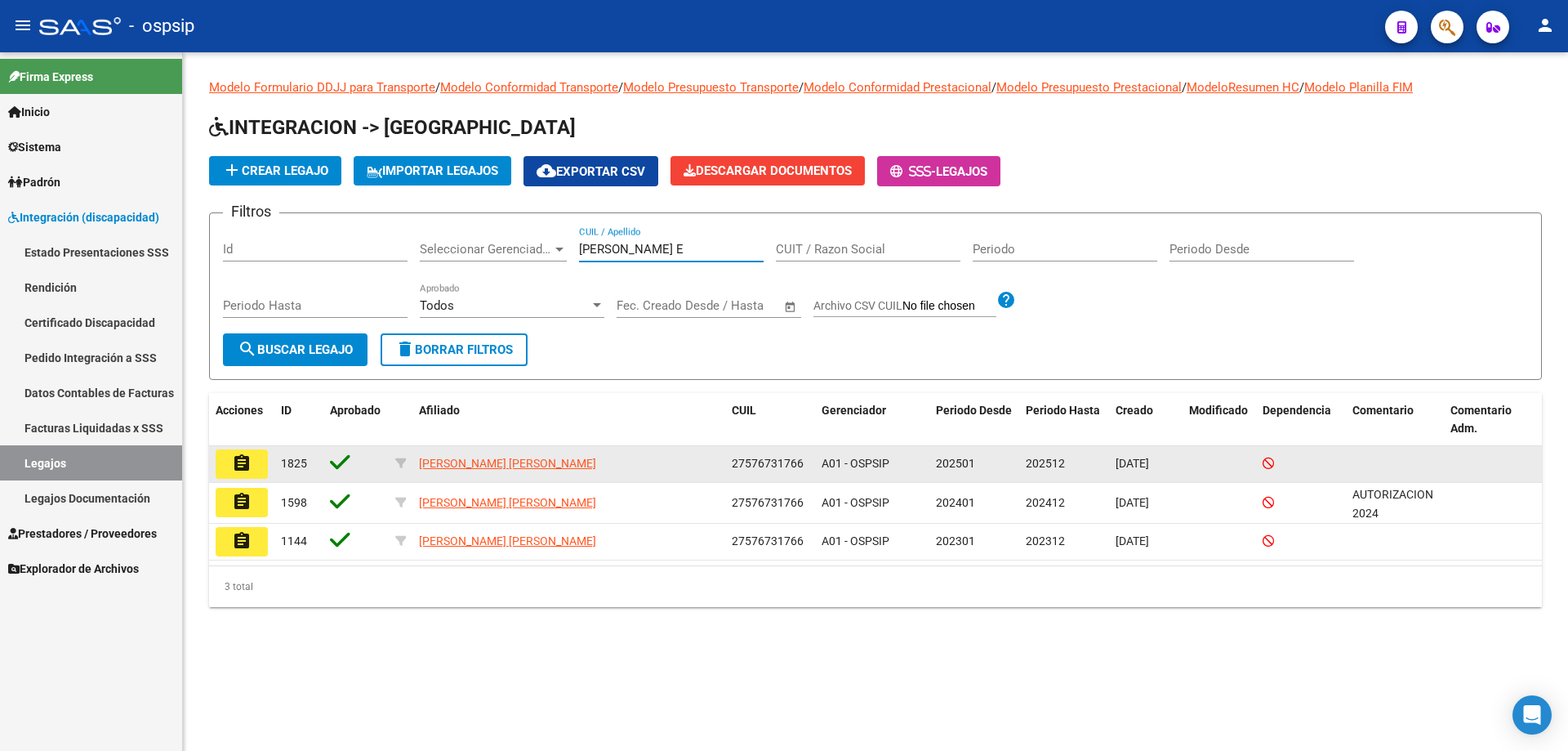
type input "GUTIERREZ E"
click at [249, 467] on mat-icon "assignment" at bounding box center [241, 463] width 19 height 19
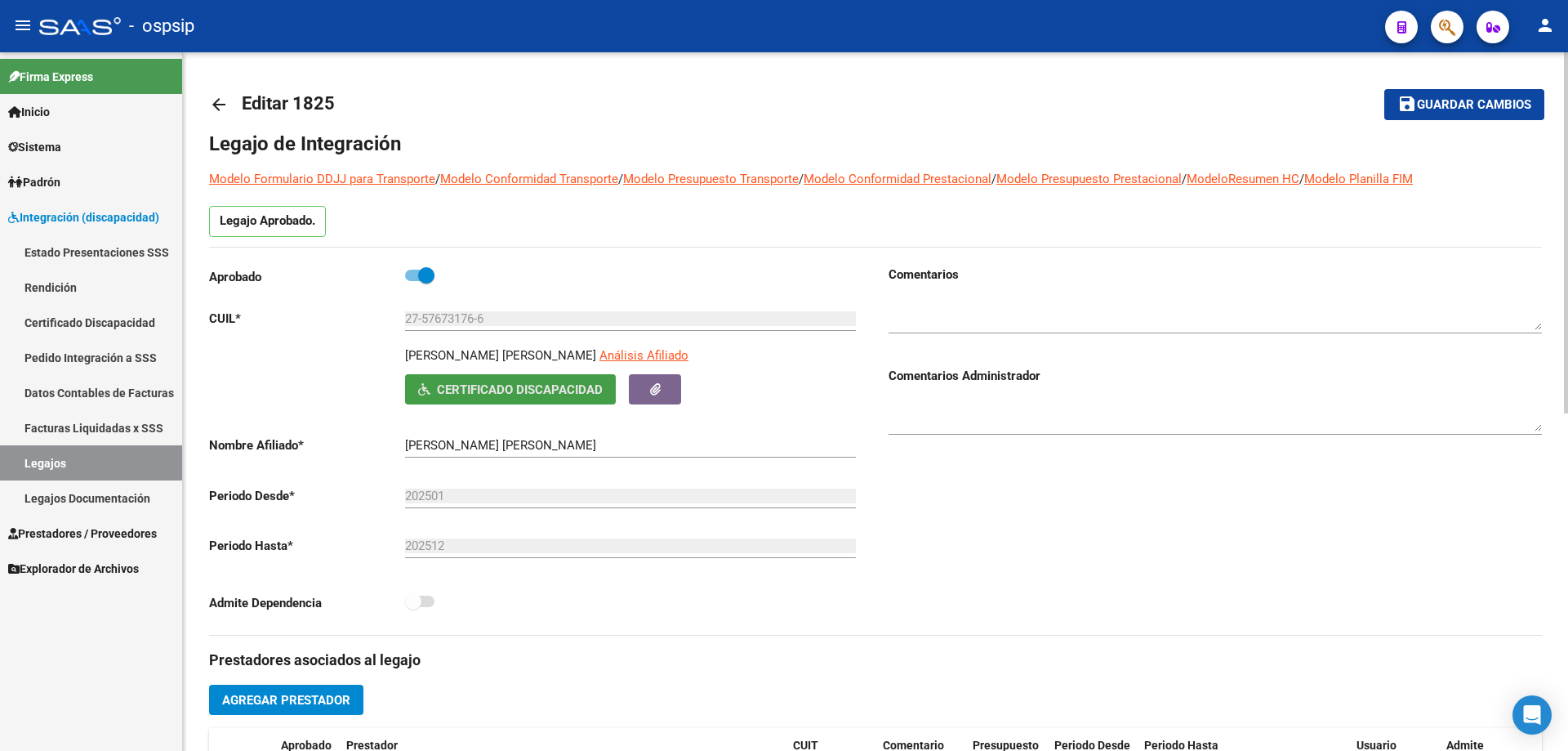
click at [546, 400] on button "Certificado Discapacidad" at bounding box center [510, 389] width 211 height 30
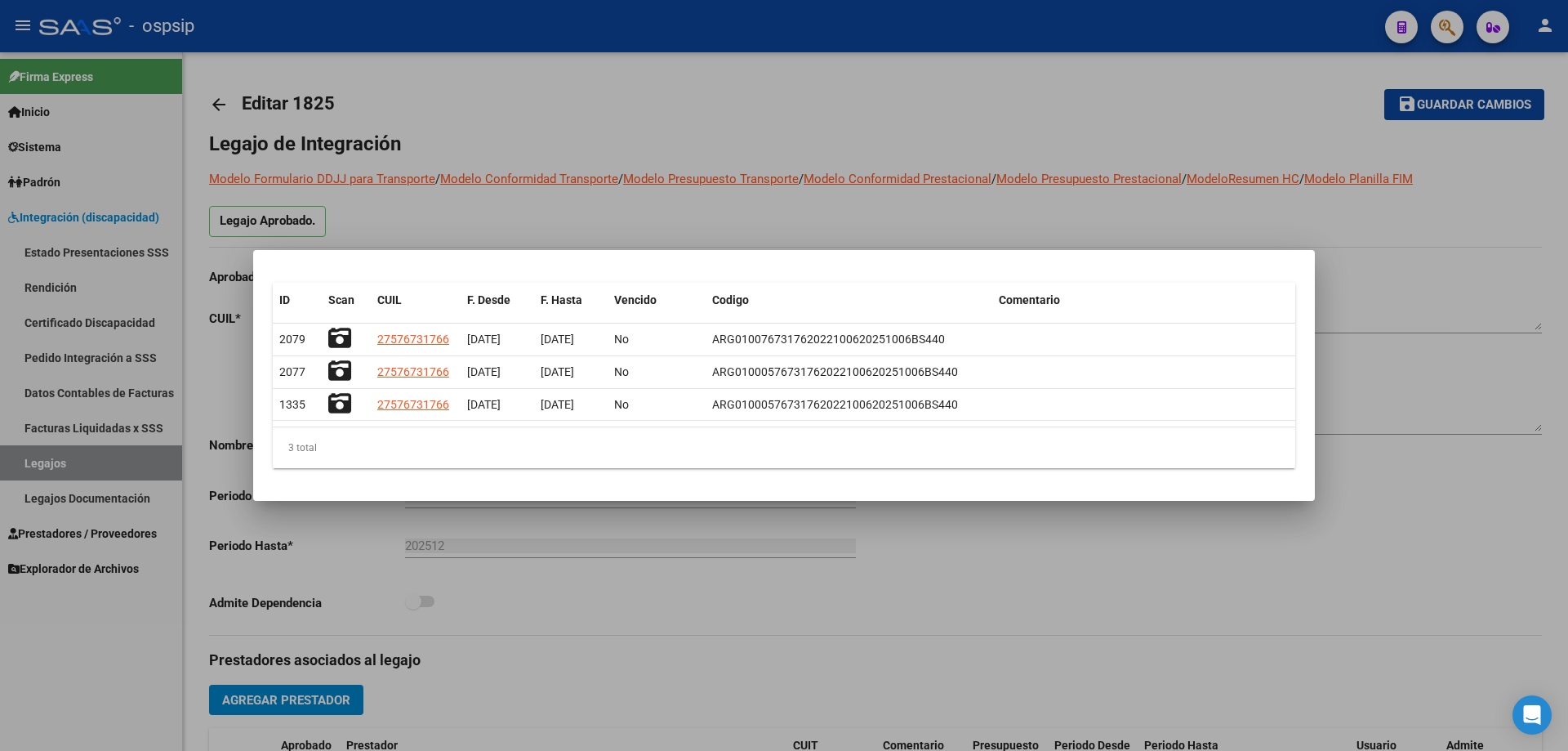
click at [254, 394] on mat-dialog-content "ID Scan CUIL F. Desde F. Hasta Vencido Codigo Comentario 2079 27576731766 05/10…" at bounding box center [784, 375] width 1062 height 212
click at [236, 394] on div at bounding box center [784, 375] width 1568 height 751
